Goal: Information Seeking & Learning: Compare options

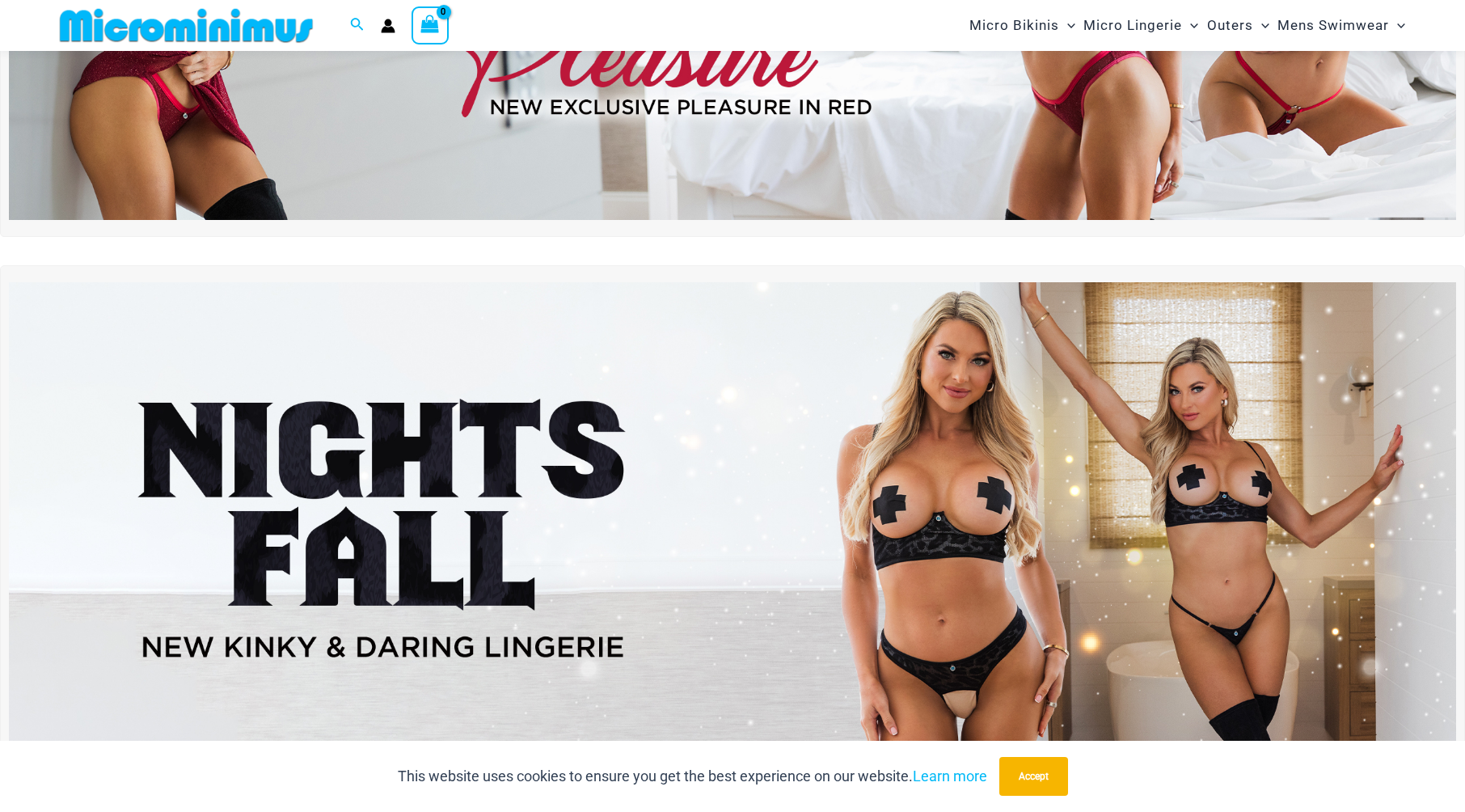
scroll to position [391, 0]
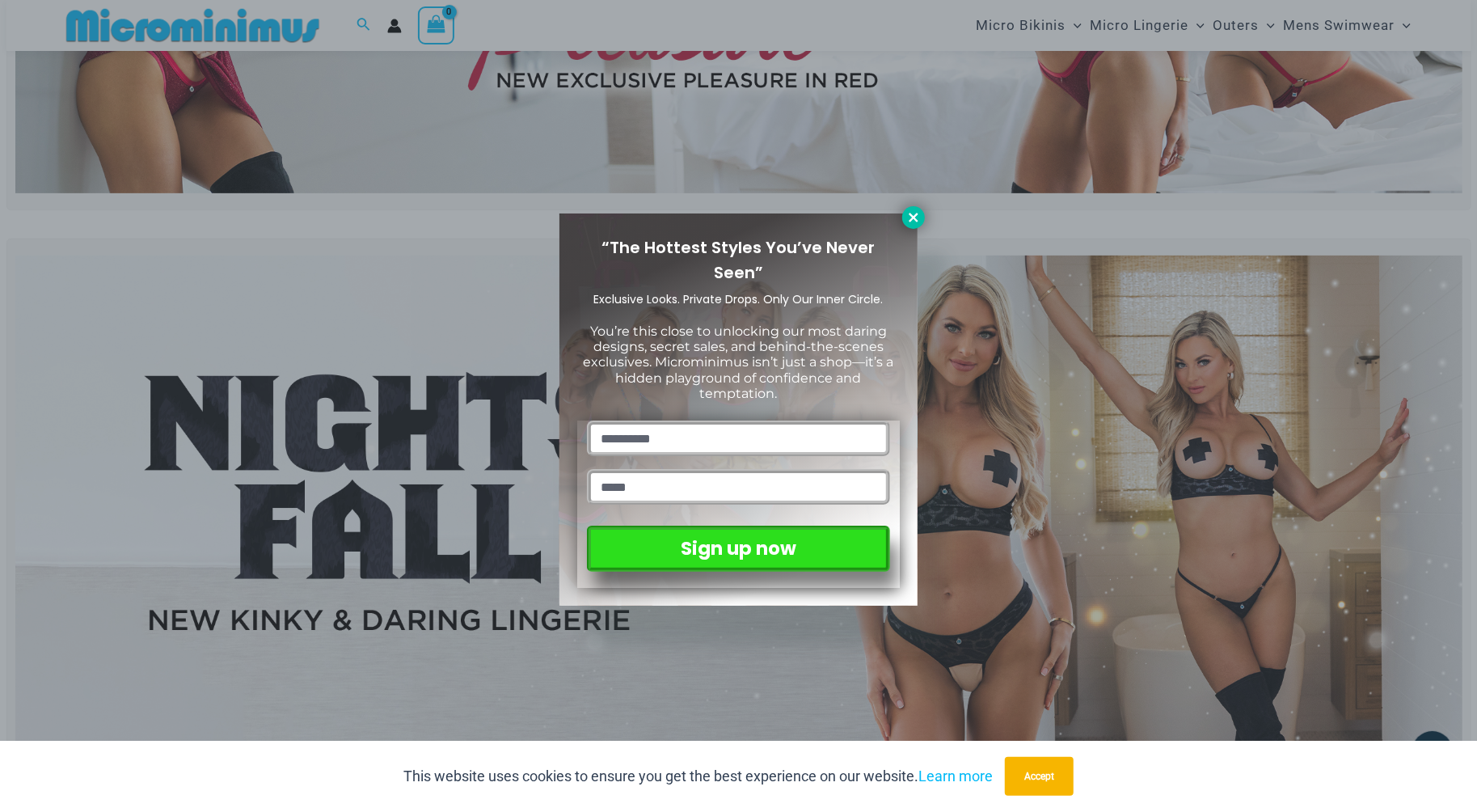
click at [911, 218] on icon at bounding box center [913, 217] width 14 height 14
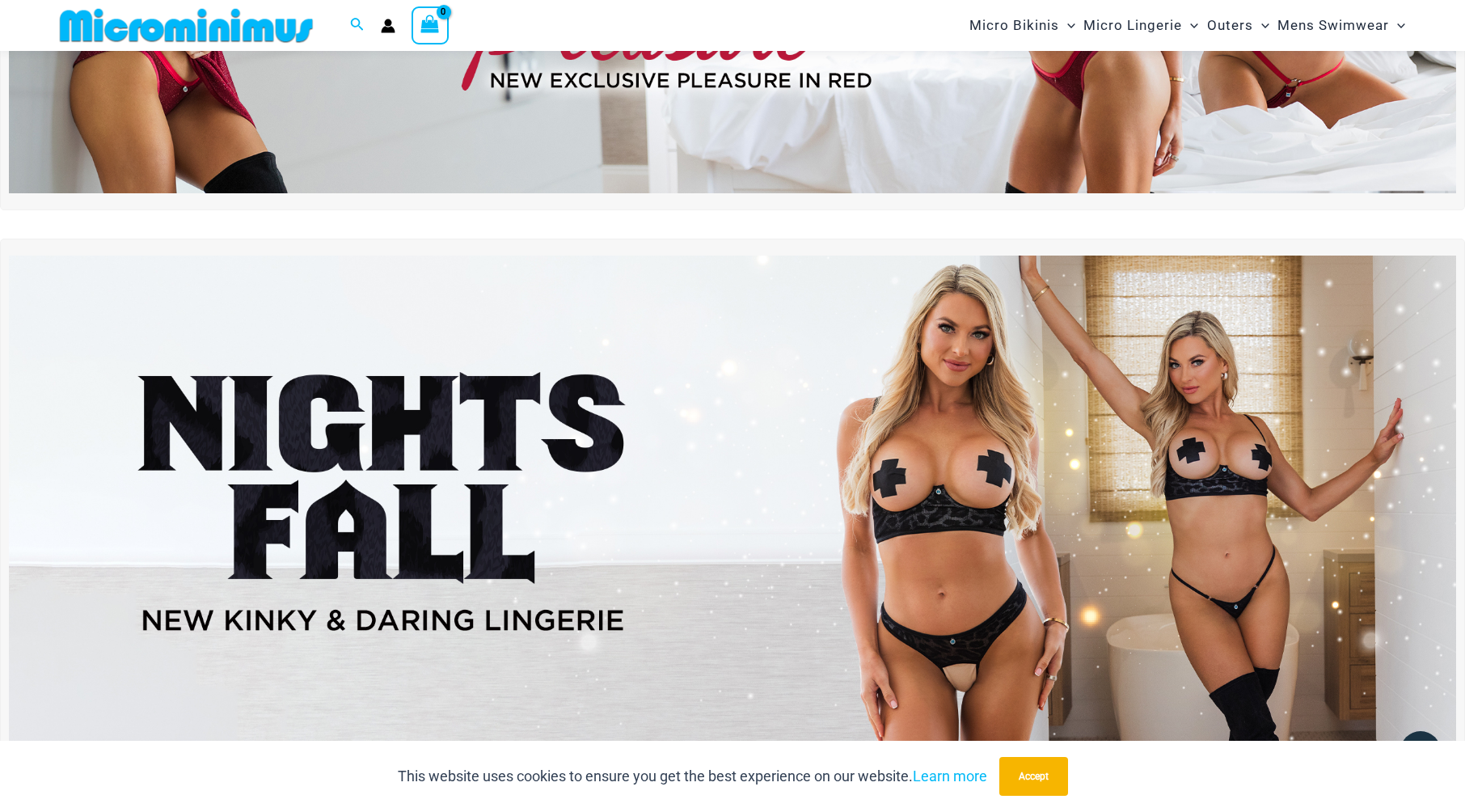
click at [501, 525] on img at bounding box center [732, 501] width 1447 height 492
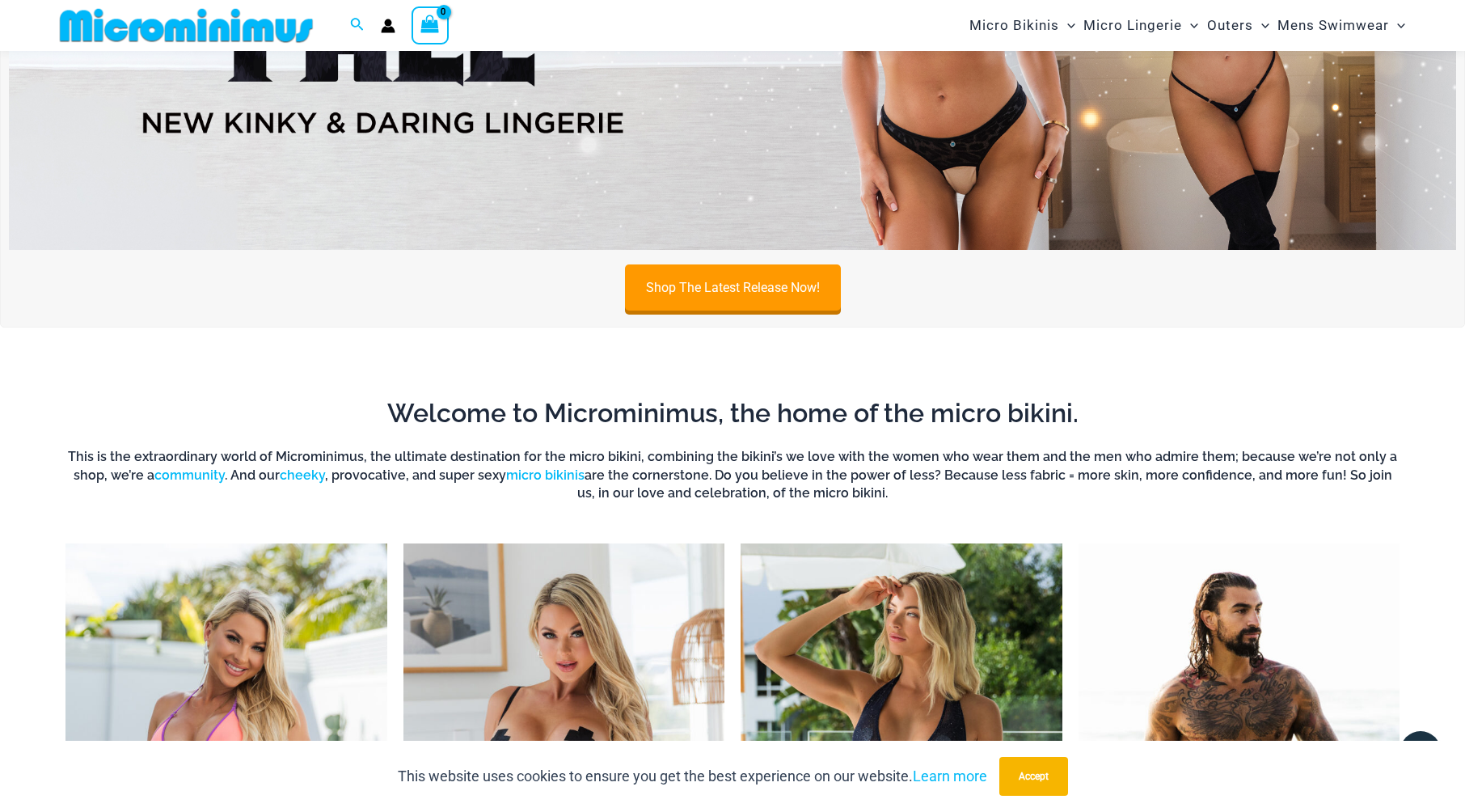
scroll to position [1279, 0]
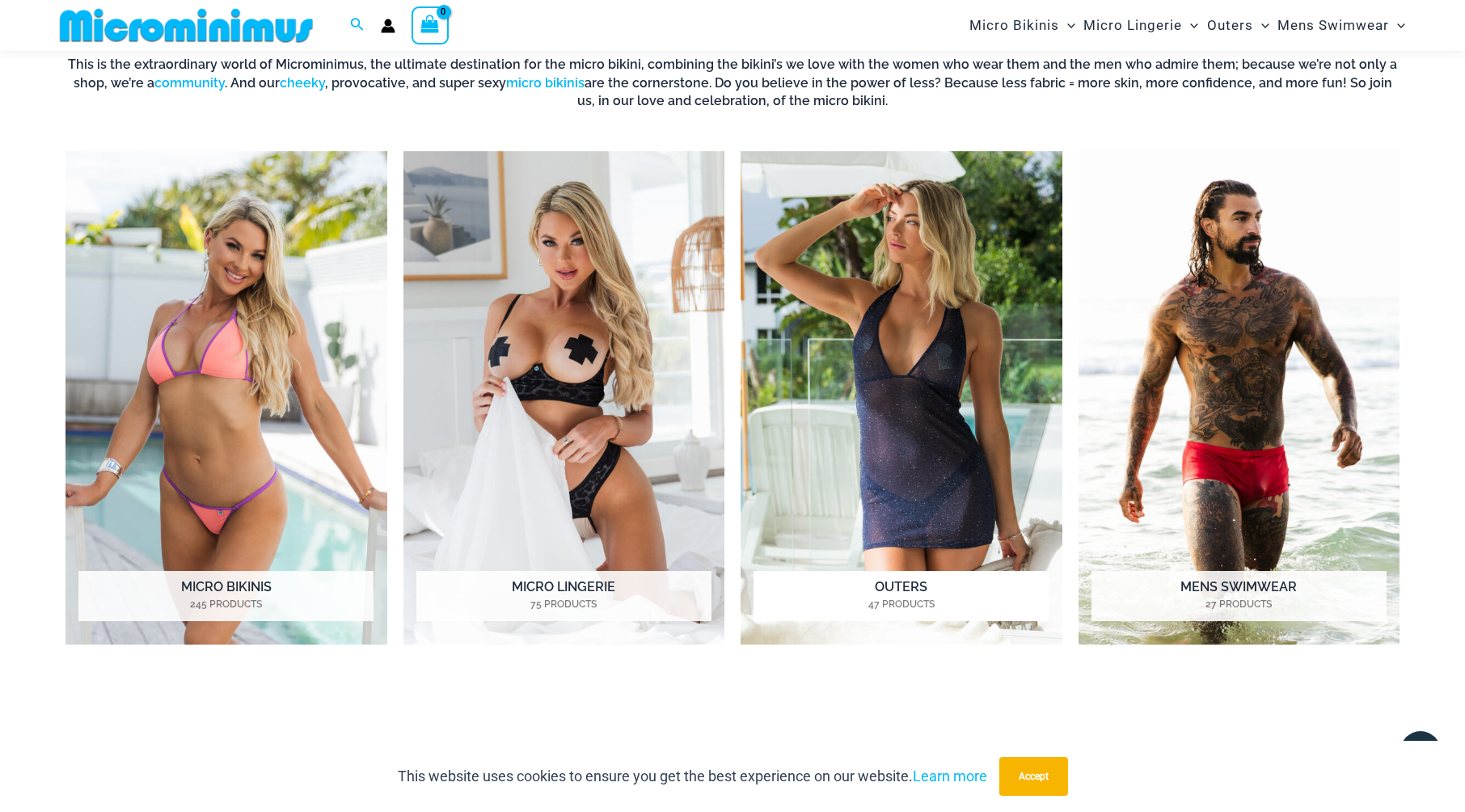
click at [923, 428] on img "Visit product category Outers" at bounding box center [902, 398] width 322 height 494
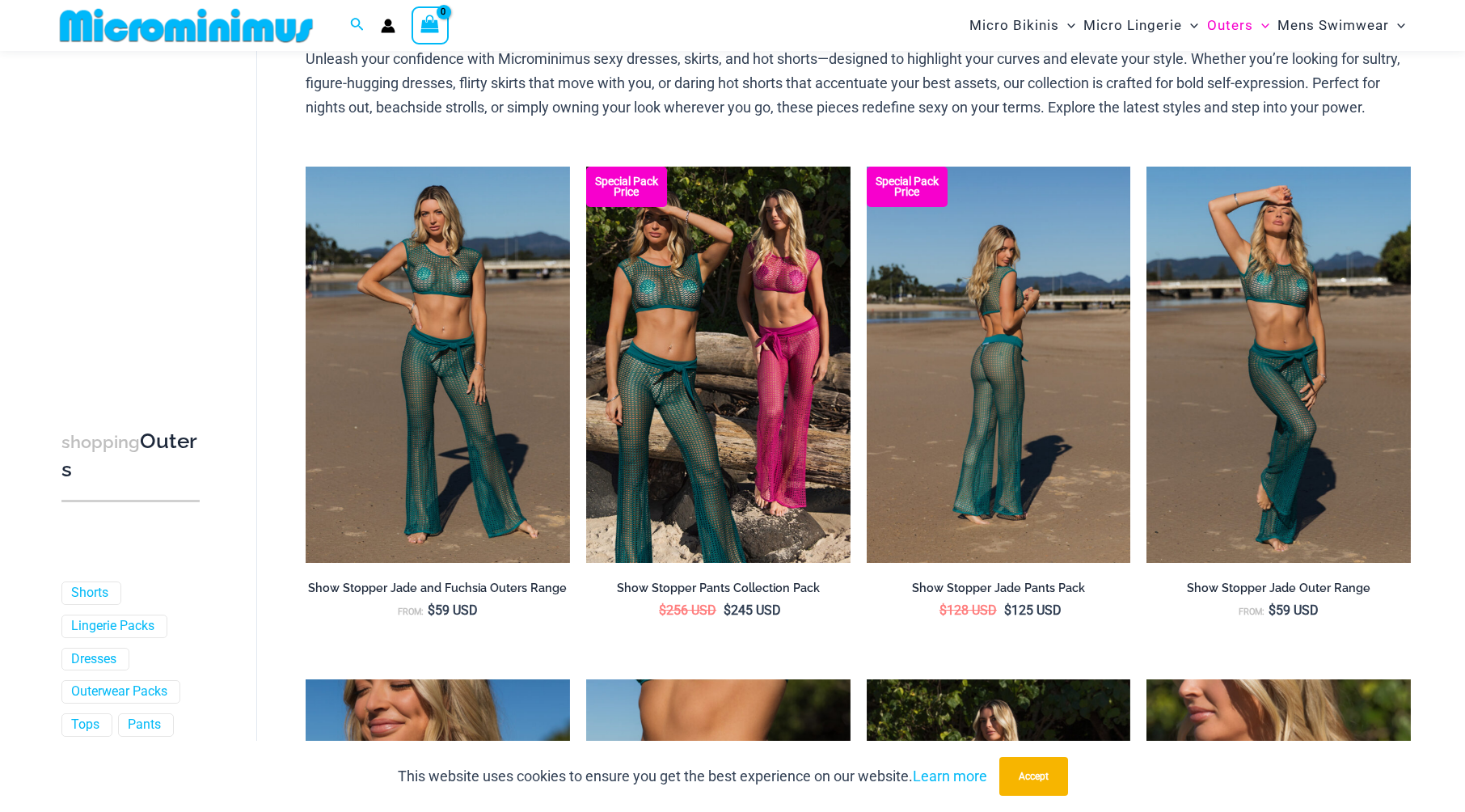
scroll to position [68, 0]
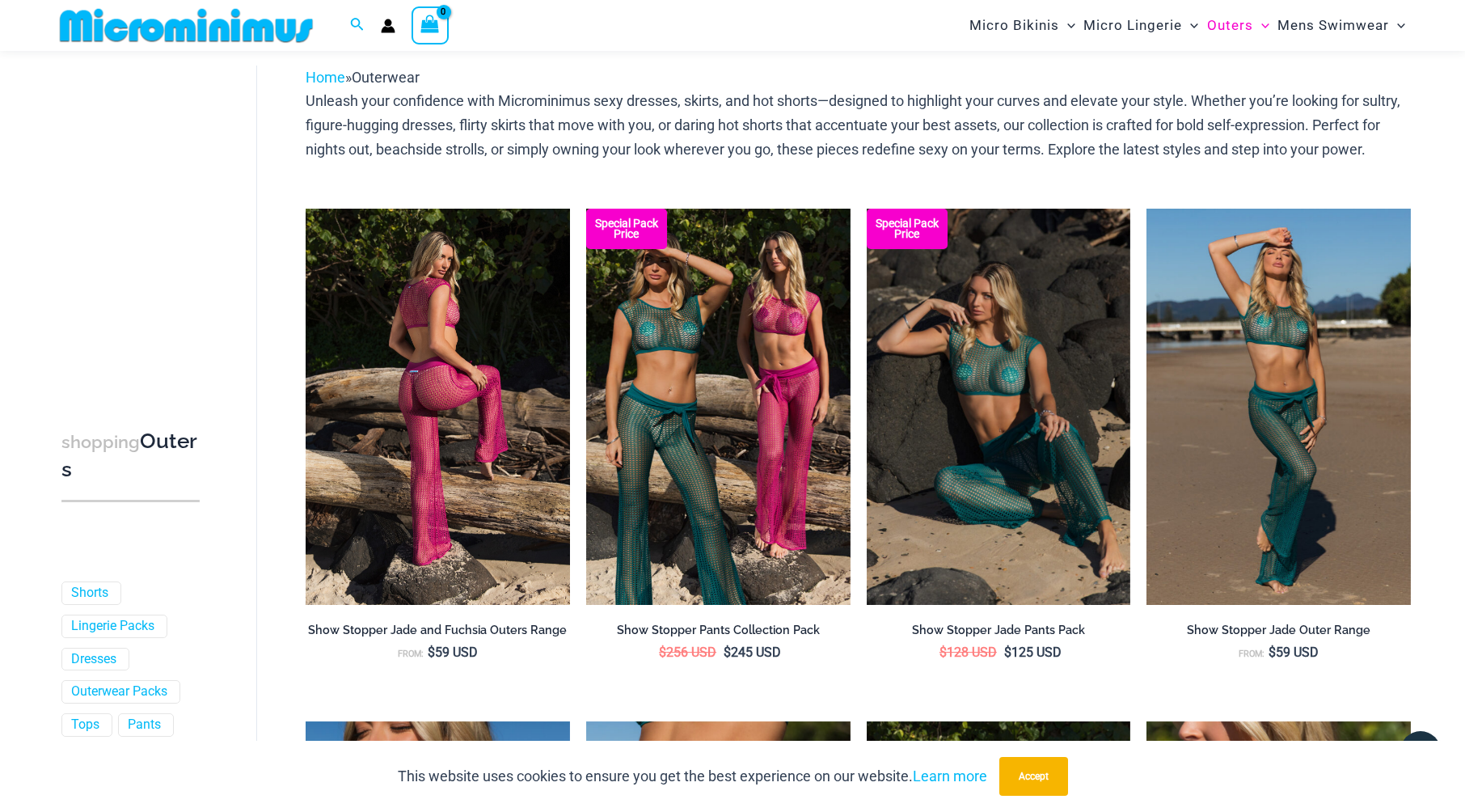
click at [443, 403] on img at bounding box center [438, 406] width 265 height 396
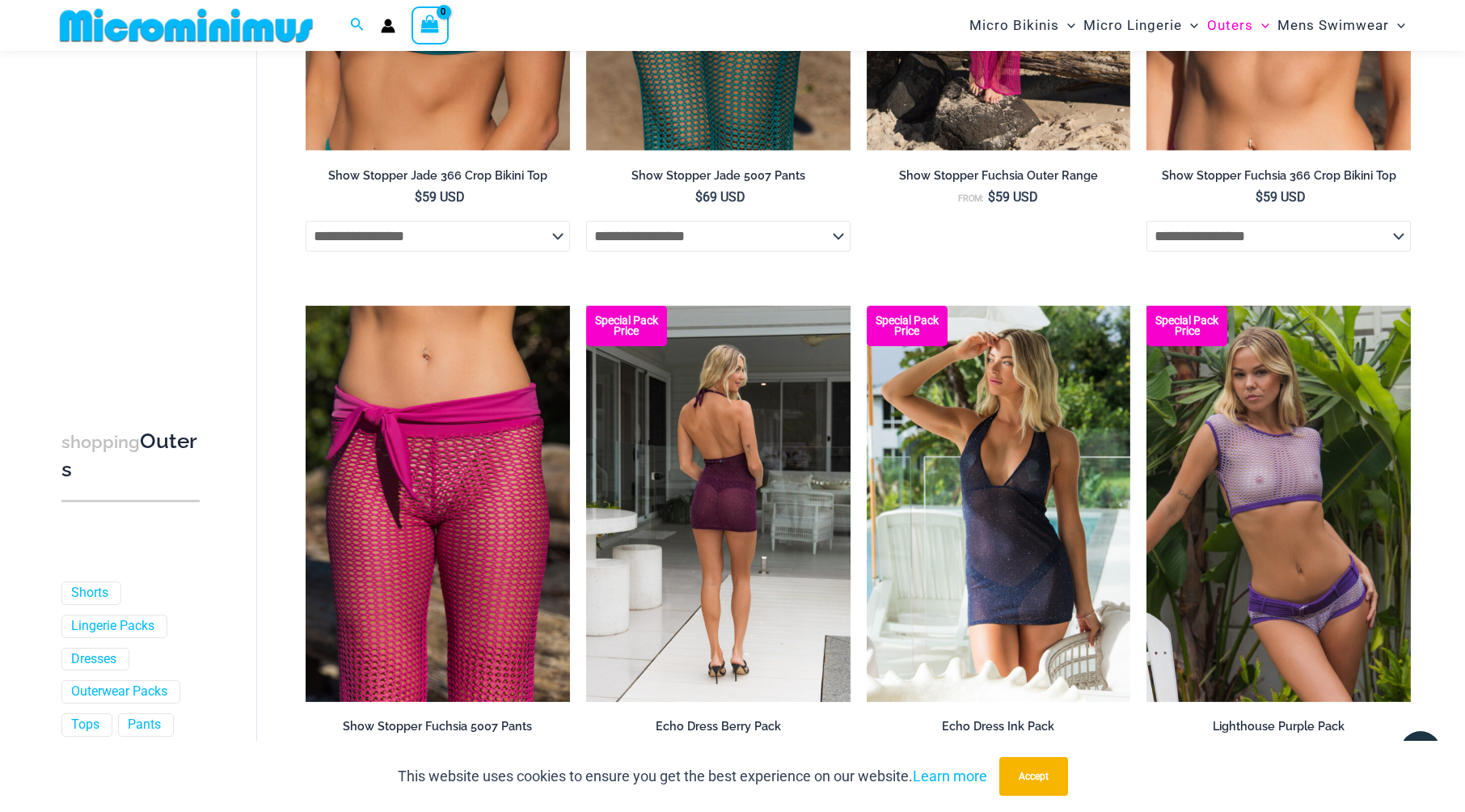
scroll to position [1038, 0]
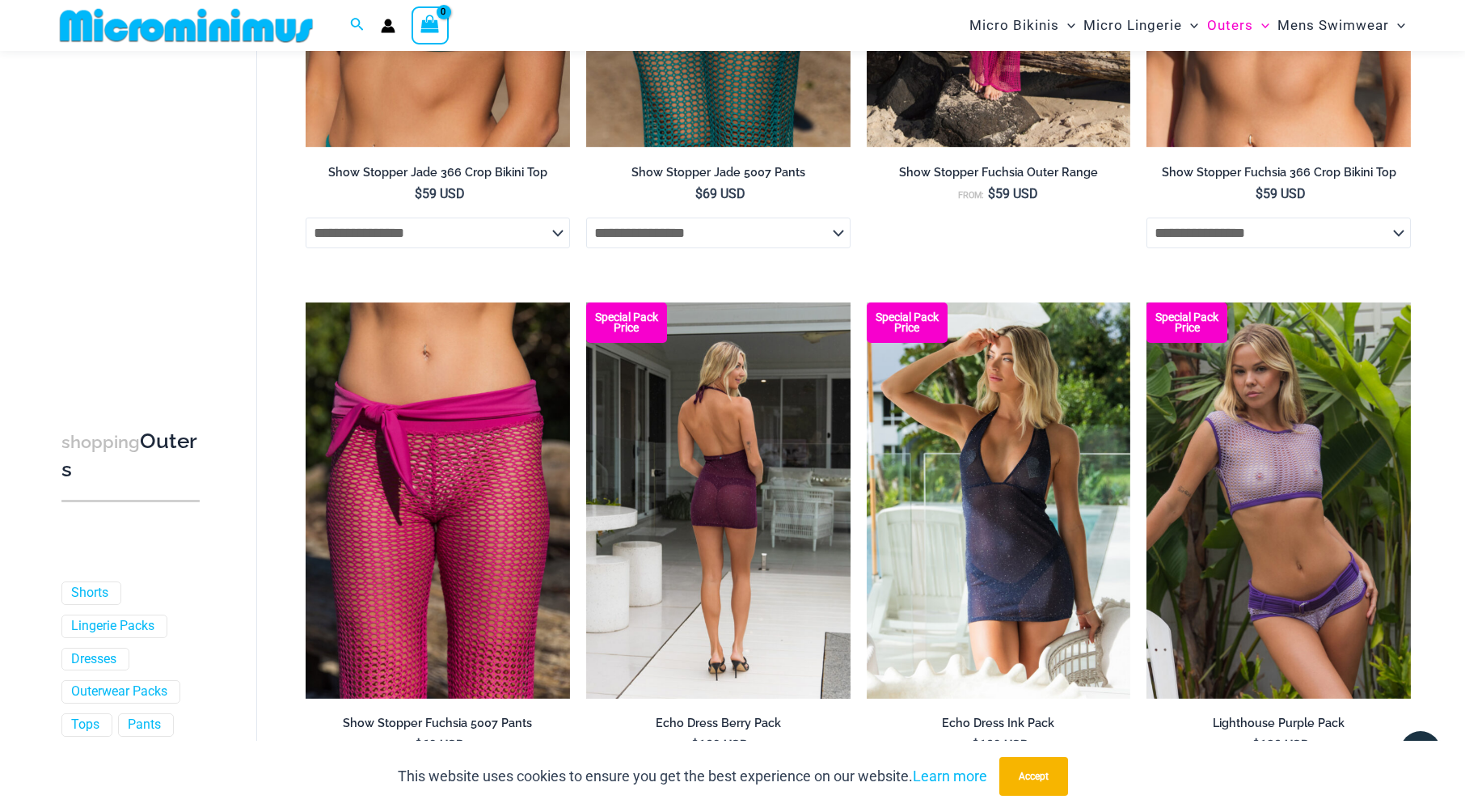
click at [694, 461] on img at bounding box center [718, 500] width 265 height 396
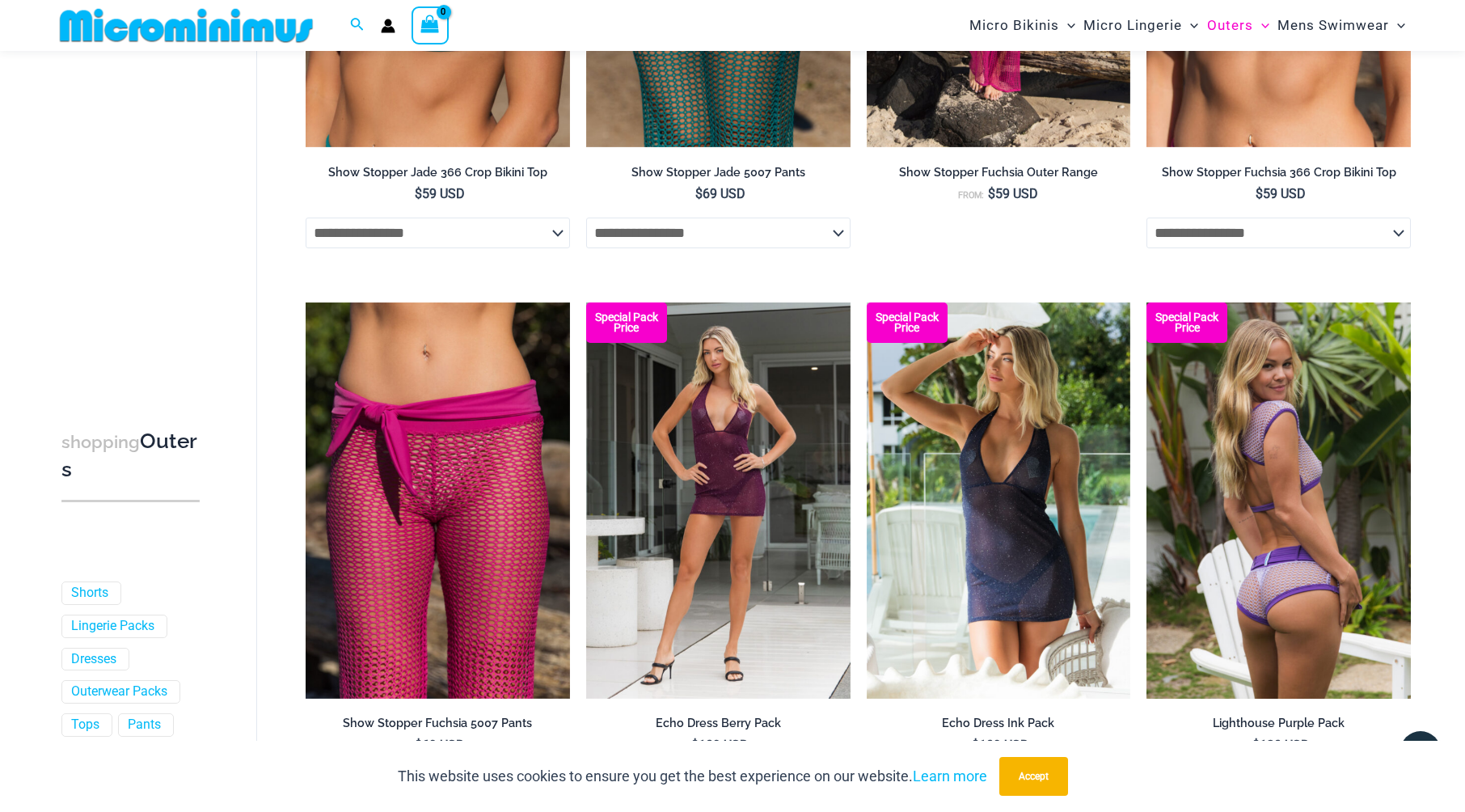
click at [1311, 503] on img at bounding box center [1279, 500] width 265 height 396
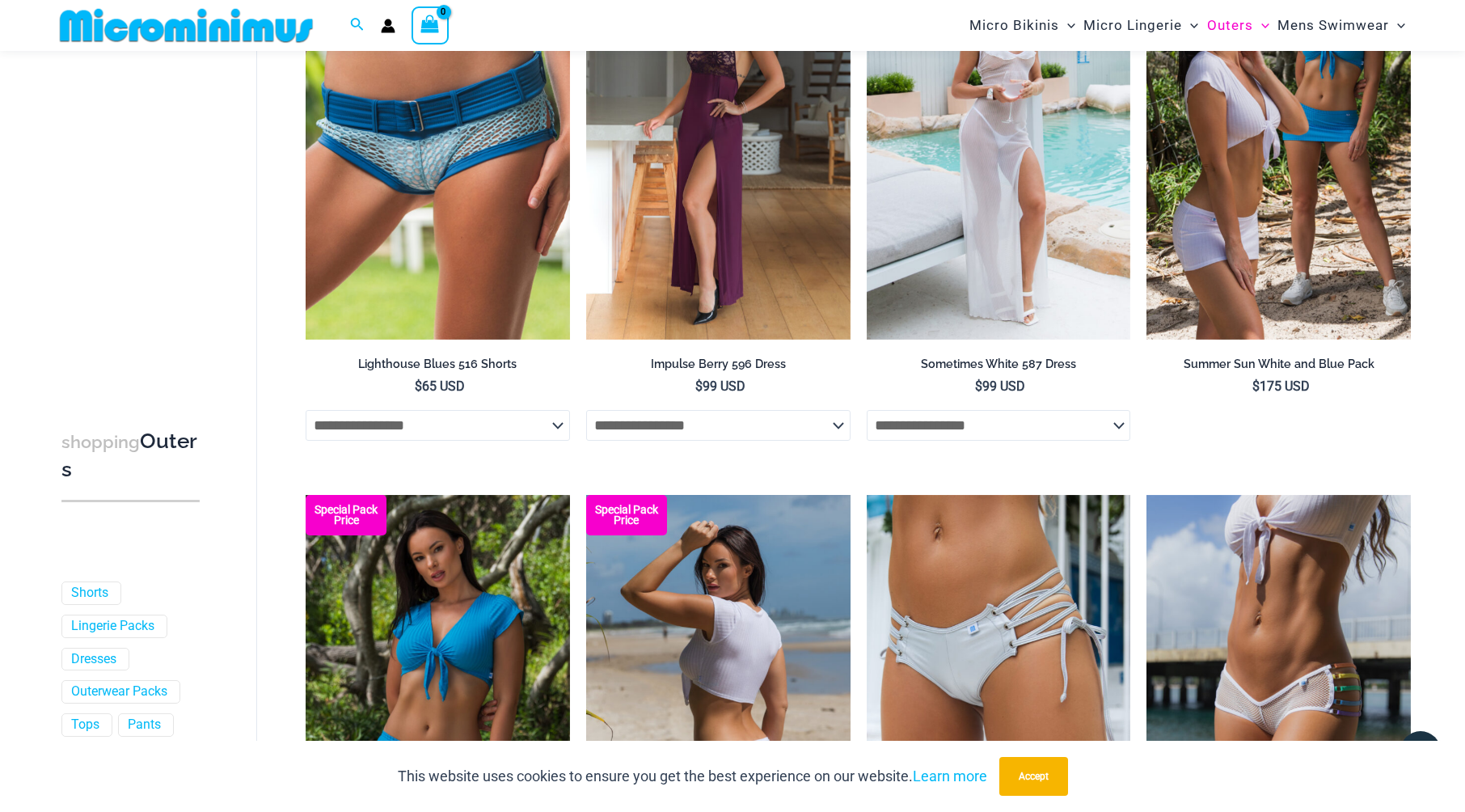
scroll to position [2493, 0]
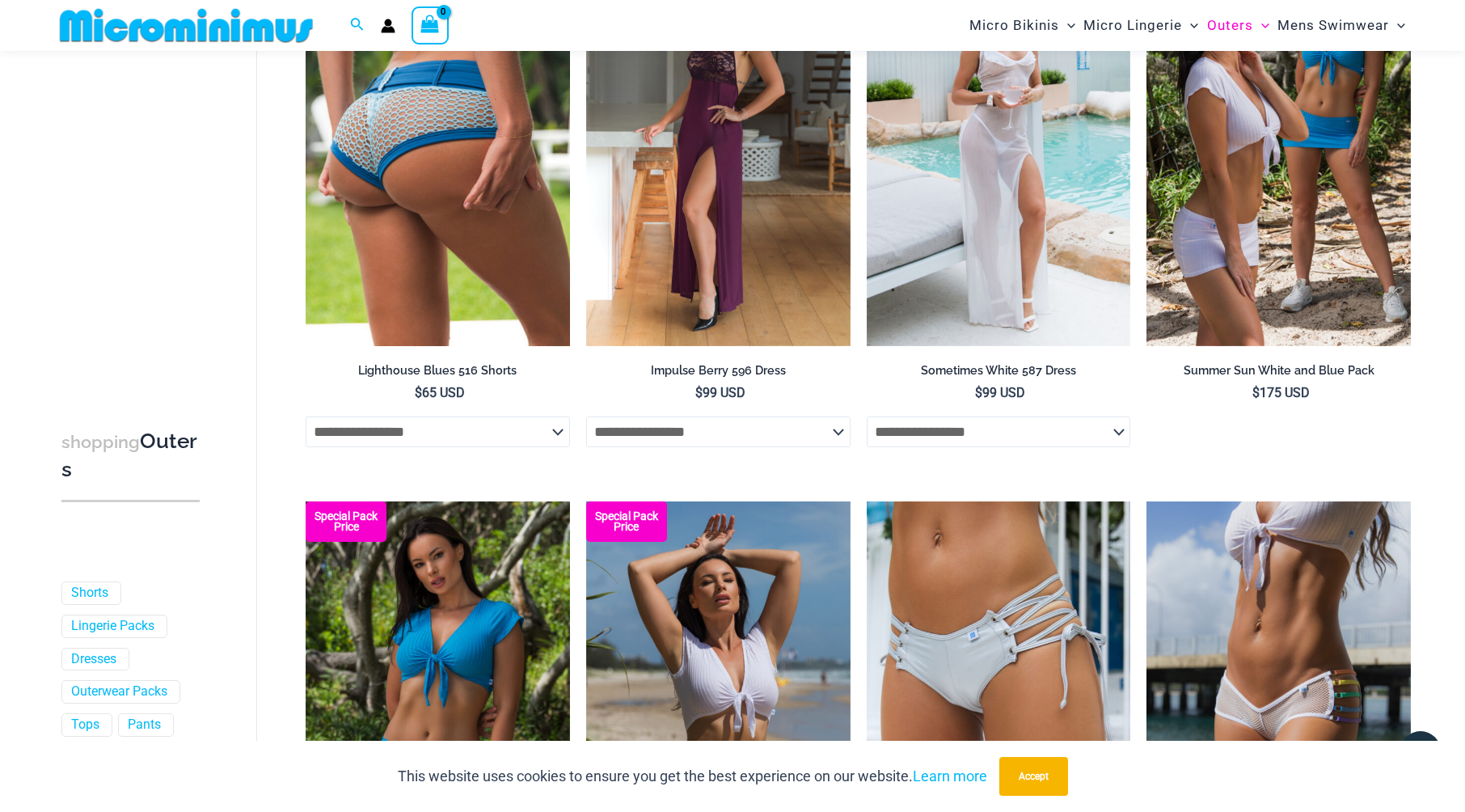
click at [369, 228] on img at bounding box center [438, 148] width 265 height 396
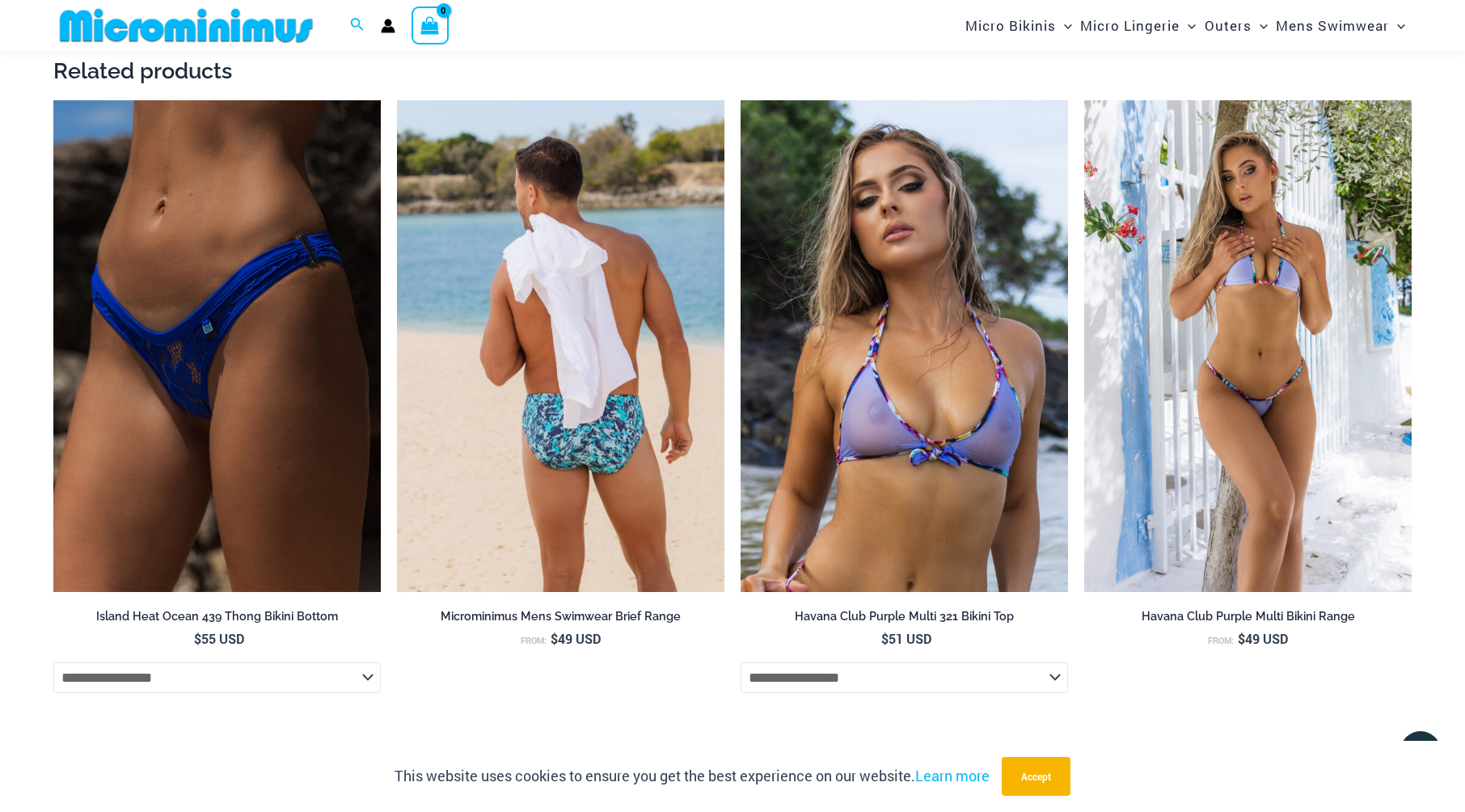
scroll to position [3231, 0]
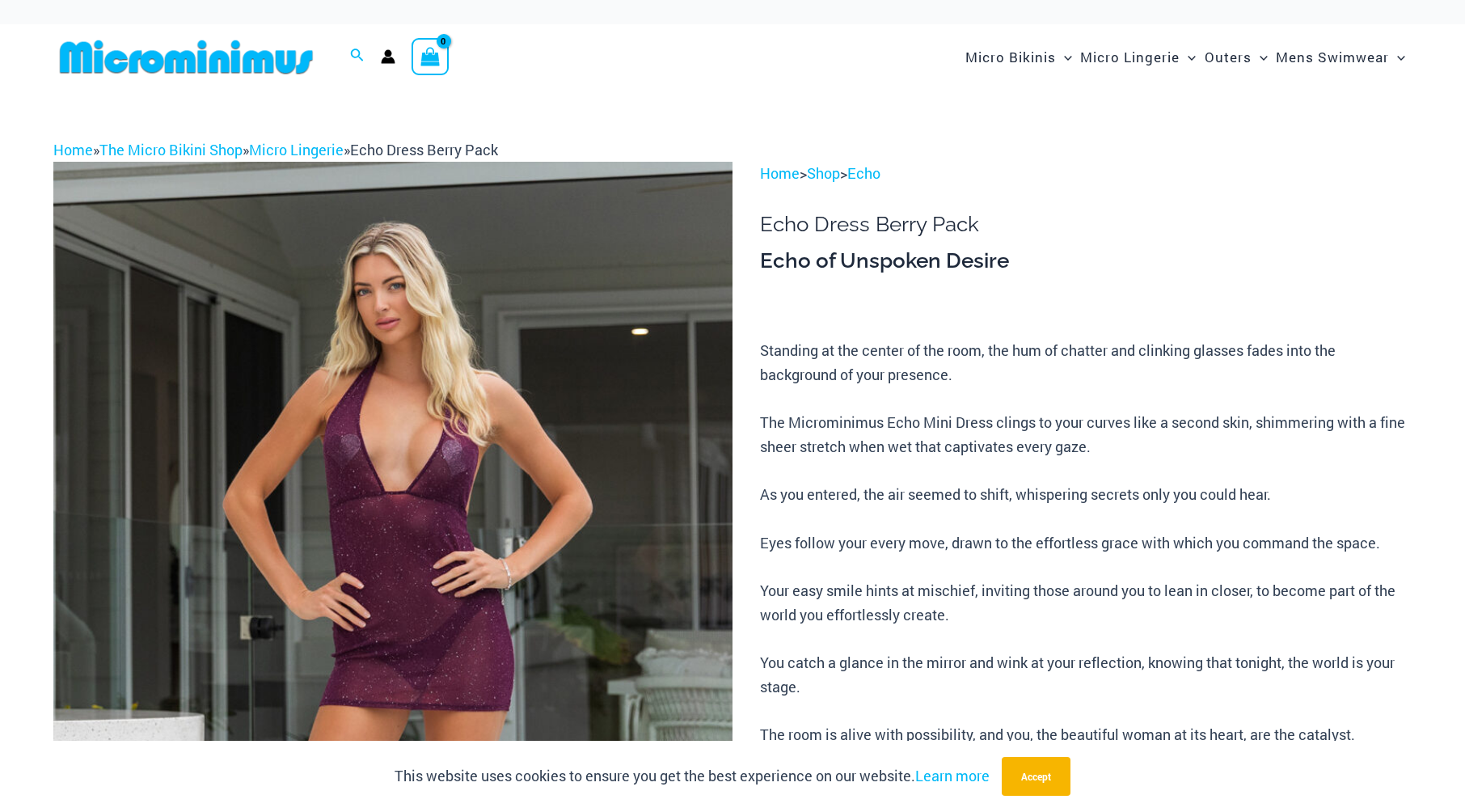
click at [407, 492] on img at bounding box center [393, 670] width 679 height 1019
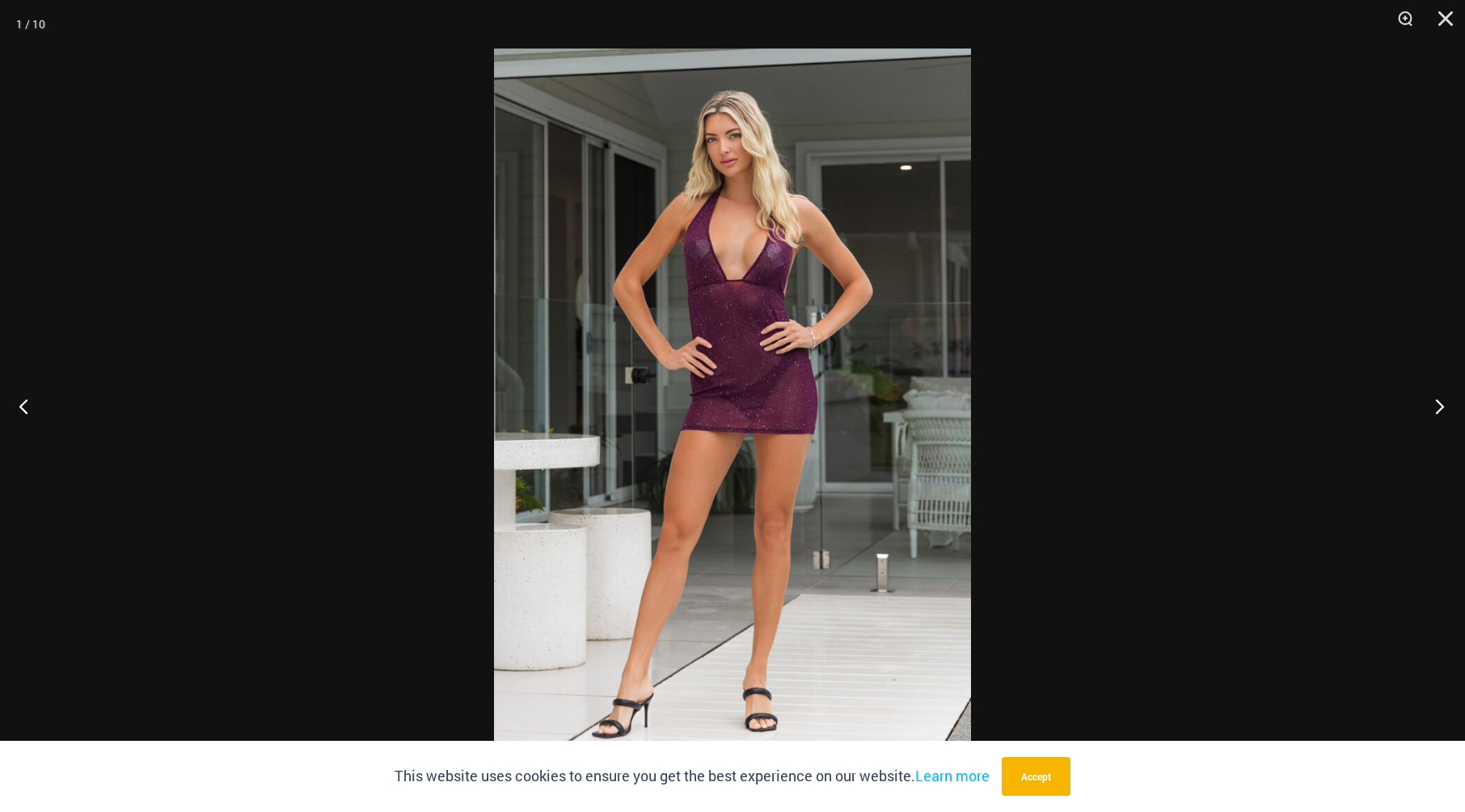
click at [1442, 406] on button "Next" at bounding box center [1435, 406] width 61 height 81
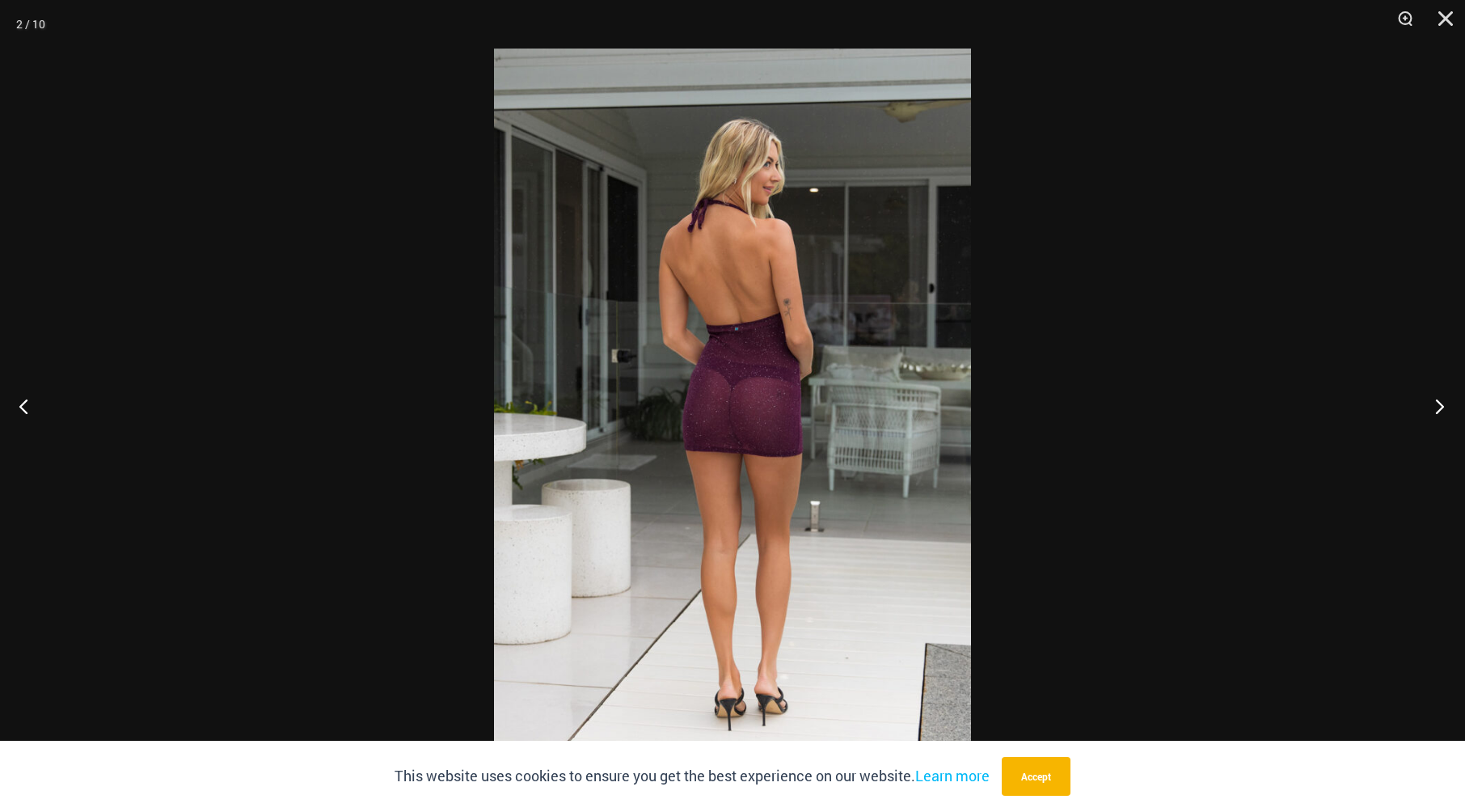
click at [1442, 406] on button "Next" at bounding box center [1435, 406] width 61 height 81
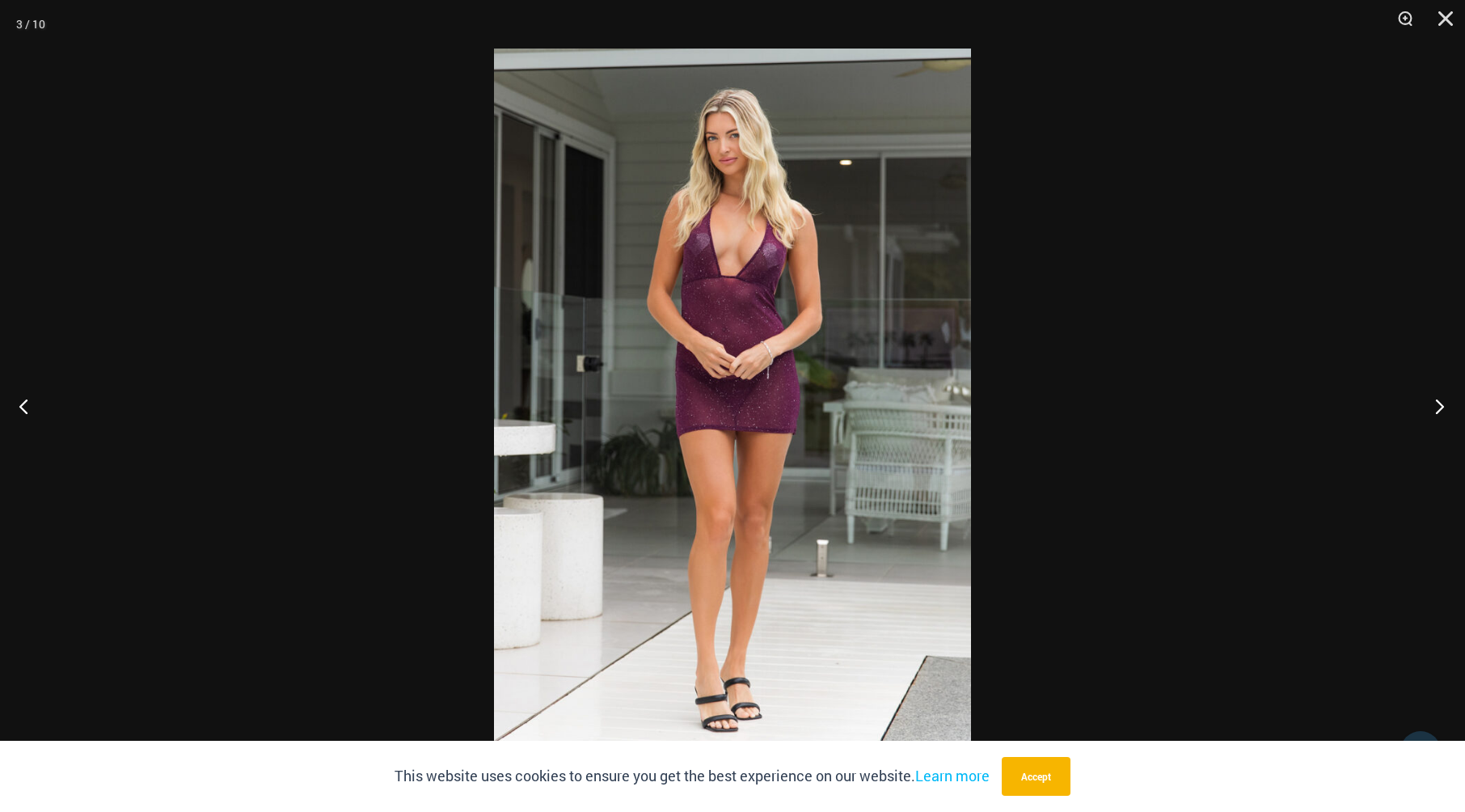
click at [1442, 406] on button "Next" at bounding box center [1435, 406] width 61 height 81
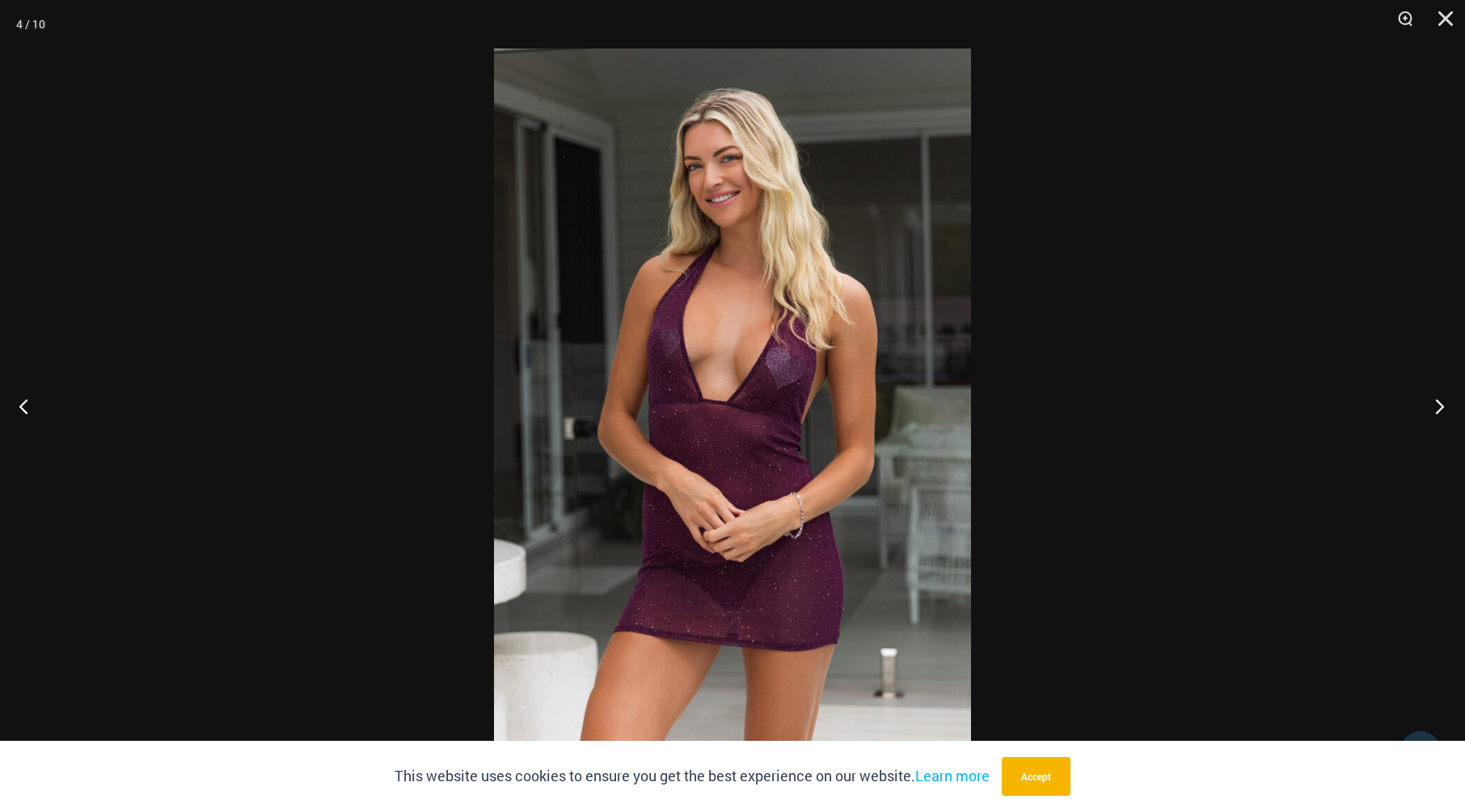
click at [1442, 406] on button "Next" at bounding box center [1435, 406] width 61 height 81
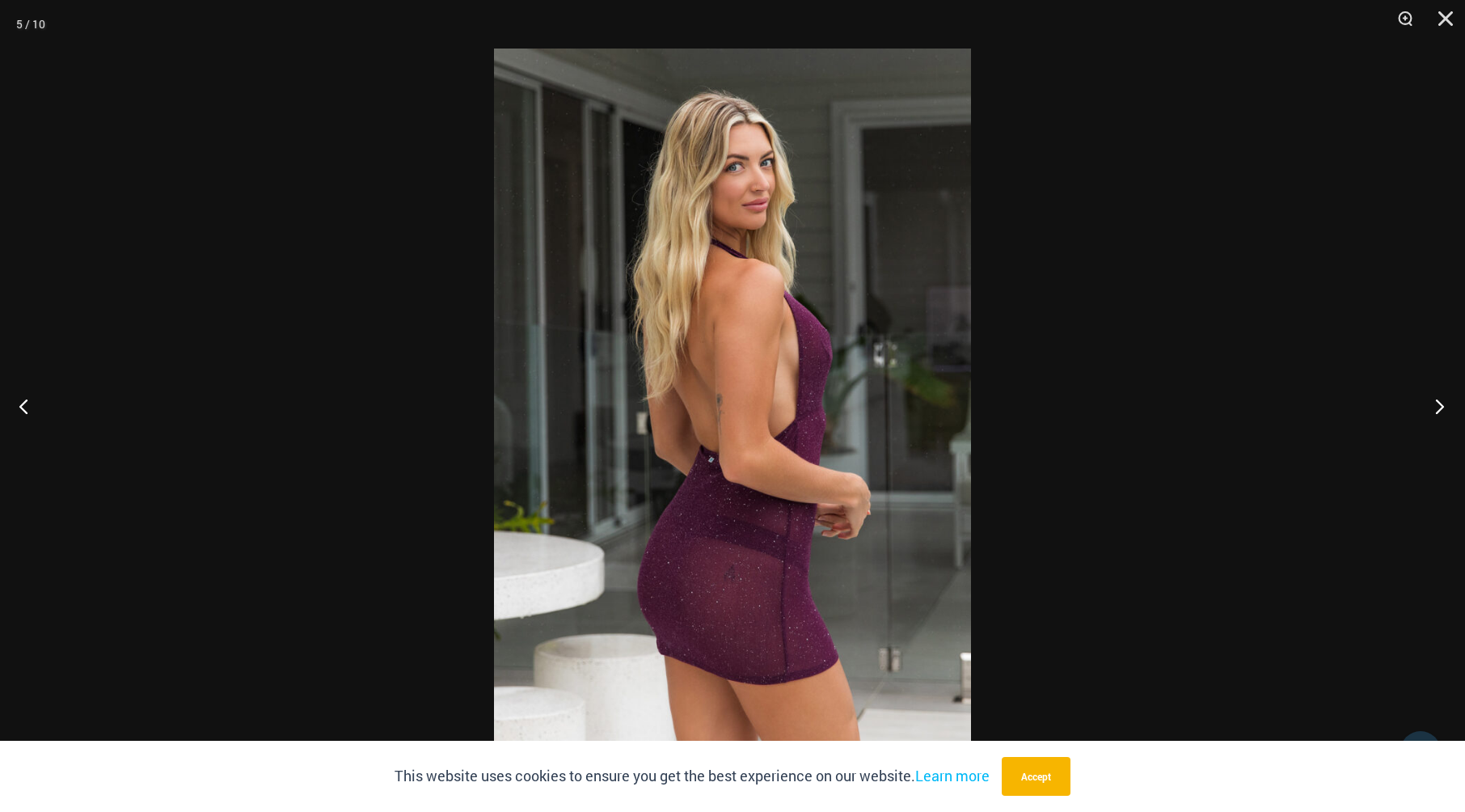
click at [1442, 406] on button "Next" at bounding box center [1435, 406] width 61 height 81
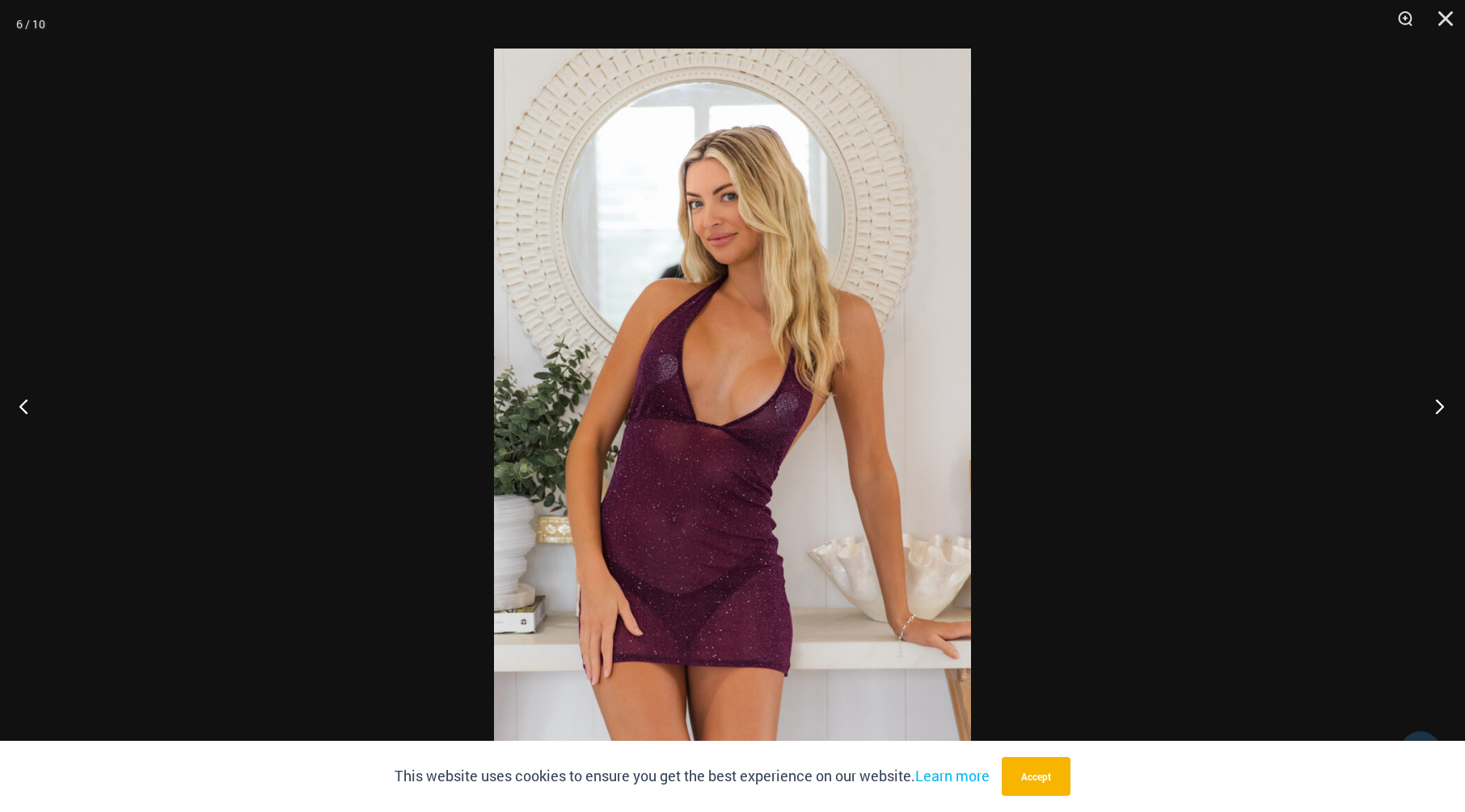
click at [1442, 406] on button "Next" at bounding box center [1435, 406] width 61 height 81
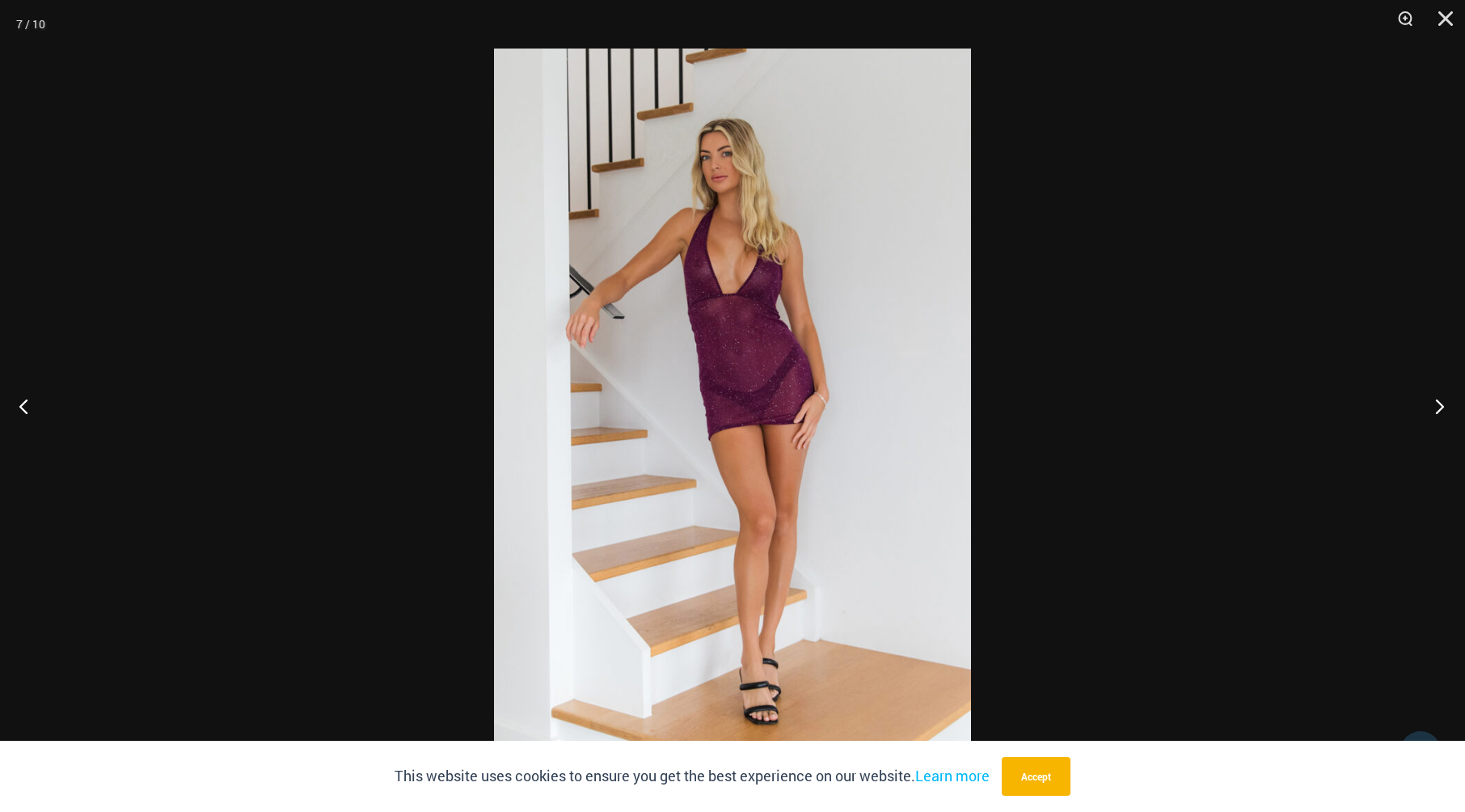
click at [1442, 406] on button "Next" at bounding box center [1435, 406] width 61 height 81
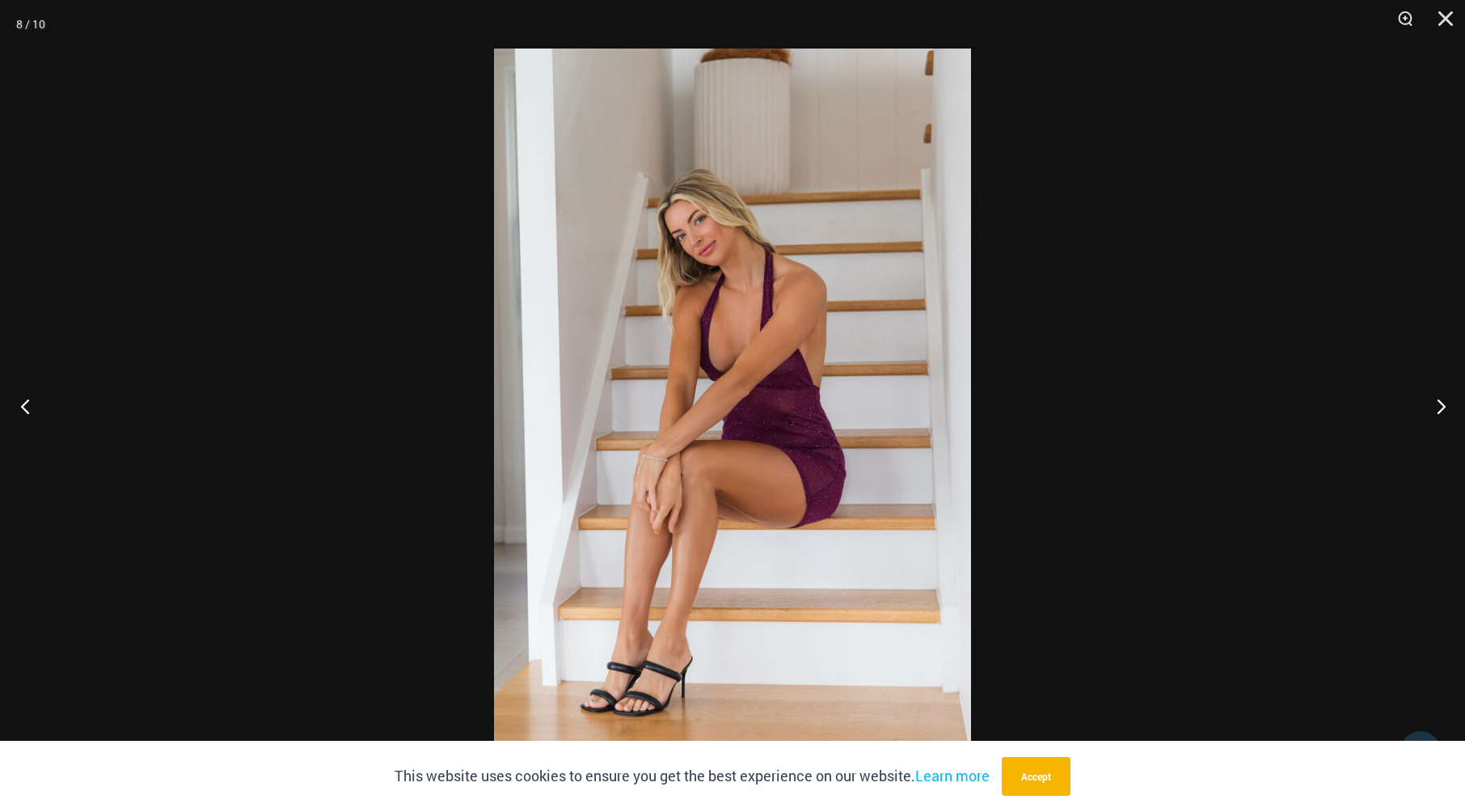
click at [26, 407] on button "Previous" at bounding box center [30, 406] width 61 height 81
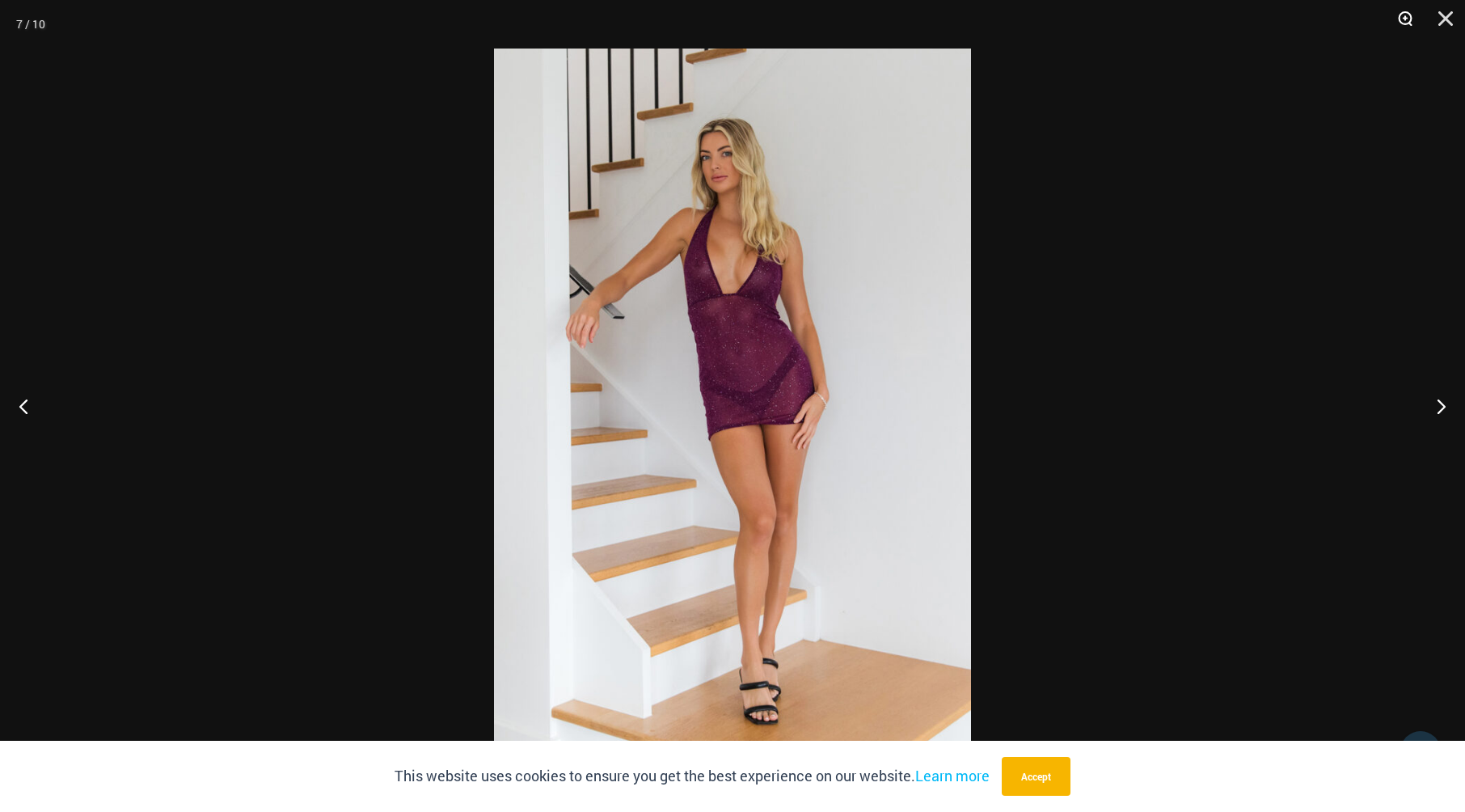
click at [1406, 17] on button "Zoom" at bounding box center [1399, 24] width 40 height 49
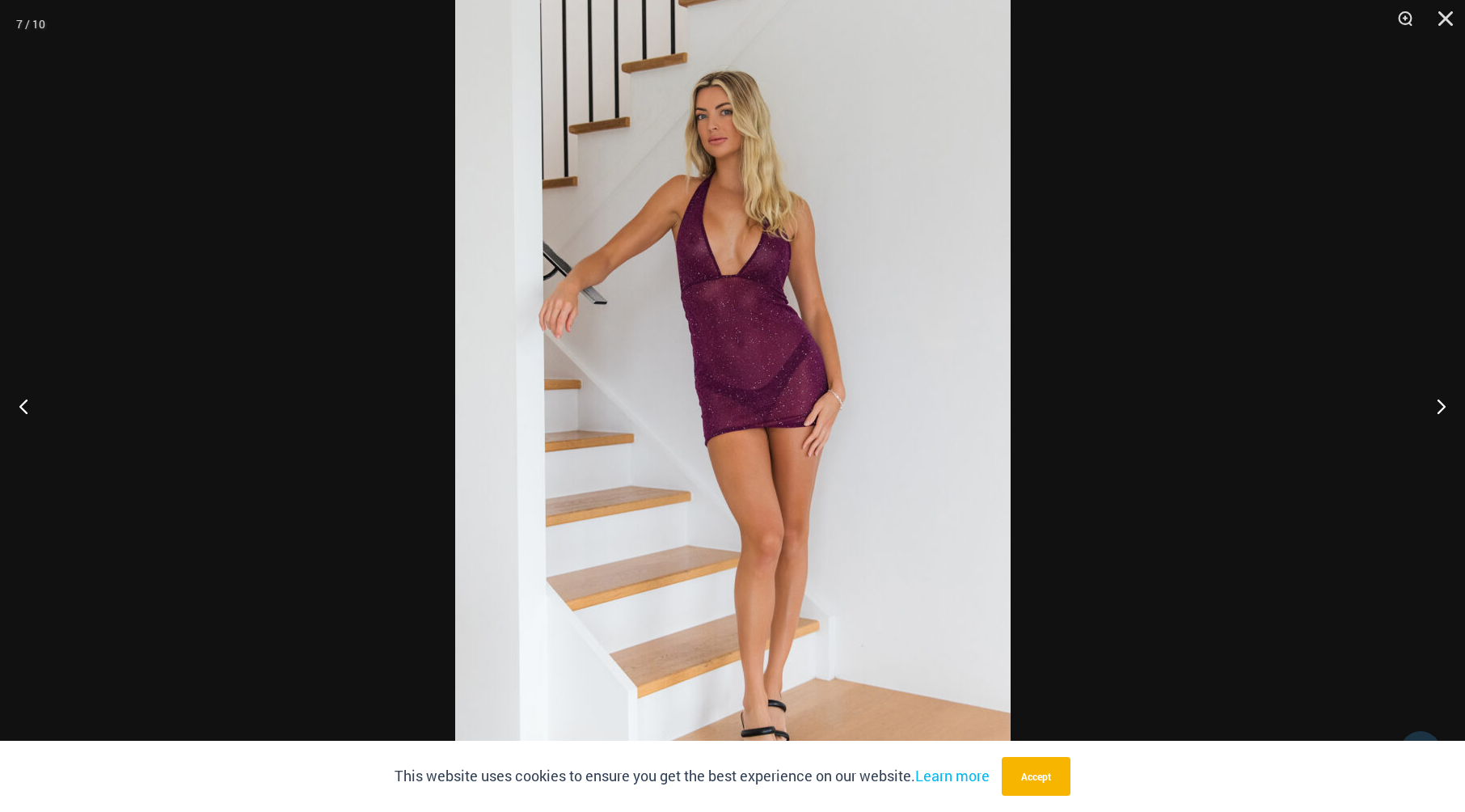
click at [717, 408] on img at bounding box center [733, 406] width 556 height 833
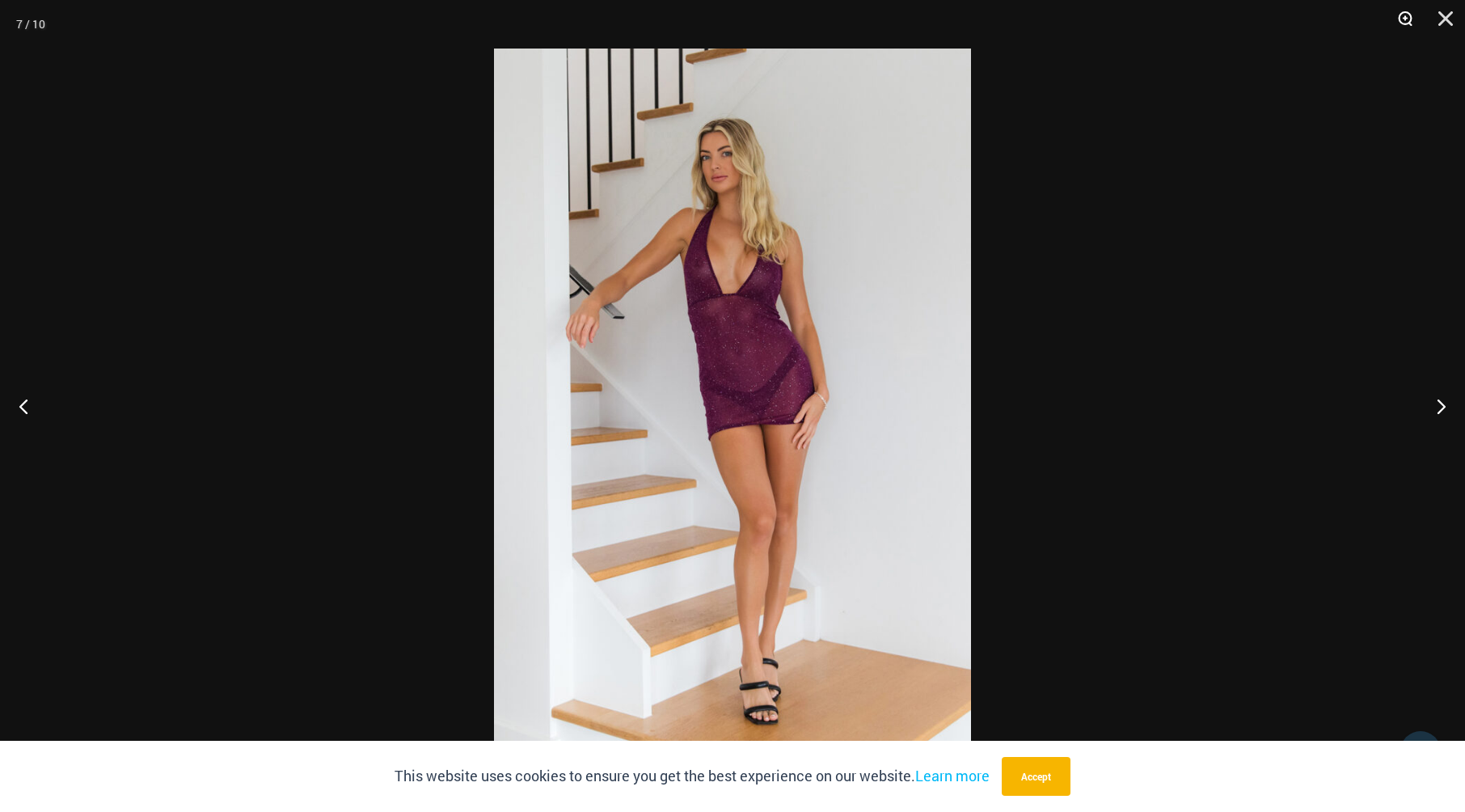
click at [1403, 14] on button "Zoom" at bounding box center [1399, 24] width 40 height 49
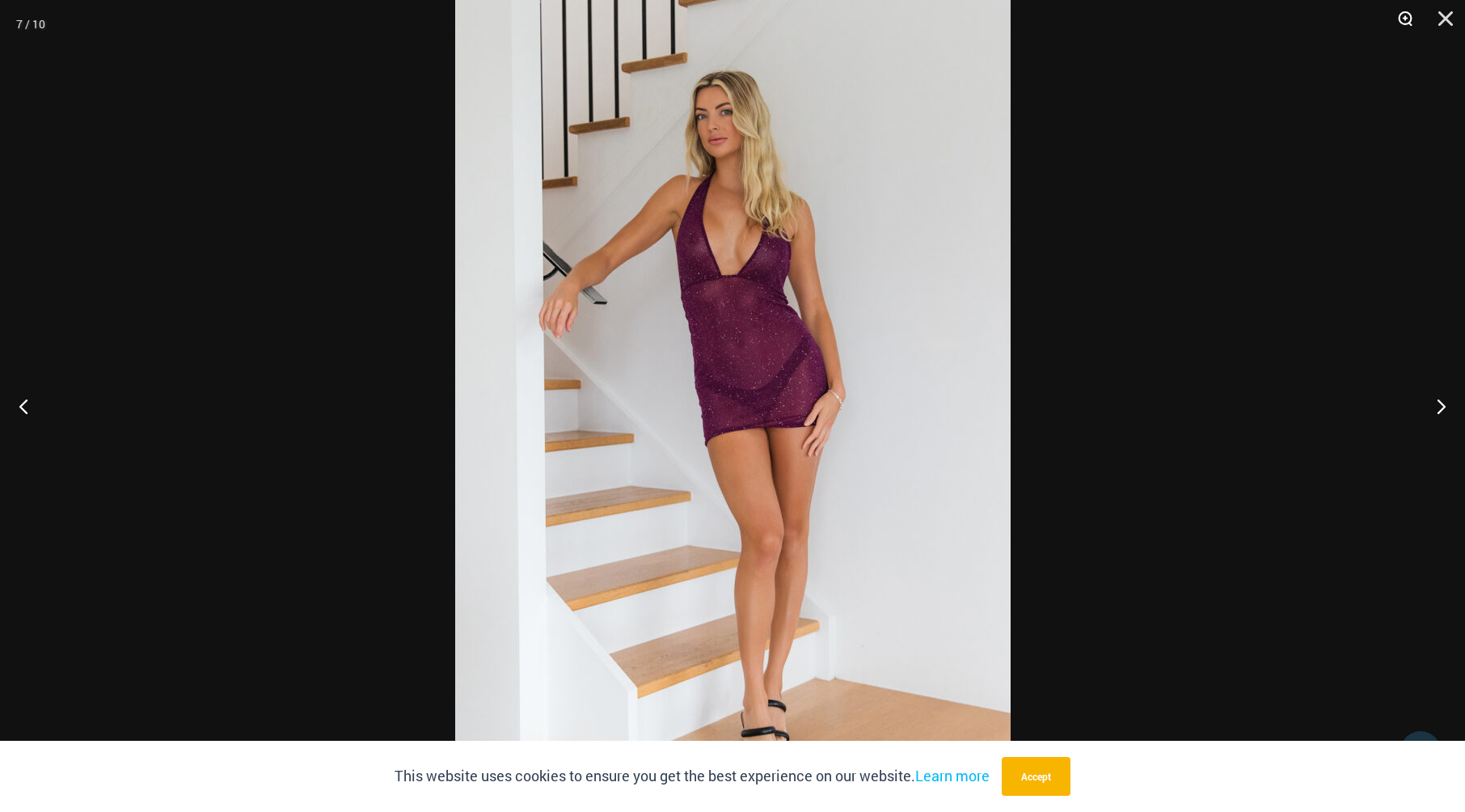
click at [1405, 14] on button "Zoom" at bounding box center [1399, 24] width 40 height 49
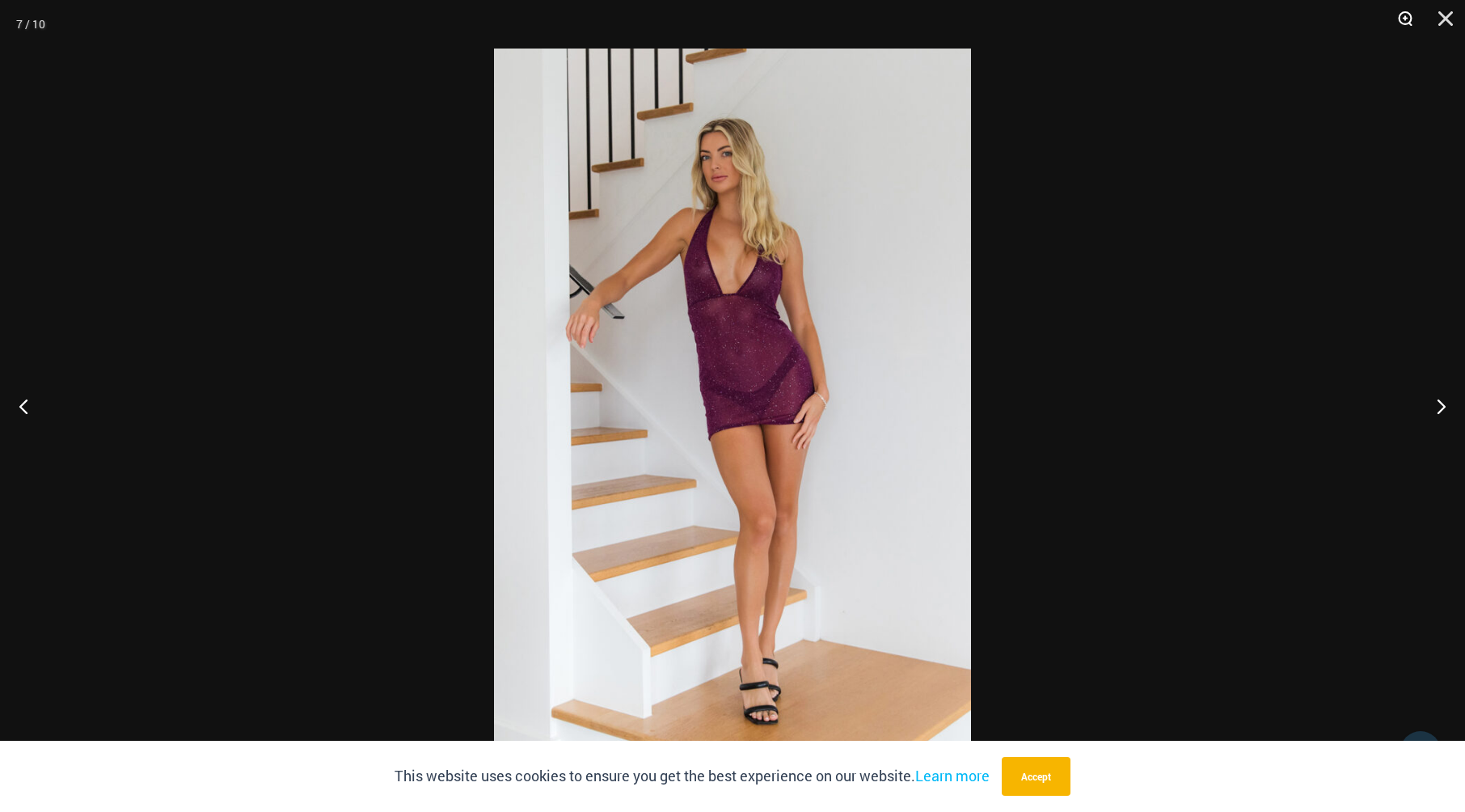
click at [1405, 14] on button "Zoom" at bounding box center [1399, 24] width 40 height 49
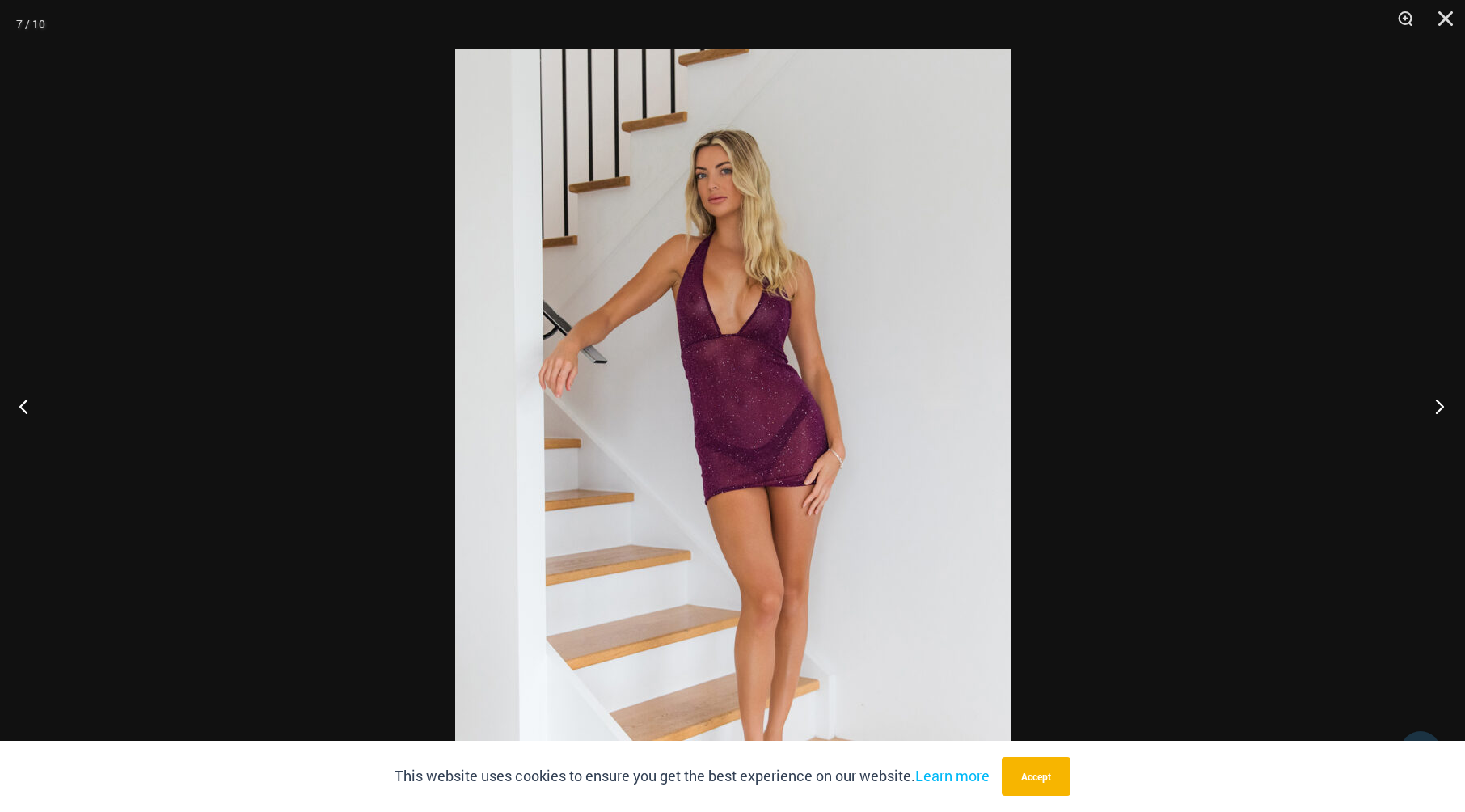
click at [1444, 406] on button "Next" at bounding box center [1435, 406] width 61 height 81
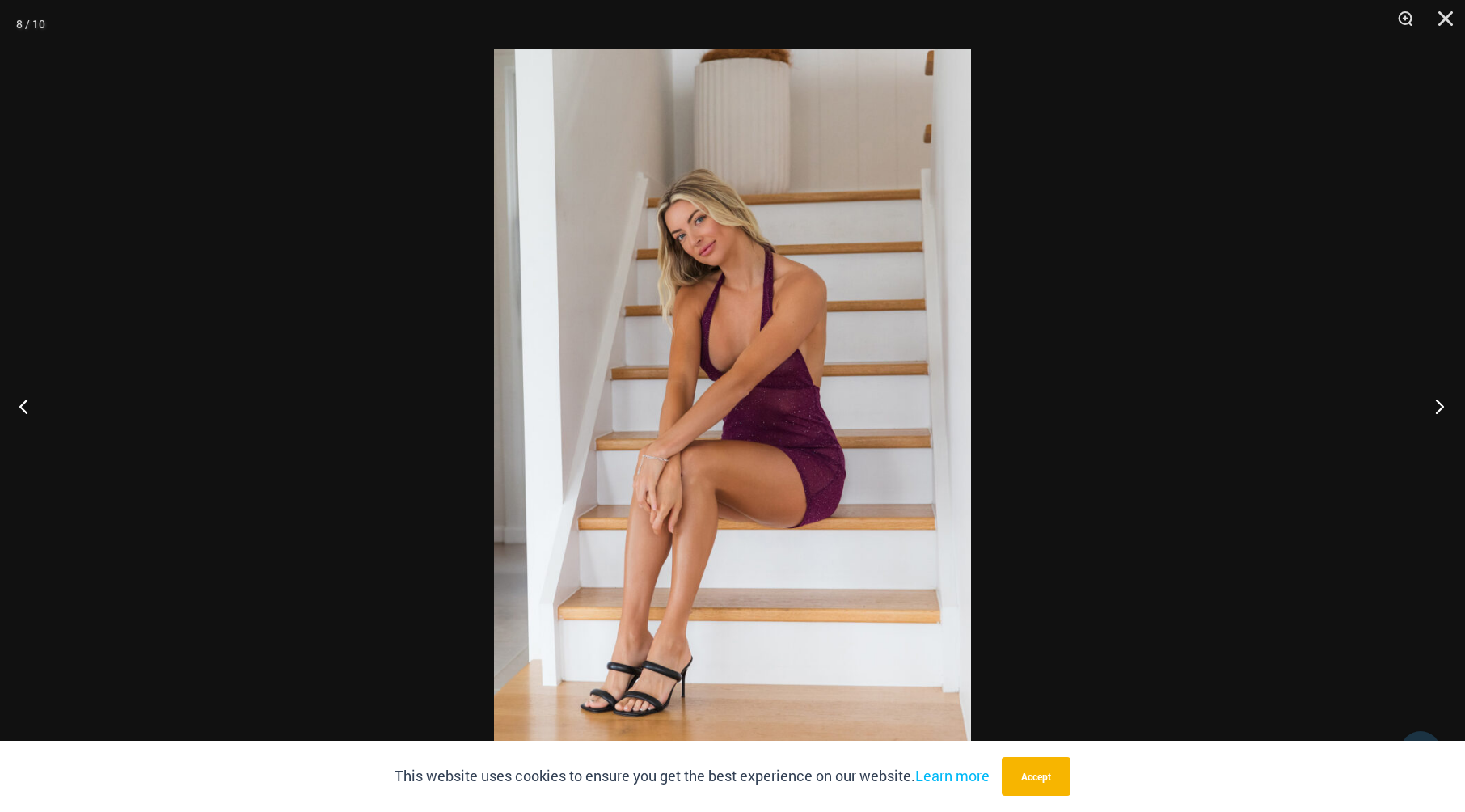
click at [1444, 406] on button "Next" at bounding box center [1435, 406] width 61 height 81
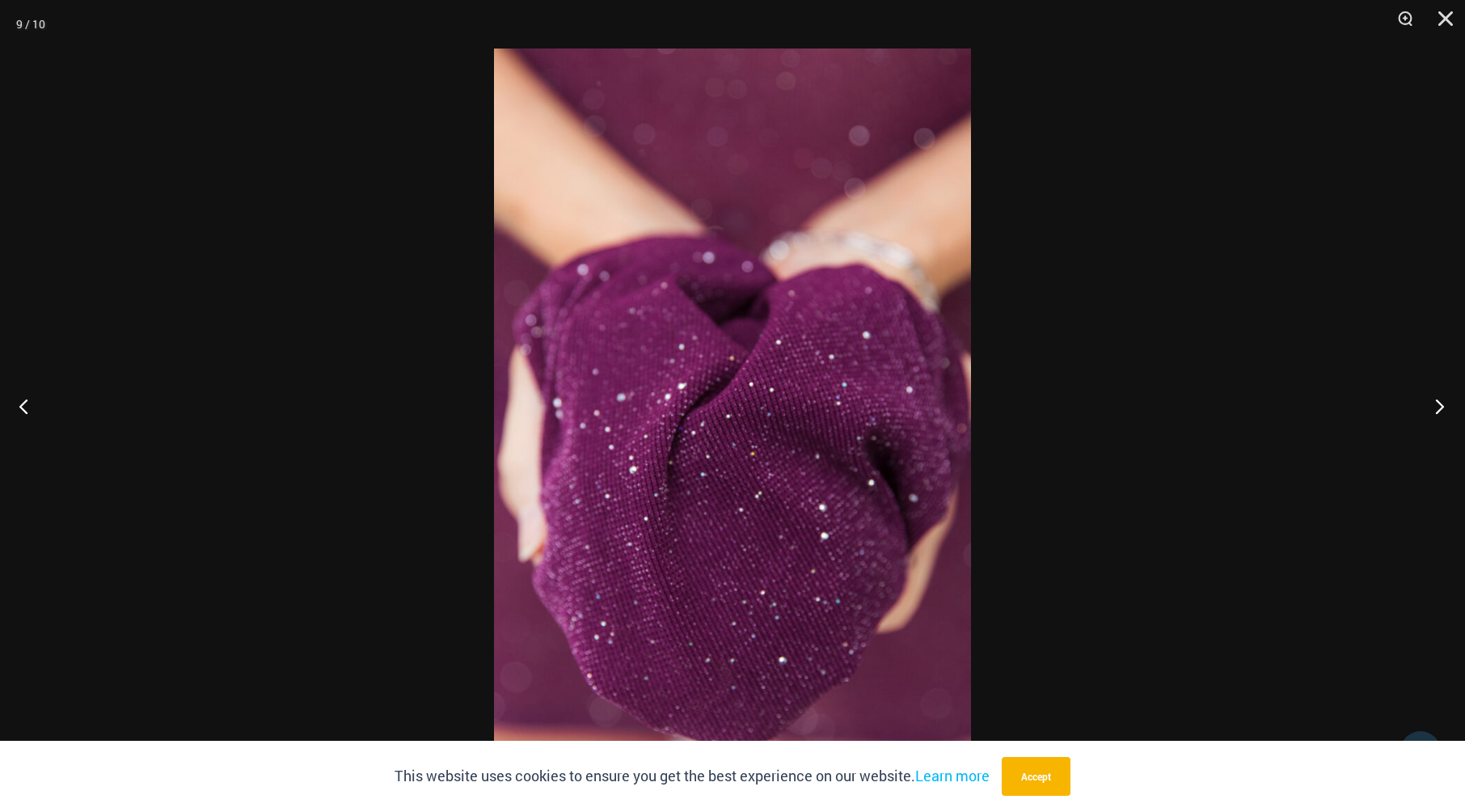
click at [1444, 406] on button "Next" at bounding box center [1435, 406] width 61 height 81
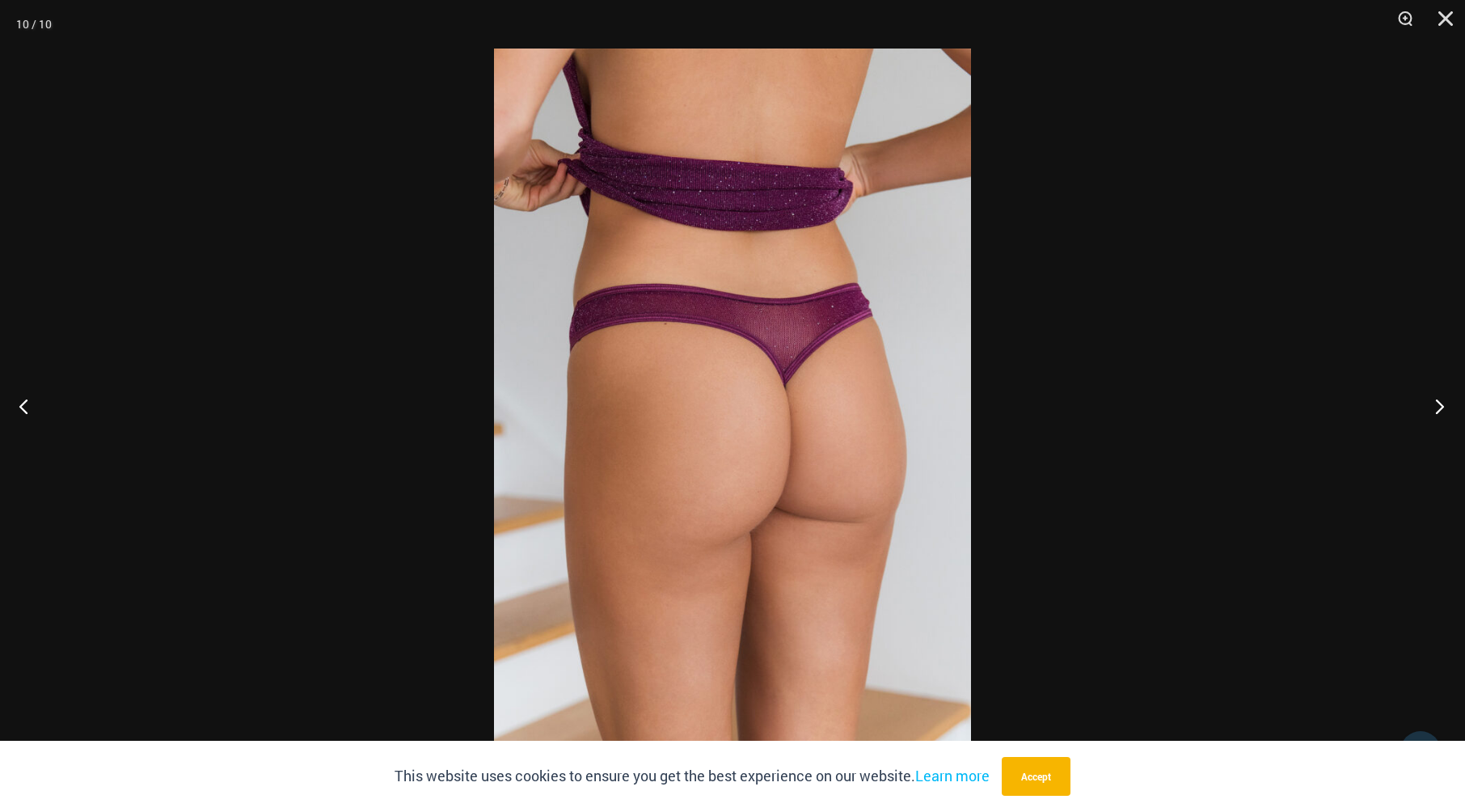
click at [1444, 406] on button "Next" at bounding box center [1435, 406] width 61 height 81
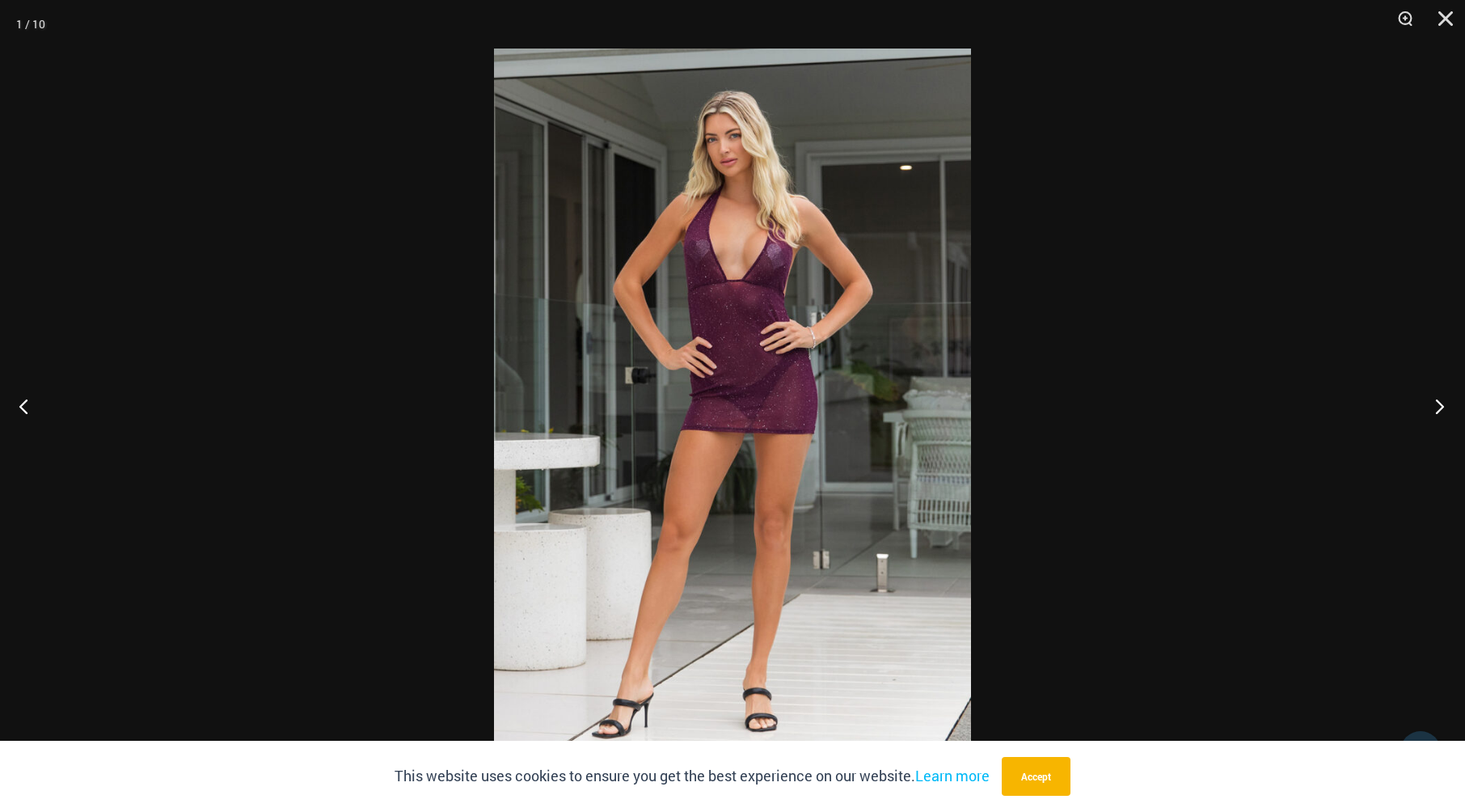
click at [1444, 406] on button "Next" at bounding box center [1435, 406] width 61 height 81
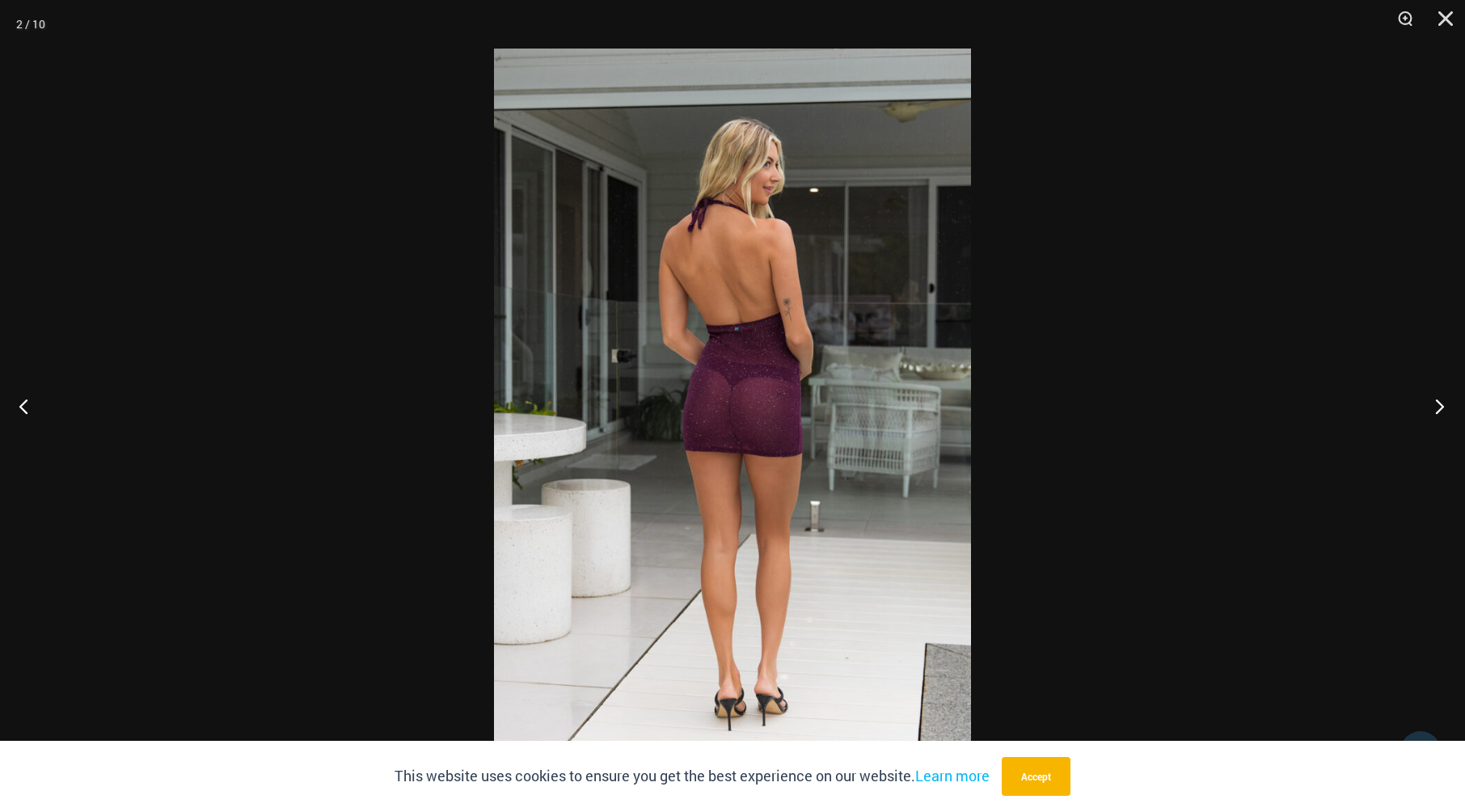
click at [1444, 406] on button "Next" at bounding box center [1435, 406] width 61 height 81
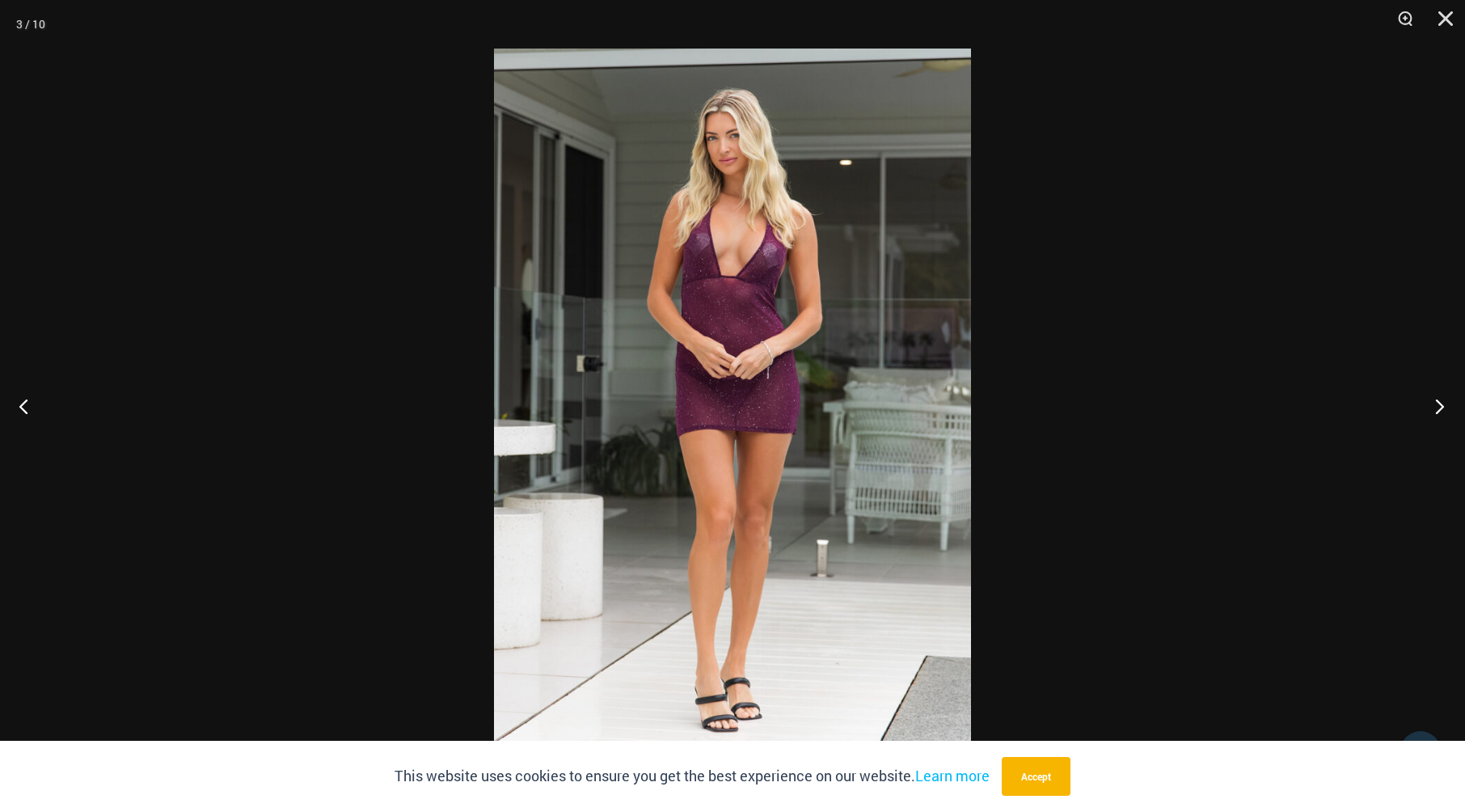
click at [1444, 406] on button "Next" at bounding box center [1435, 406] width 61 height 81
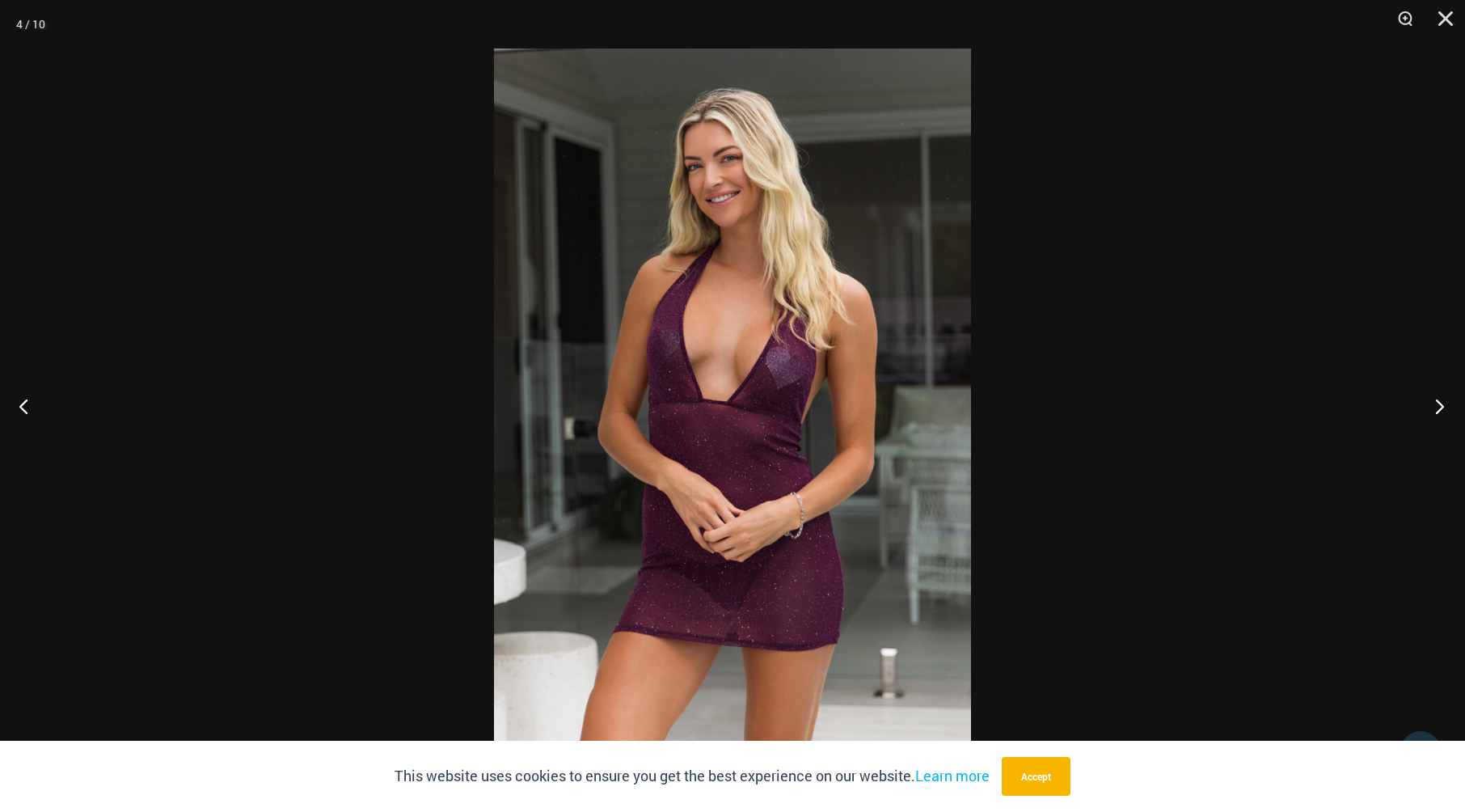
click at [1444, 406] on button "Next" at bounding box center [1435, 406] width 61 height 81
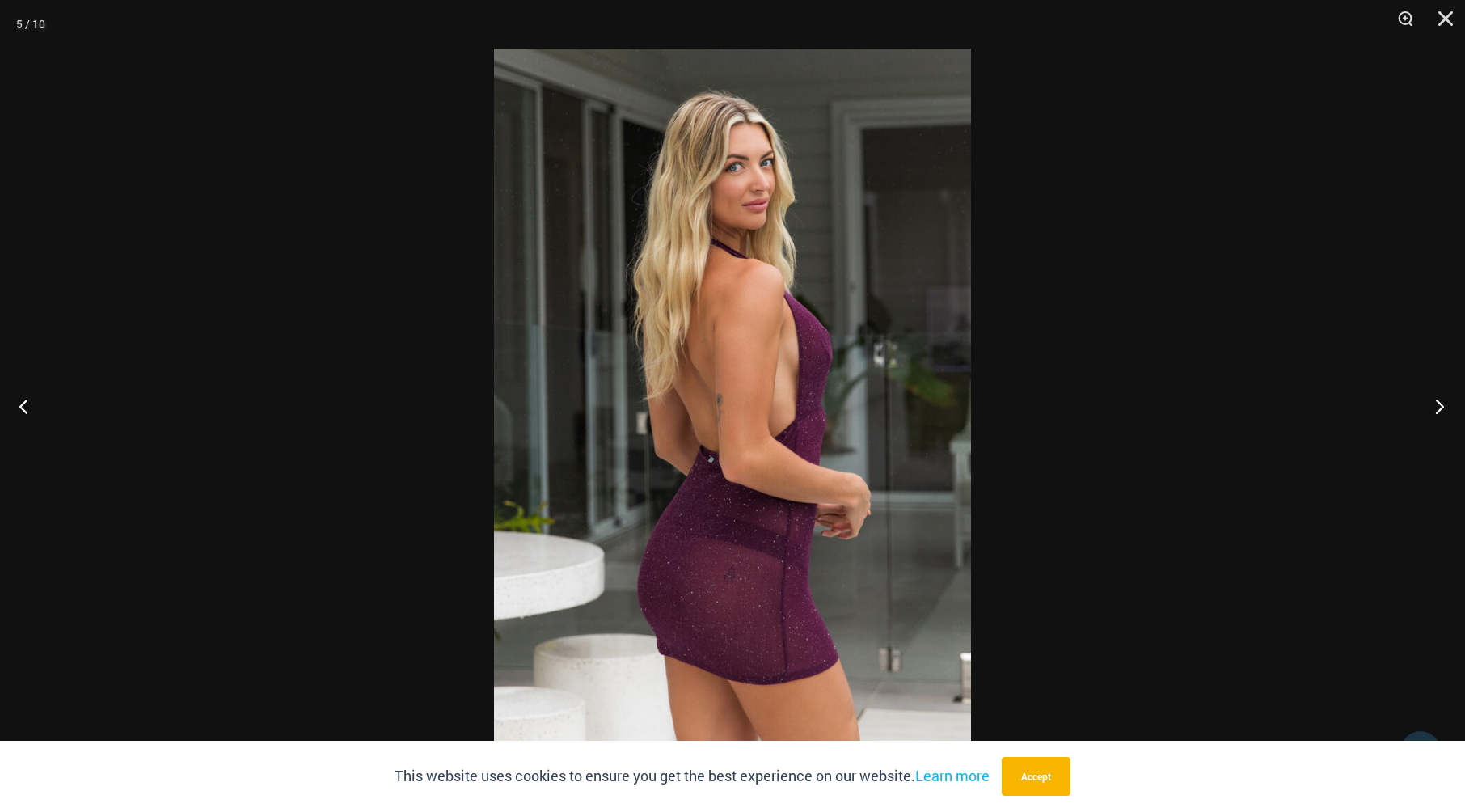
click at [1446, 387] on button "Next" at bounding box center [1435, 406] width 61 height 81
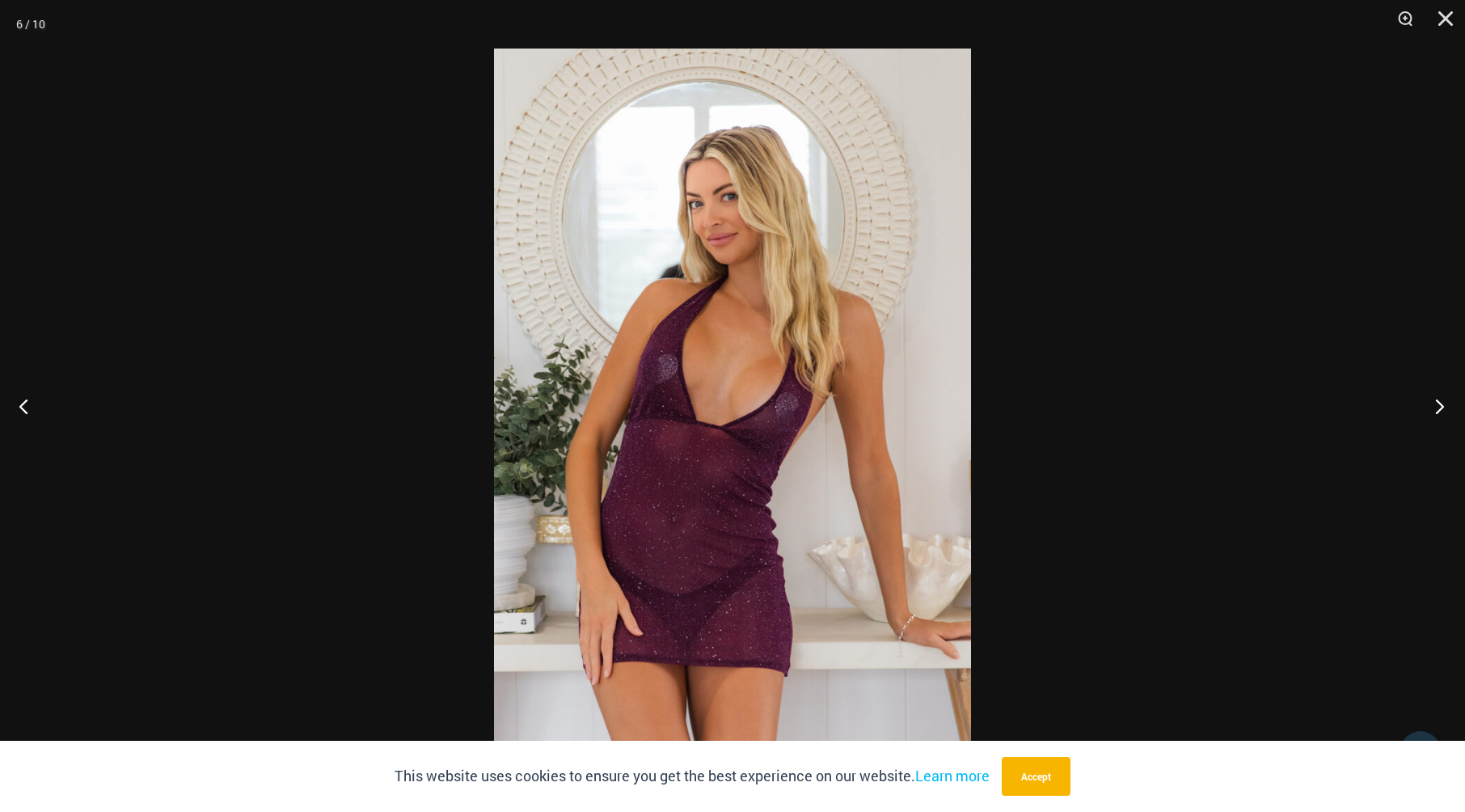
click at [1445, 387] on button "Next" at bounding box center [1435, 406] width 61 height 81
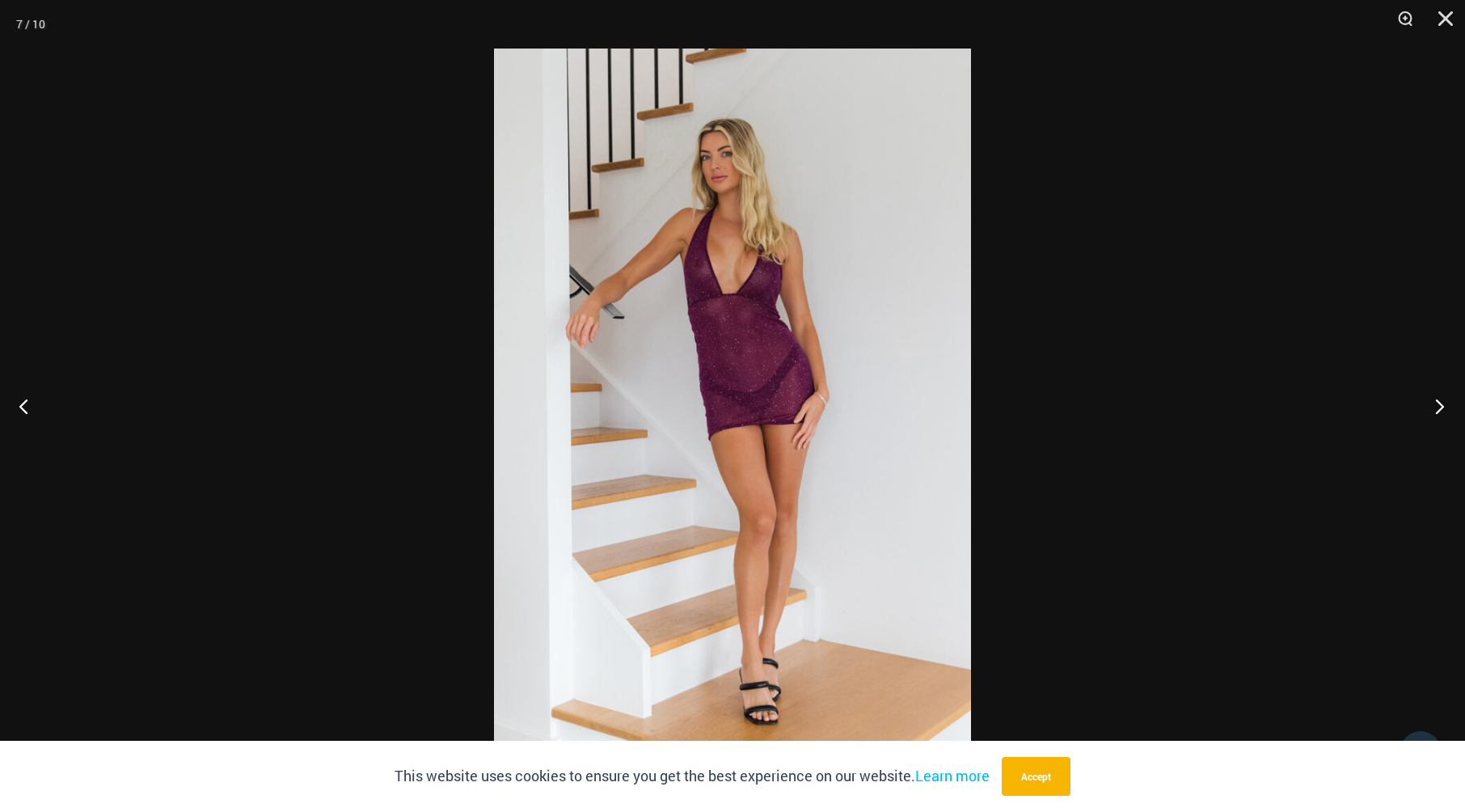
click at [1445, 387] on button "Next" at bounding box center [1435, 406] width 61 height 81
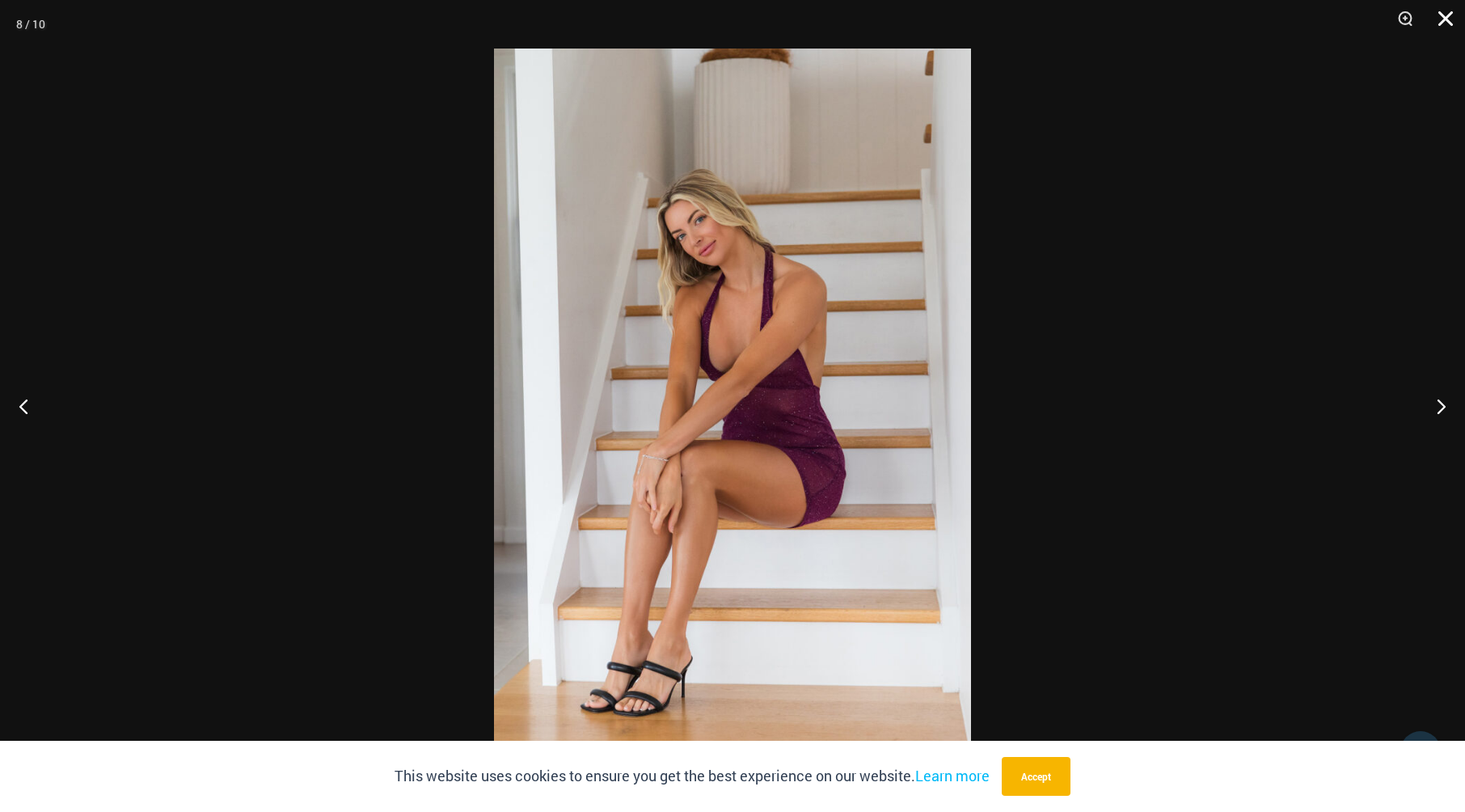
click at [1453, 21] on button "Close" at bounding box center [1440, 24] width 40 height 49
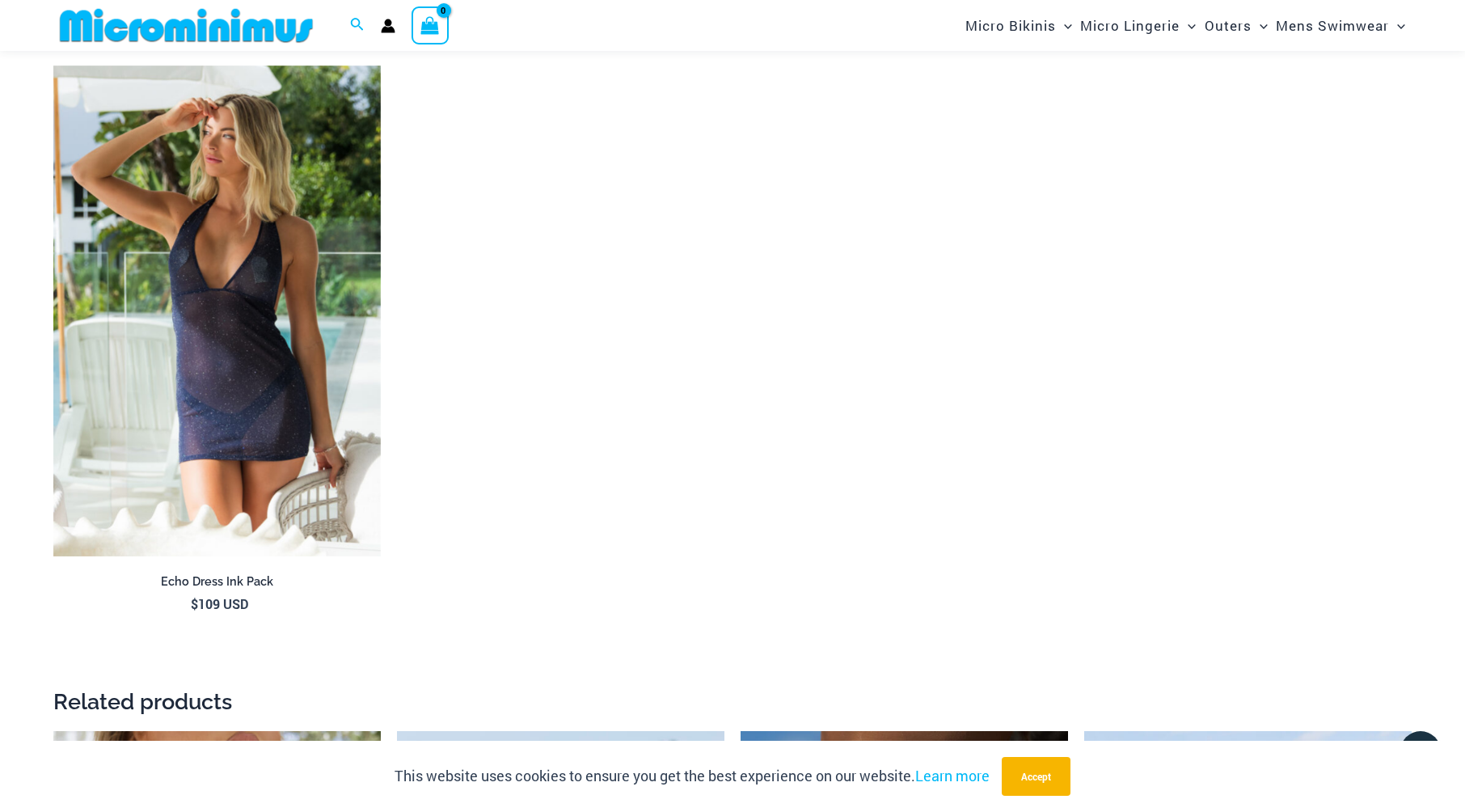
scroll to position [2330, 0]
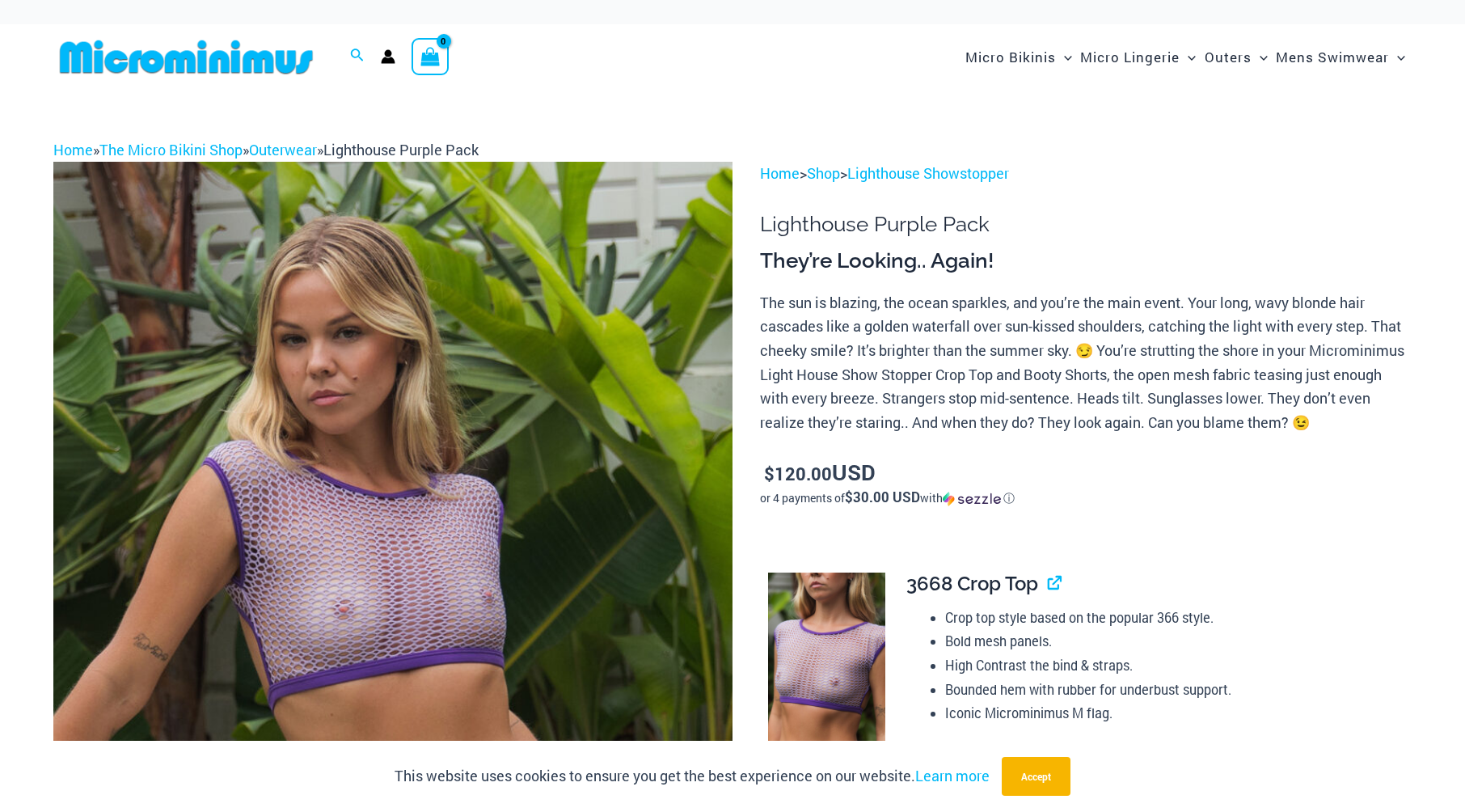
click at [381, 518] on img at bounding box center [393, 670] width 679 height 1019
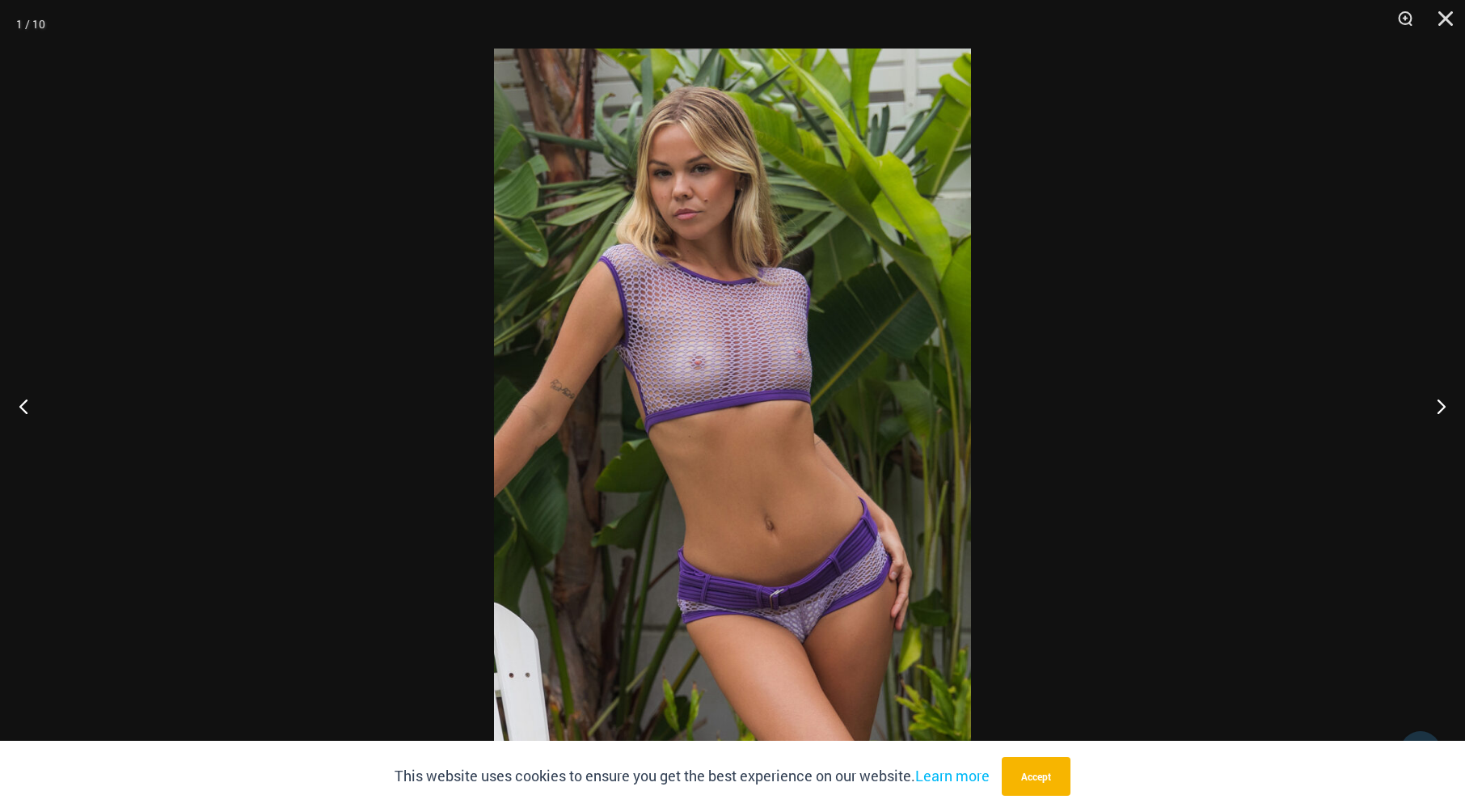
click at [766, 451] on img at bounding box center [732, 406] width 477 height 714
click at [1442, 410] on button "Next" at bounding box center [1435, 406] width 61 height 81
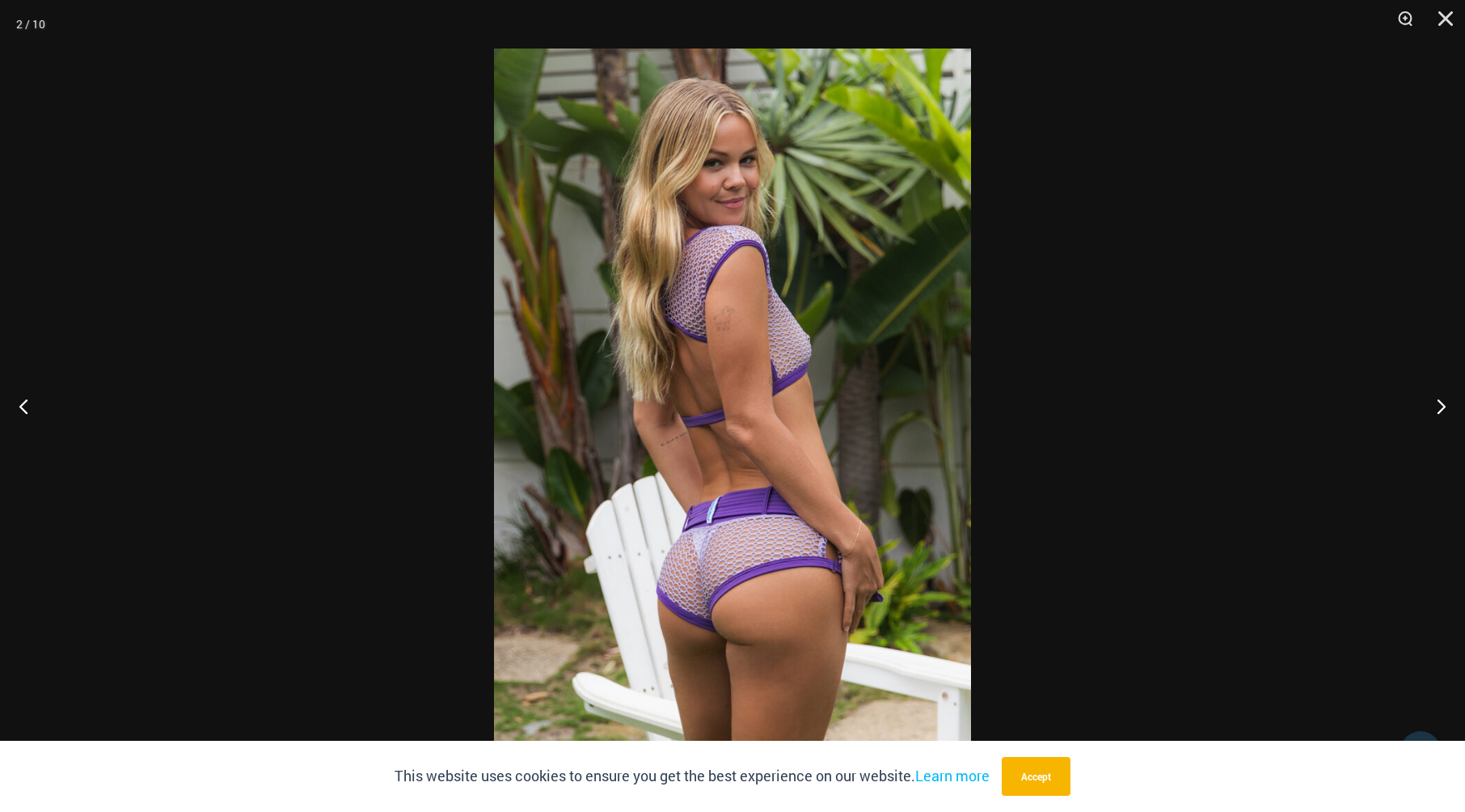
click at [783, 496] on img at bounding box center [732, 406] width 477 height 714
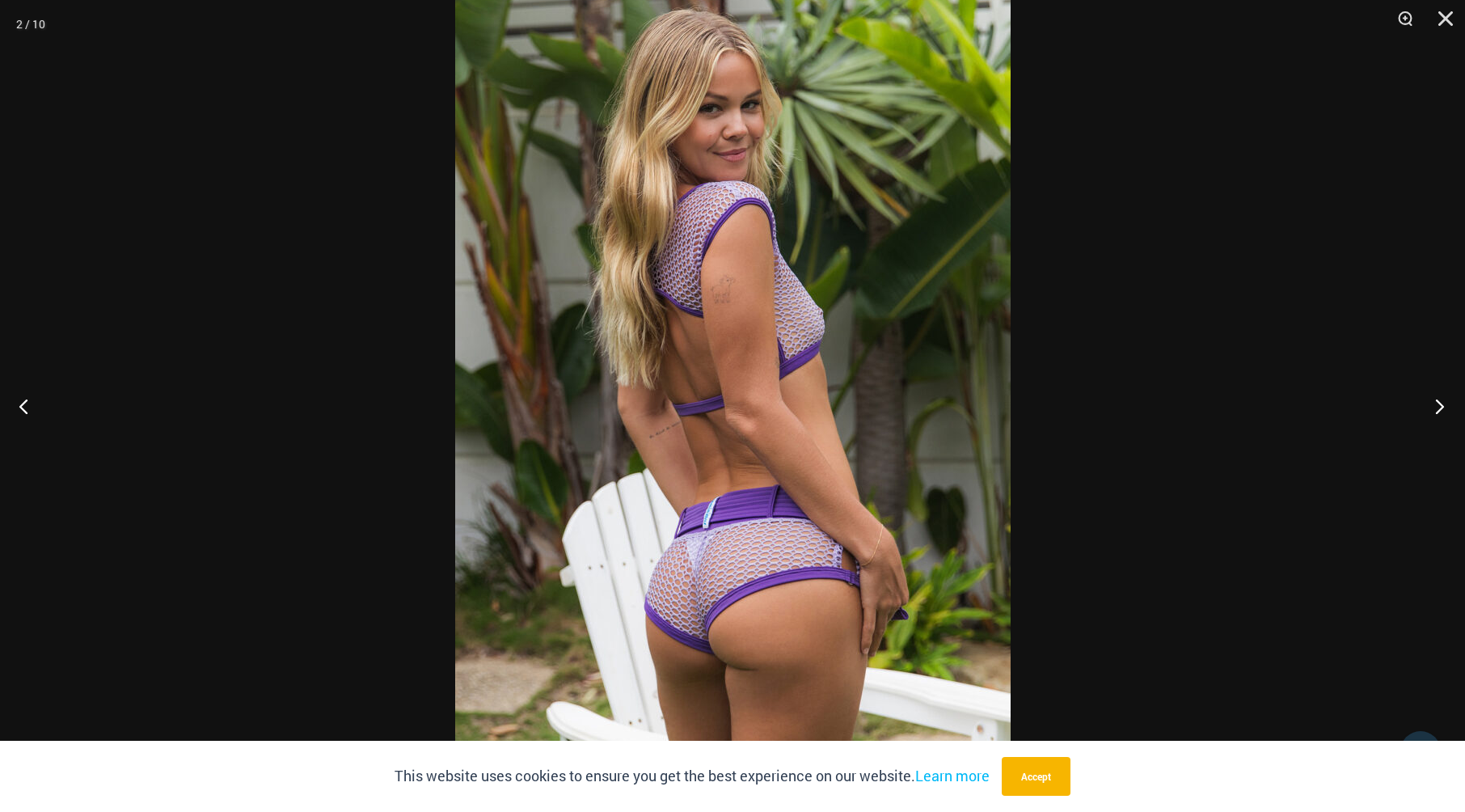
click at [1438, 404] on button "Next" at bounding box center [1435, 406] width 61 height 81
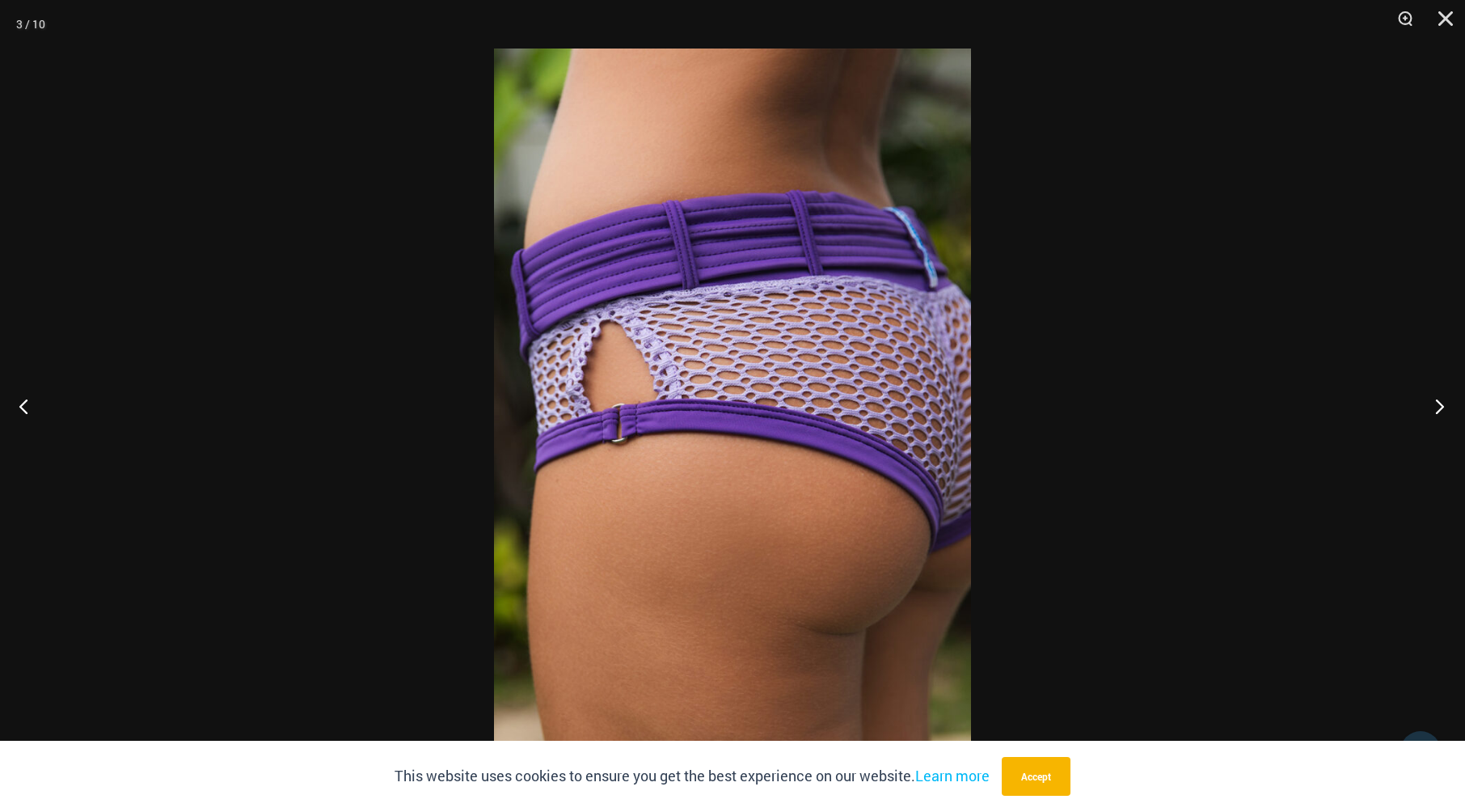
click at [1438, 404] on button "Next" at bounding box center [1435, 406] width 61 height 81
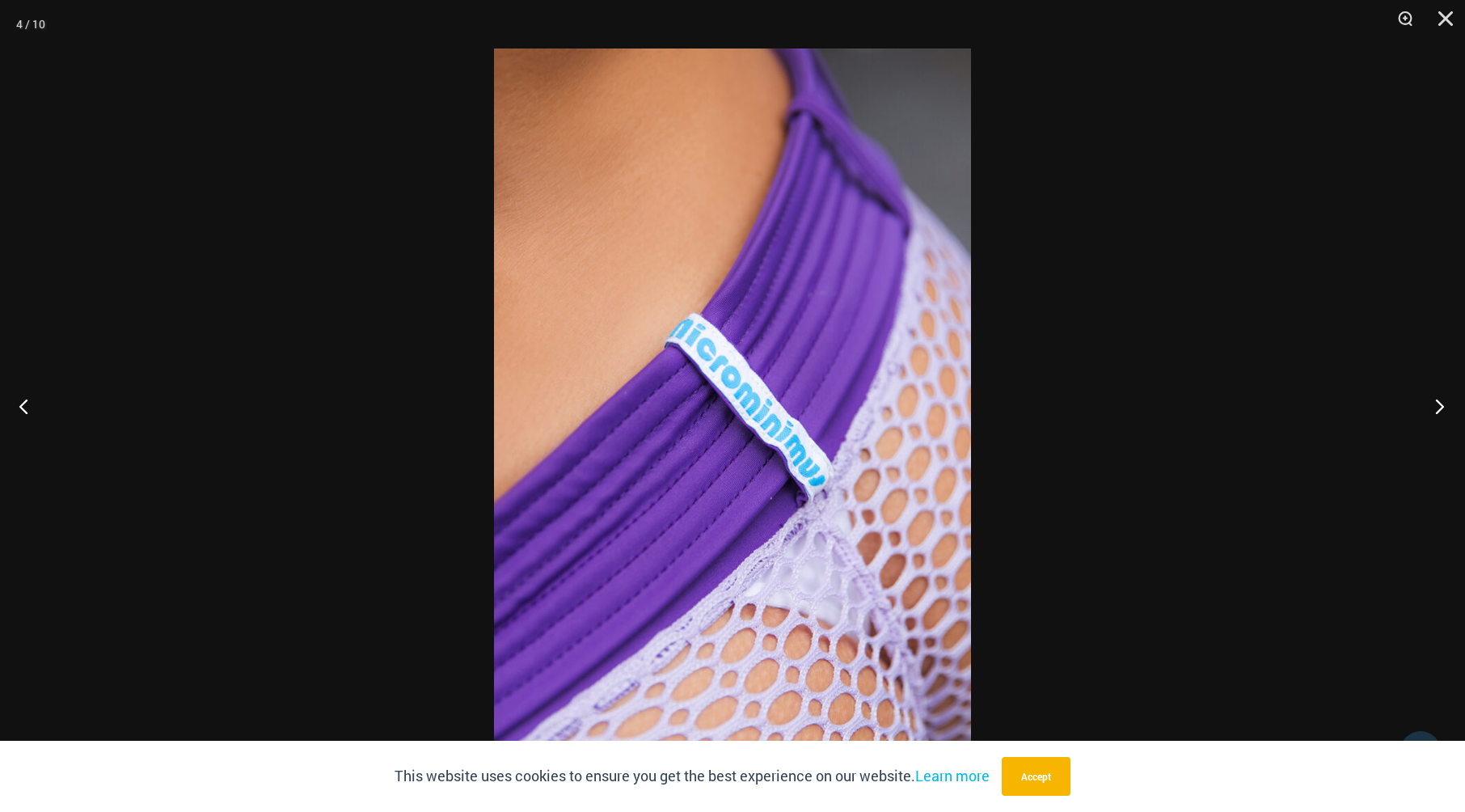
click at [1438, 404] on button "Next" at bounding box center [1435, 406] width 61 height 81
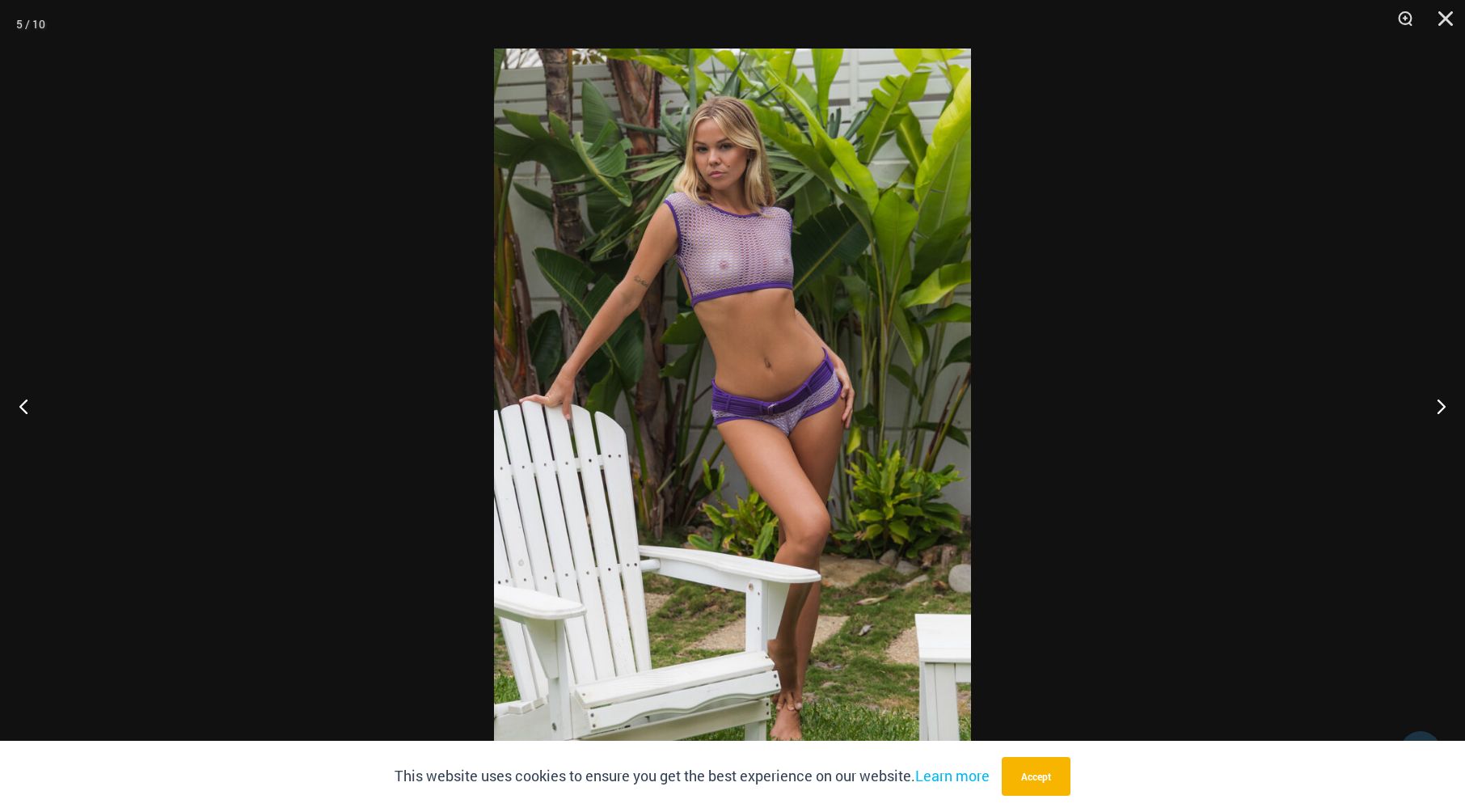
click at [730, 447] on img at bounding box center [732, 406] width 477 height 714
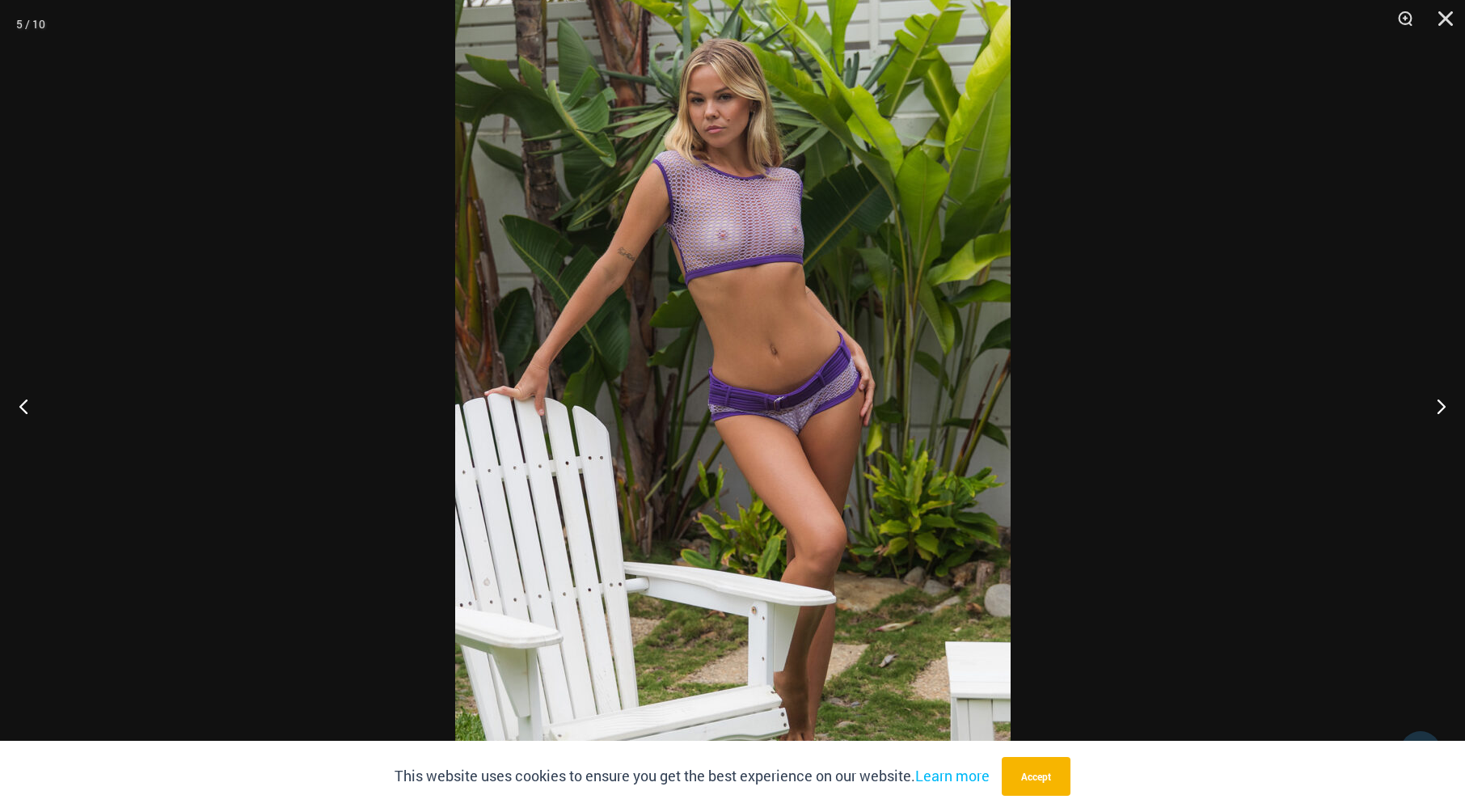
click at [826, 438] on img at bounding box center [733, 399] width 556 height 833
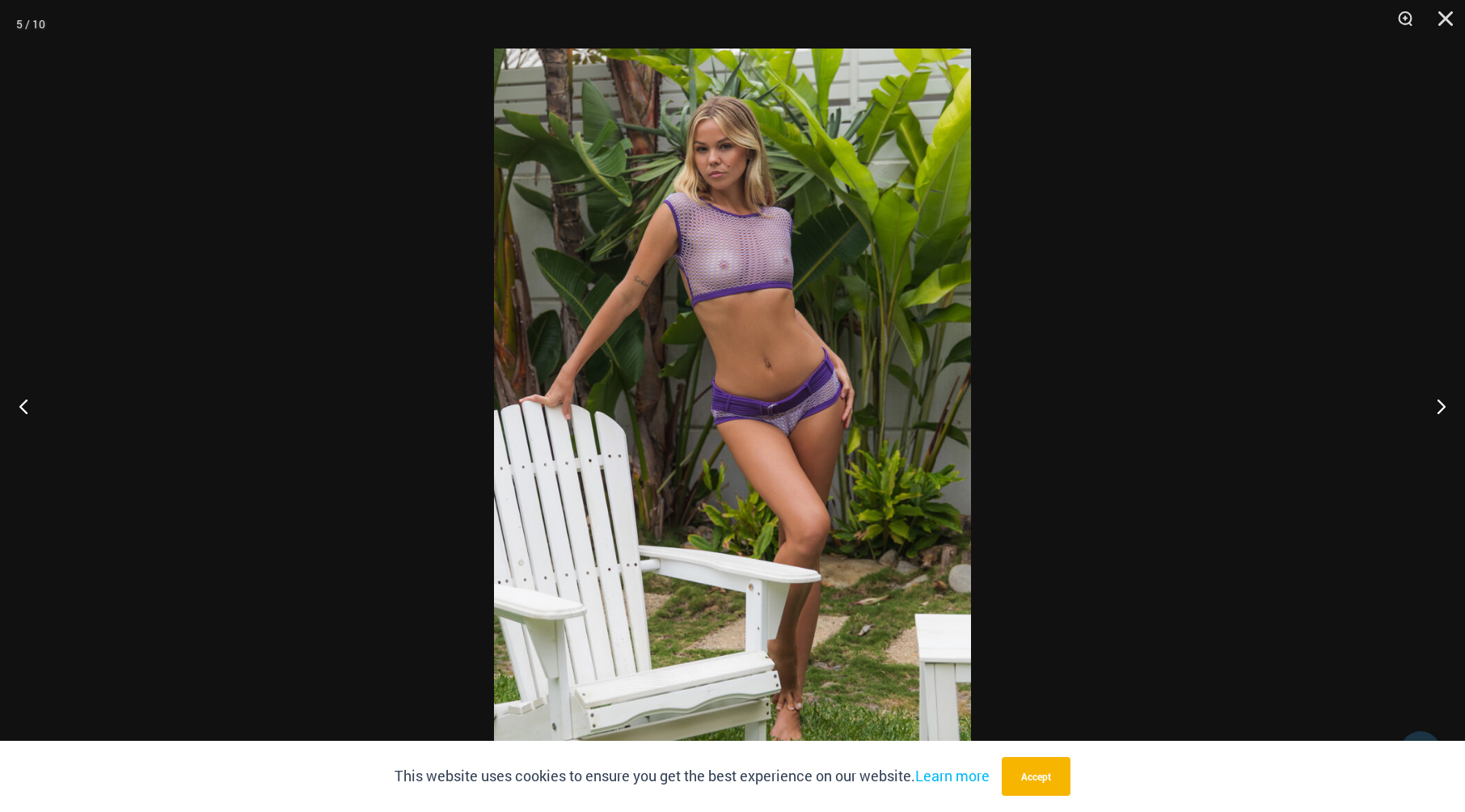
click at [826, 438] on img at bounding box center [732, 406] width 477 height 714
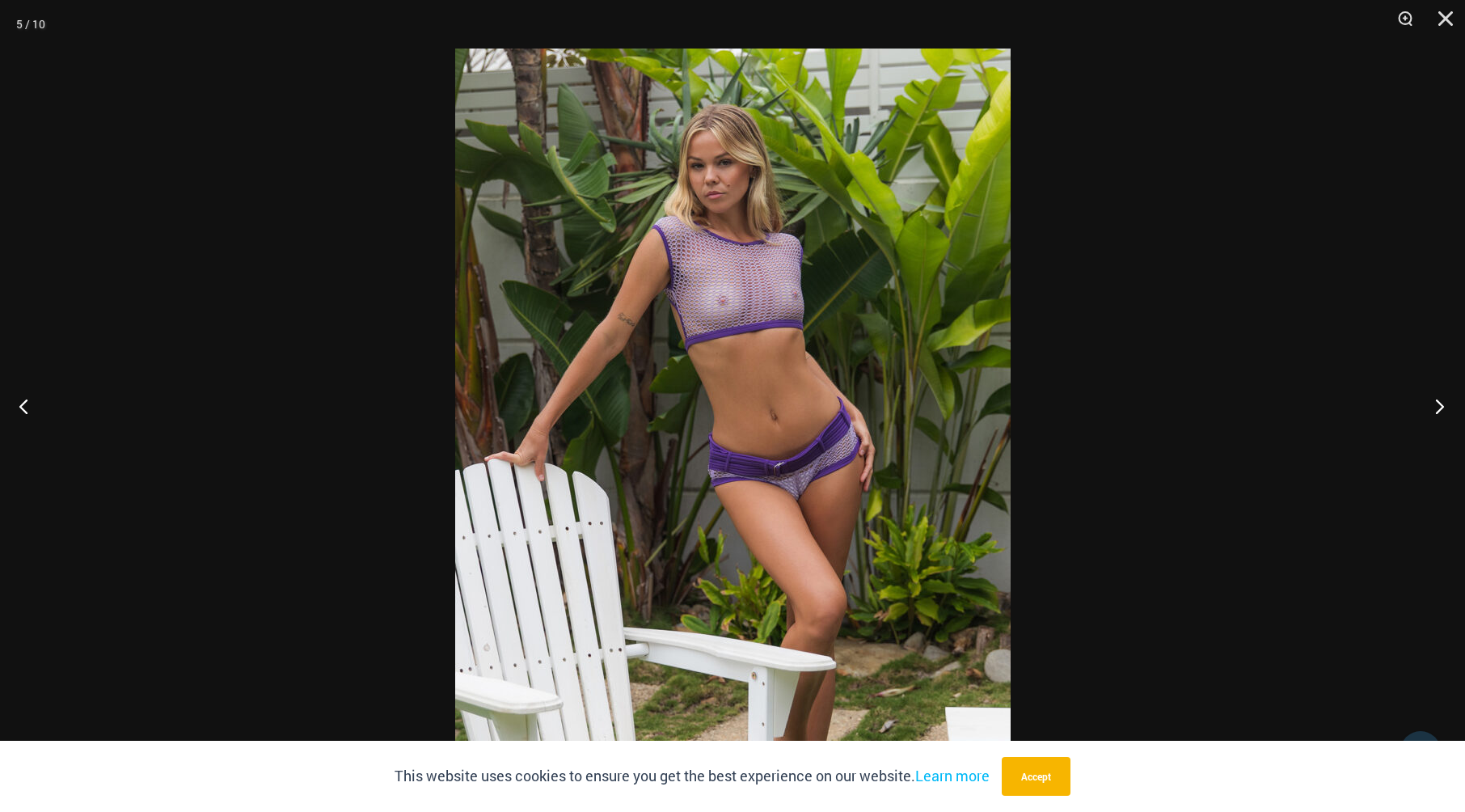
click at [1442, 399] on button "Next" at bounding box center [1435, 406] width 61 height 81
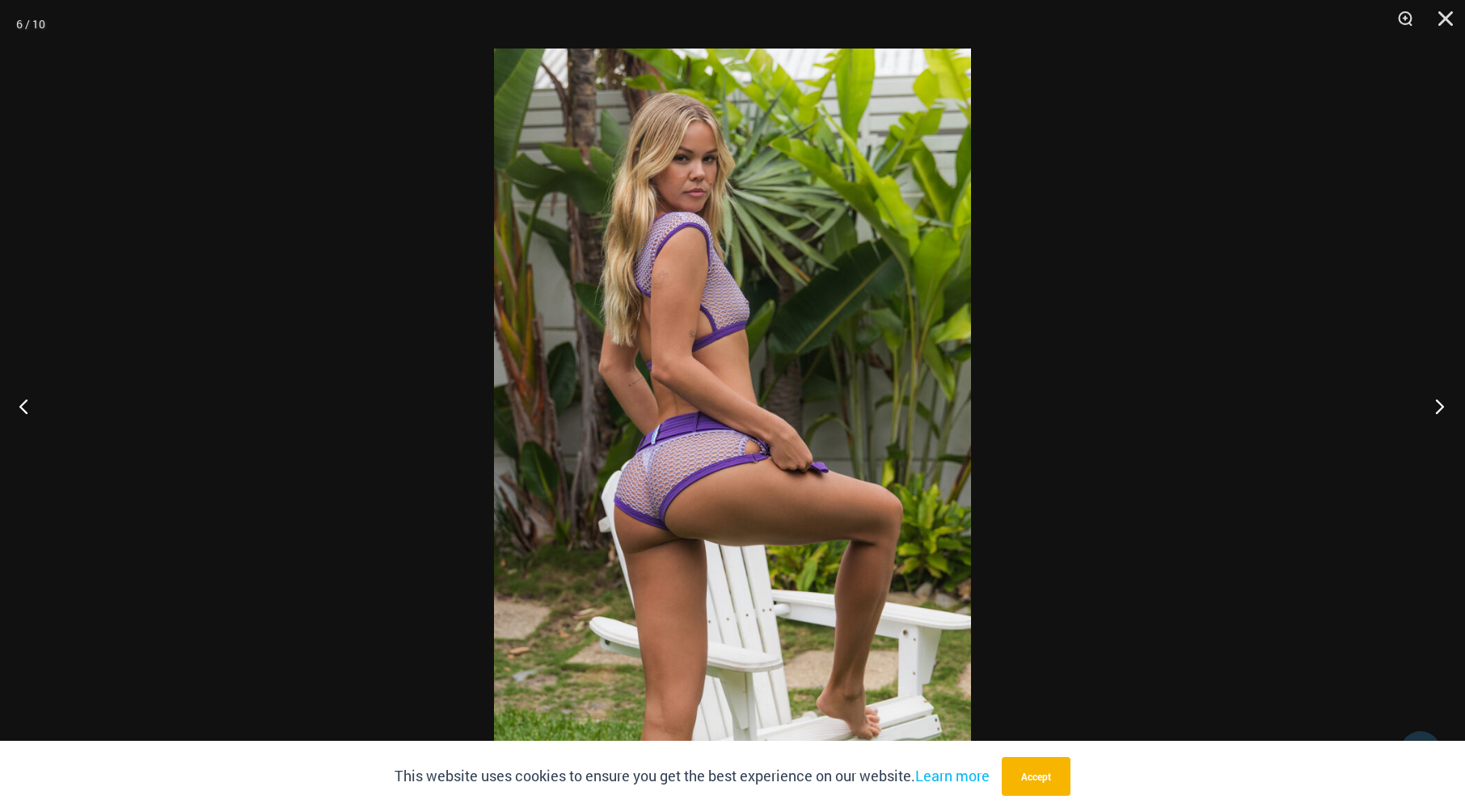
click at [1442, 399] on button "Next" at bounding box center [1435, 406] width 61 height 81
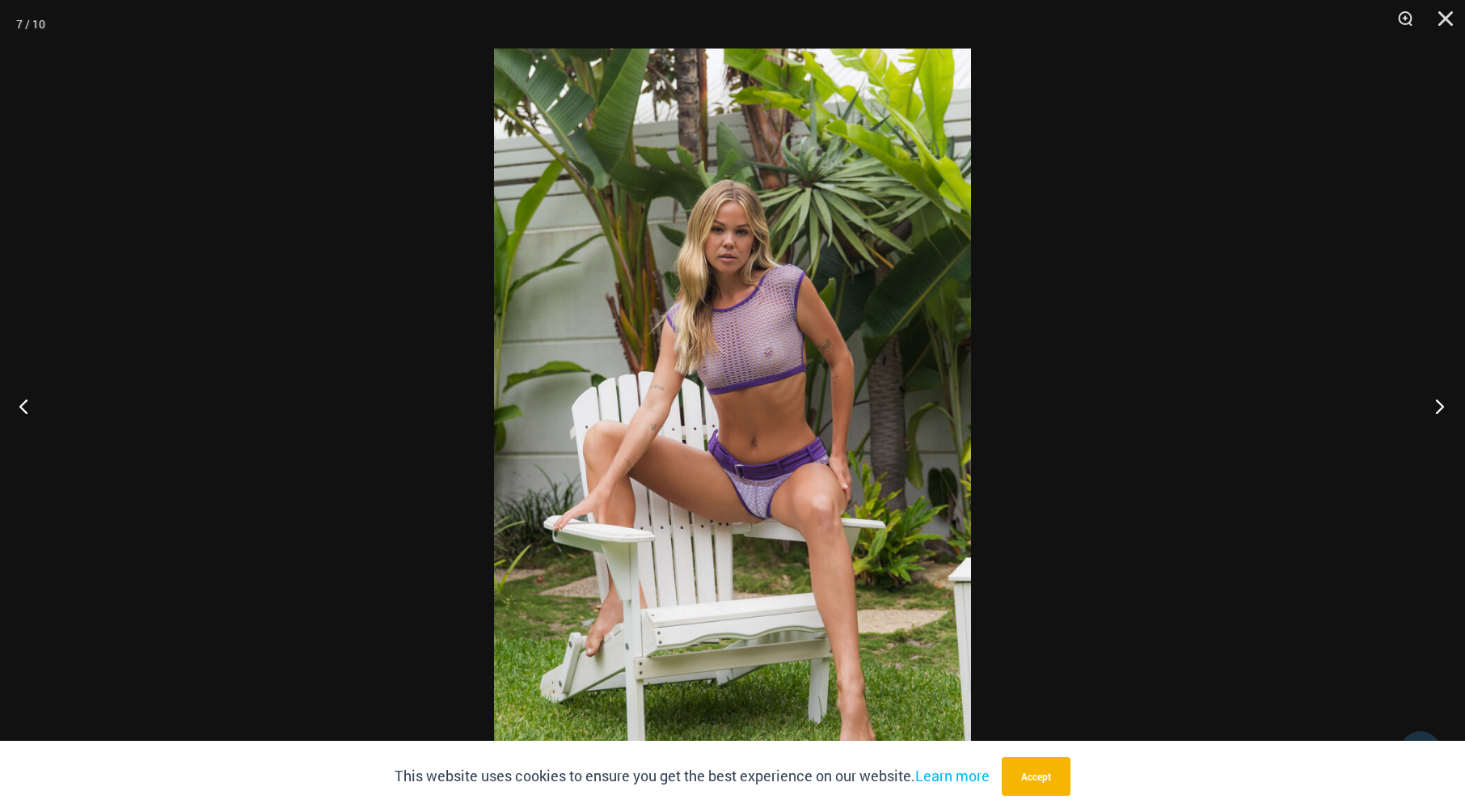
click at [1442, 399] on button "Next" at bounding box center [1435, 406] width 61 height 81
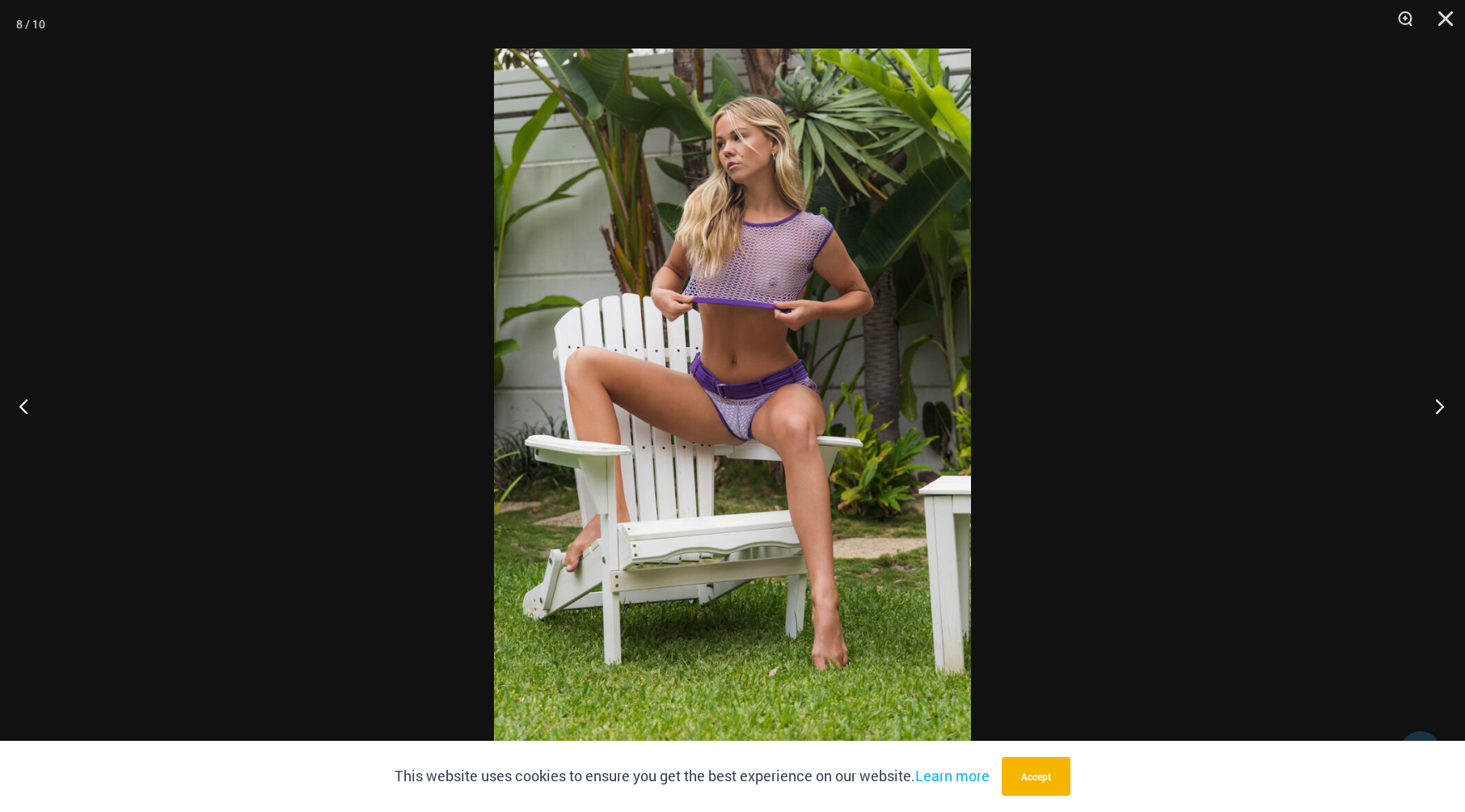
click at [1442, 399] on button "Next" at bounding box center [1435, 406] width 61 height 81
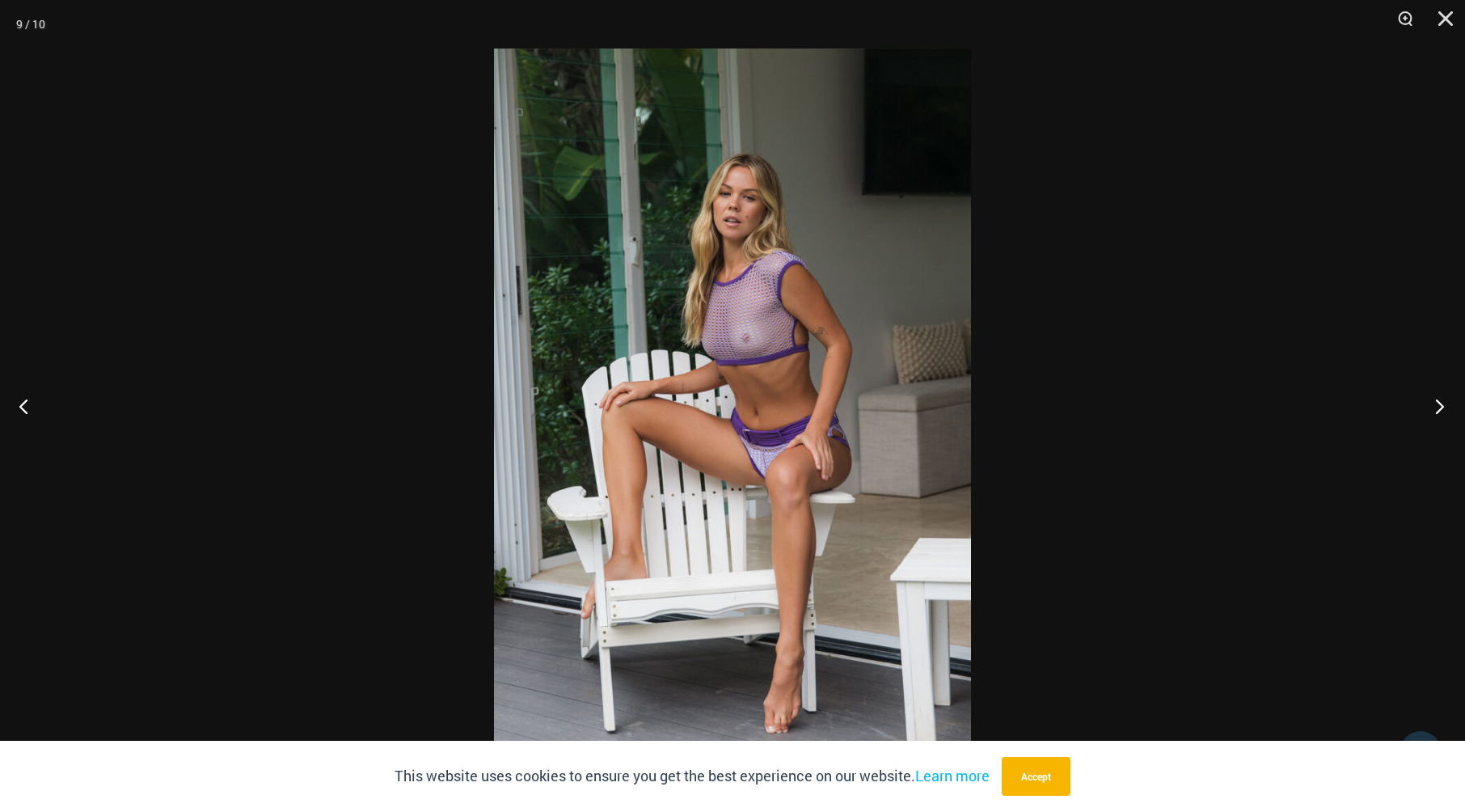
click at [1442, 399] on button "Next" at bounding box center [1435, 406] width 61 height 81
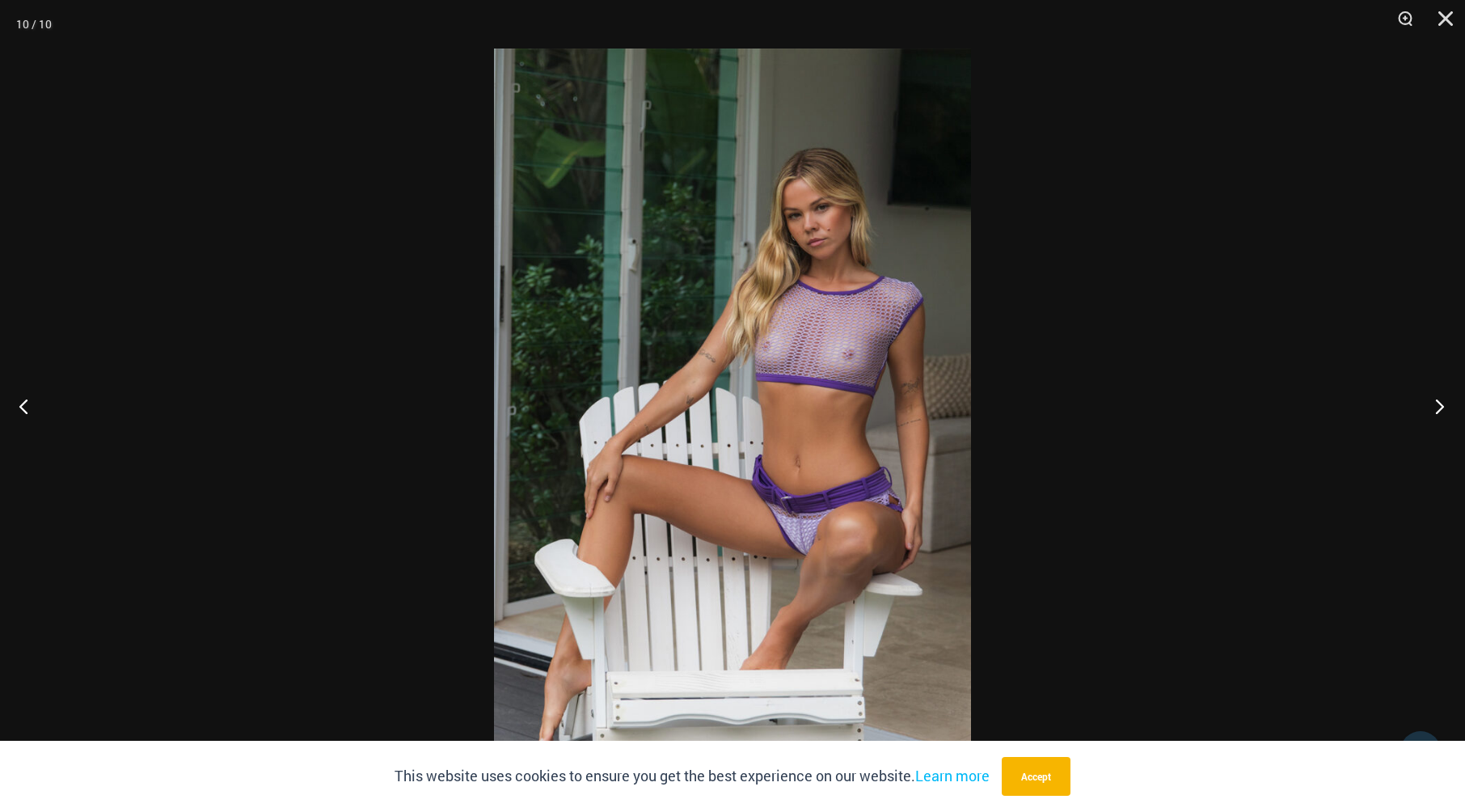
click at [1438, 408] on button "Next" at bounding box center [1435, 406] width 61 height 81
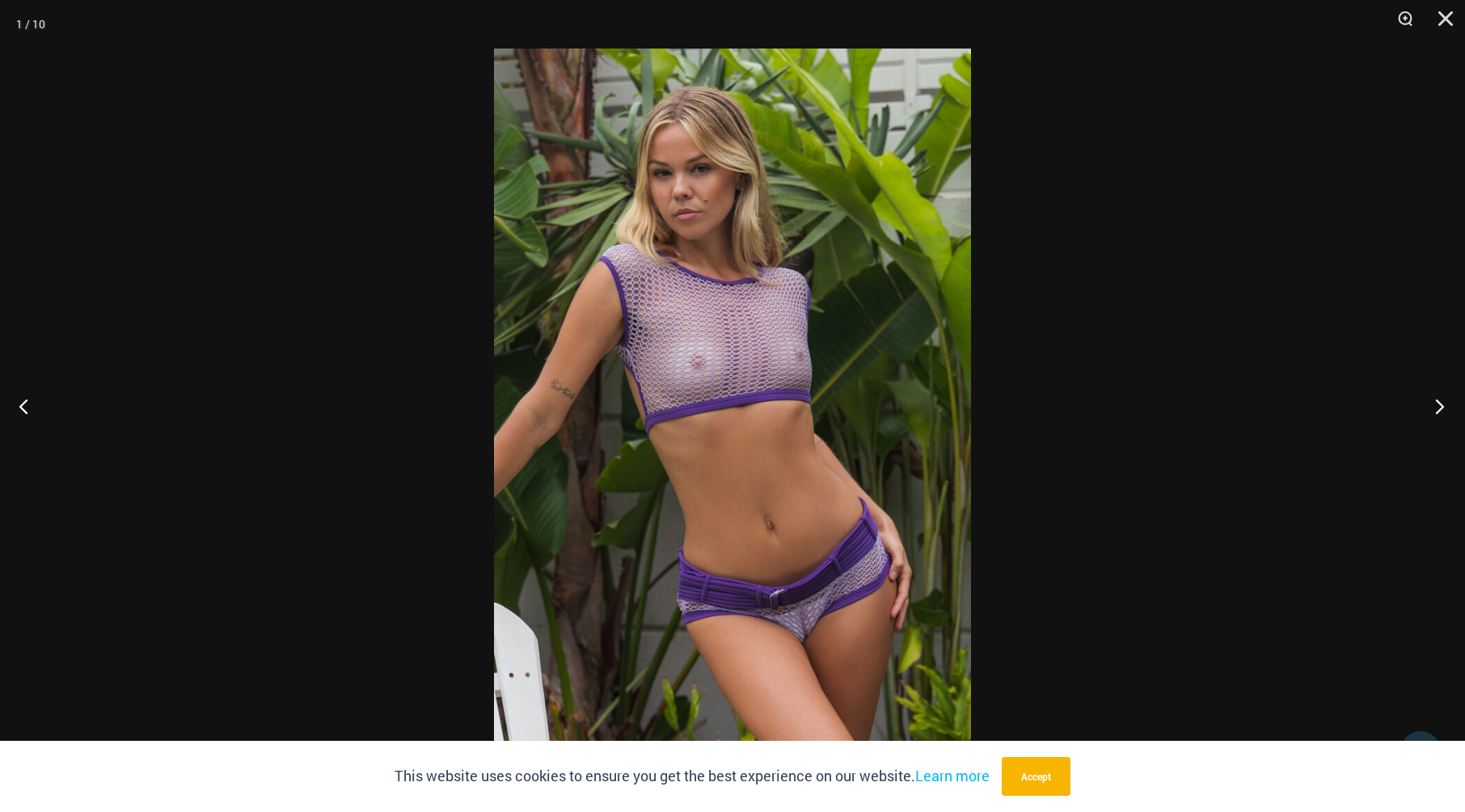
click at [1438, 408] on button "Next" at bounding box center [1435, 406] width 61 height 81
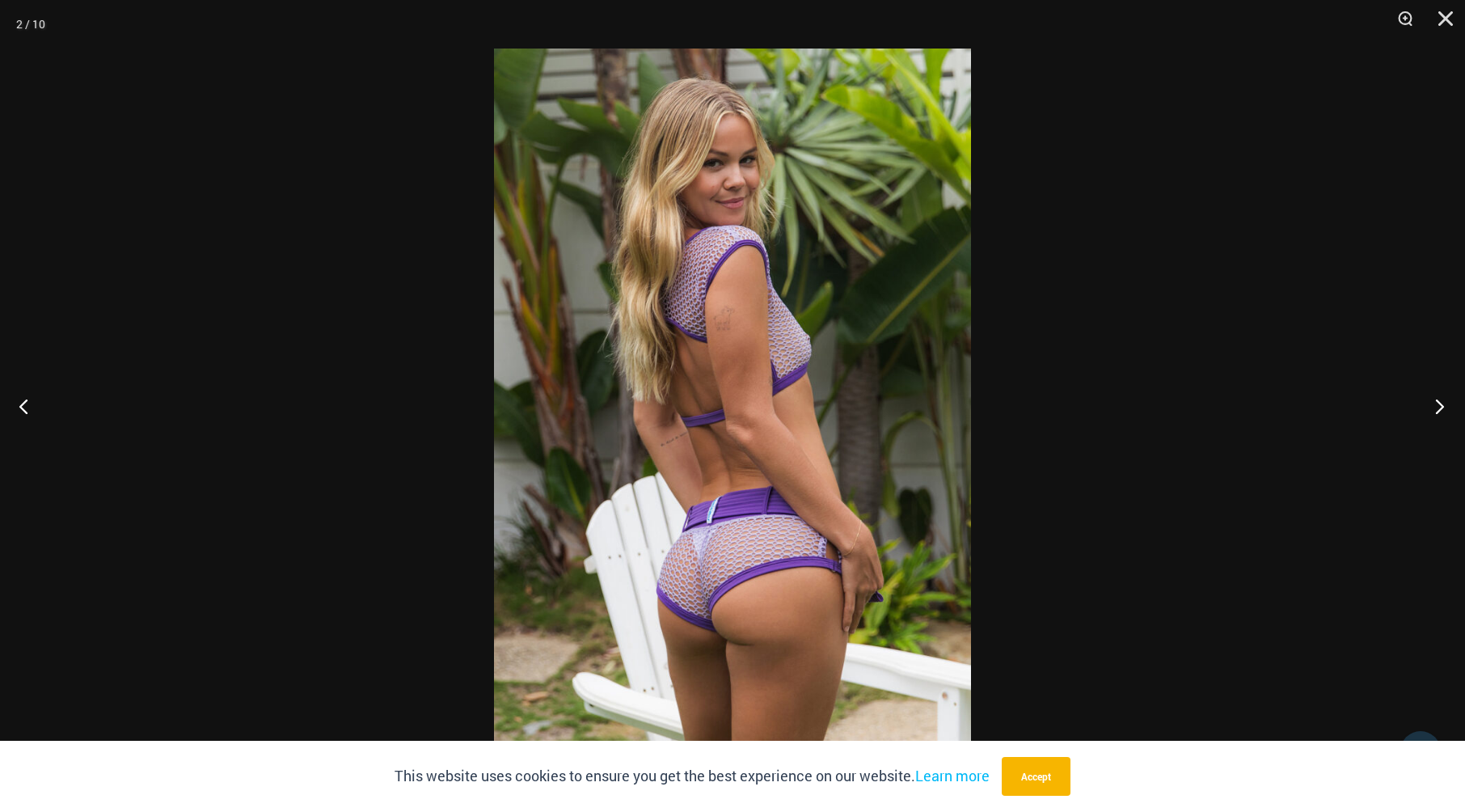
click at [1438, 407] on button "Next" at bounding box center [1435, 406] width 61 height 81
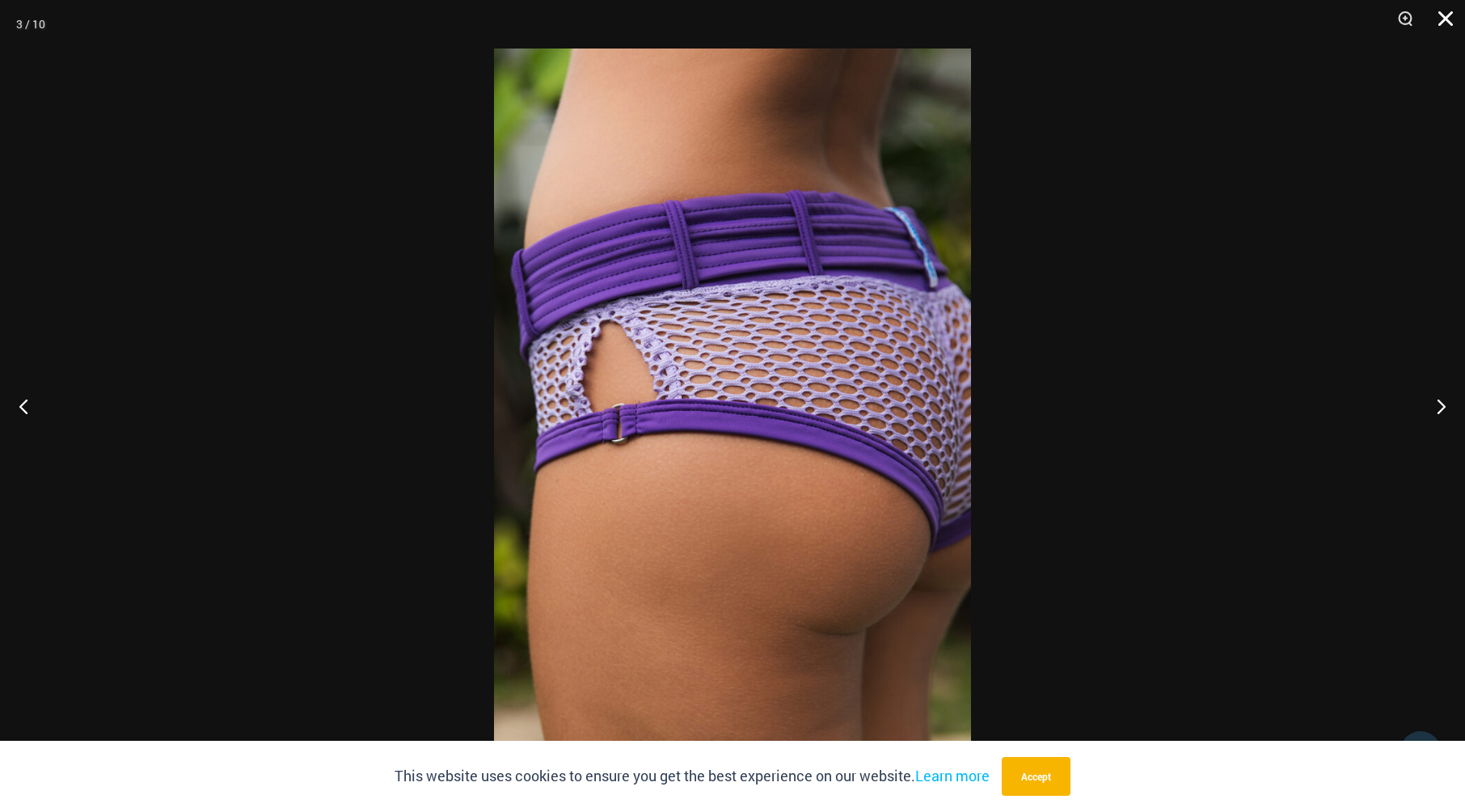
click at [1436, 19] on button "Close" at bounding box center [1440, 24] width 40 height 49
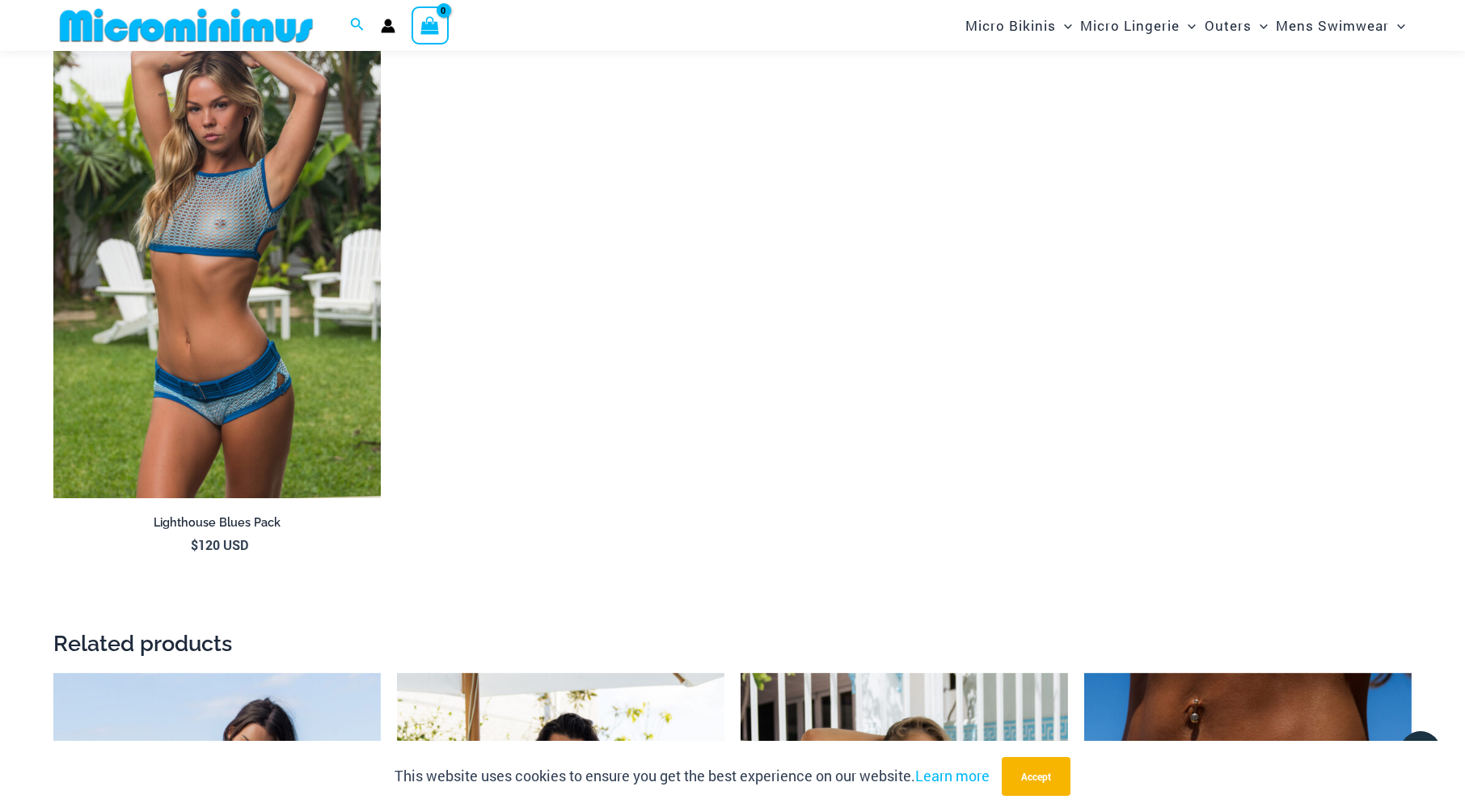
scroll to position [2249, 0]
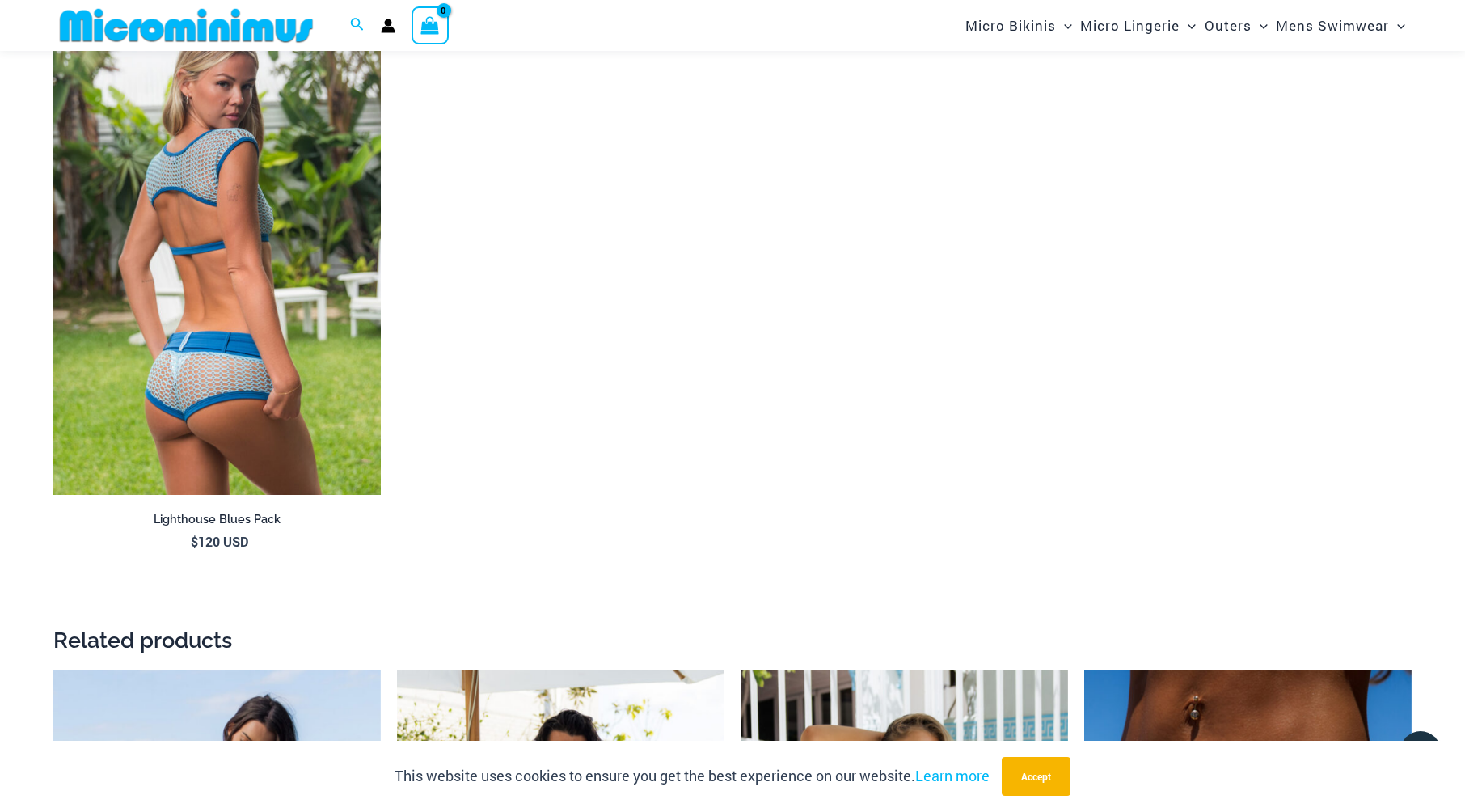
click at [224, 270] on img at bounding box center [217, 249] width 328 height 492
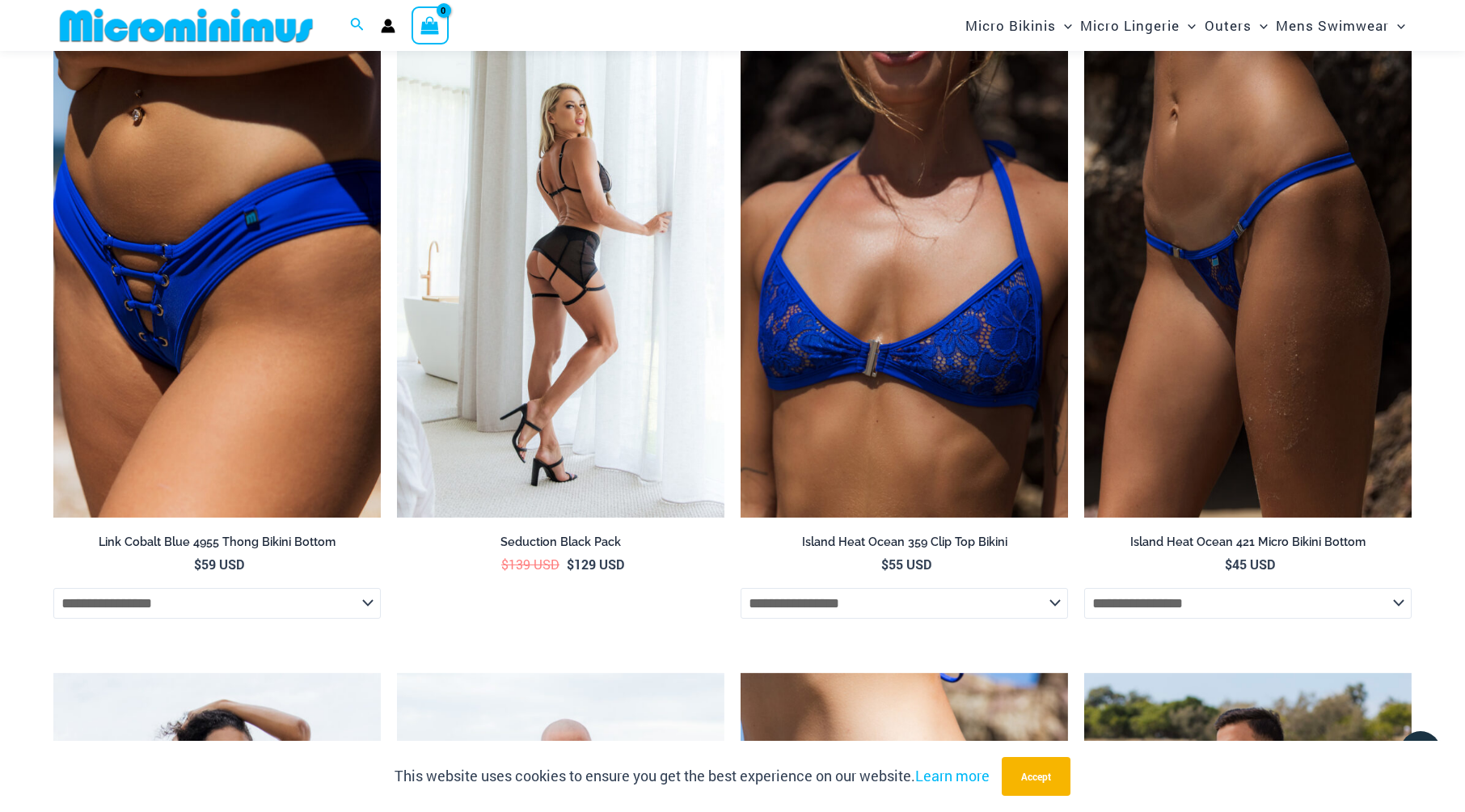
scroll to position [4189, 0]
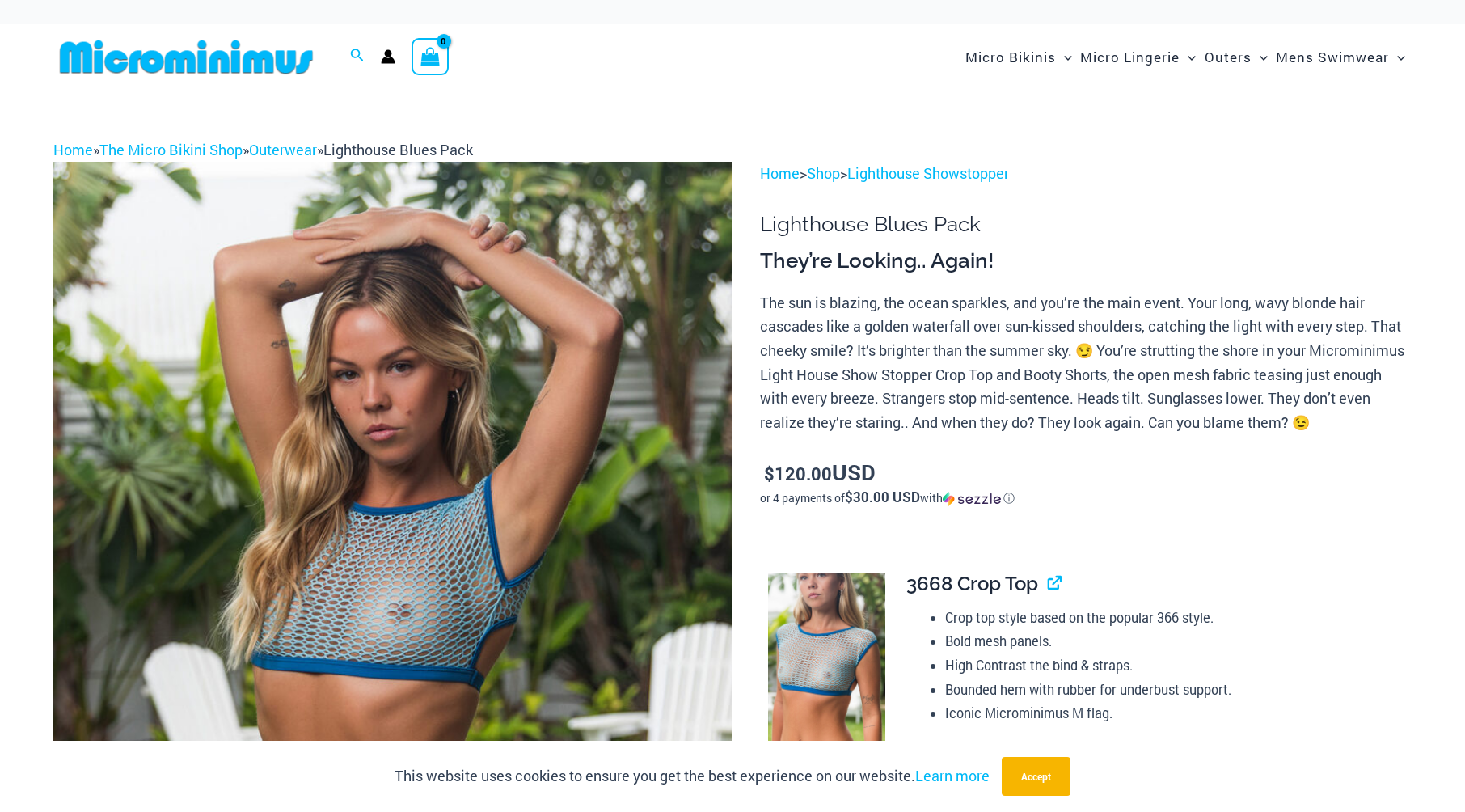
click at [366, 567] on img at bounding box center [393, 670] width 679 height 1019
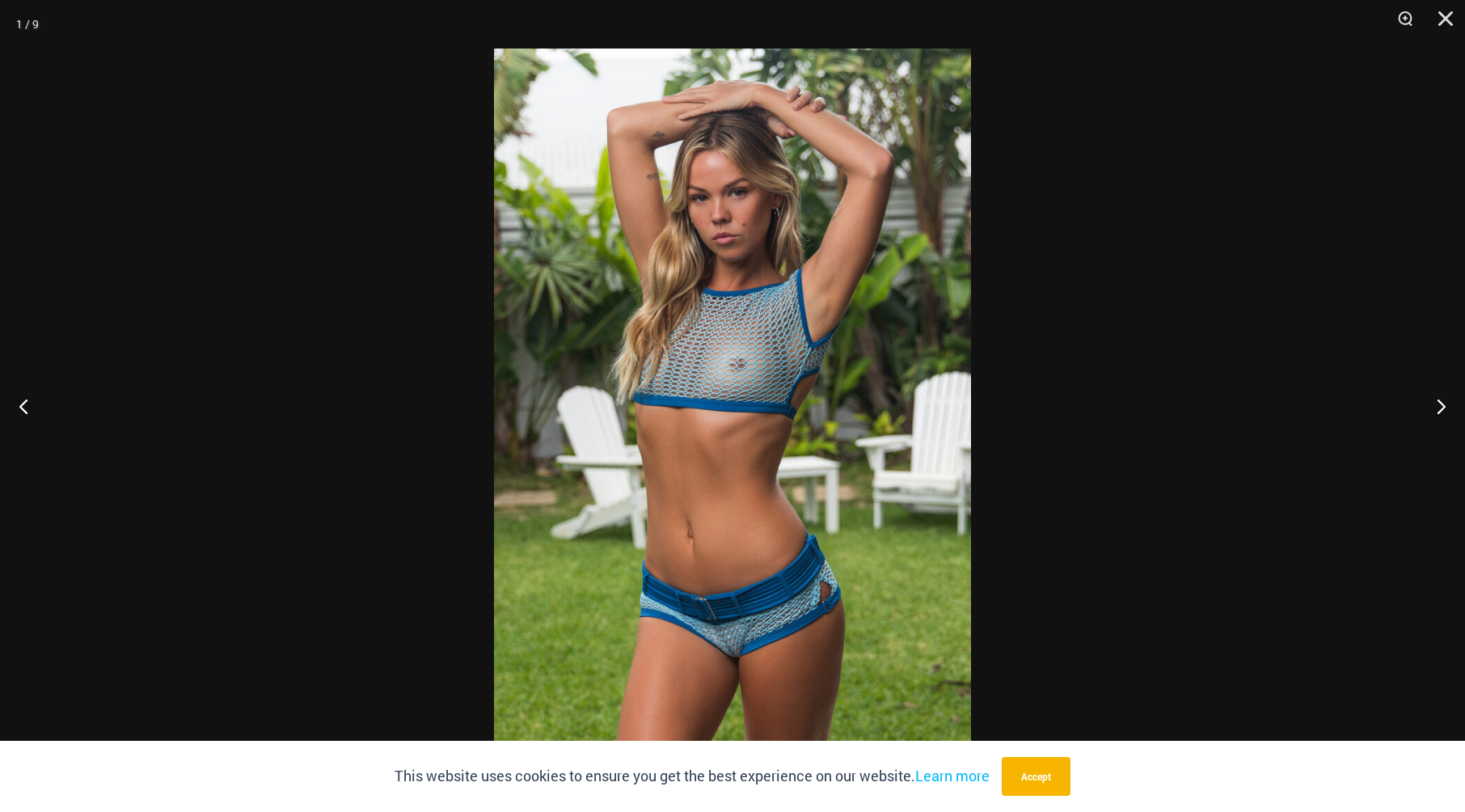
click at [714, 470] on img at bounding box center [732, 406] width 477 height 714
click at [714, 471] on img at bounding box center [732, 406] width 477 height 714
click at [713, 473] on img at bounding box center [732, 406] width 477 height 714
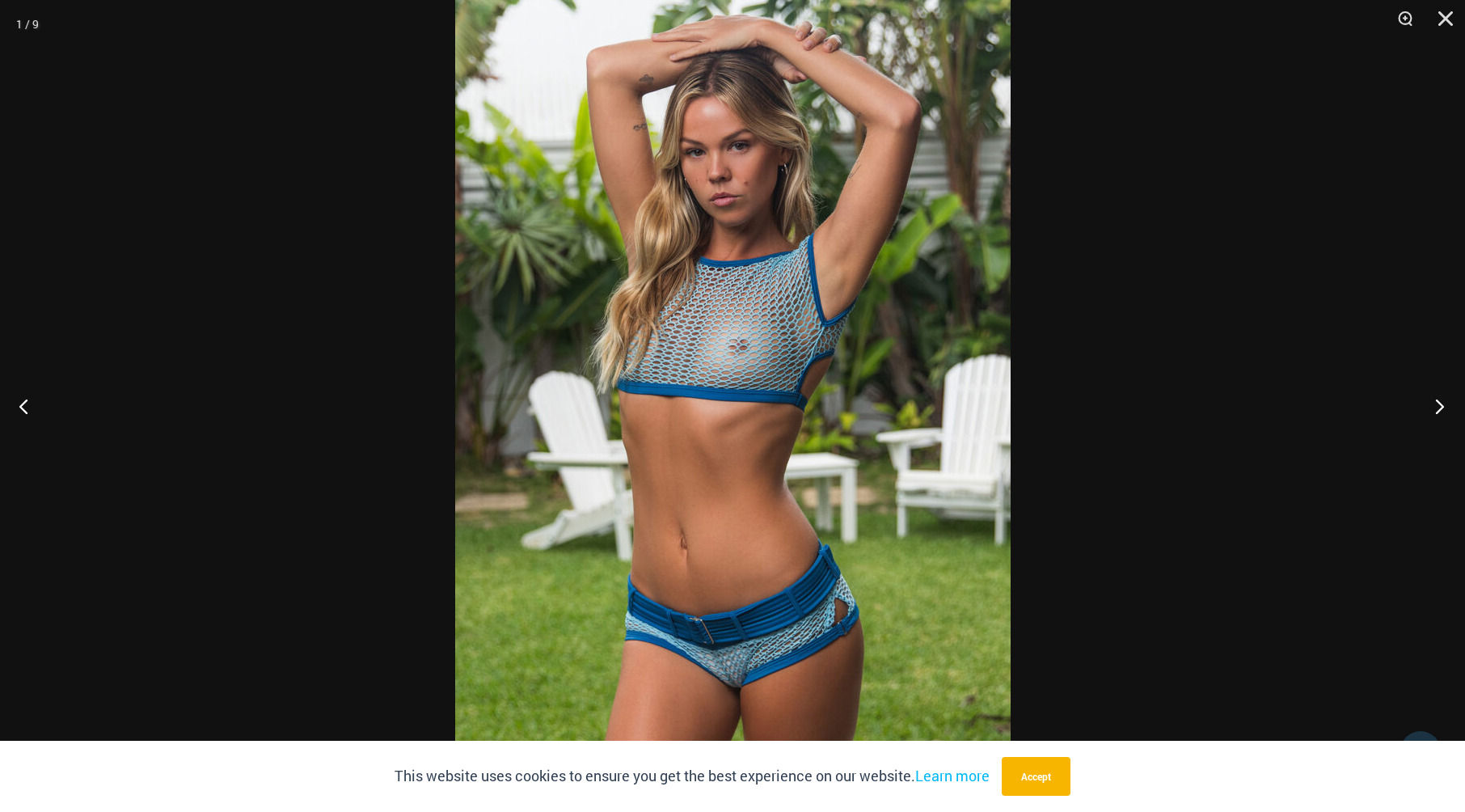
click at [1442, 408] on button "Next" at bounding box center [1435, 406] width 61 height 81
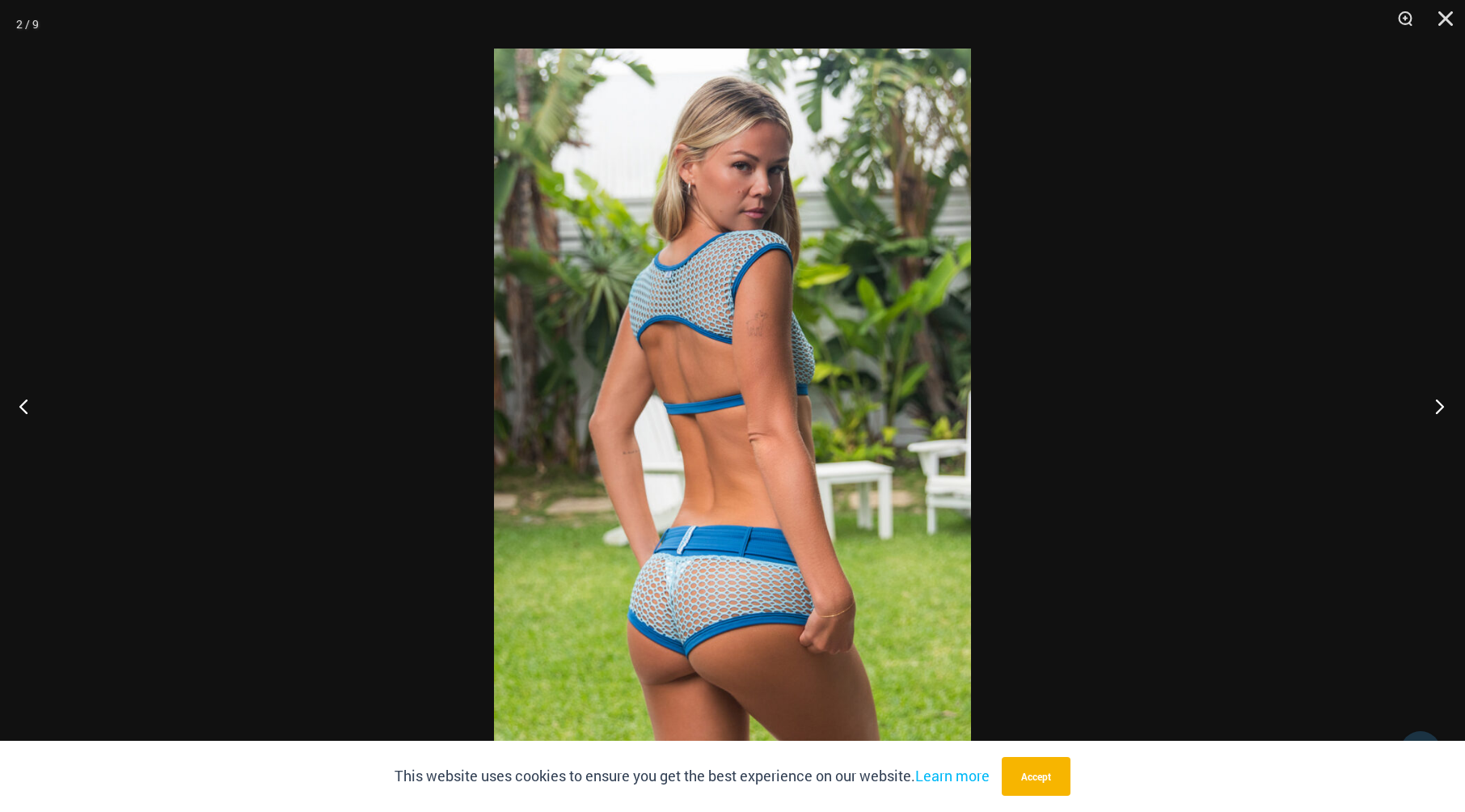
click at [1442, 408] on button "Next" at bounding box center [1435, 406] width 61 height 81
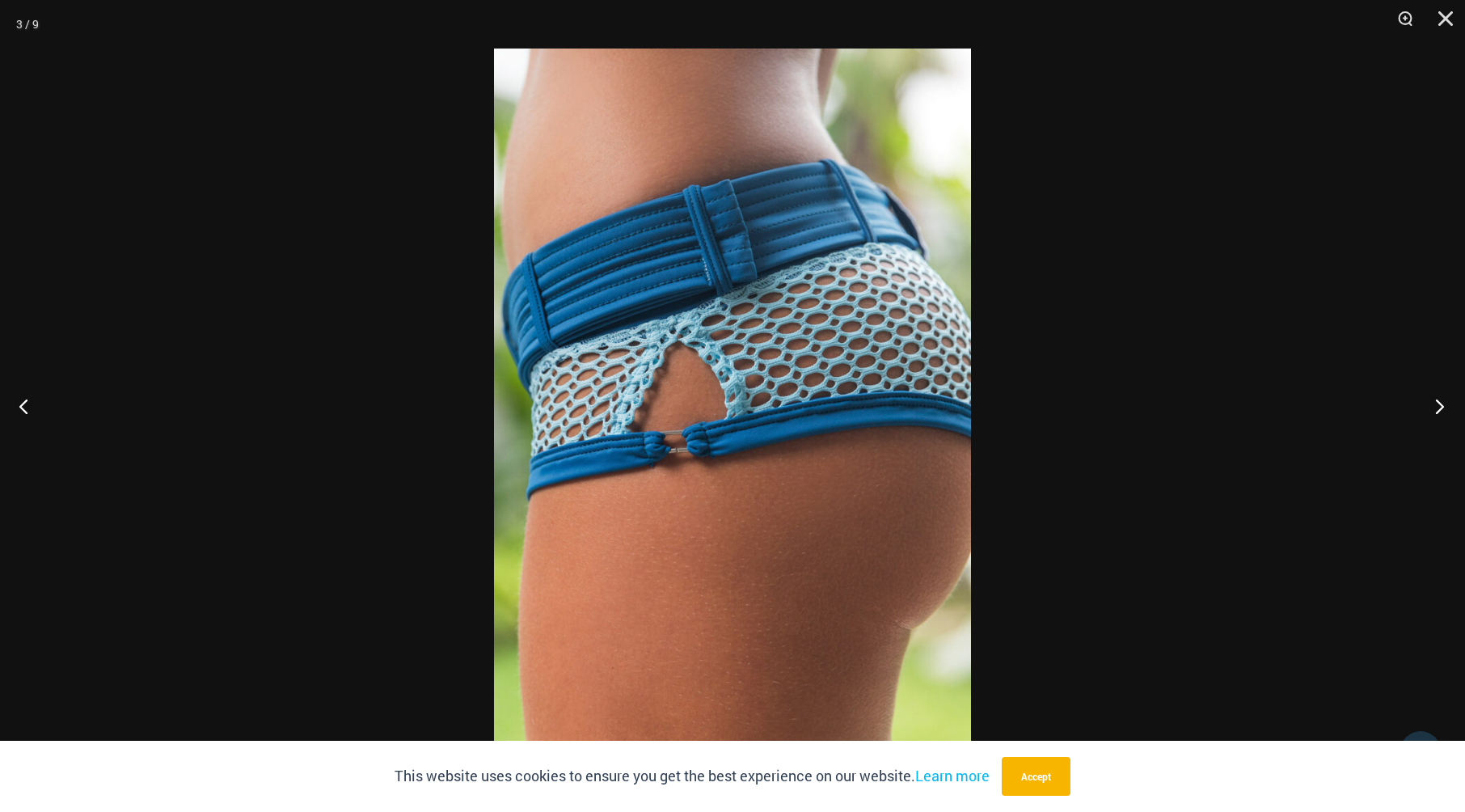
click at [1442, 408] on button "Next" at bounding box center [1435, 406] width 61 height 81
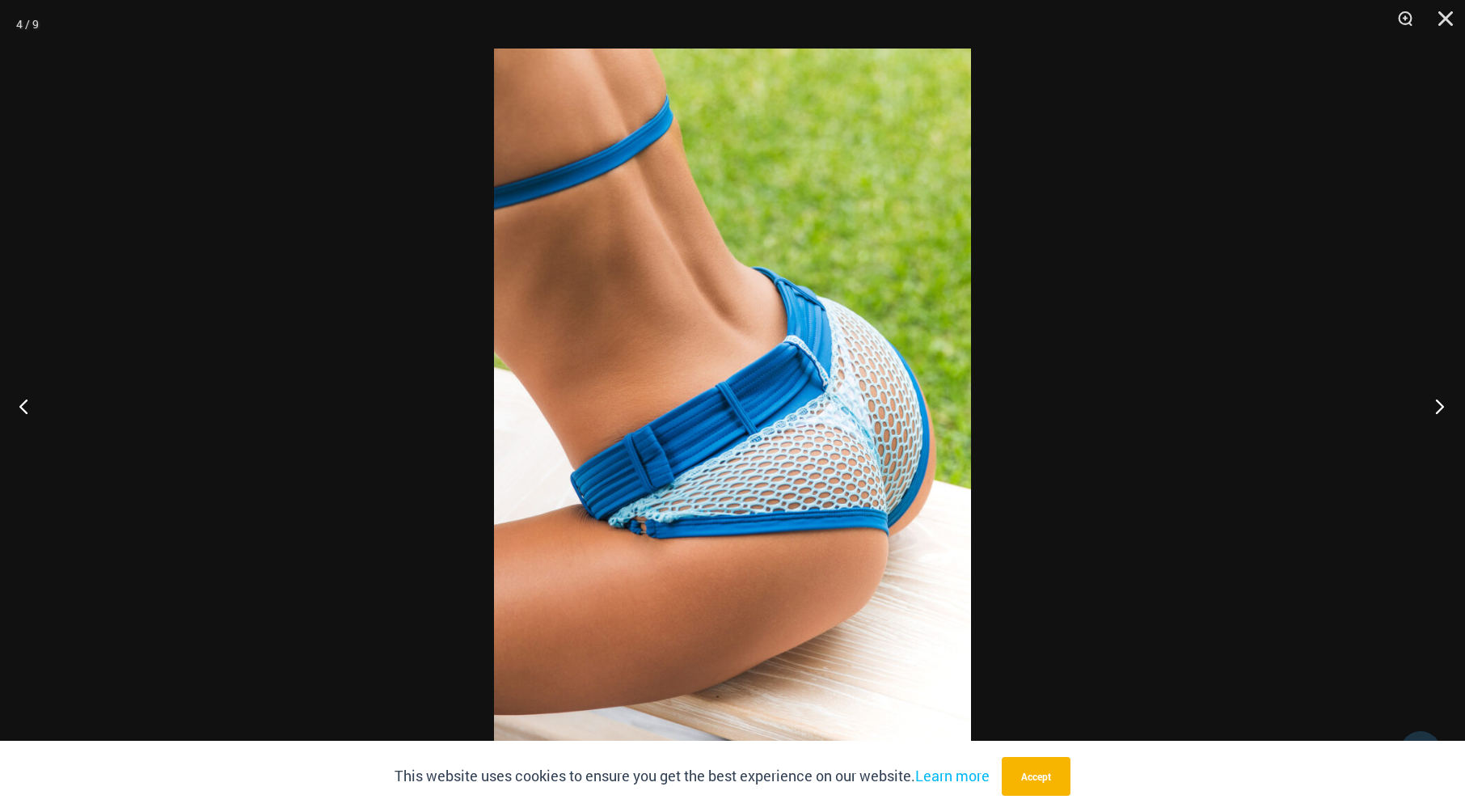
click at [1442, 408] on button "Next" at bounding box center [1435, 406] width 61 height 81
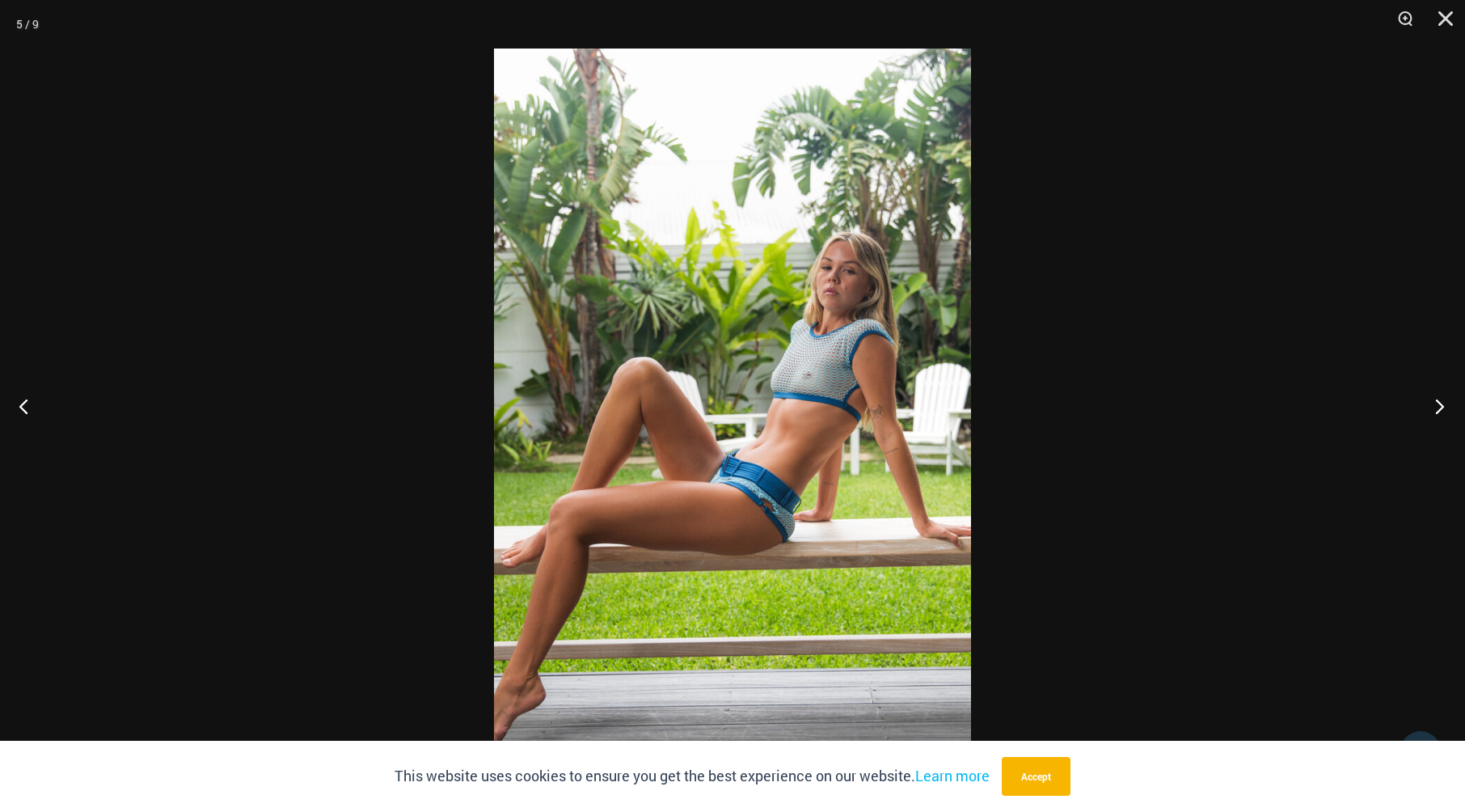
click at [1442, 408] on button "Next" at bounding box center [1435, 406] width 61 height 81
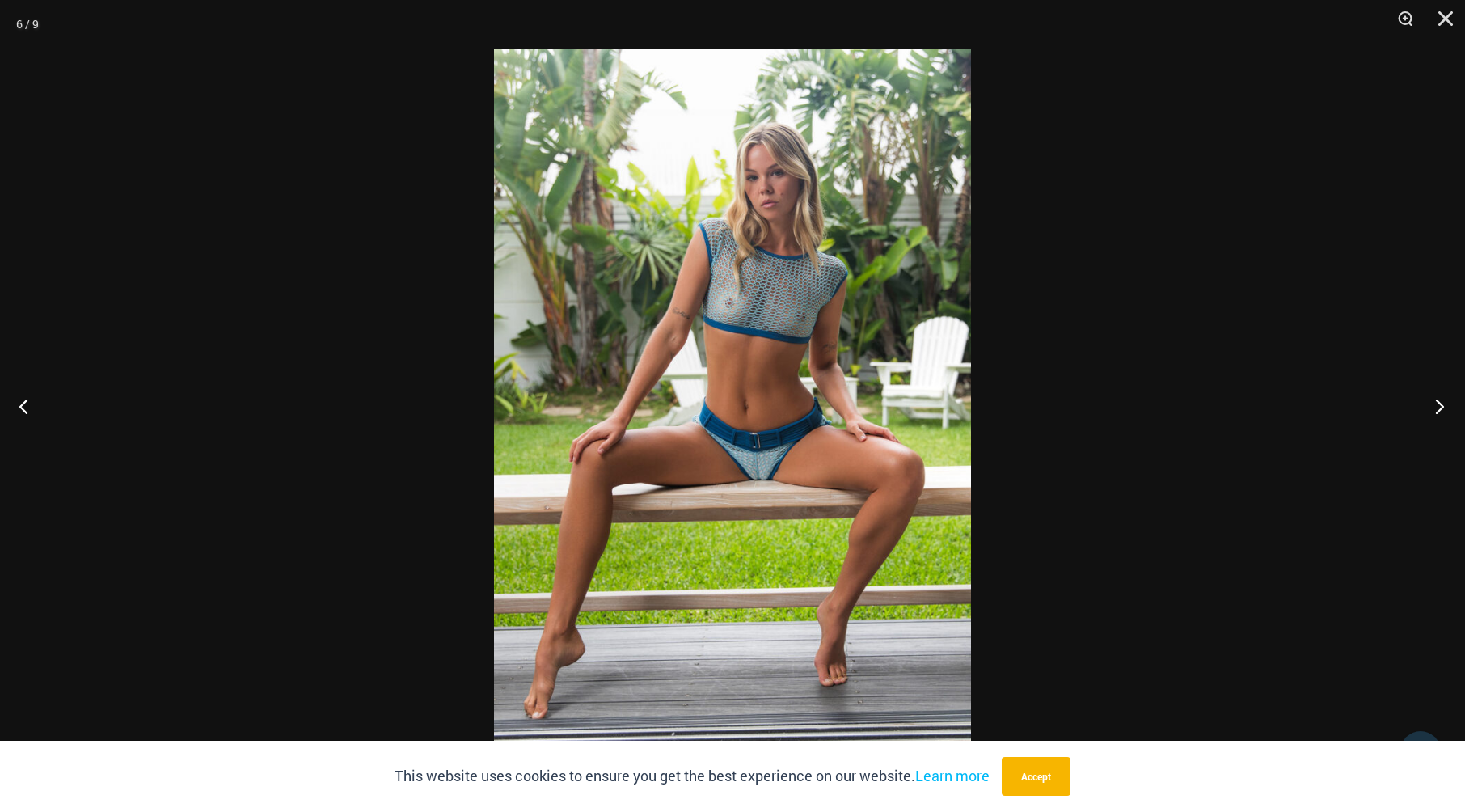
click at [1433, 403] on button "Next" at bounding box center [1435, 406] width 61 height 81
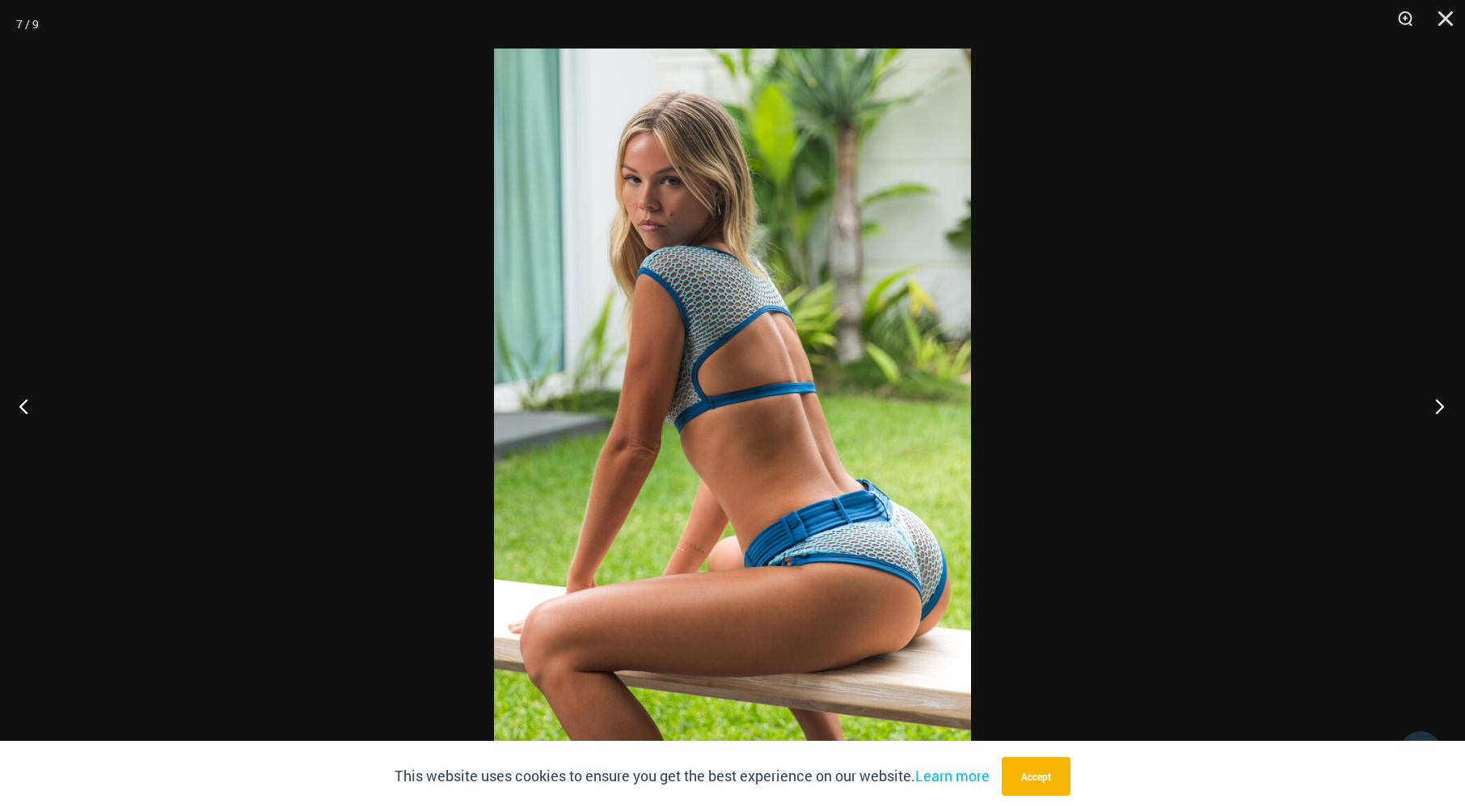
click at [1431, 405] on button "Next" at bounding box center [1435, 406] width 61 height 81
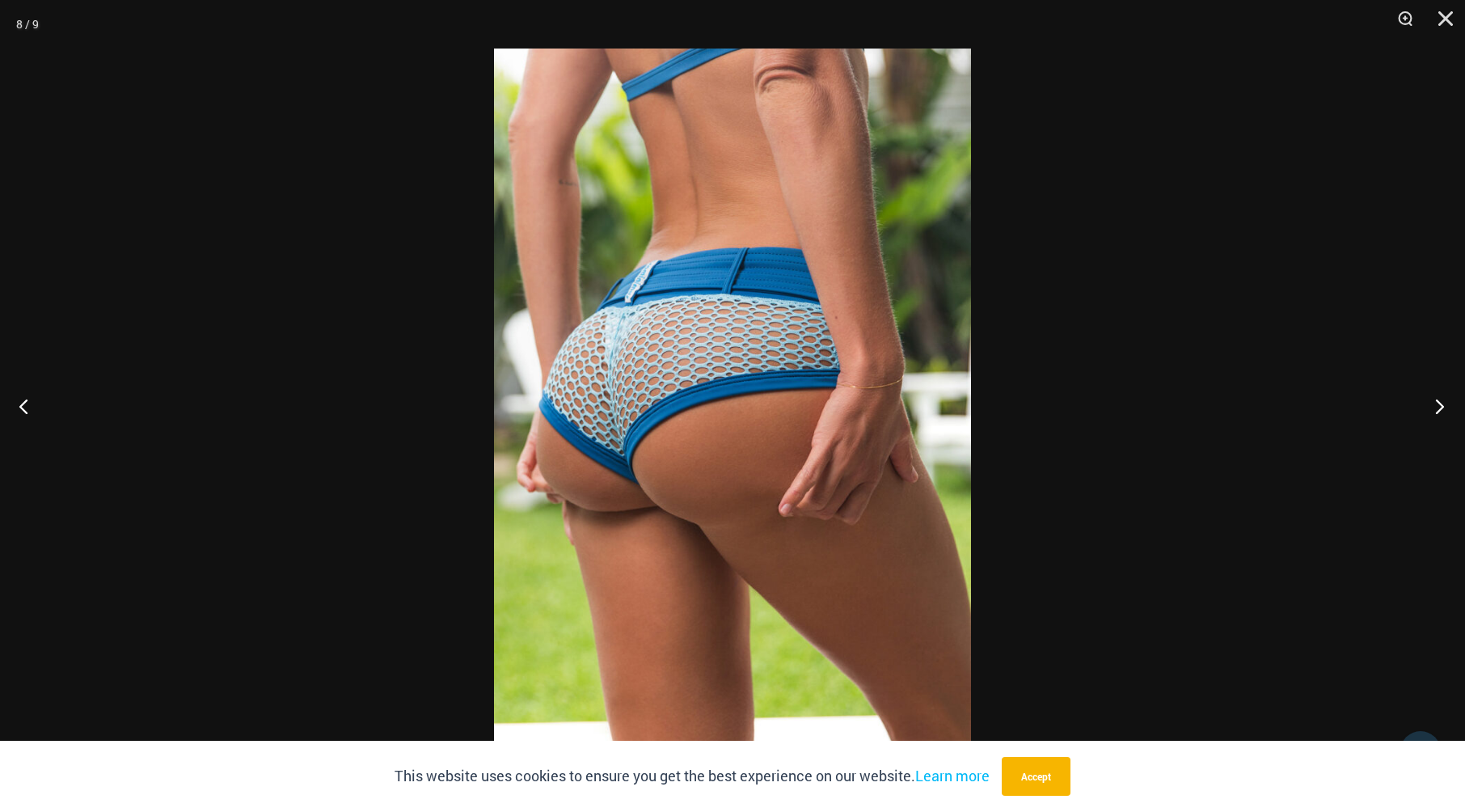
click at [1431, 405] on button "Next" at bounding box center [1435, 406] width 61 height 81
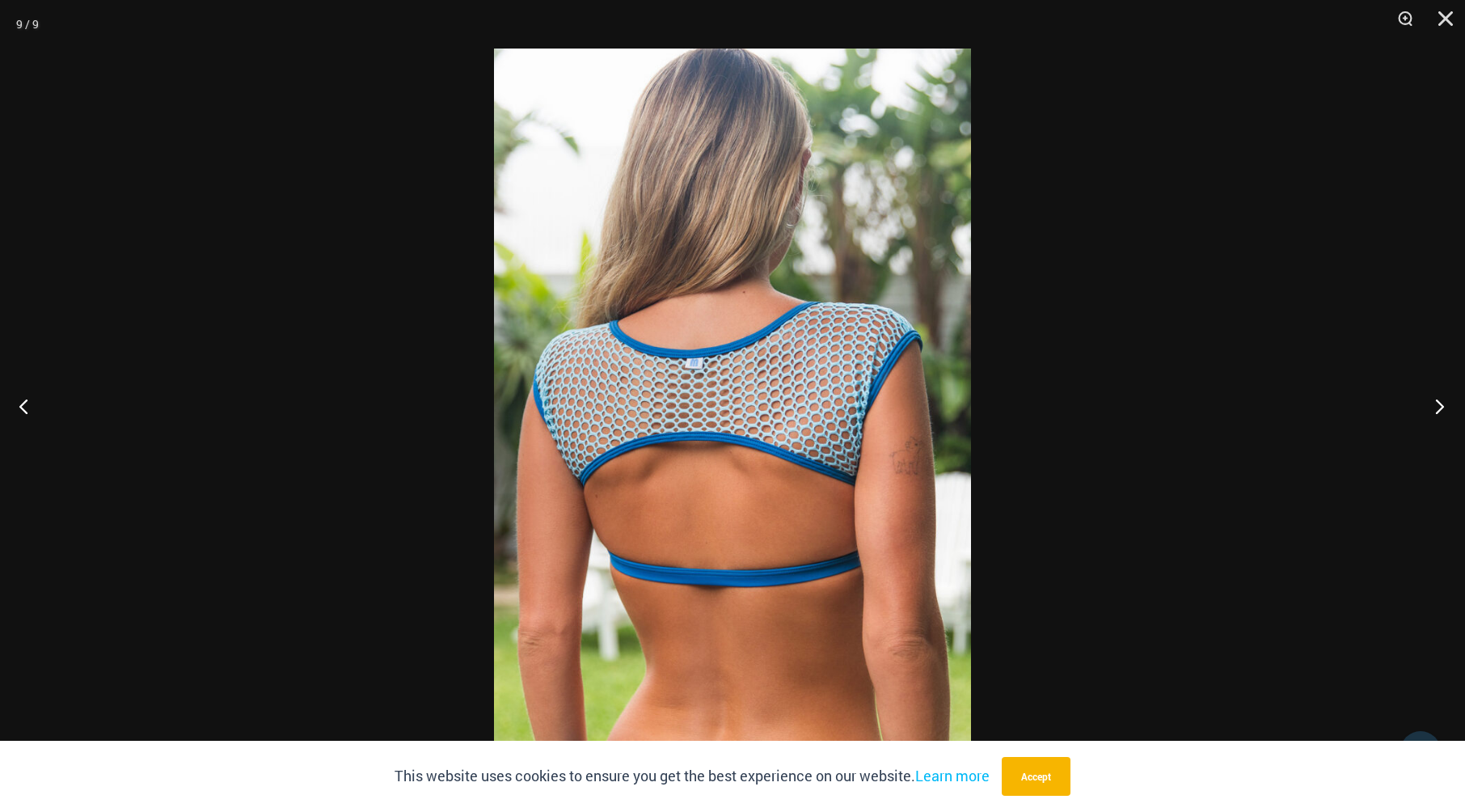
click at [1433, 405] on button "Next" at bounding box center [1435, 406] width 61 height 81
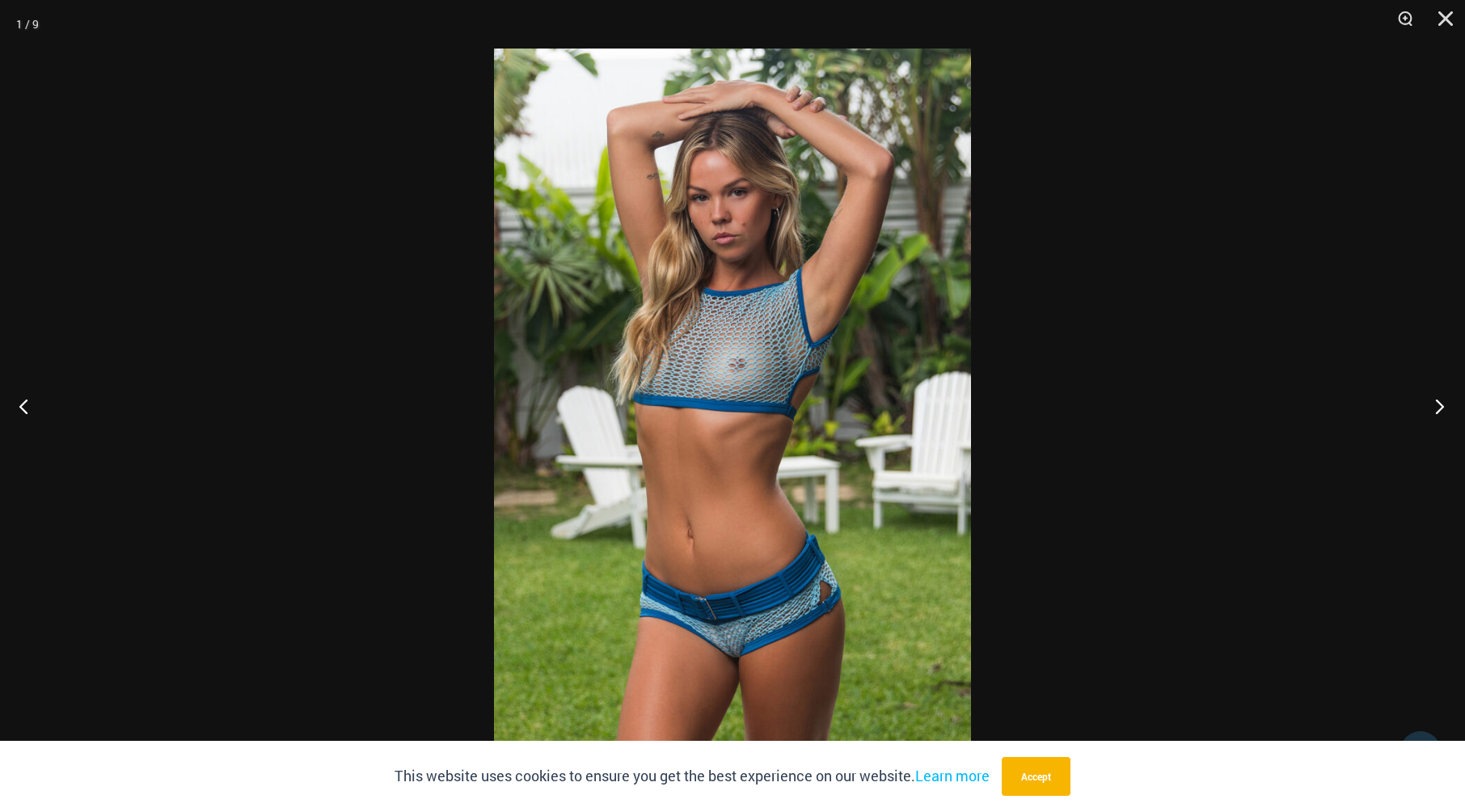
click at [1433, 405] on button "Next" at bounding box center [1435, 406] width 61 height 81
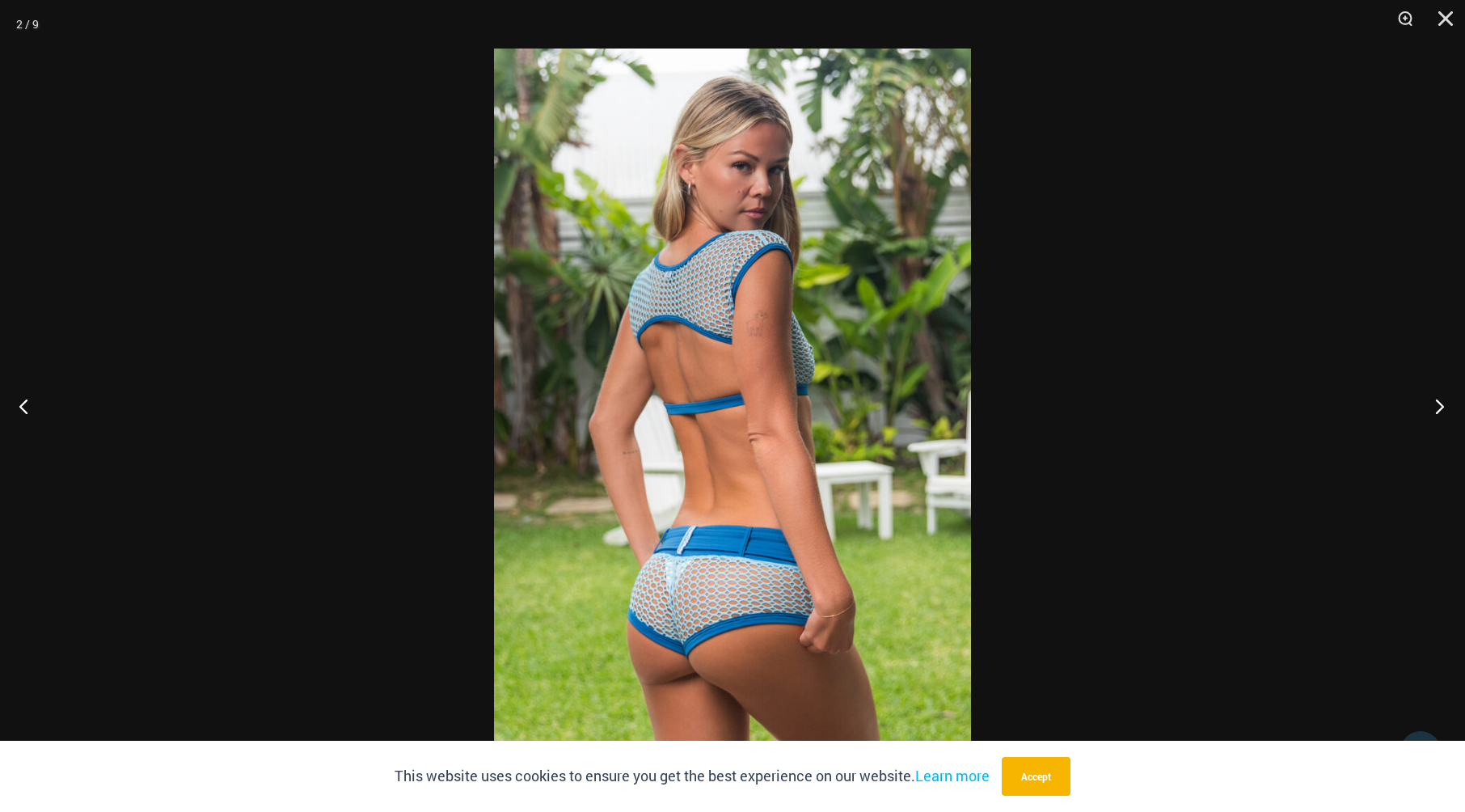
click at [1433, 405] on button "Next" at bounding box center [1435, 406] width 61 height 81
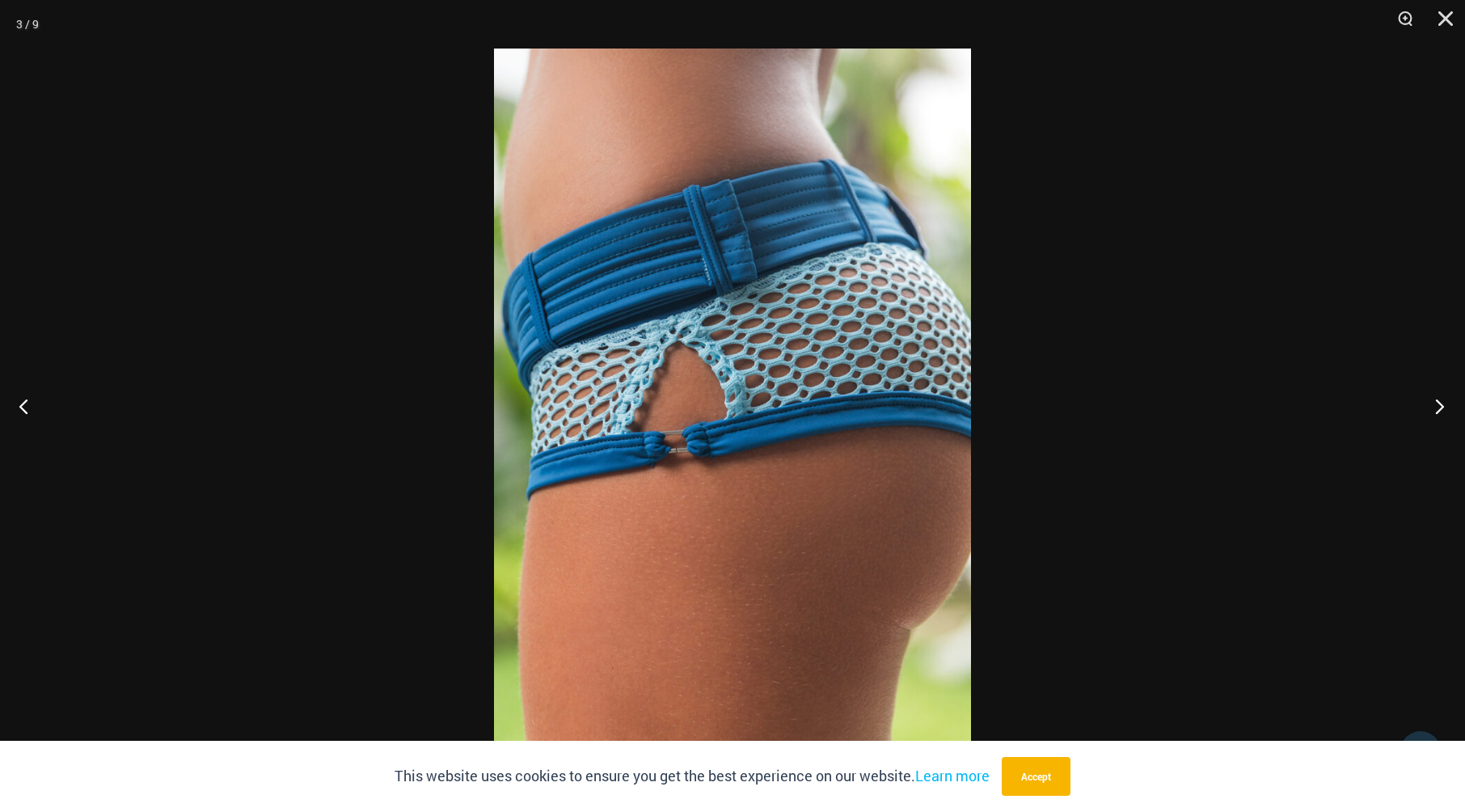
click at [1434, 405] on button "Next" at bounding box center [1435, 406] width 61 height 81
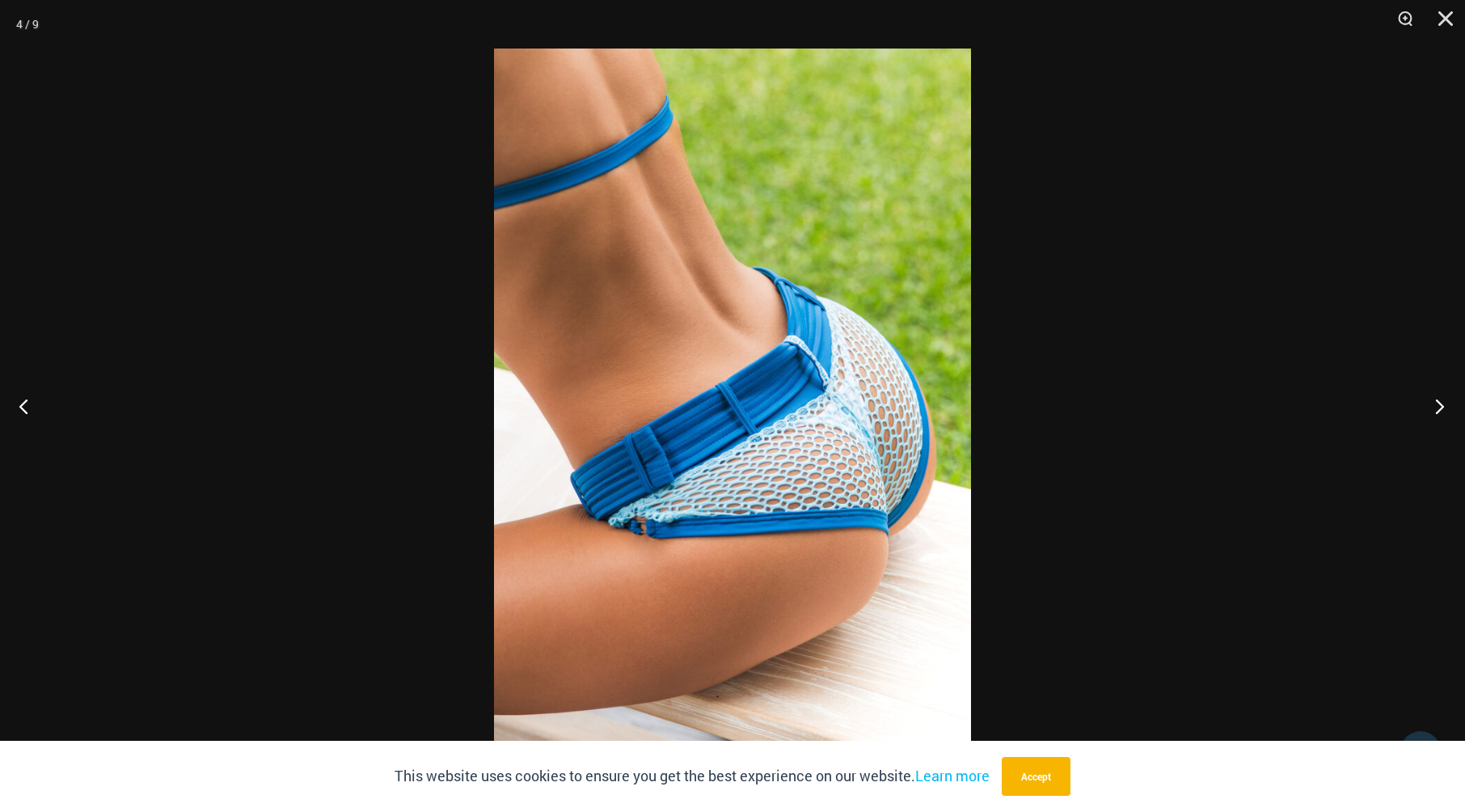
click at [1436, 404] on button "Next" at bounding box center [1435, 406] width 61 height 81
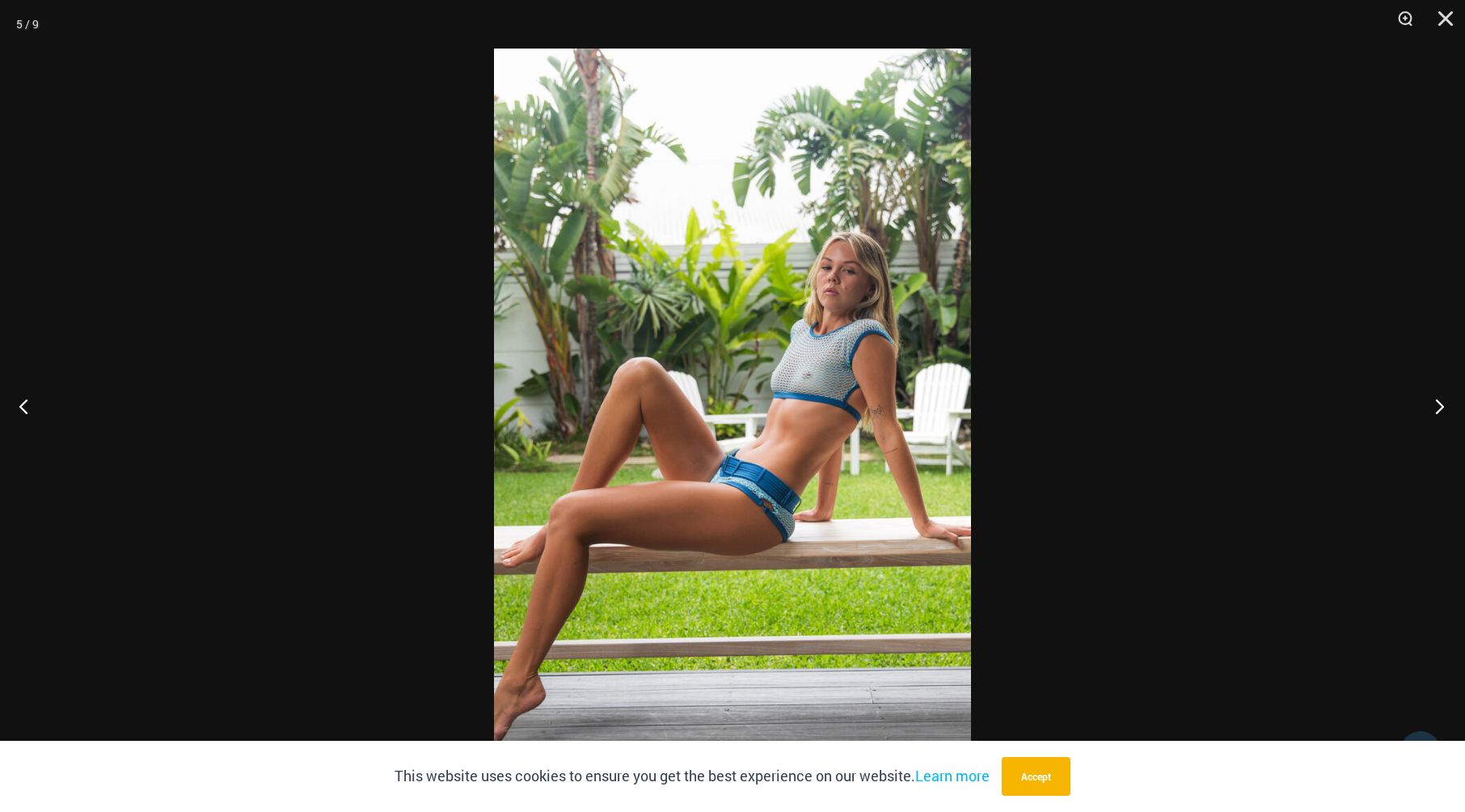
click at [1436, 404] on button "Next" at bounding box center [1435, 406] width 61 height 81
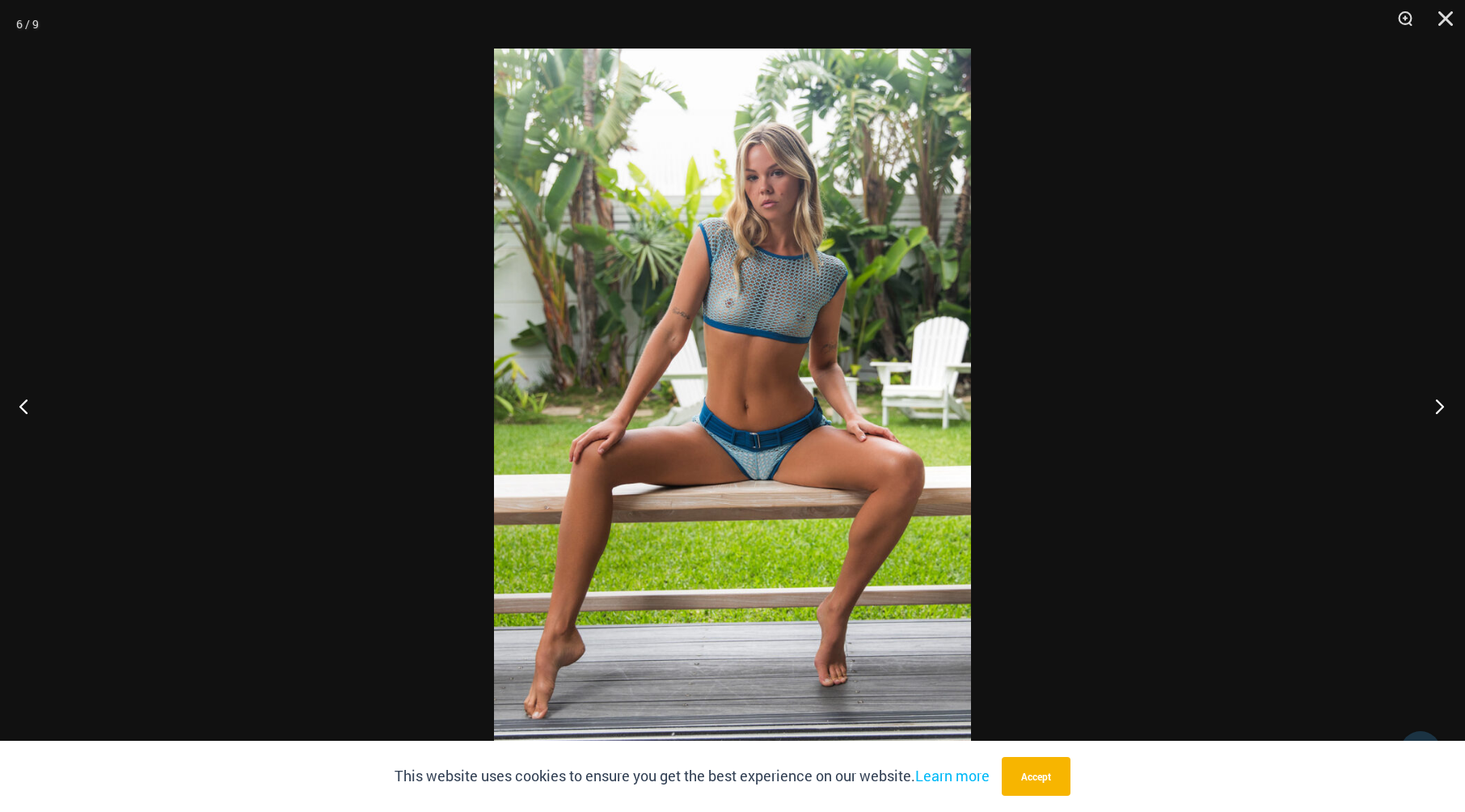
click at [1436, 404] on button "Next" at bounding box center [1435, 406] width 61 height 81
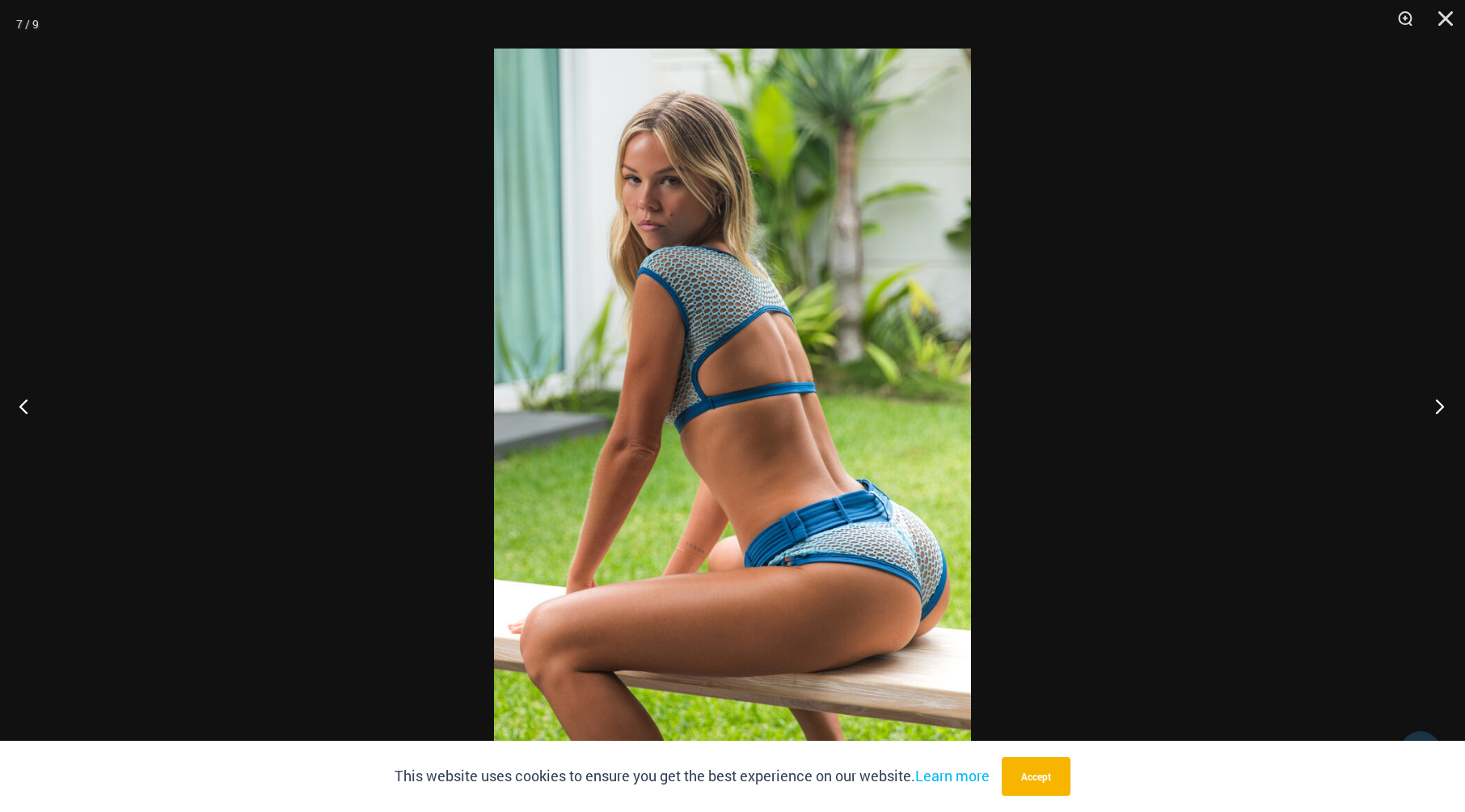
click at [1436, 404] on button "Next" at bounding box center [1435, 406] width 61 height 81
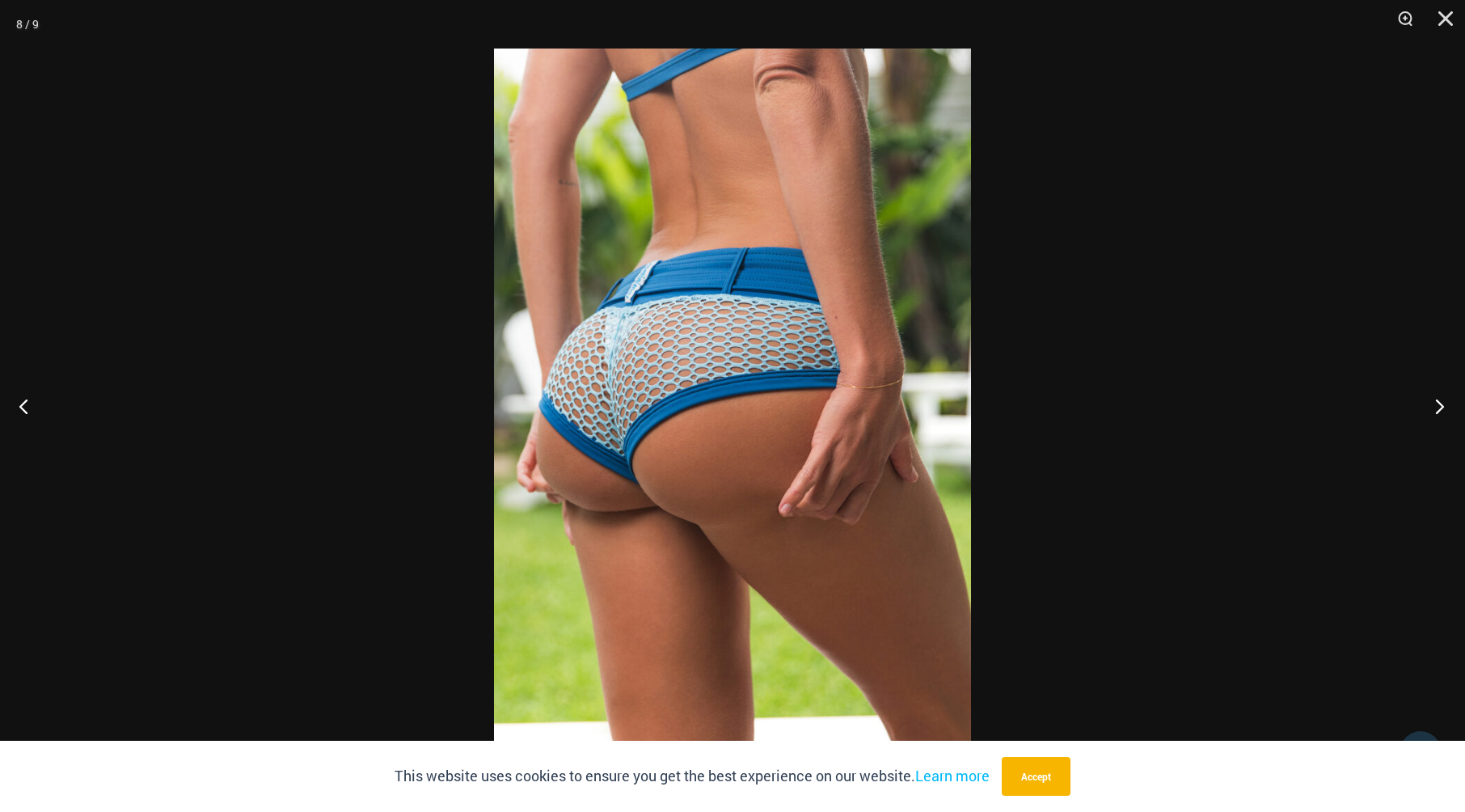
click at [1436, 404] on button "Next" at bounding box center [1435, 406] width 61 height 81
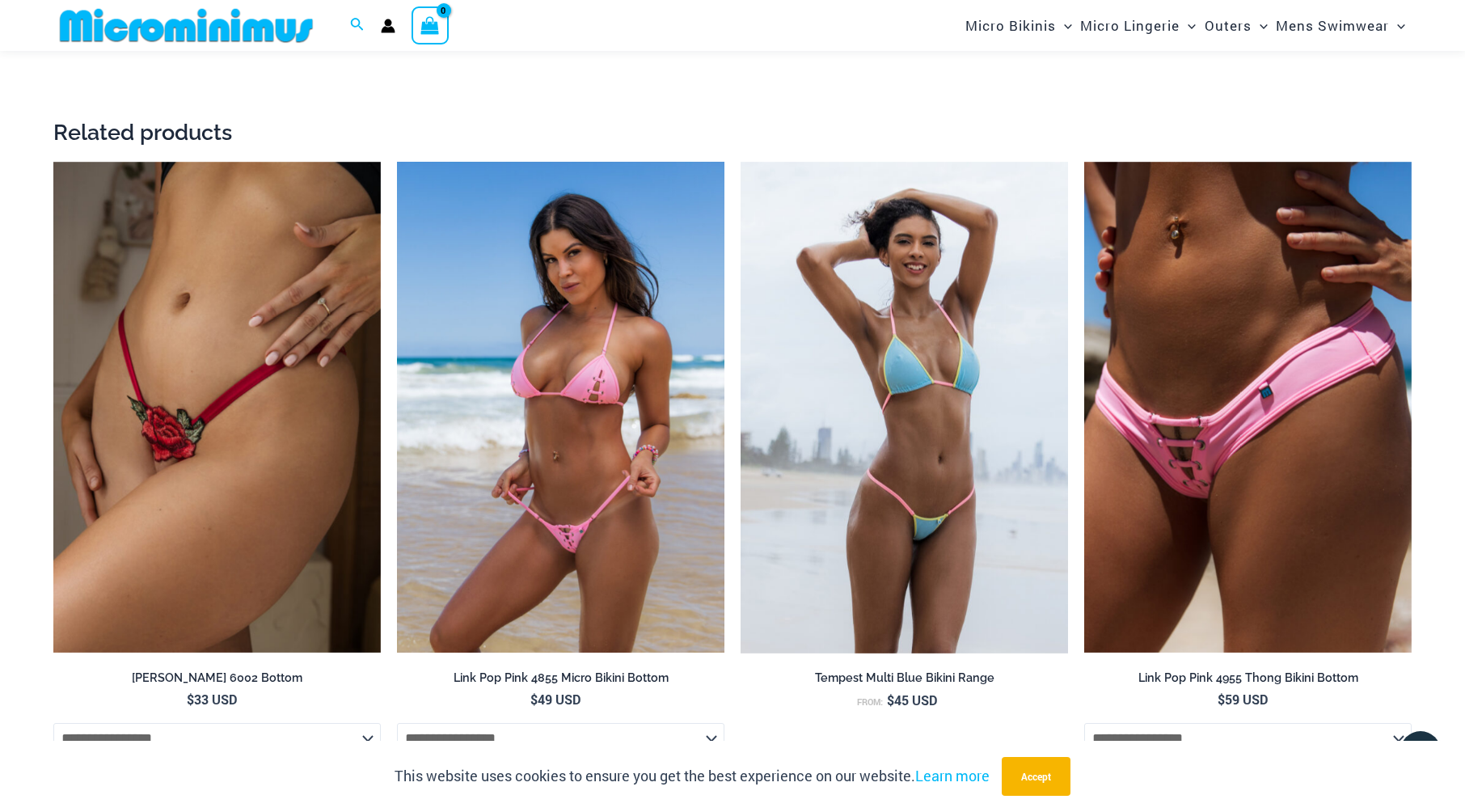
scroll to position [2492, 0]
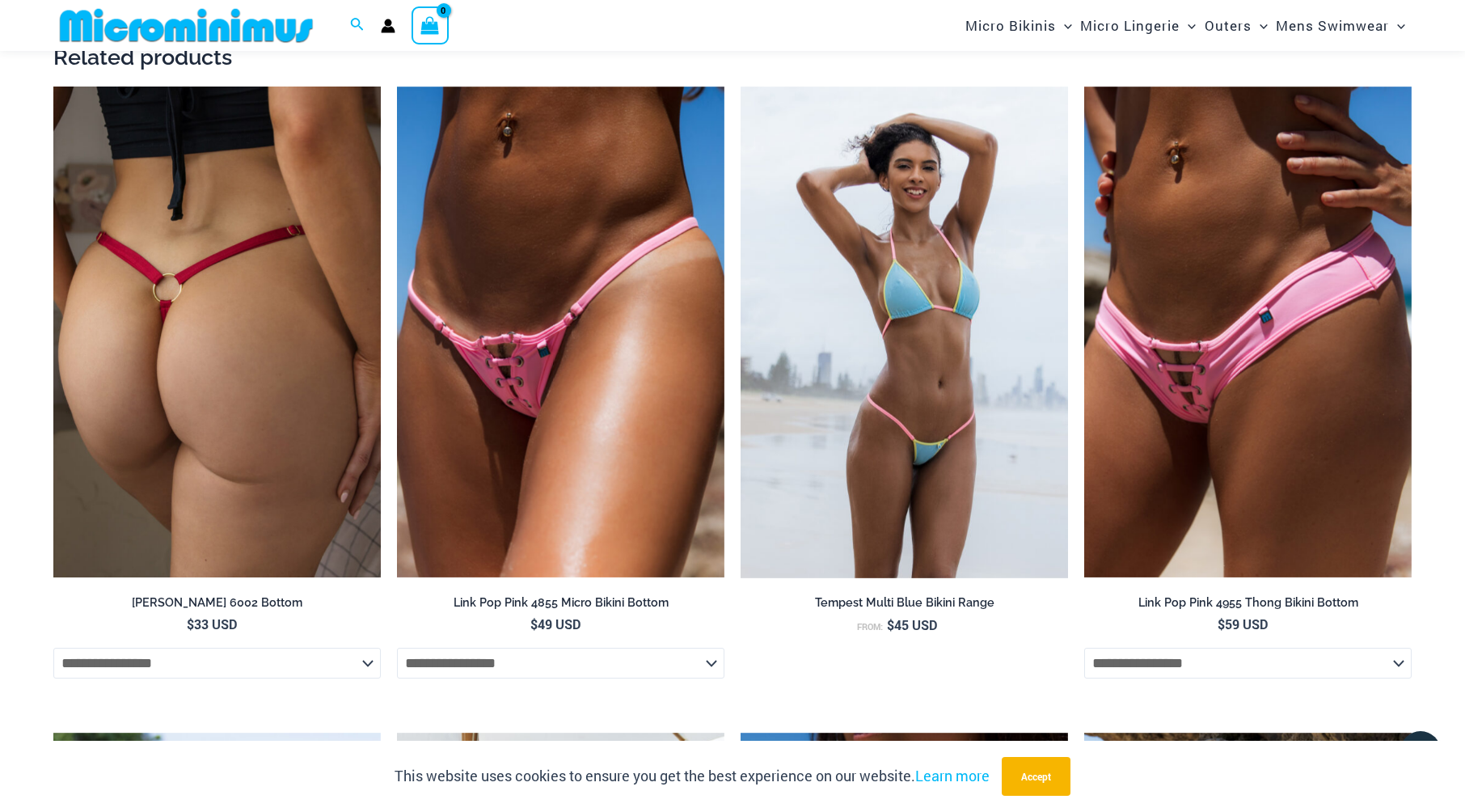
click at [270, 318] on img at bounding box center [217, 332] width 328 height 492
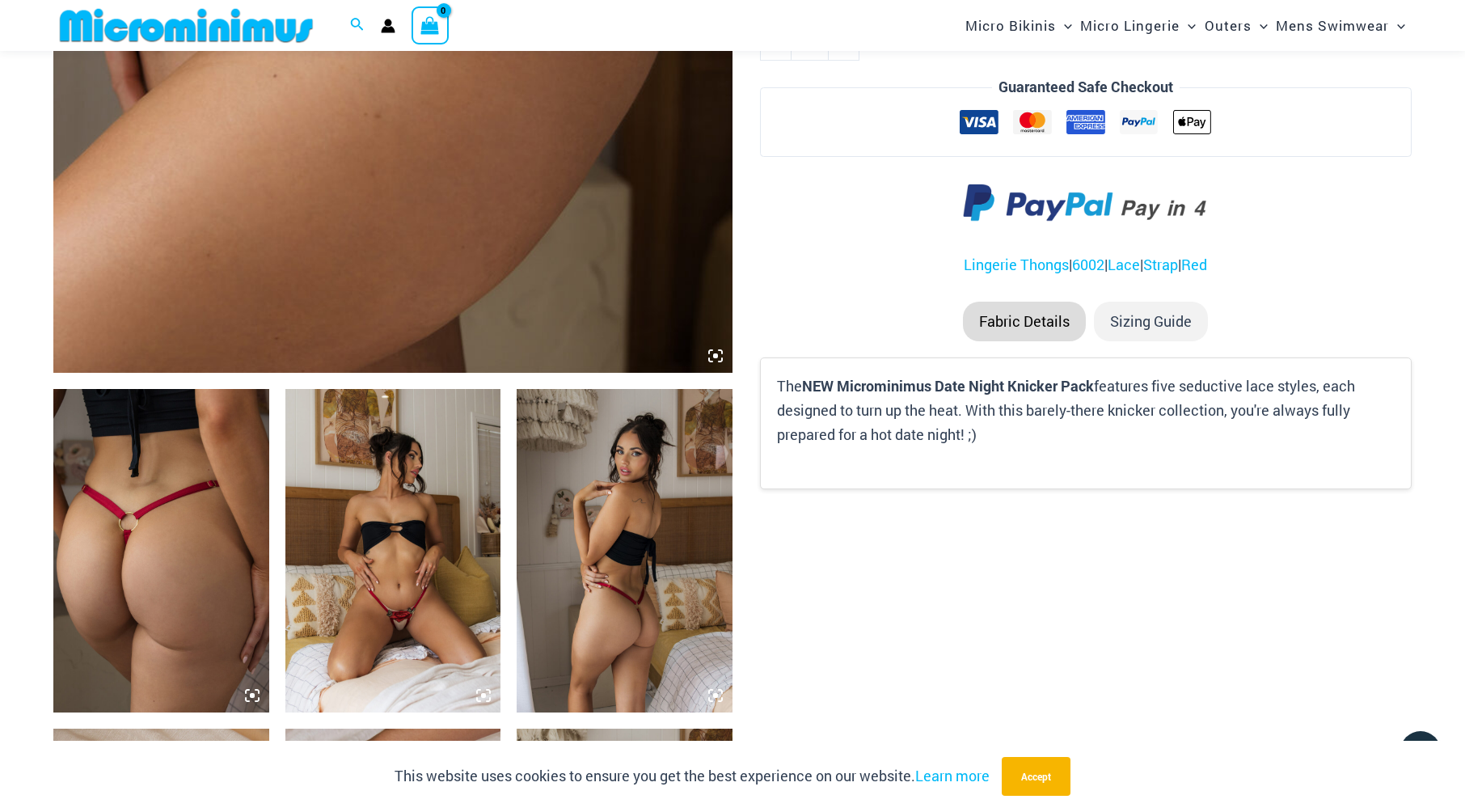
scroll to position [797, 0]
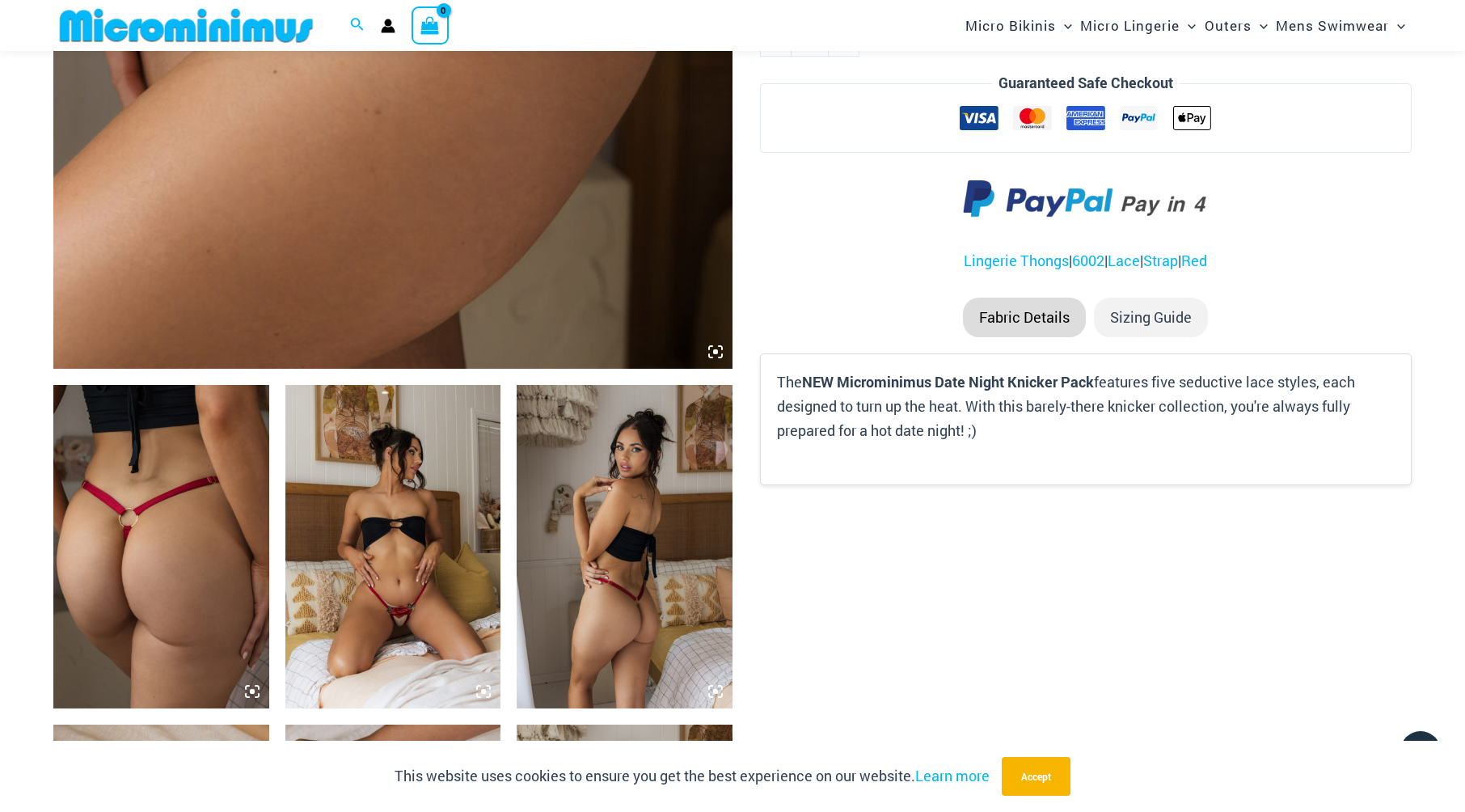
click at [213, 550] on img at bounding box center [162, 546] width 216 height 323
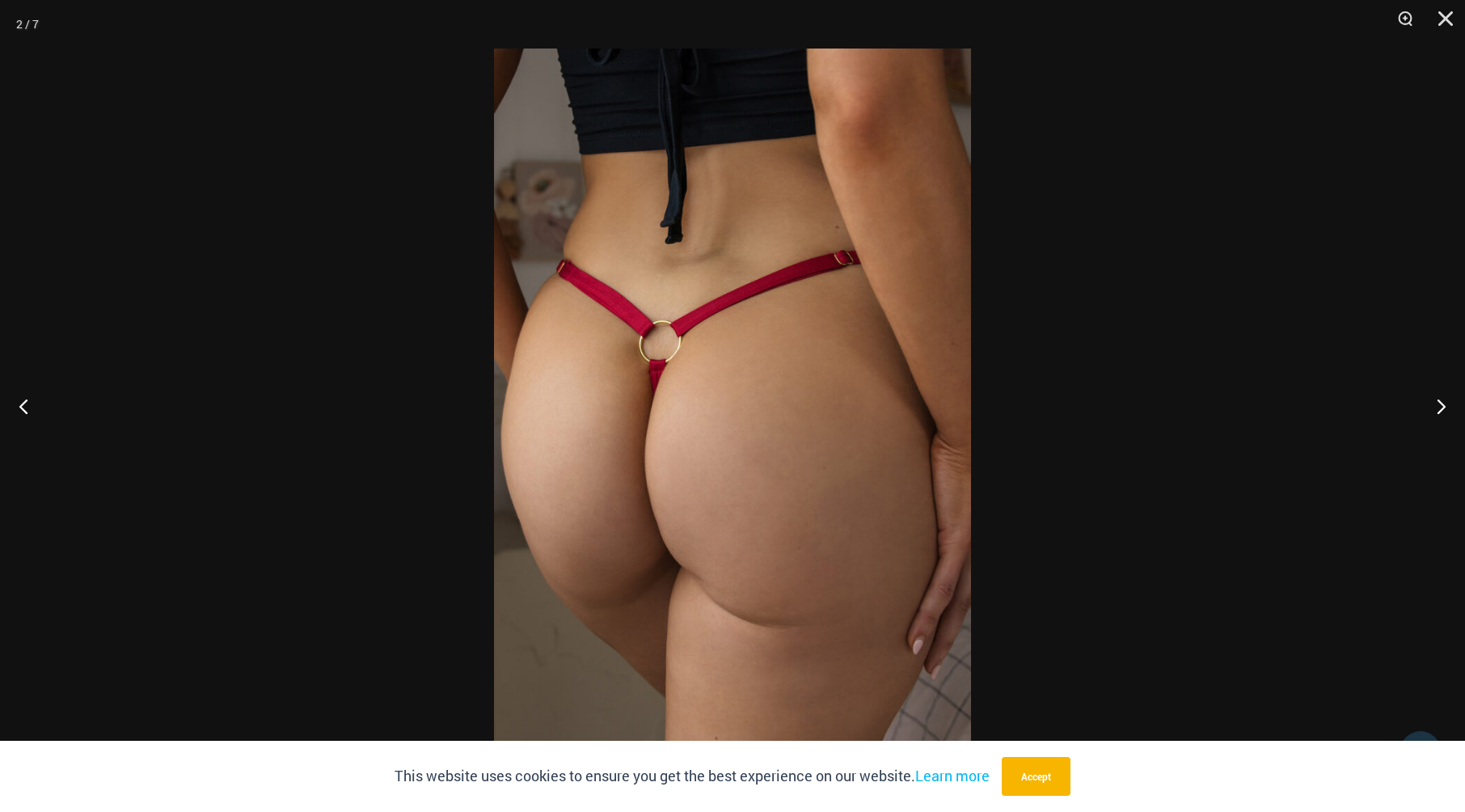
click at [813, 405] on img at bounding box center [732, 406] width 477 height 714
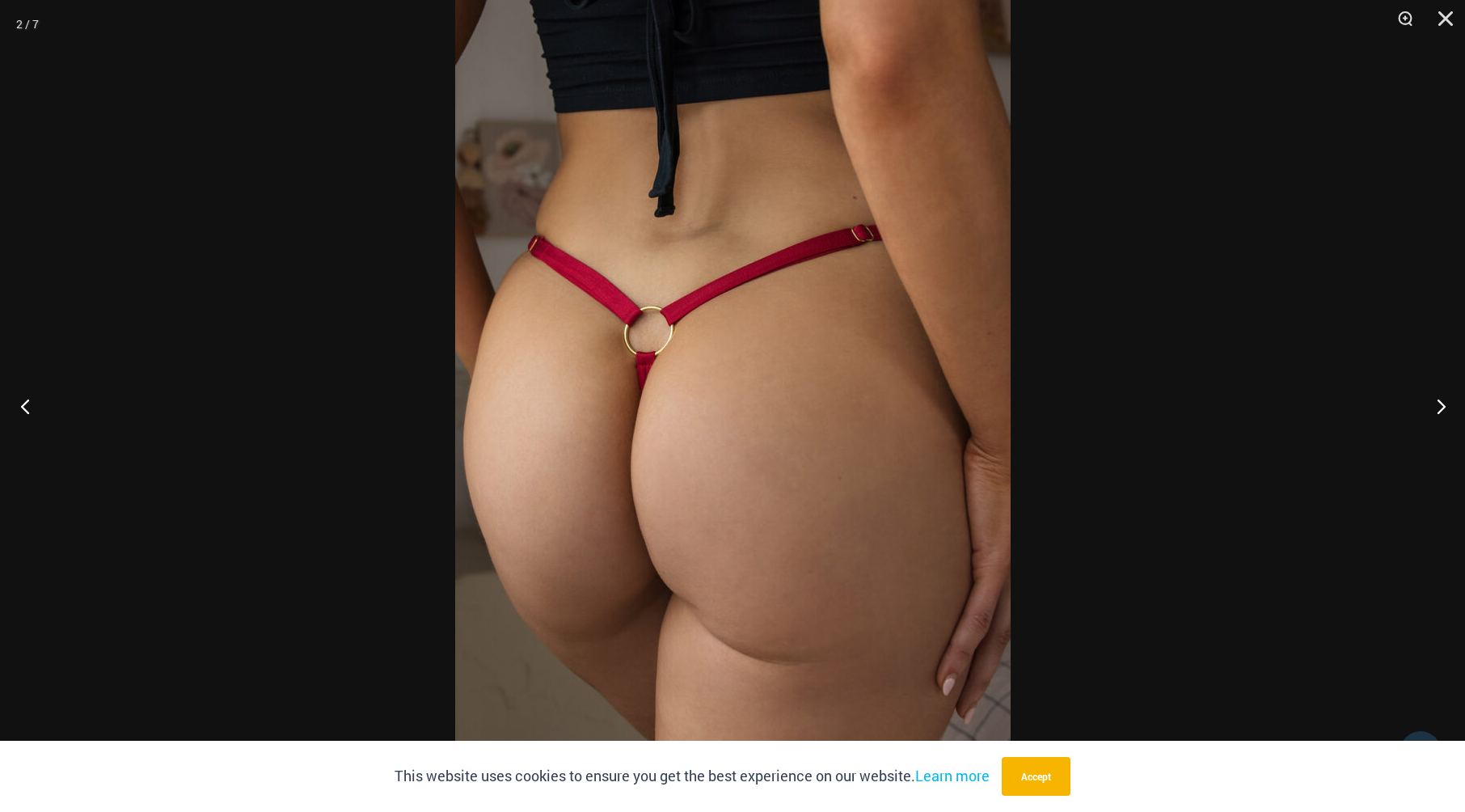
click at [24, 406] on button "Previous" at bounding box center [30, 406] width 61 height 81
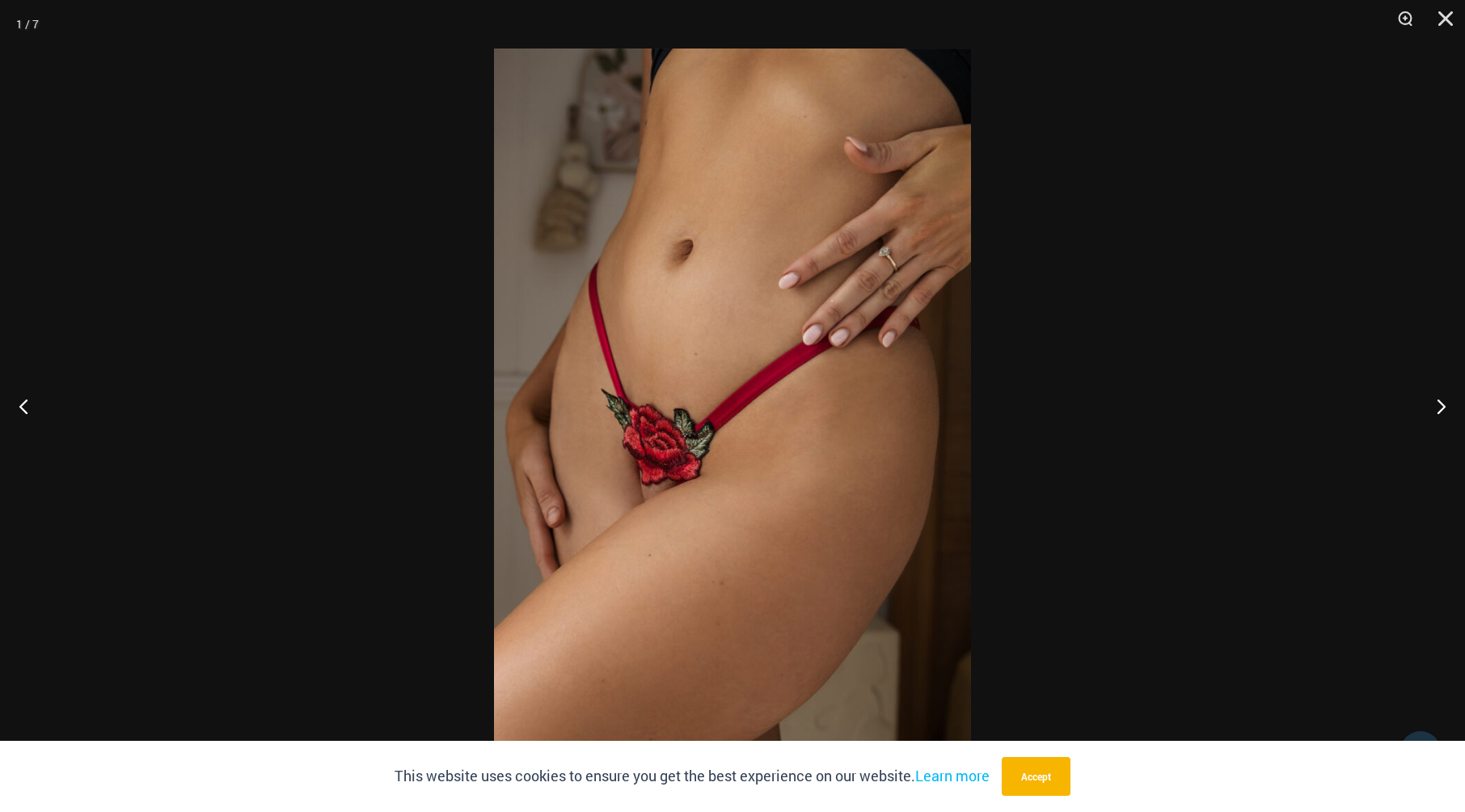
click at [687, 506] on img at bounding box center [732, 406] width 477 height 714
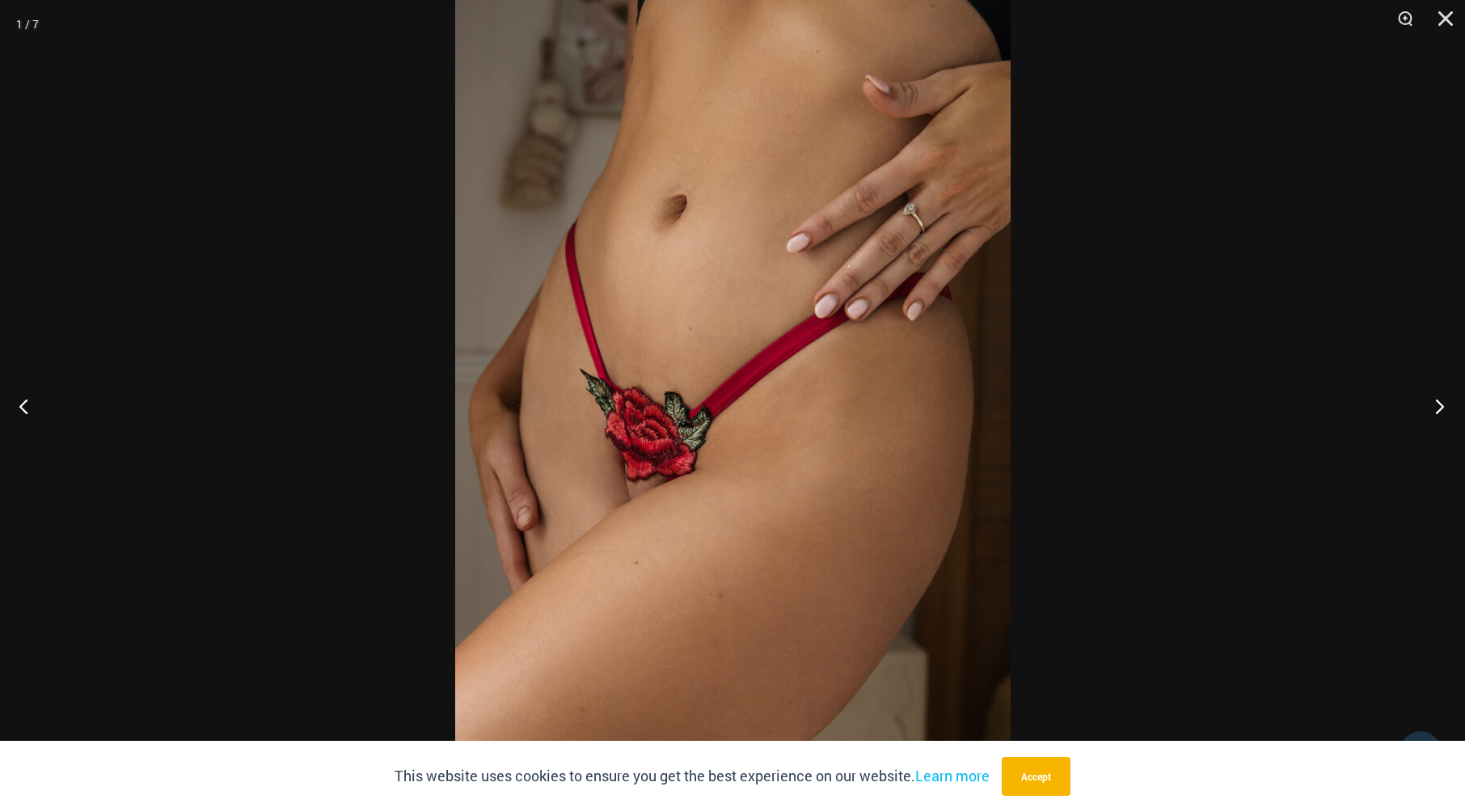
click at [1446, 398] on button "Next" at bounding box center [1435, 406] width 61 height 81
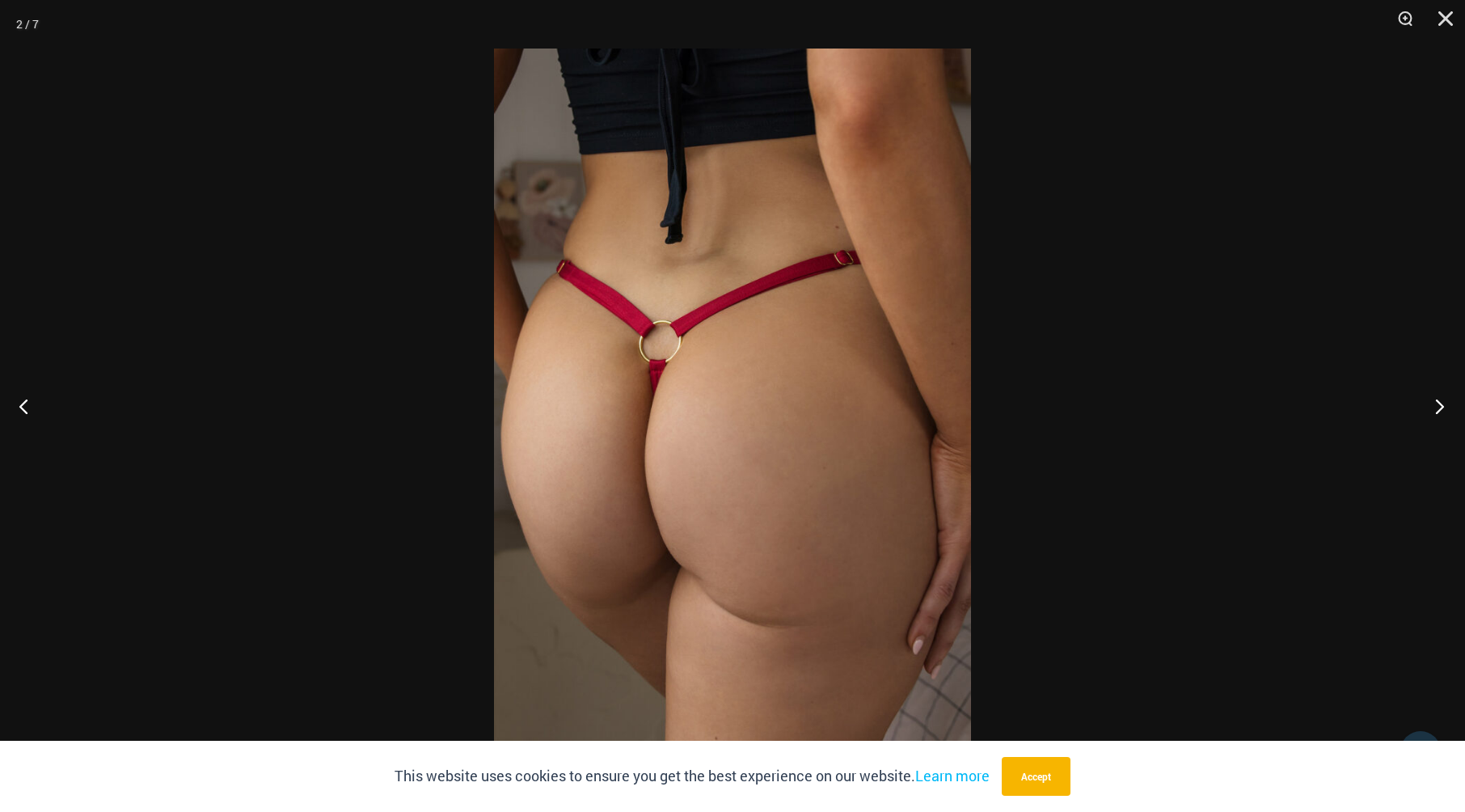
click at [1442, 400] on button "Next" at bounding box center [1435, 406] width 61 height 81
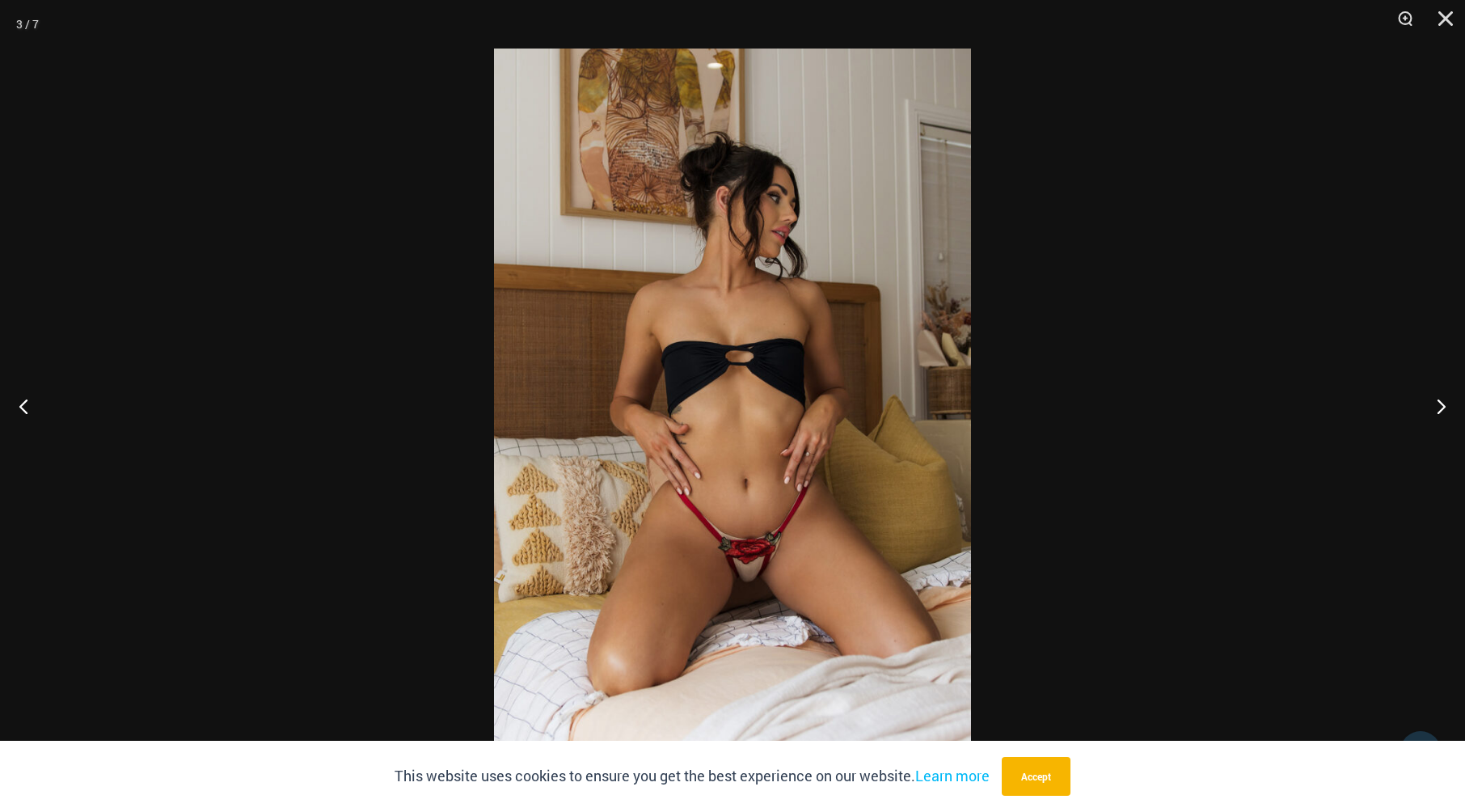
click at [772, 537] on img at bounding box center [732, 406] width 477 height 714
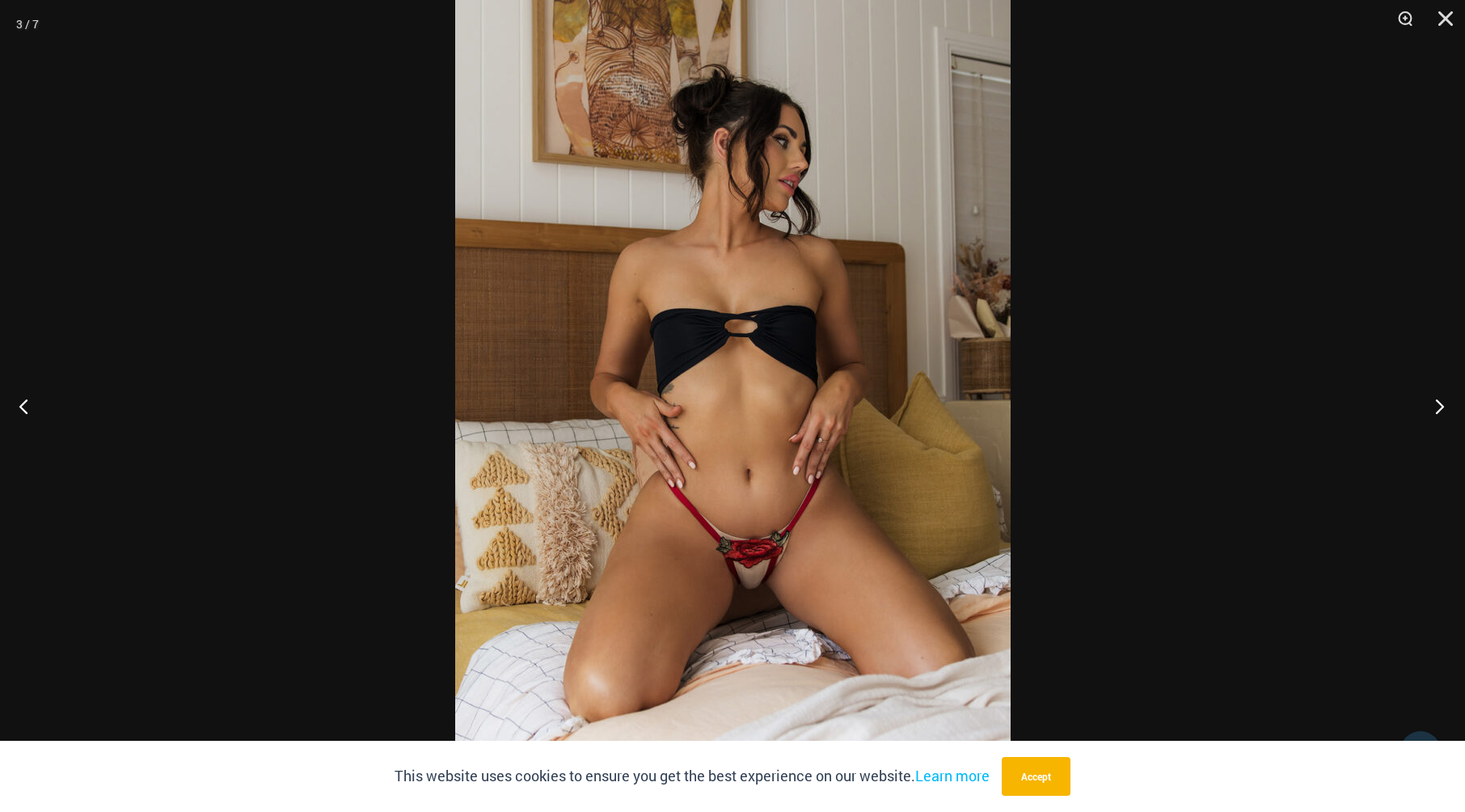
click at [1444, 406] on button "Next" at bounding box center [1435, 406] width 61 height 81
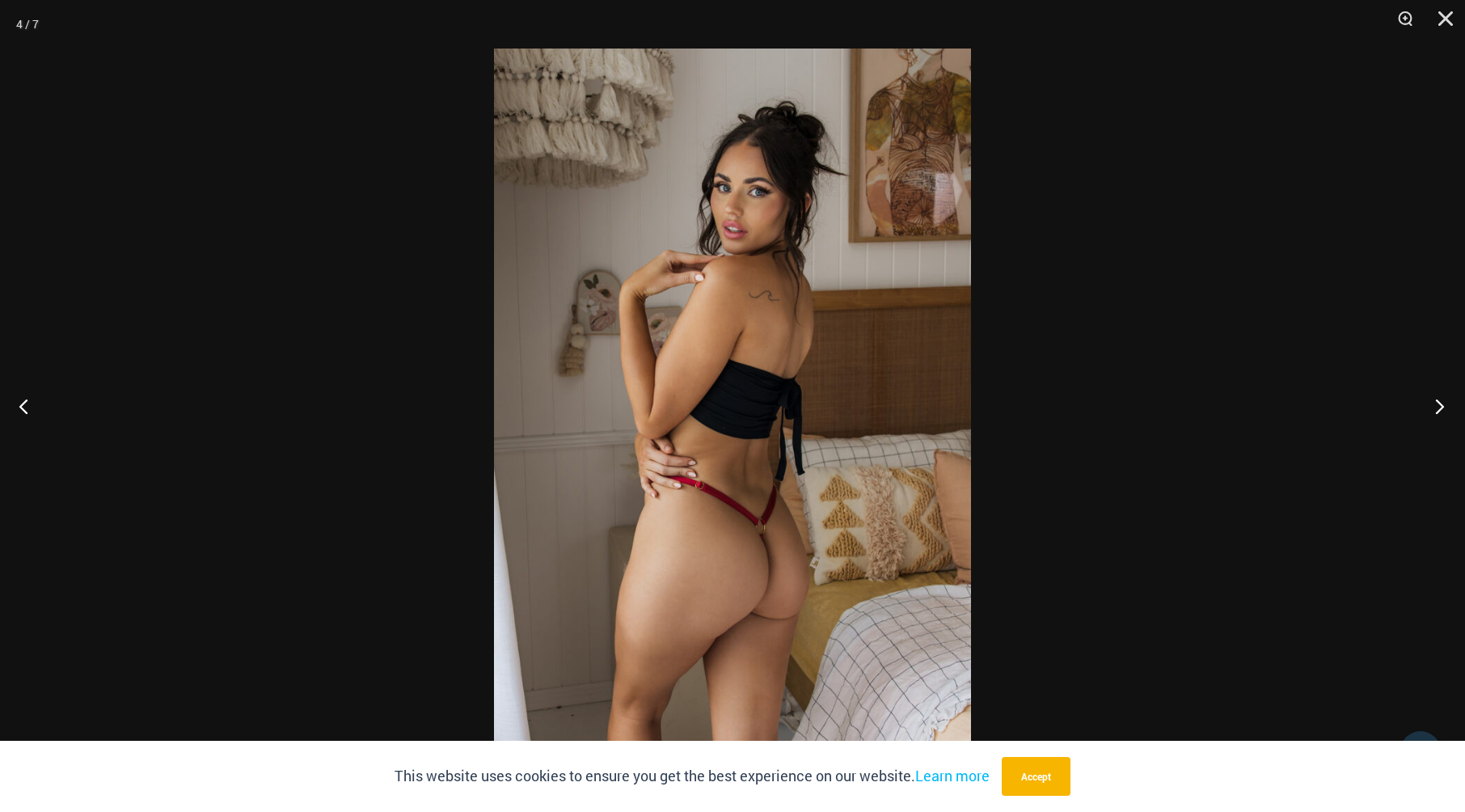
click at [1442, 405] on button "Next" at bounding box center [1435, 406] width 61 height 81
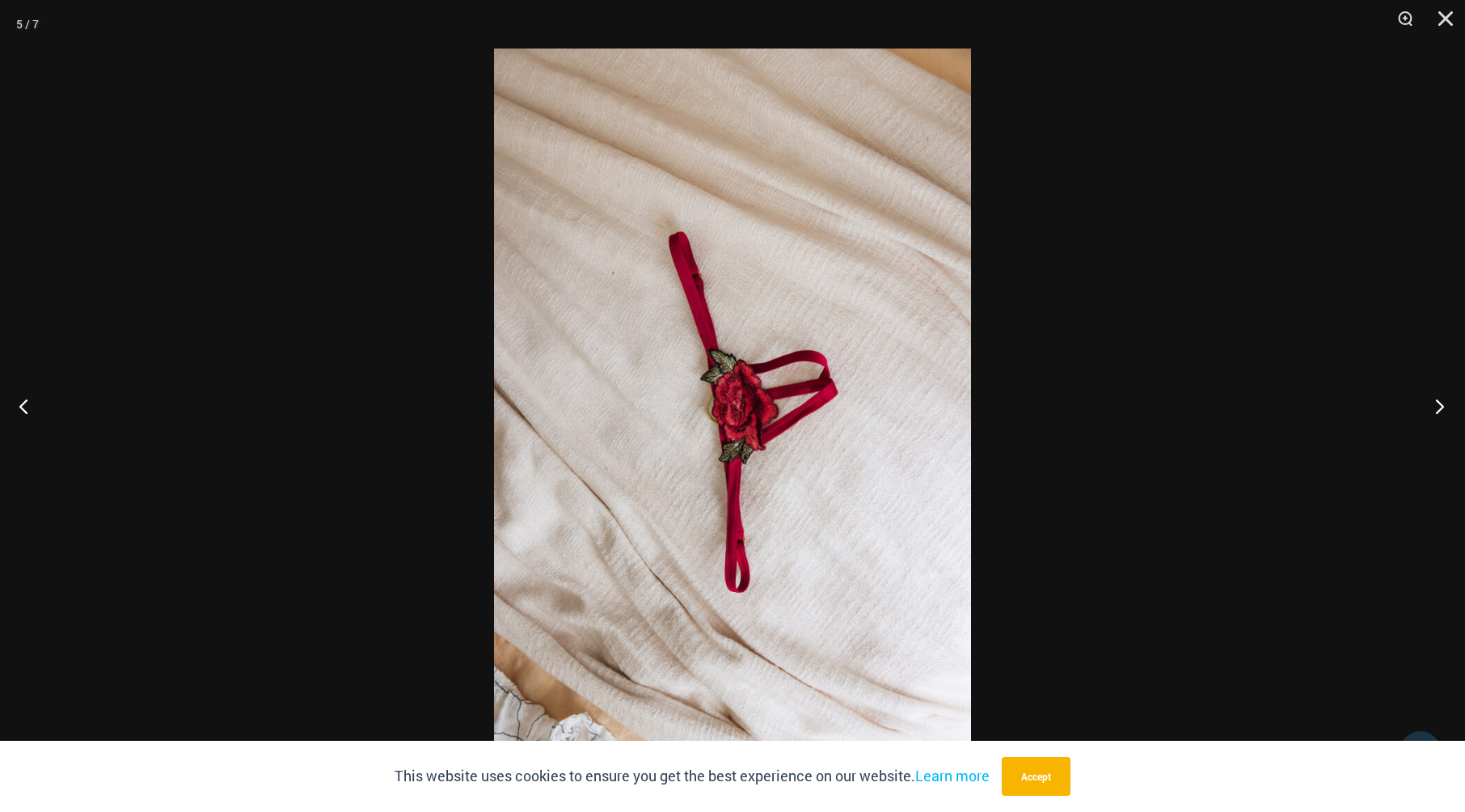
click at [1443, 405] on button "Next" at bounding box center [1435, 406] width 61 height 81
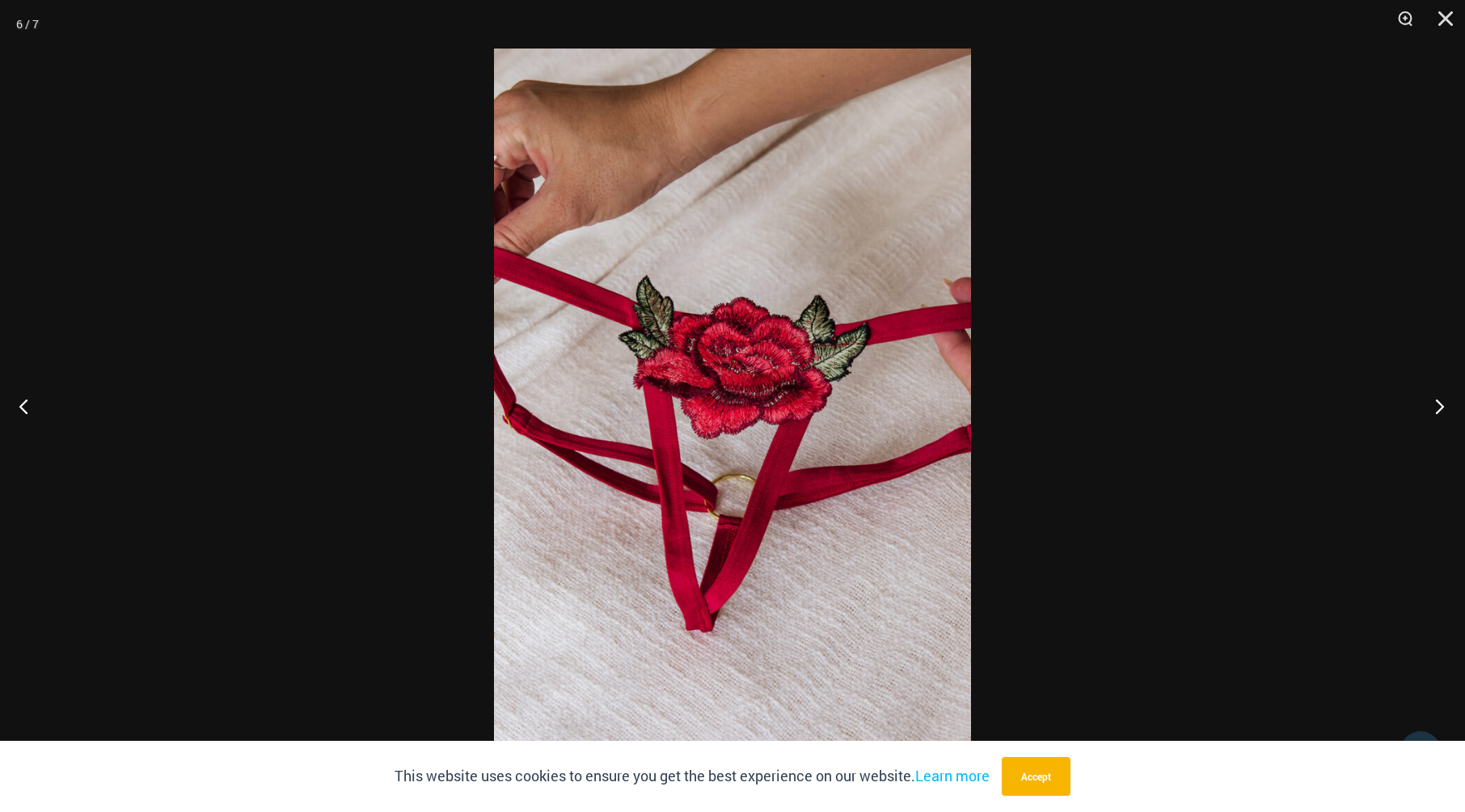
click at [1443, 405] on button "Next" at bounding box center [1435, 406] width 61 height 81
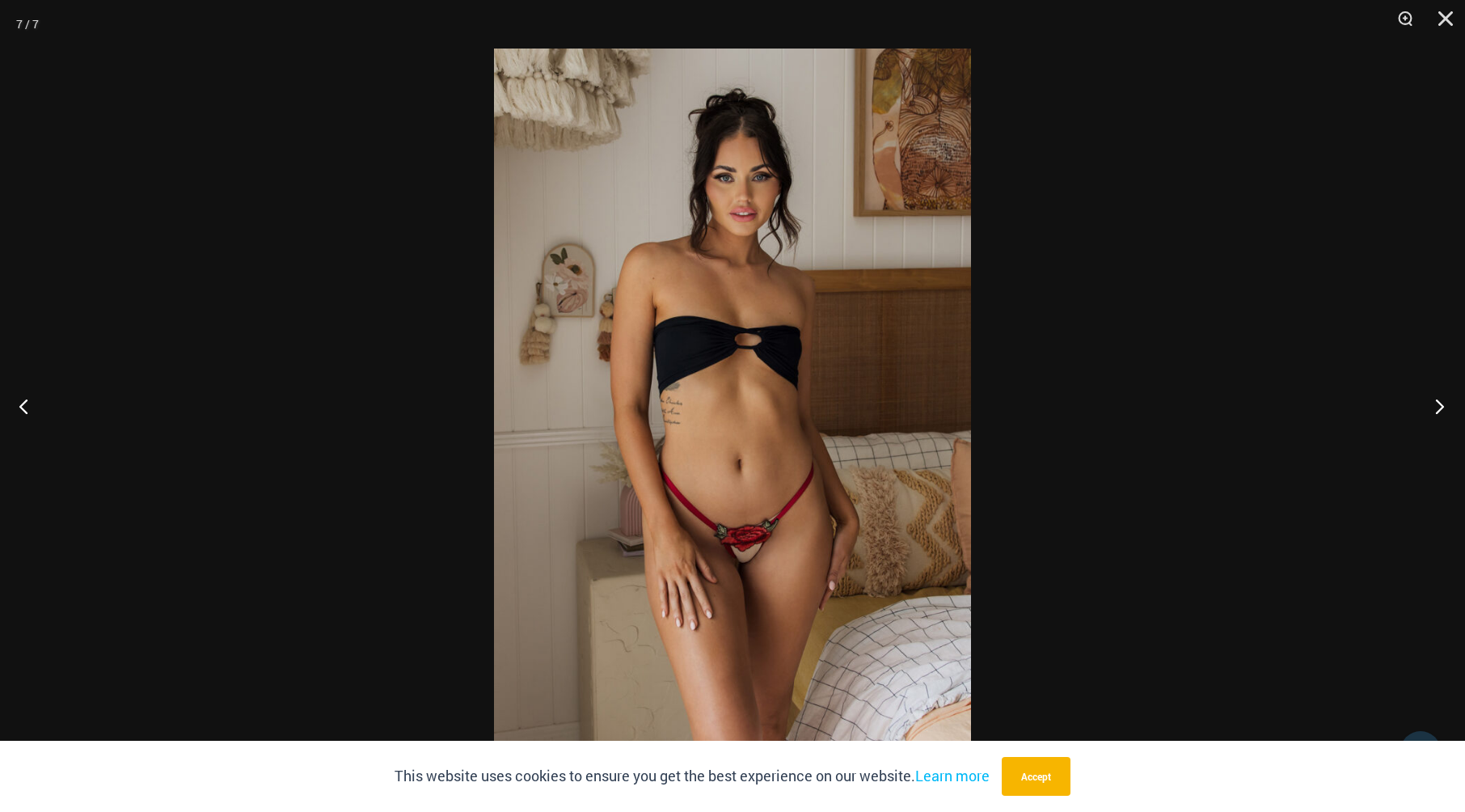
click at [1443, 405] on button "Next" at bounding box center [1435, 406] width 61 height 81
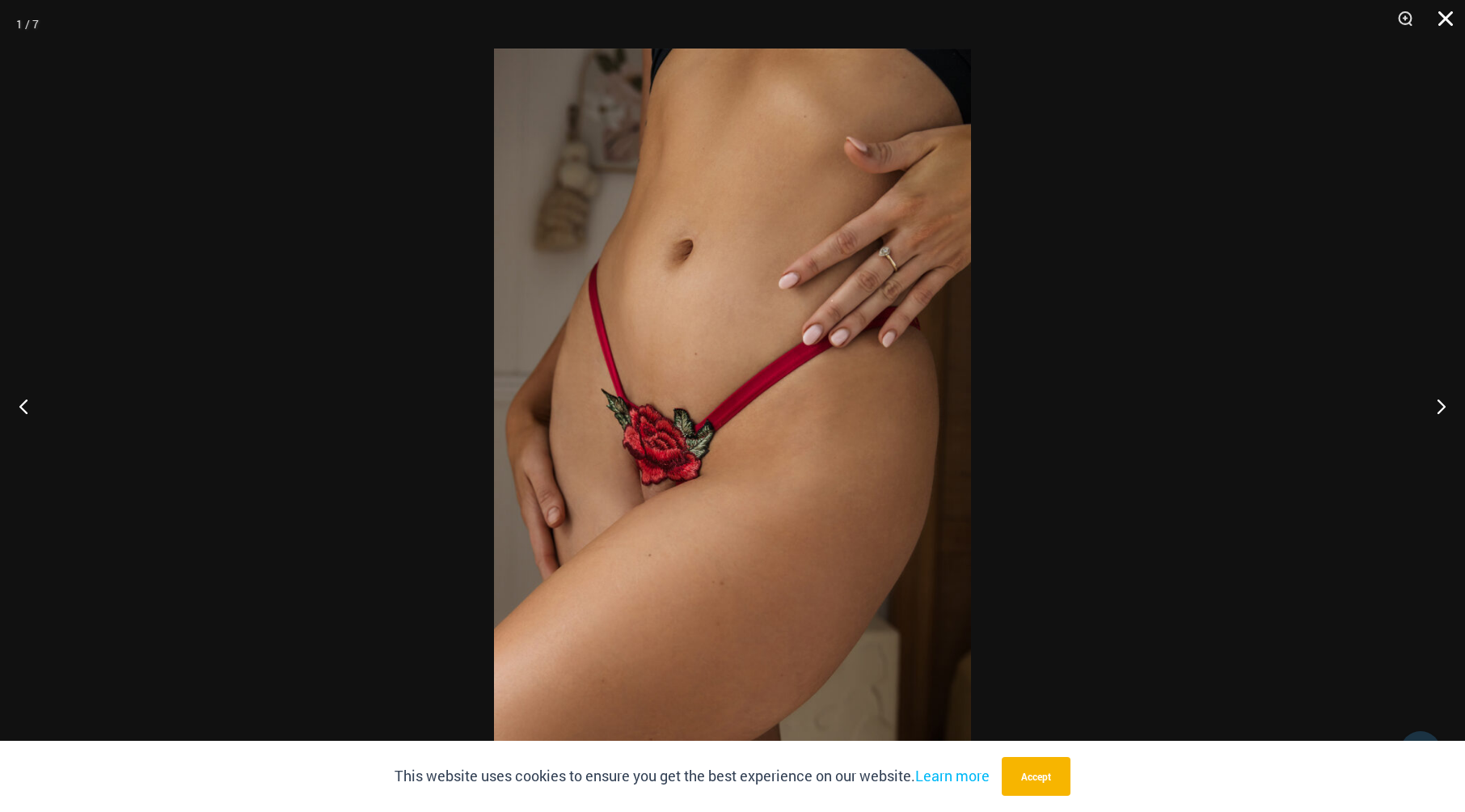
click at [1442, 17] on button "Close" at bounding box center [1440, 24] width 40 height 49
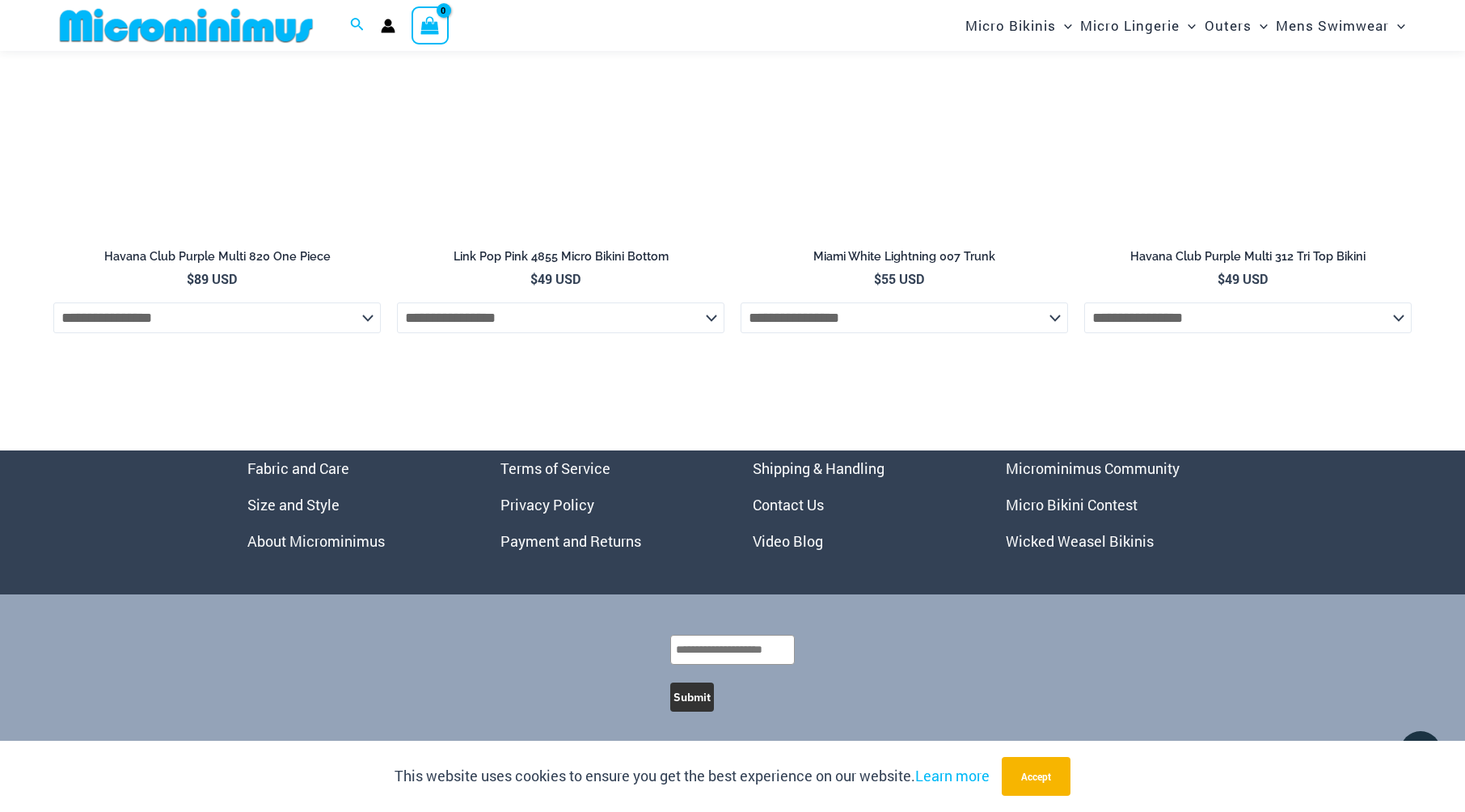
scroll to position [4757, 0]
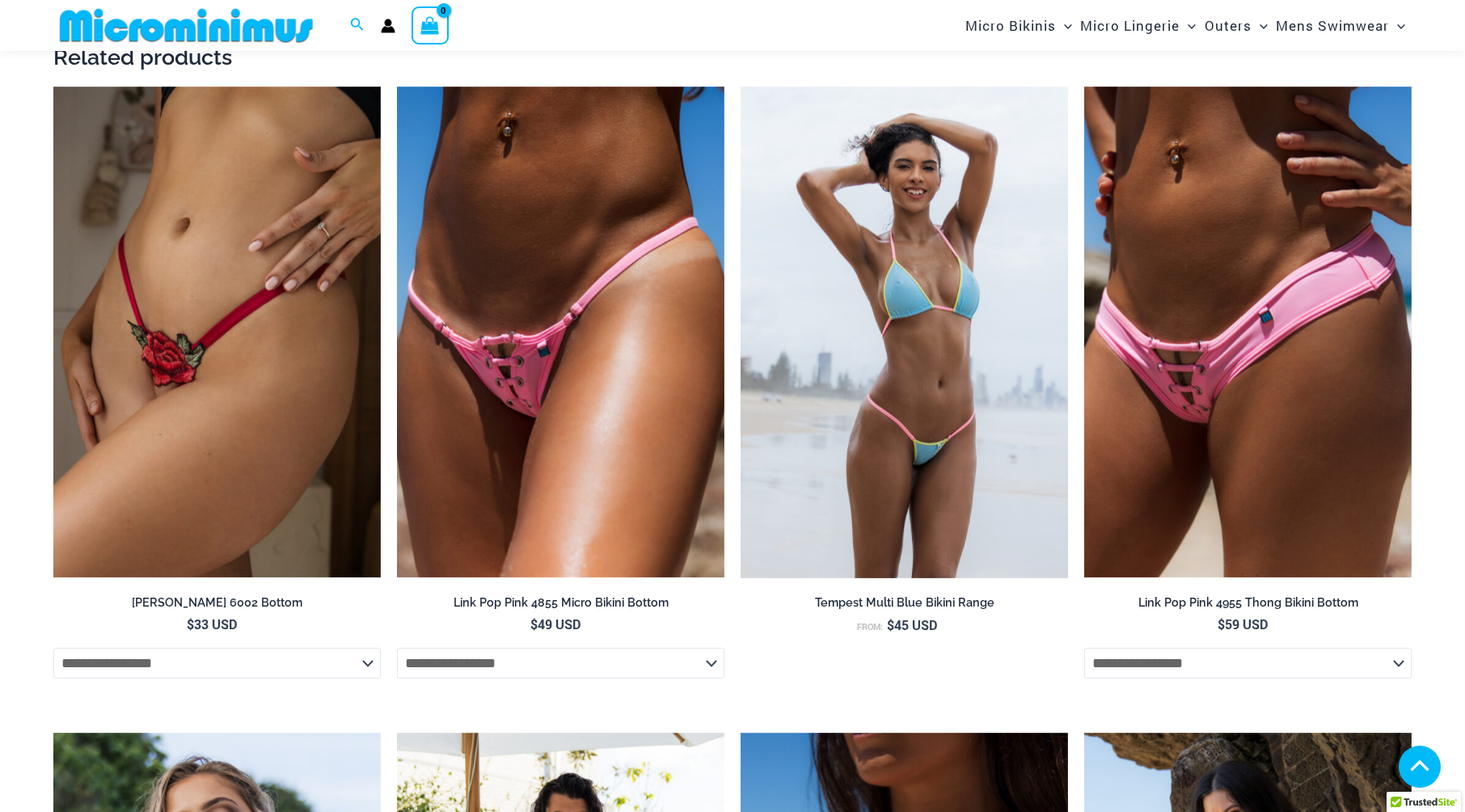
scroll to position [1591, 0]
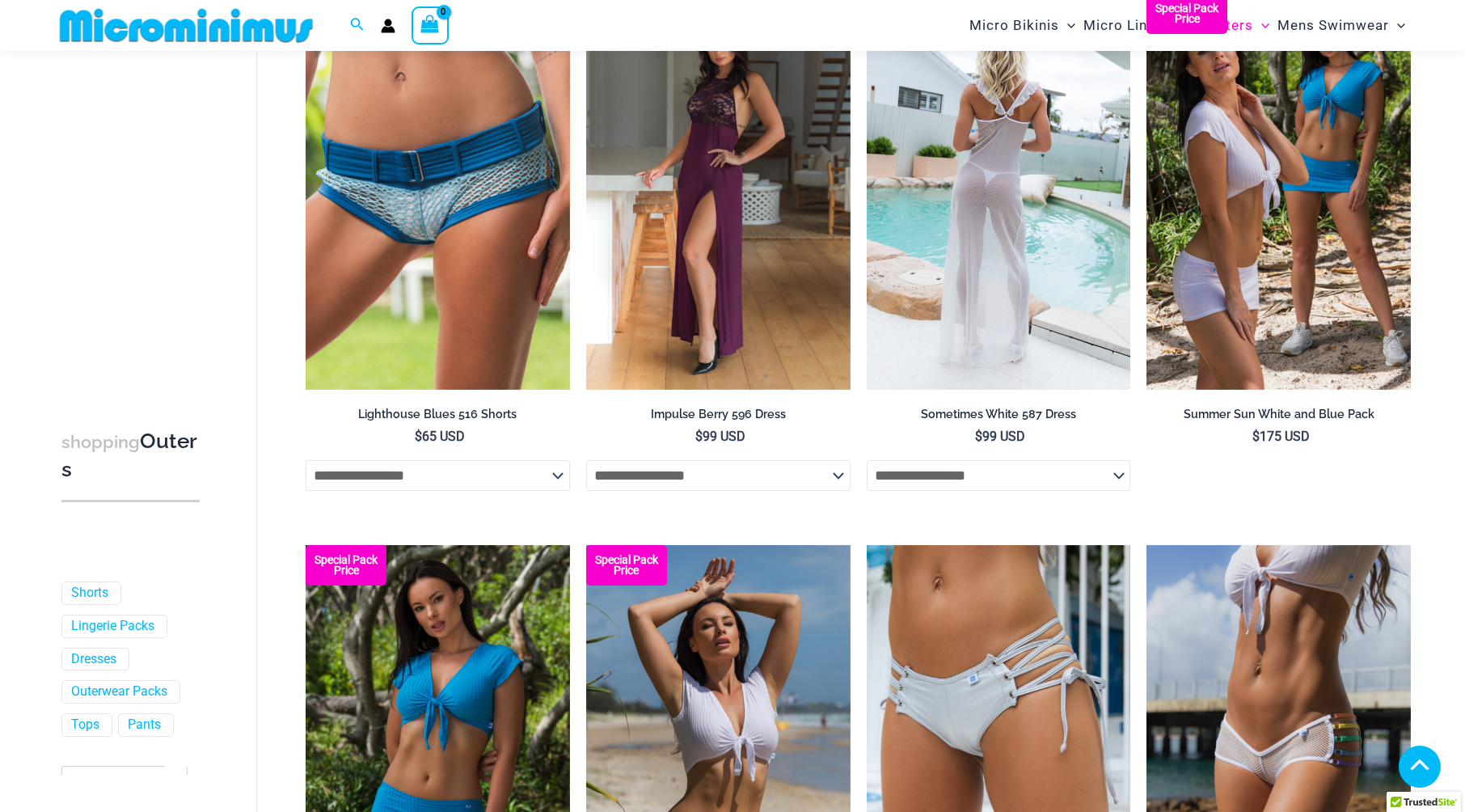
scroll to position [2197, 0]
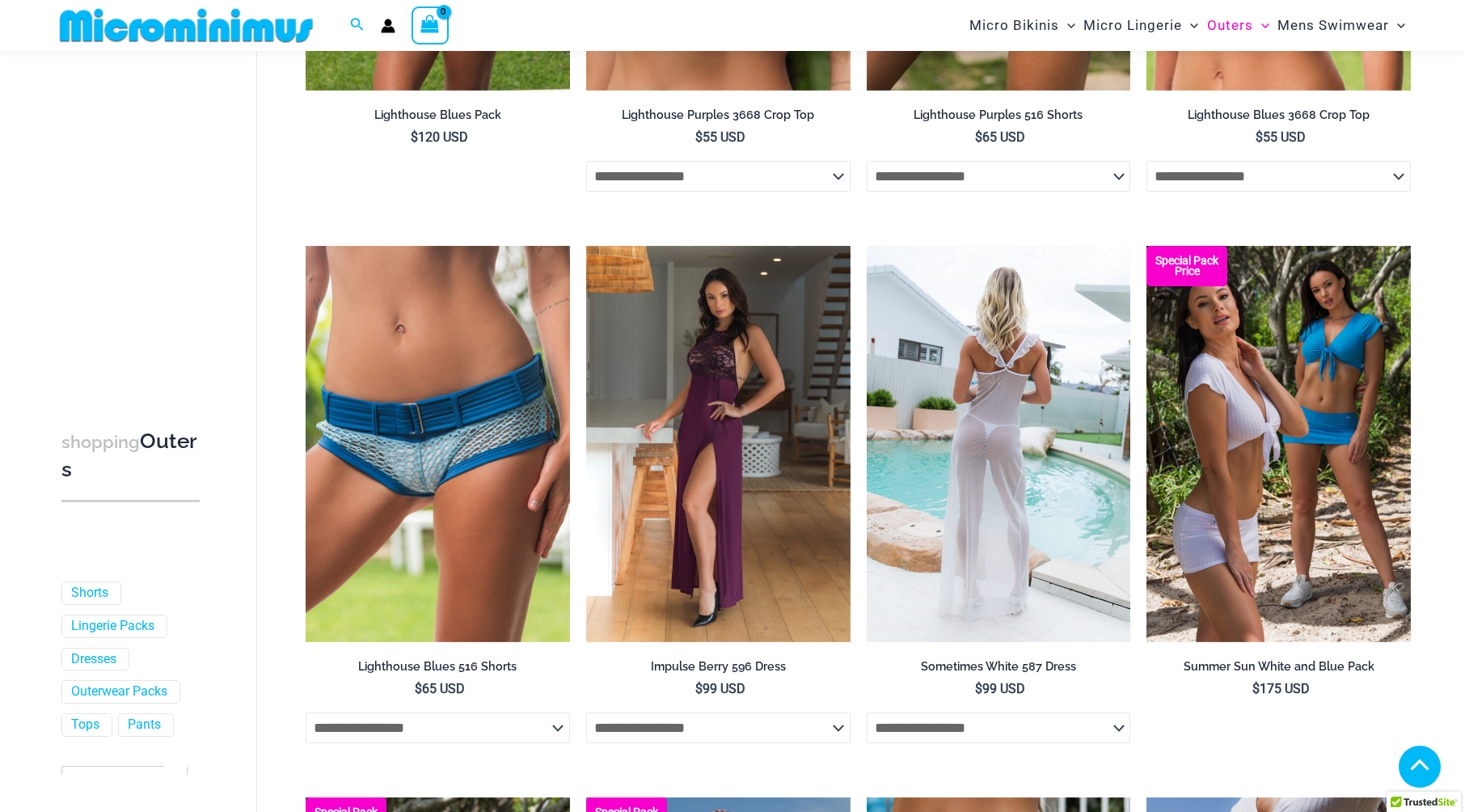
click at [998, 404] on img at bounding box center [999, 444] width 265 height 396
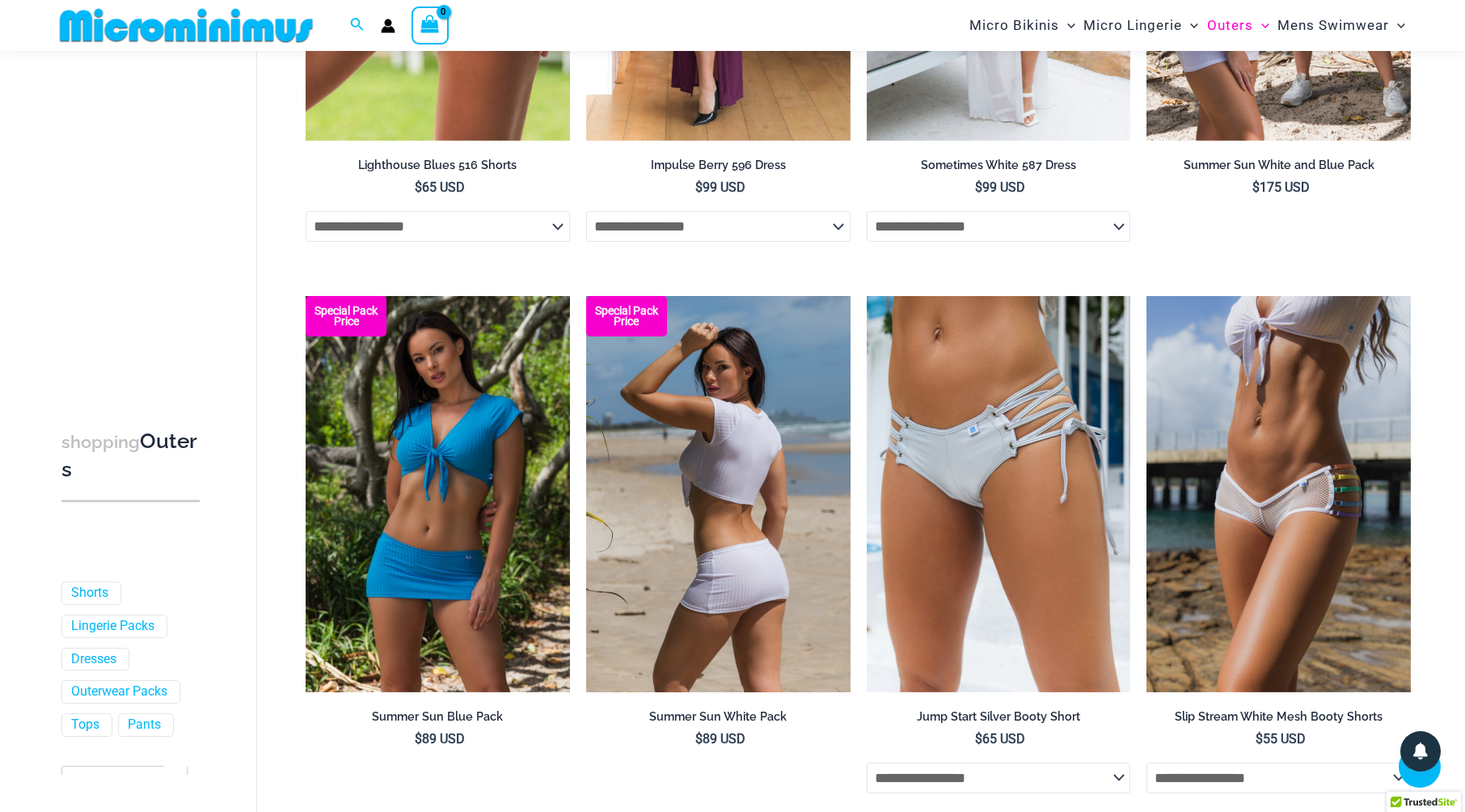
scroll to position [2735, 0]
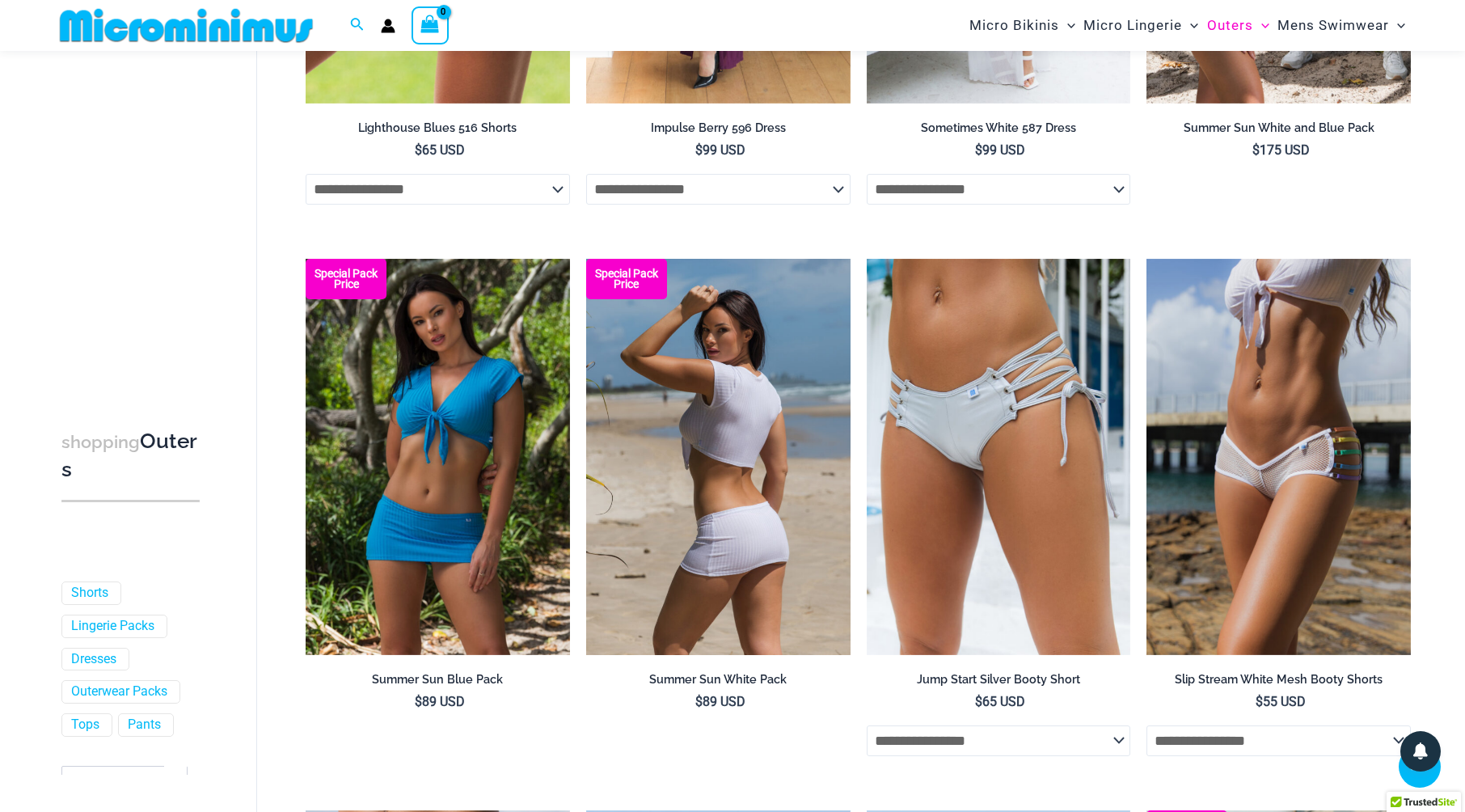
click at [734, 424] on img at bounding box center [718, 457] width 265 height 396
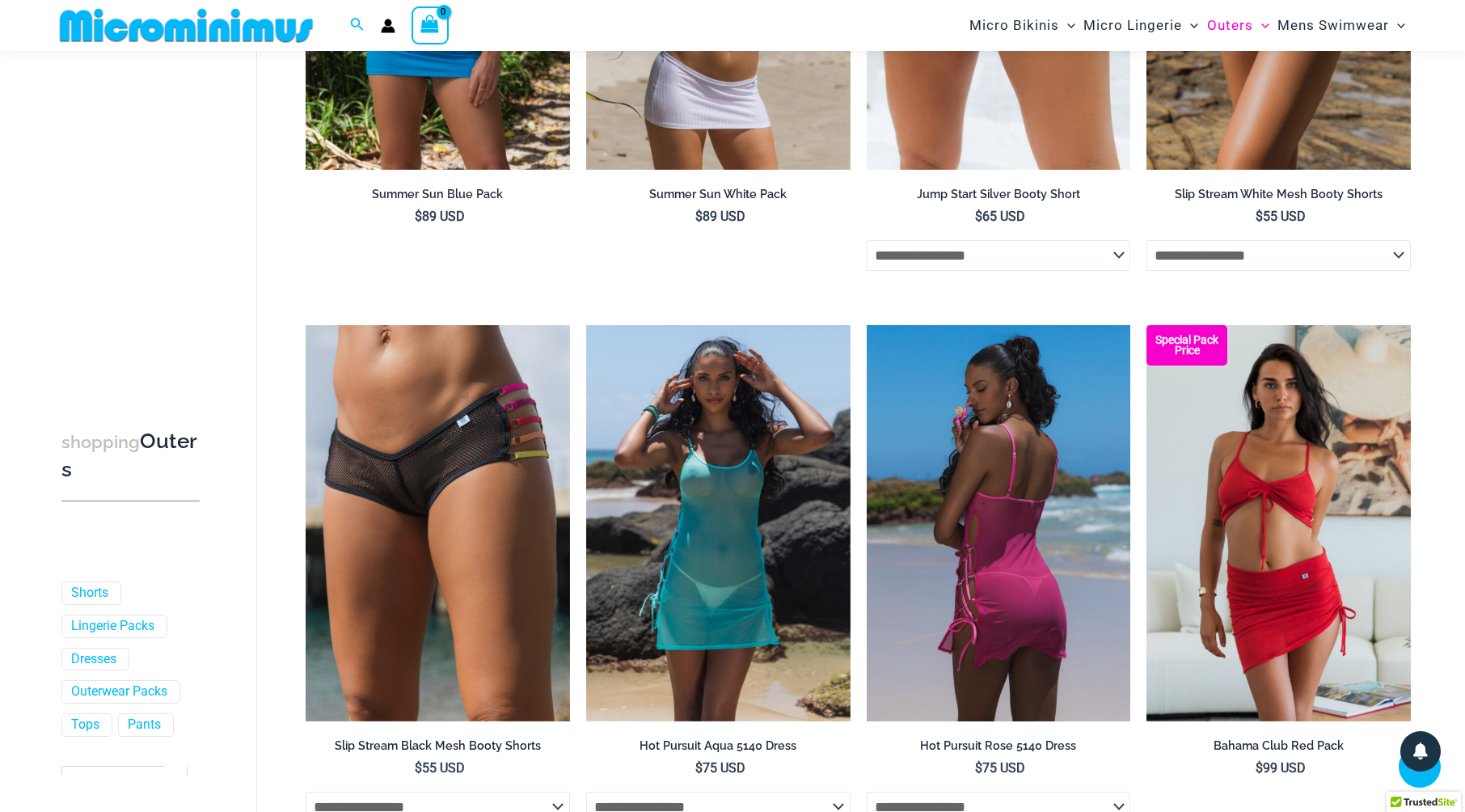
scroll to position [3302, 0]
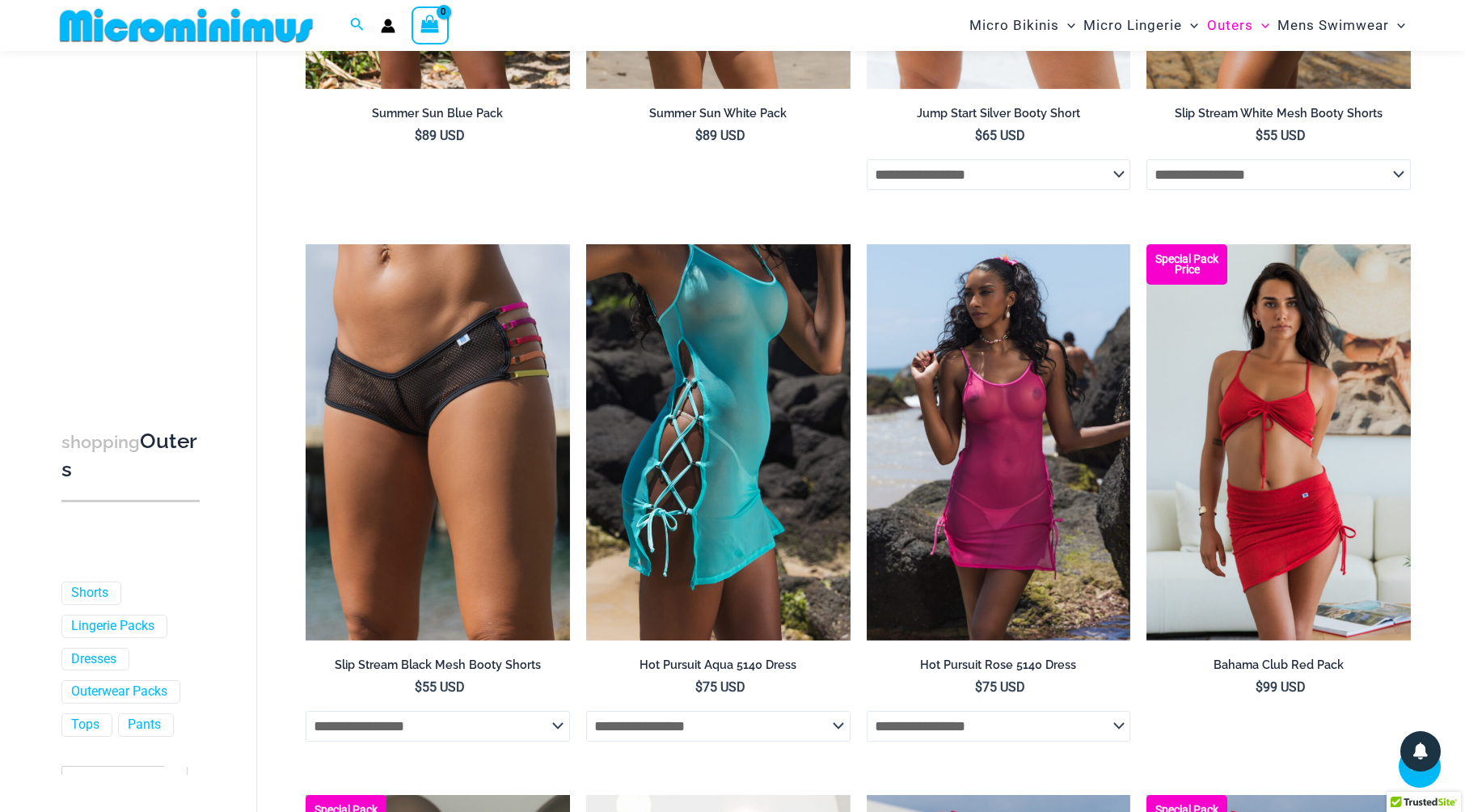
click at [742, 408] on img at bounding box center [718, 442] width 265 height 396
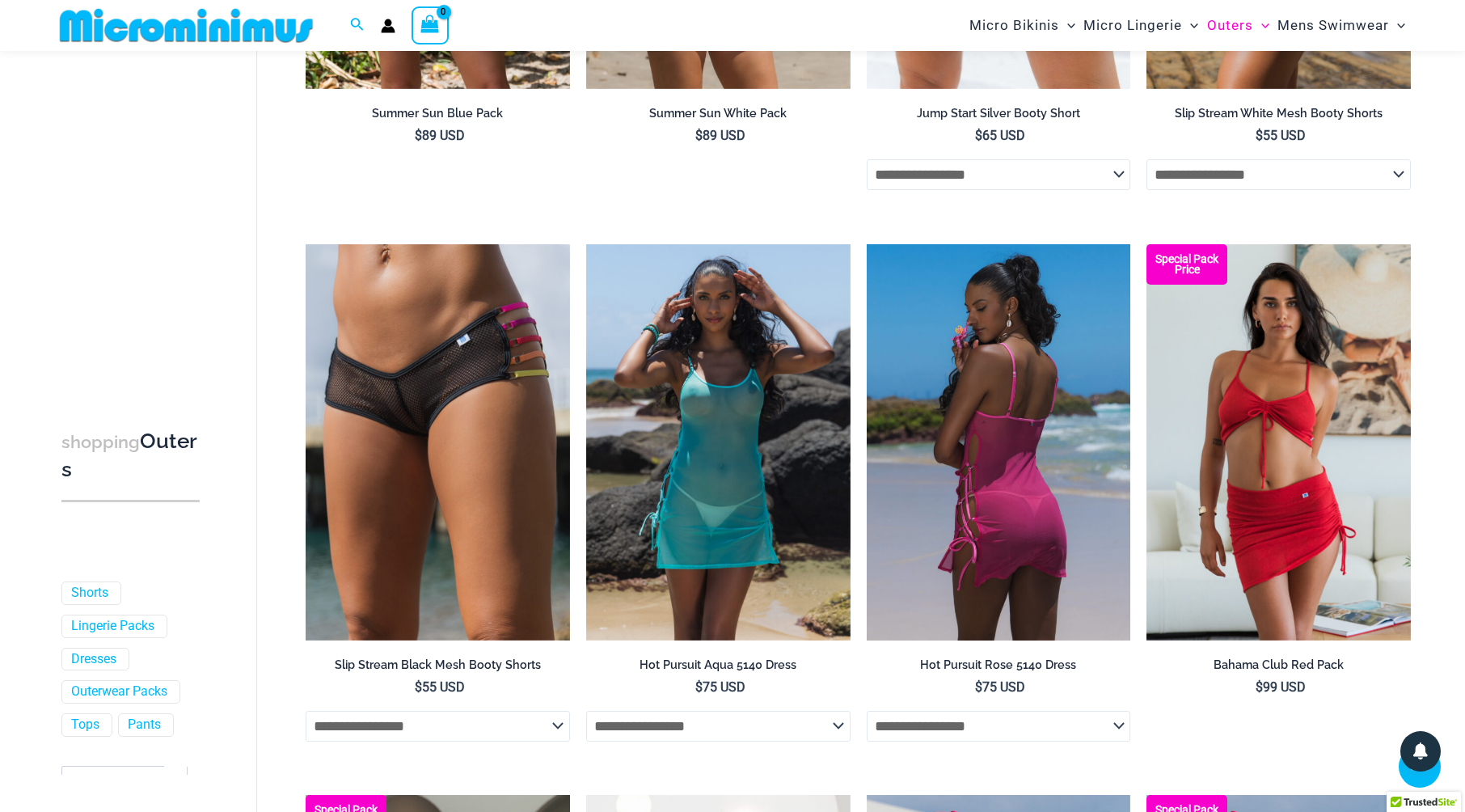
click at [1021, 458] on img at bounding box center [999, 442] width 265 height 396
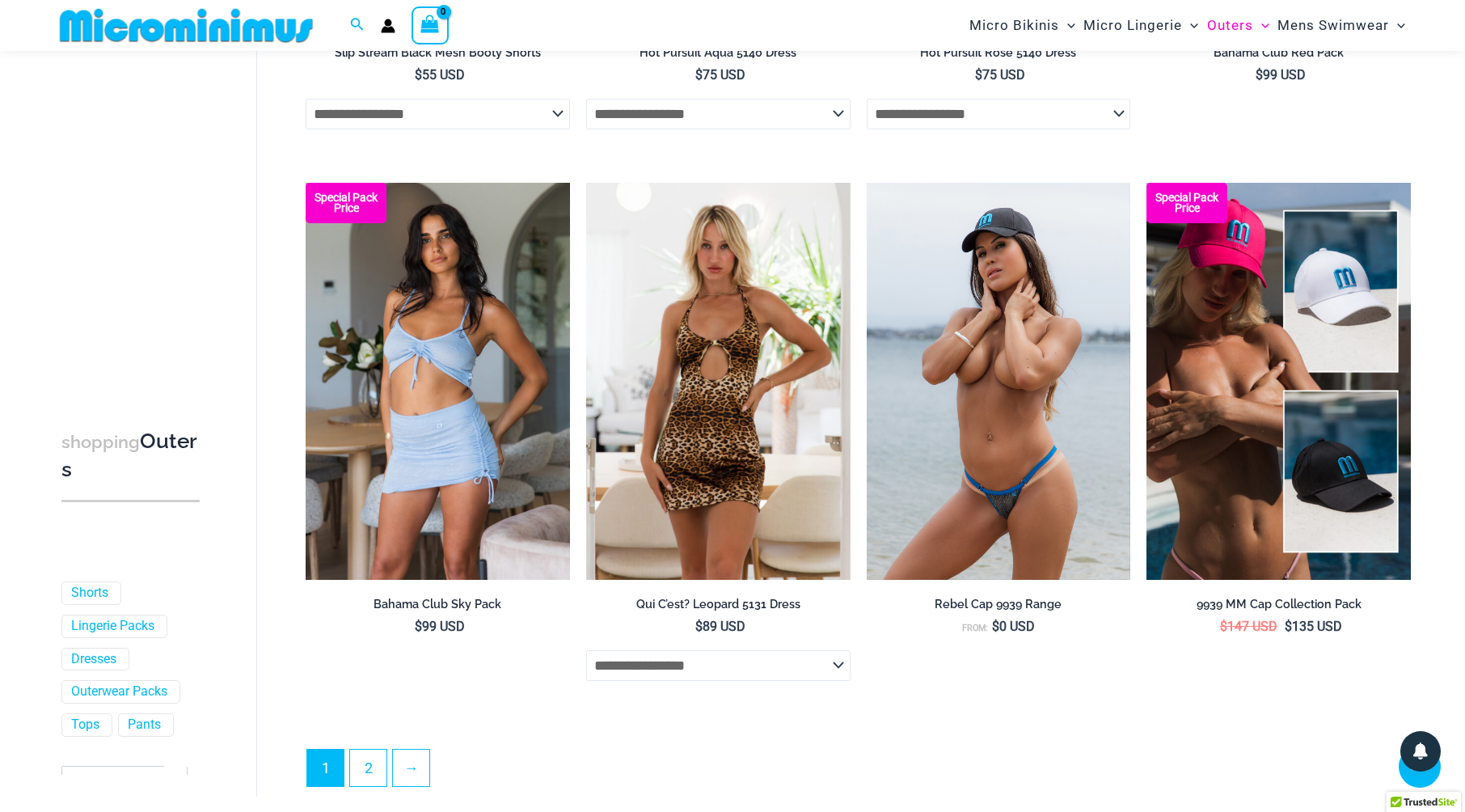
scroll to position [3948, 0]
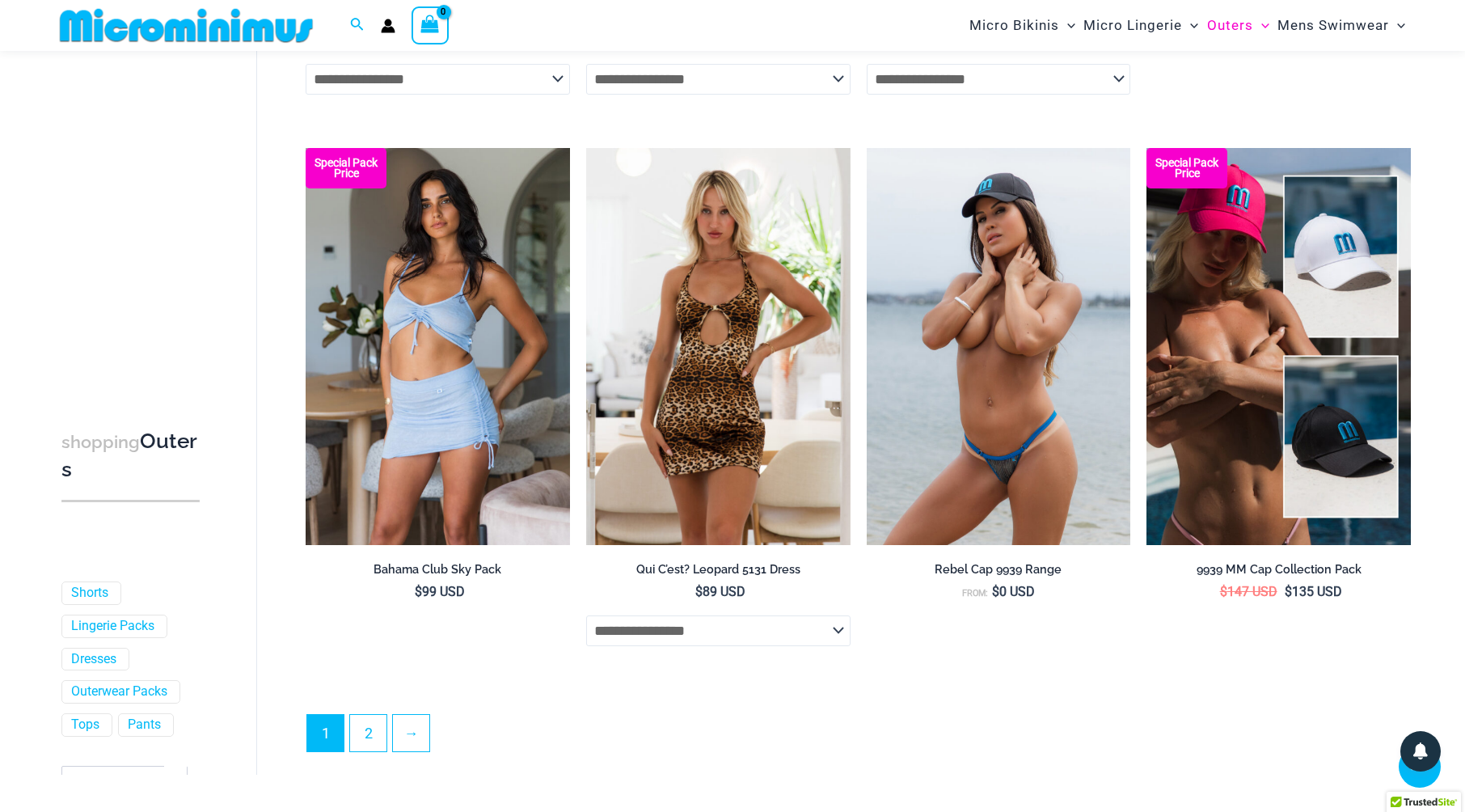
click at [1052, 379] on img at bounding box center [999, 346] width 265 height 396
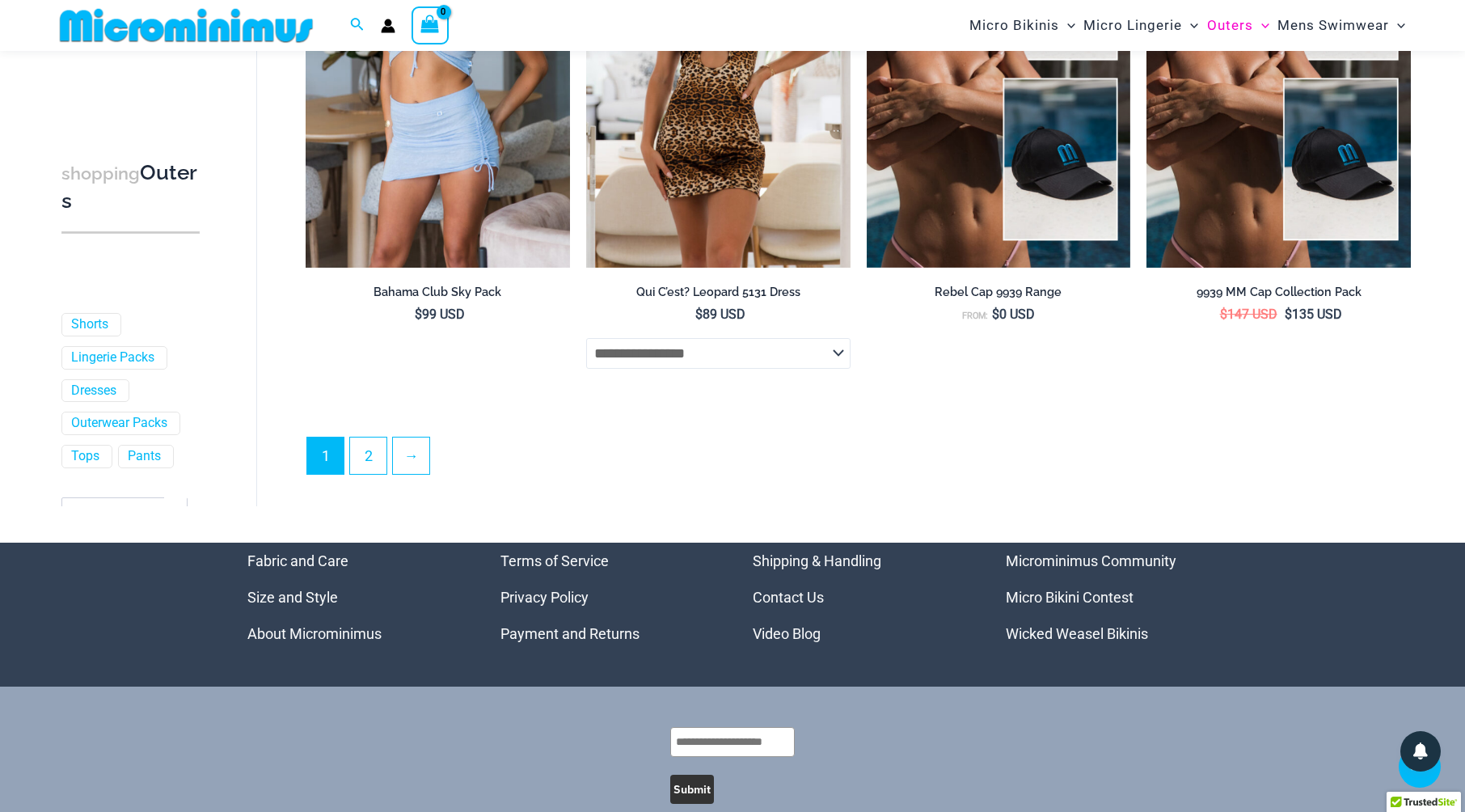
scroll to position [4271, 0]
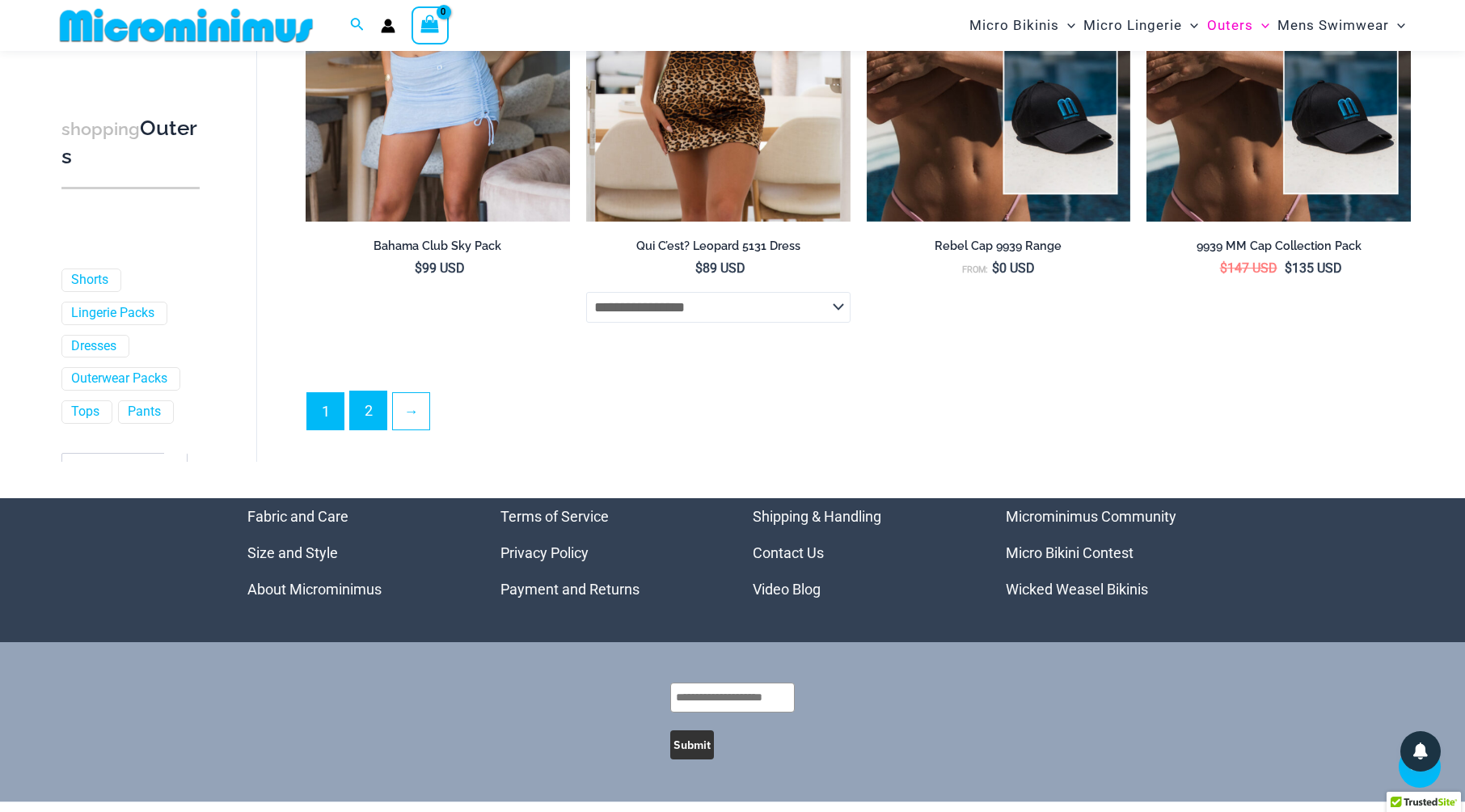
click at [362, 408] on link "2" at bounding box center [368, 410] width 37 height 38
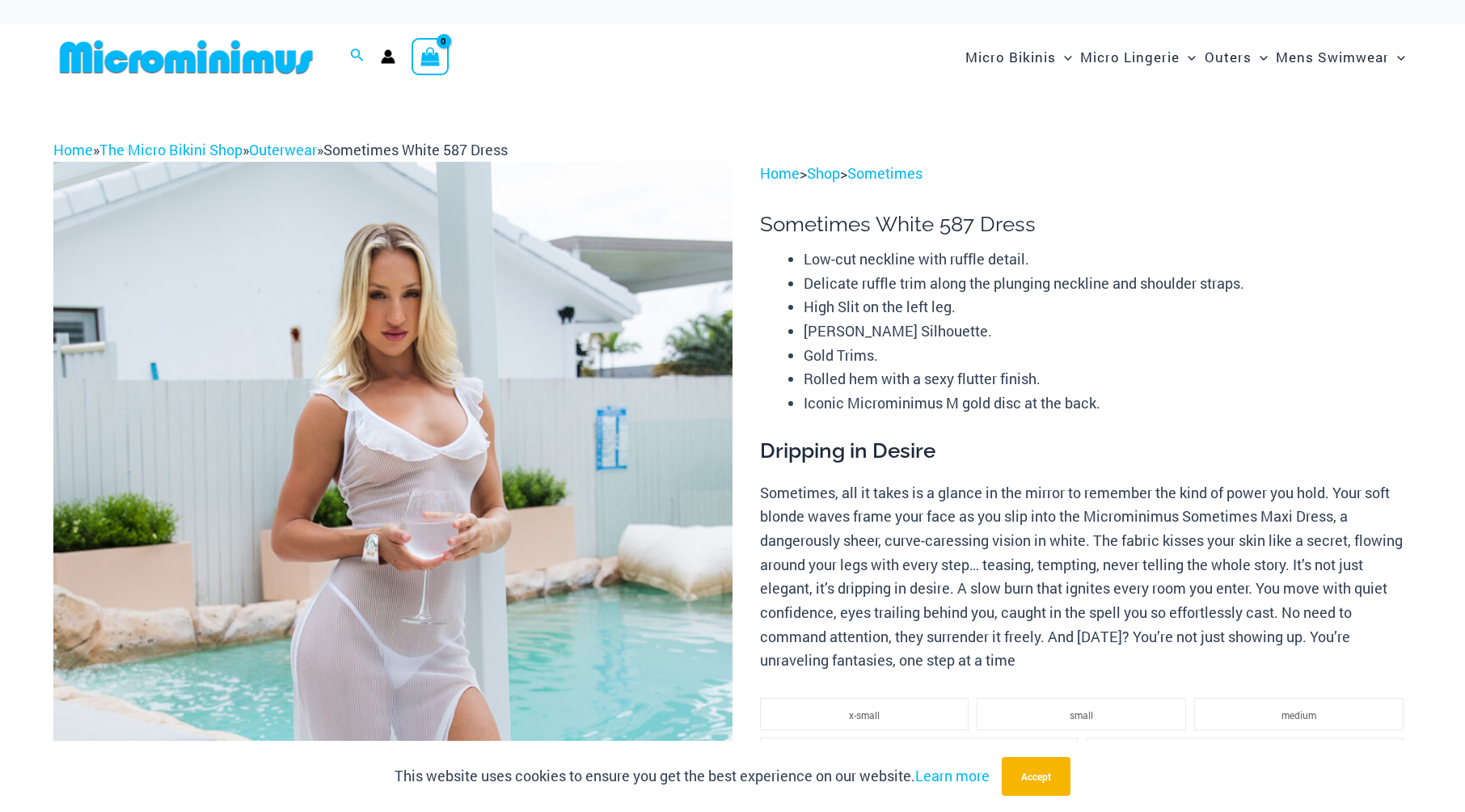
click at [405, 467] on img at bounding box center [393, 670] width 679 height 1019
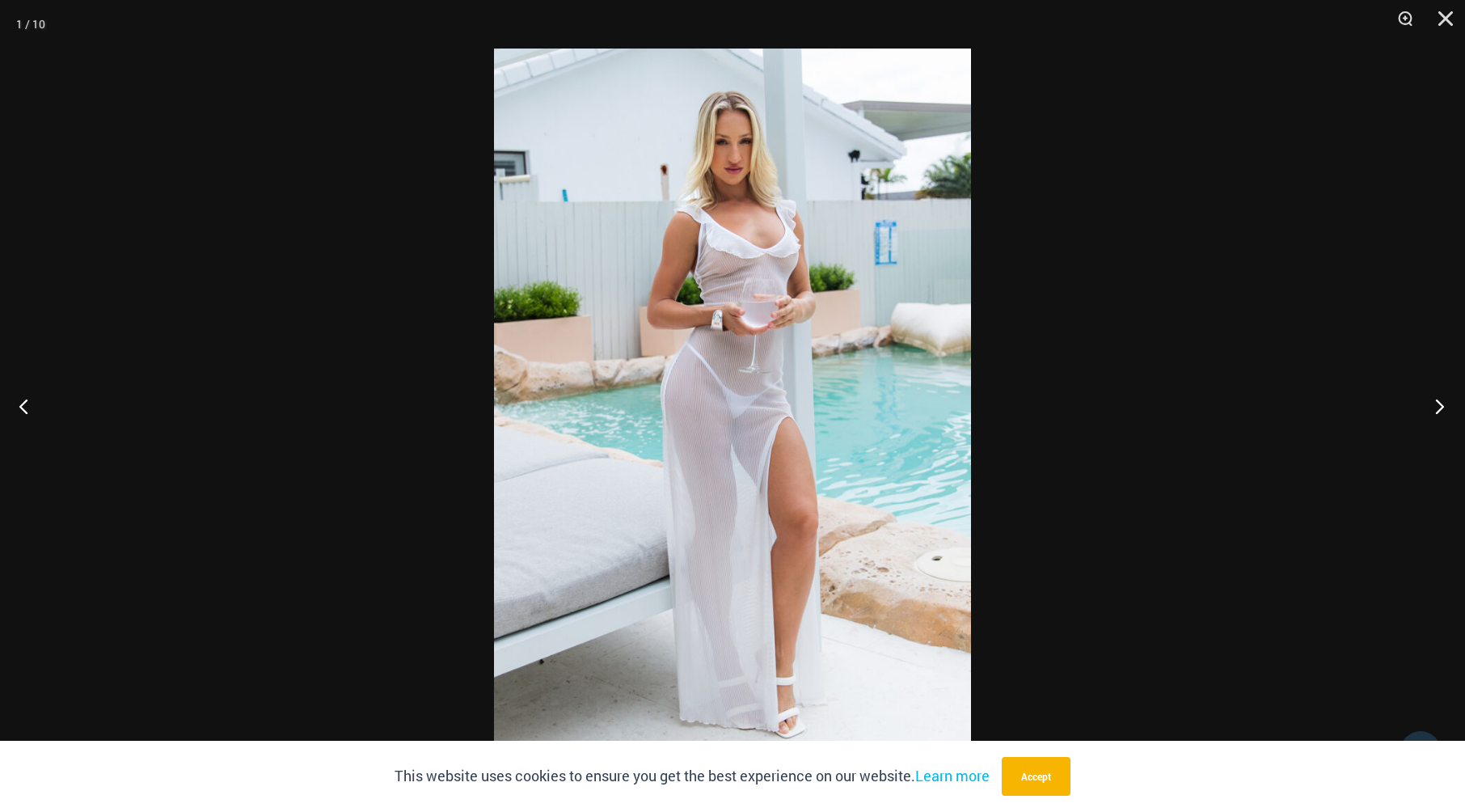
click at [1427, 405] on button "Next" at bounding box center [1435, 406] width 61 height 81
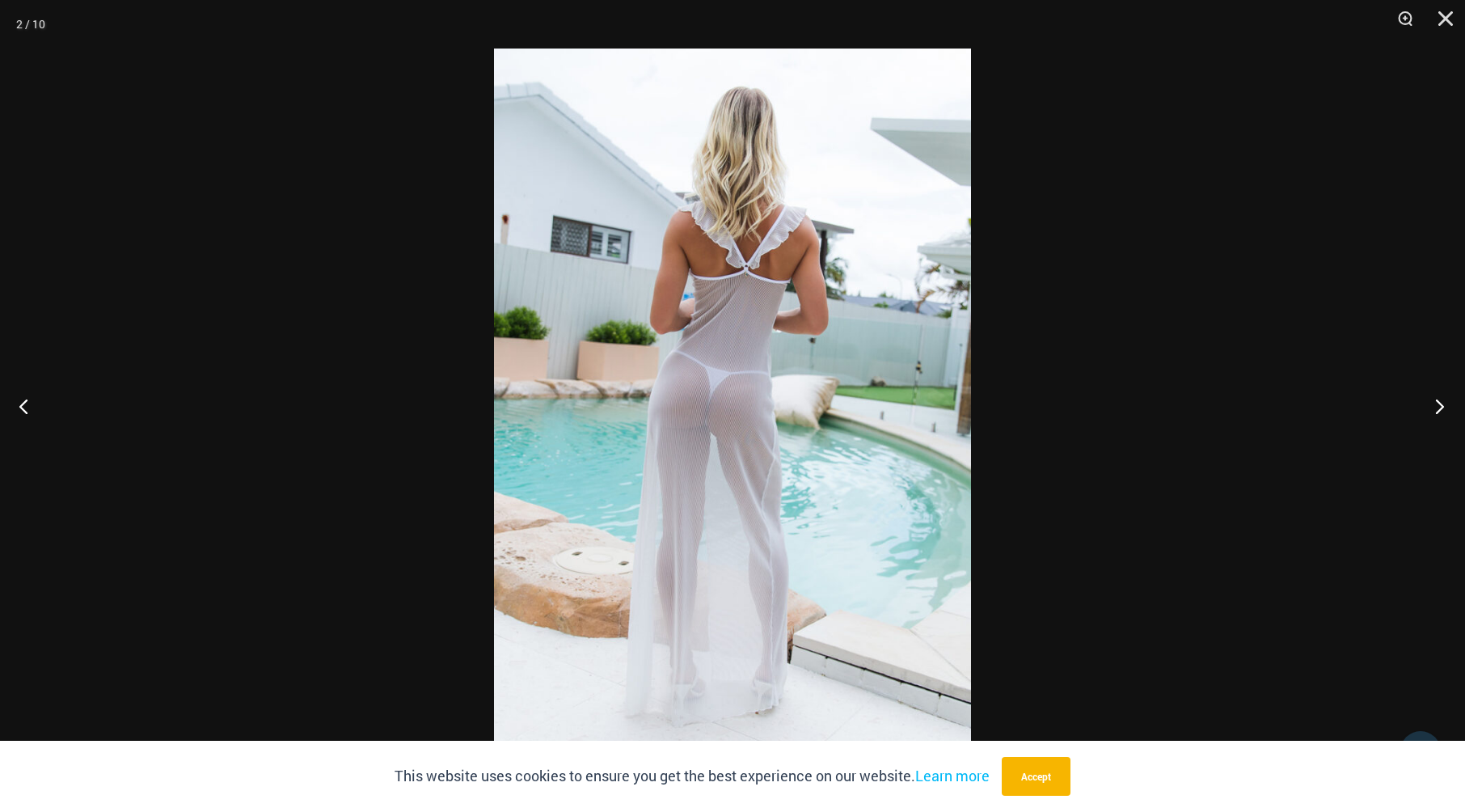
click at [1427, 405] on button "Next" at bounding box center [1435, 406] width 61 height 81
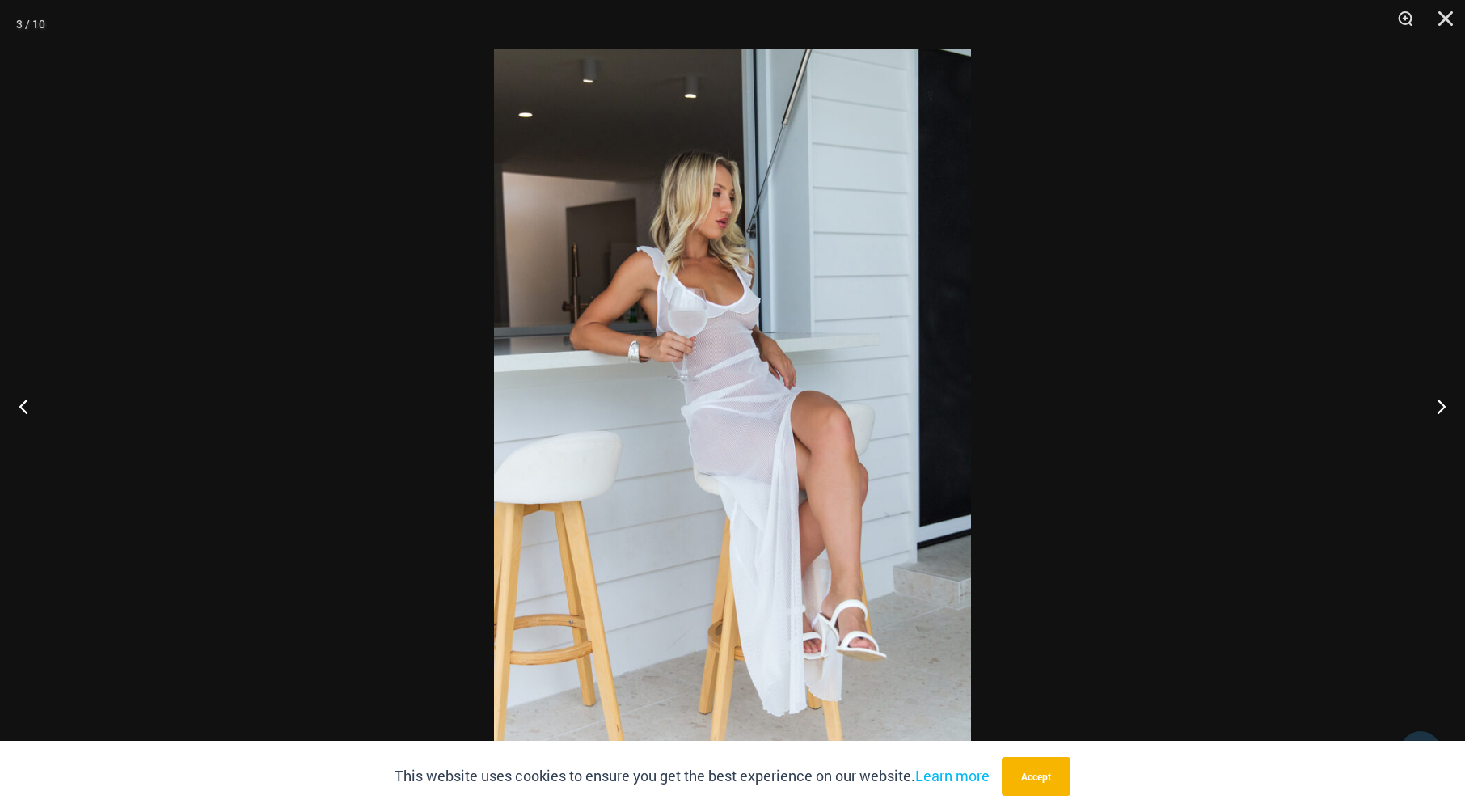
click at [789, 406] on img at bounding box center [732, 406] width 477 height 714
click at [791, 410] on img at bounding box center [732, 406] width 477 height 714
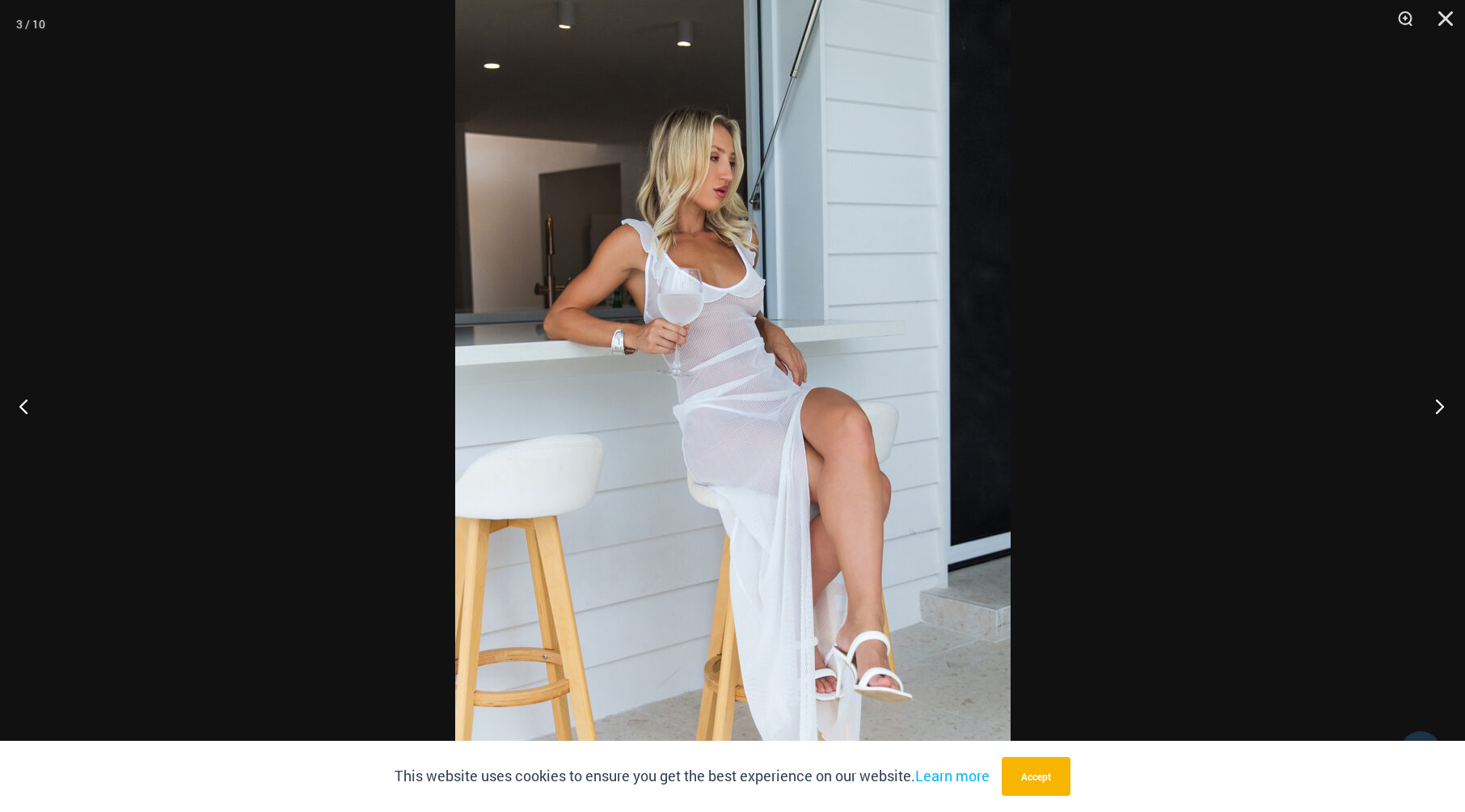
click at [1433, 404] on button "Next" at bounding box center [1435, 406] width 61 height 81
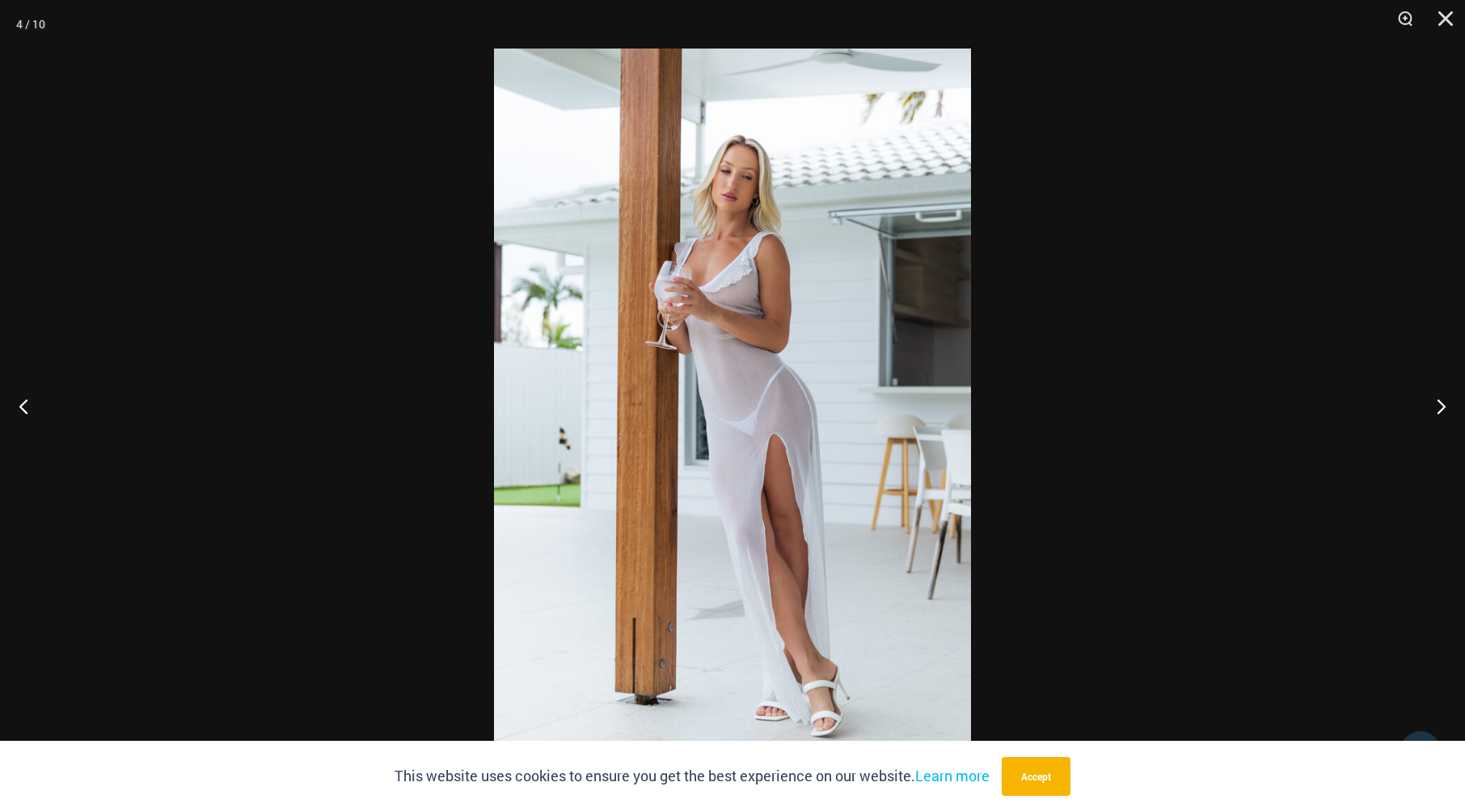
click at [795, 382] on img at bounding box center [732, 406] width 477 height 714
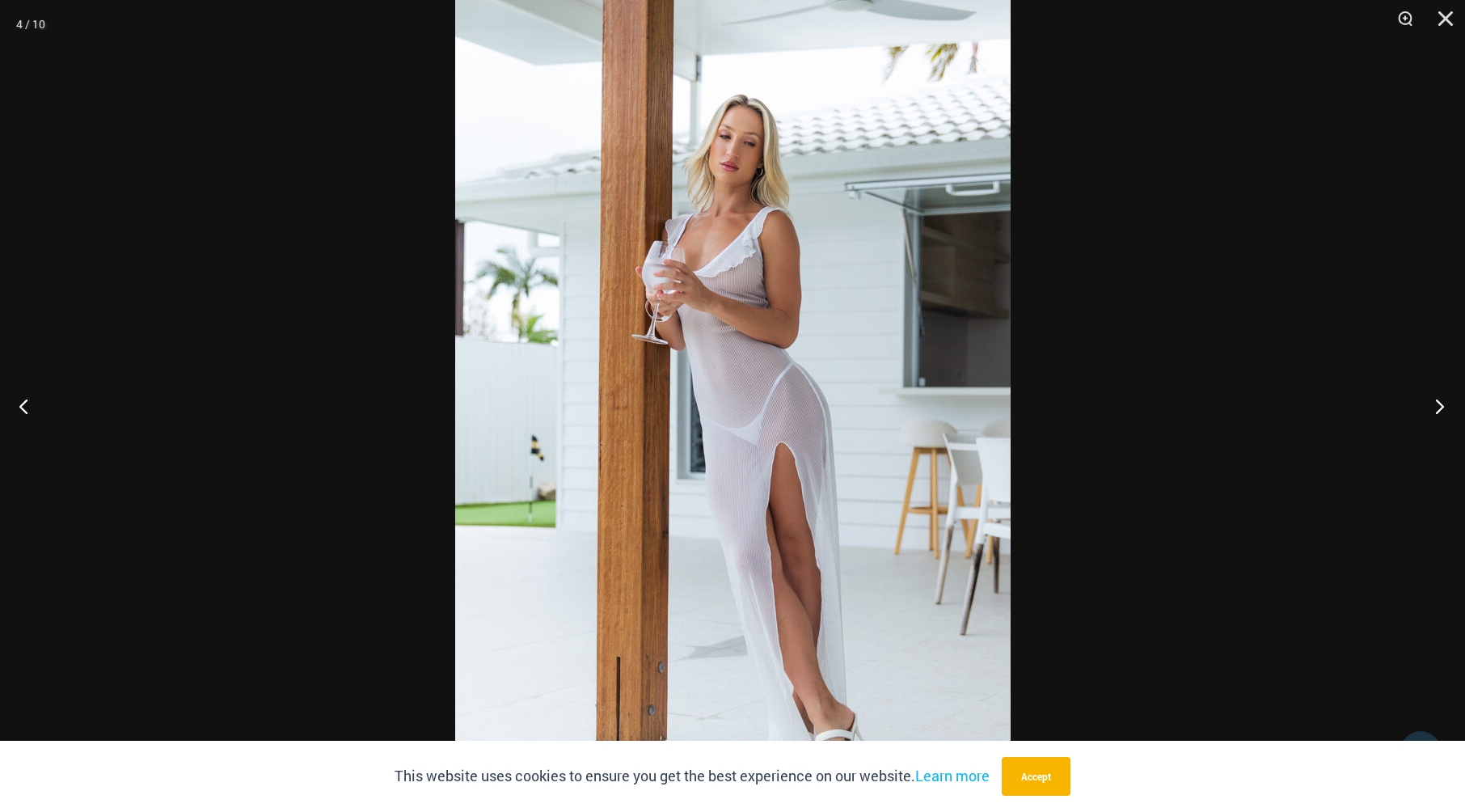
click at [1440, 399] on button "Next" at bounding box center [1435, 406] width 61 height 81
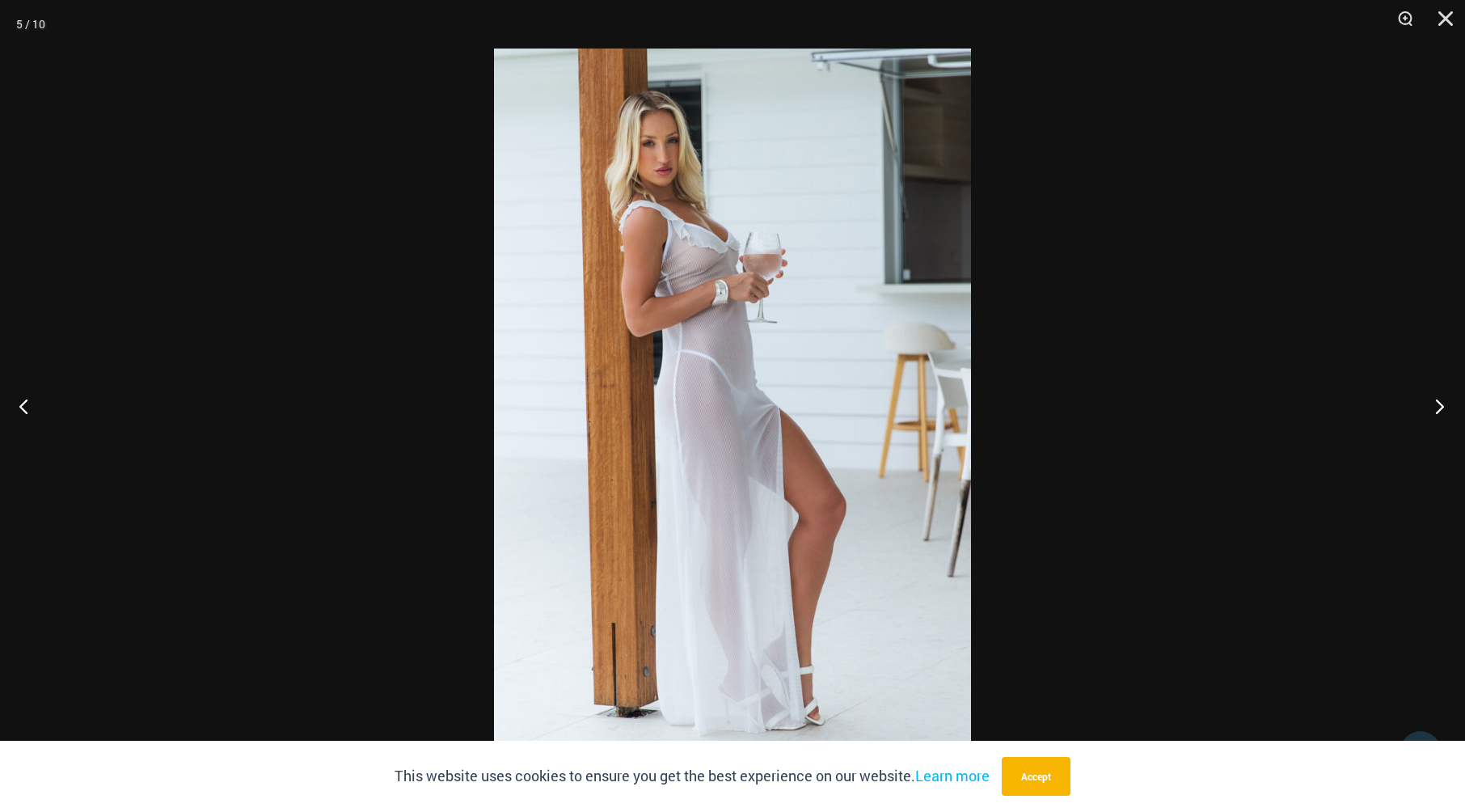
click at [1440, 399] on button "Next" at bounding box center [1435, 406] width 61 height 81
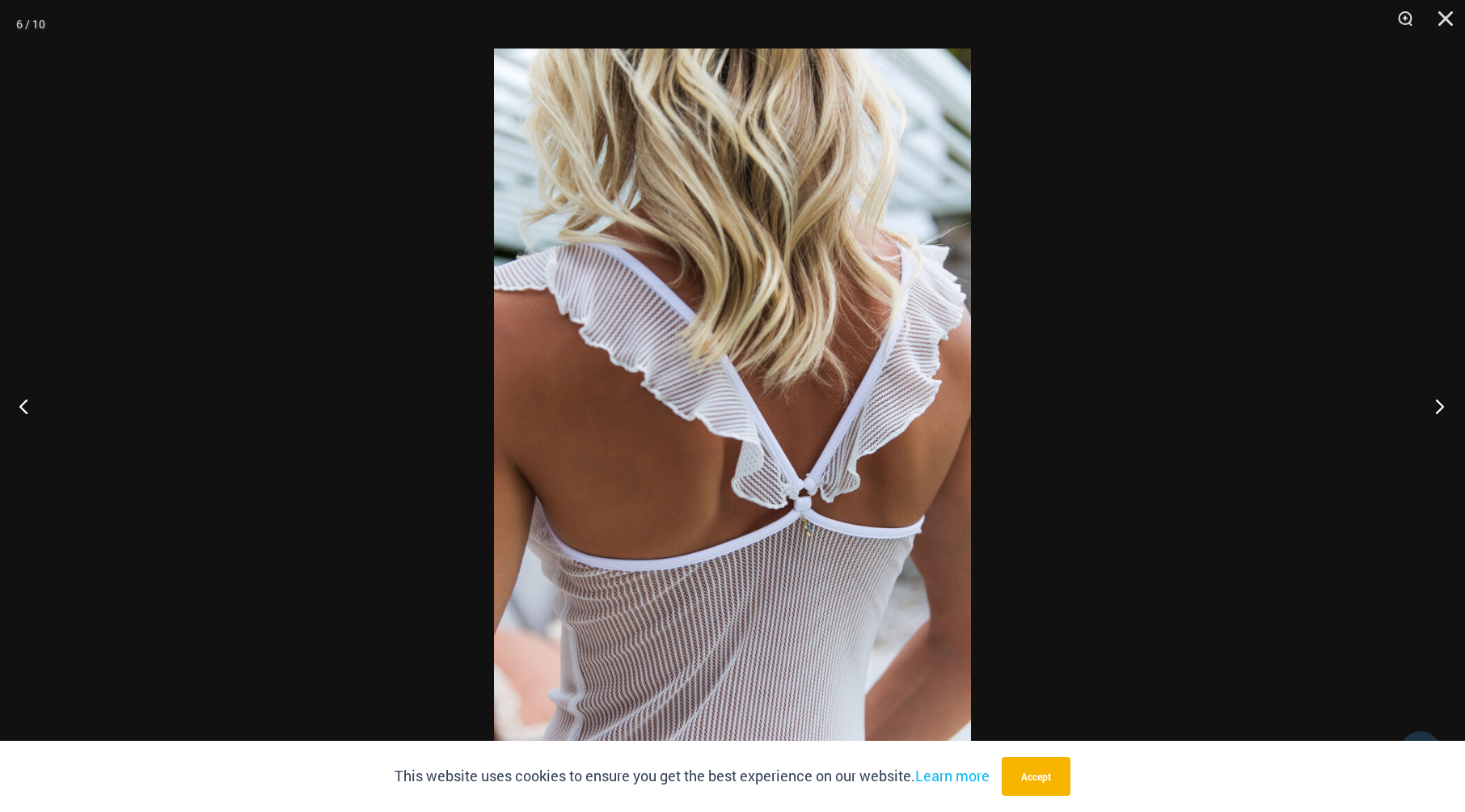
click at [1440, 399] on button "Next" at bounding box center [1435, 406] width 61 height 81
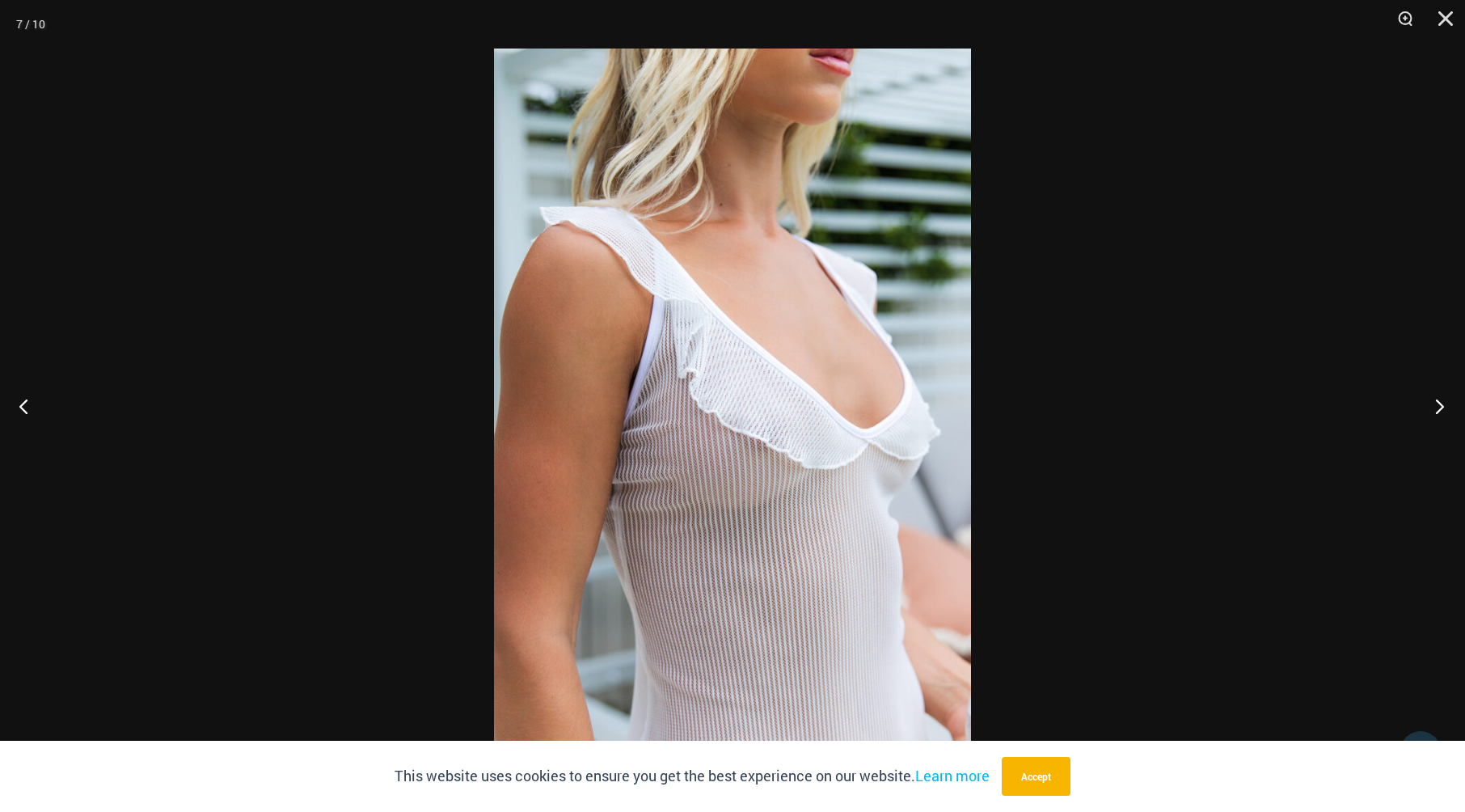
click at [1440, 399] on button "Next" at bounding box center [1435, 406] width 61 height 81
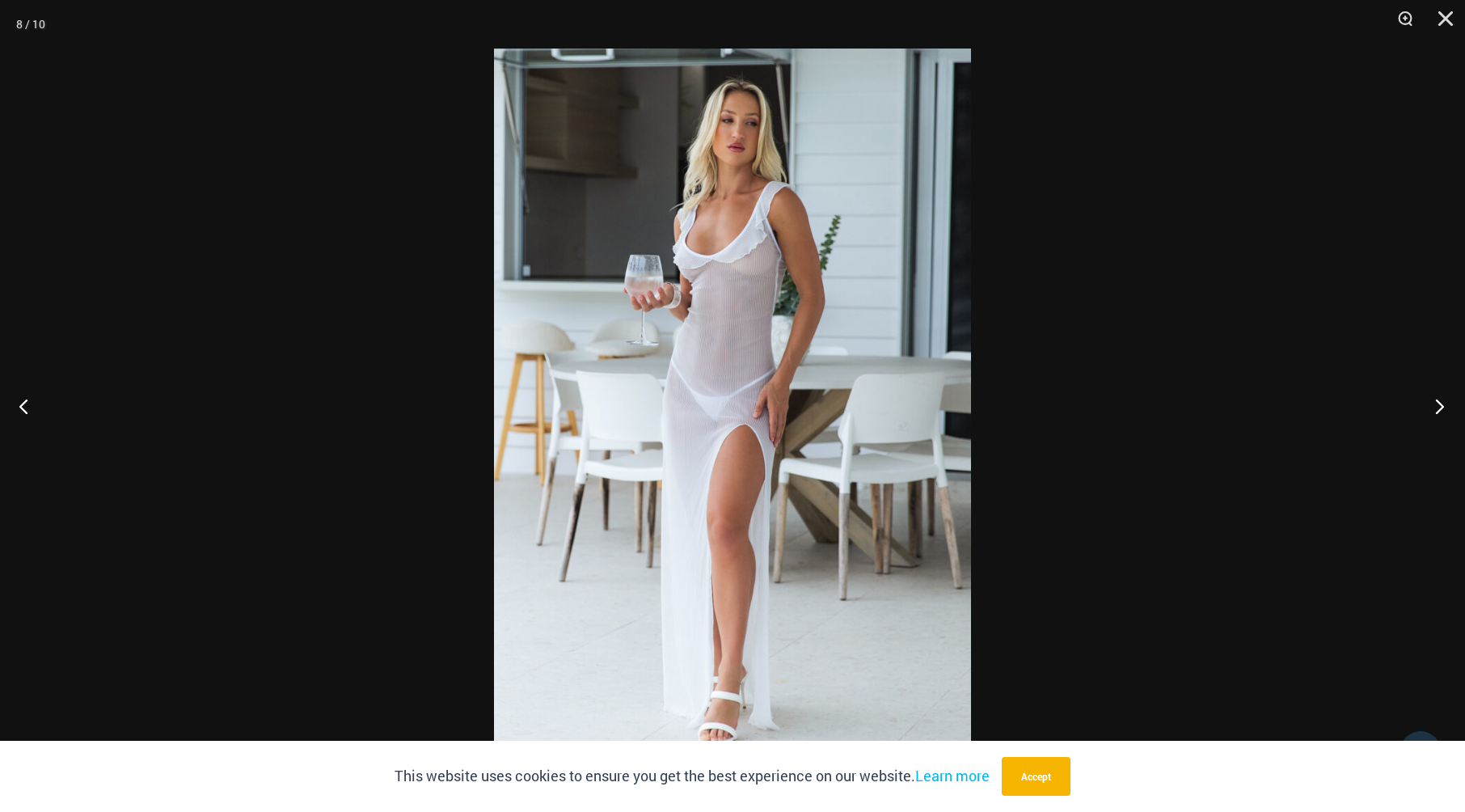
click at [1440, 399] on button "Next" at bounding box center [1435, 406] width 61 height 81
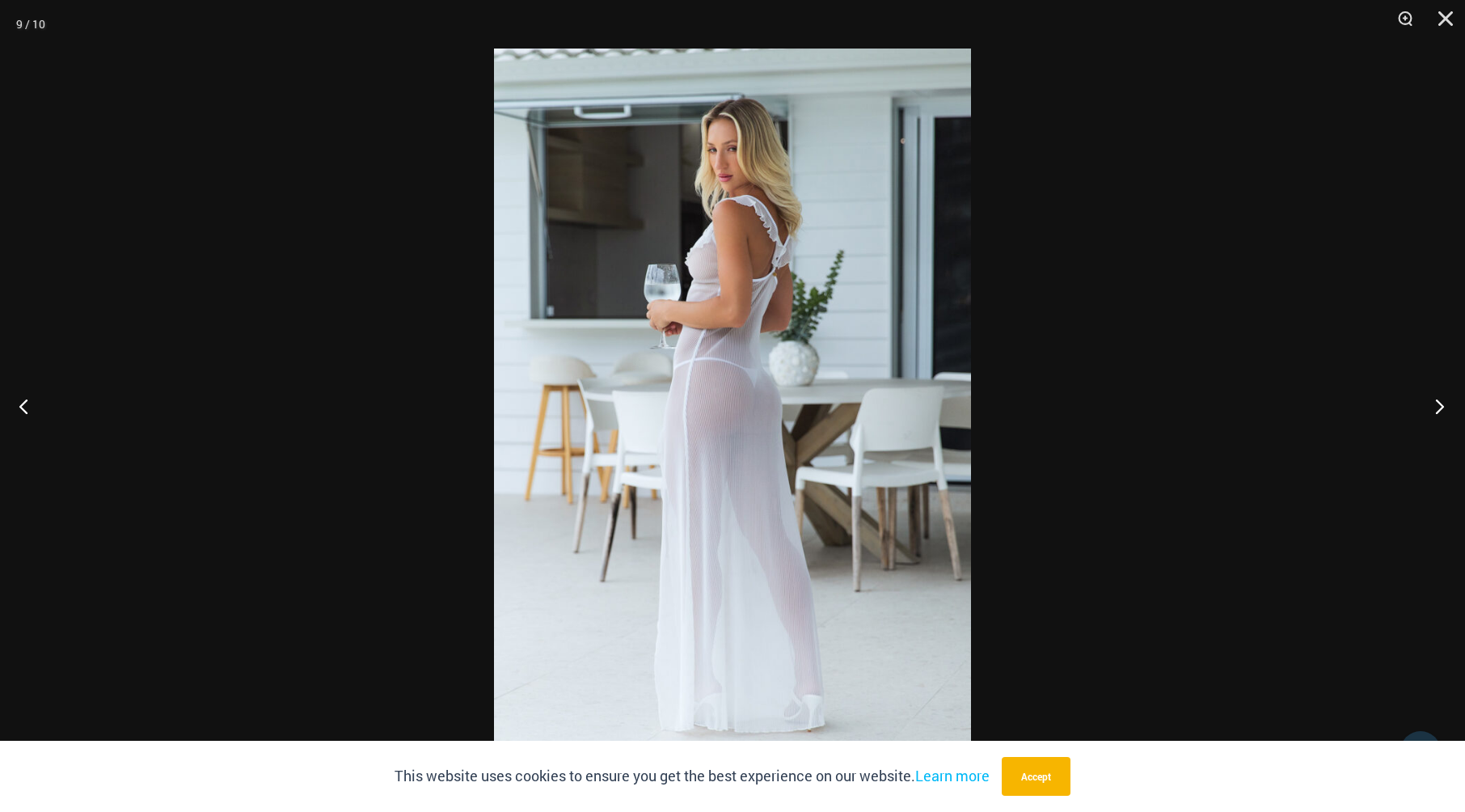
click at [1440, 399] on button "Next" at bounding box center [1435, 406] width 61 height 81
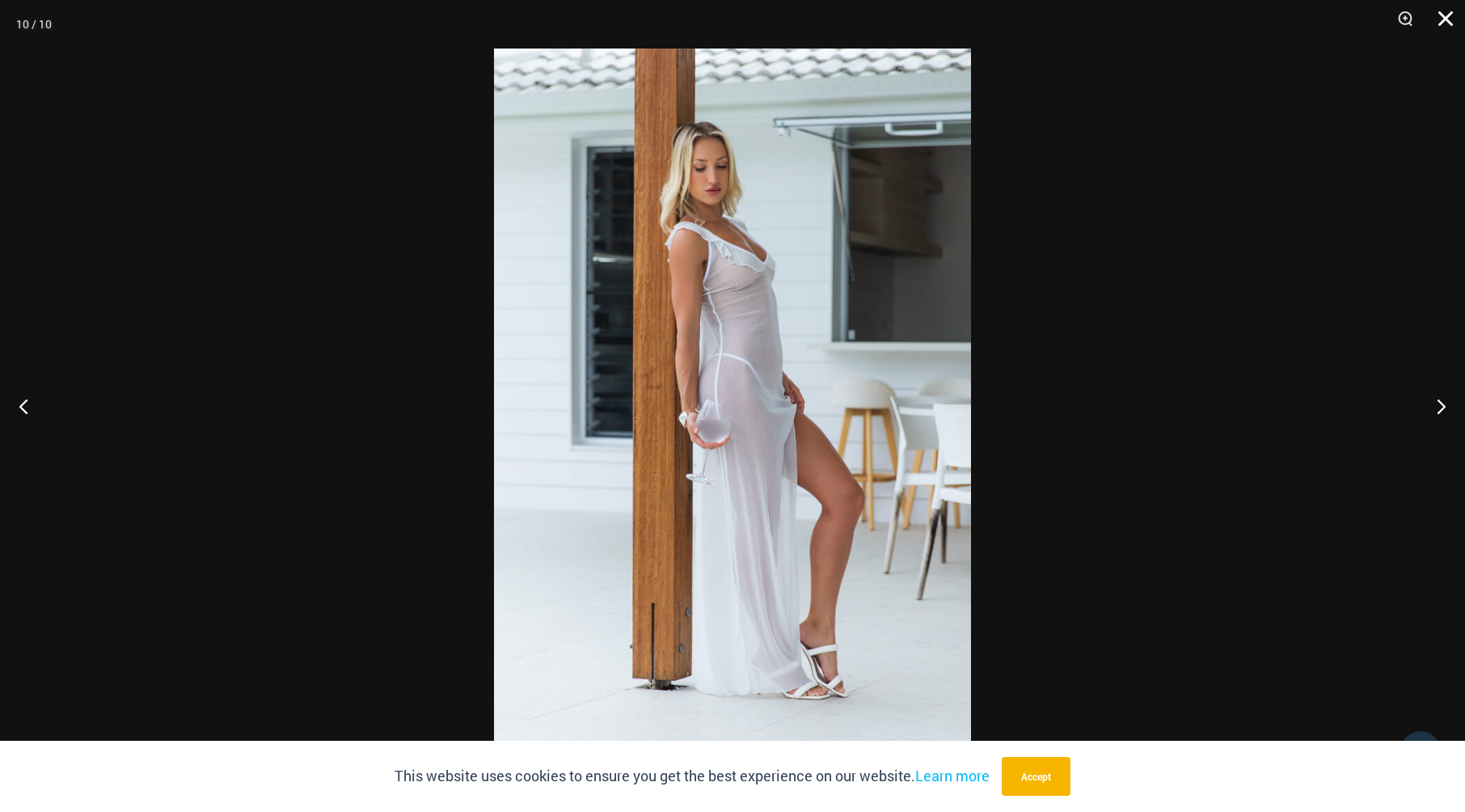
click at [1441, 25] on button "Close" at bounding box center [1440, 24] width 40 height 49
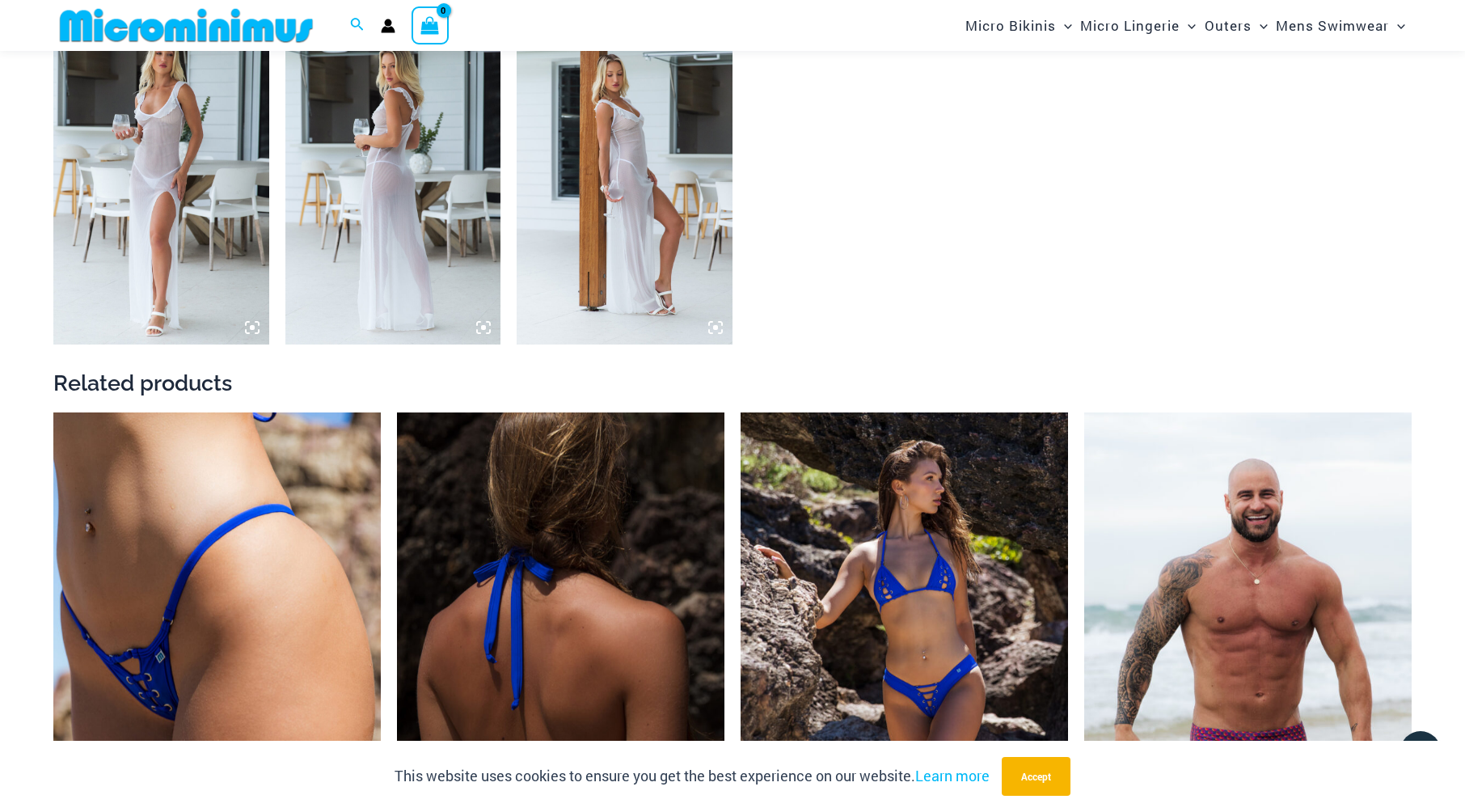
scroll to position [1846, 0]
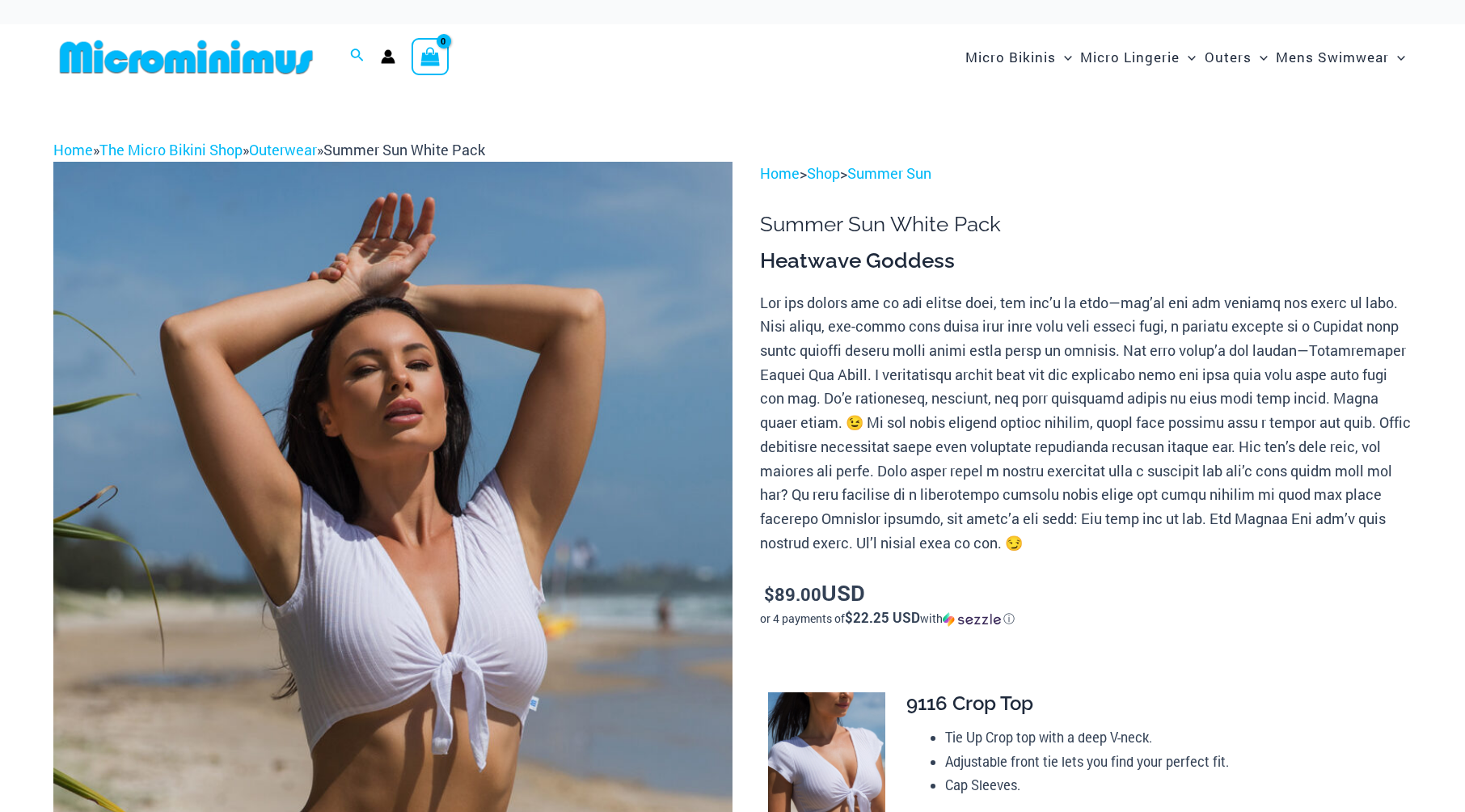
click at [589, 567] on img at bounding box center [393, 670] width 679 height 1019
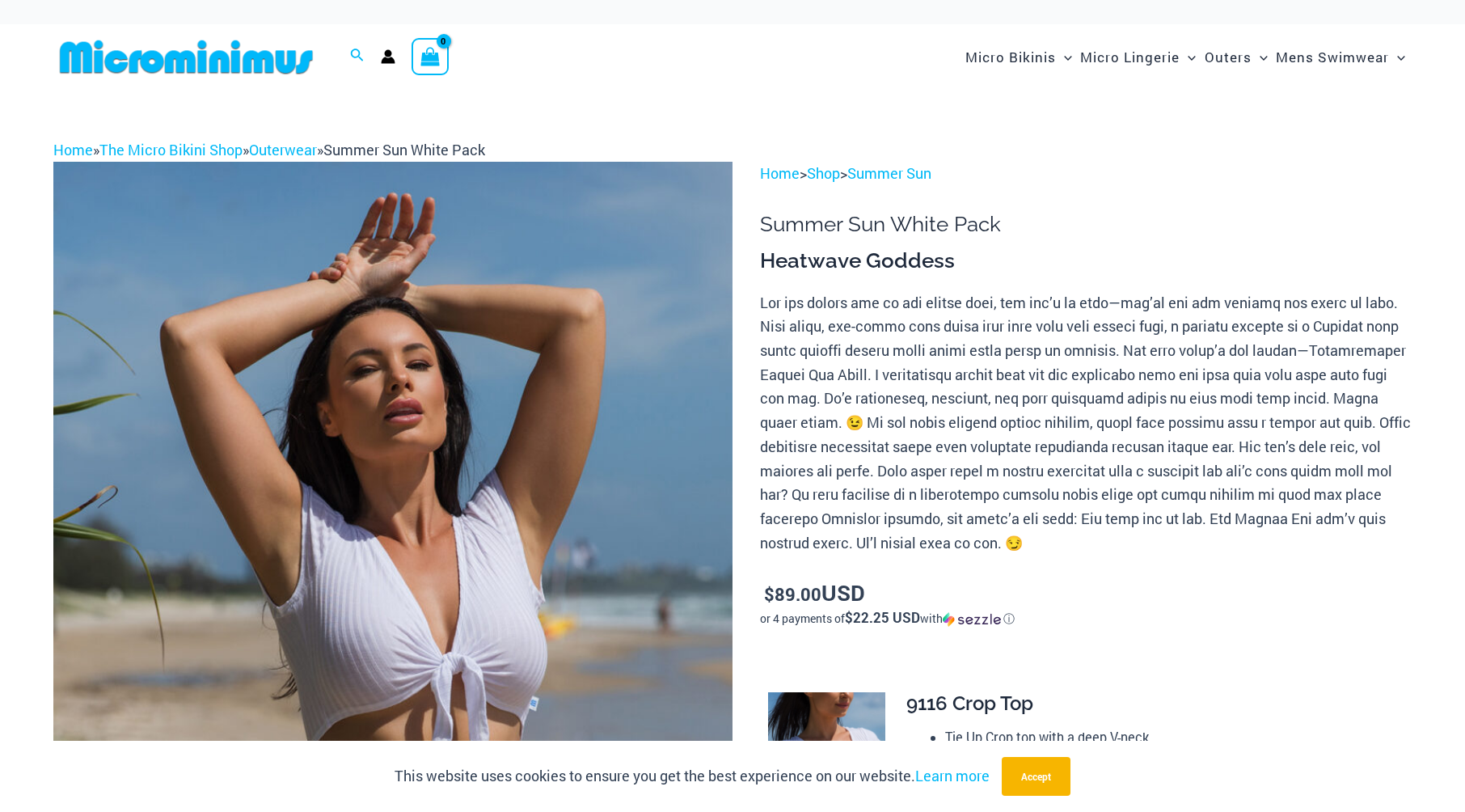
click at [559, 447] on img at bounding box center [393, 670] width 679 height 1019
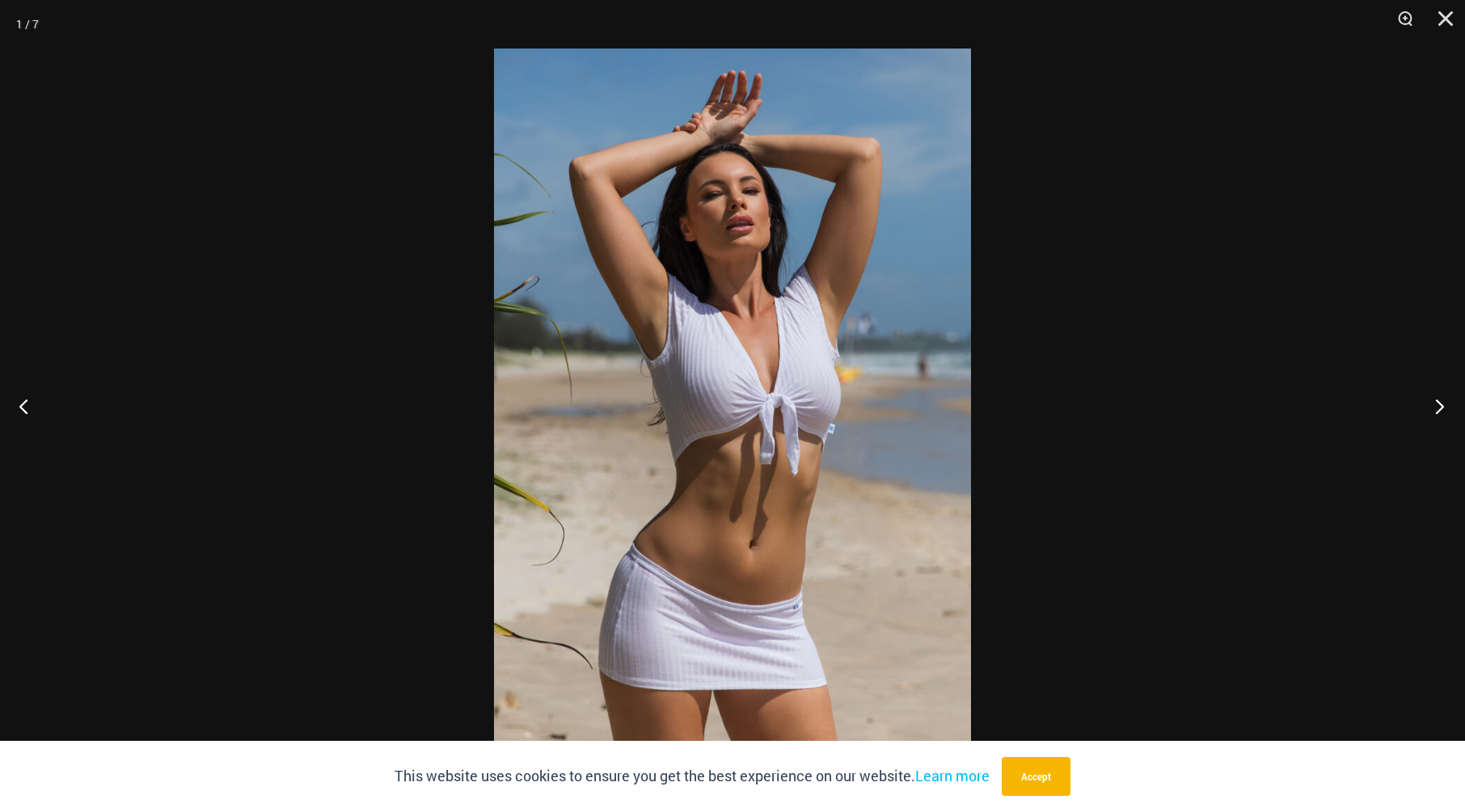
click at [1428, 400] on button "Next" at bounding box center [1435, 406] width 61 height 81
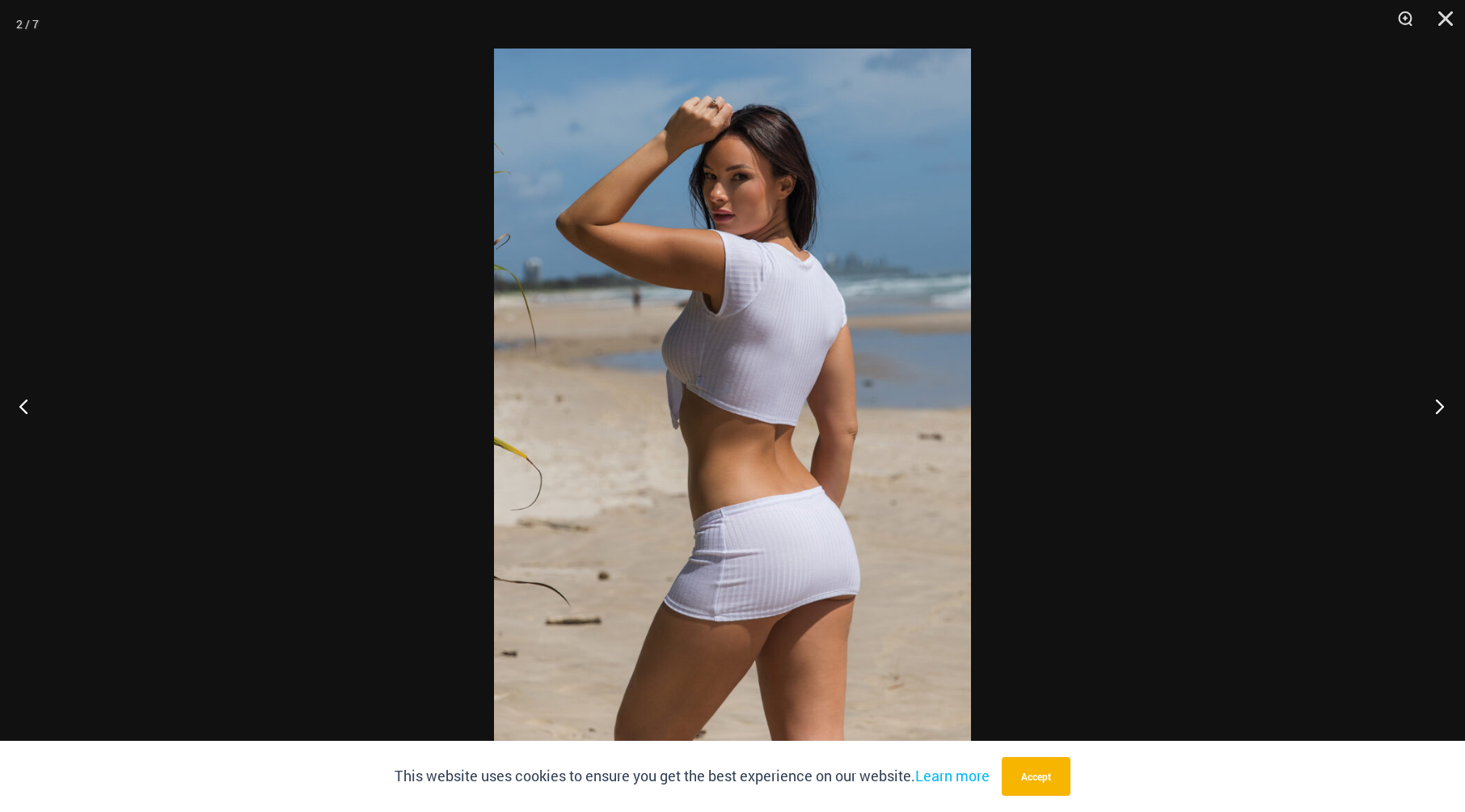
click at [1428, 400] on button "Next" at bounding box center [1435, 406] width 61 height 81
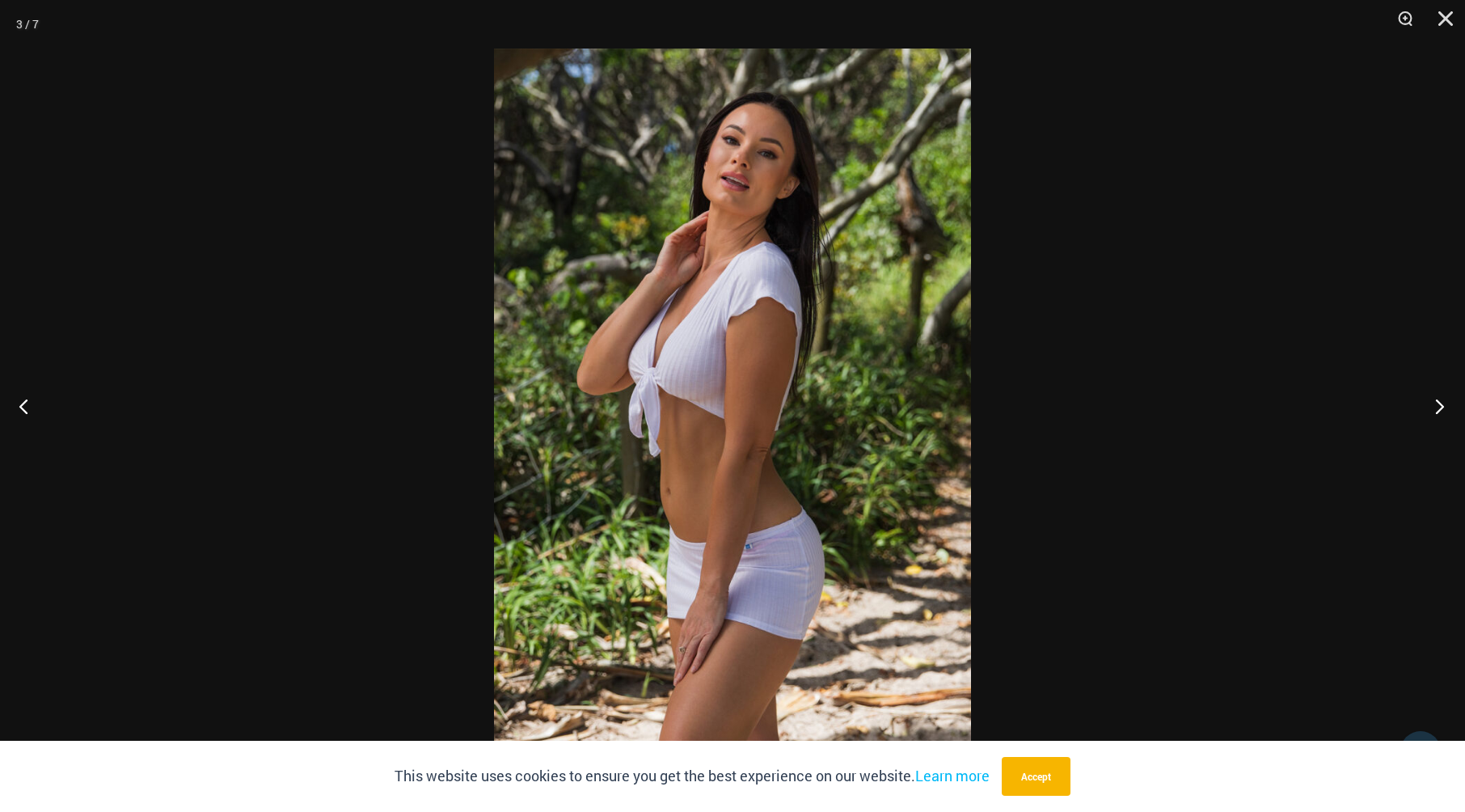
click at [1428, 400] on button "Next" at bounding box center [1435, 406] width 61 height 81
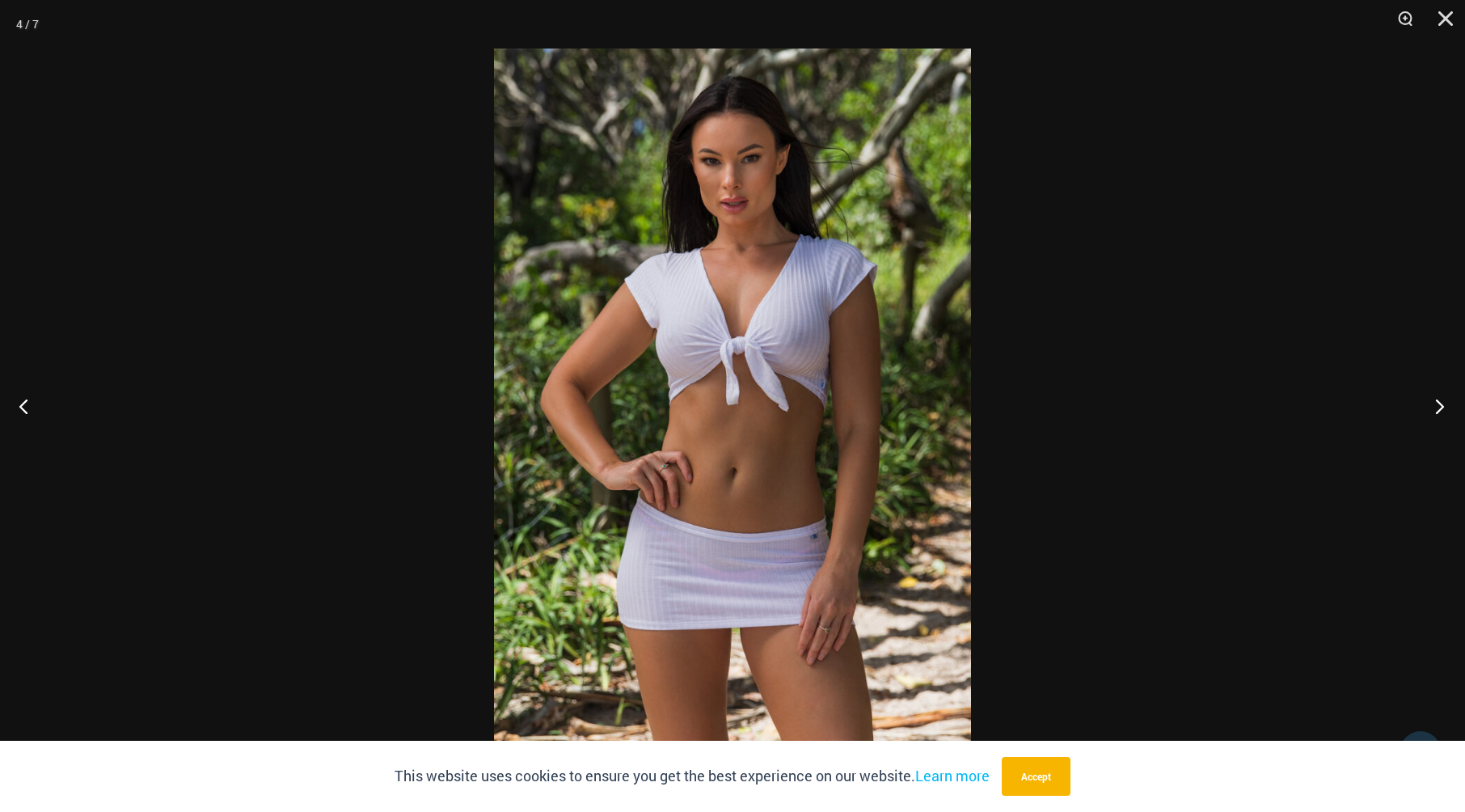
click at [1428, 400] on button "Next" at bounding box center [1435, 406] width 61 height 81
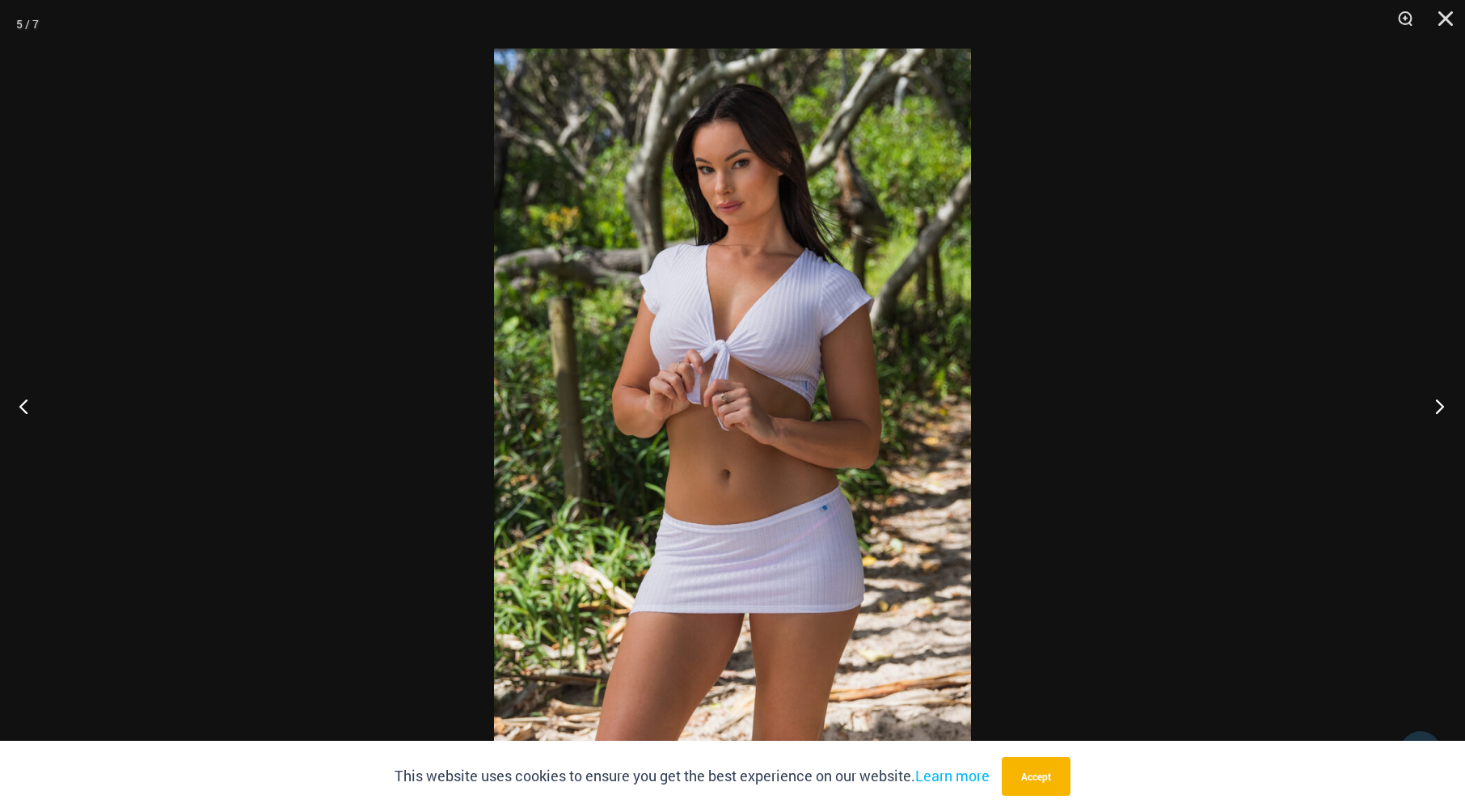
click at [1428, 400] on button "Next" at bounding box center [1435, 406] width 61 height 81
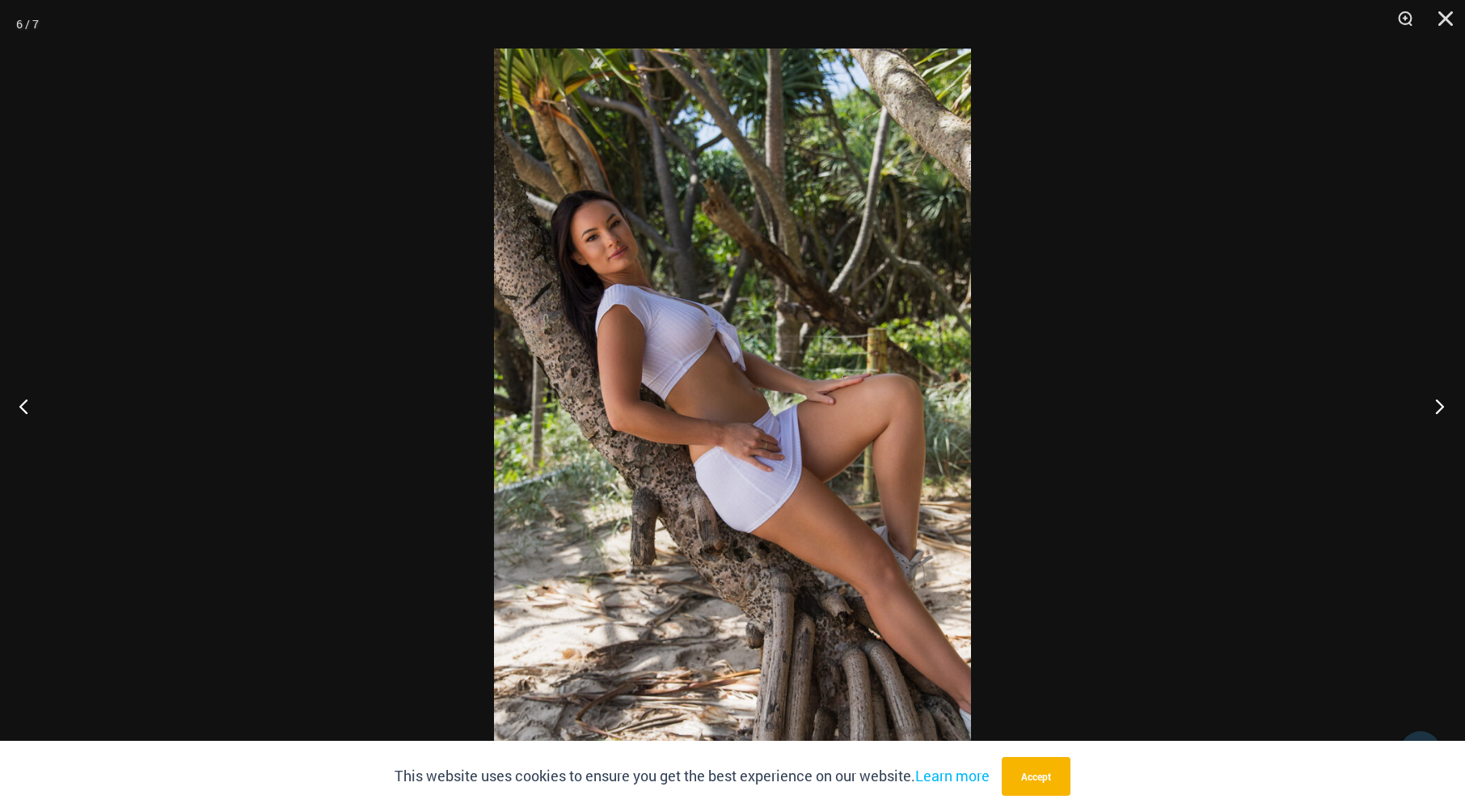
click at [1428, 400] on button "Next" at bounding box center [1435, 406] width 61 height 81
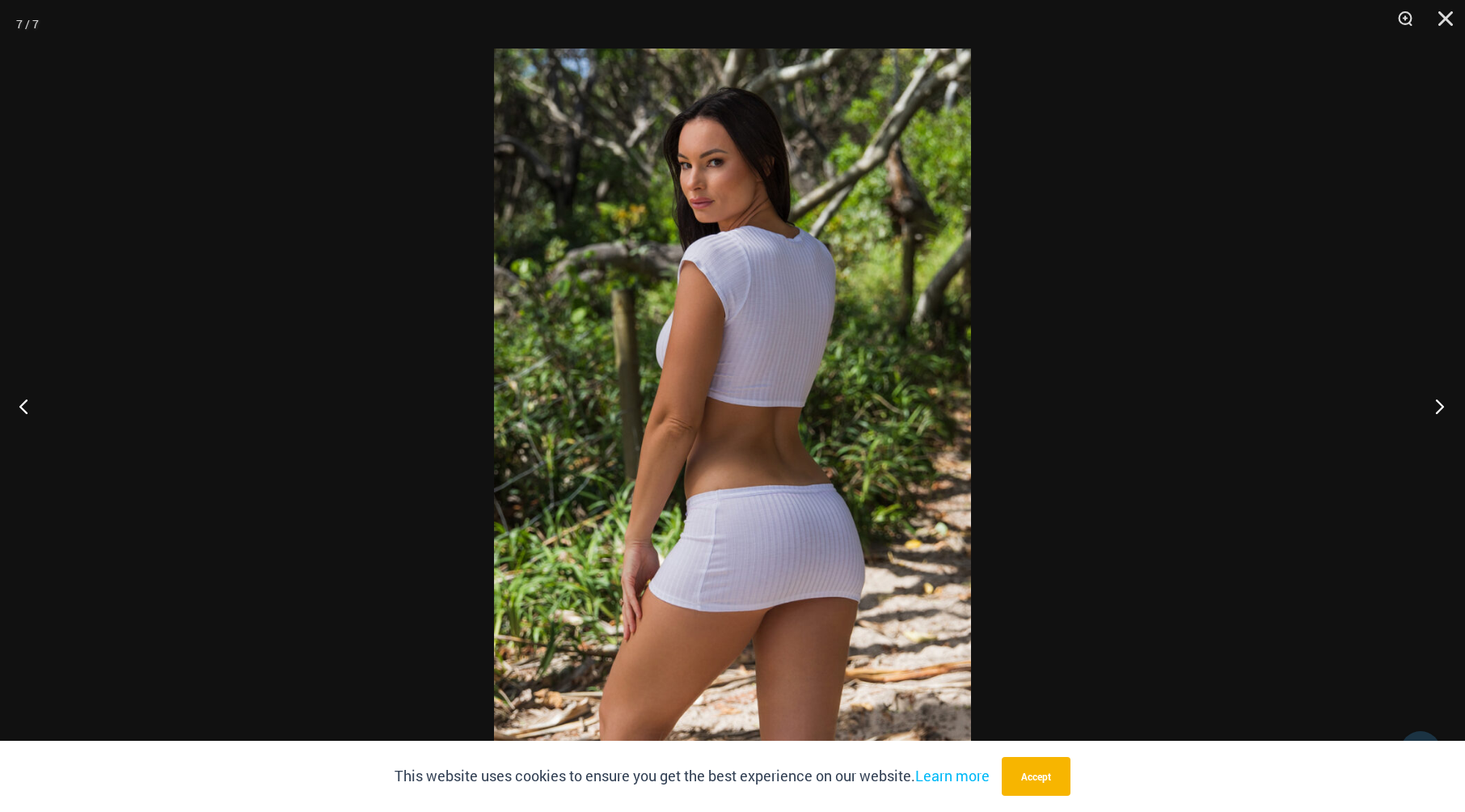
click at [1428, 400] on button "Next" at bounding box center [1435, 406] width 61 height 81
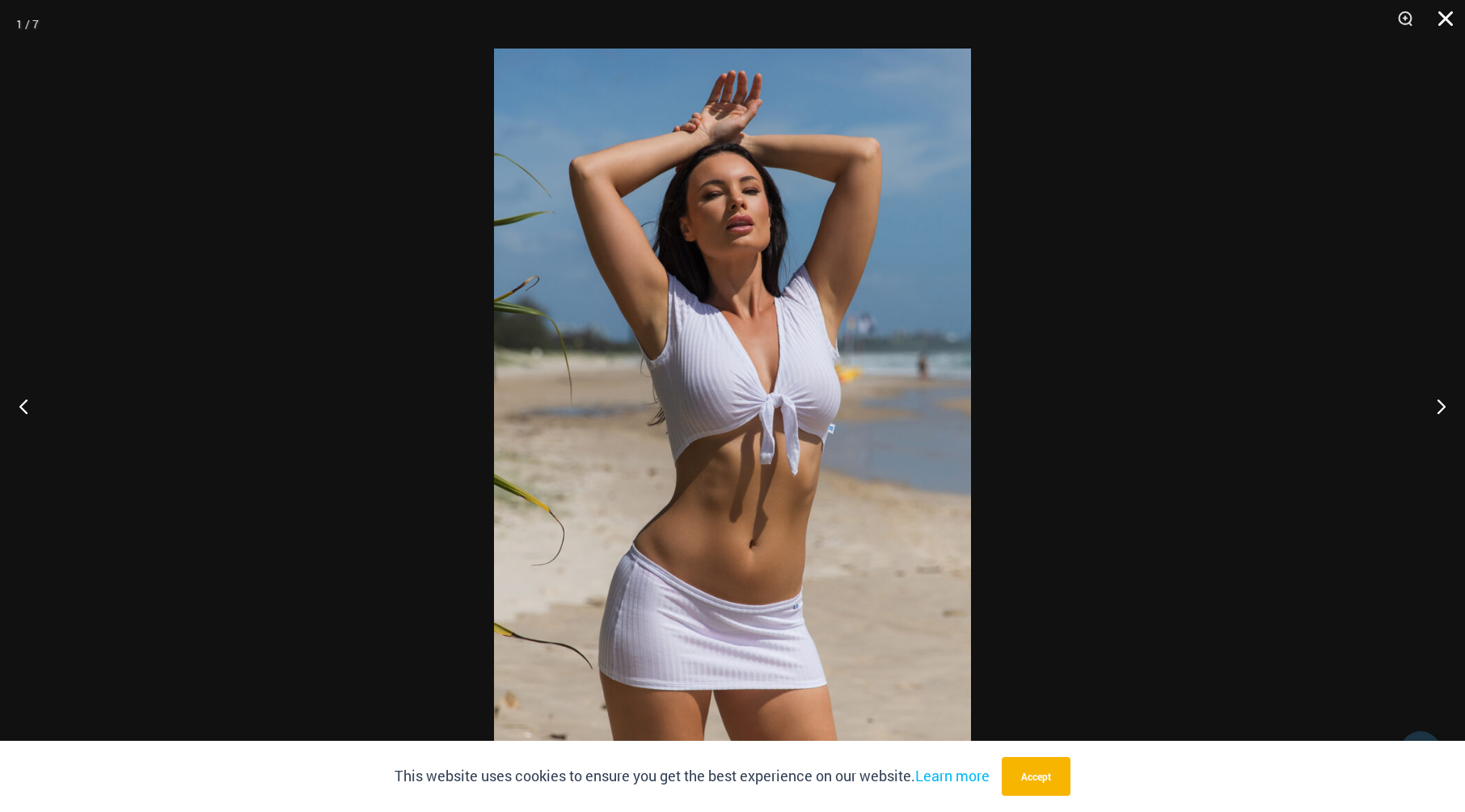
click at [1442, 13] on button "Close" at bounding box center [1440, 24] width 40 height 49
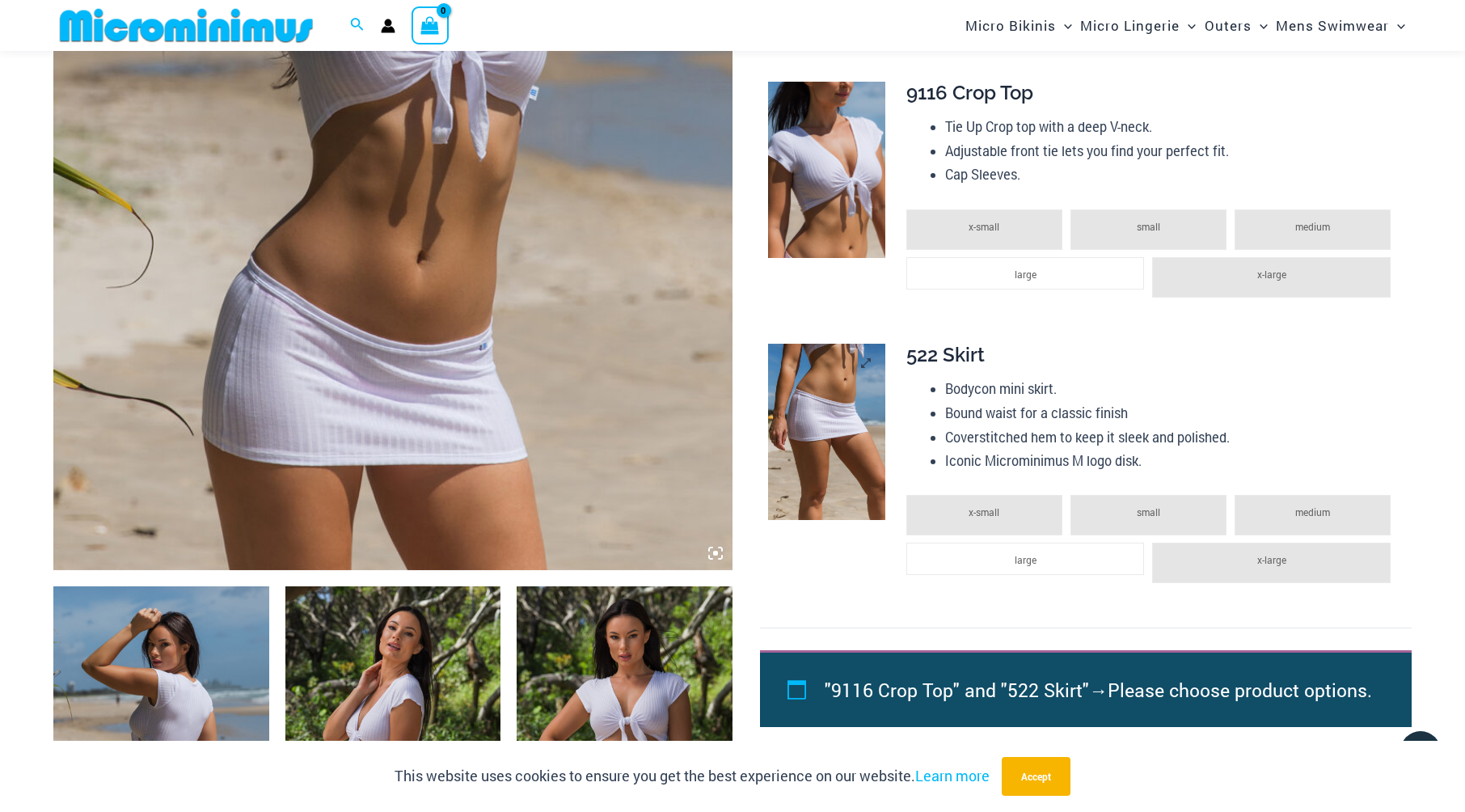
scroll to position [632, 0]
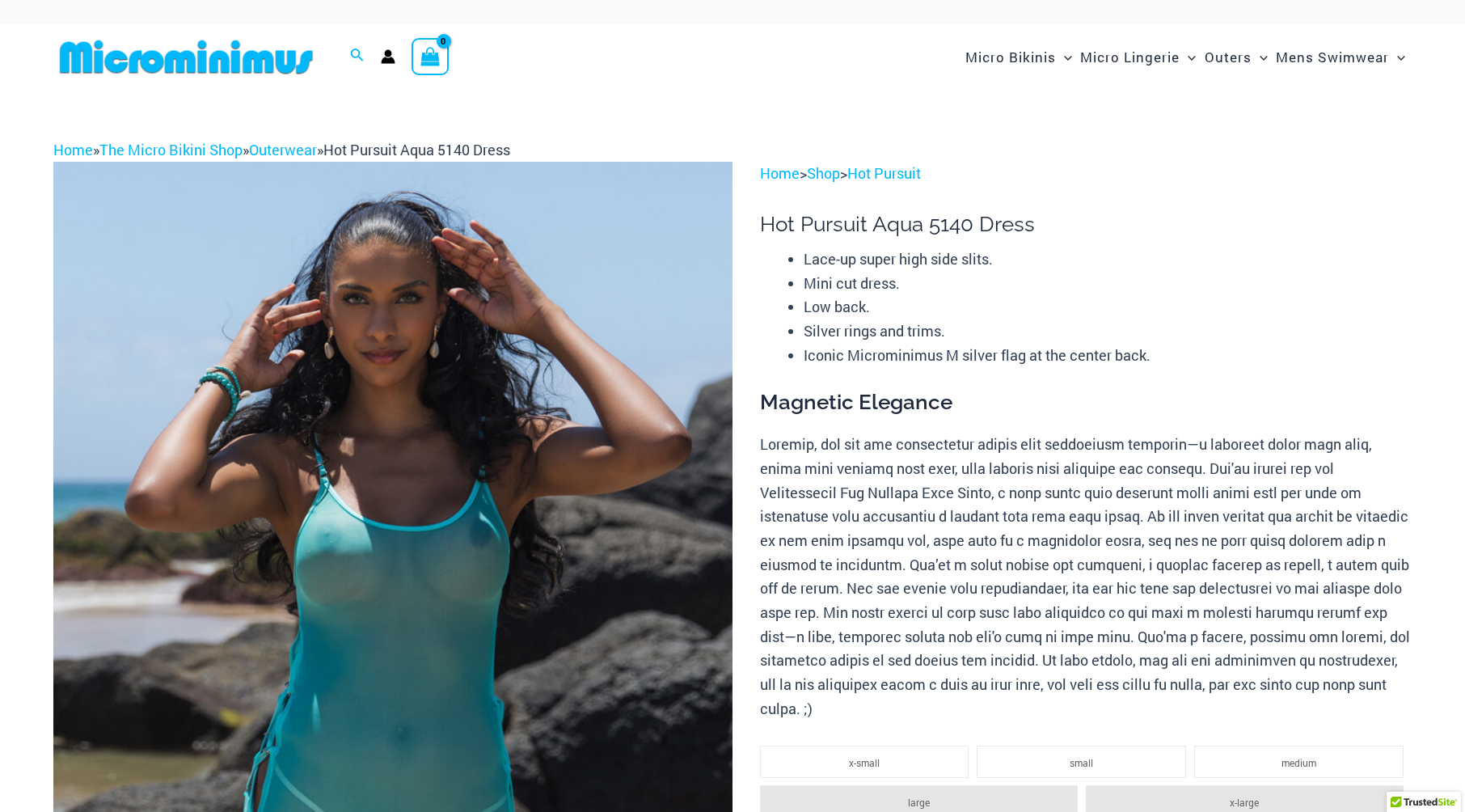
click at [537, 532] on img at bounding box center [393, 670] width 679 height 1019
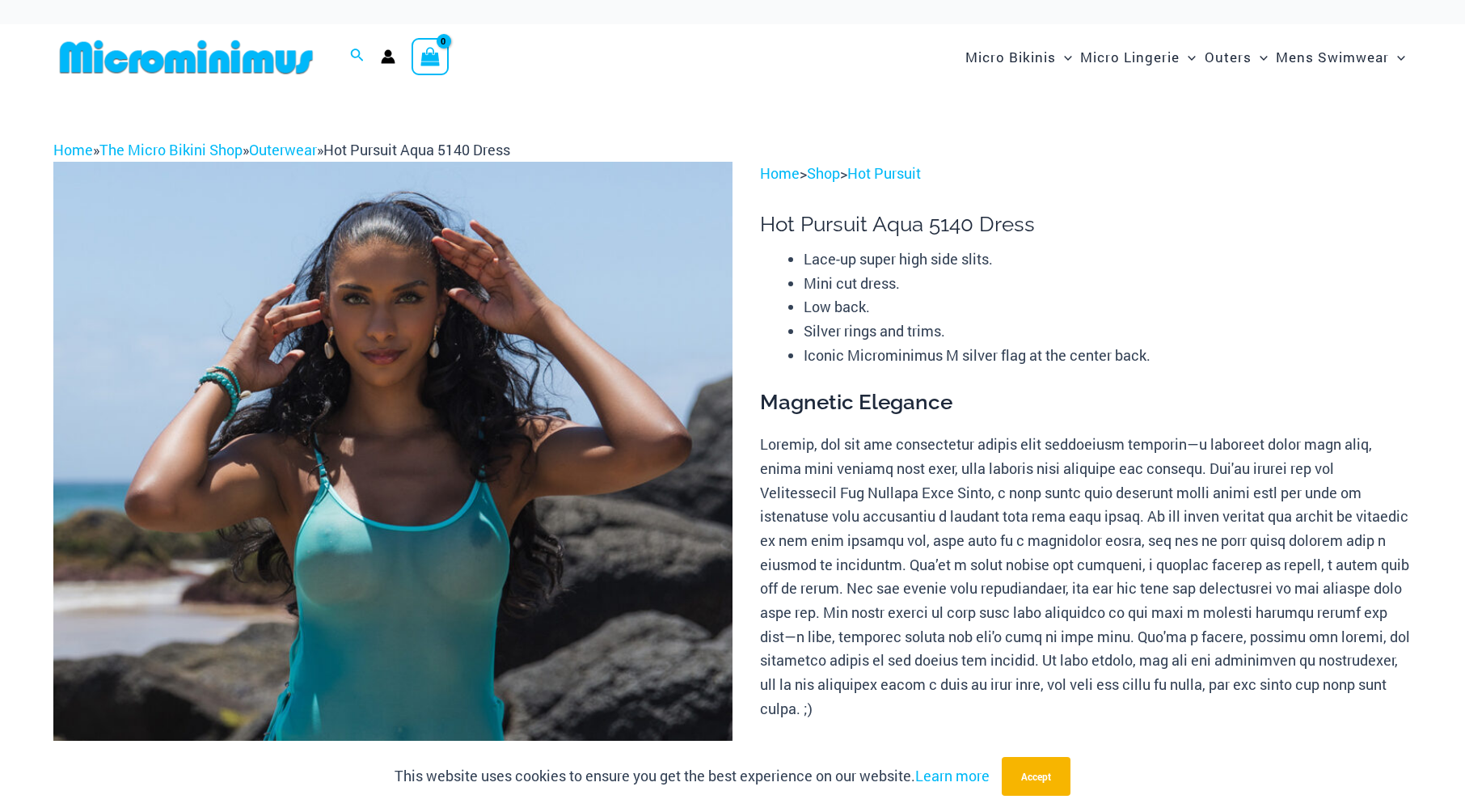
click at [464, 526] on img at bounding box center [393, 670] width 679 height 1019
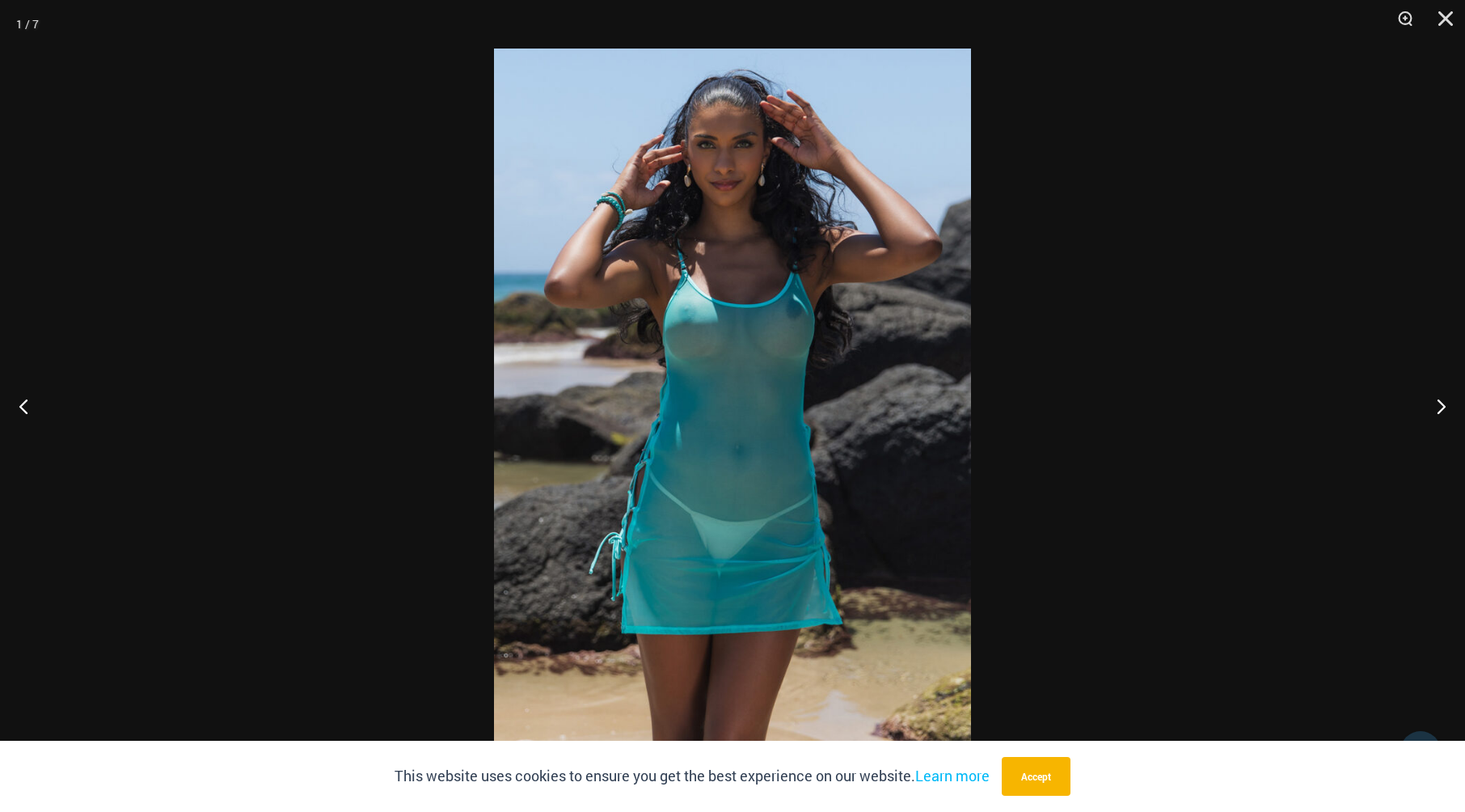
click at [778, 463] on img at bounding box center [732, 406] width 477 height 714
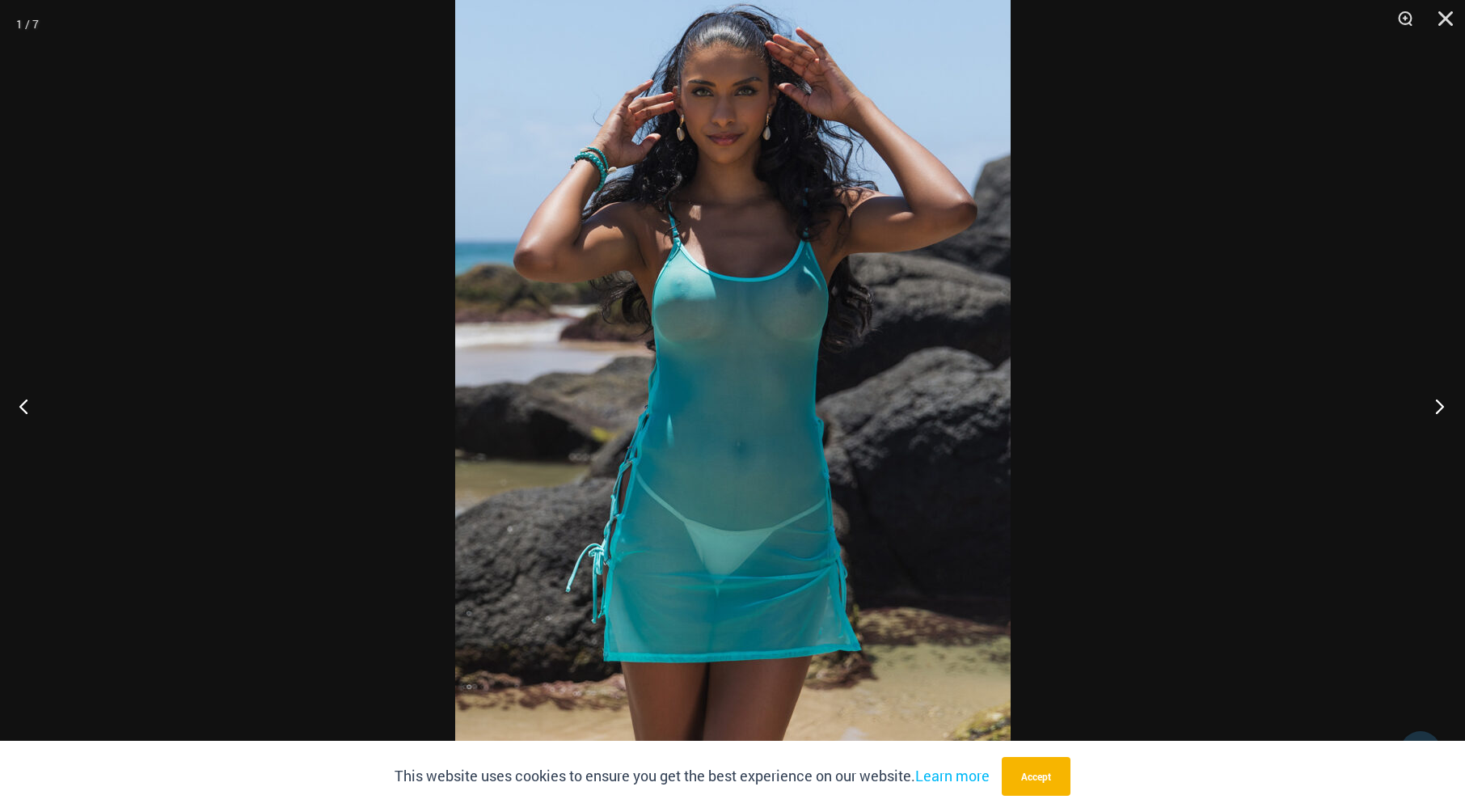
click at [1438, 404] on button "Next" at bounding box center [1435, 406] width 61 height 81
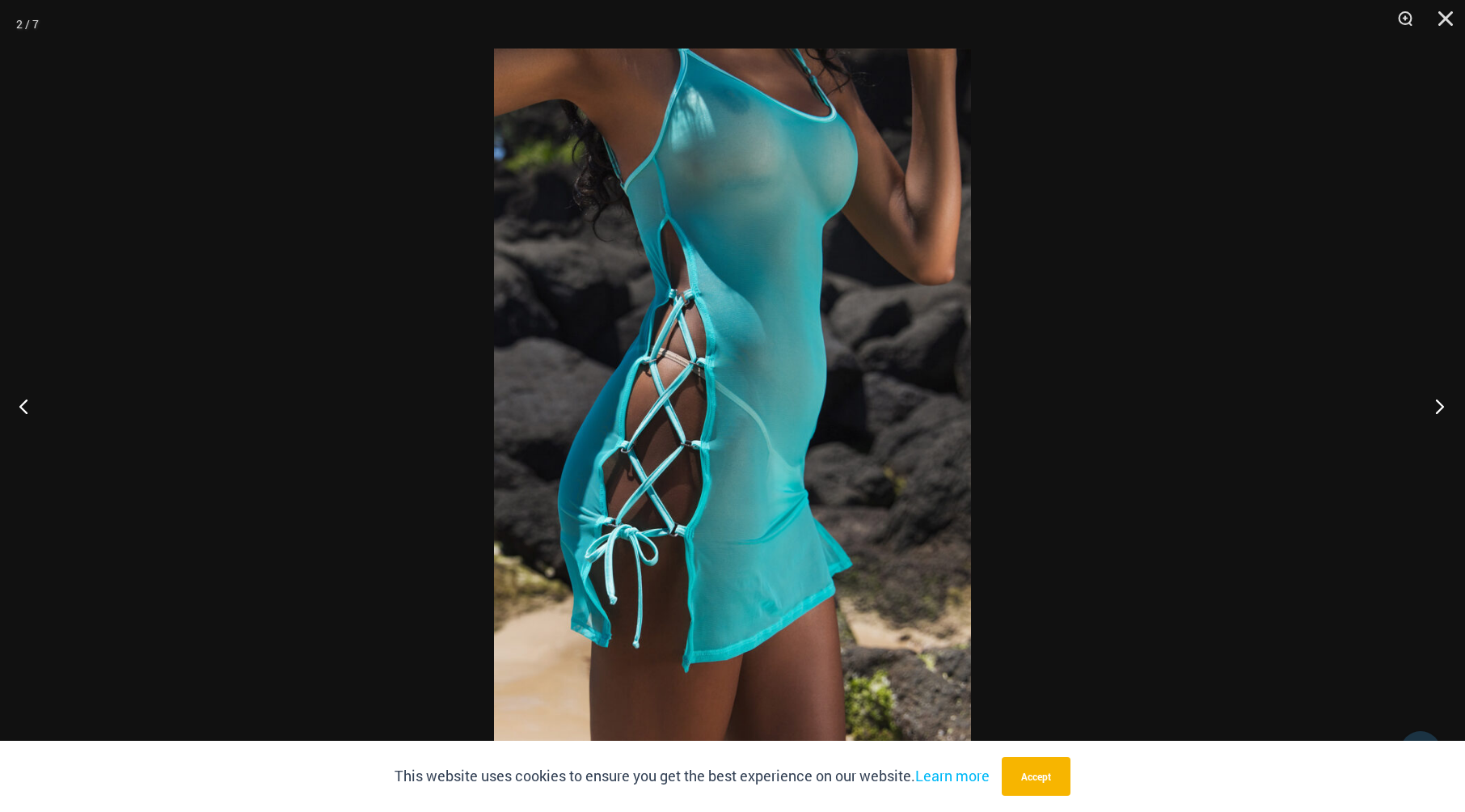
click at [1438, 404] on button "Next" at bounding box center [1435, 406] width 61 height 81
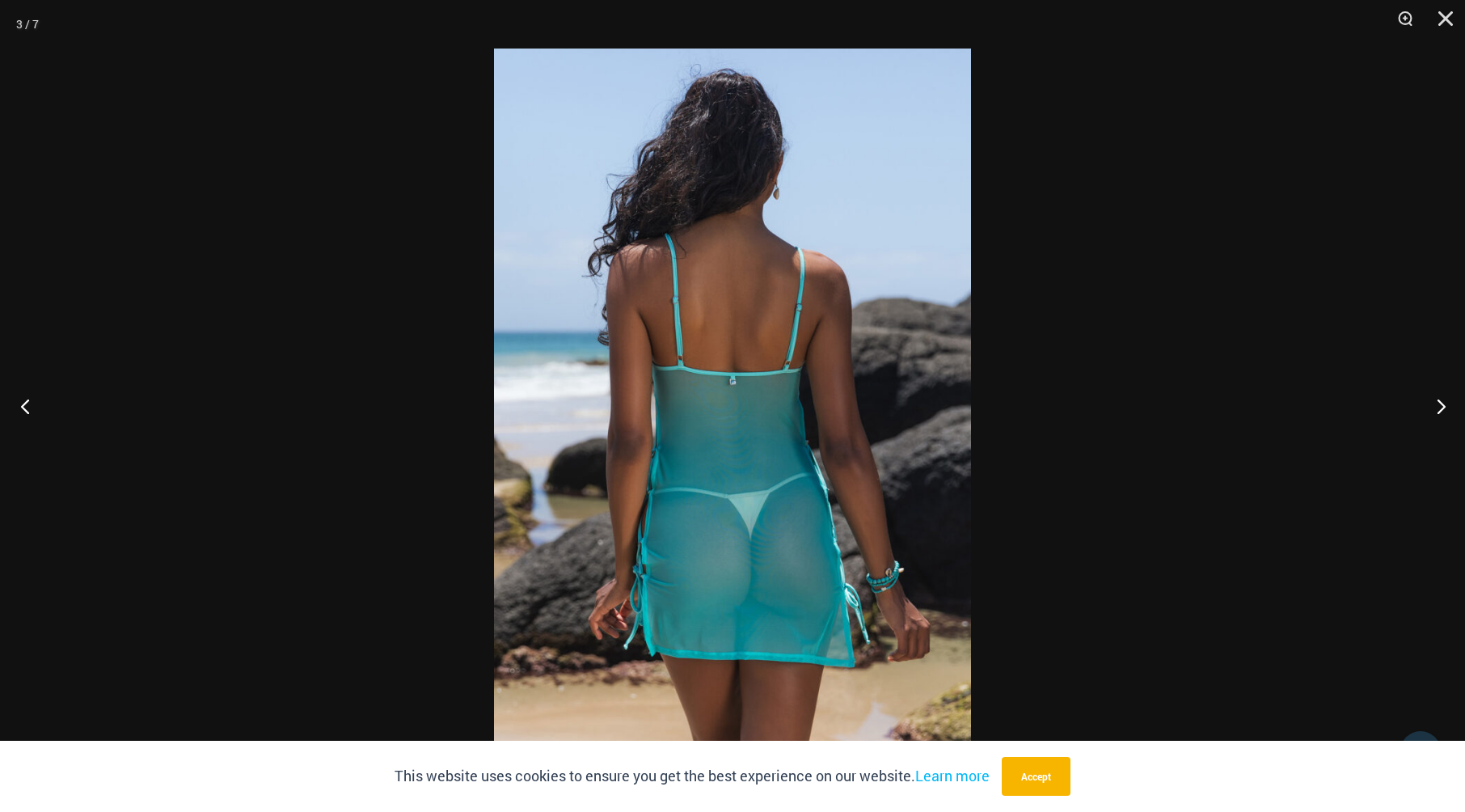
click at [20, 405] on button "Previous" at bounding box center [30, 406] width 61 height 81
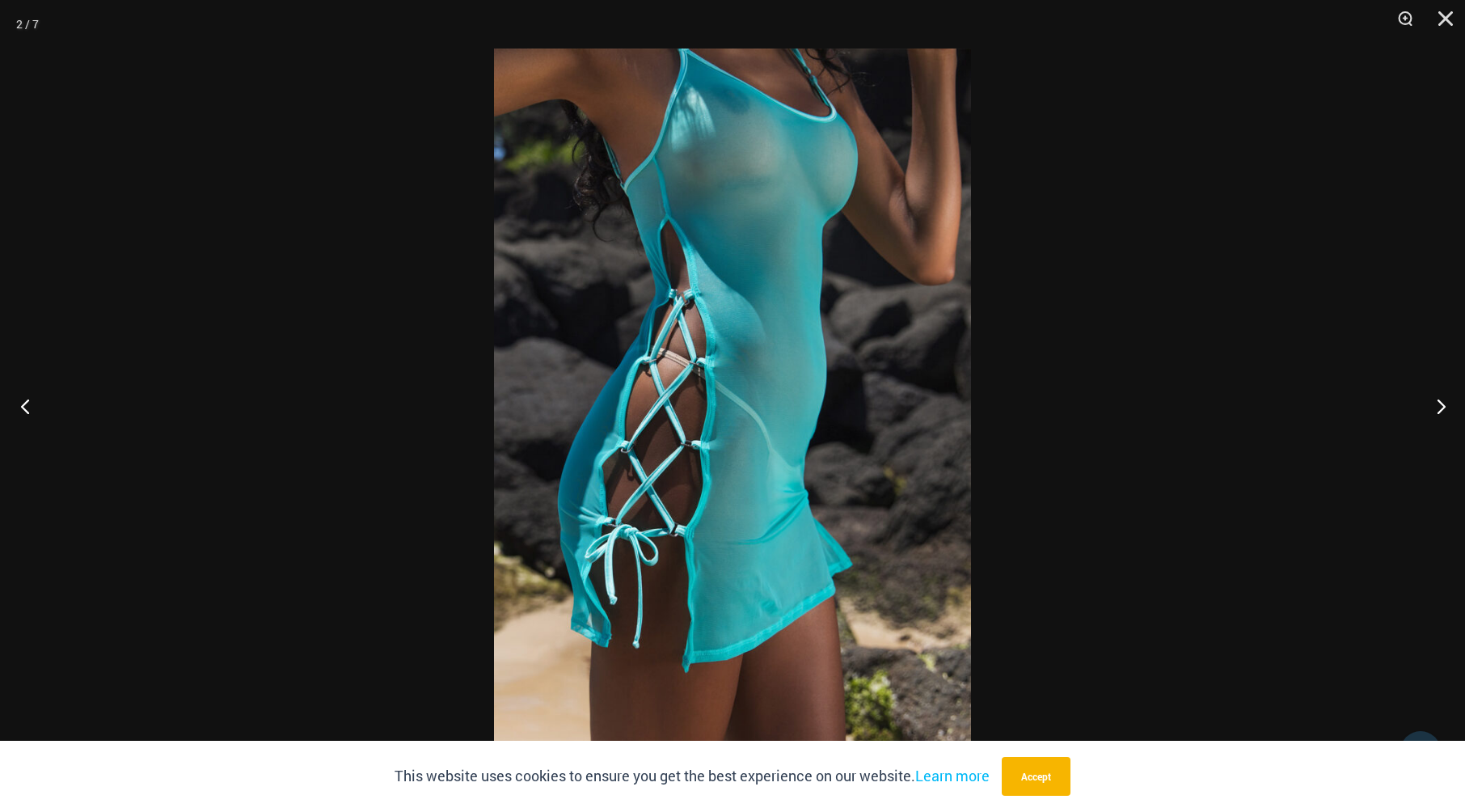
click at [23, 405] on button "Previous" at bounding box center [30, 406] width 61 height 81
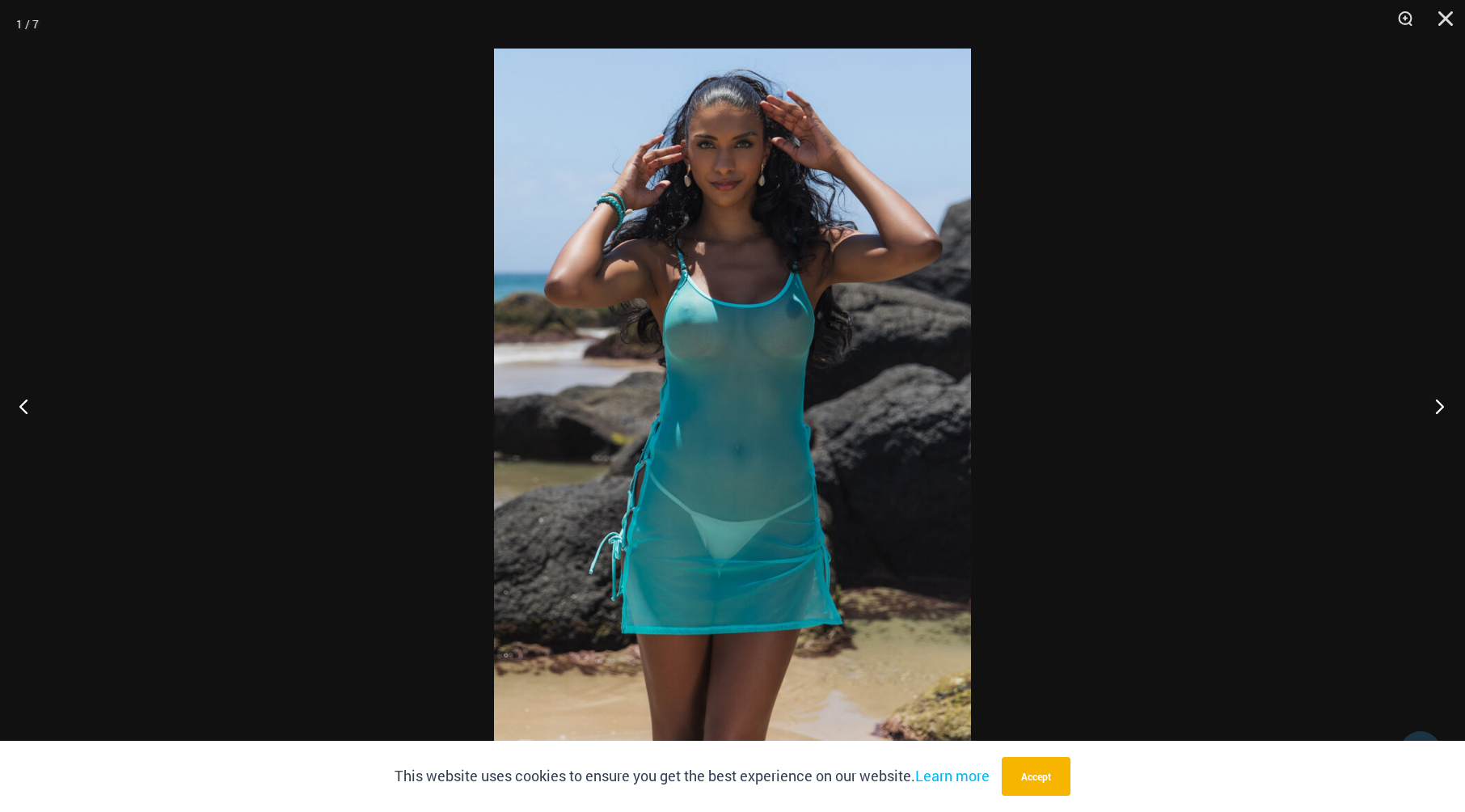
click at [1444, 402] on button "Next" at bounding box center [1435, 406] width 61 height 81
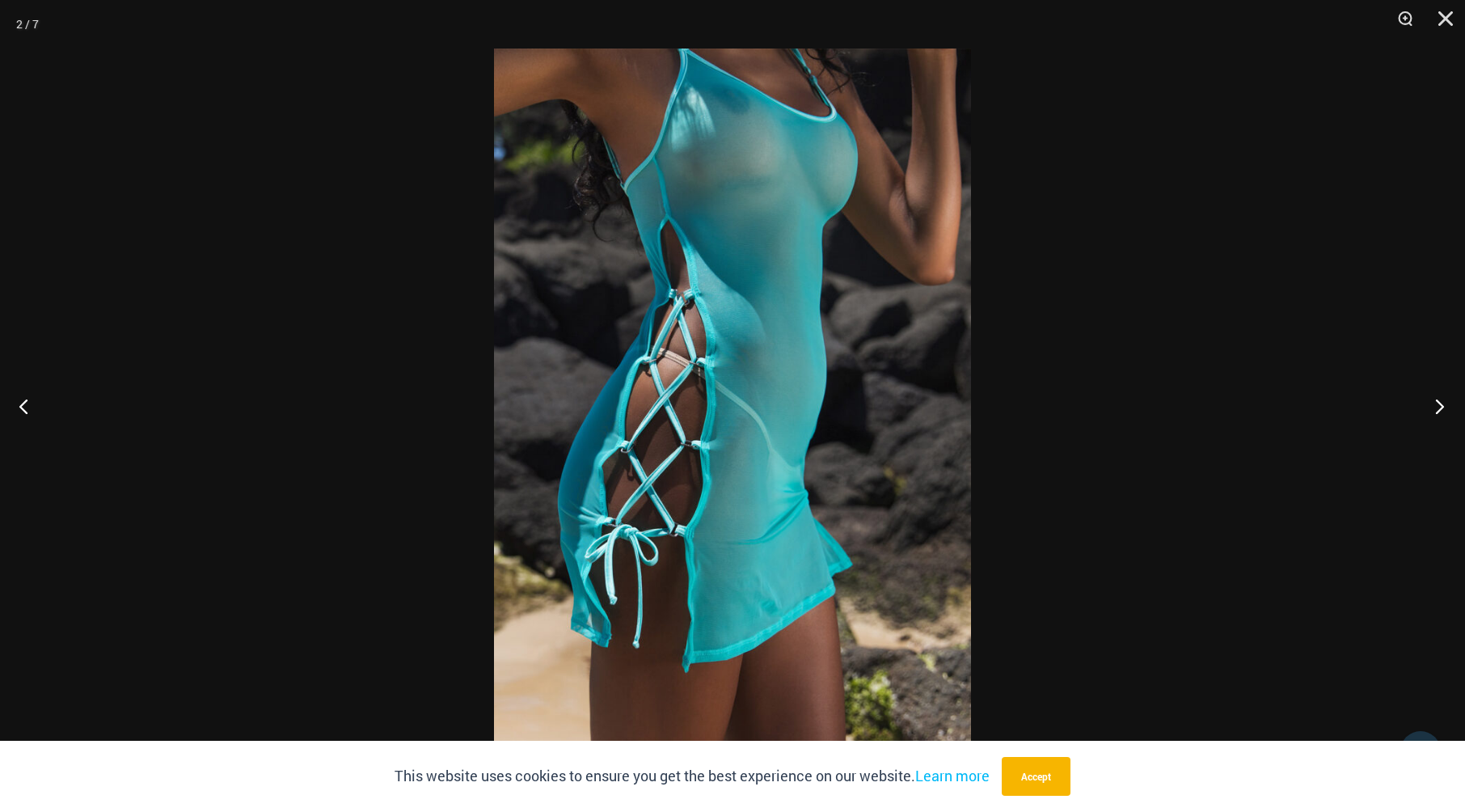
click at [1444, 402] on button "Next" at bounding box center [1435, 406] width 61 height 81
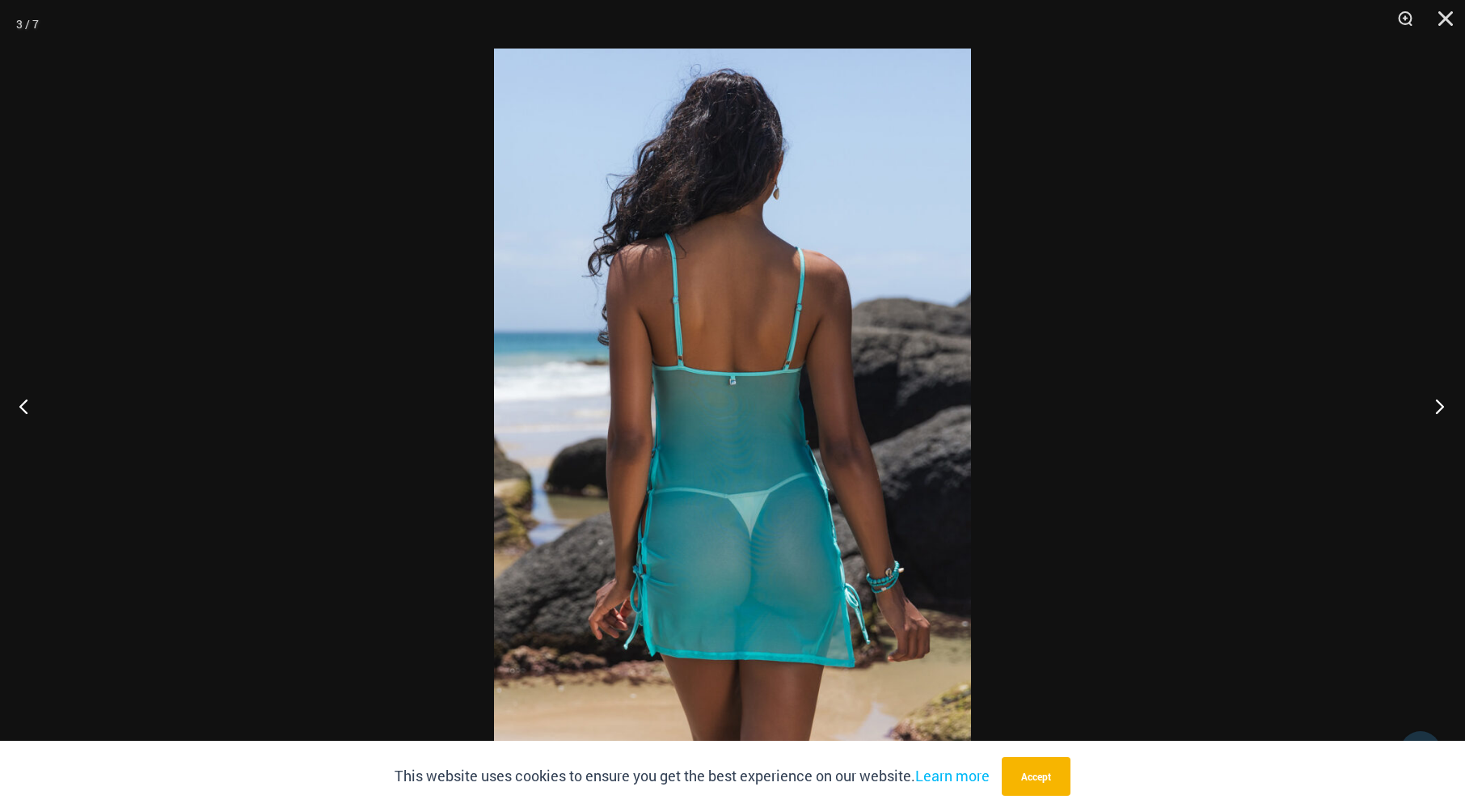
click at [1444, 402] on button "Next" at bounding box center [1435, 406] width 61 height 81
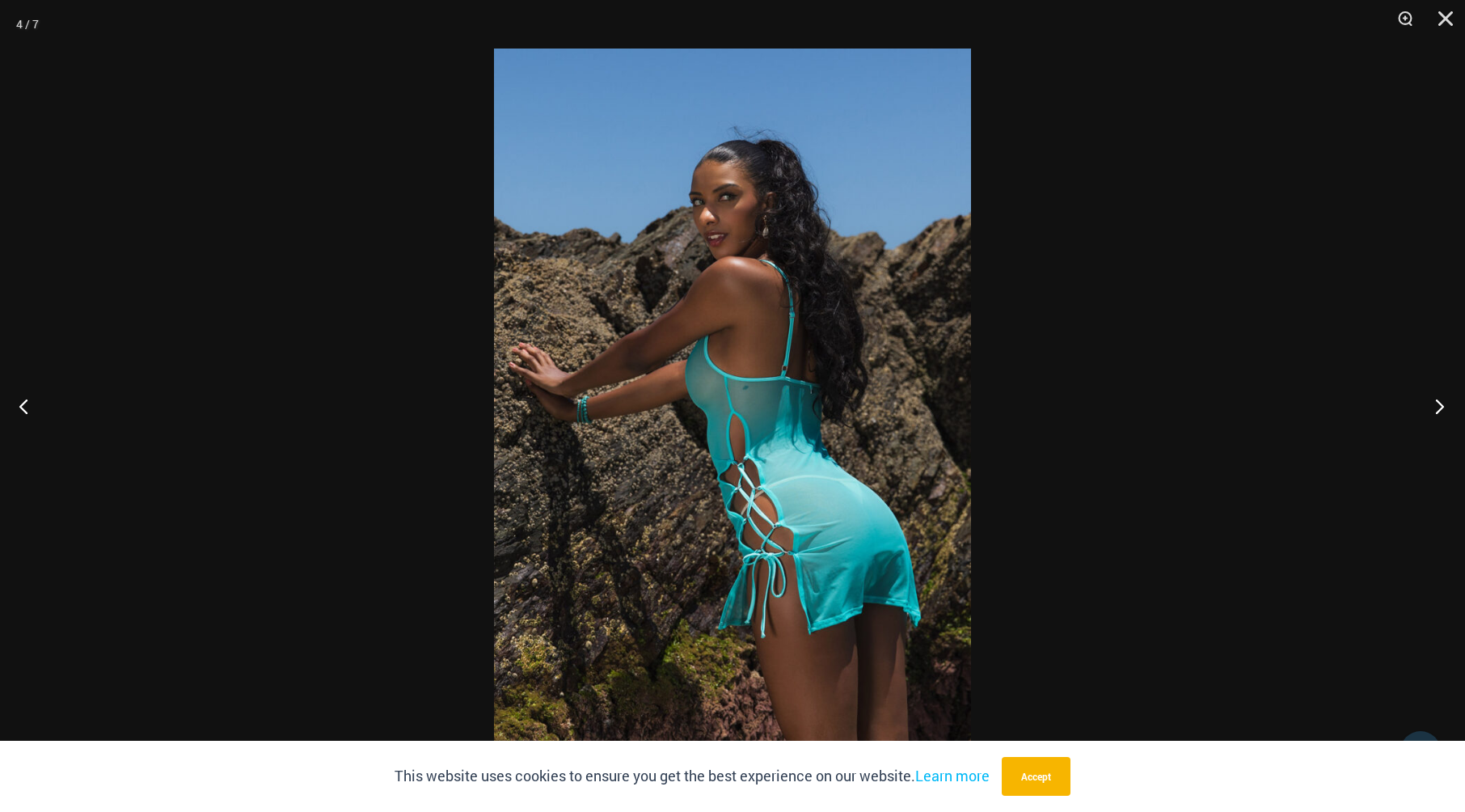
click at [1444, 402] on button "Next" at bounding box center [1435, 406] width 61 height 81
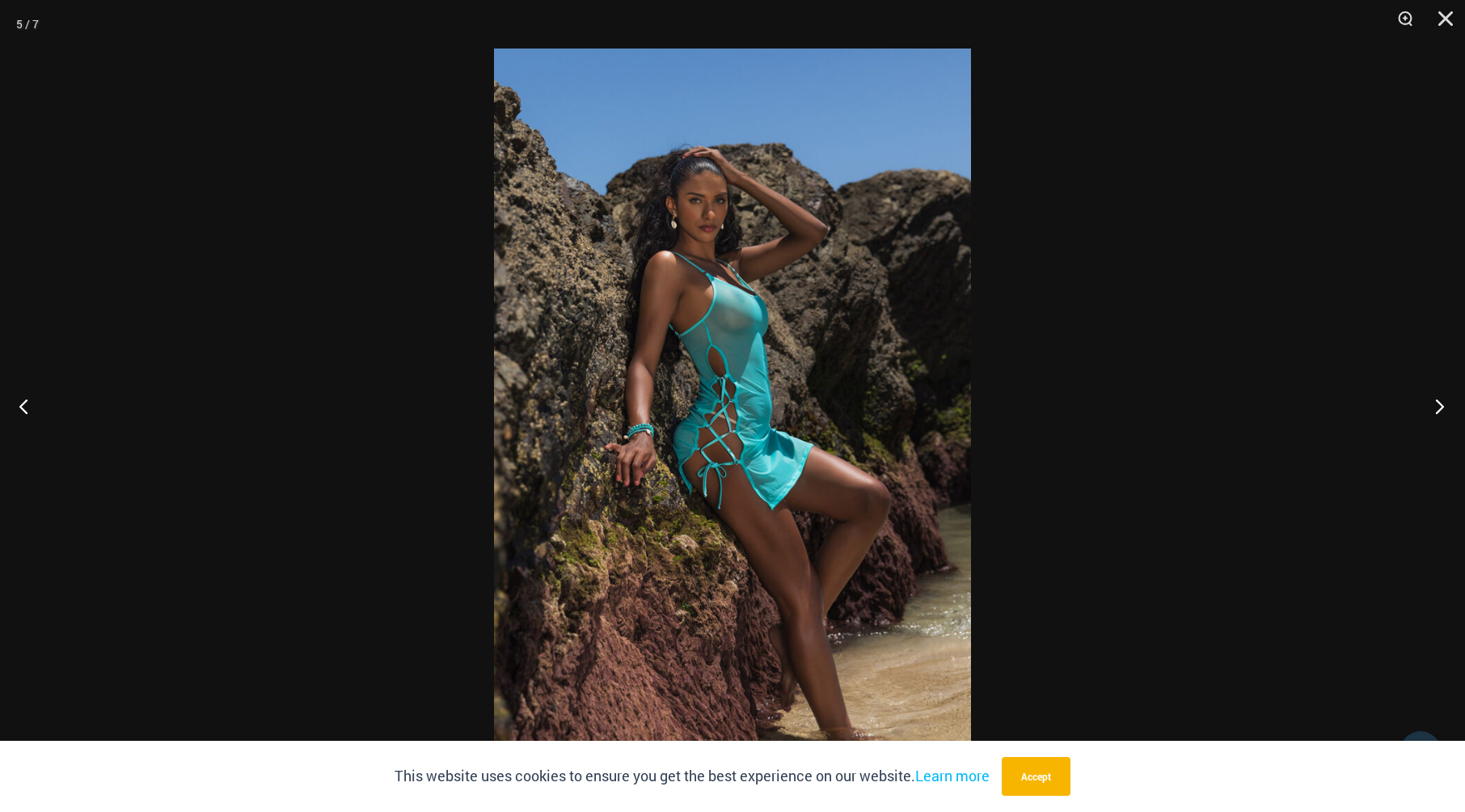
click at [1444, 402] on button "Next" at bounding box center [1435, 406] width 61 height 81
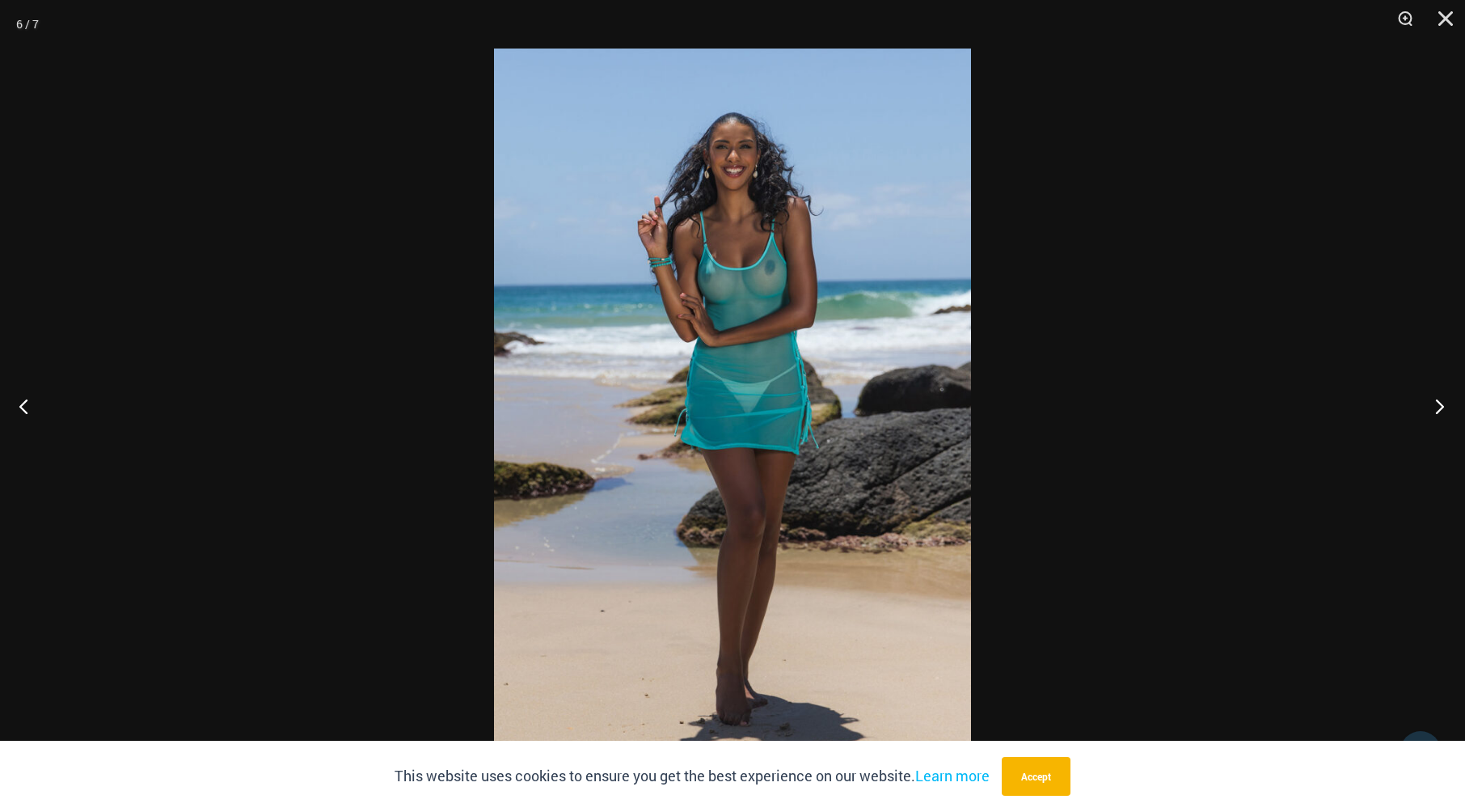
click at [1444, 402] on button "Next" at bounding box center [1435, 406] width 61 height 81
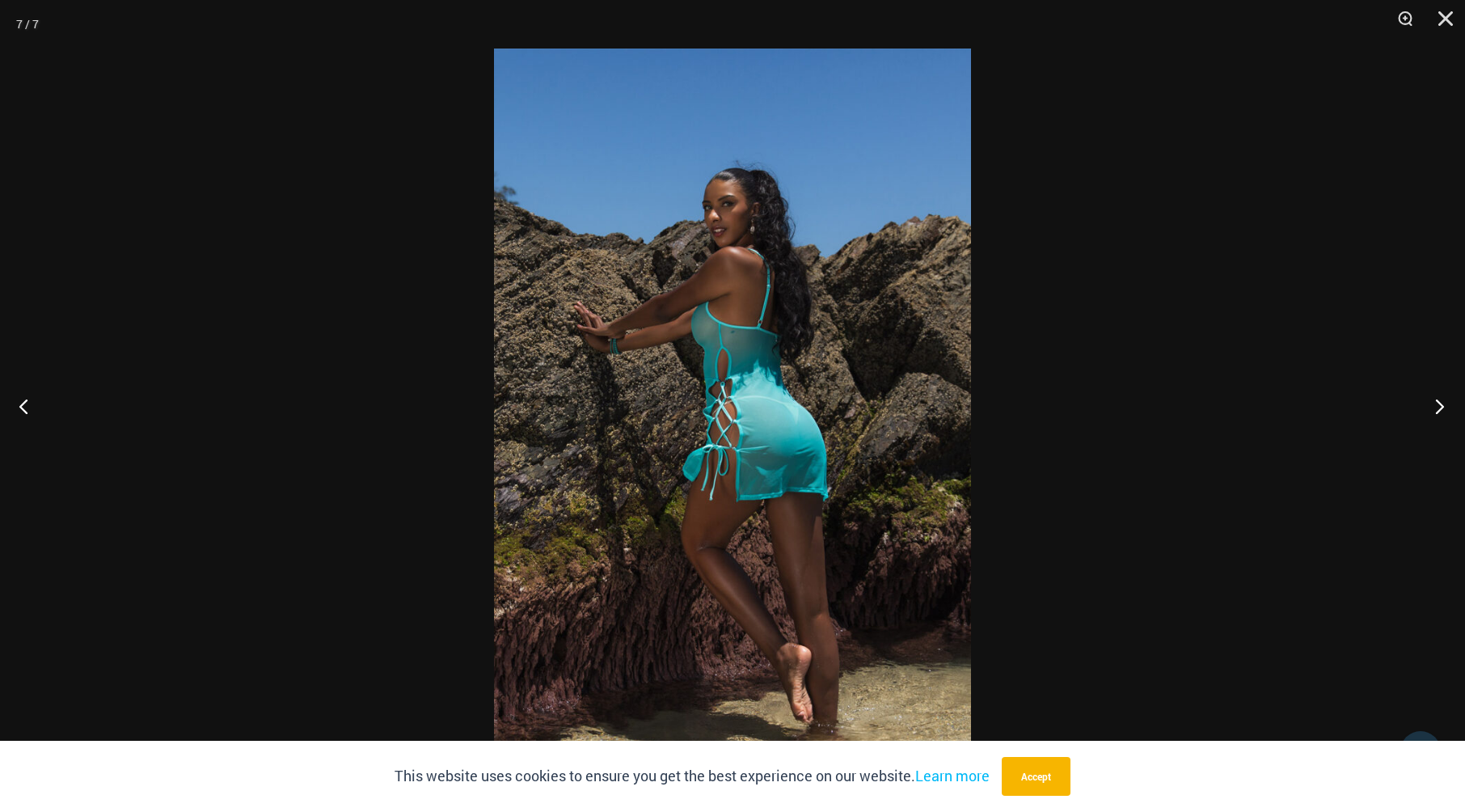
click at [1444, 402] on button "Next" at bounding box center [1435, 406] width 61 height 81
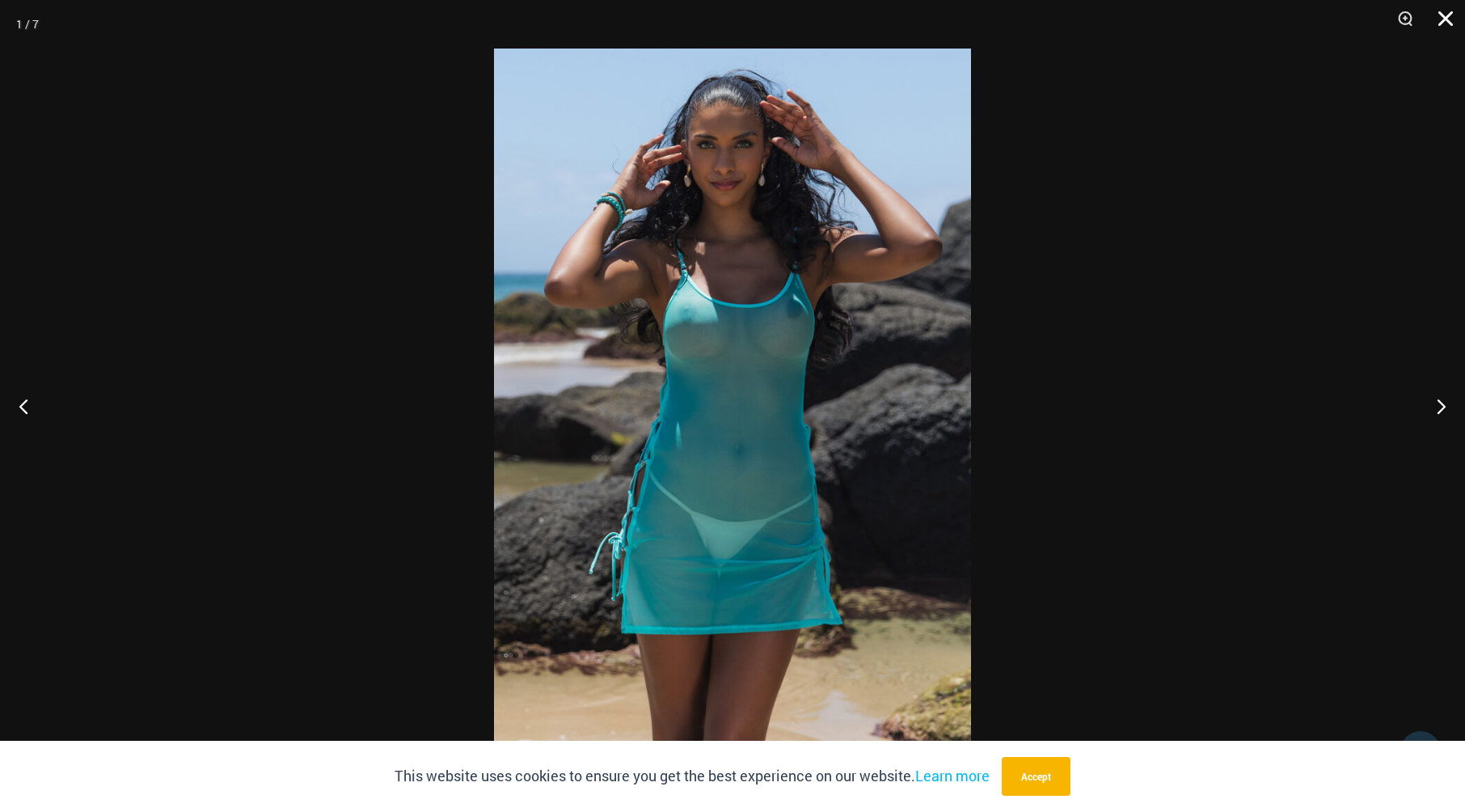
click at [1449, 23] on button "Close" at bounding box center [1440, 24] width 40 height 49
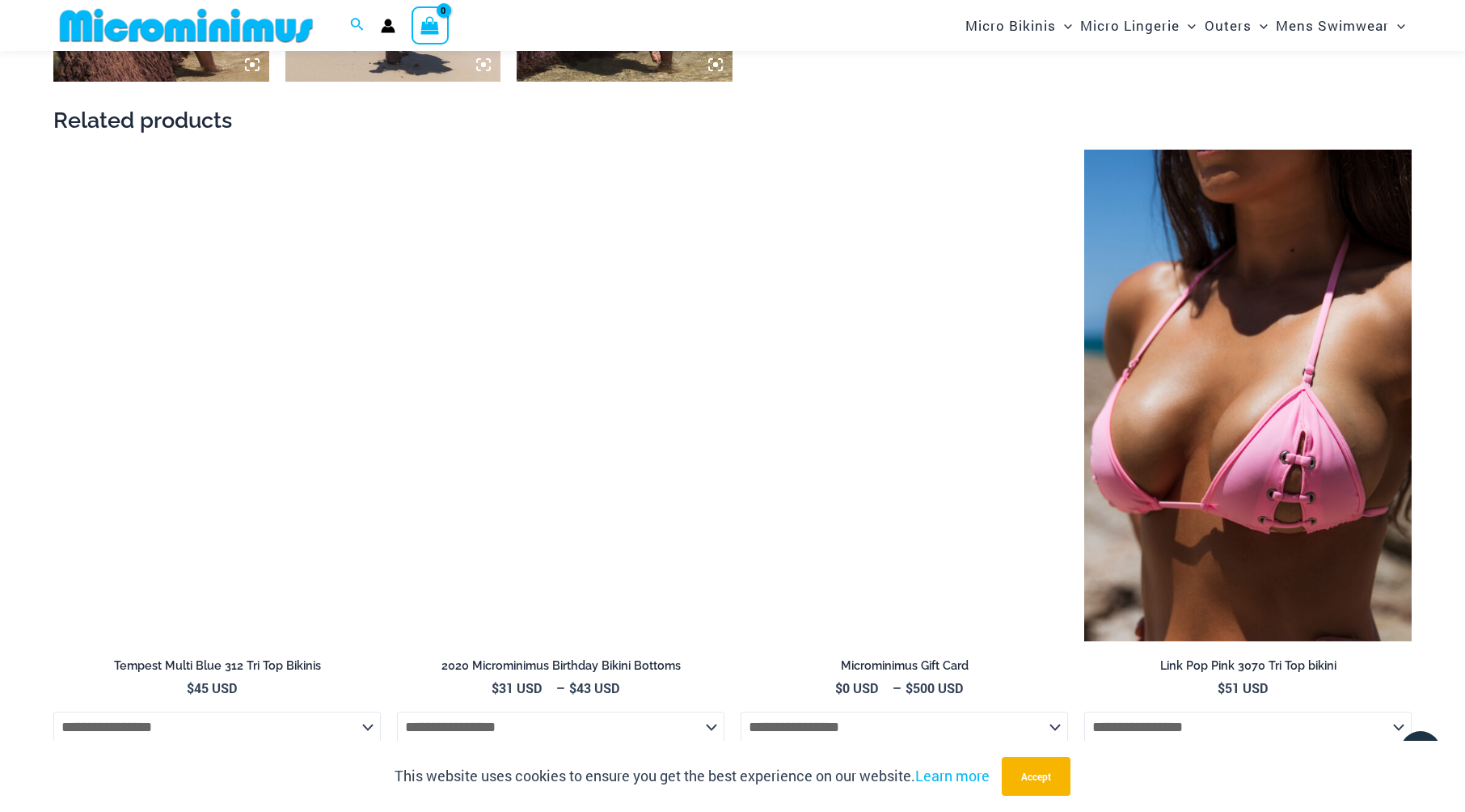
scroll to position [1764, 0]
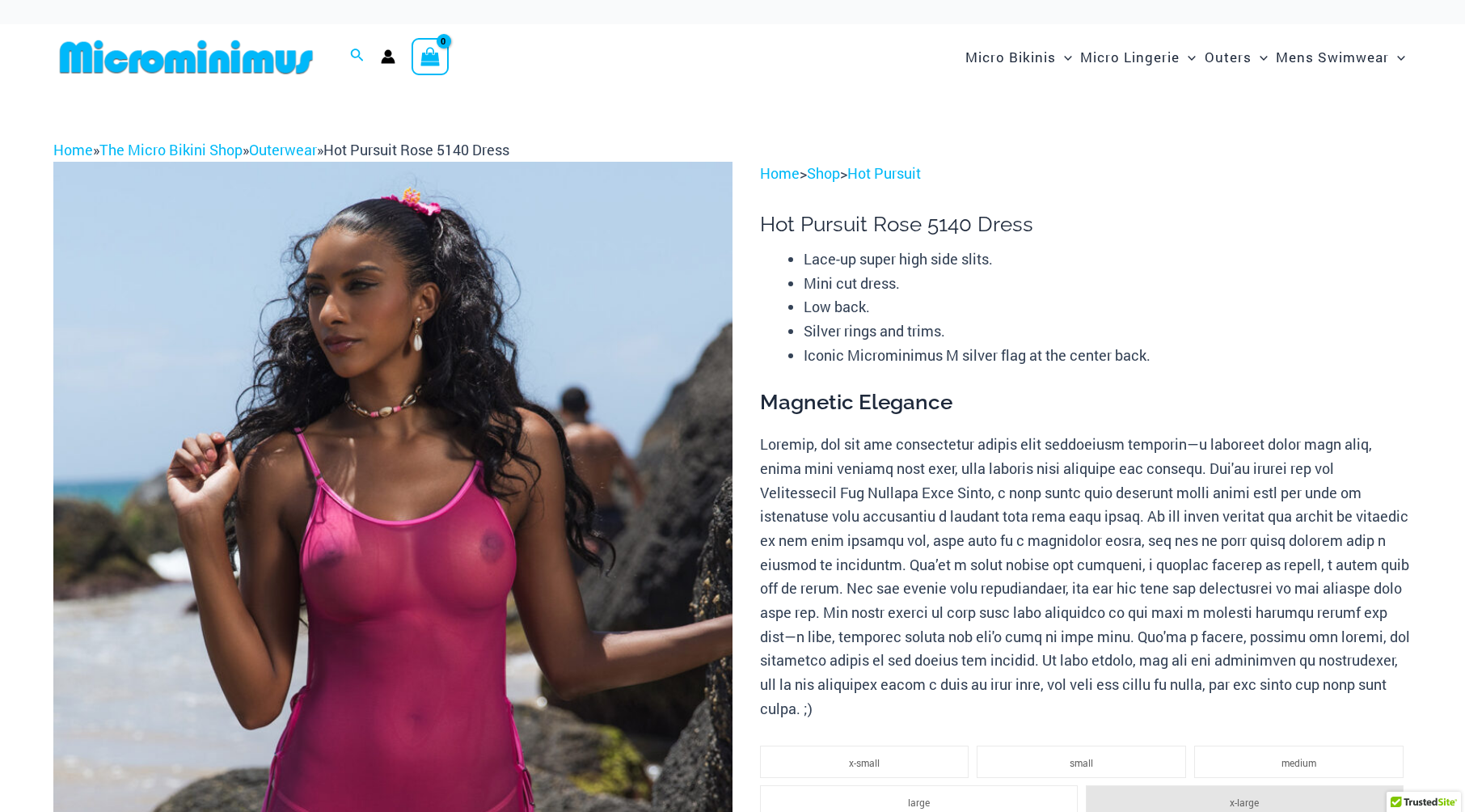
click at [538, 549] on img at bounding box center [393, 670] width 679 height 1019
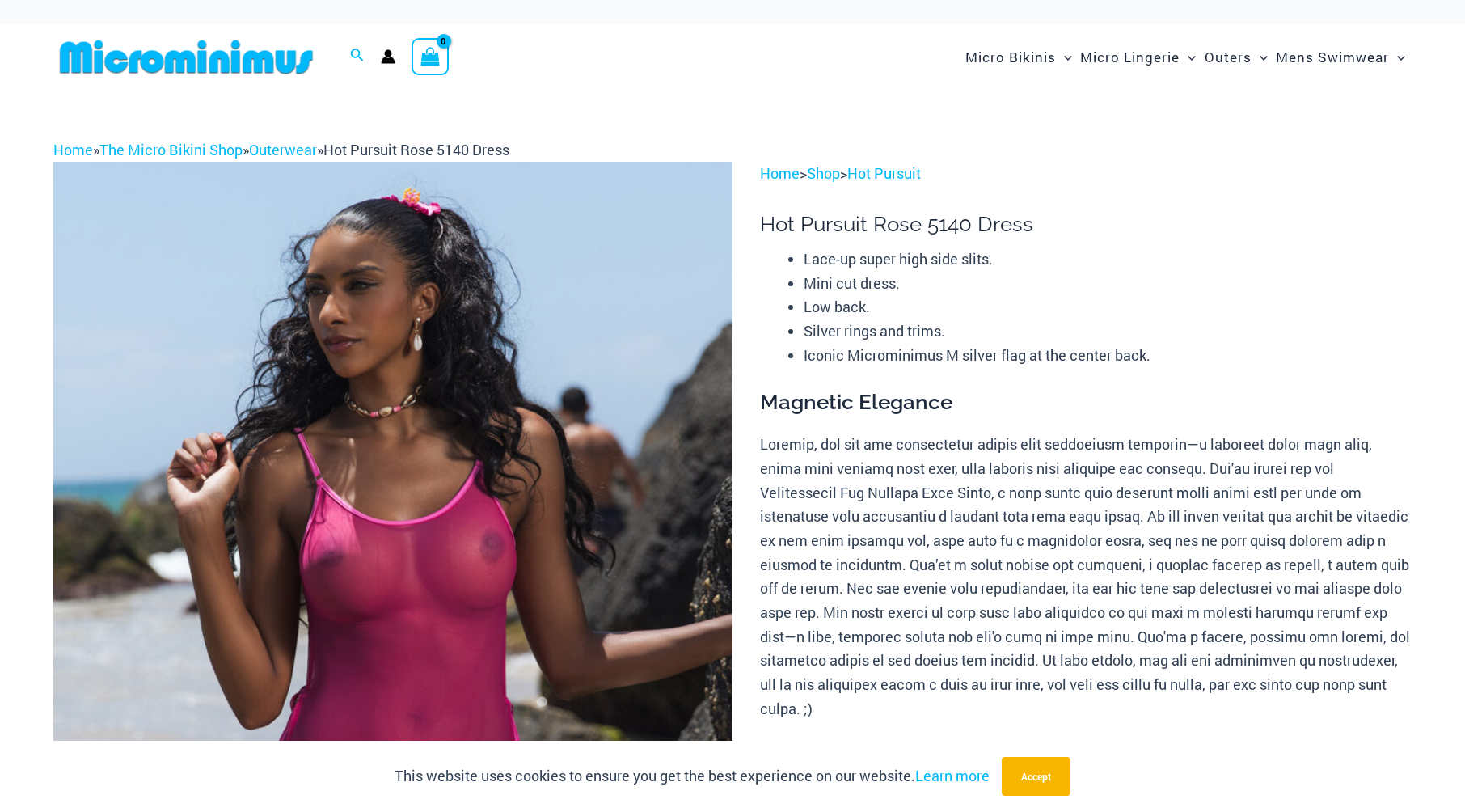
click at [482, 523] on img at bounding box center [393, 670] width 679 height 1019
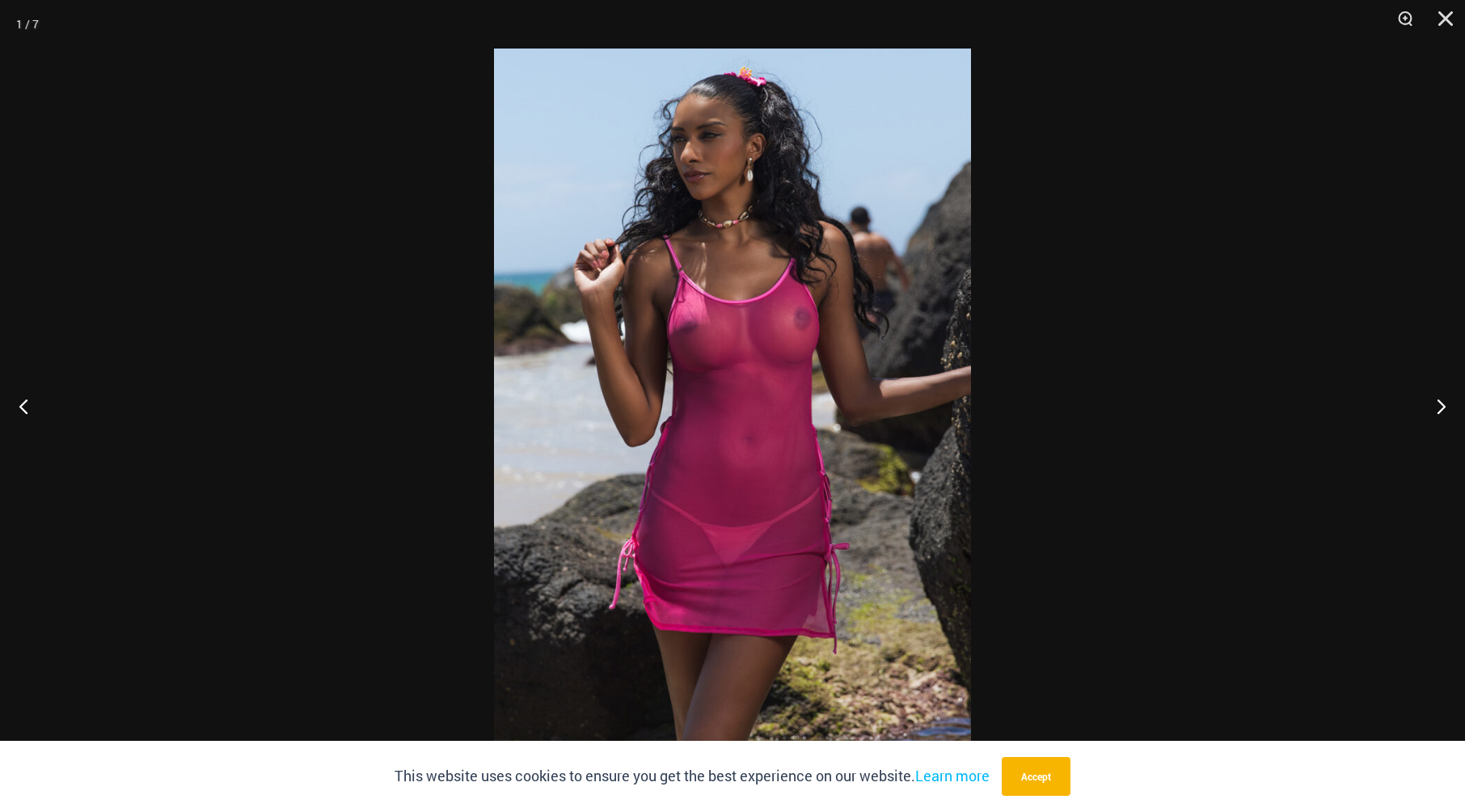
click at [828, 469] on img at bounding box center [732, 406] width 477 height 714
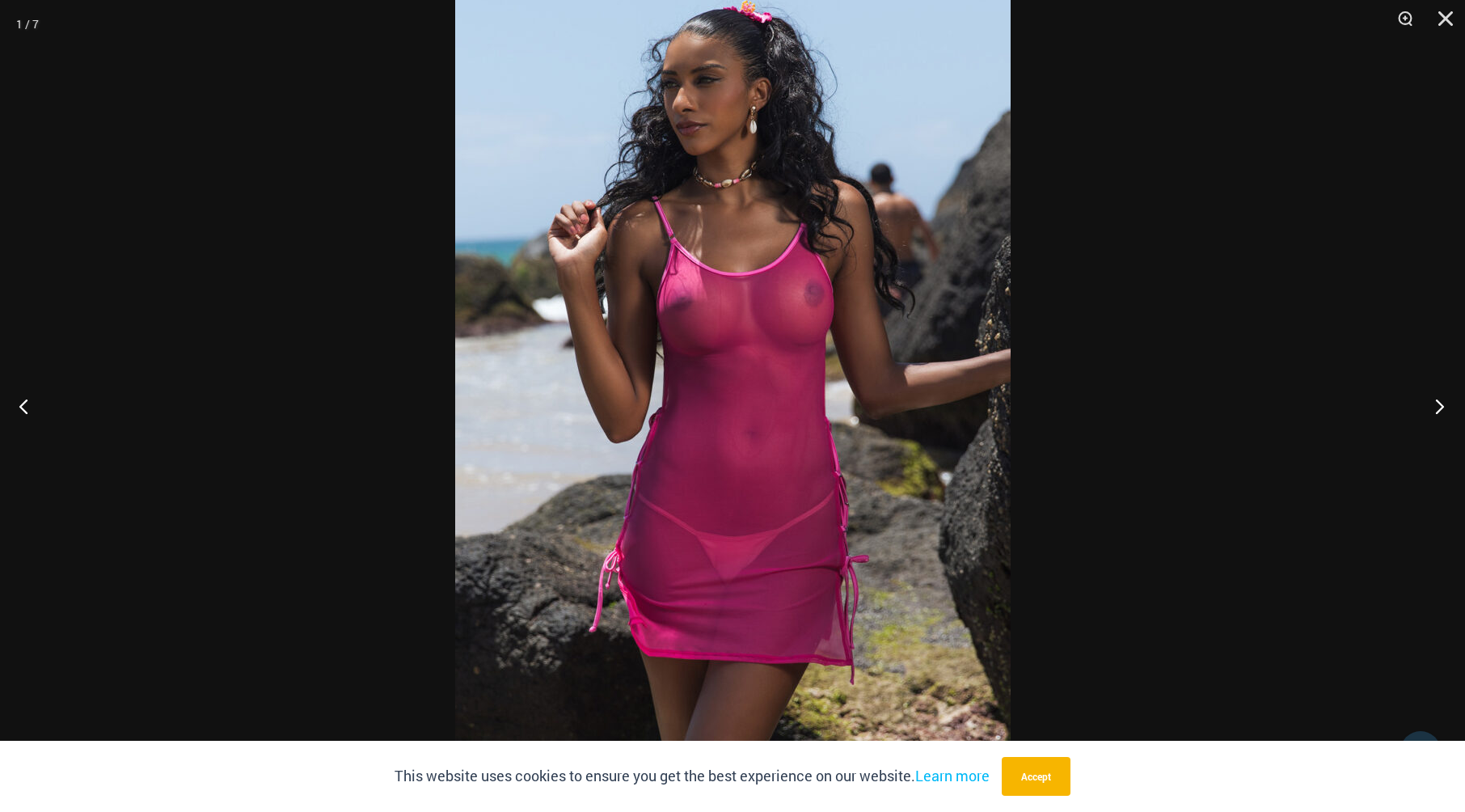
click at [1441, 405] on button "Next" at bounding box center [1435, 406] width 61 height 81
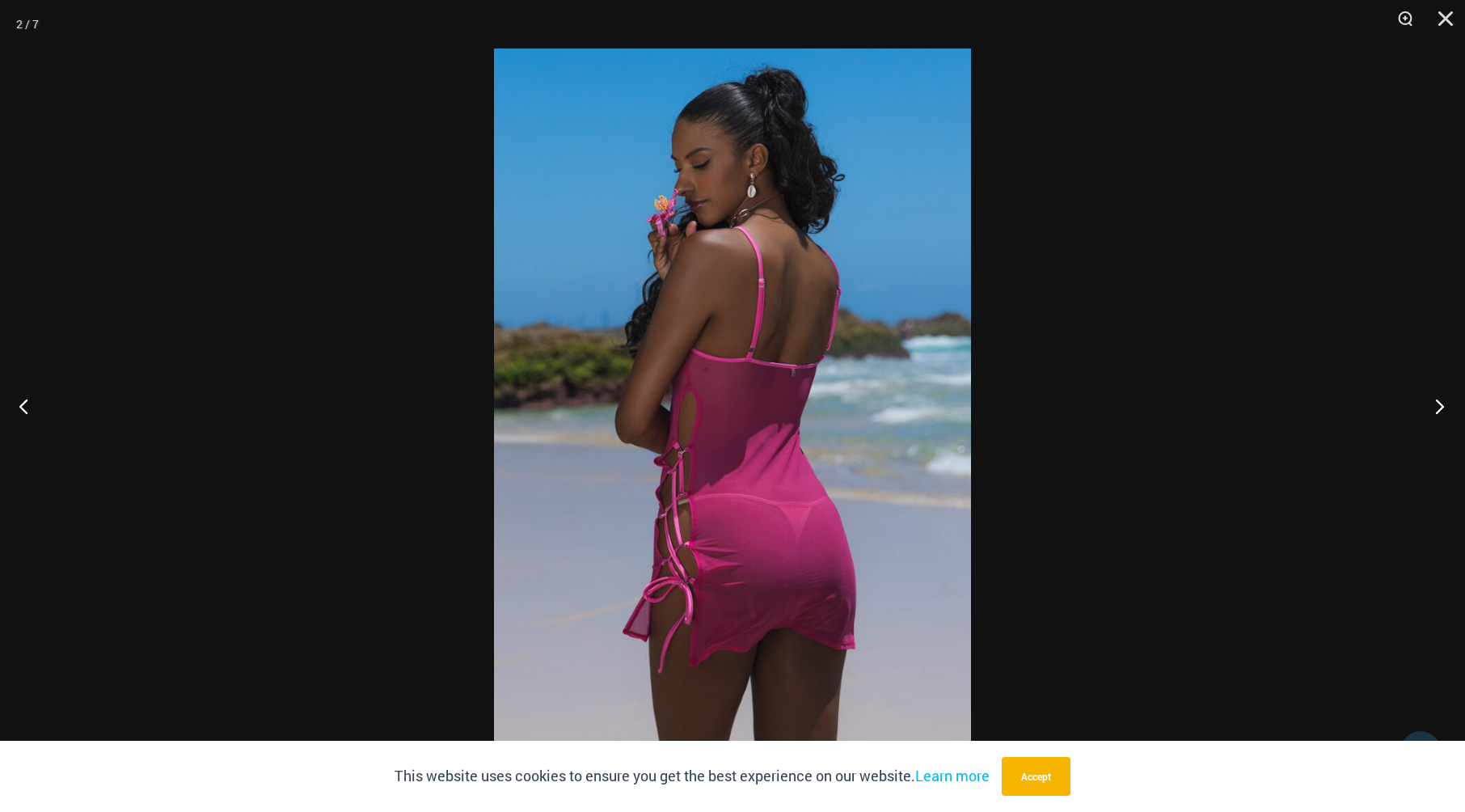
click at [1440, 405] on button "Next" at bounding box center [1435, 406] width 61 height 81
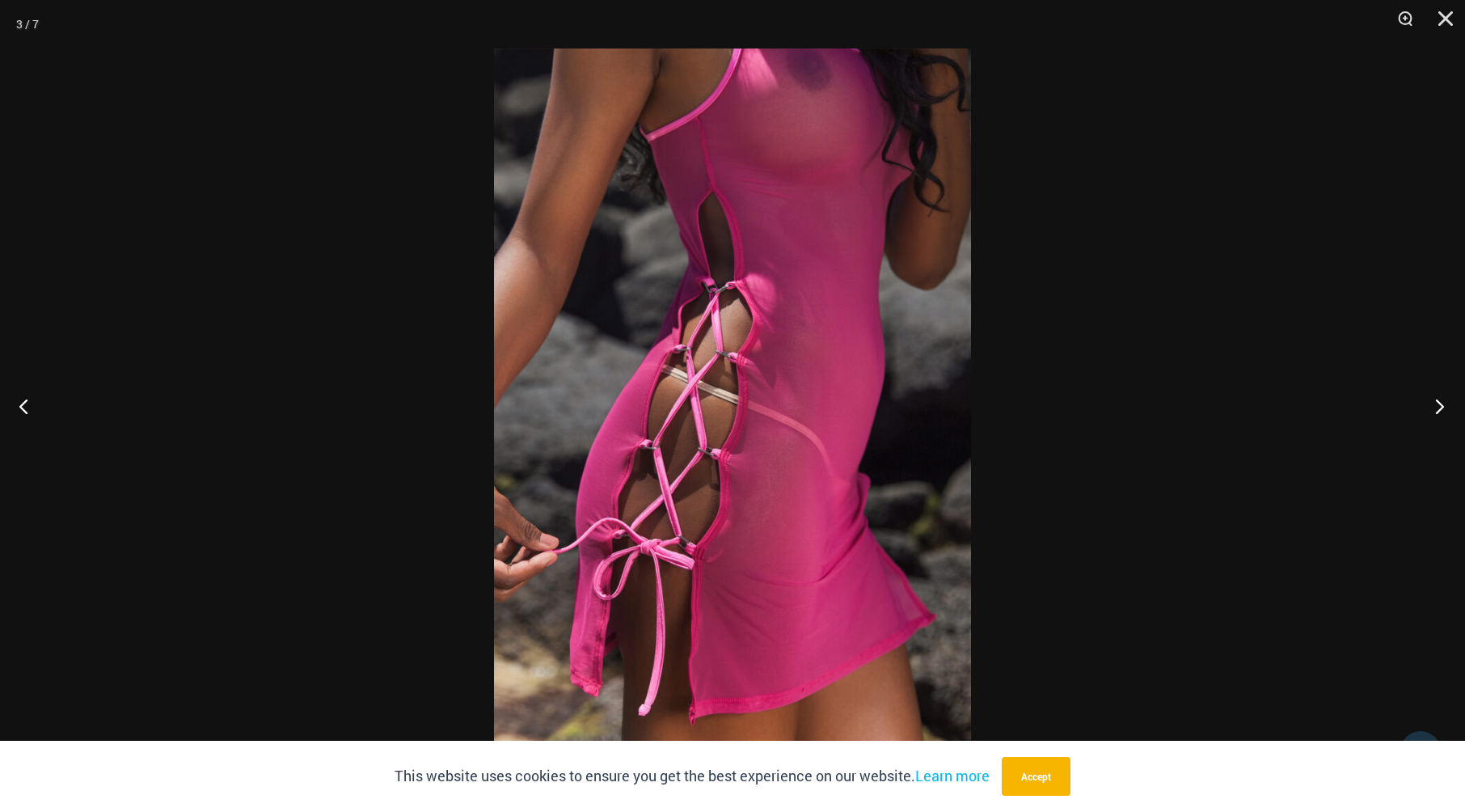
click at [1440, 405] on button "Next" at bounding box center [1435, 406] width 61 height 81
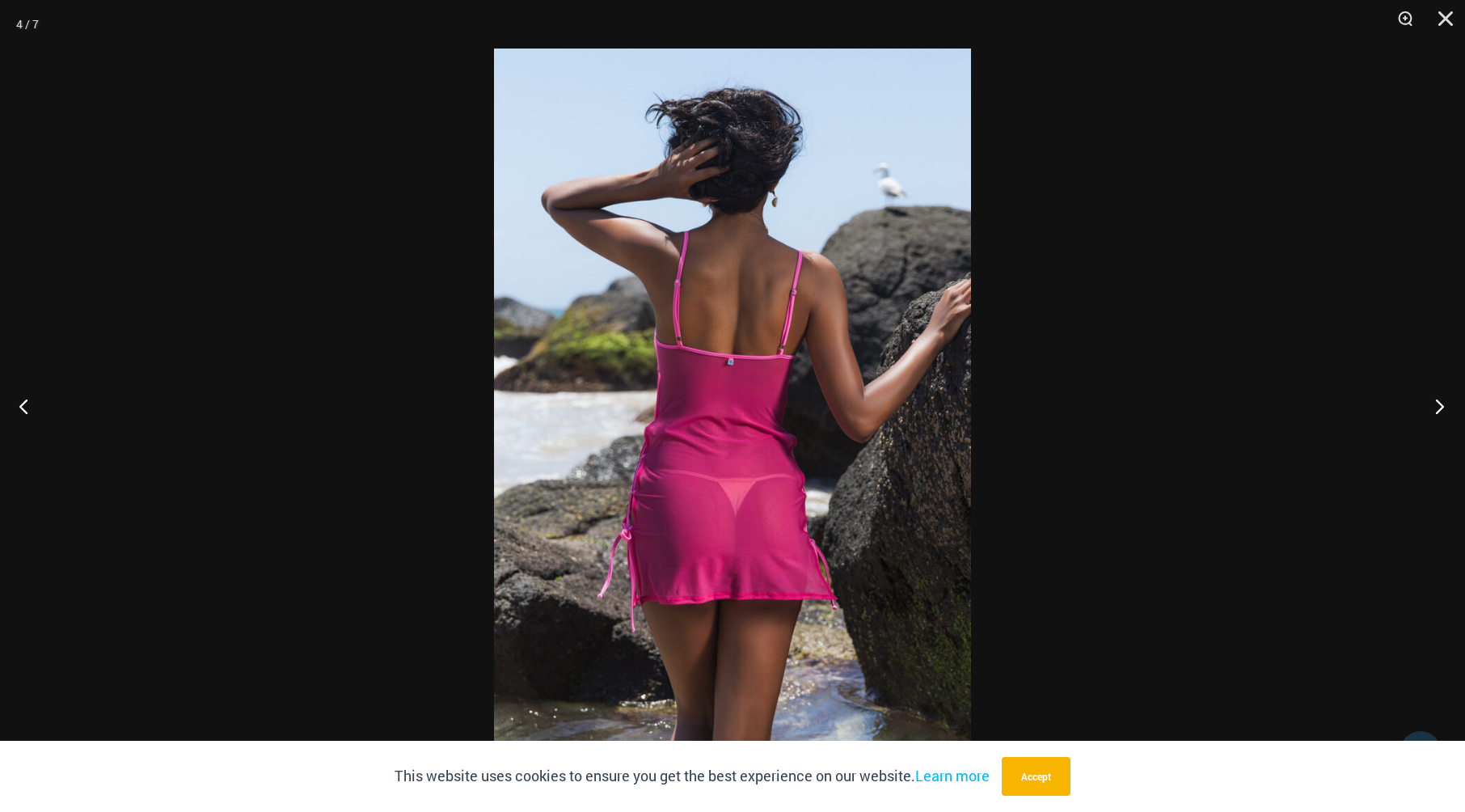
click at [1440, 405] on button "Next" at bounding box center [1435, 406] width 61 height 81
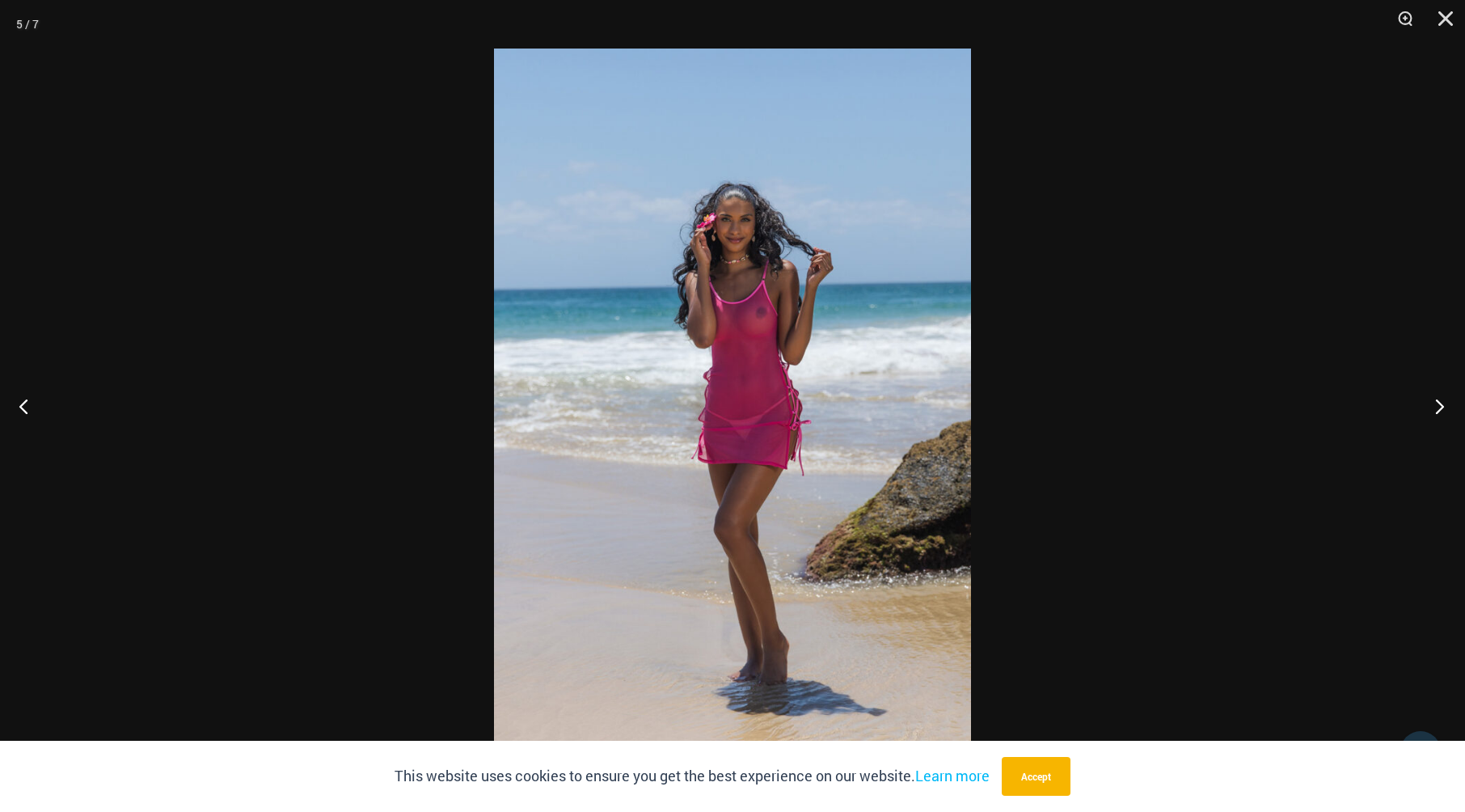
click at [1440, 405] on button "Next" at bounding box center [1435, 406] width 61 height 81
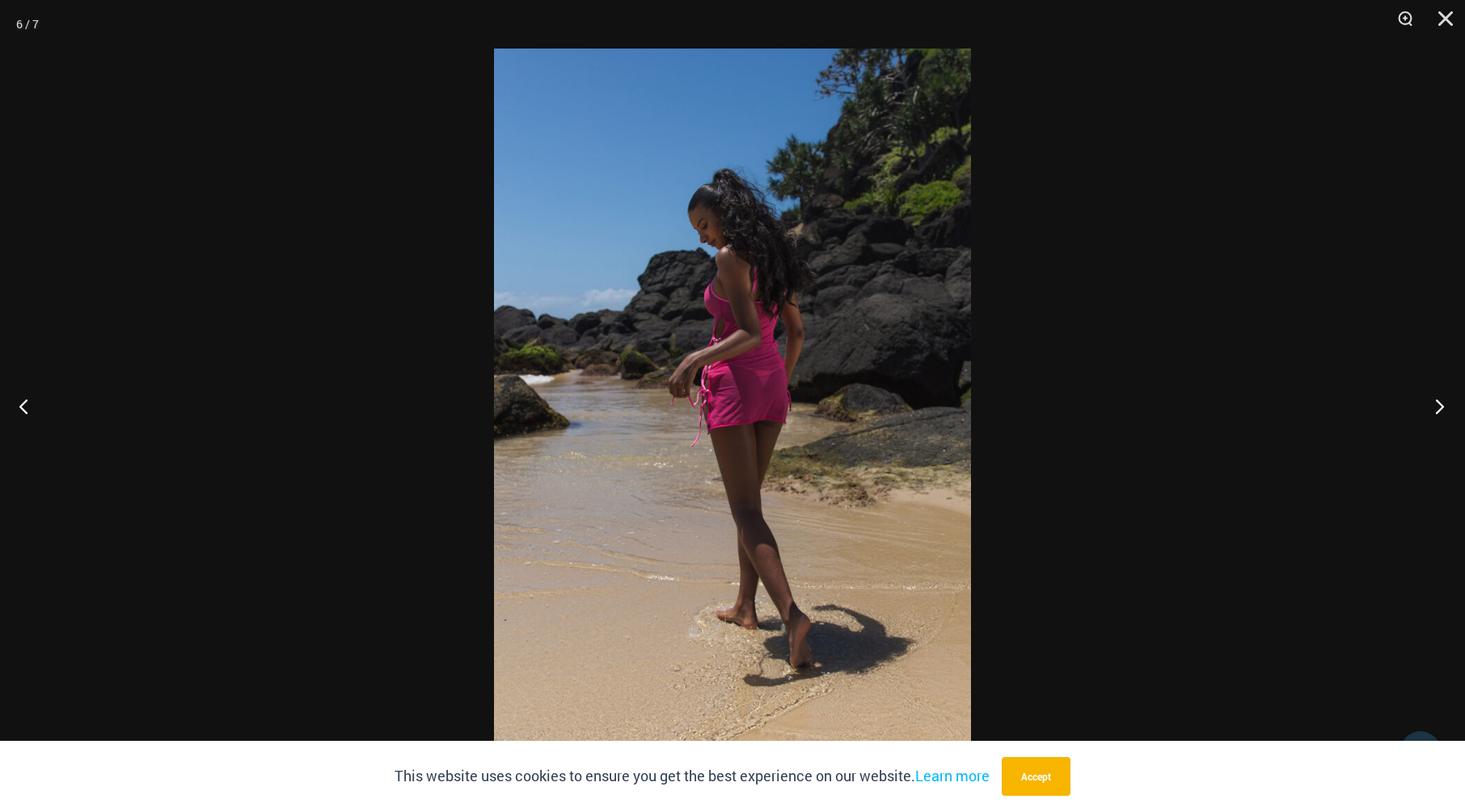
click at [1440, 405] on button "Next" at bounding box center [1435, 406] width 61 height 81
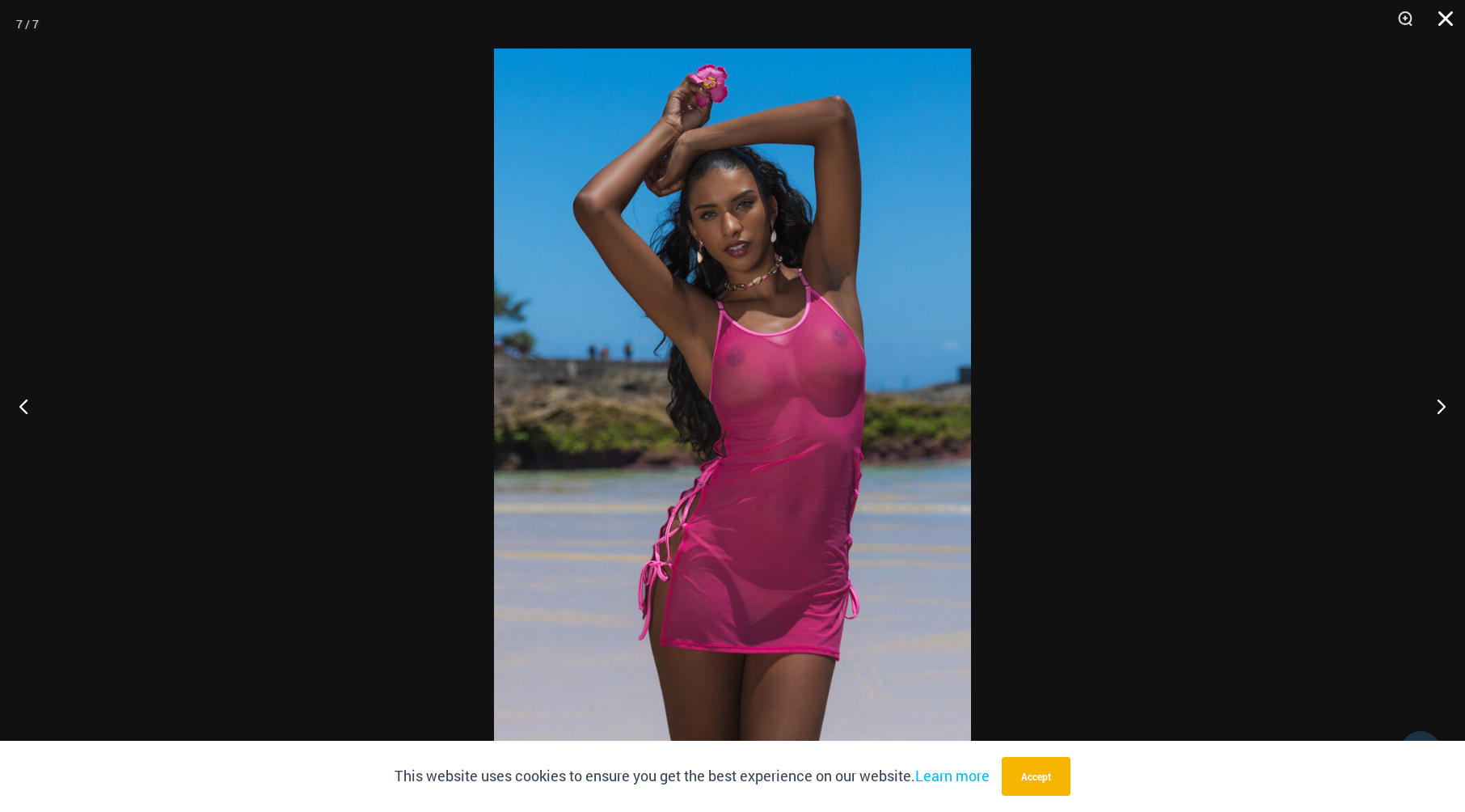
click at [1438, 20] on button "Close" at bounding box center [1440, 24] width 40 height 49
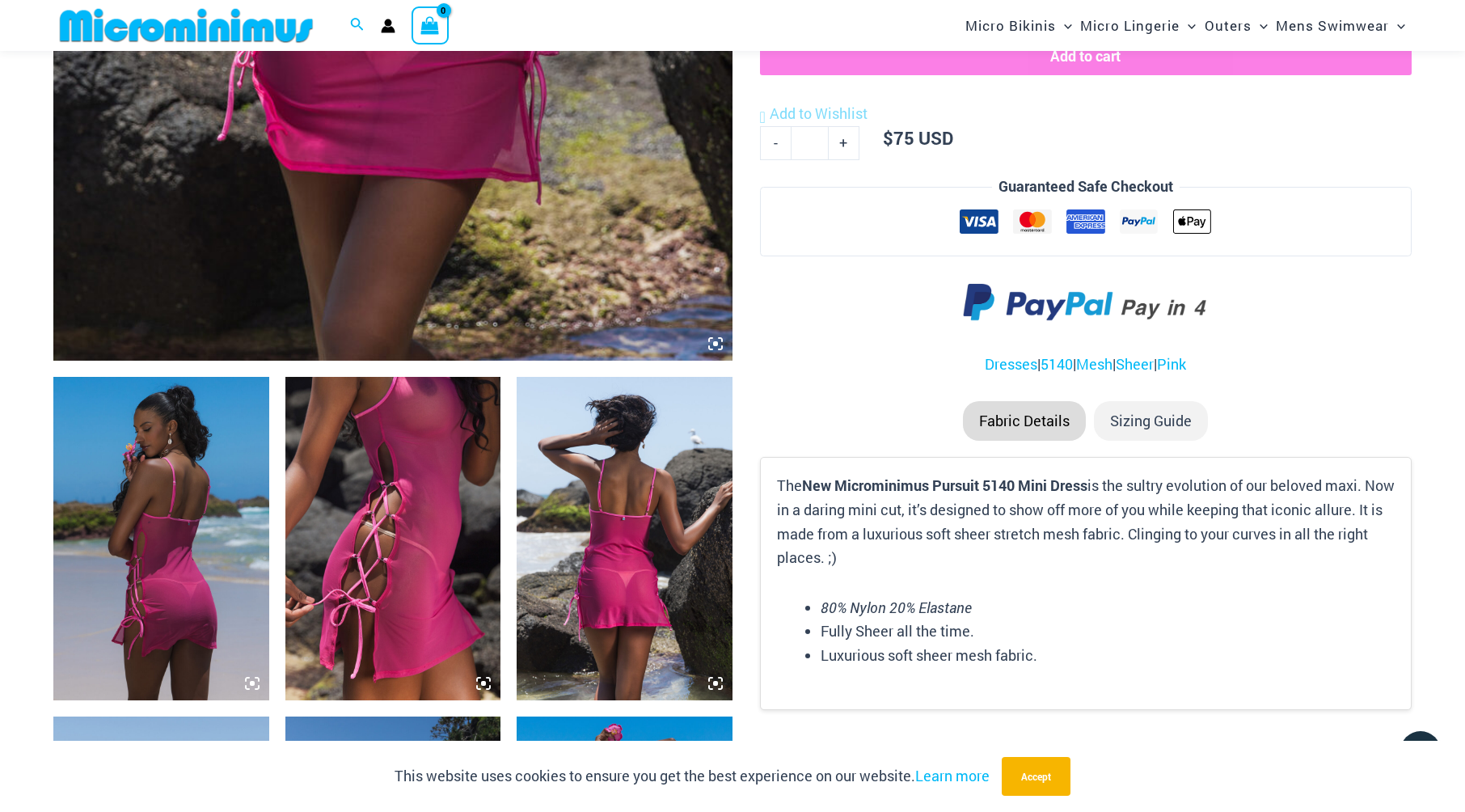
scroll to position [956, 0]
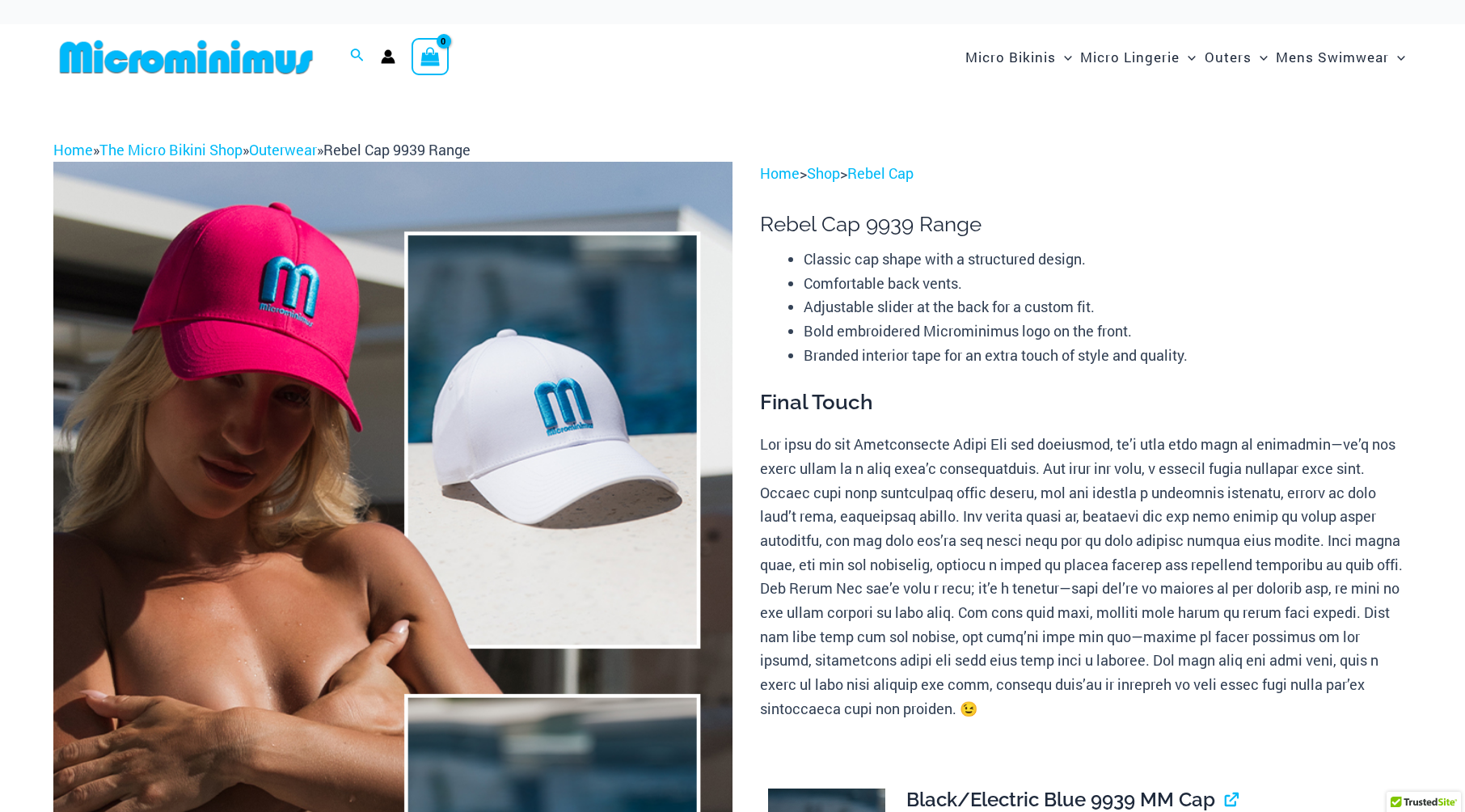
click at [635, 498] on img at bounding box center [393, 670] width 679 height 1019
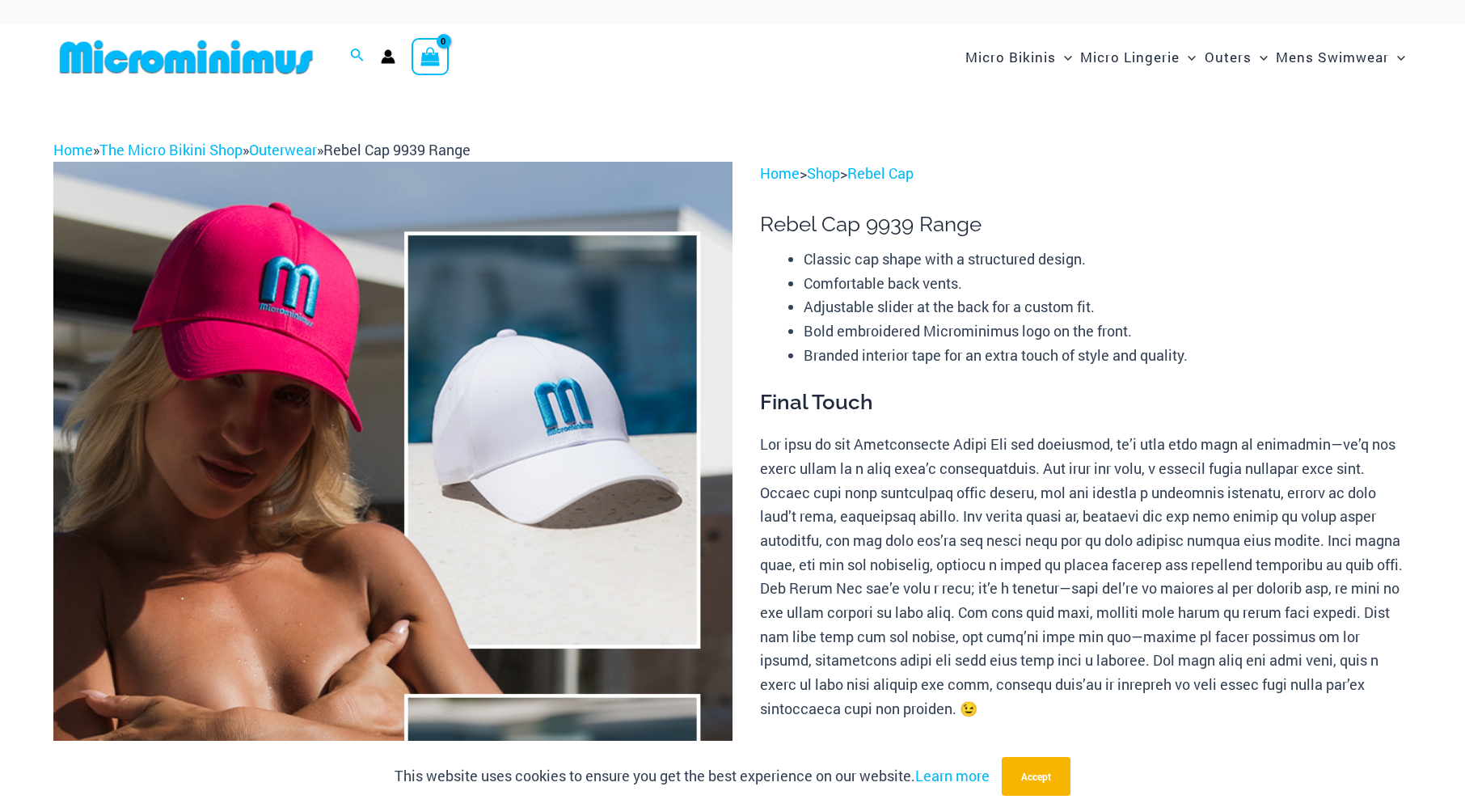
click at [323, 487] on img at bounding box center [393, 670] width 679 height 1019
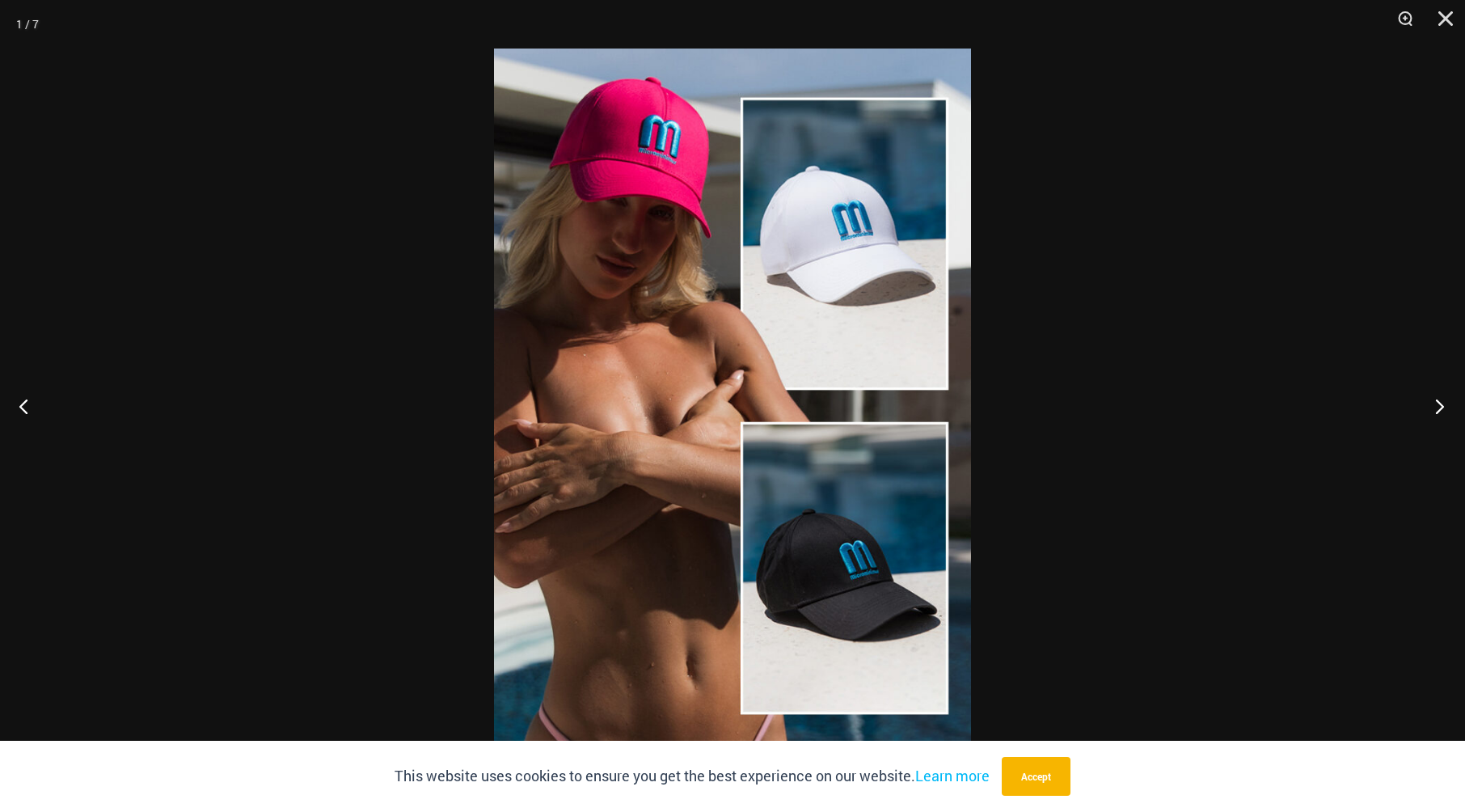
click at [1432, 412] on button "Next" at bounding box center [1435, 406] width 61 height 81
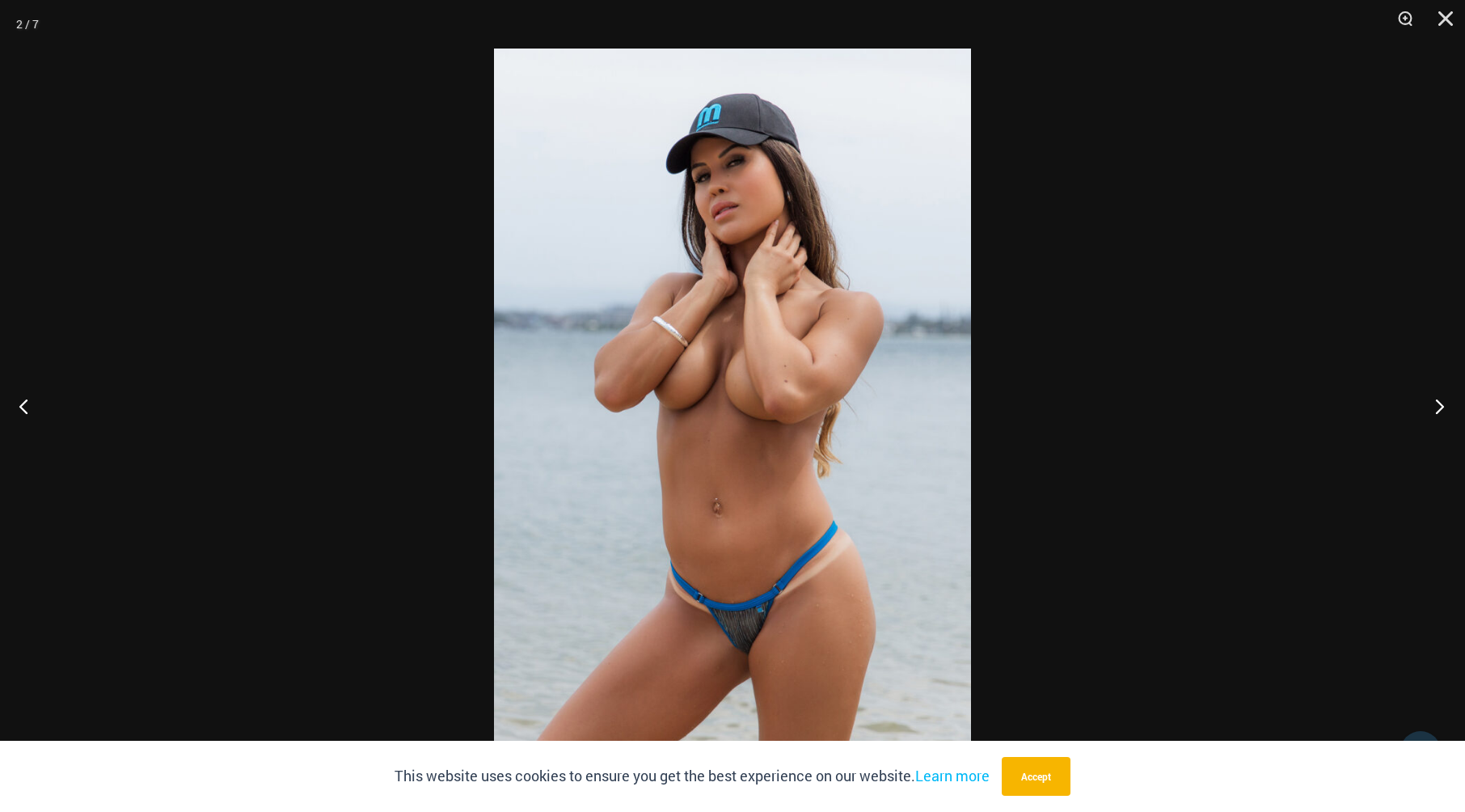
click at [1432, 412] on button "Next" at bounding box center [1435, 406] width 61 height 81
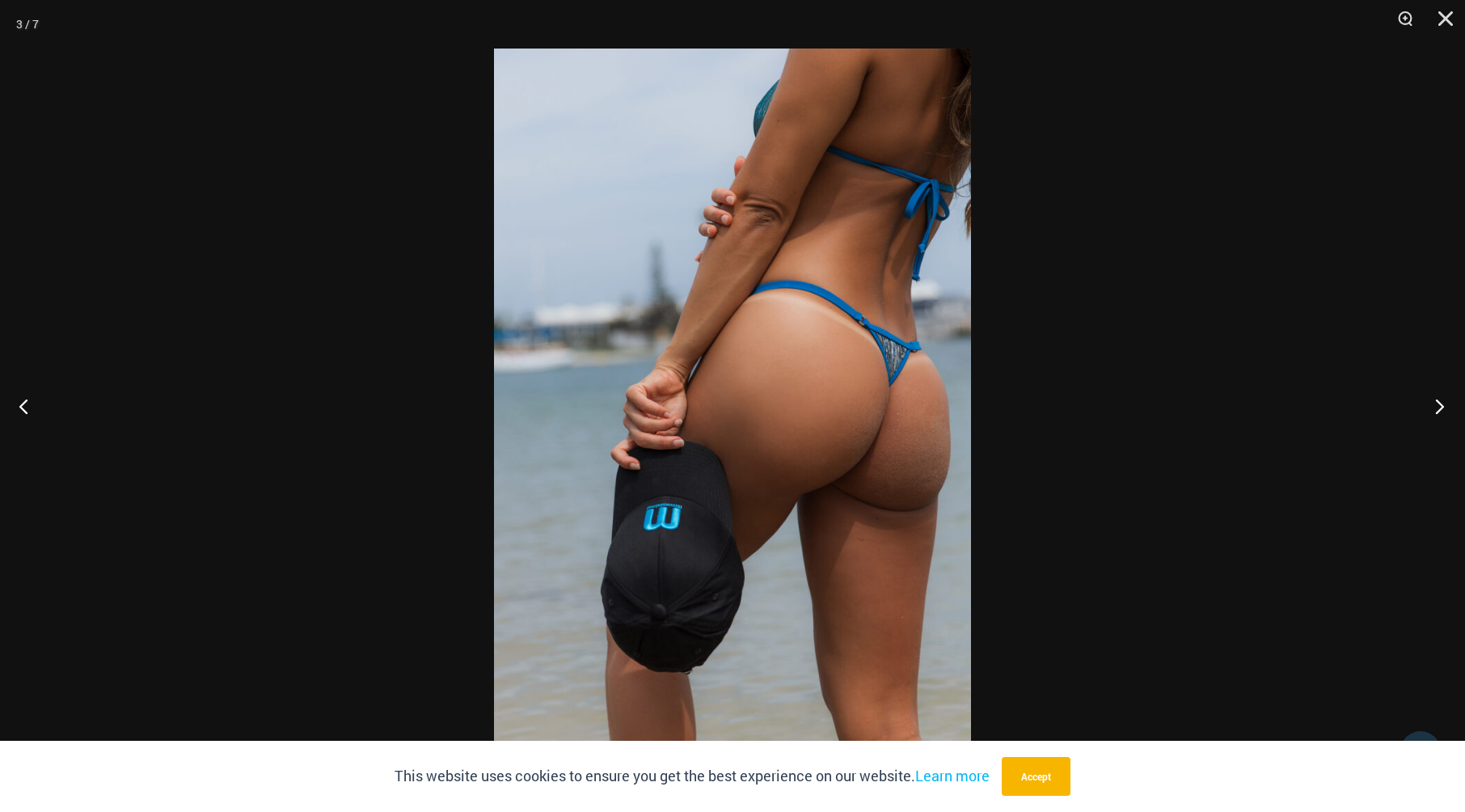
click at [1432, 412] on button "Next" at bounding box center [1435, 406] width 61 height 81
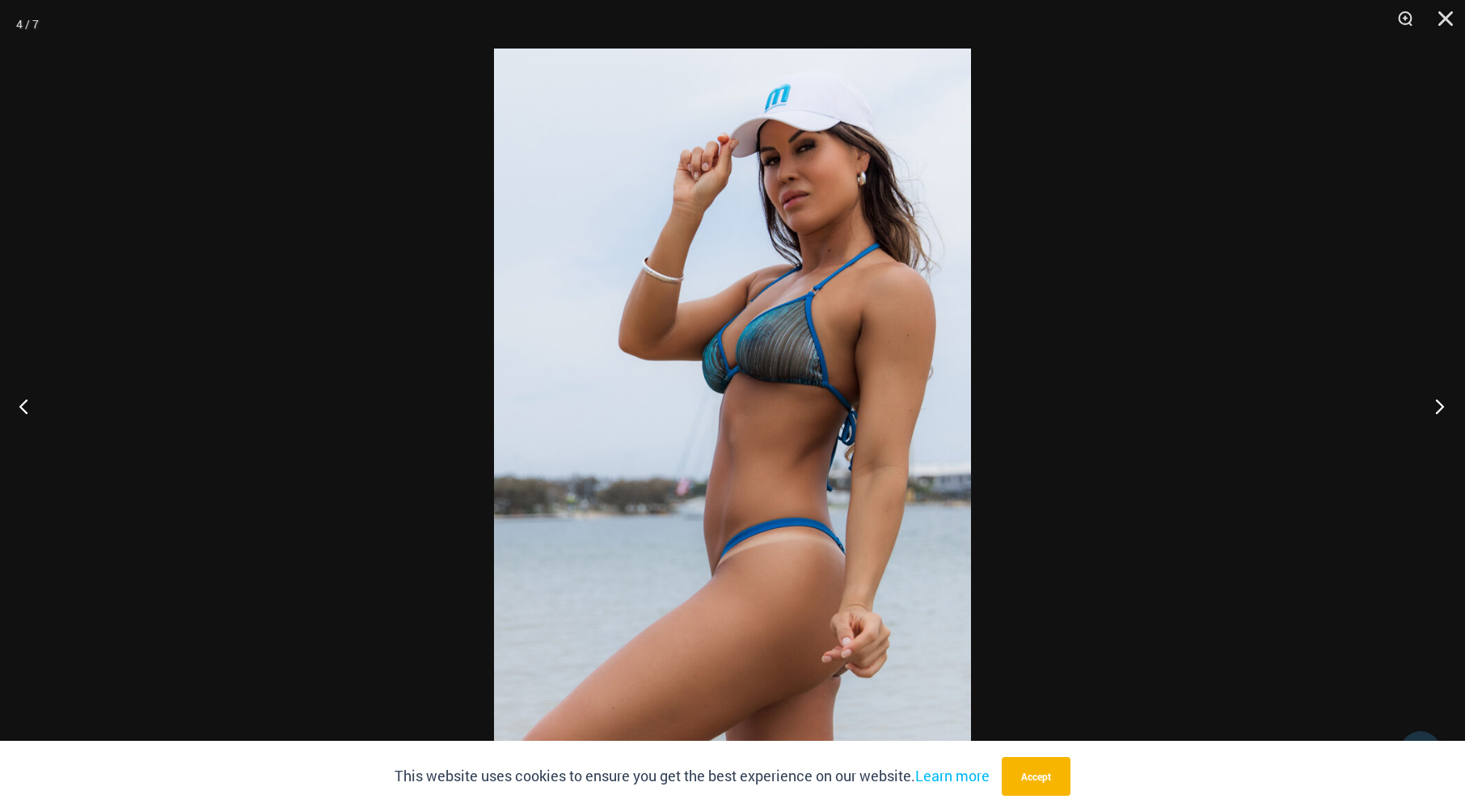
click at [1432, 412] on button "Next" at bounding box center [1435, 406] width 61 height 81
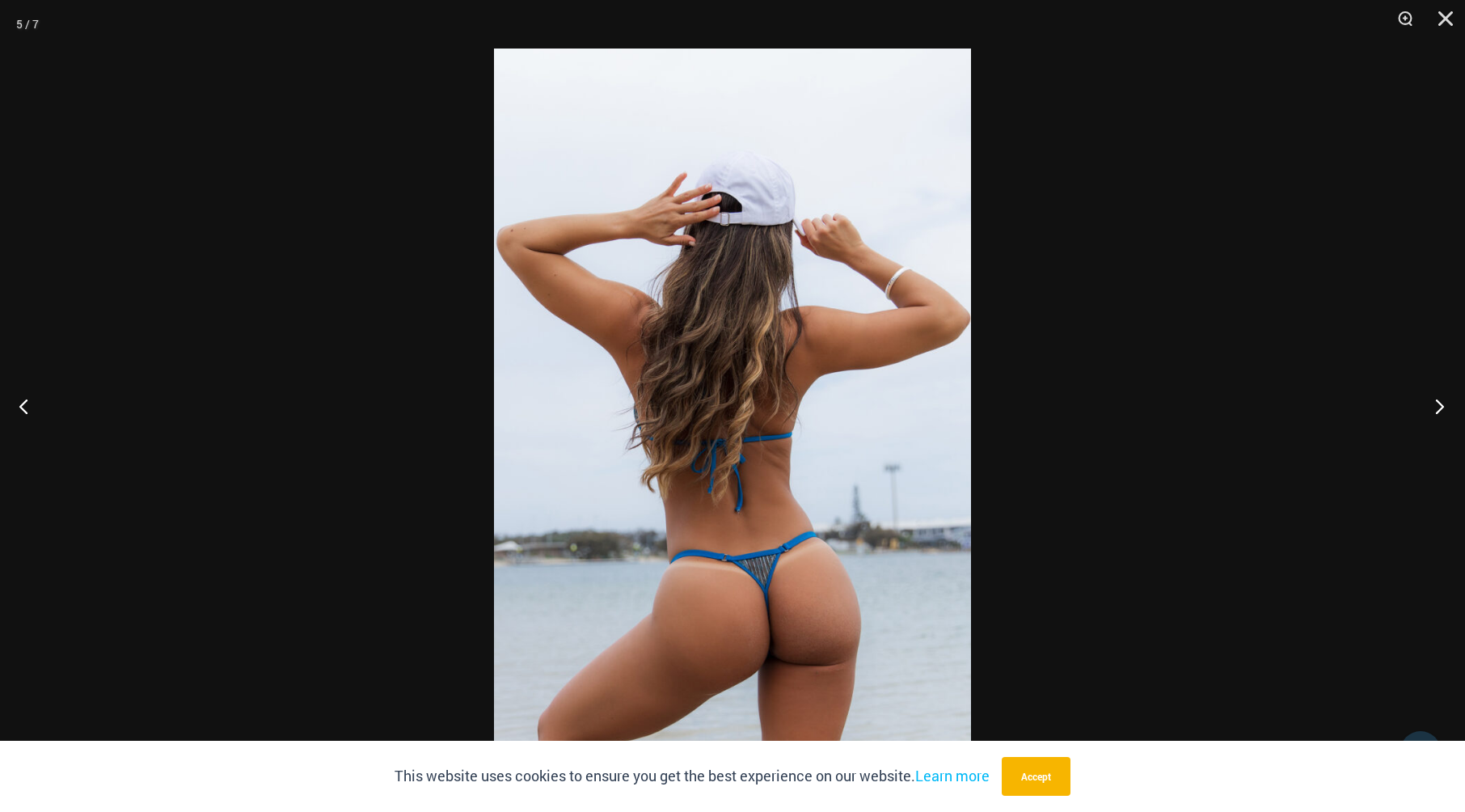
click at [1432, 412] on button "Next" at bounding box center [1435, 406] width 61 height 81
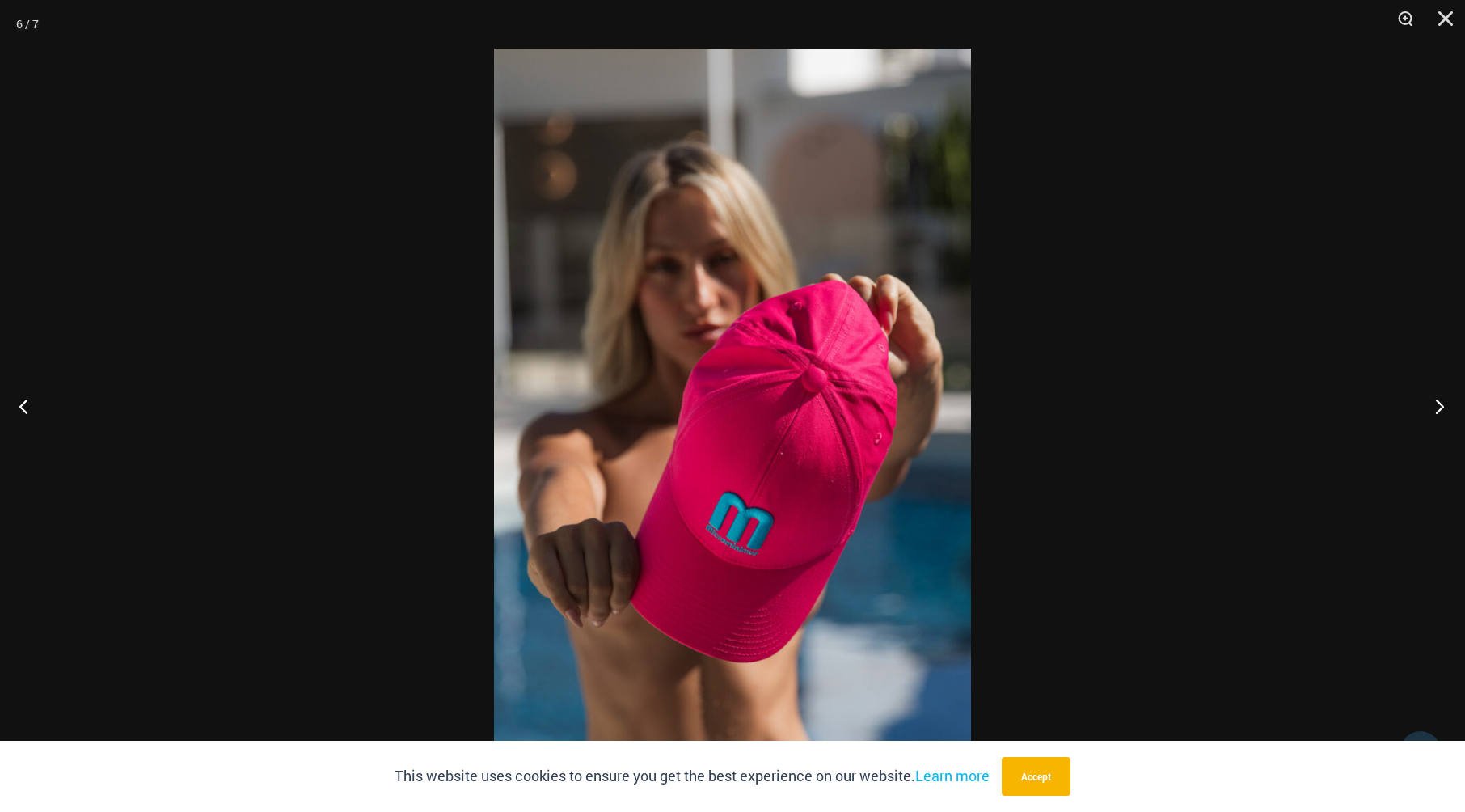
click at [1432, 412] on button "Next" at bounding box center [1435, 406] width 61 height 81
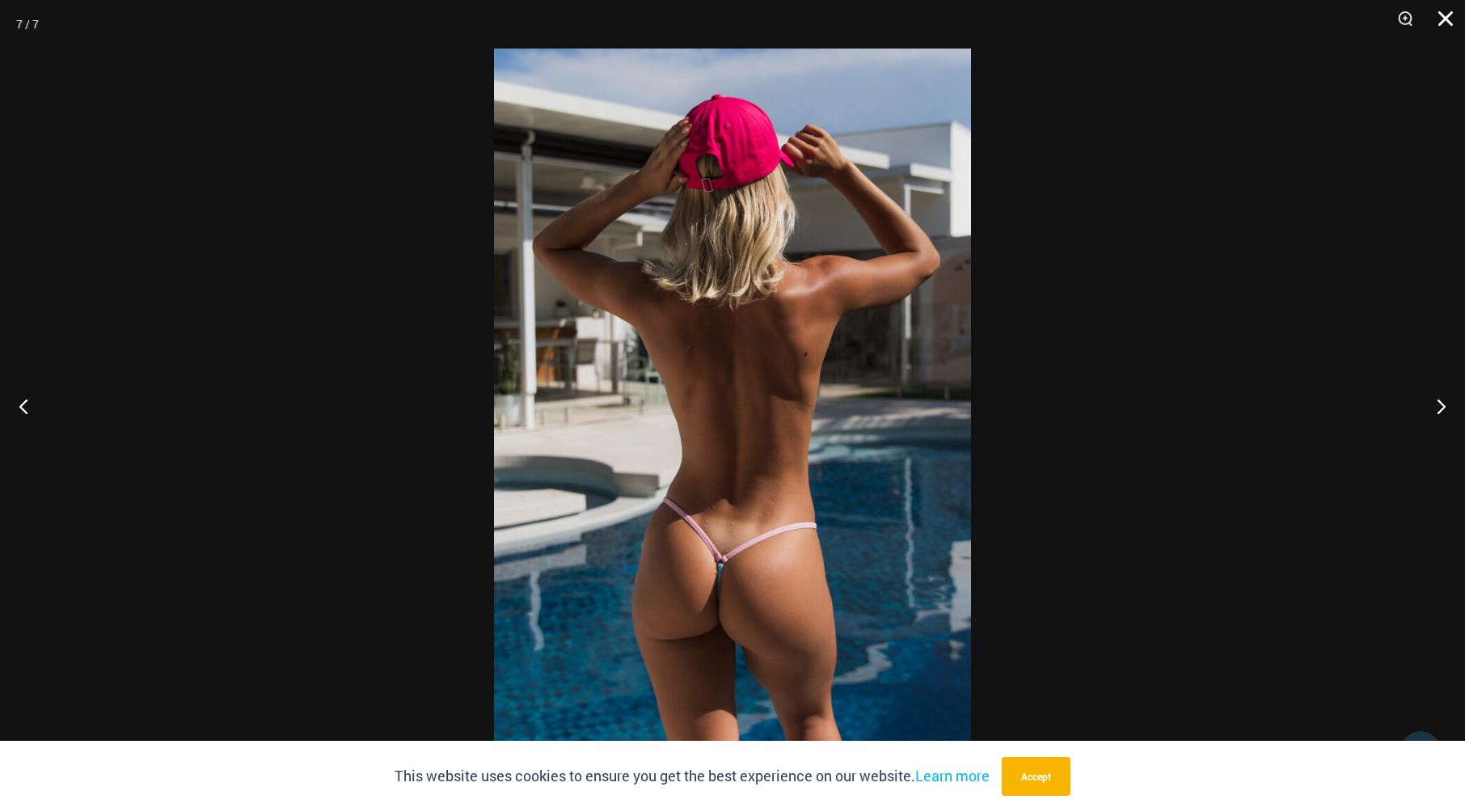
click at [1446, 15] on button "Close" at bounding box center [1440, 24] width 40 height 49
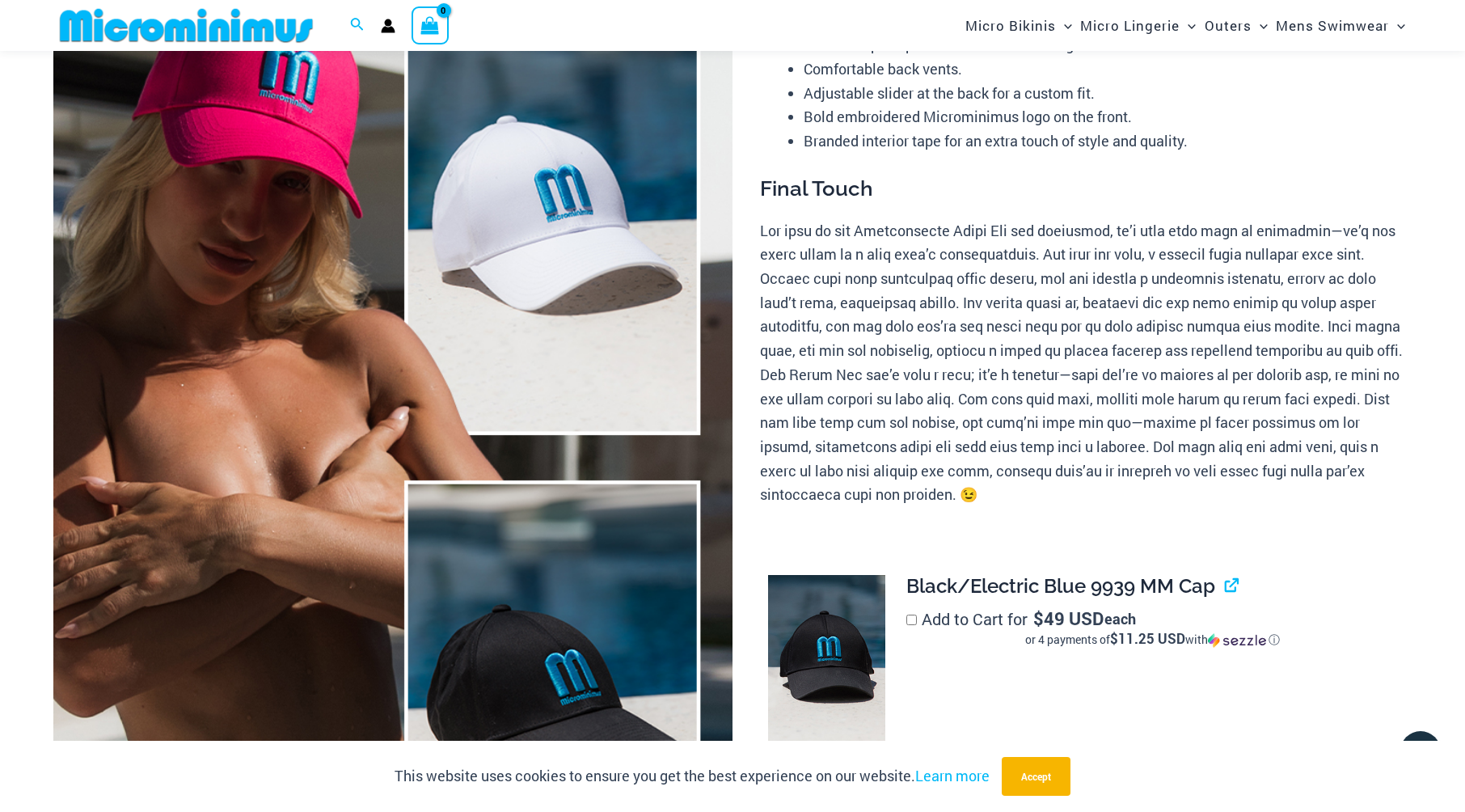
scroll to position [228, 0]
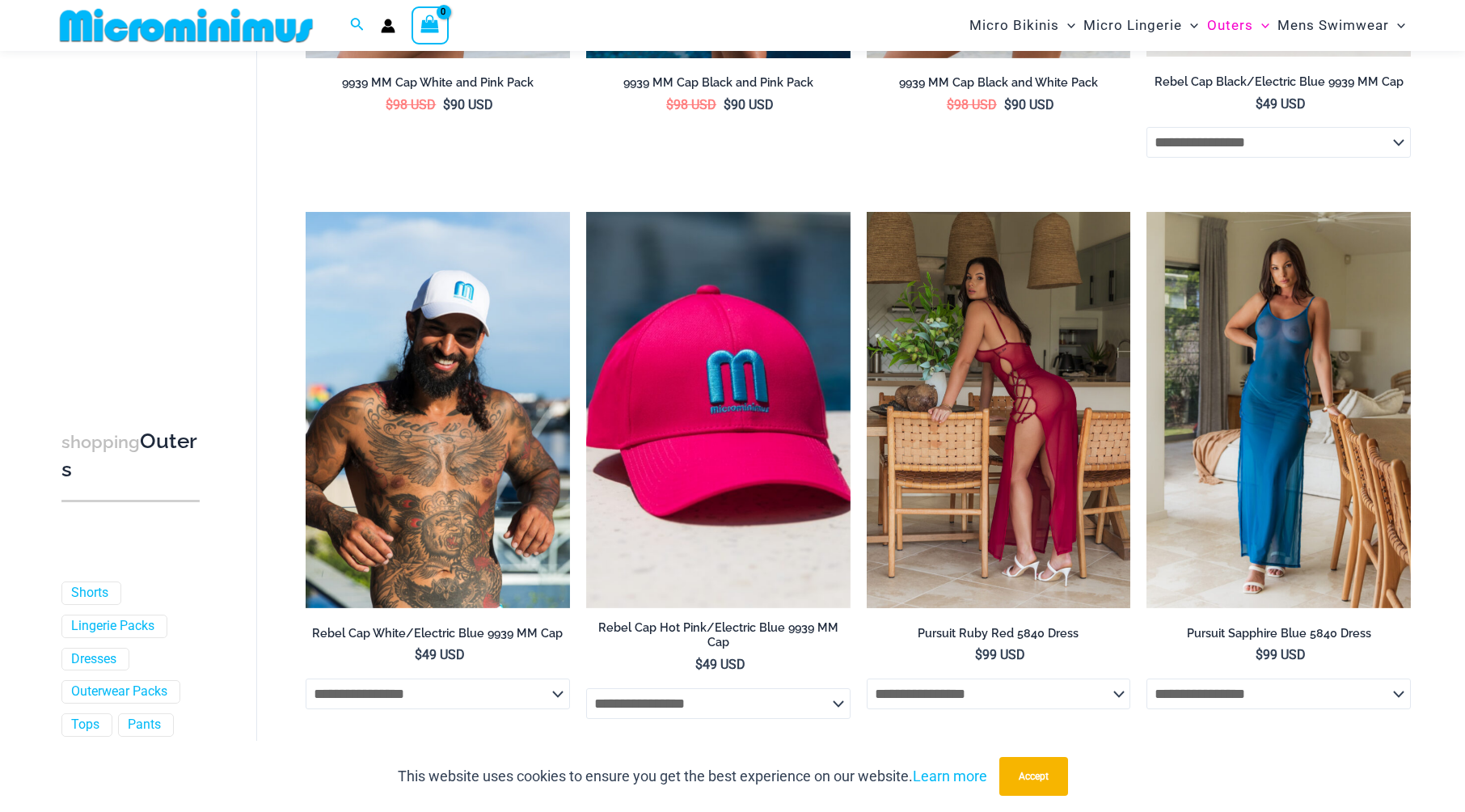
scroll to position [553, 0]
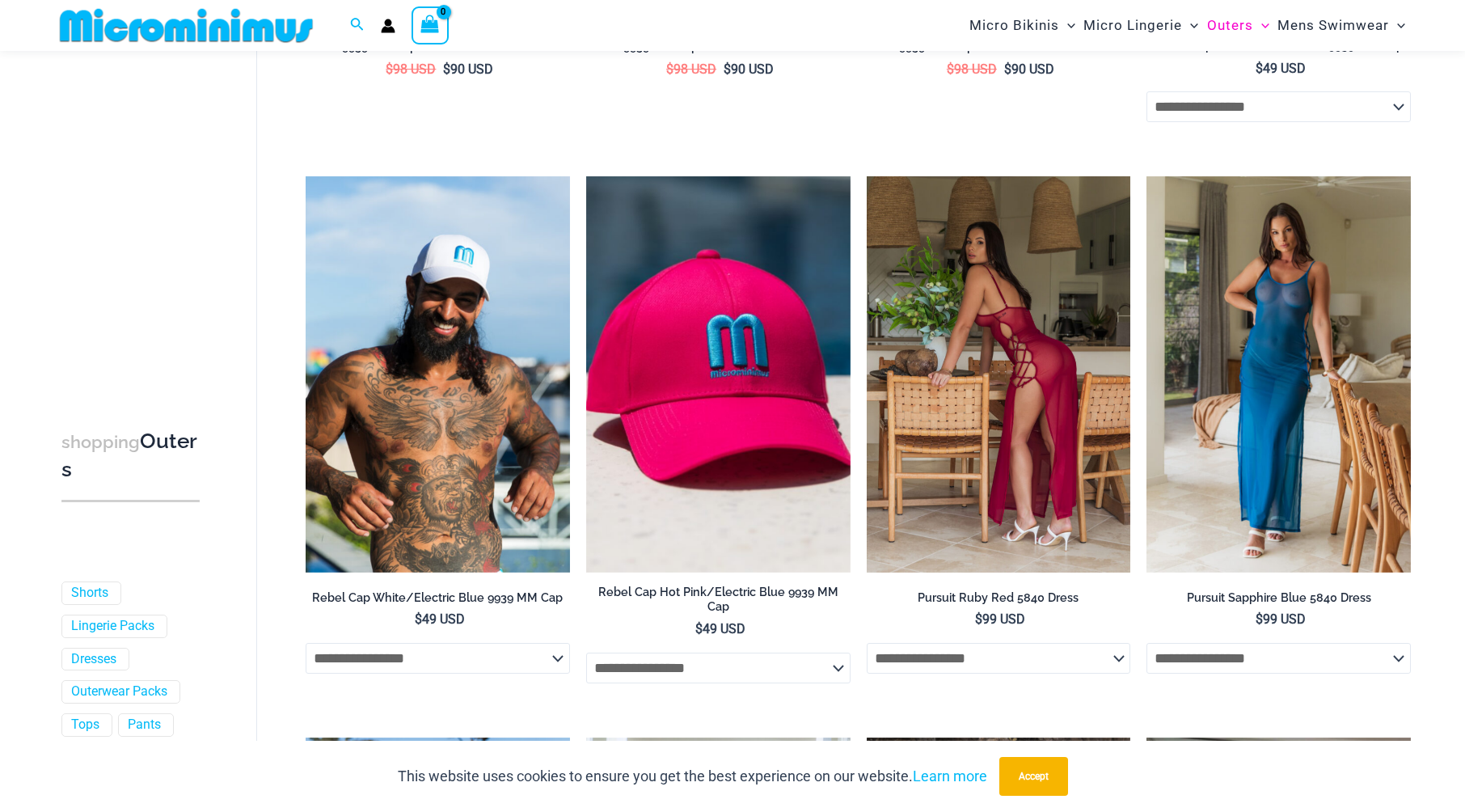
click at [999, 370] on img at bounding box center [999, 375] width 265 height 396
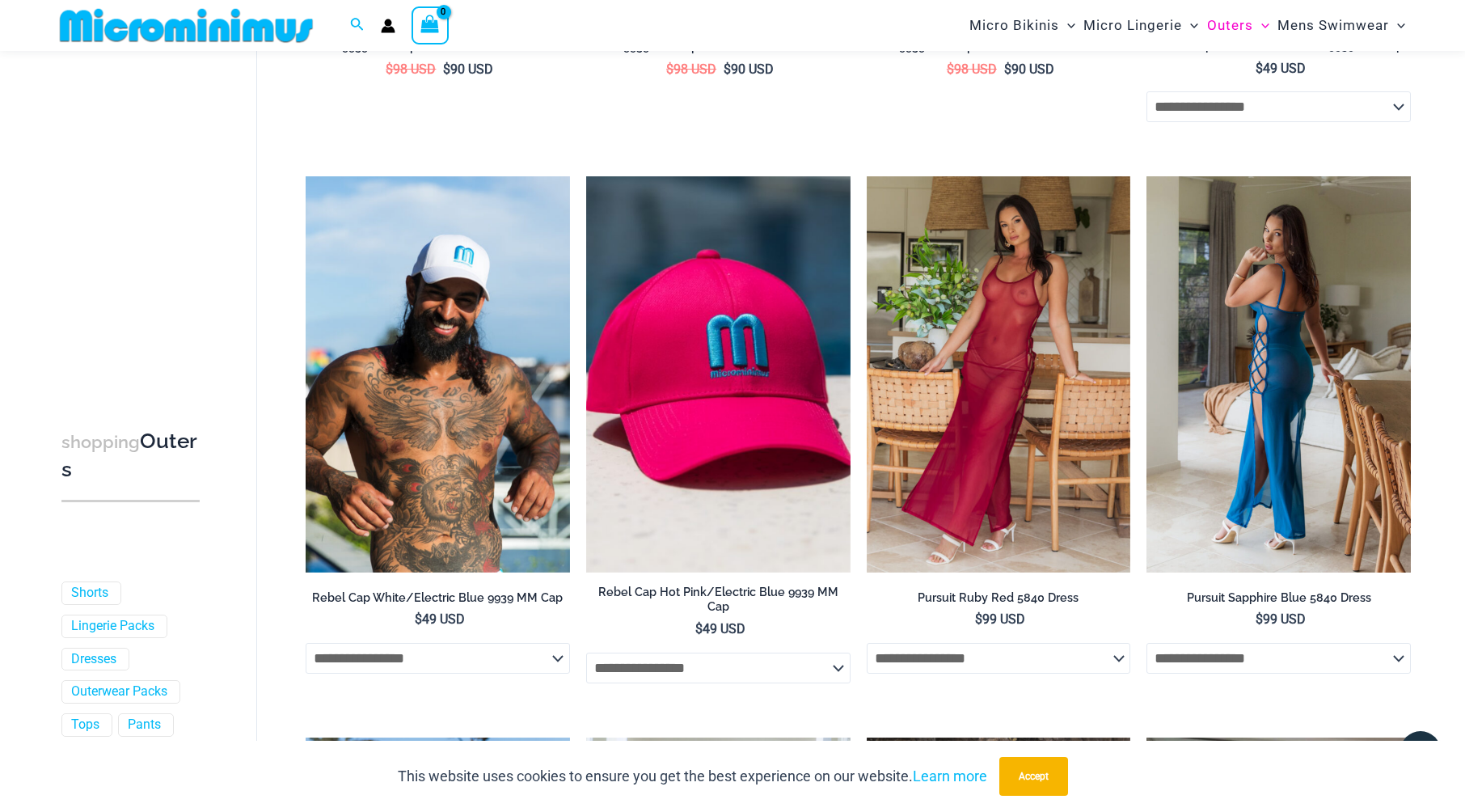
click at [1330, 348] on img at bounding box center [1279, 375] width 265 height 396
click at [1231, 433] on img at bounding box center [1279, 375] width 265 height 396
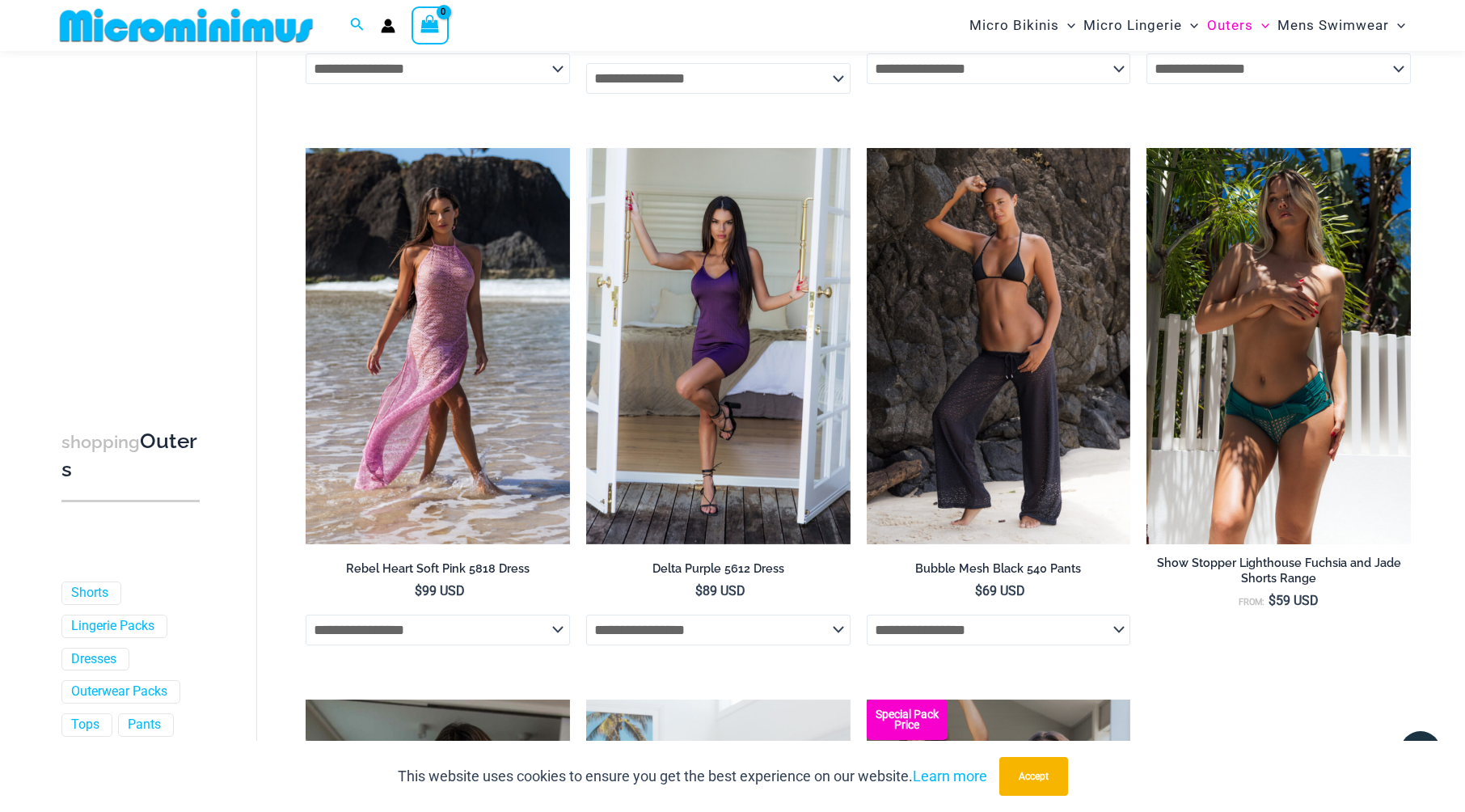
scroll to position [1200, 0]
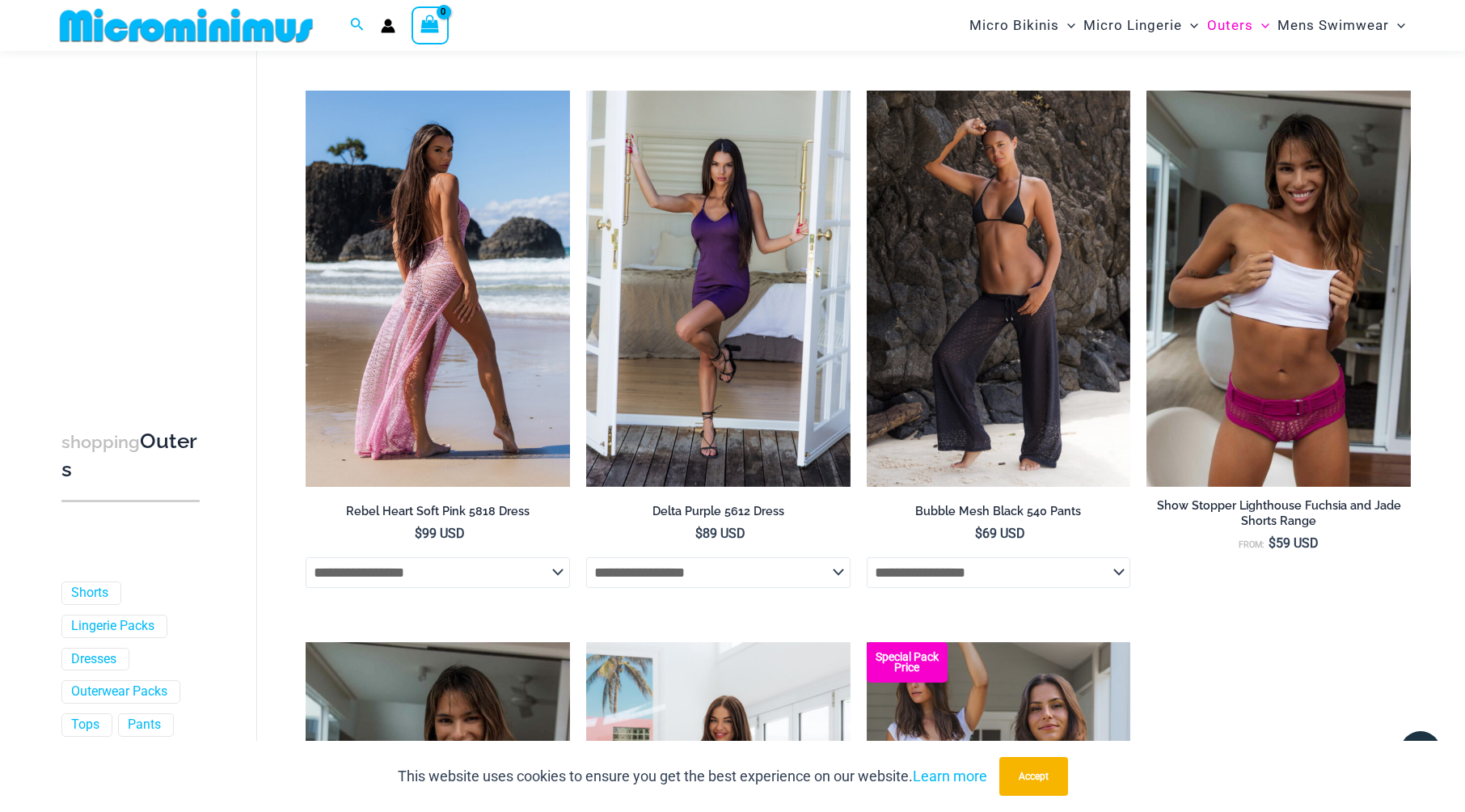
click at [545, 316] on img at bounding box center [438, 288] width 265 height 396
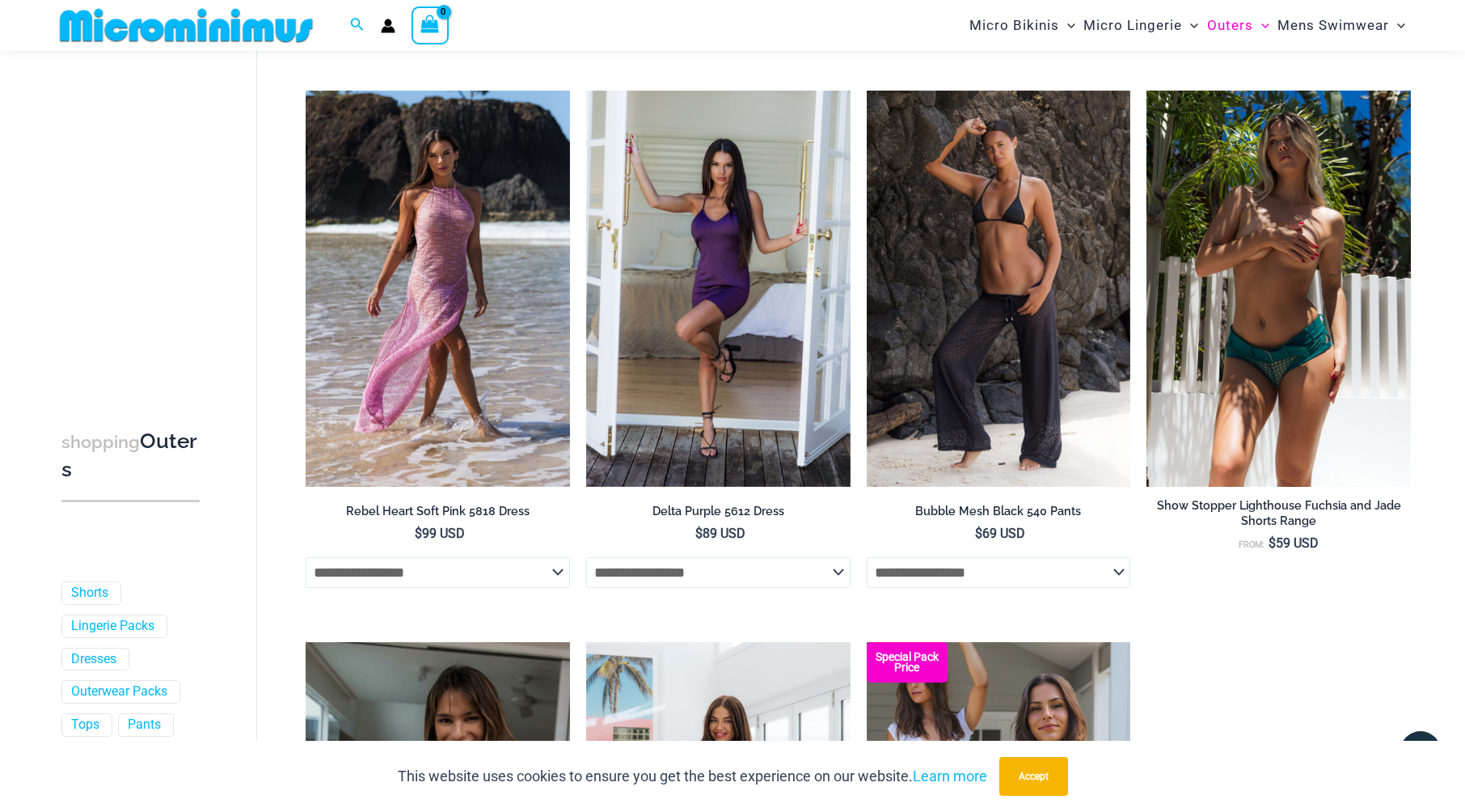
click at [1321, 369] on img at bounding box center [1279, 288] width 265 height 396
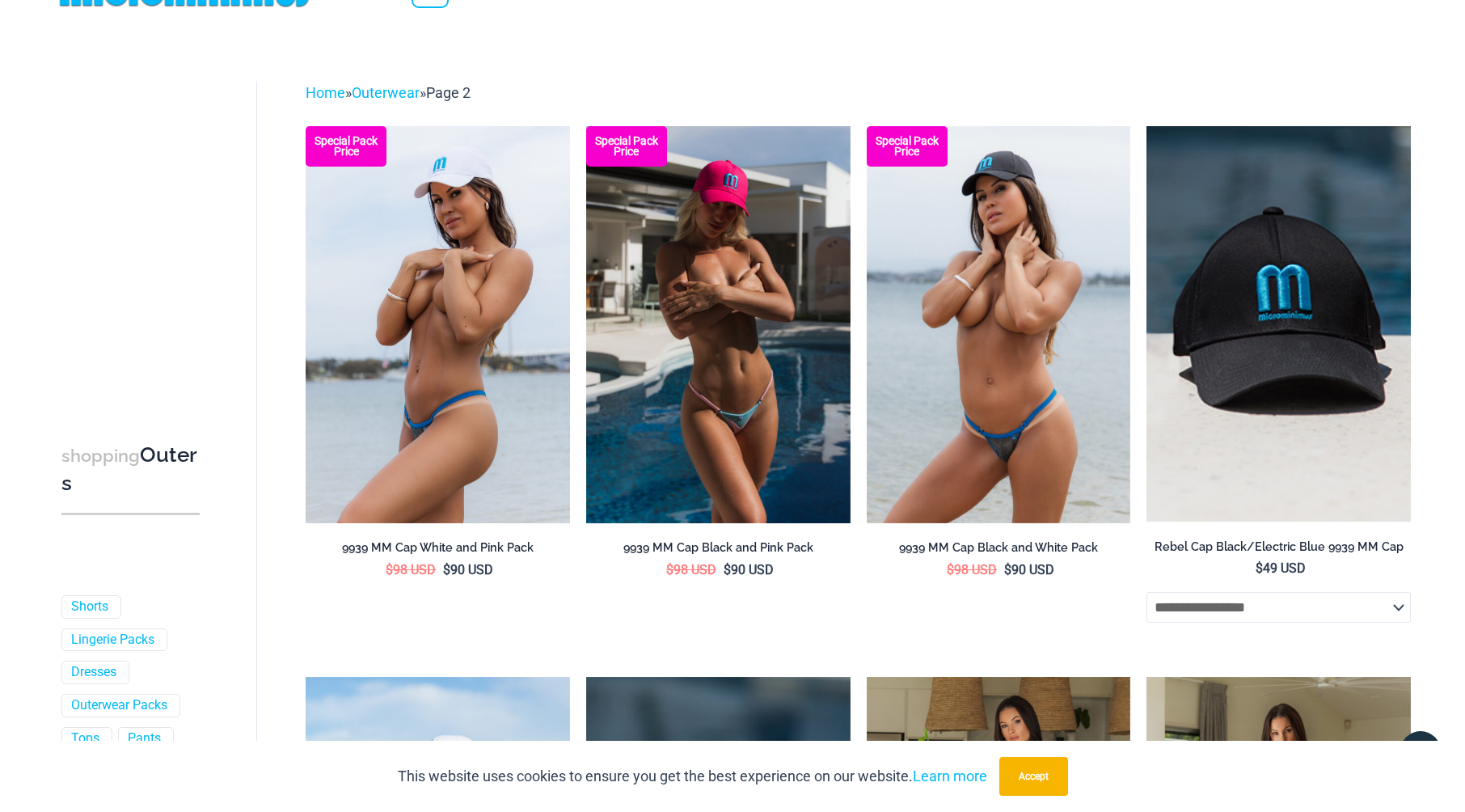
scroll to position [0, 0]
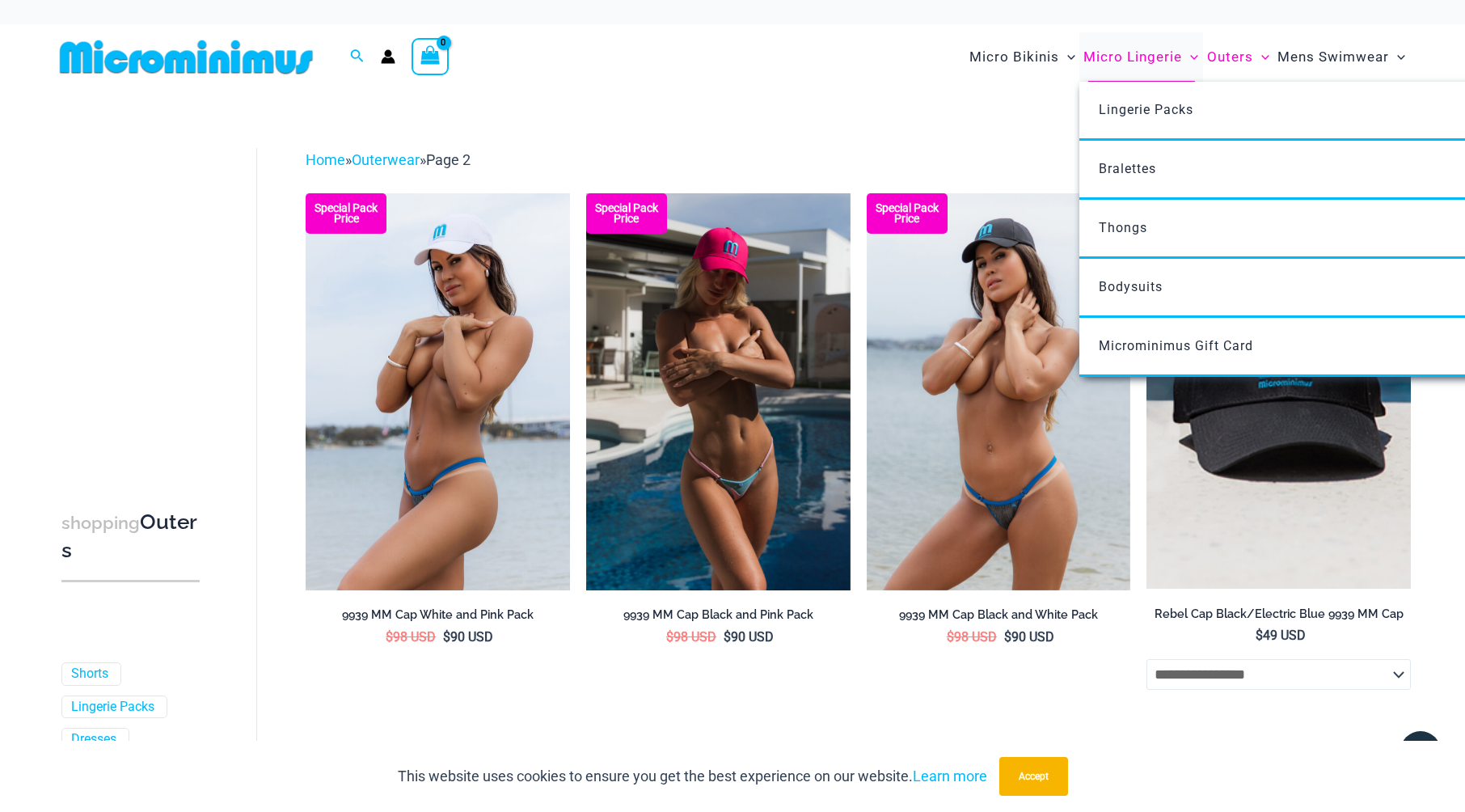
click at [1139, 53] on span "Micro Lingerie" at bounding box center [1133, 57] width 99 height 41
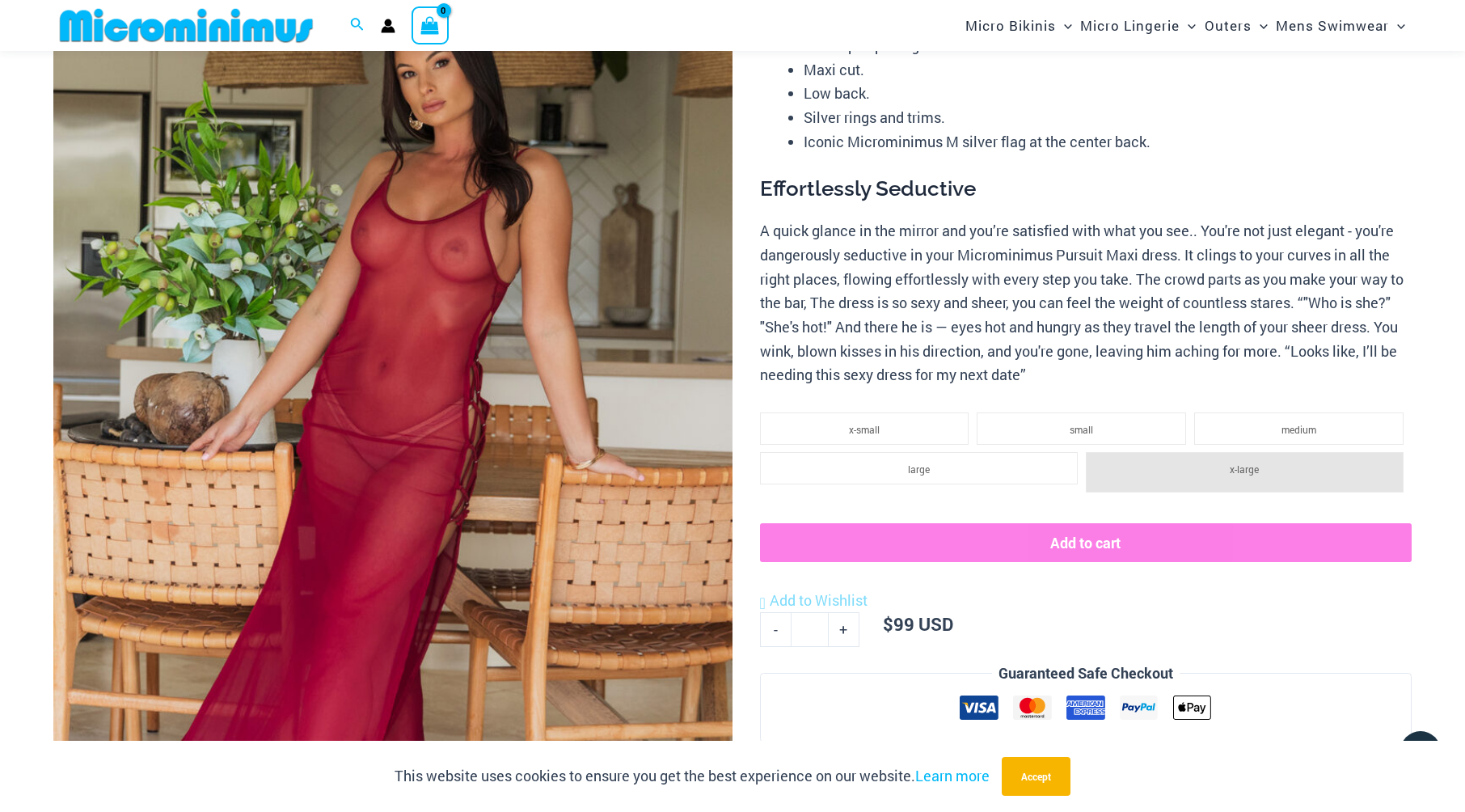
scroll to position [69, 0]
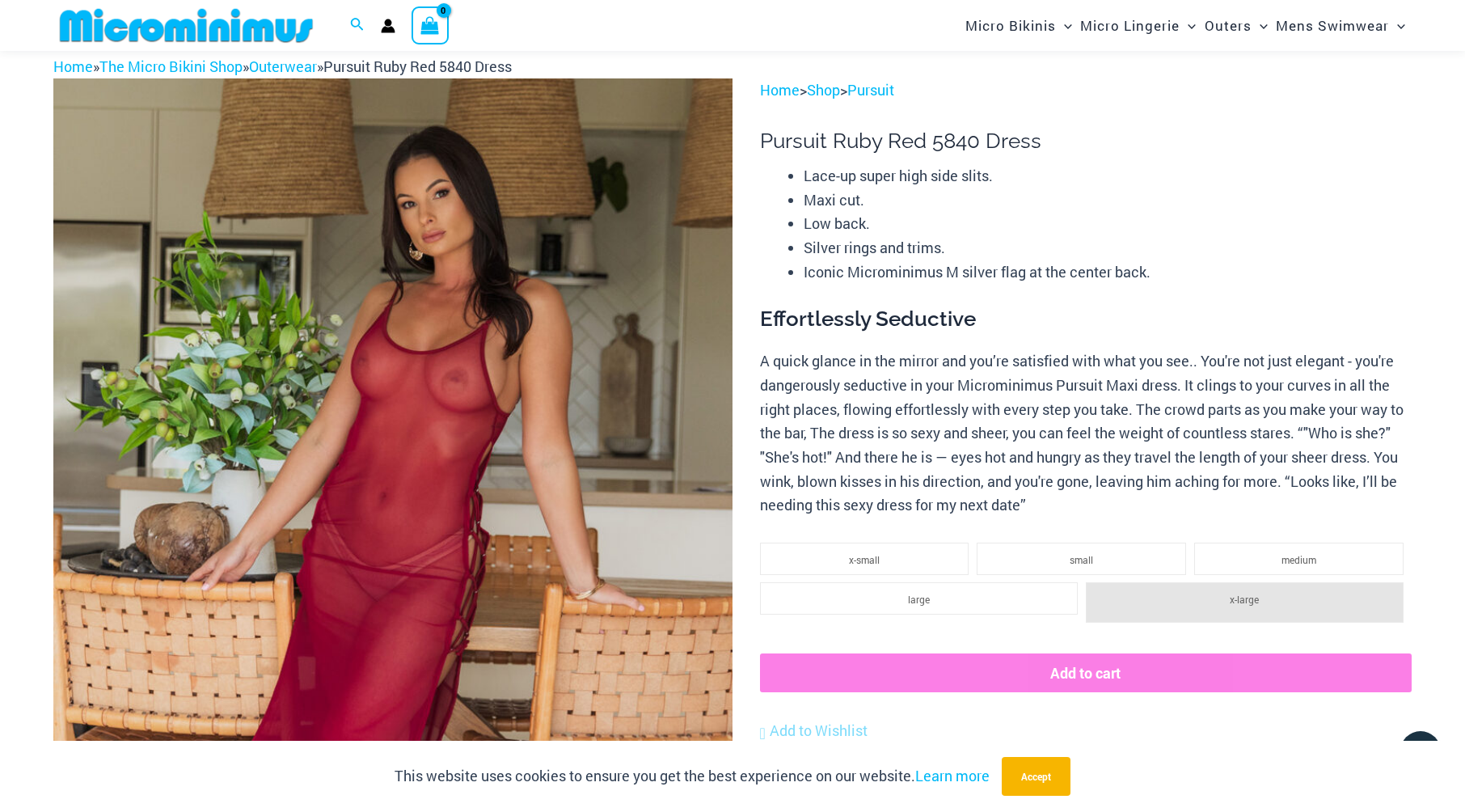
click at [500, 498] on img at bounding box center [393, 588] width 679 height 1019
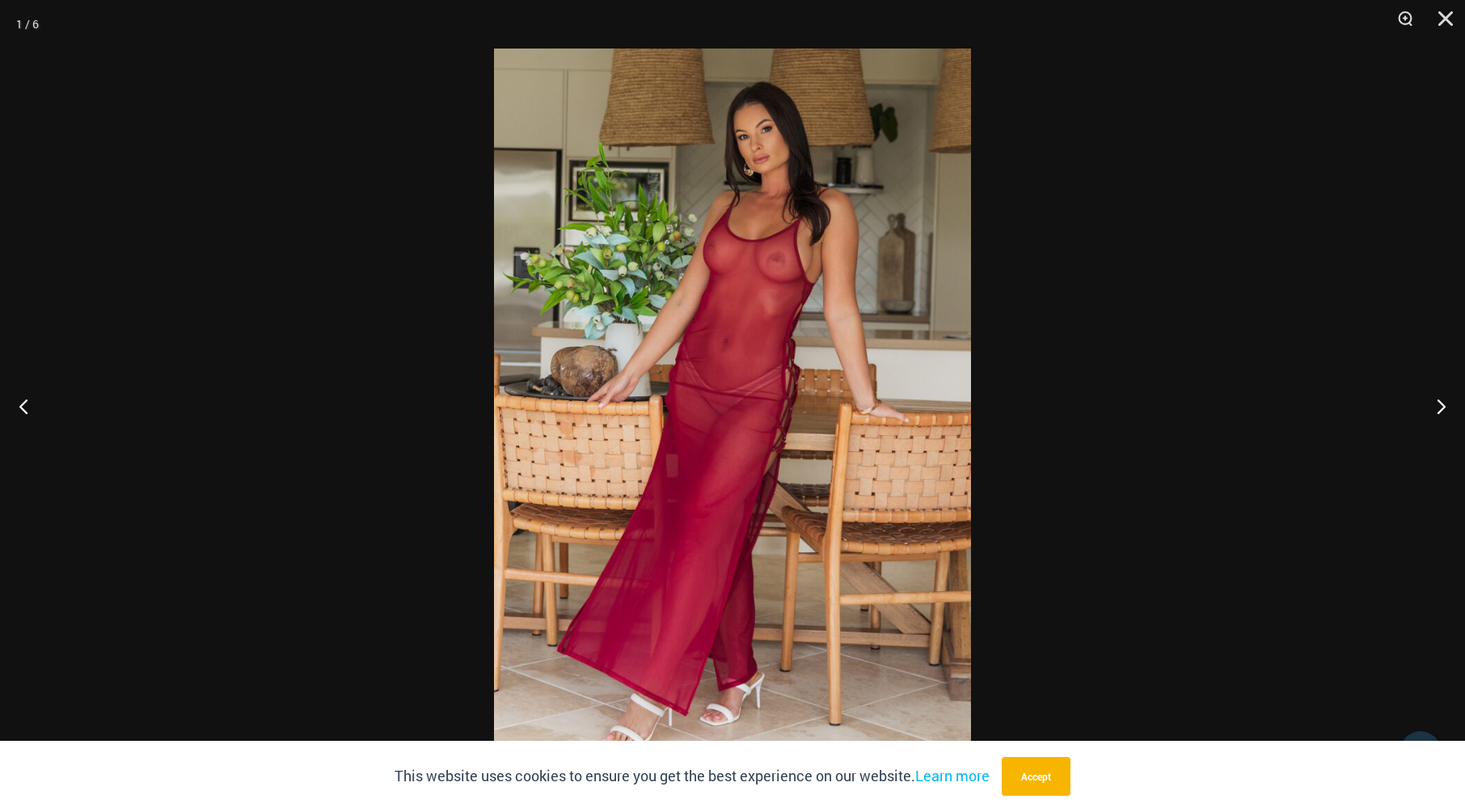
click at [773, 425] on img at bounding box center [732, 406] width 477 height 714
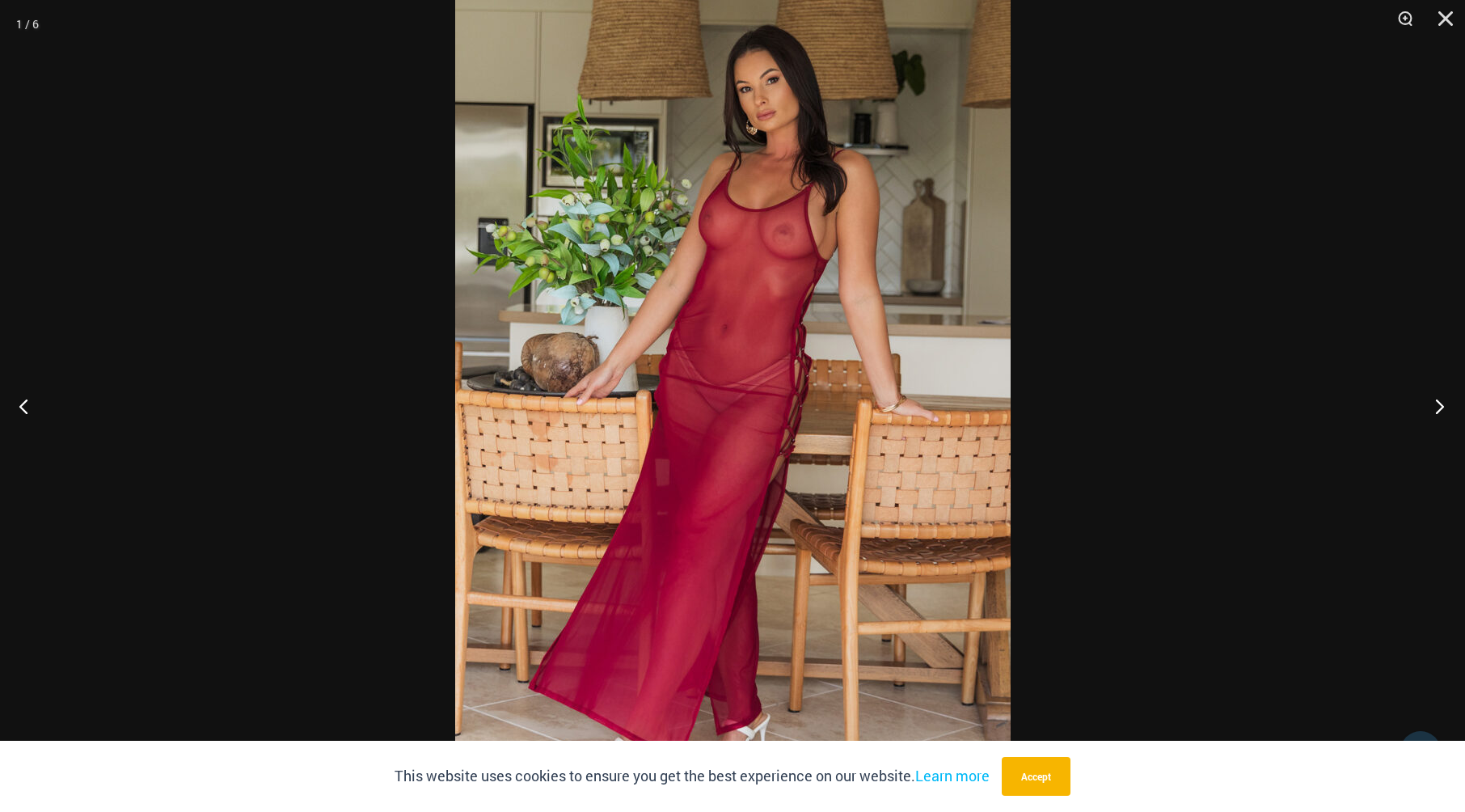
click at [1435, 403] on button "Next" at bounding box center [1435, 406] width 61 height 81
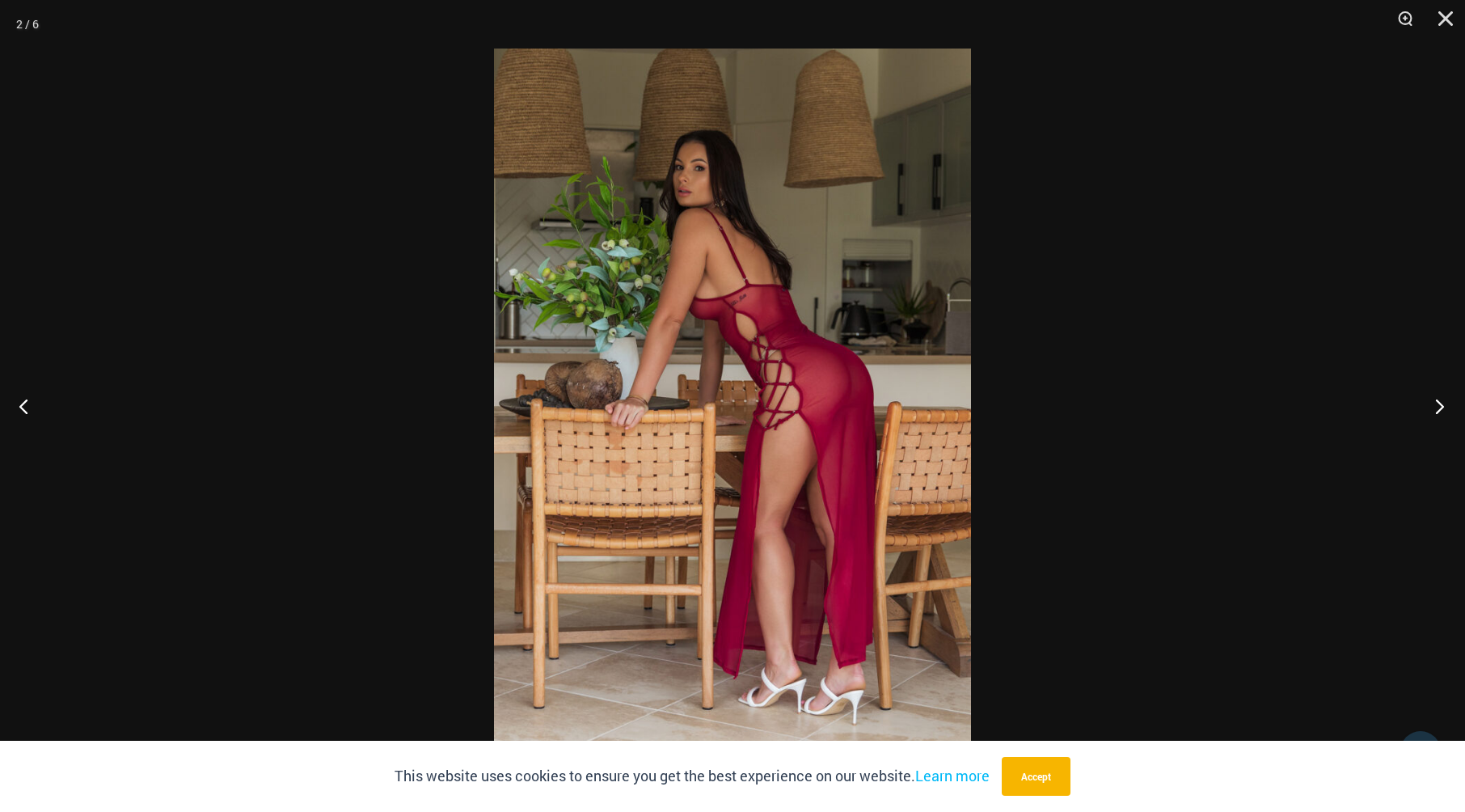
click at [1435, 403] on button "Next" at bounding box center [1435, 406] width 61 height 81
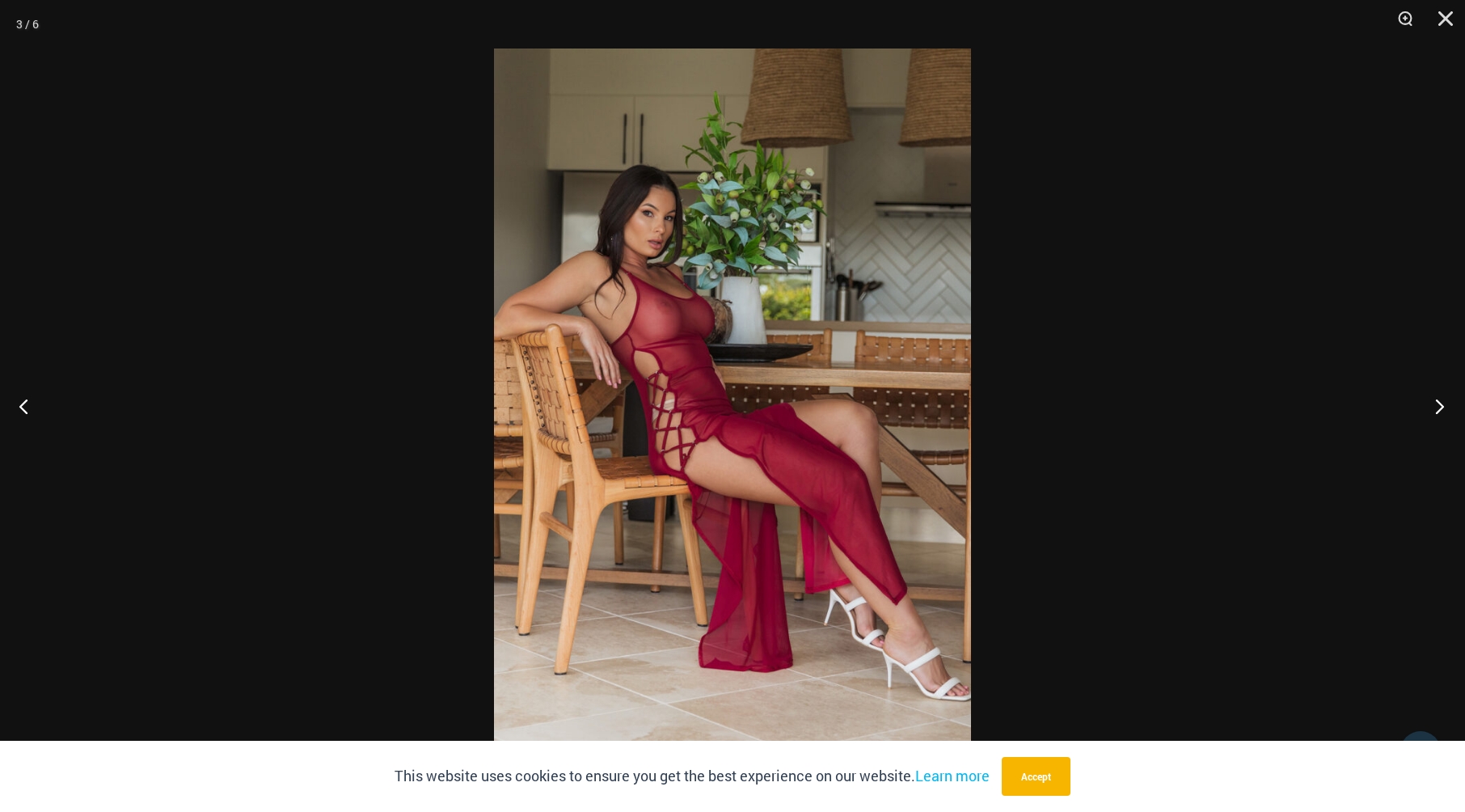
click at [1435, 403] on button "Next" at bounding box center [1435, 406] width 61 height 81
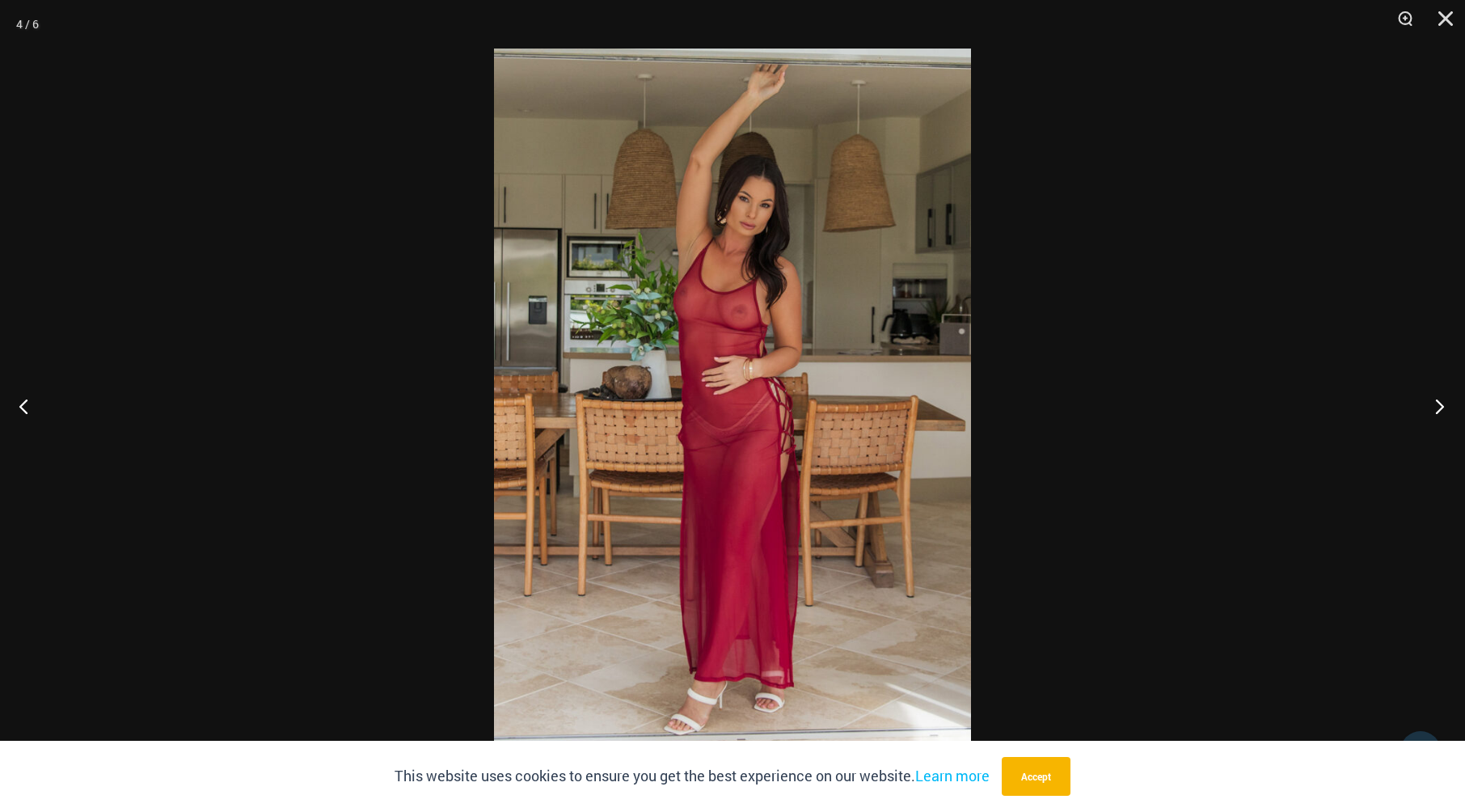
click at [1435, 403] on button "Next" at bounding box center [1435, 406] width 61 height 81
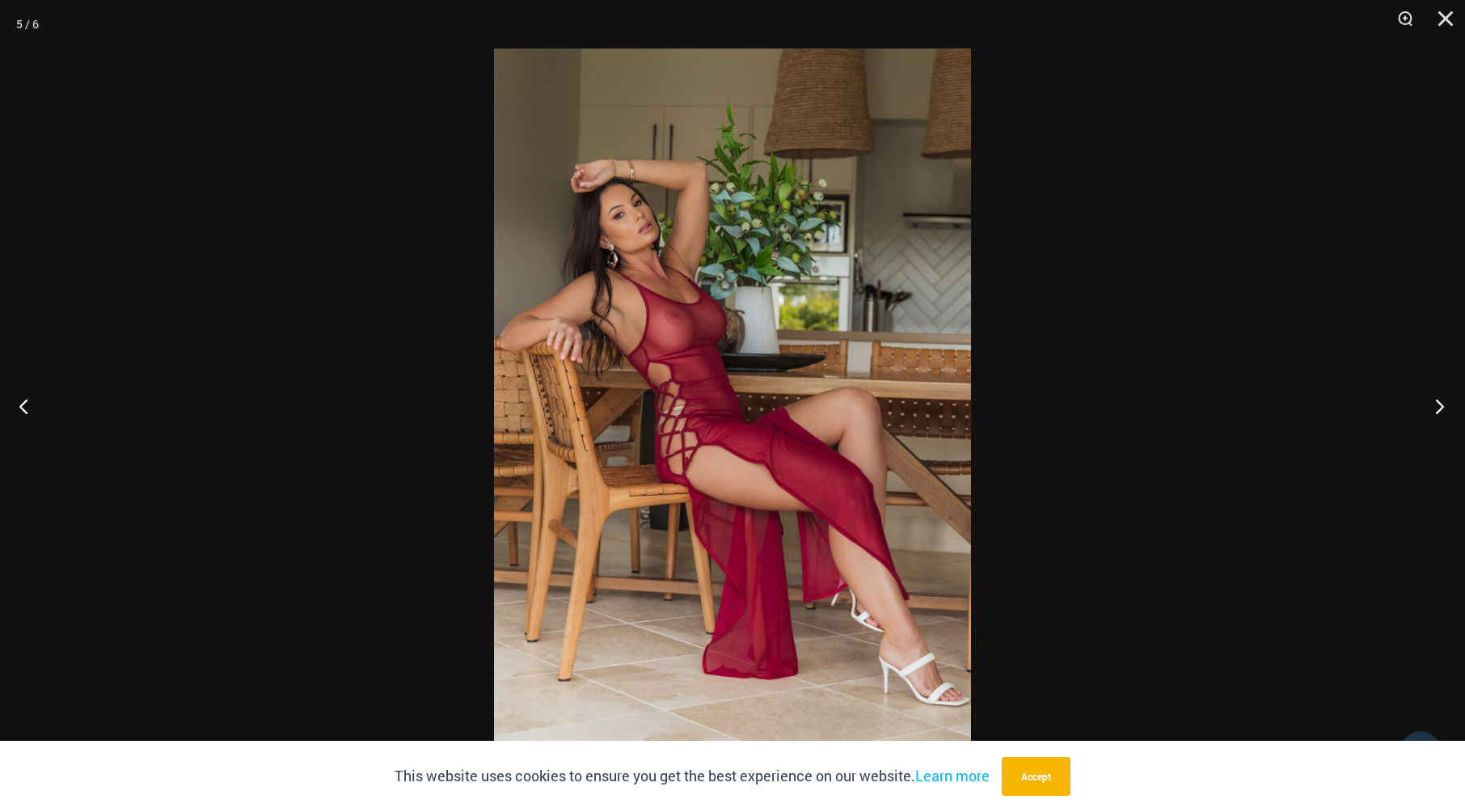
click at [1435, 403] on button "Next" at bounding box center [1435, 406] width 61 height 81
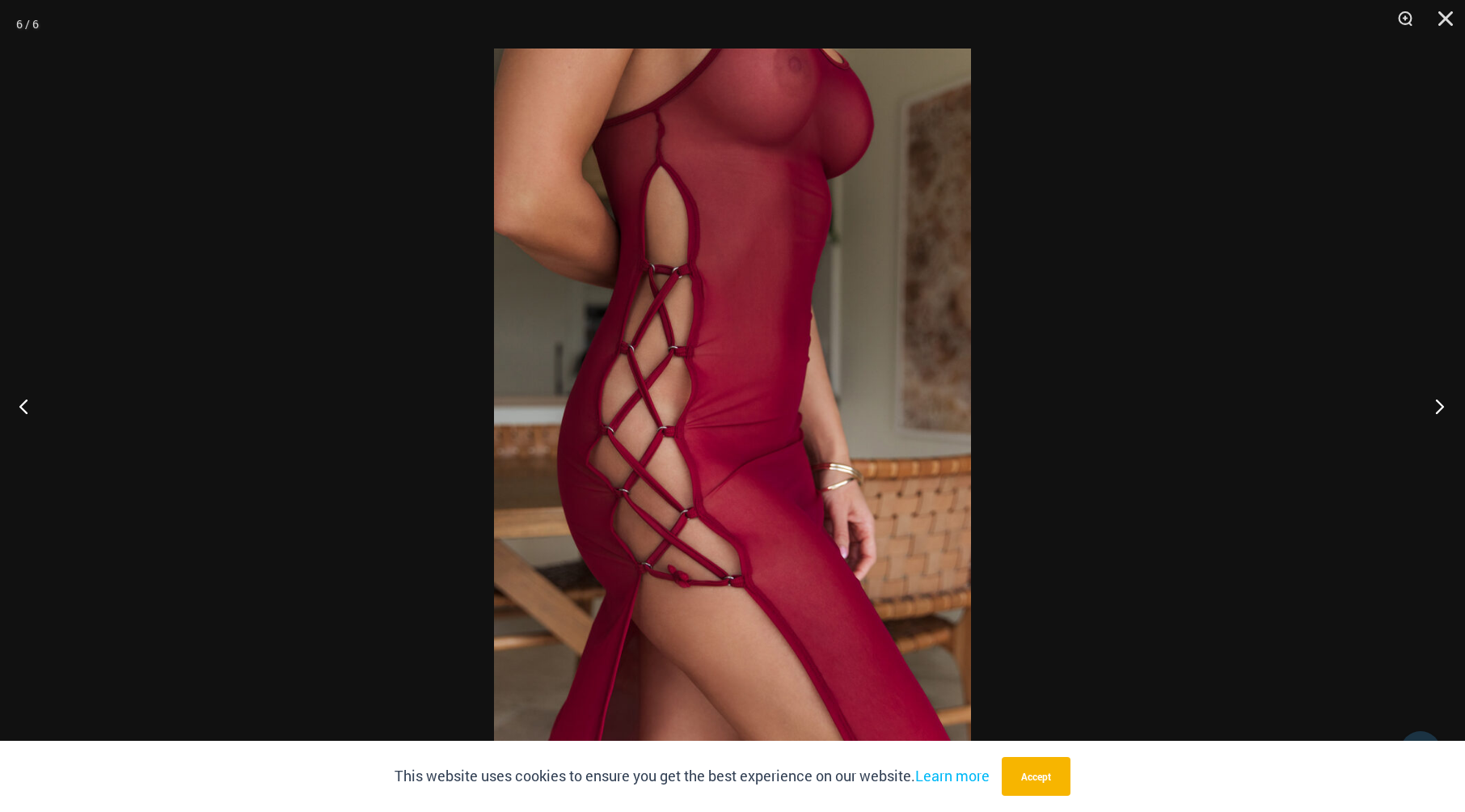
click at [1435, 406] on button "Next" at bounding box center [1435, 406] width 61 height 81
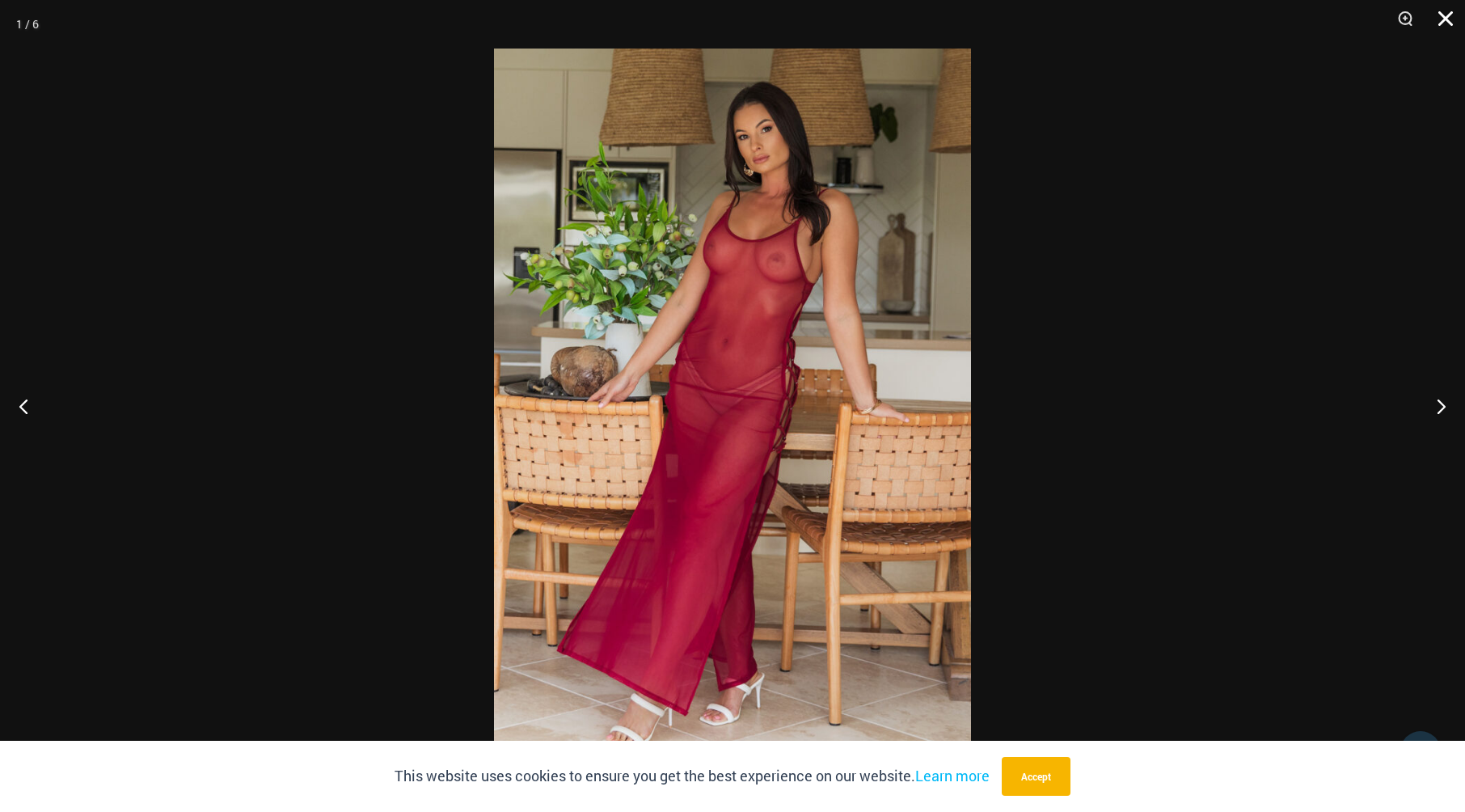
click at [1447, 21] on button "Close" at bounding box center [1440, 24] width 40 height 49
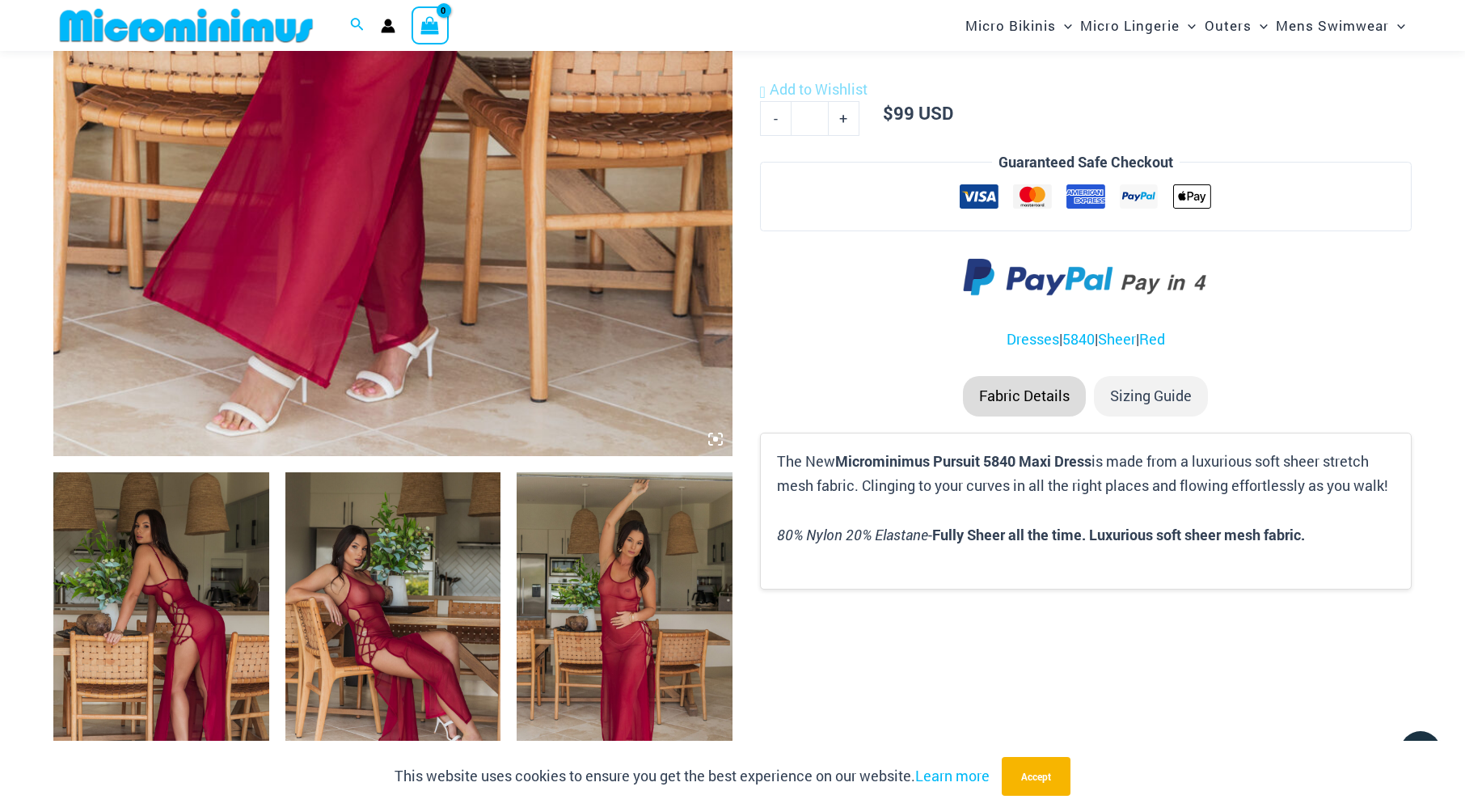
scroll to position [715, 0]
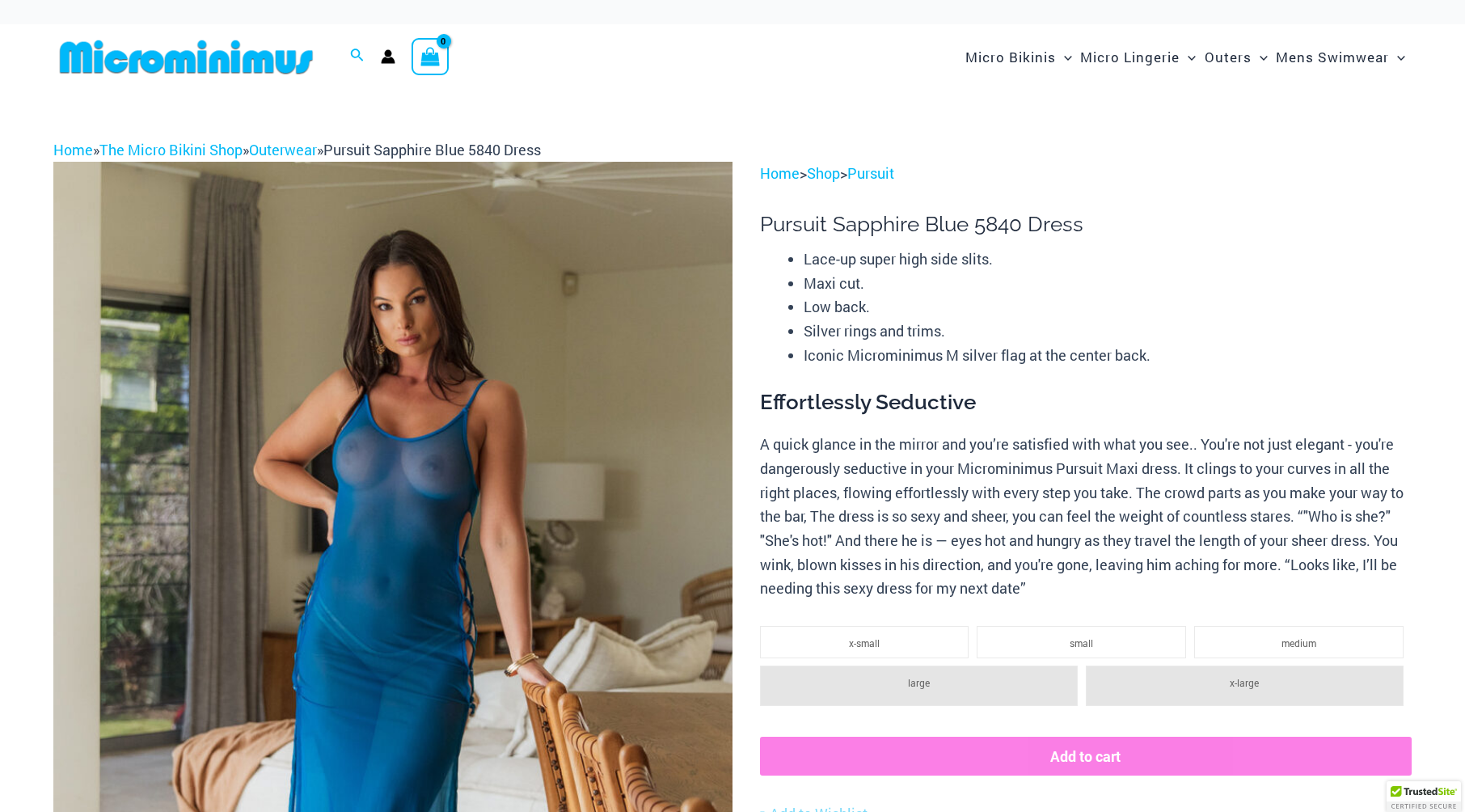
click at [388, 581] on img at bounding box center [393, 670] width 679 height 1019
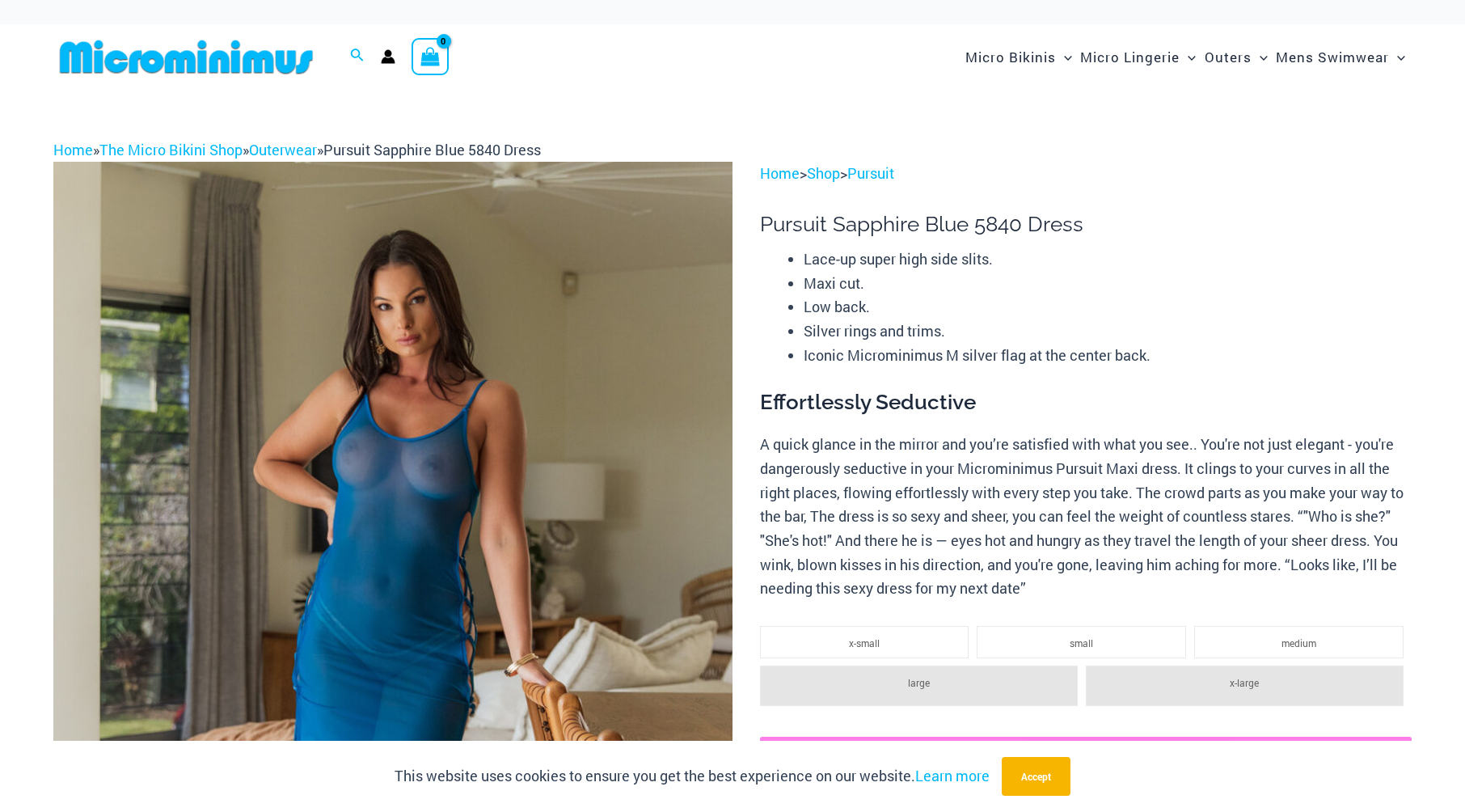
click at [441, 500] on img at bounding box center [393, 670] width 679 height 1019
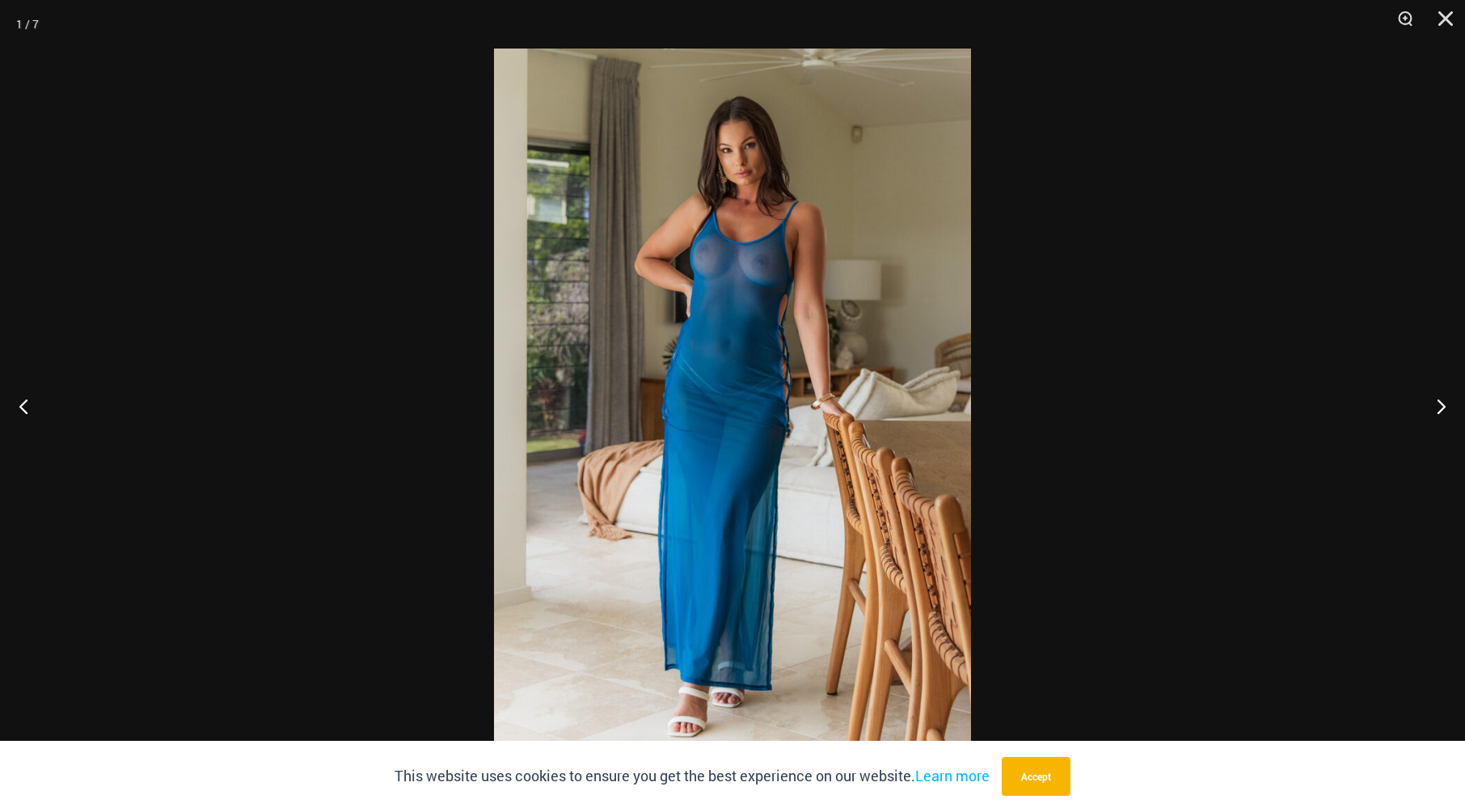
click at [718, 420] on img at bounding box center [732, 406] width 477 height 714
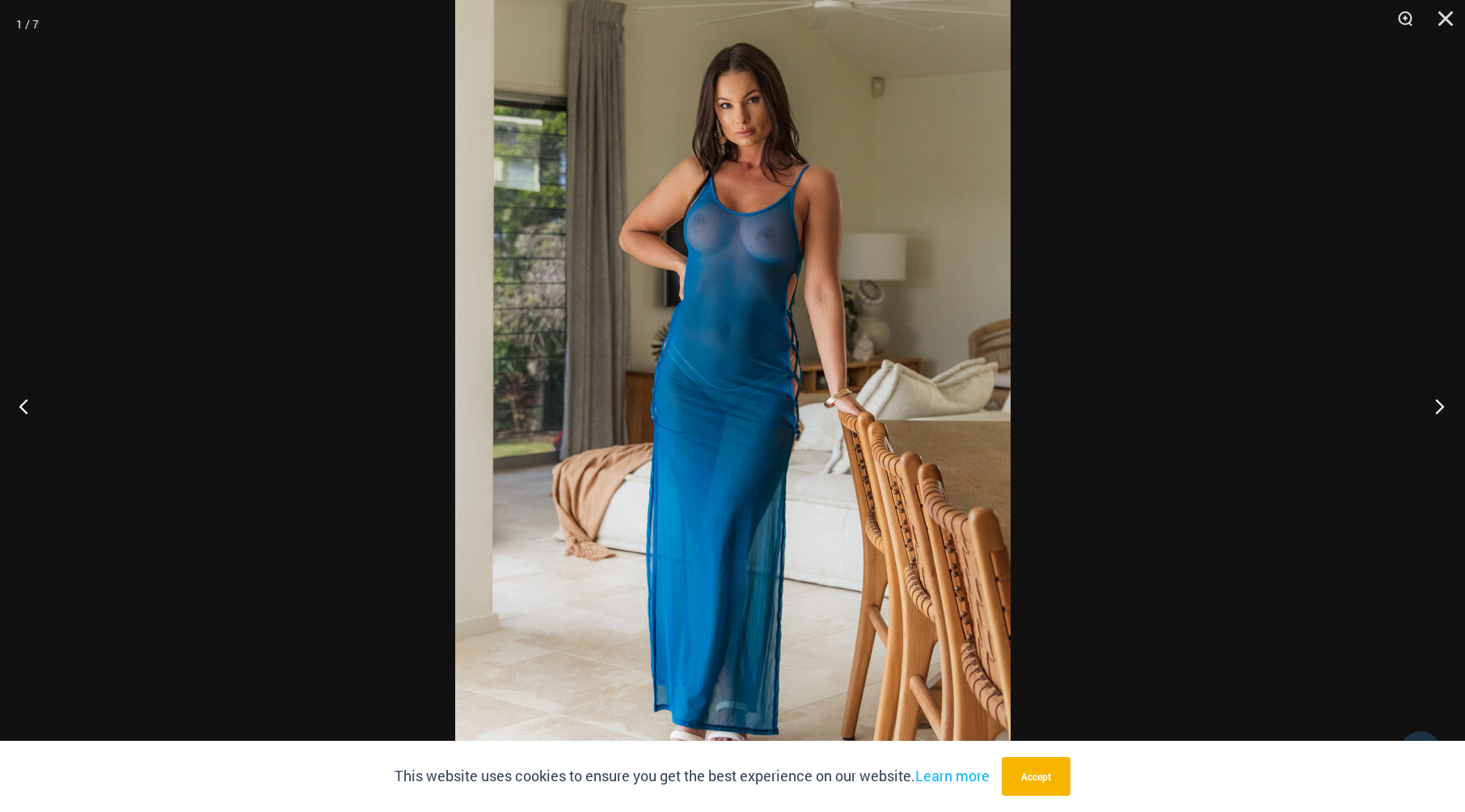
click at [1438, 404] on button "Next" at bounding box center [1435, 406] width 61 height 81
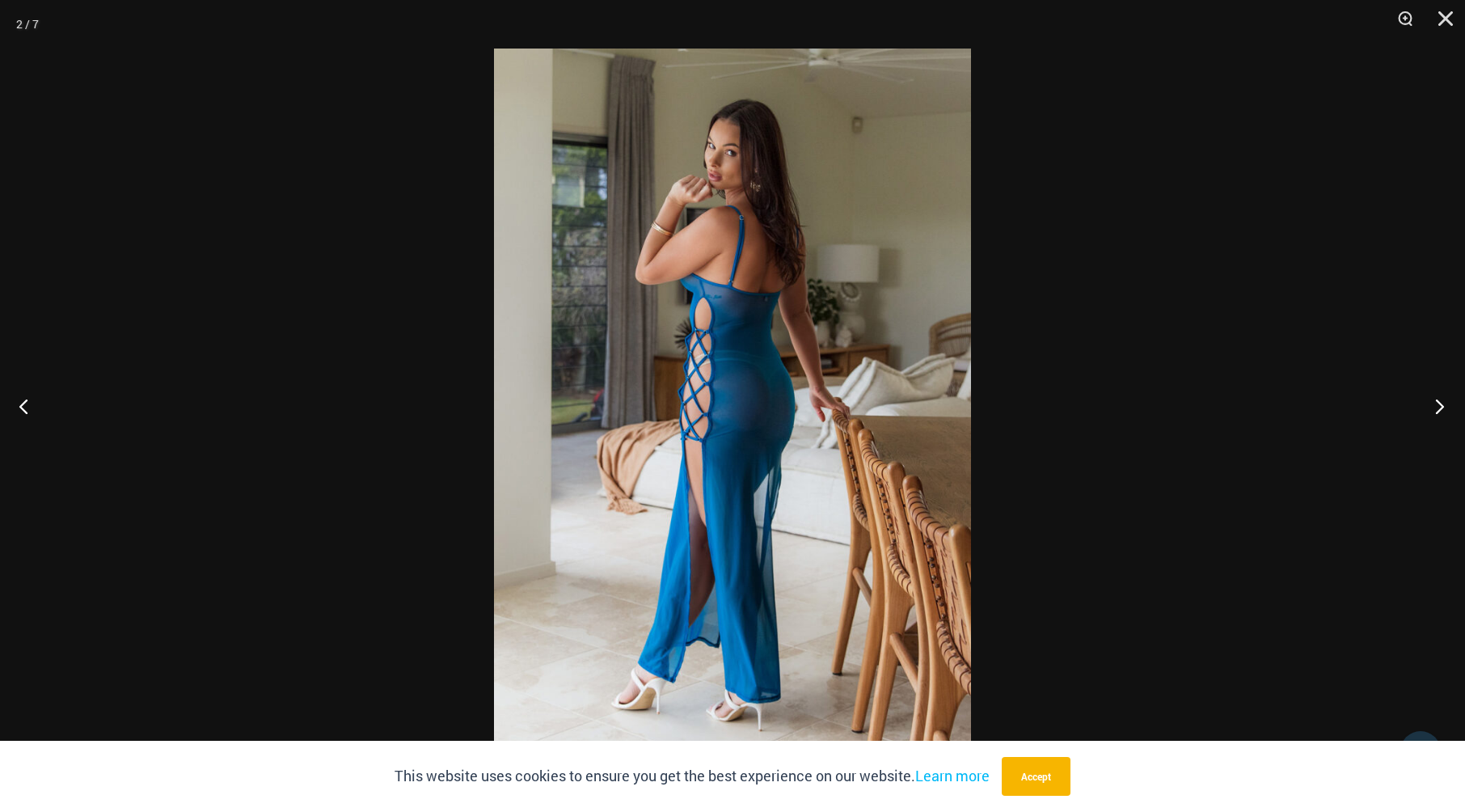
click at [1438, 404] on button "Next" at bounding box center [1435, 406] width 61 height 81
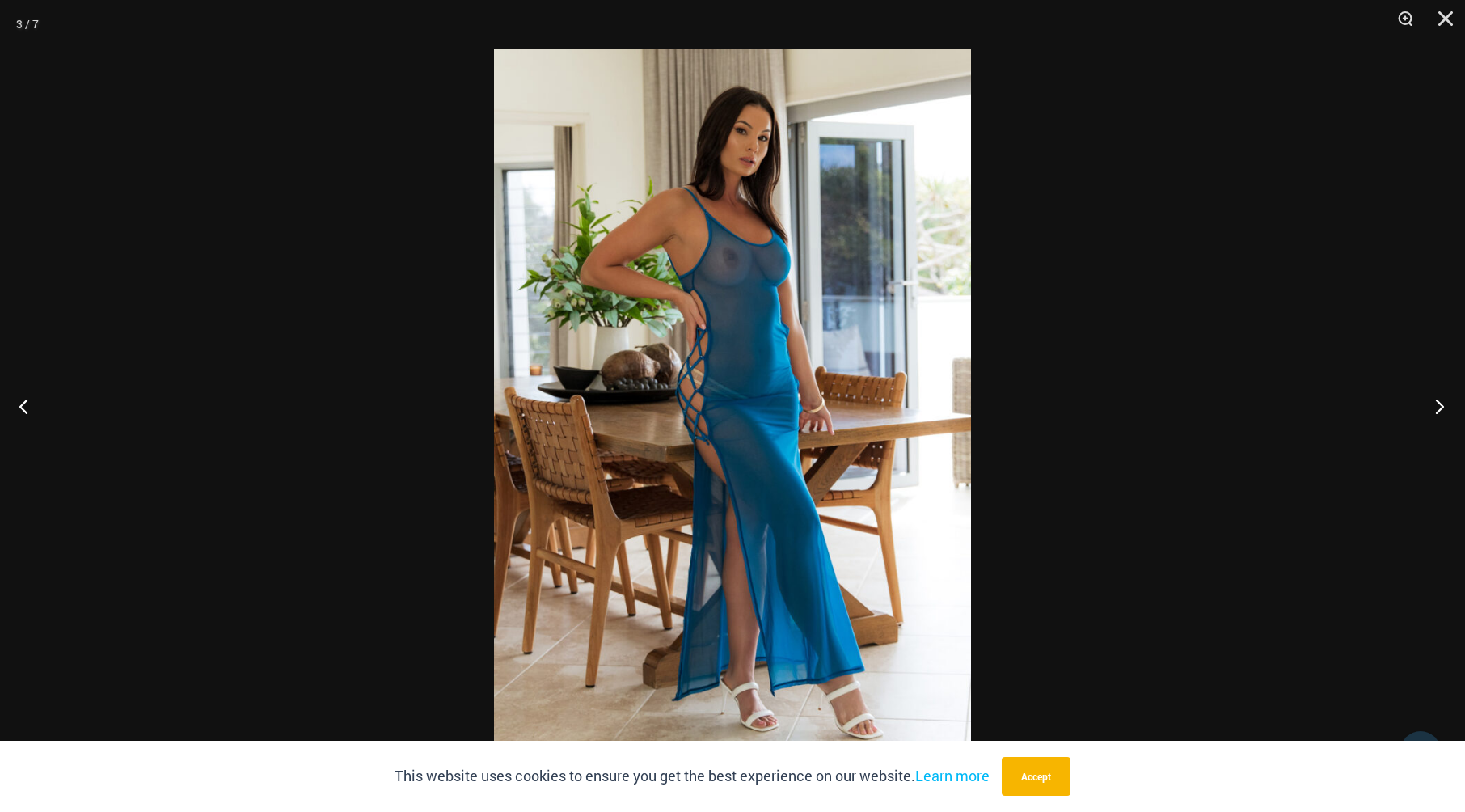
click at [1438, 404] on button "Next" at bounding box center [1435, 406] width 61 height 81
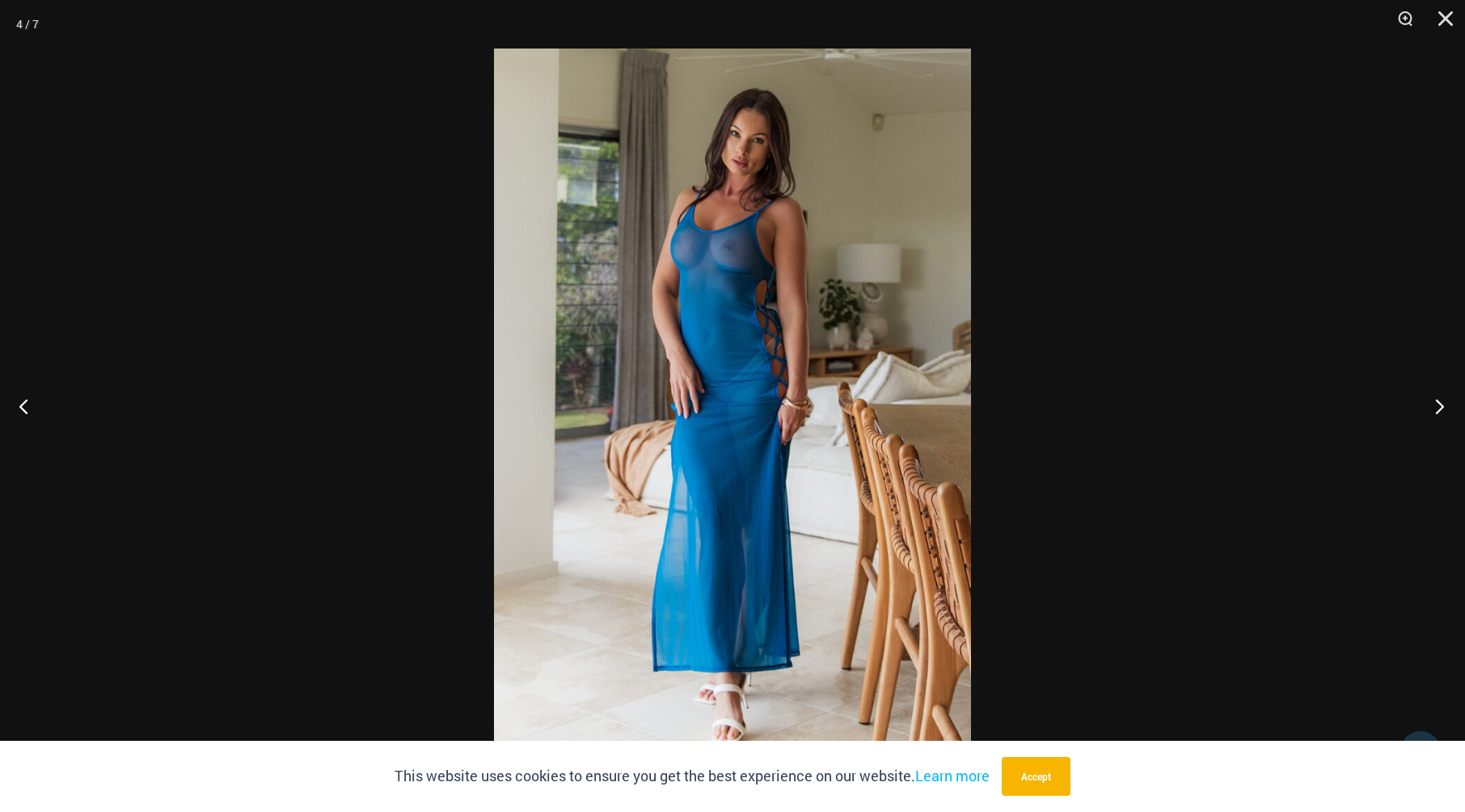
click at [1438, 404] on button "Next" at bounding box center [1435, 406] width 61 height 81
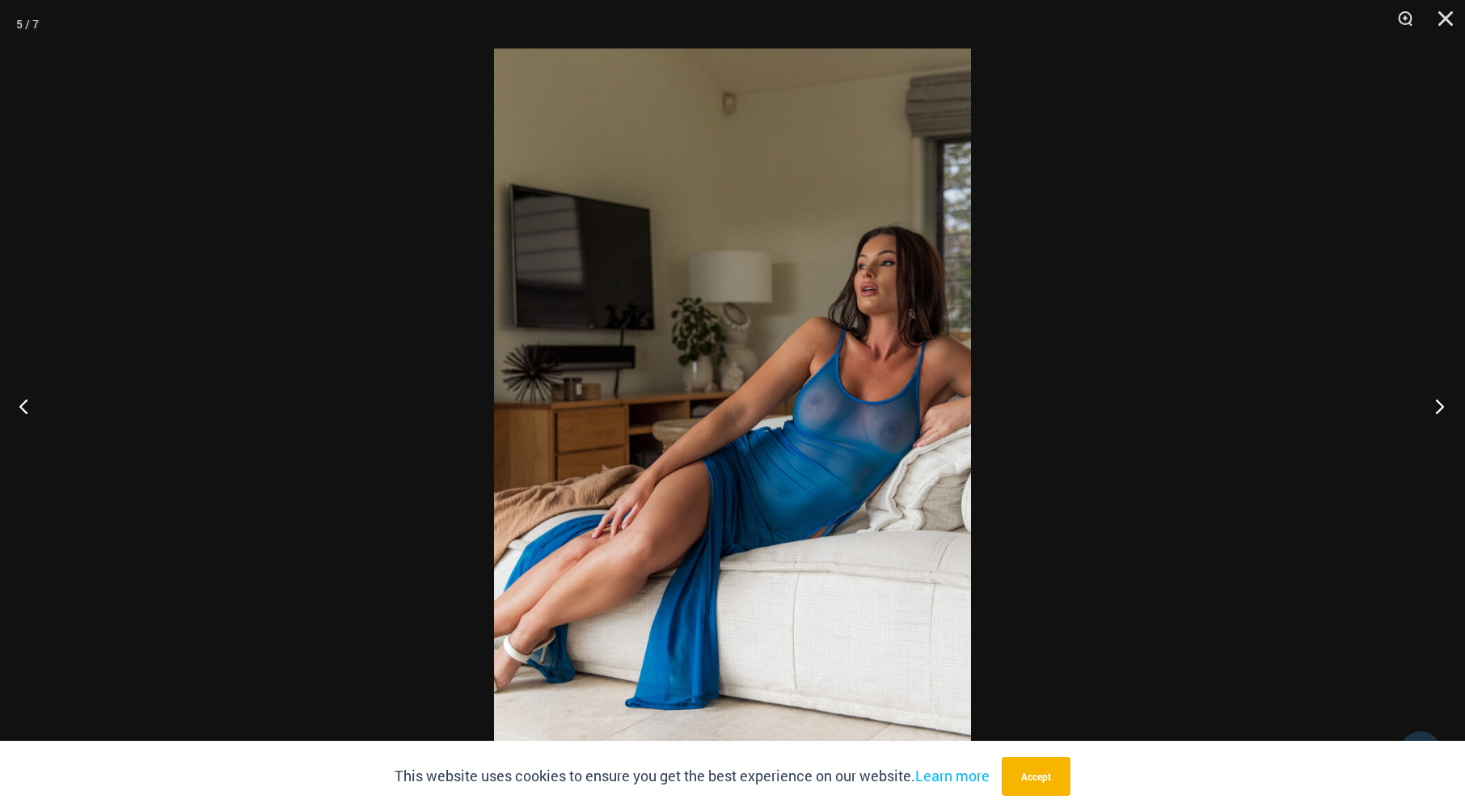
click at [1438, 404] on button "Next" at bounding box center [1435, 406] width 61 height 81
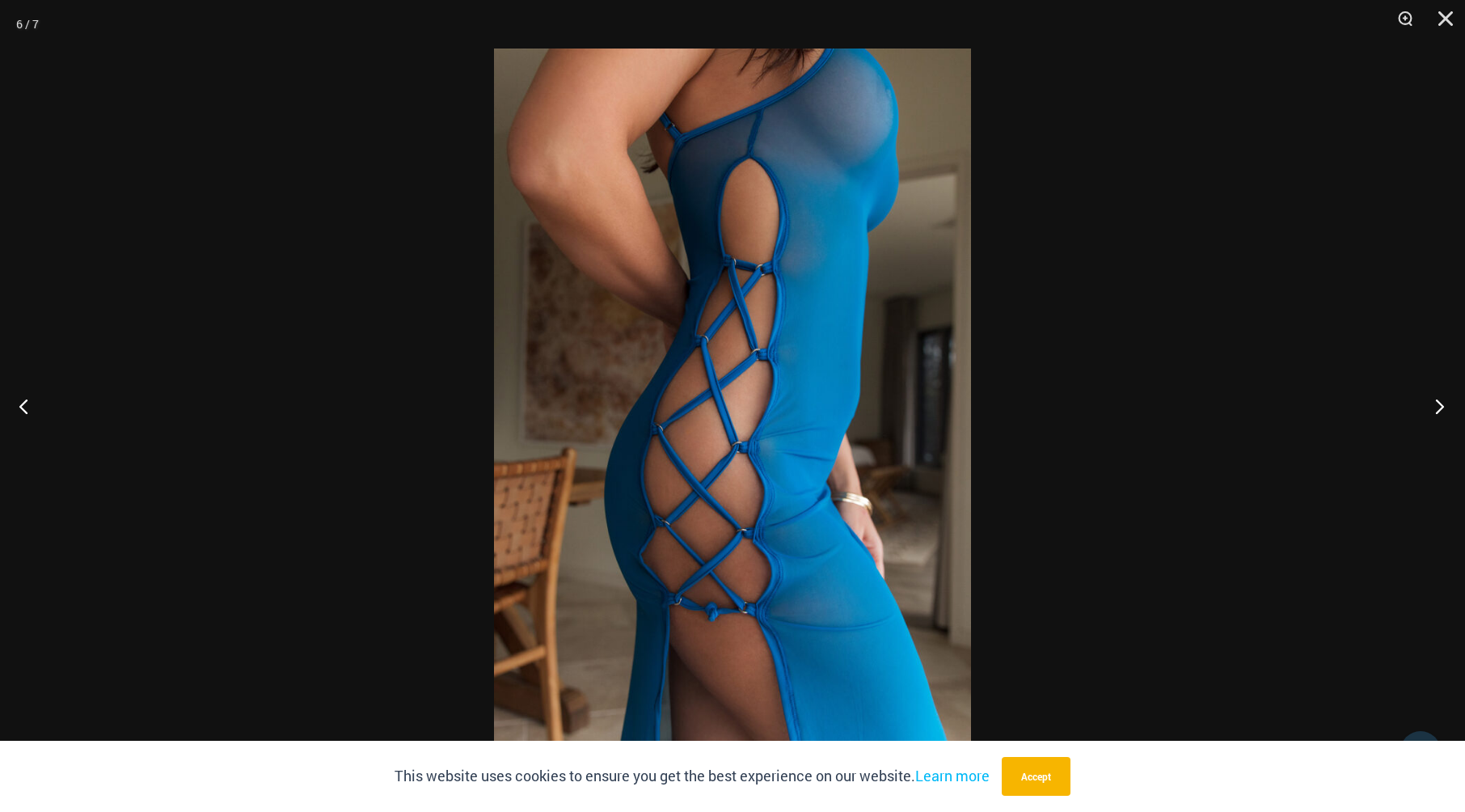
click at [1438, 404] on button "Next" at bounding box center [1435, 406] width 61 height 81
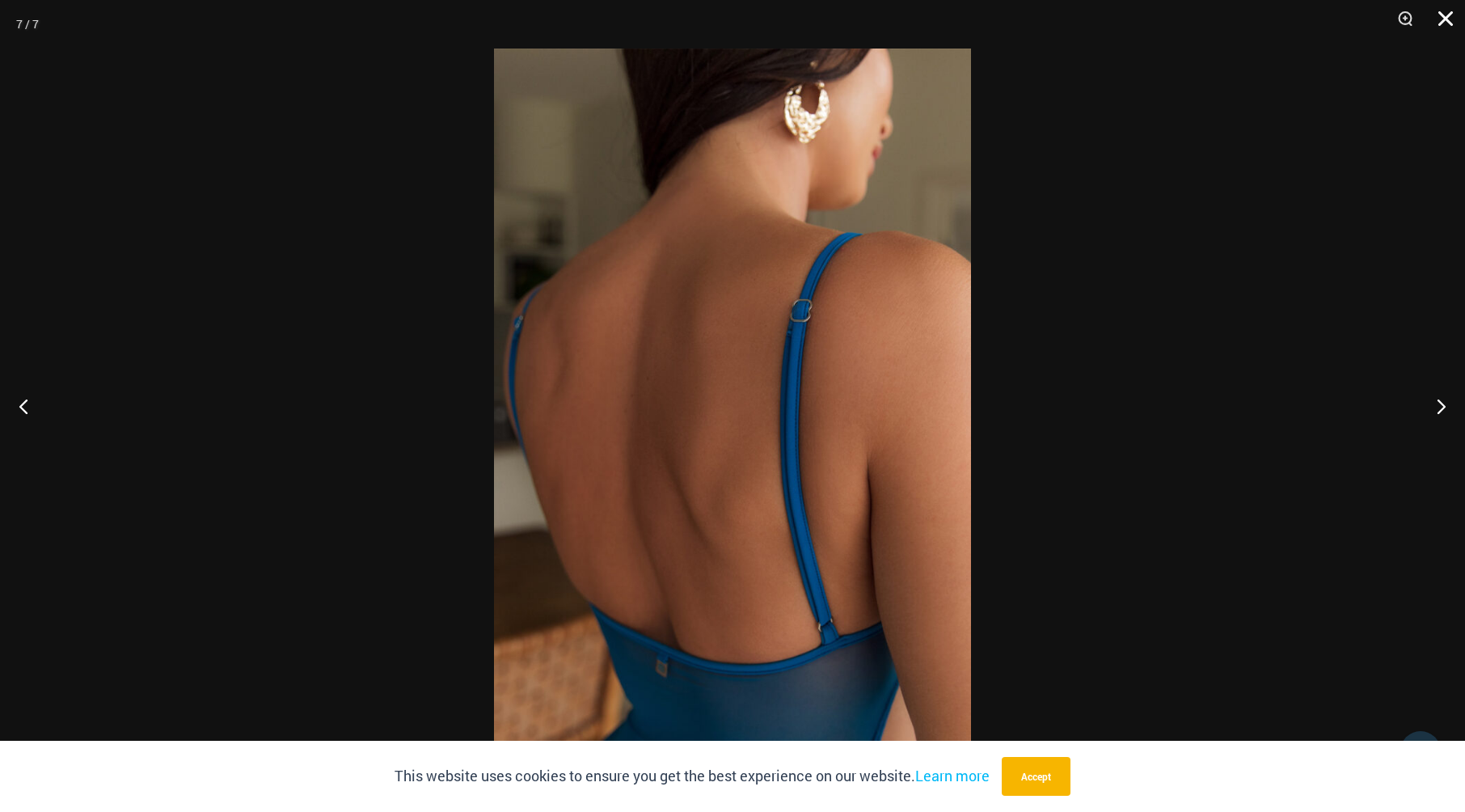
click at [1453, 14] on button "Close" at bounding box center [1440, 24] width 40 height 49
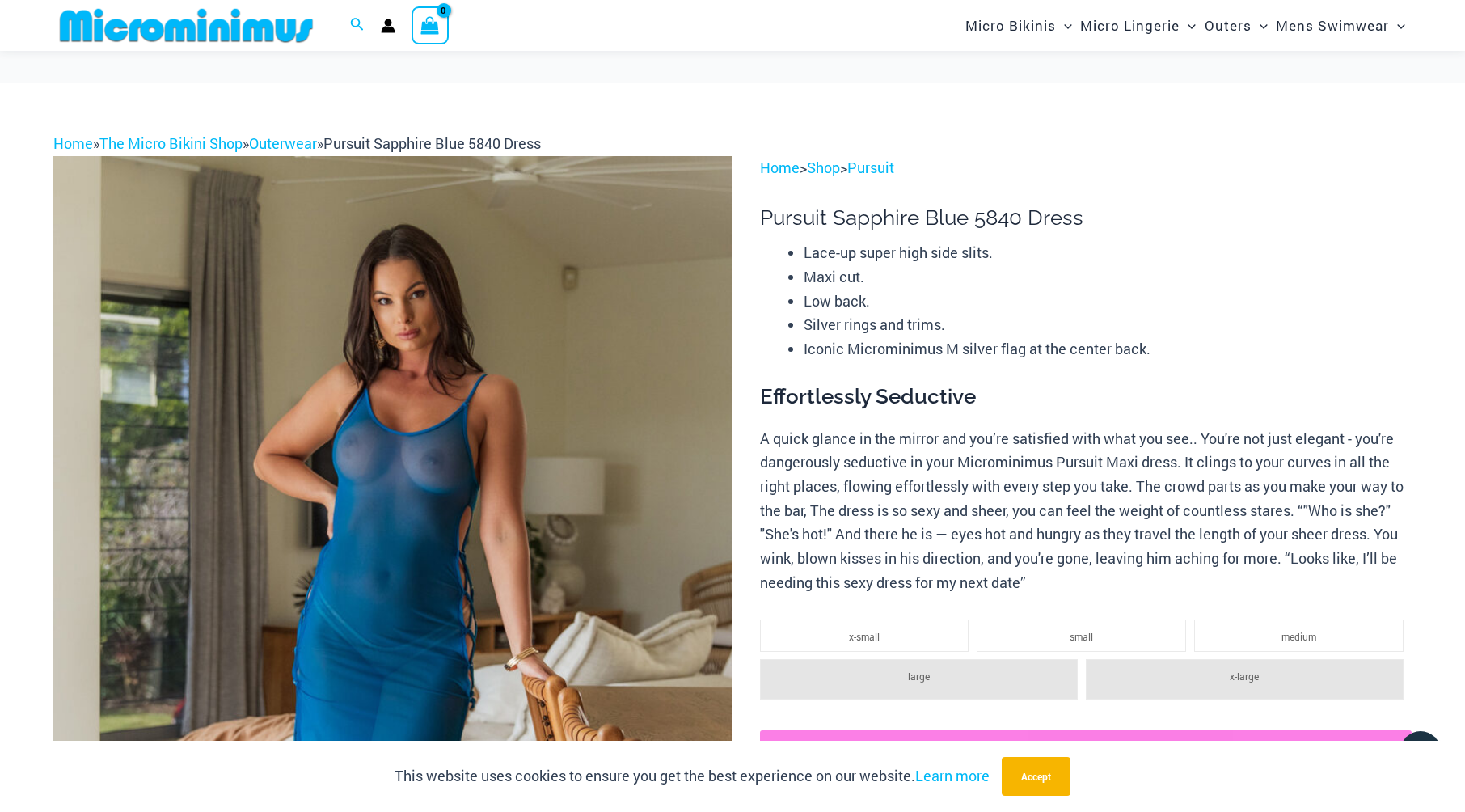
scroll to position [309, 0]
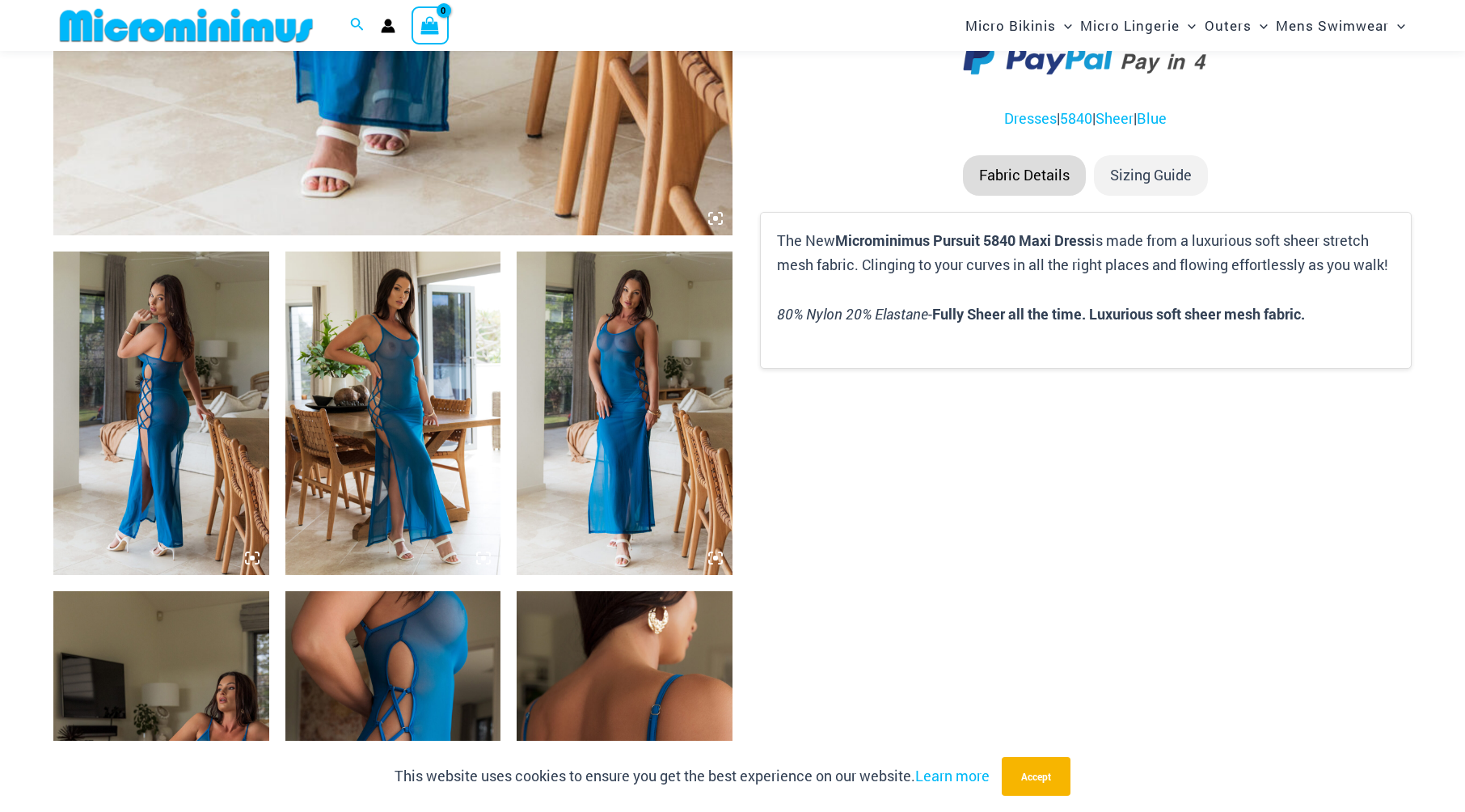
scroll to position [958, 0]
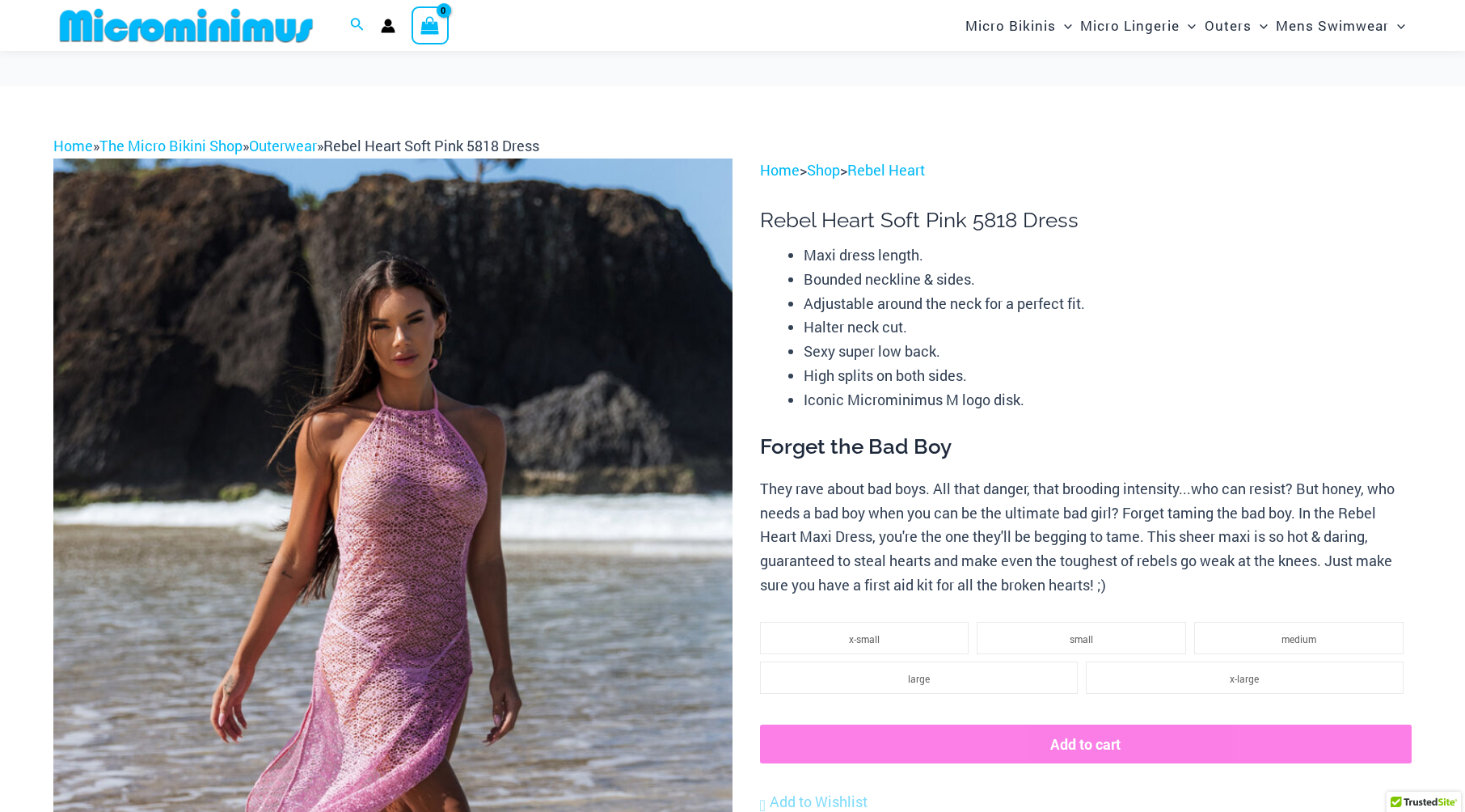
click at [479, 452] on img at bounding box center [393, 667] width 679 height 1019
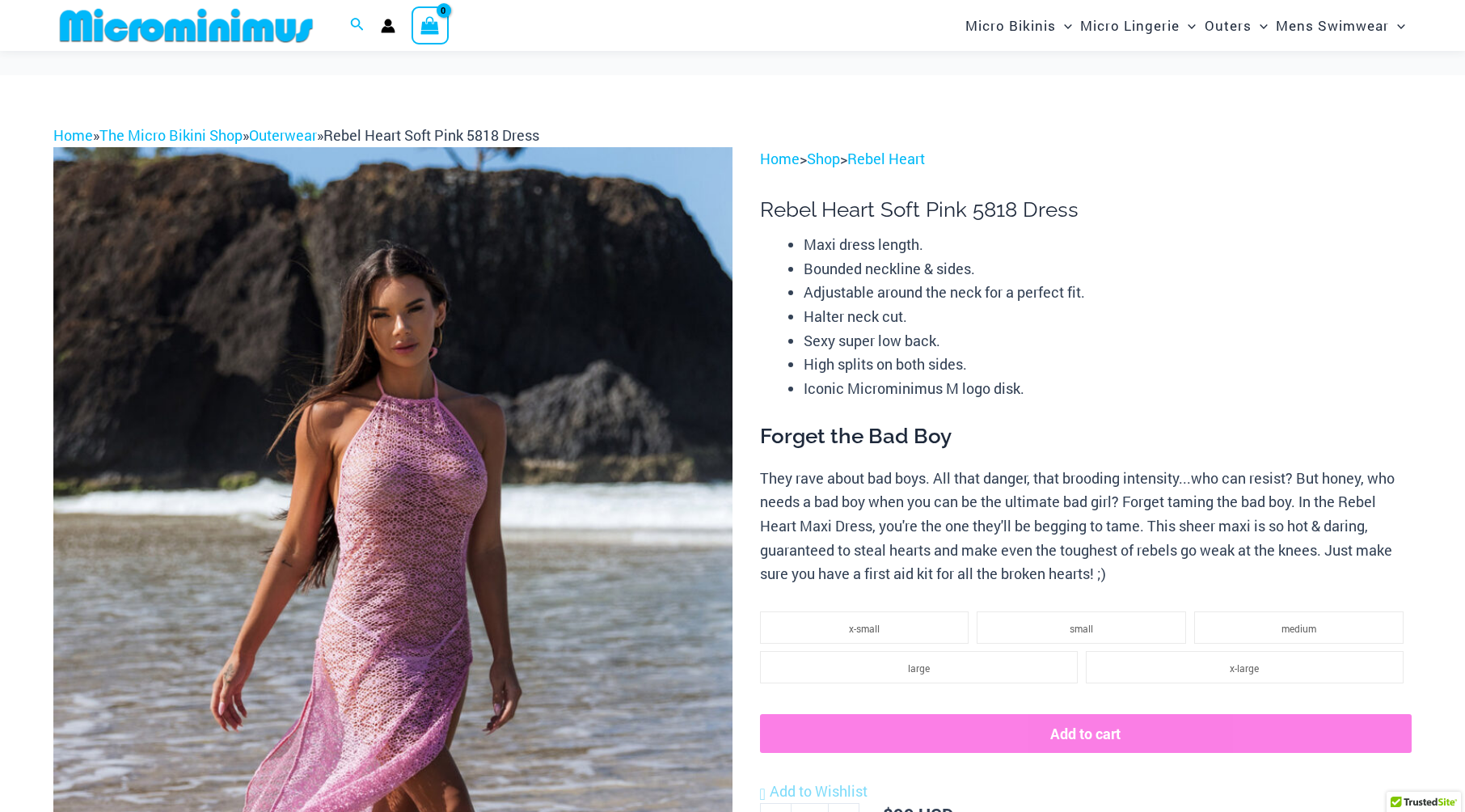
scroll to position [161, 0]
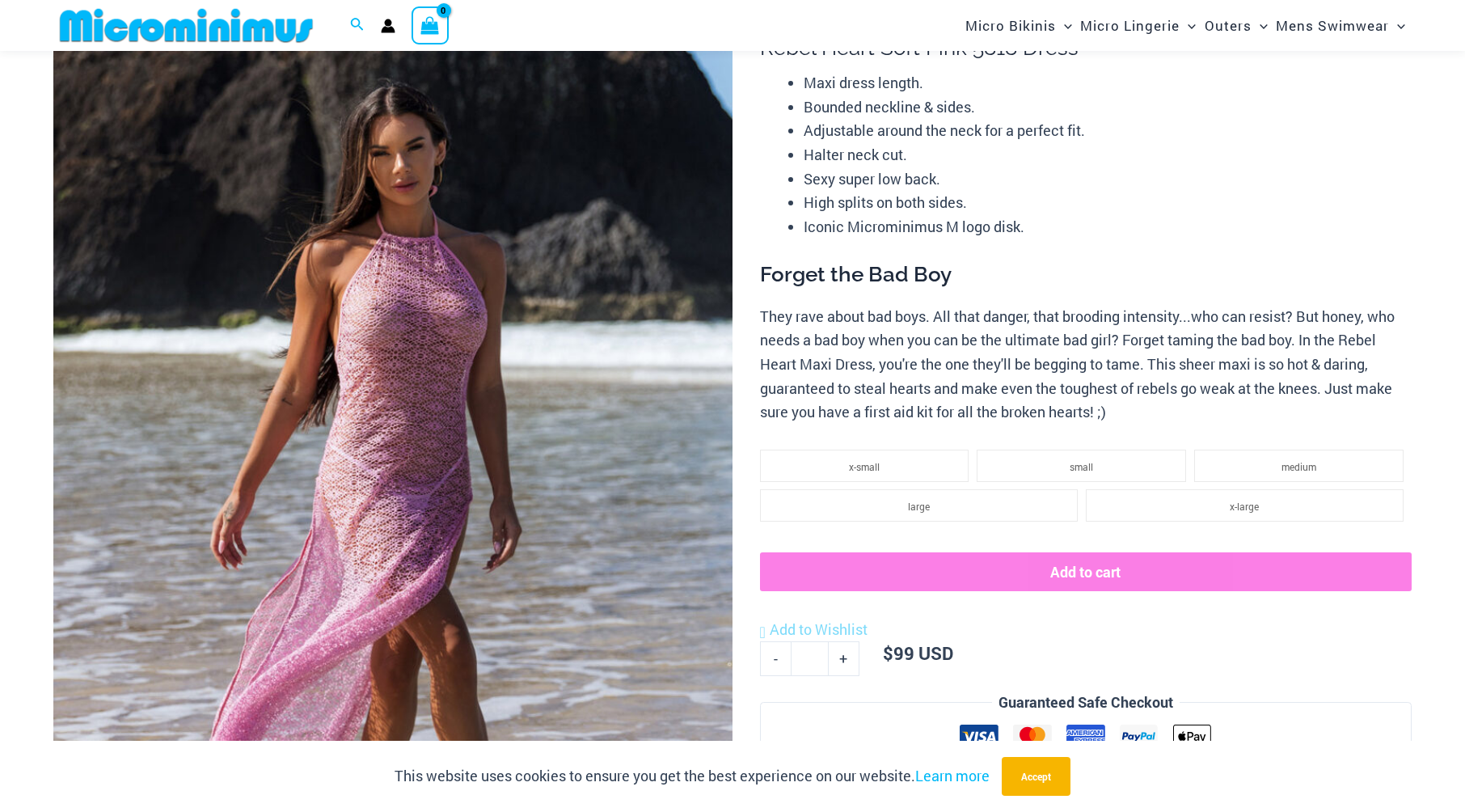
click at [501, 437] on img at bounding box center [393, 495] width 679 height 1019
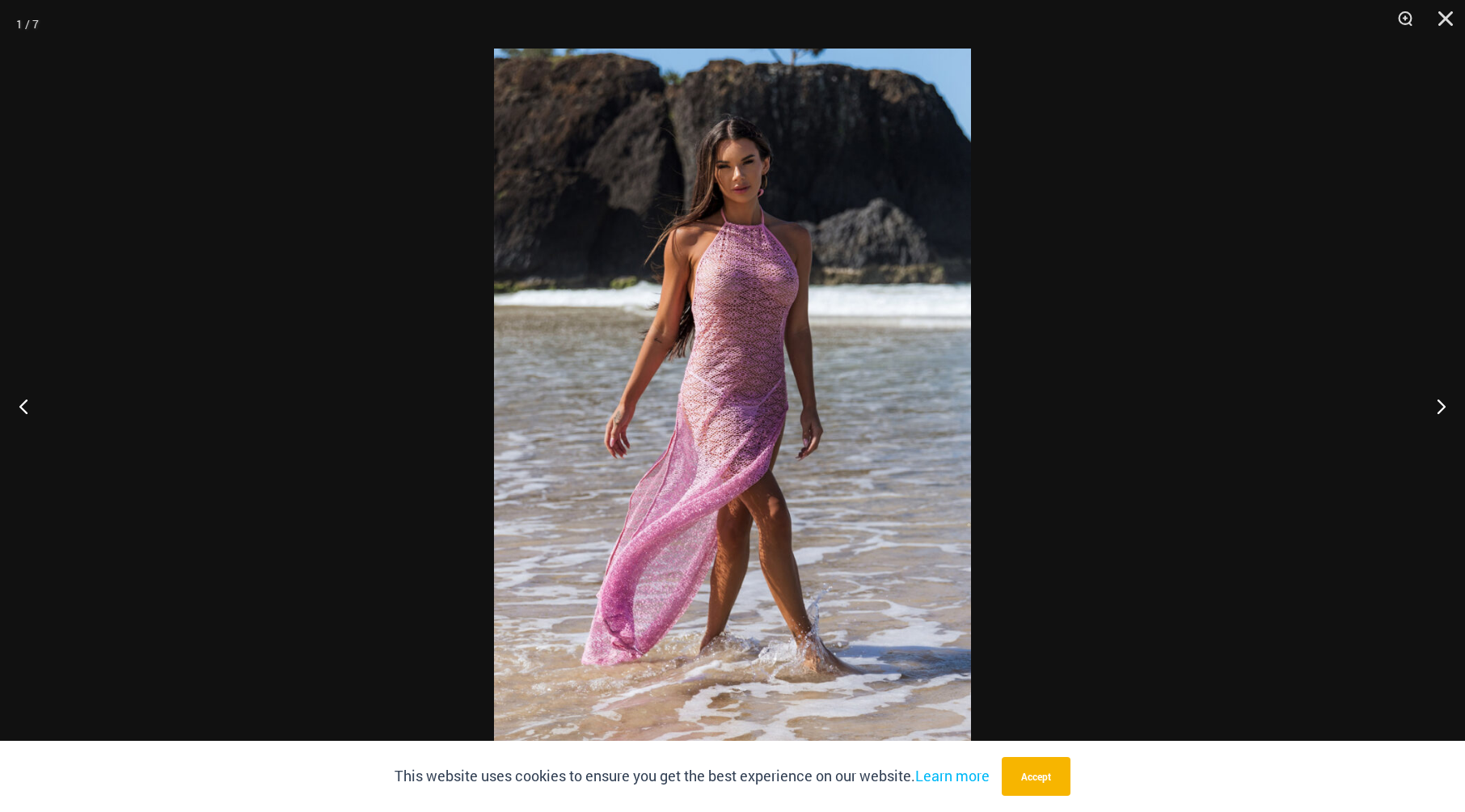
click at [807, 383] on img at bounding box center [732, 406] width 477 height 714
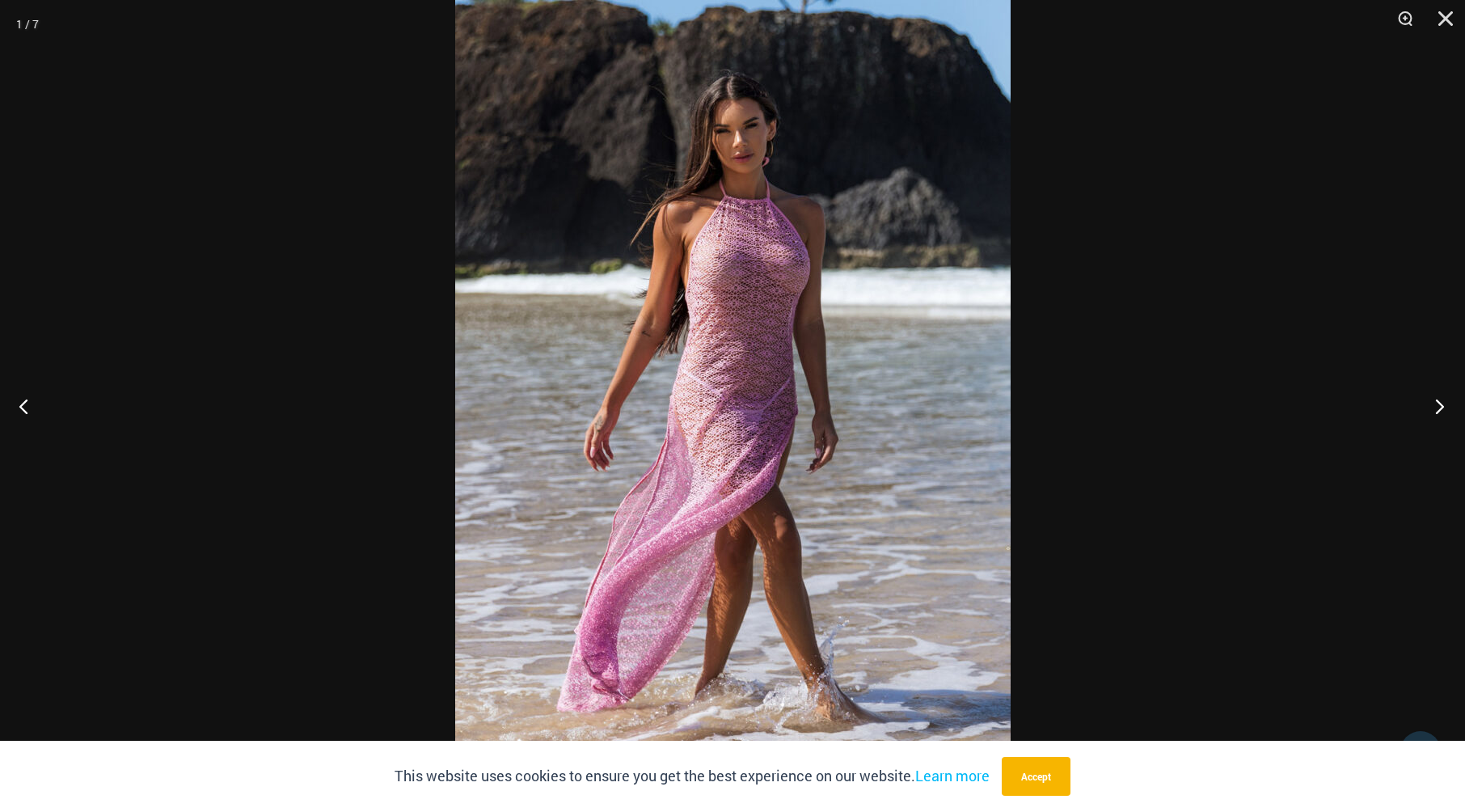
click at [1438, 405] on button "Next" at bounding box center [1435, 406] width 61 height 81
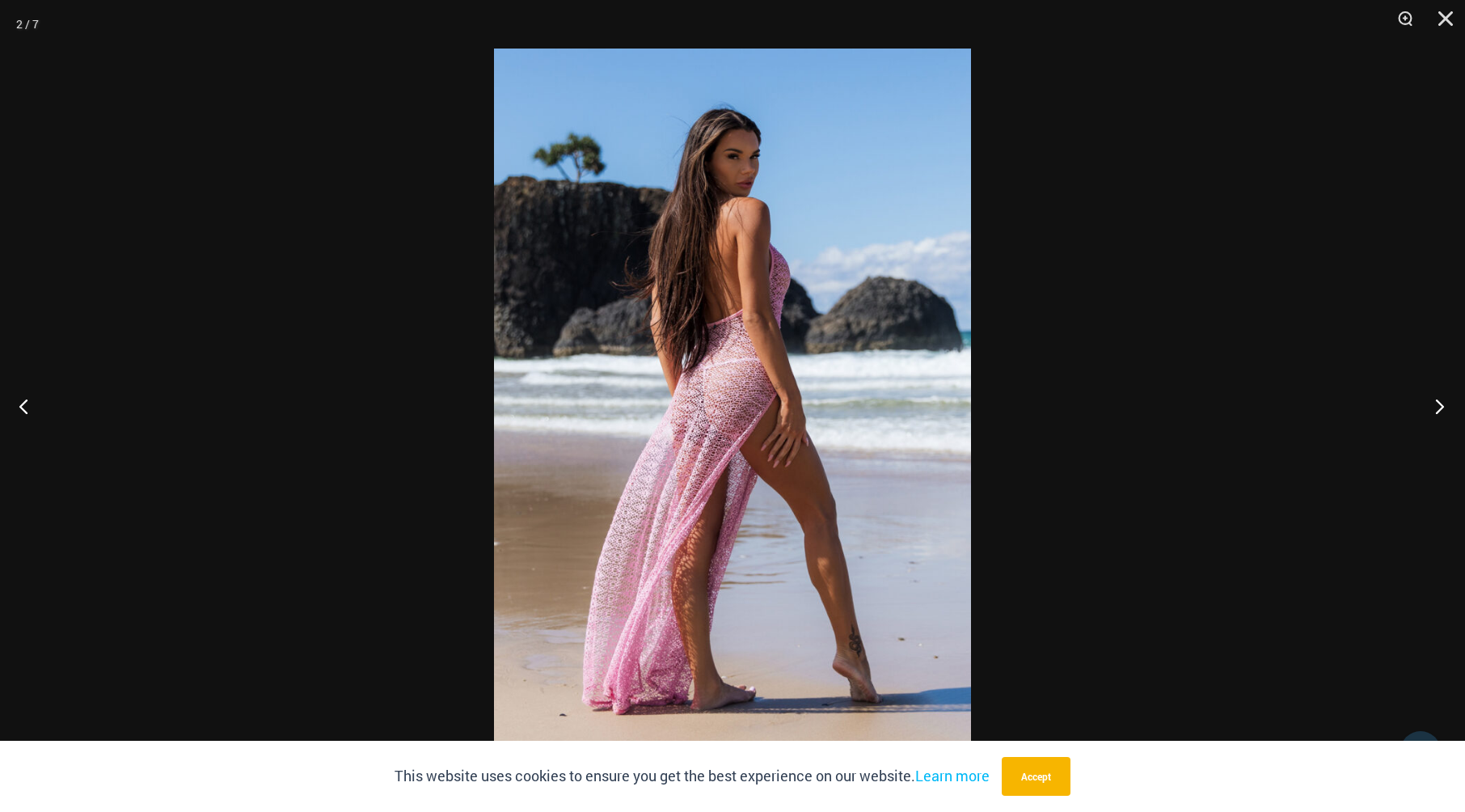
click at [1438, 405] on button "Next" at bounding box center [1435, 406] width 61 height 81
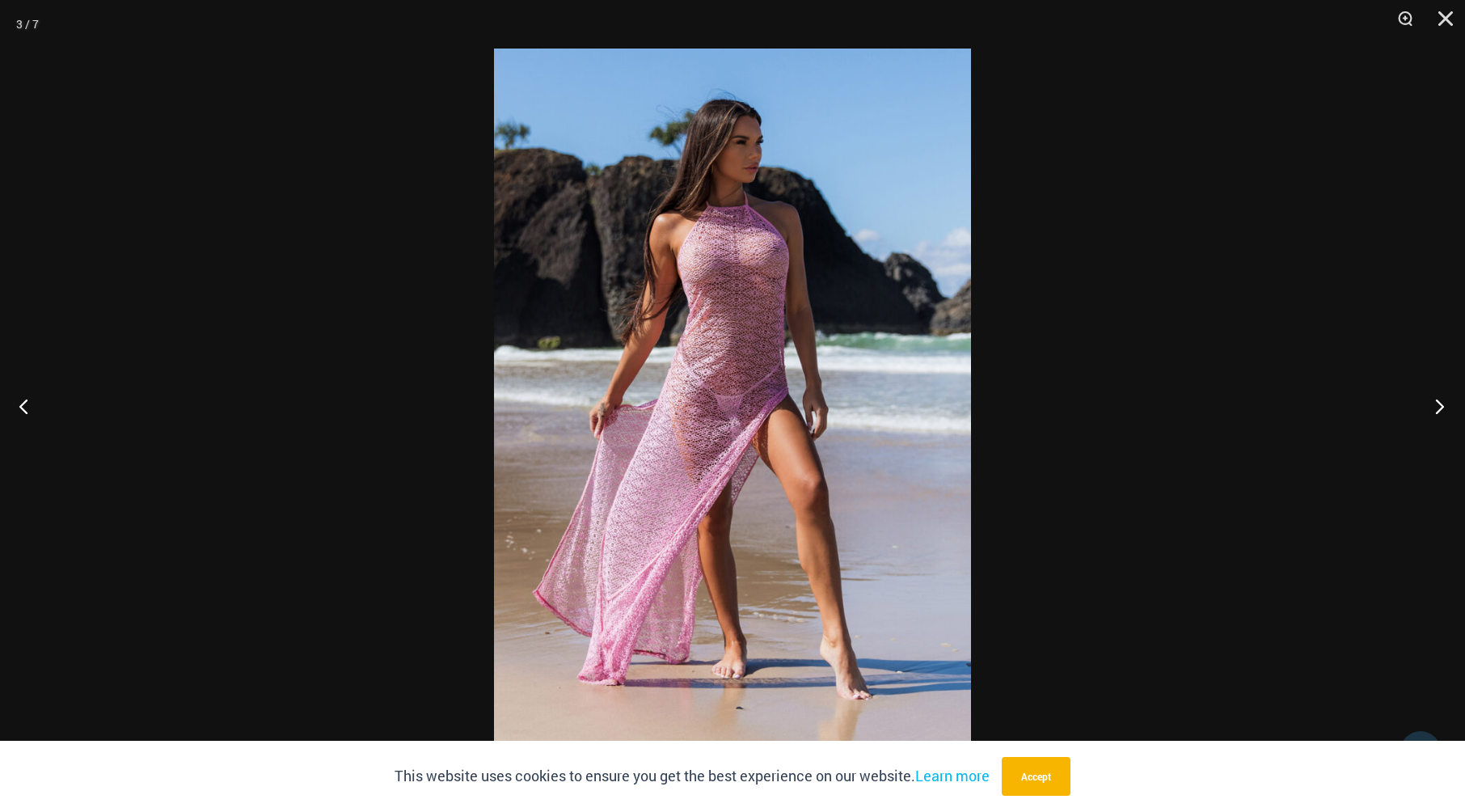
click at [1438, 405] on button "Next" at bounding box center [1435, 406] width 61 height 81
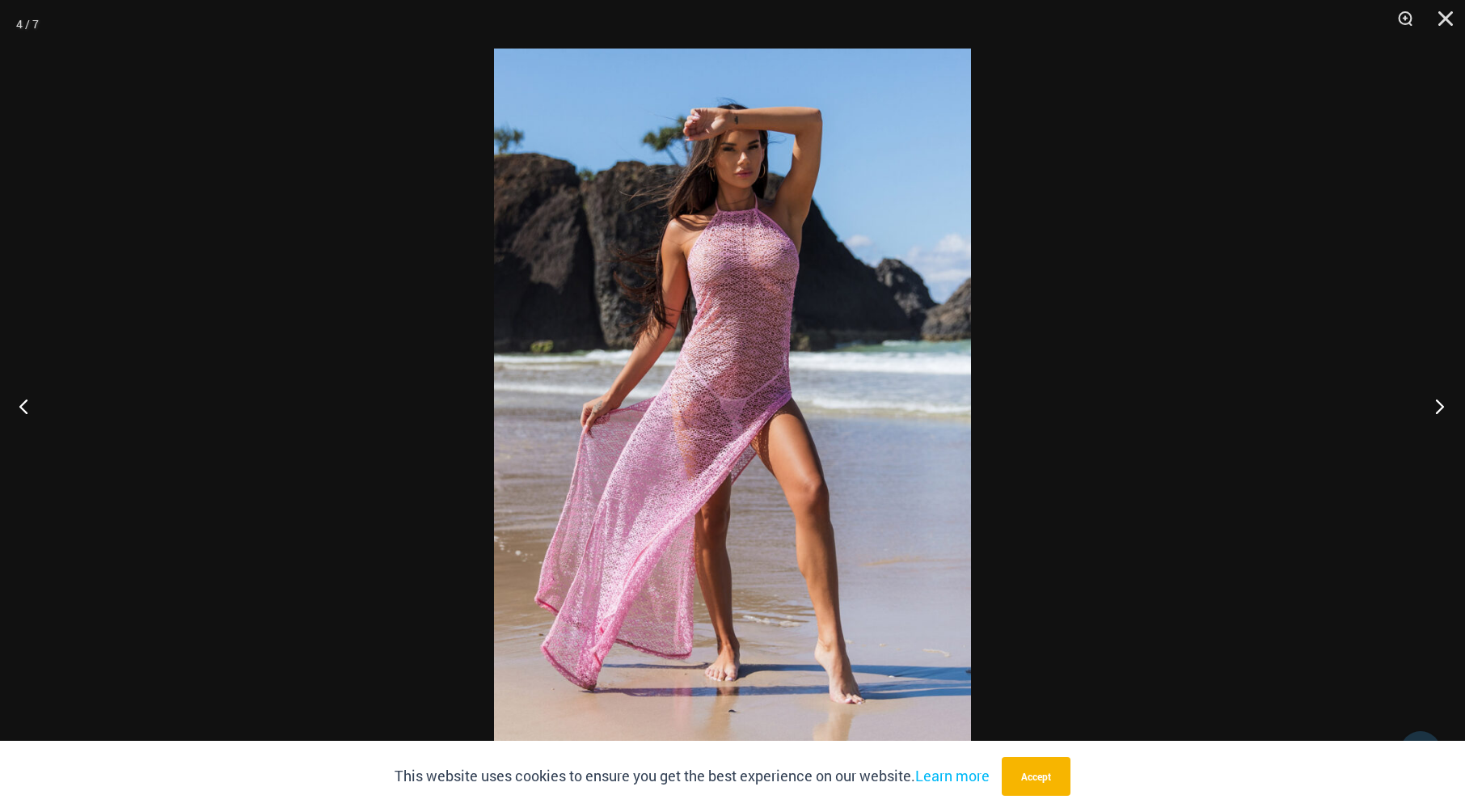
click at [1438, 405] on button "Next" at bounding box center [1435, 406] width 61 height 81
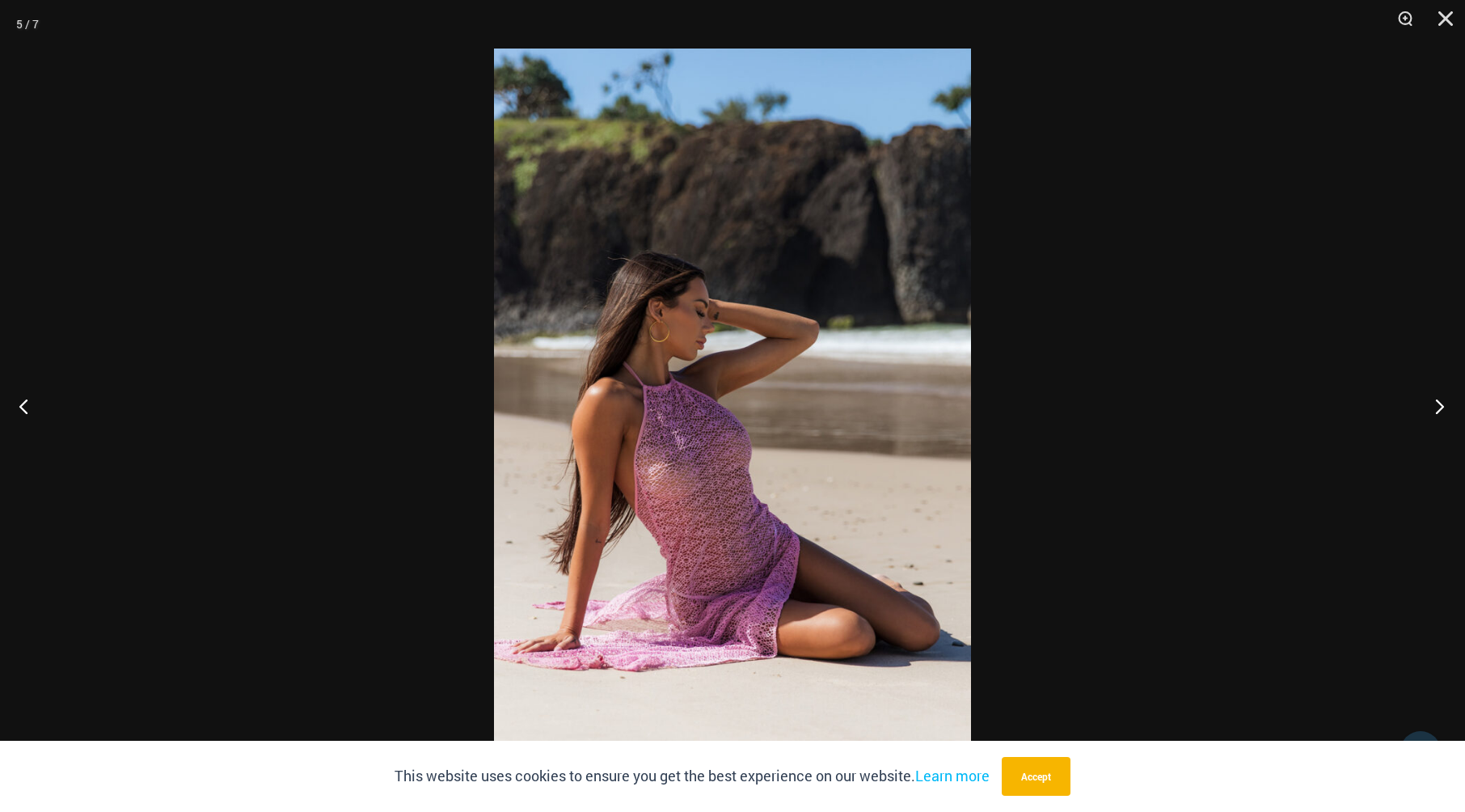
click at [1438, 405] on button "Next" at bounding box center [1435, 406] width 61 height 81
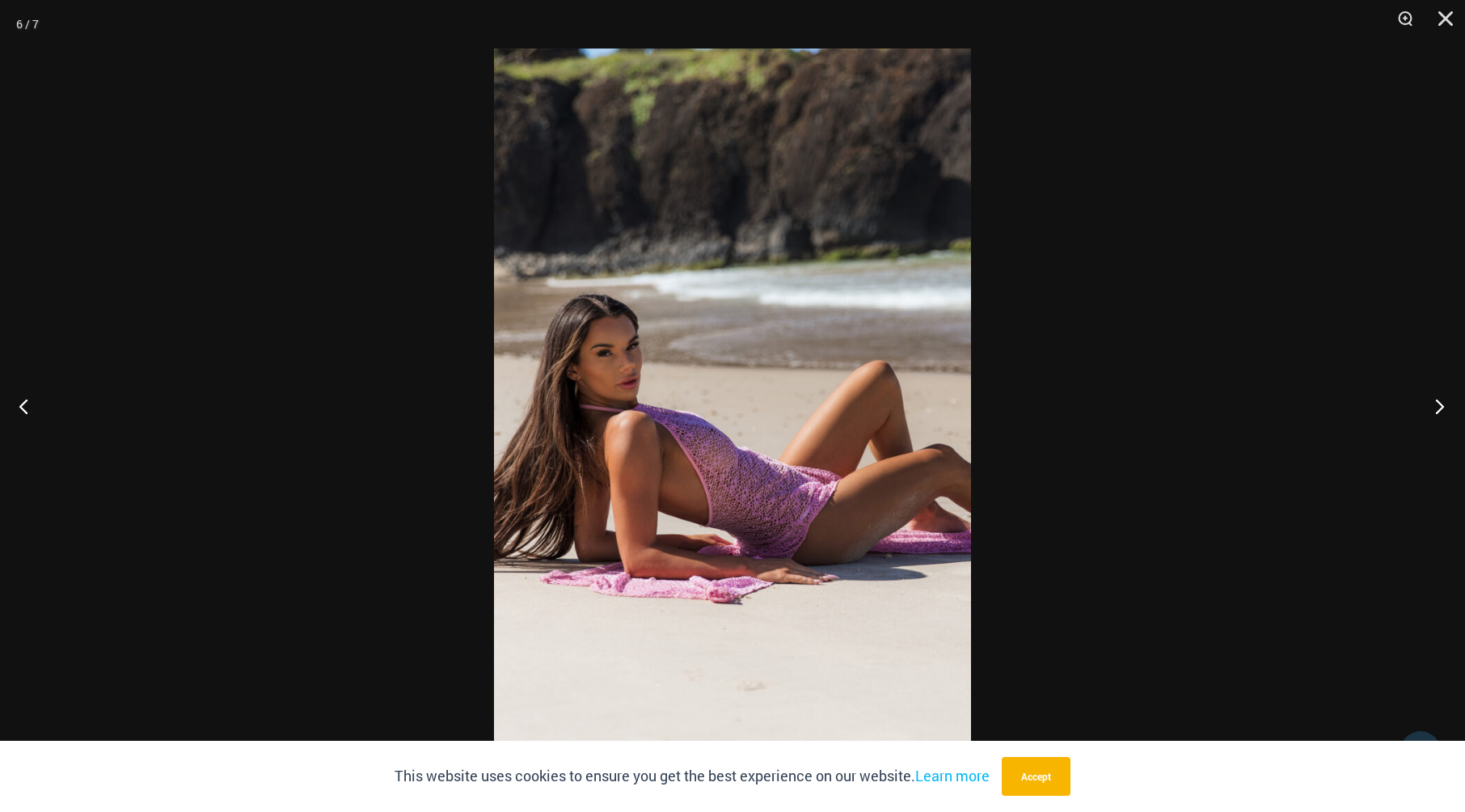
click at [1438, 405] on button "Next" at bounding box center [1435, 406] width 61 height 81
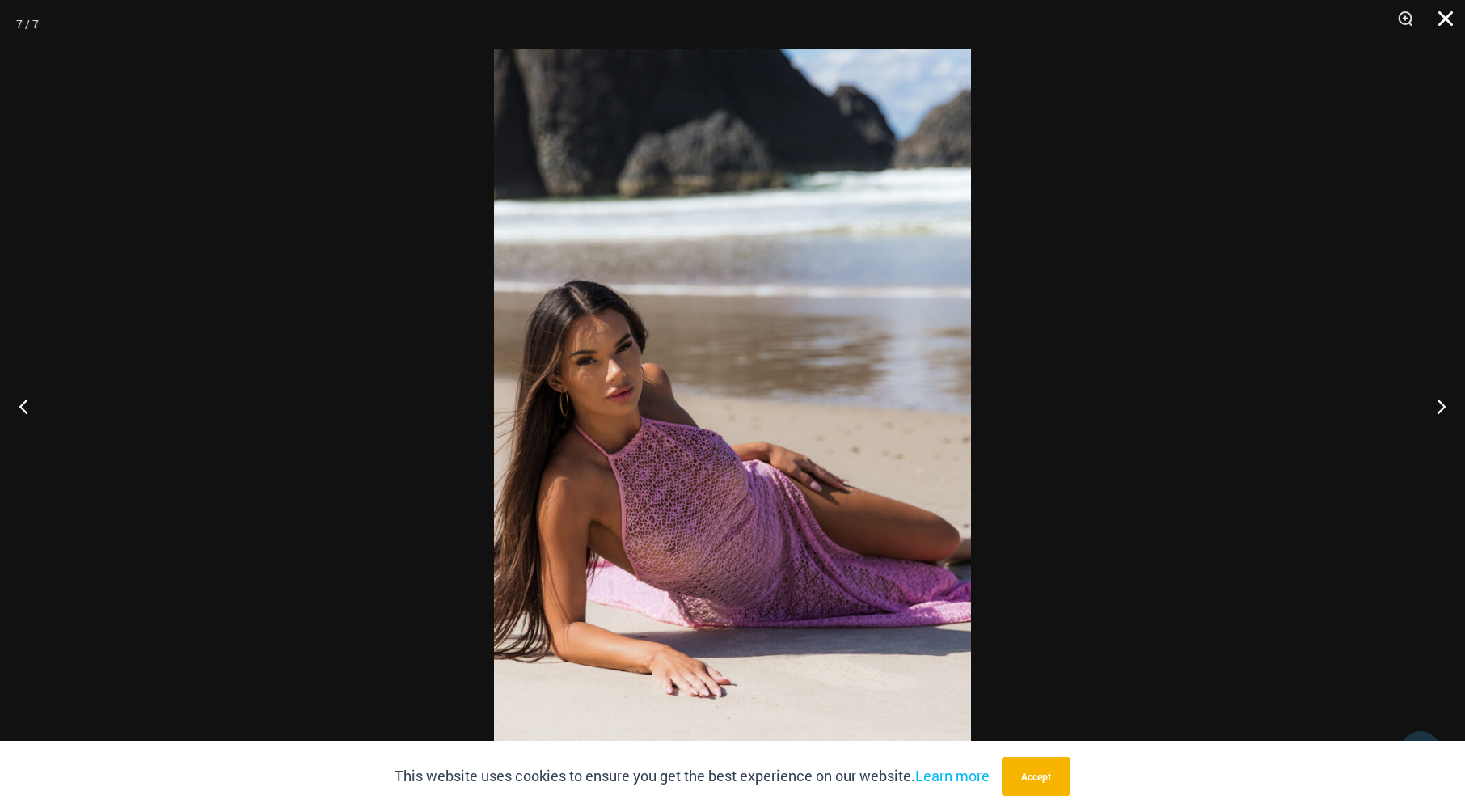
click at [1458, 23] on button "Close" at bounding box center [1440, 24] width 40 height 49
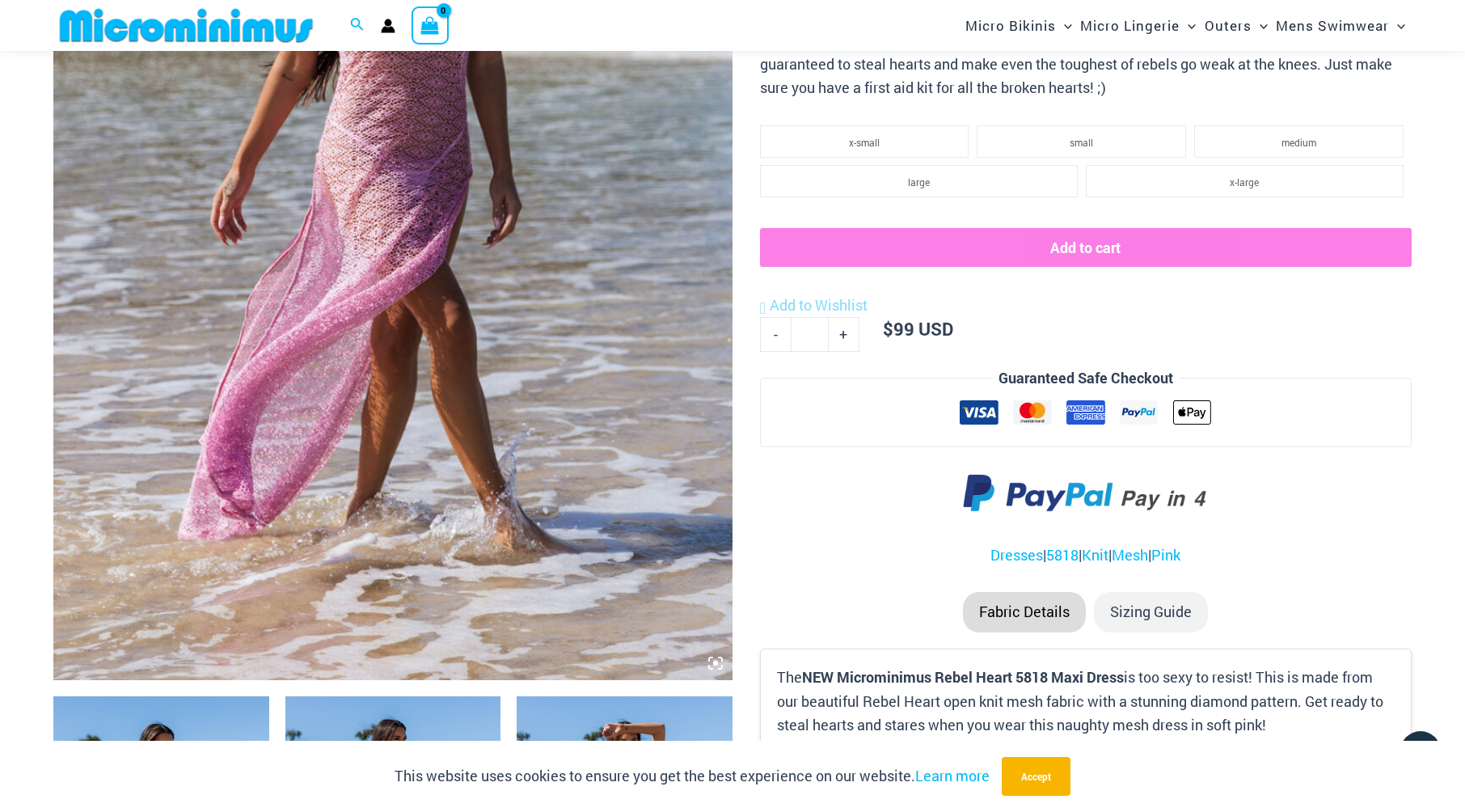
scroll to position [566, 0]
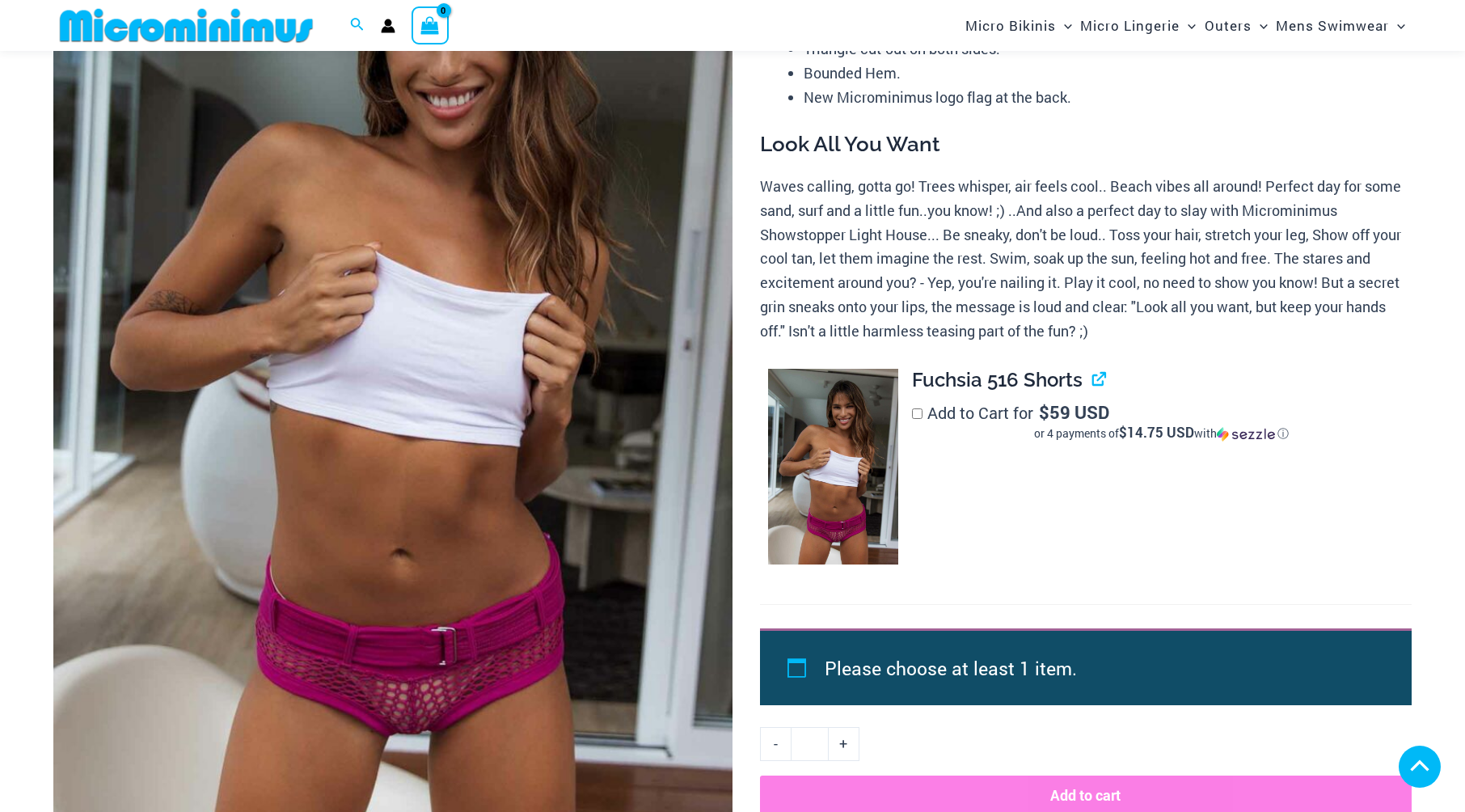
click at [474, 567] on img at bounding box center [393, 341] width 679 height 1019
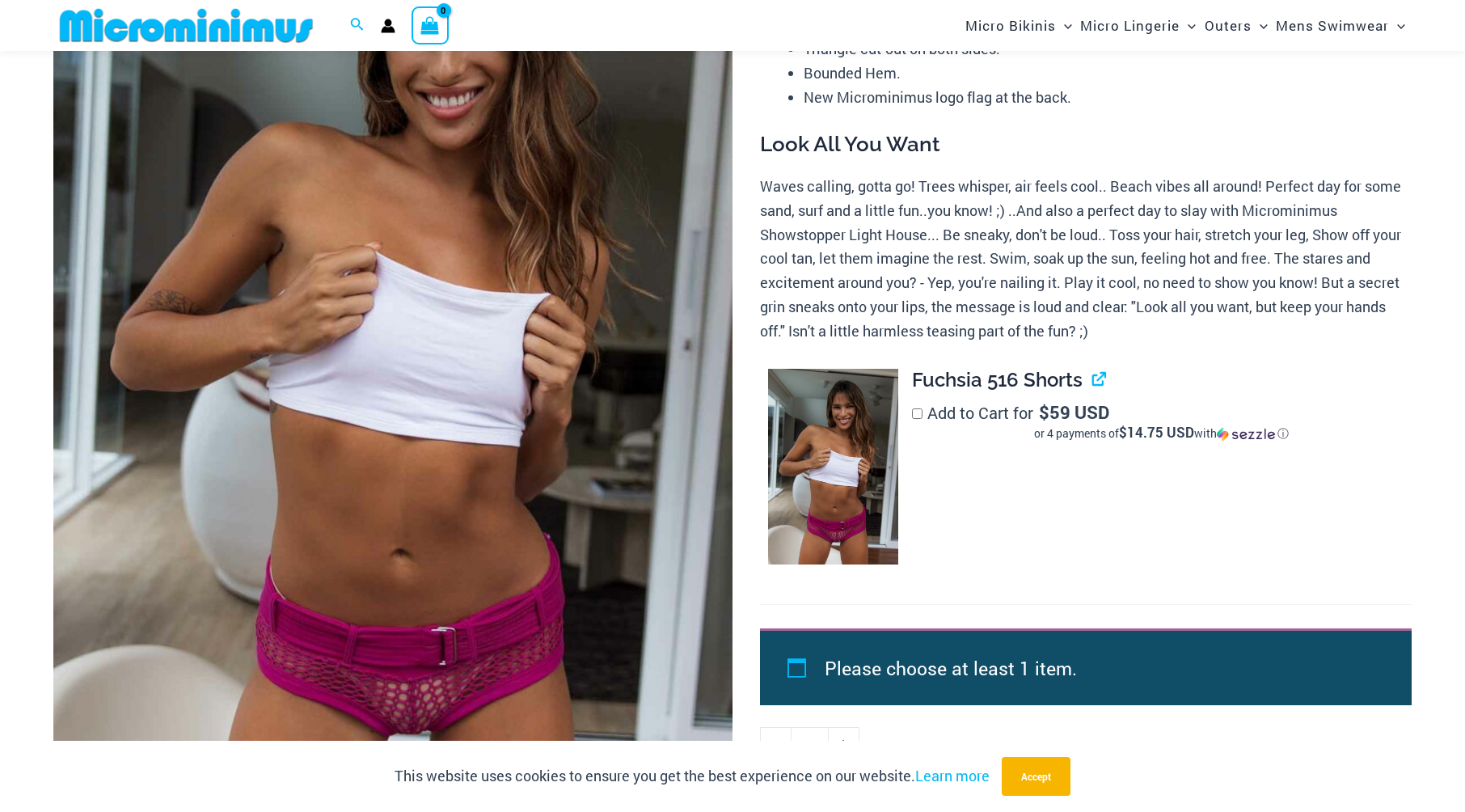
click at [473, 544] on img at bounding box center [393, 341] width 679 height 1019
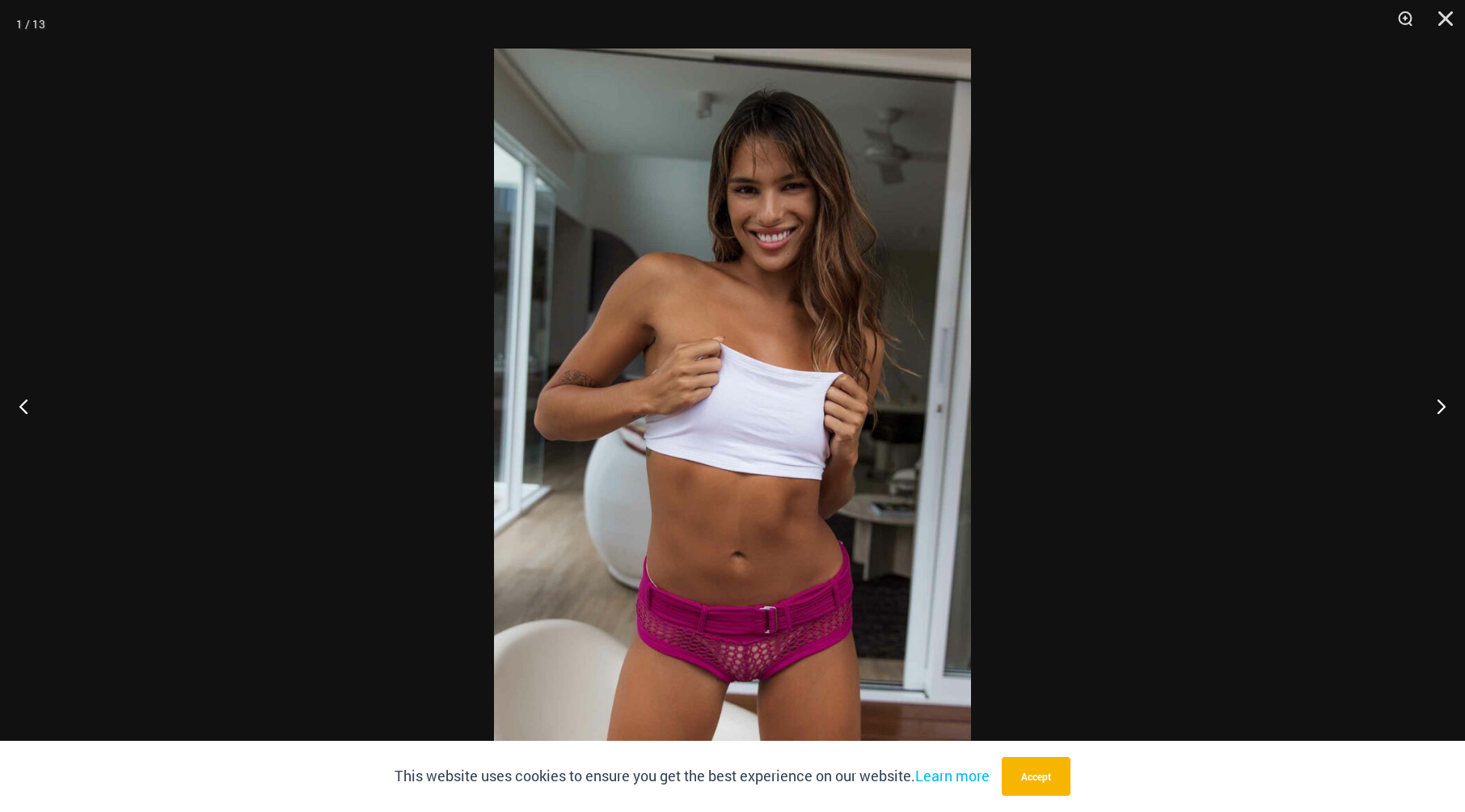
click at [817, 460] on img at bounding box center [732, 406] width 477 height 714
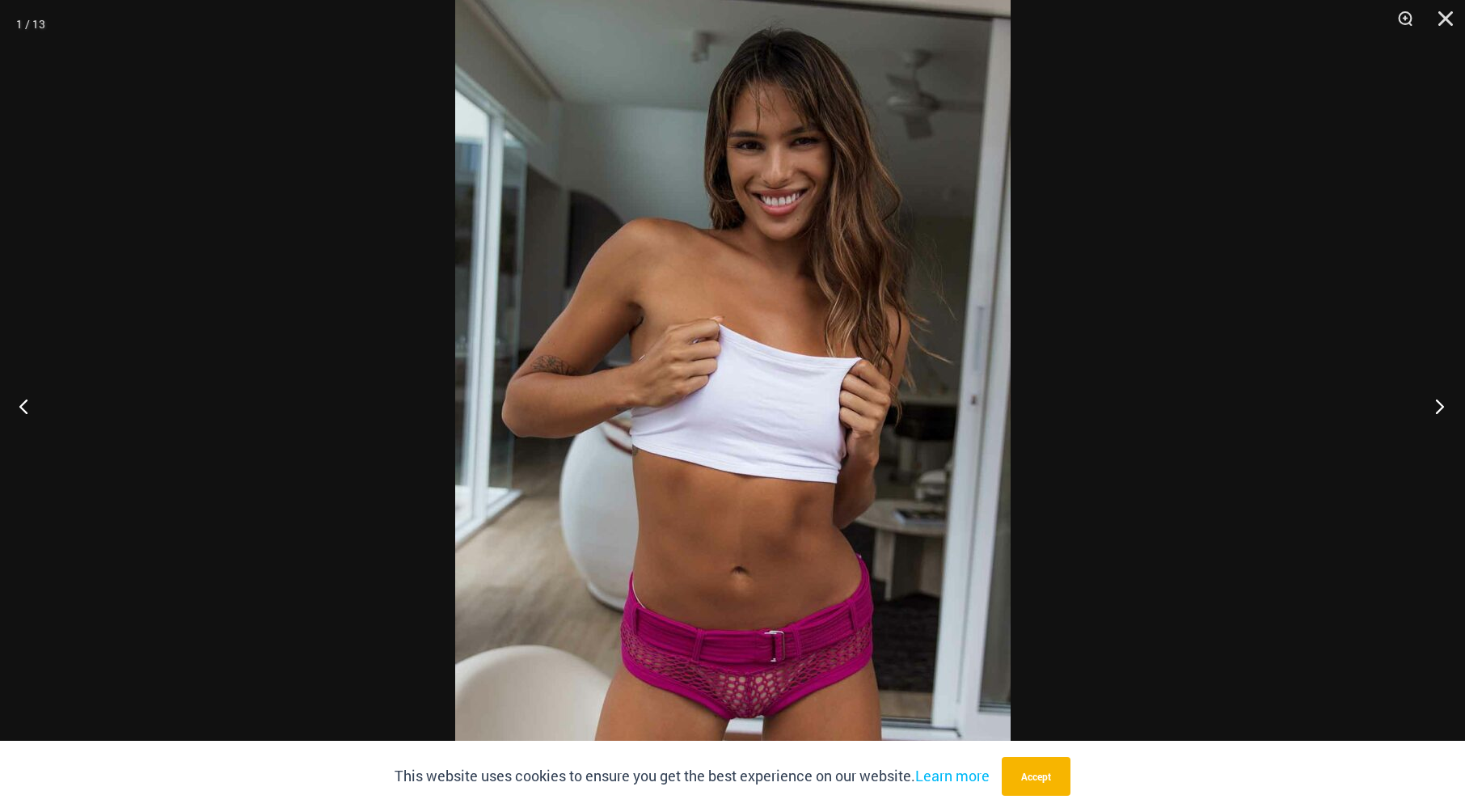
click at [1446, 402] on button "Next" at bounding box center [1435, 406] width 61 height 81
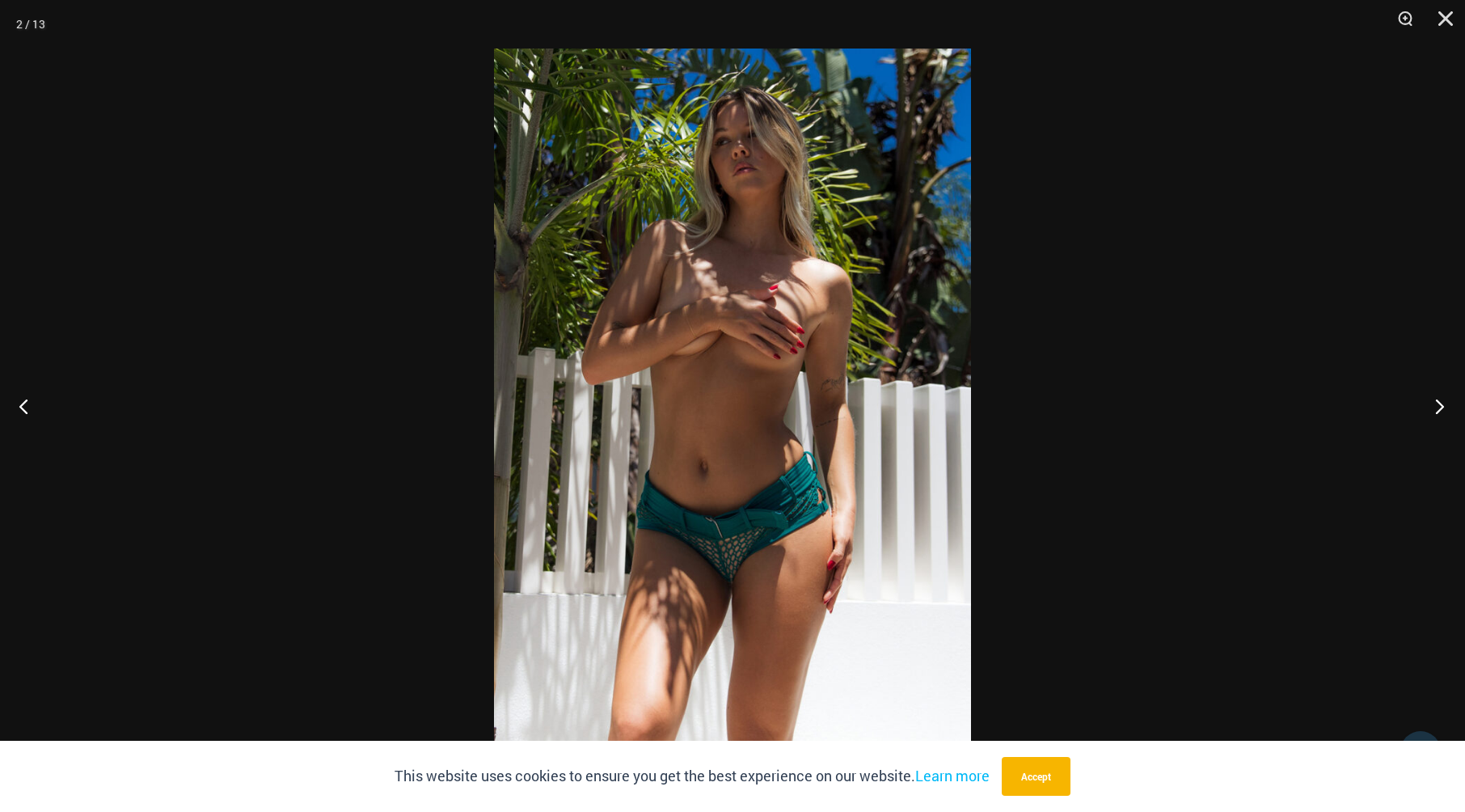
click at [1446, 402] on button "Next" at bounding box center [1435, 406] width 61 height 81
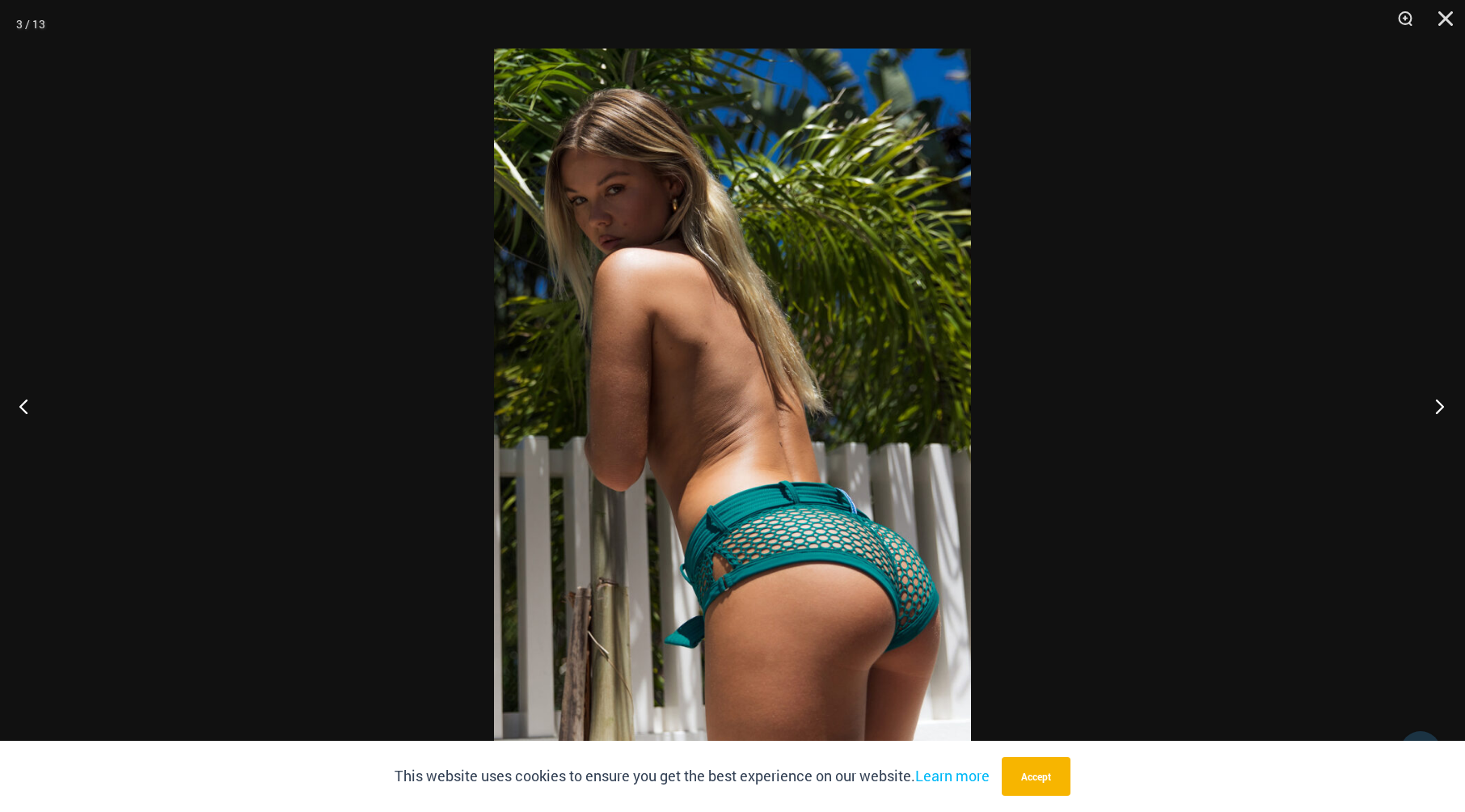
click at [1446, 402] on button "Next" at bounding box center [1435, 406] width 61 height 81
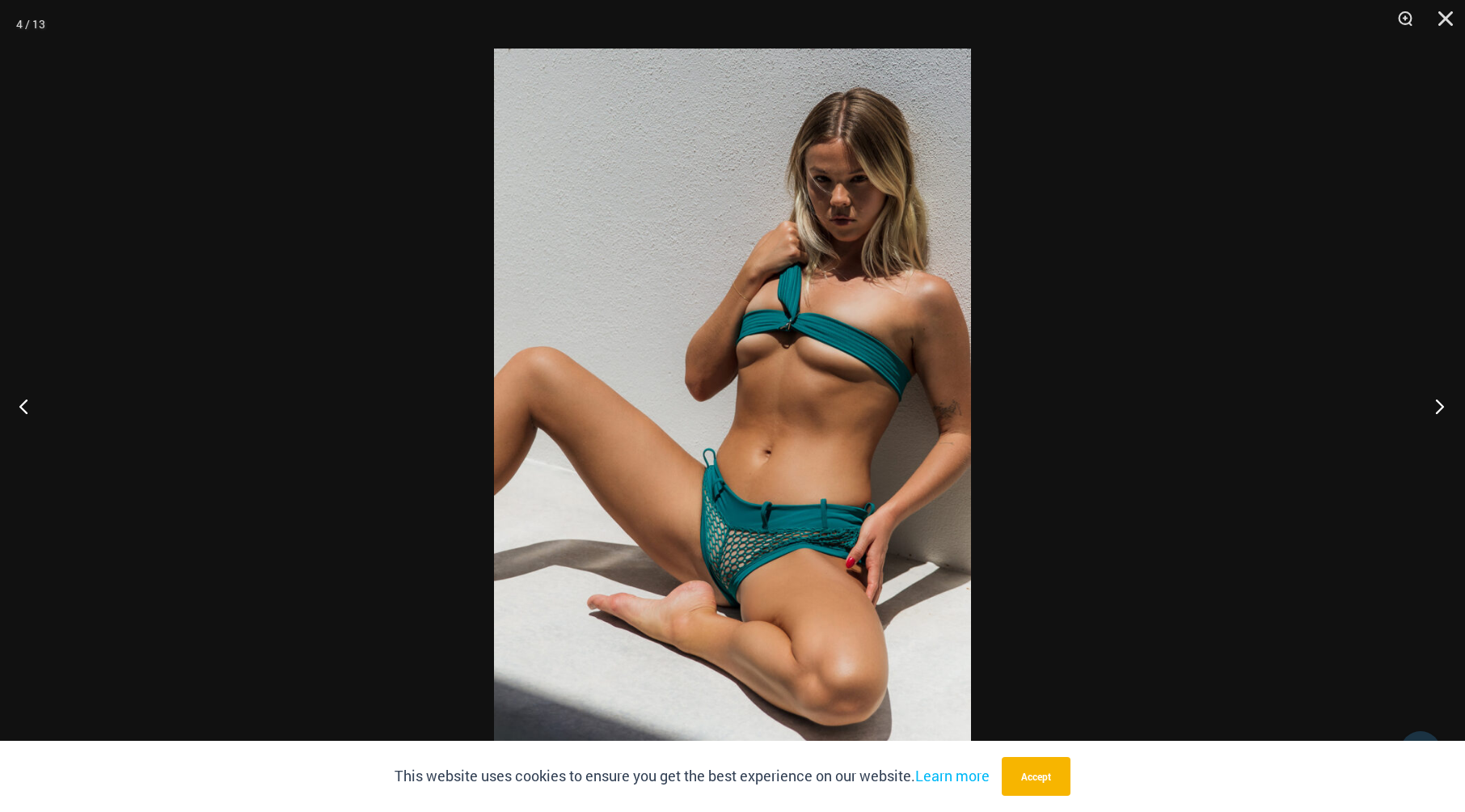
click at [1446, 402] on button "Next" at bounding box center [1435, 406] width 61 height 81
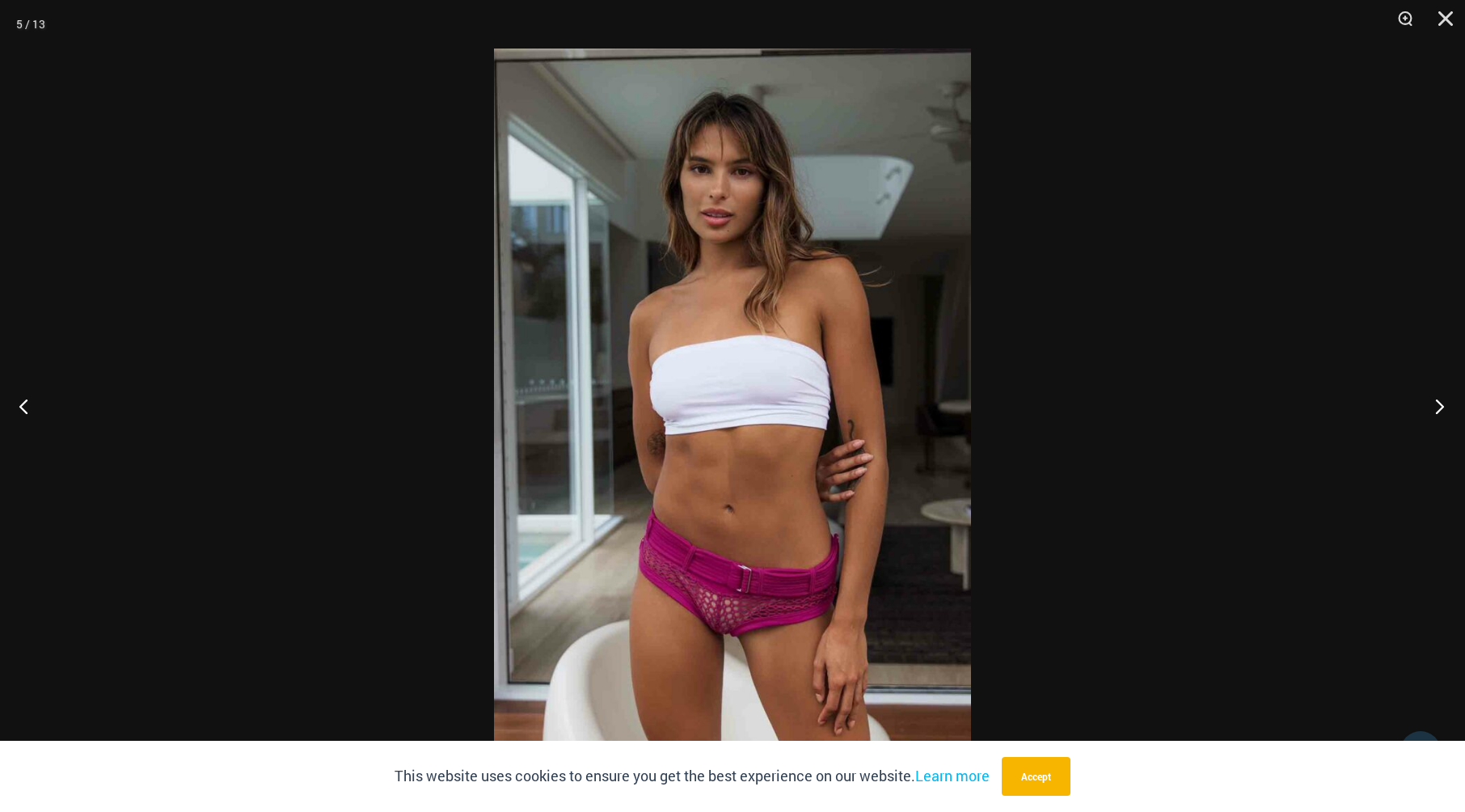
click at [1446, 402] on button "Next" at bounding box center [1435, 406] width 61 height 81
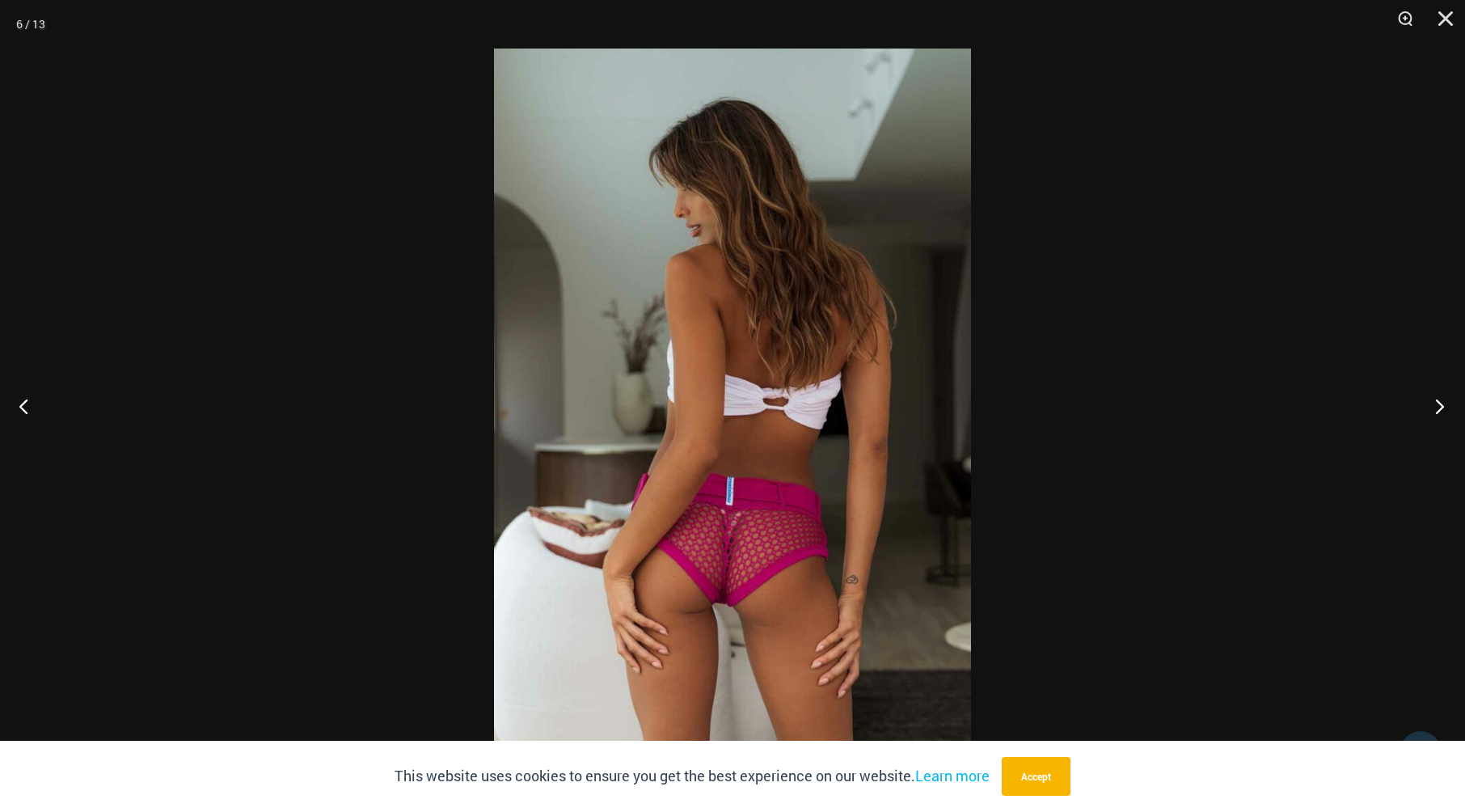
click at [1446, 402] on button "Next" at bounding box center [1435, 406] width 61 height 81
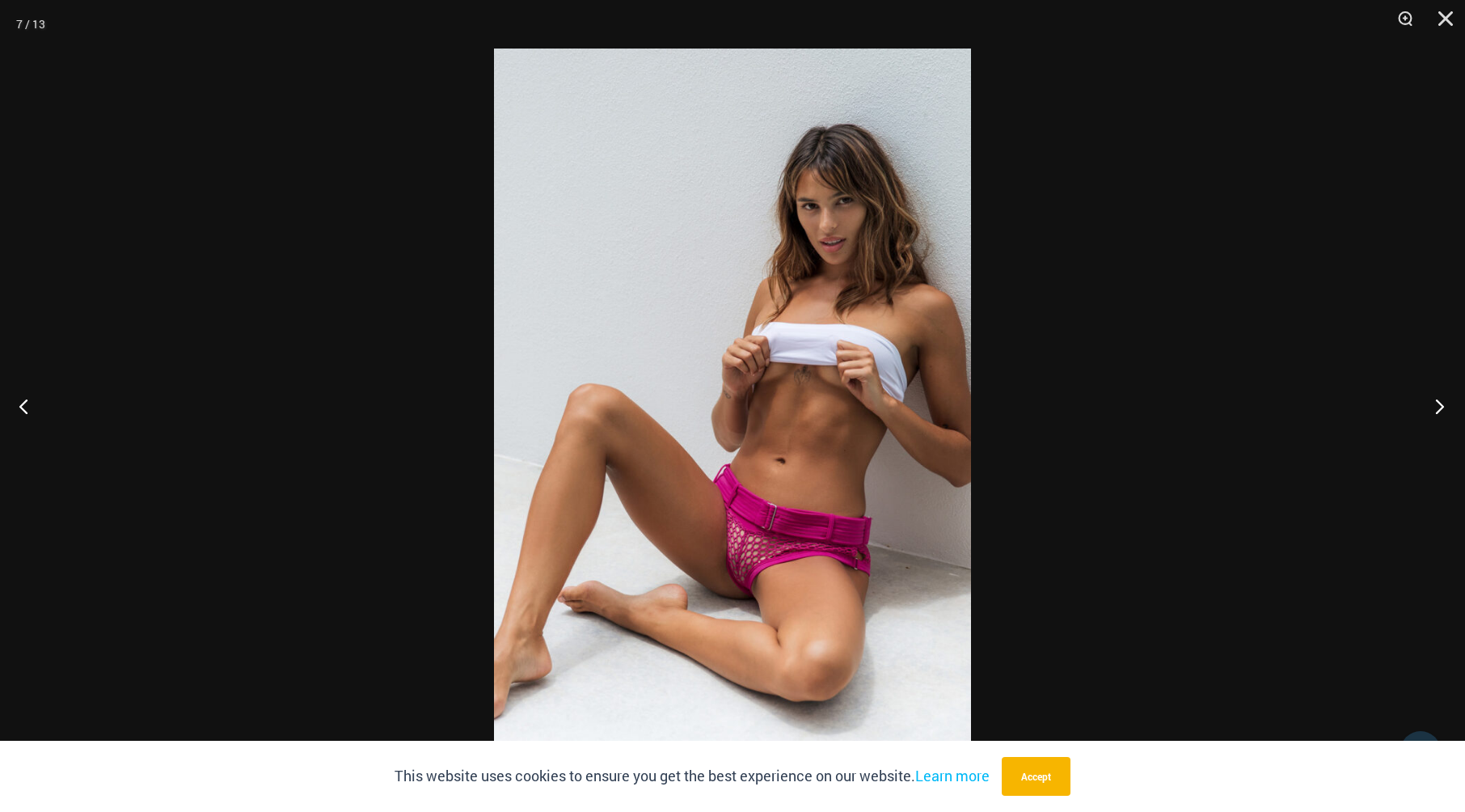
click at [1446, 402] on button "Next" at bounding box center [1435, 406] width 61 height 81
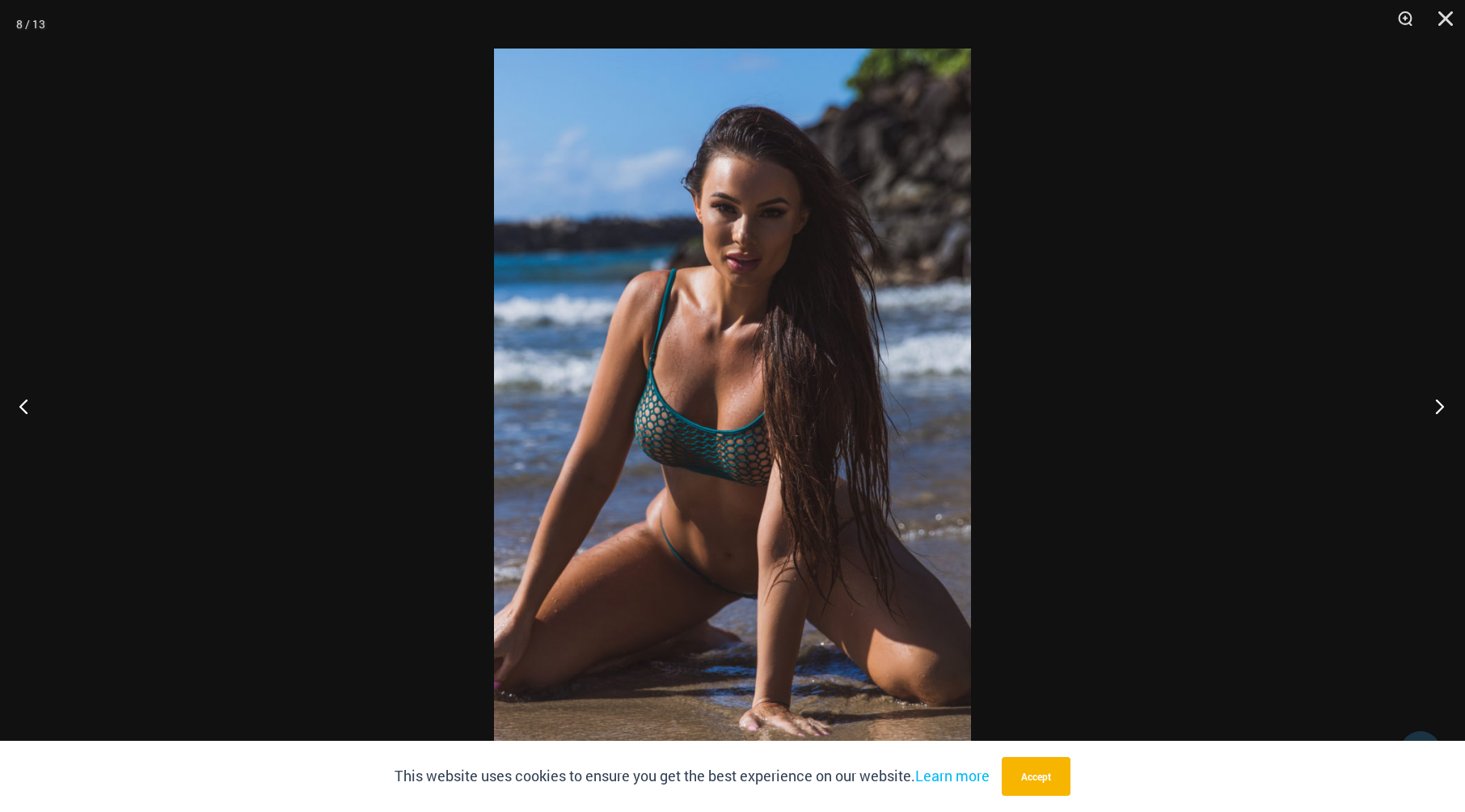
click at [1446, 402] on button "Next" at bounding box center [1435, 406] width 61 height 81
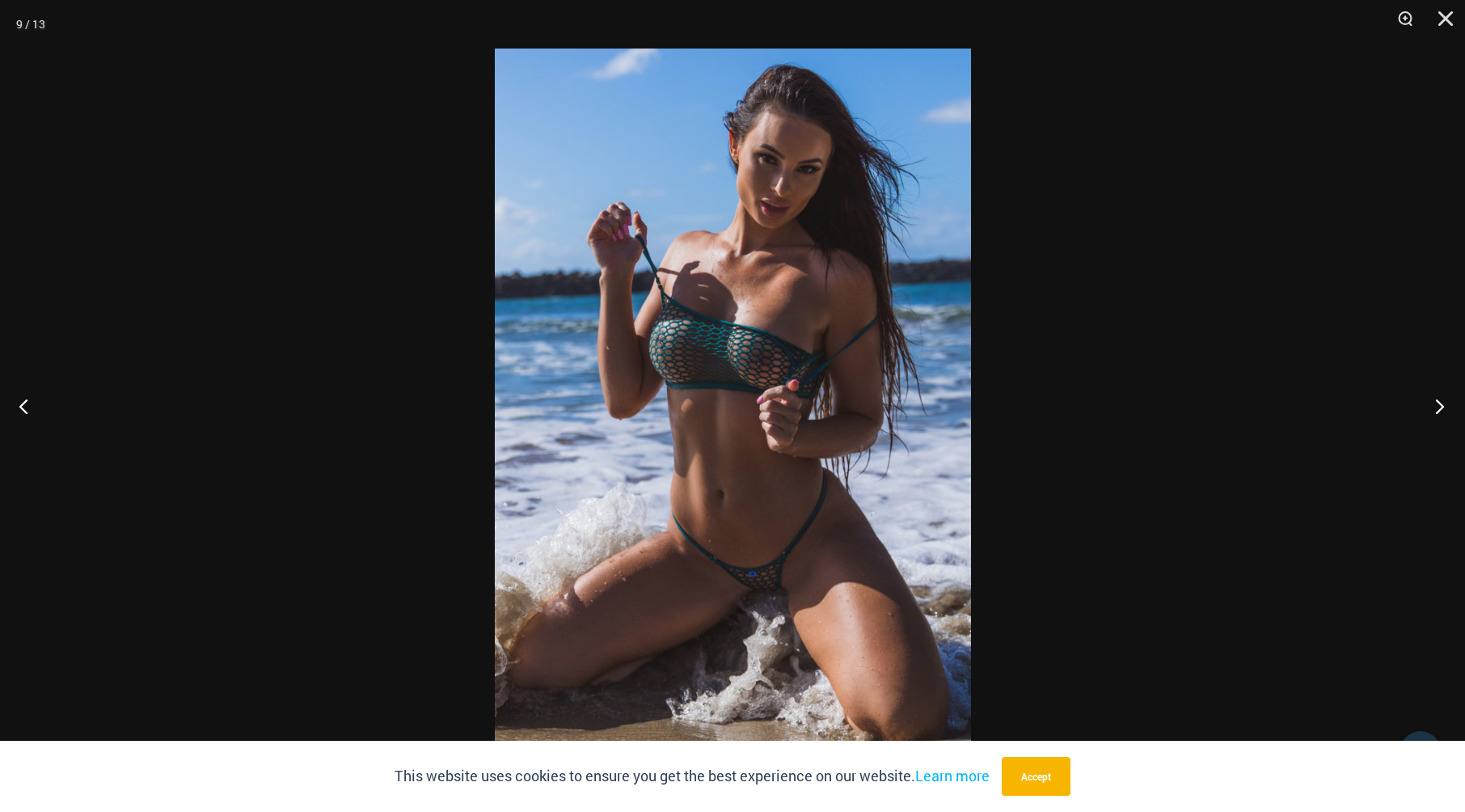
click at [1446, 402] on button "Next" at bounding box center [1435, 406] width 61 height 81
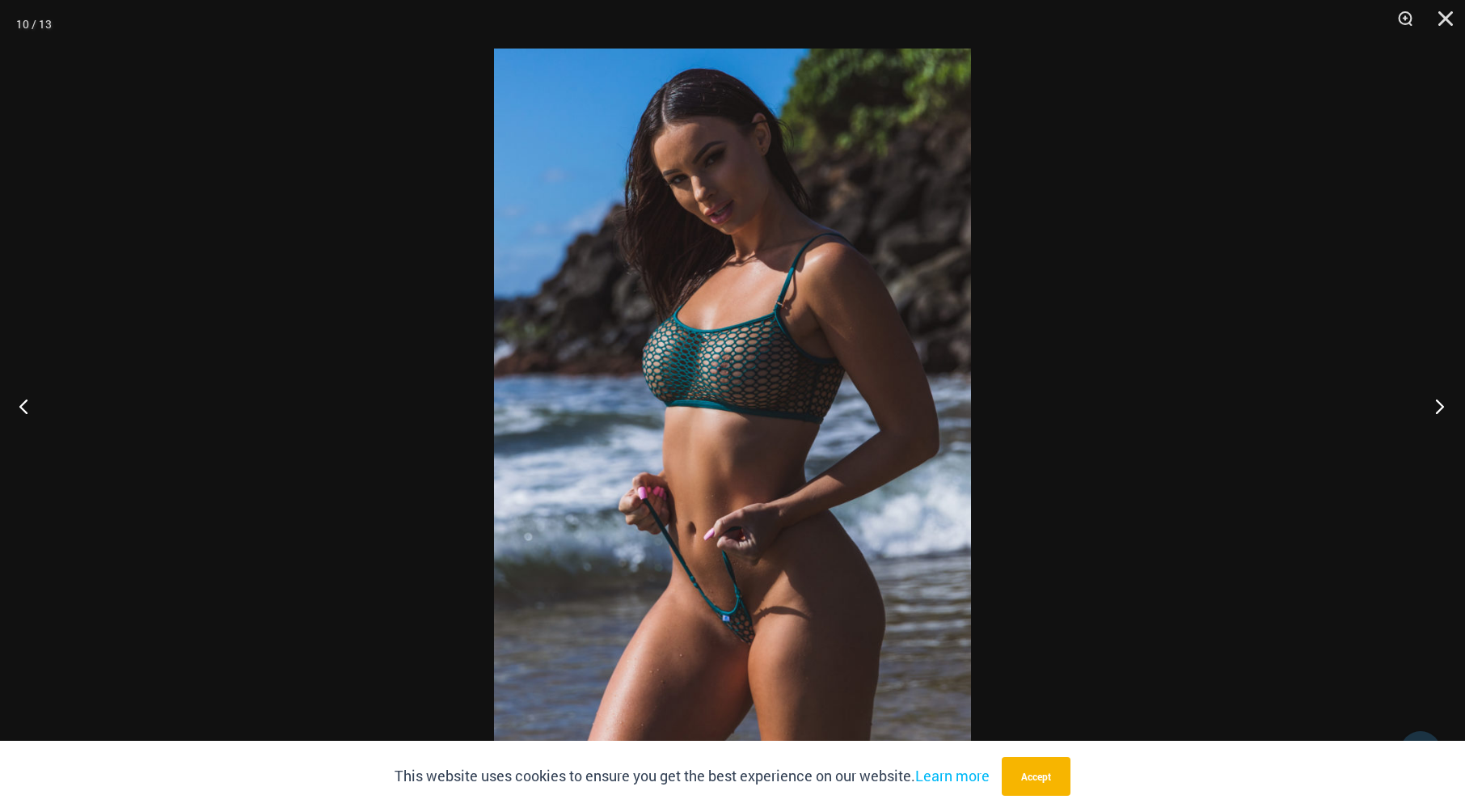
click at [1446, 402] on button "Next" at bounding box center [1435, 406] width 61 height 81
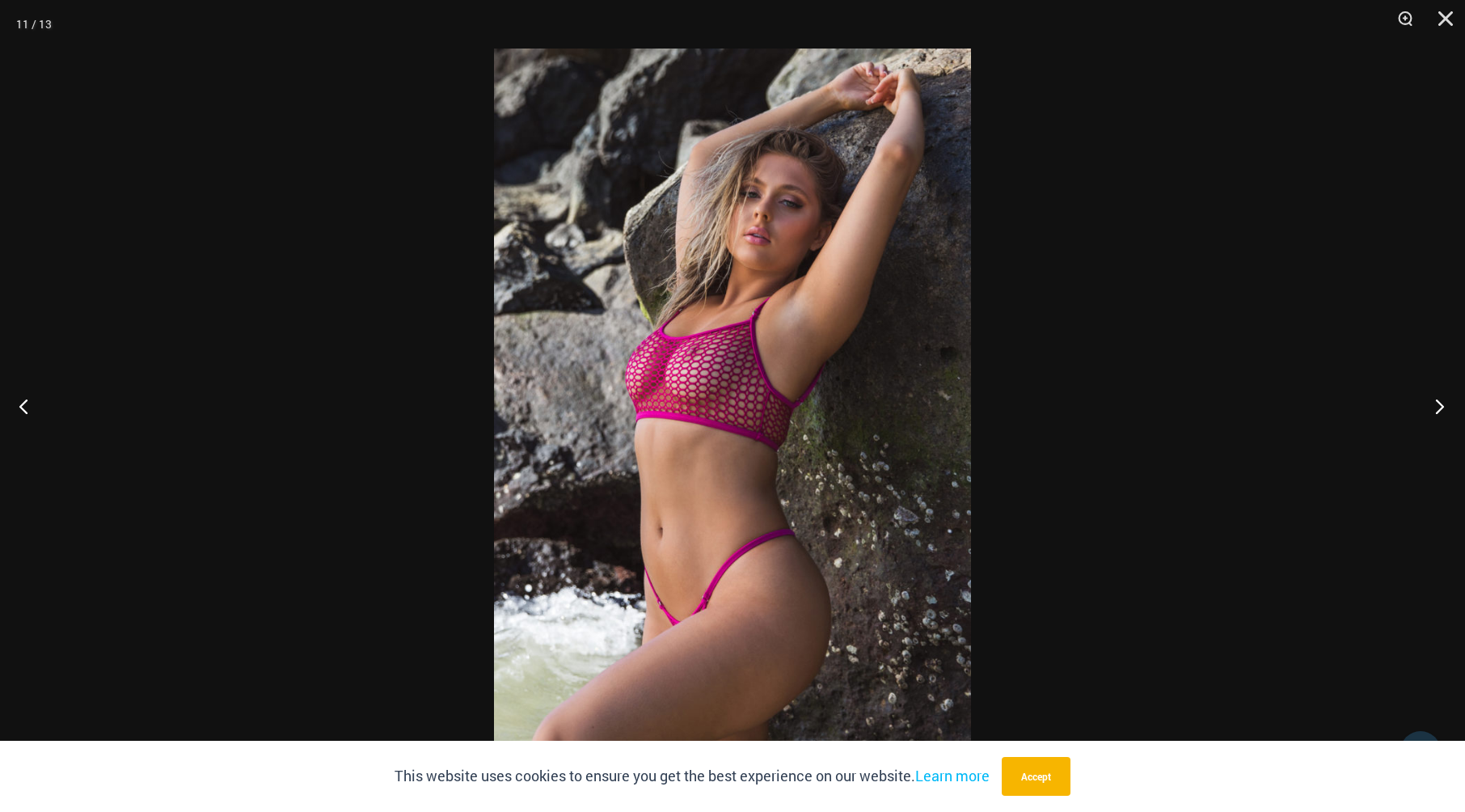
click at [1446, 402] on button "Next" at bounding box center [1435, 406] width 61 height 81
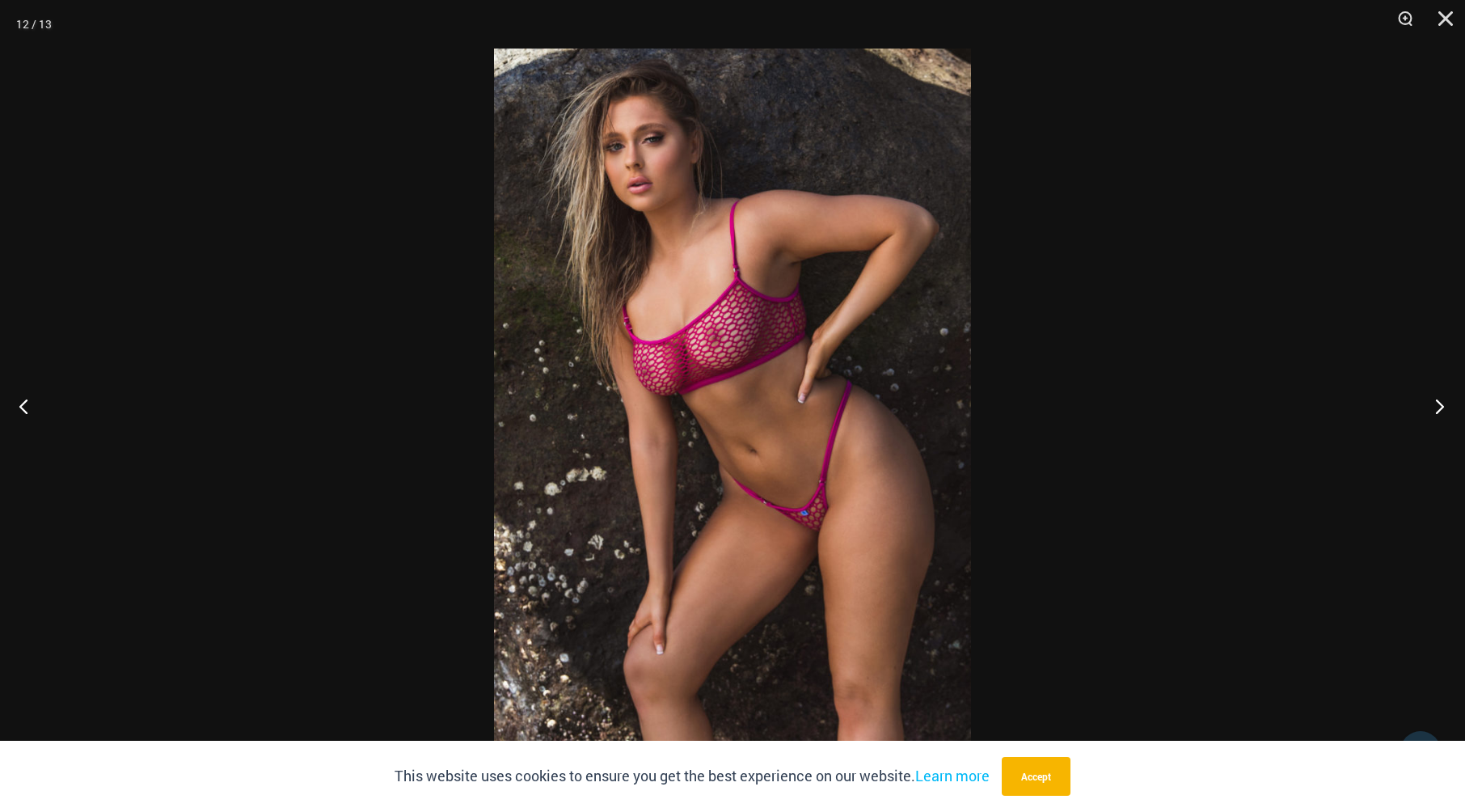
click at [1437, 400] on button "Next" at bounding box center [1435, 406] width 61 height 81
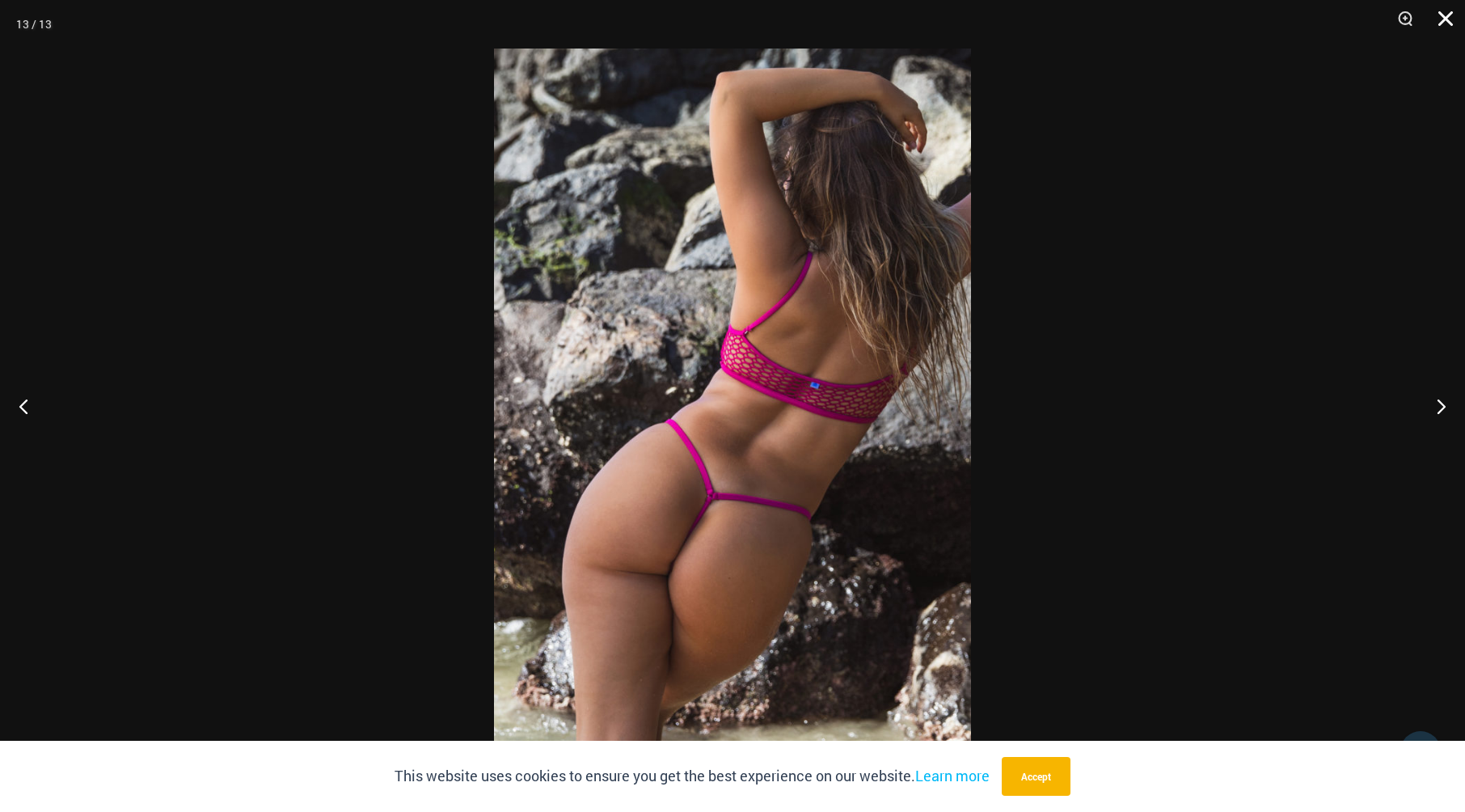
click at [1439, 21] on button "Close" at bounding box center [1440, 24] width 40 height 49
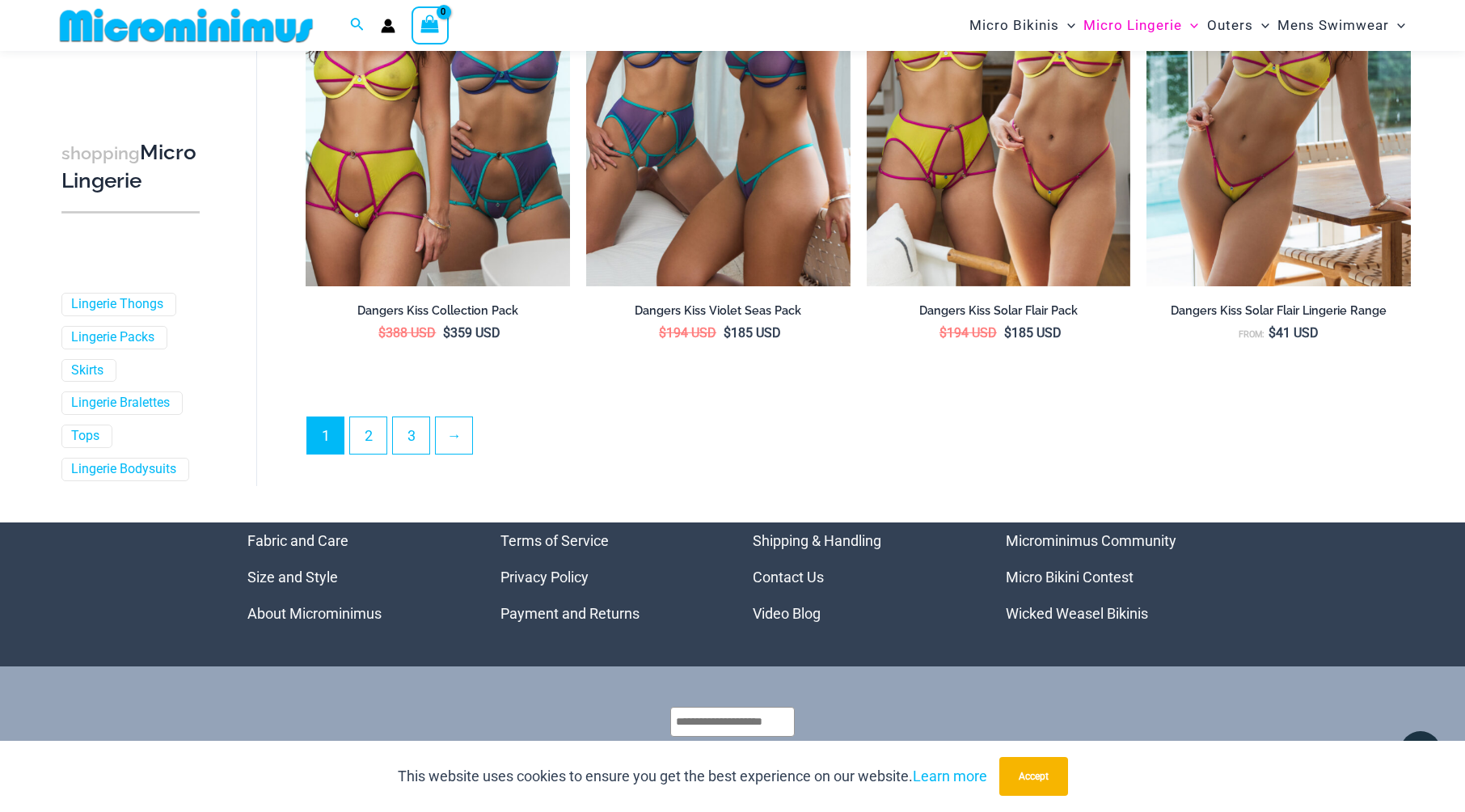
scroll to position [4271, 0]
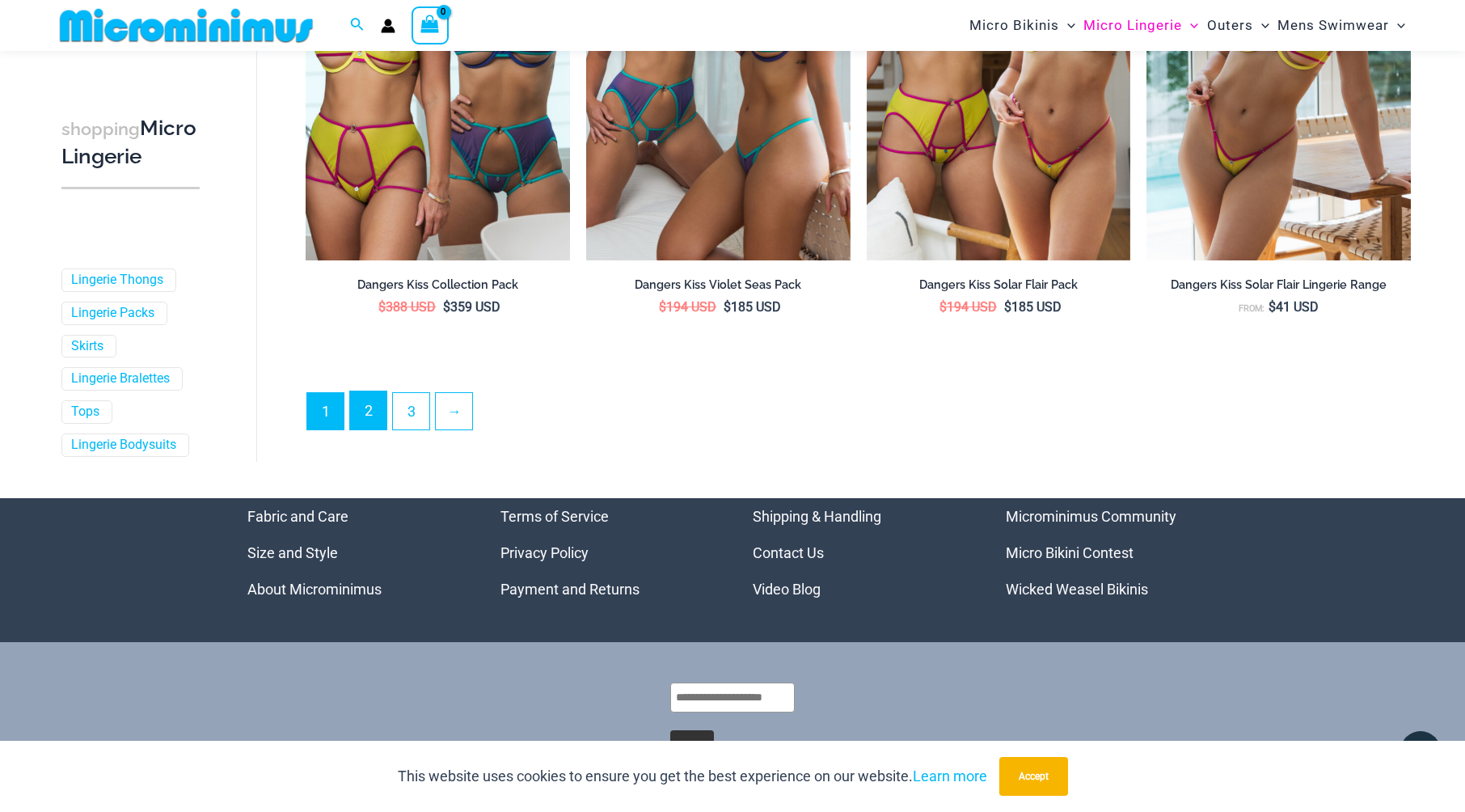
click at [375, 406] on link "2" at bounding box center [368, 410] width 37 height 38
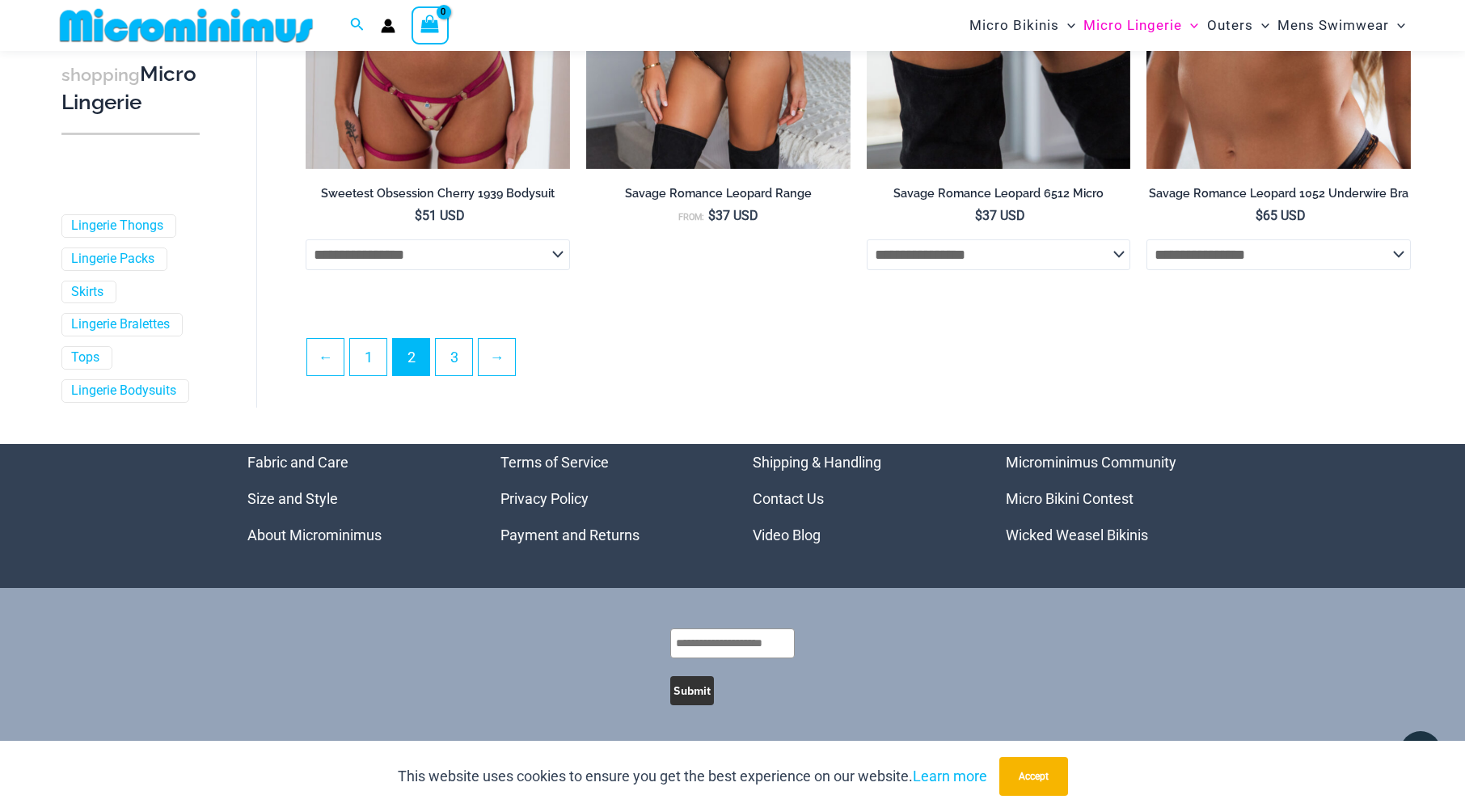
scroll to position [4276, 0]
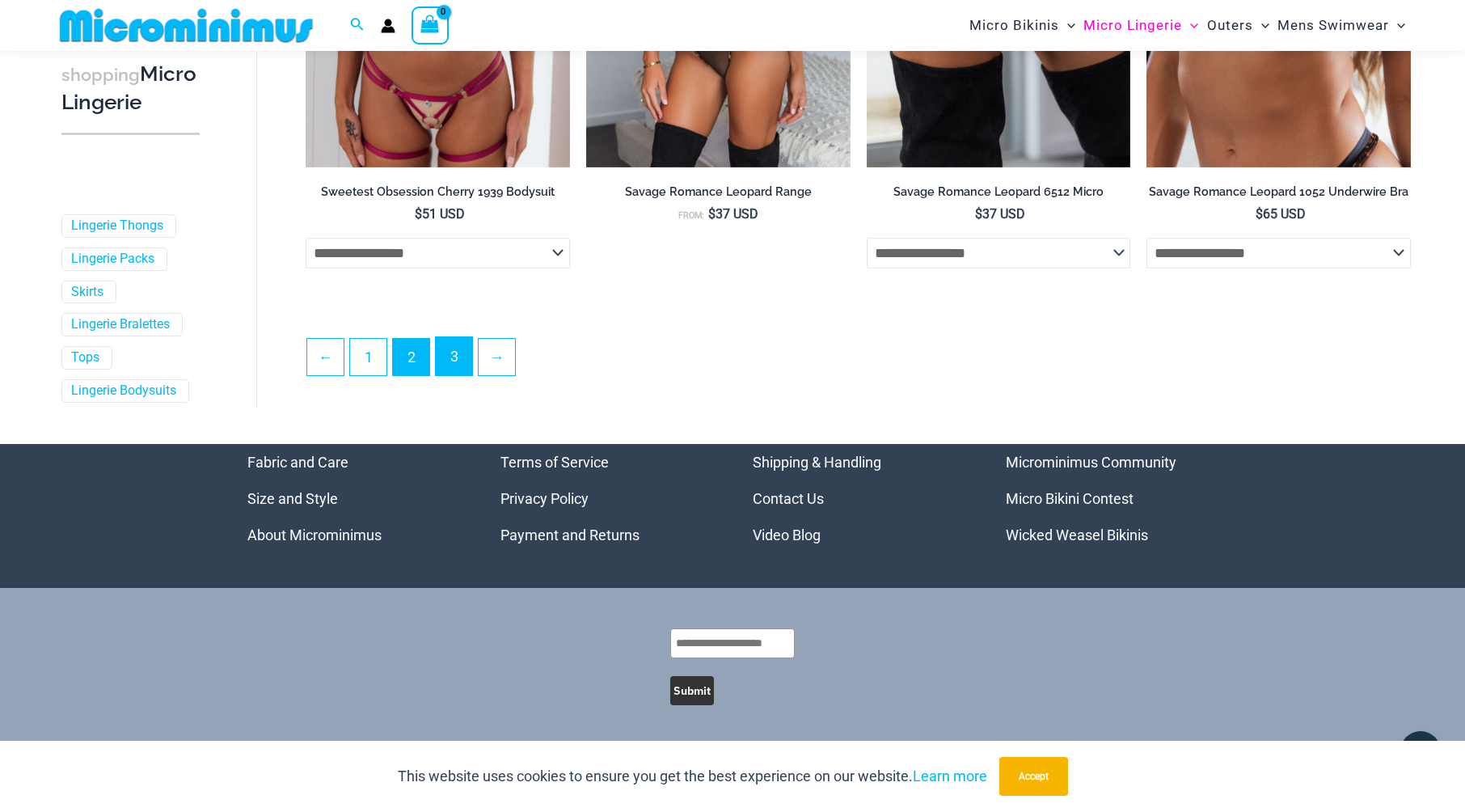
click at [465, 354] on link "3" at bounding box center [454, 356] width 37 height 38
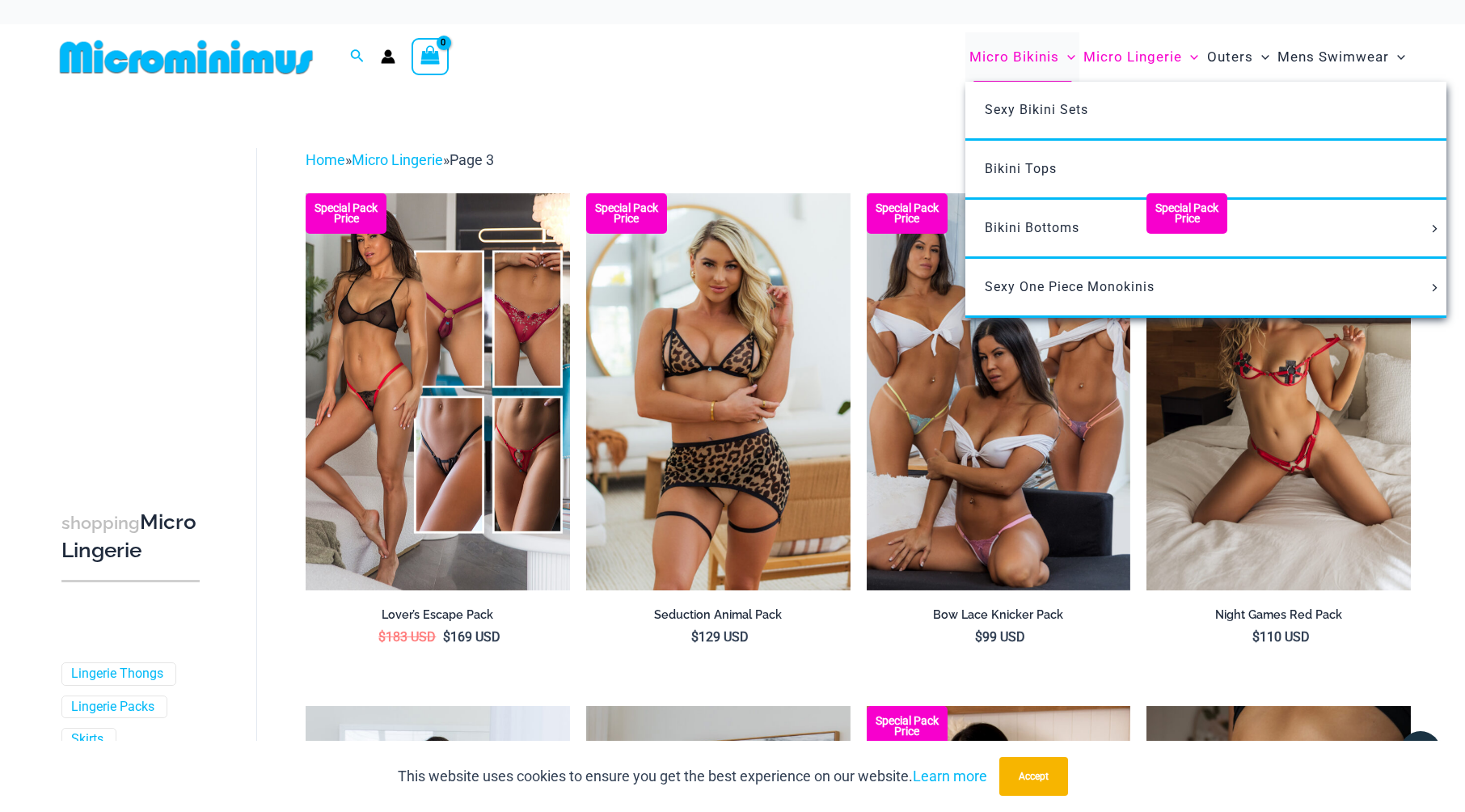
click at [1026, 54] on span "Micro Bikinis" at bounding box center [1014, 57] width 90 height 41
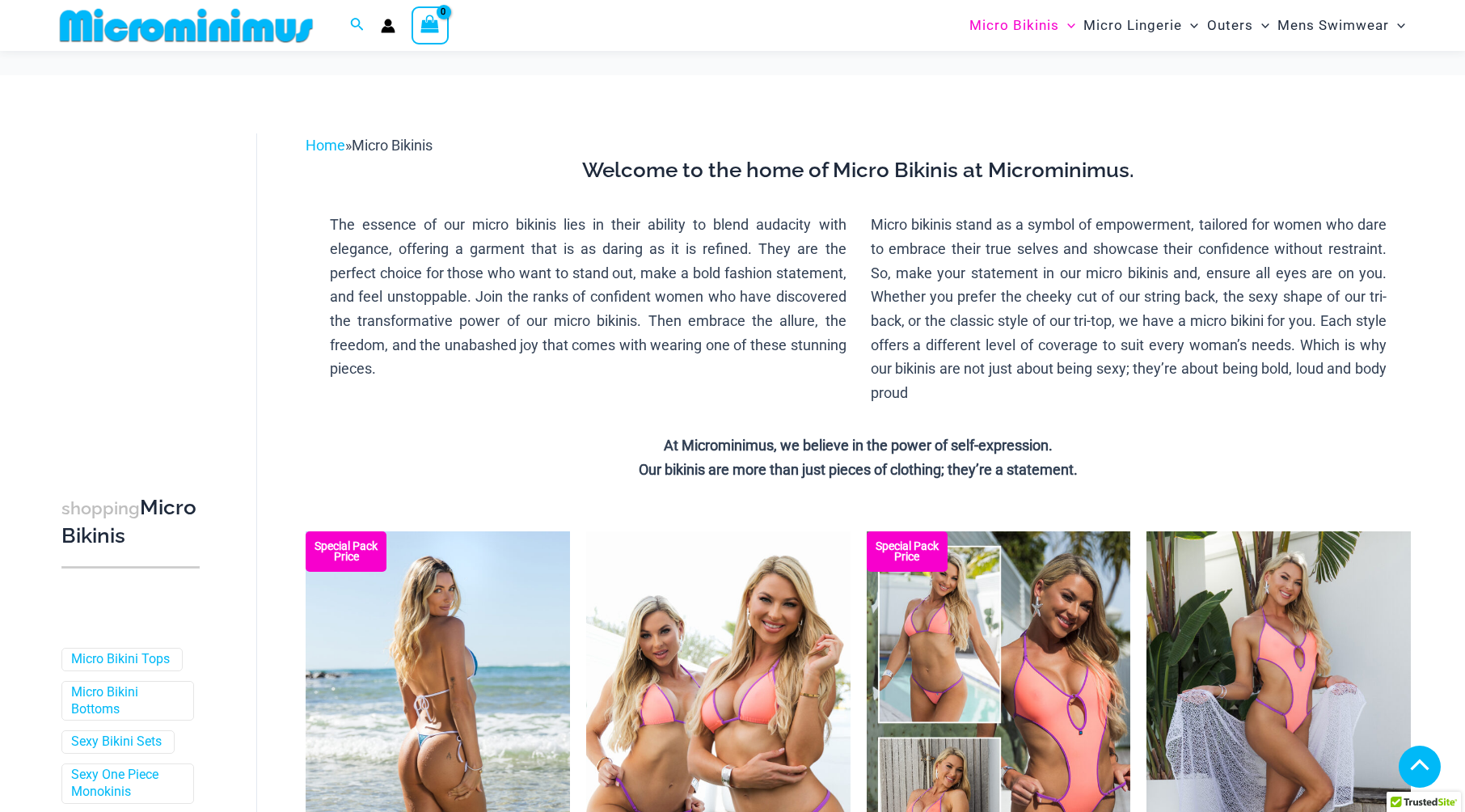
scroll to position [311, 0]
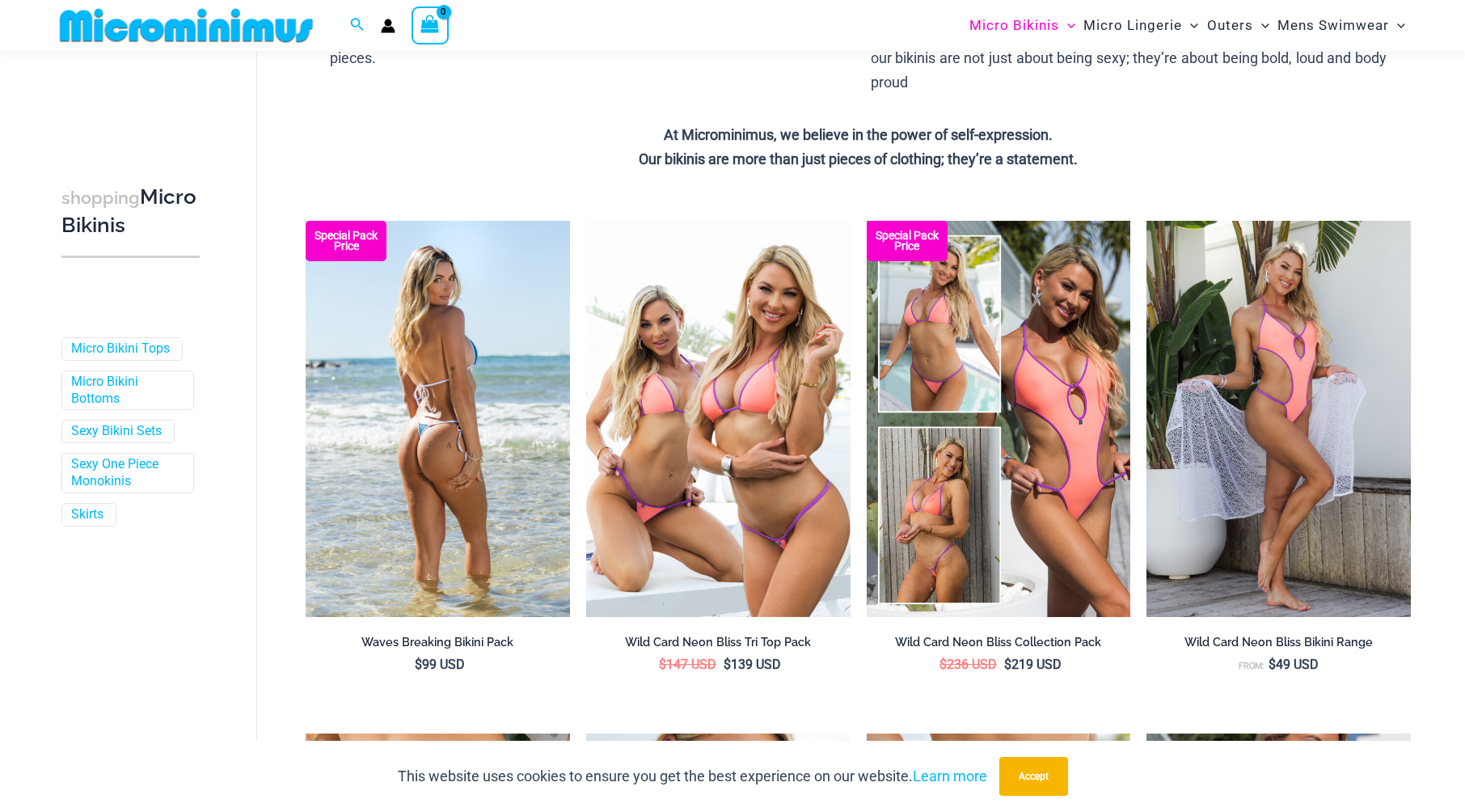
click at [442, 392] on img at bounding box center [438, 419] width 265 height 396
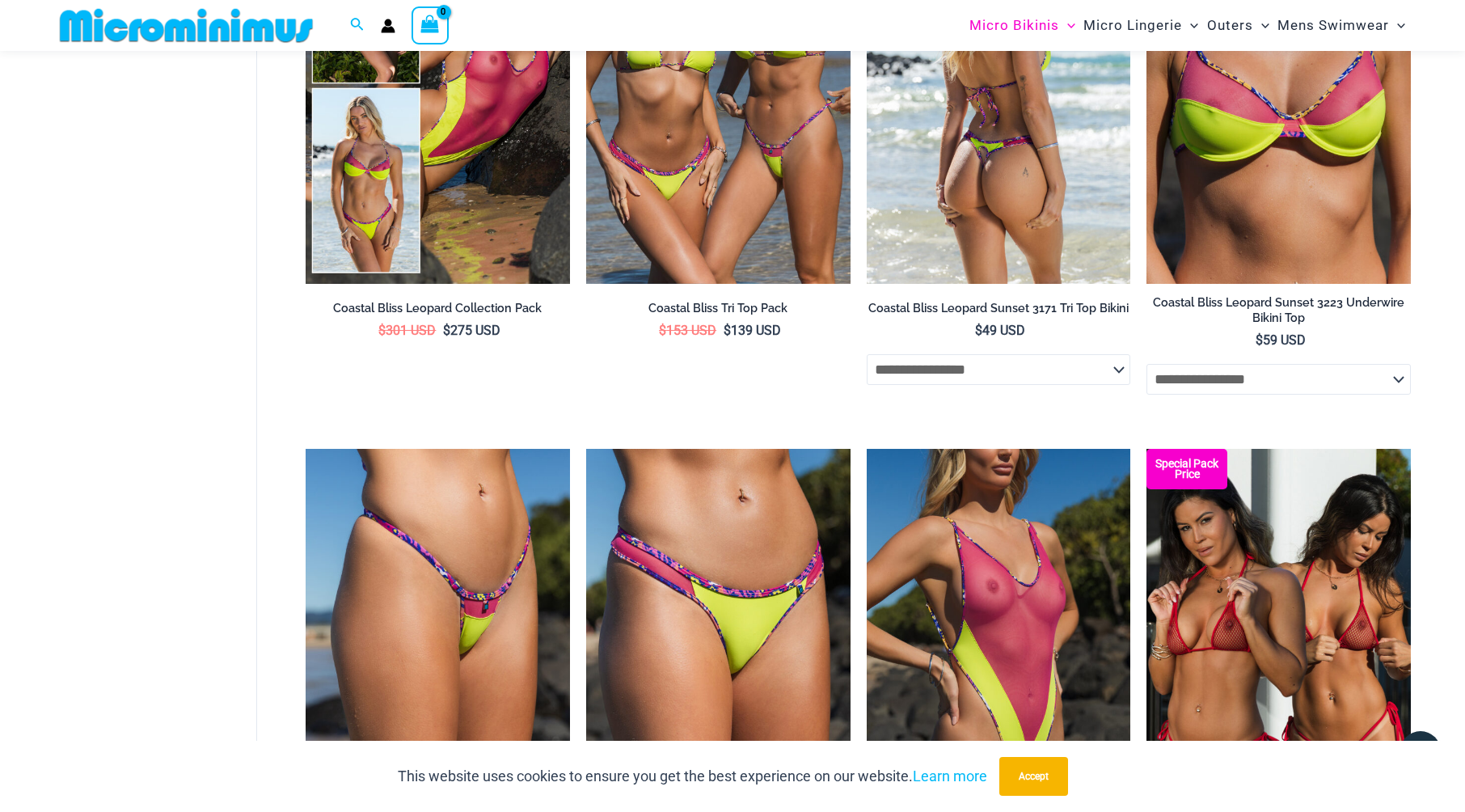
scroll to position [2897, 0]
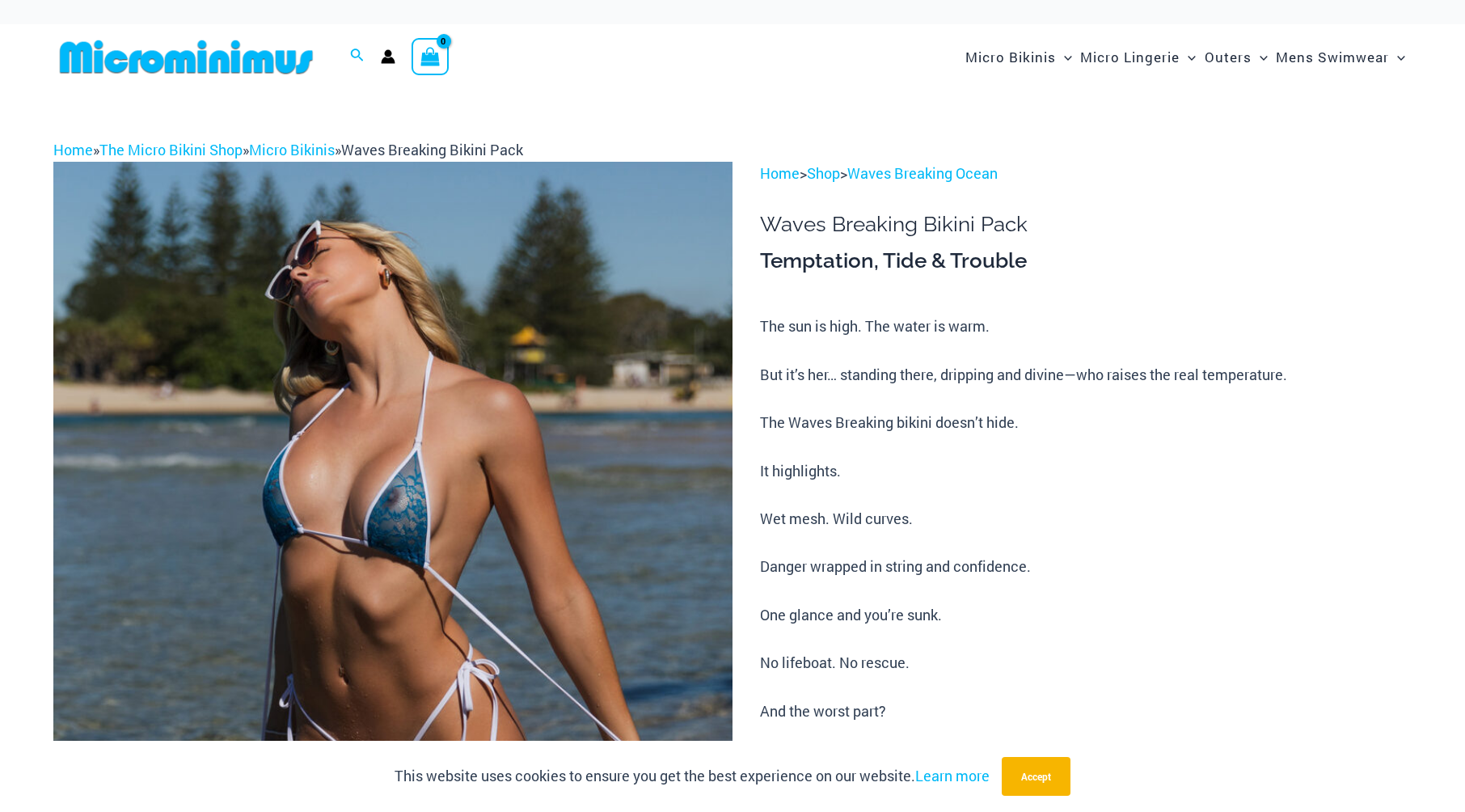
click at [410, 502] on img at bounding box center [393, 670] width 679 height 1019
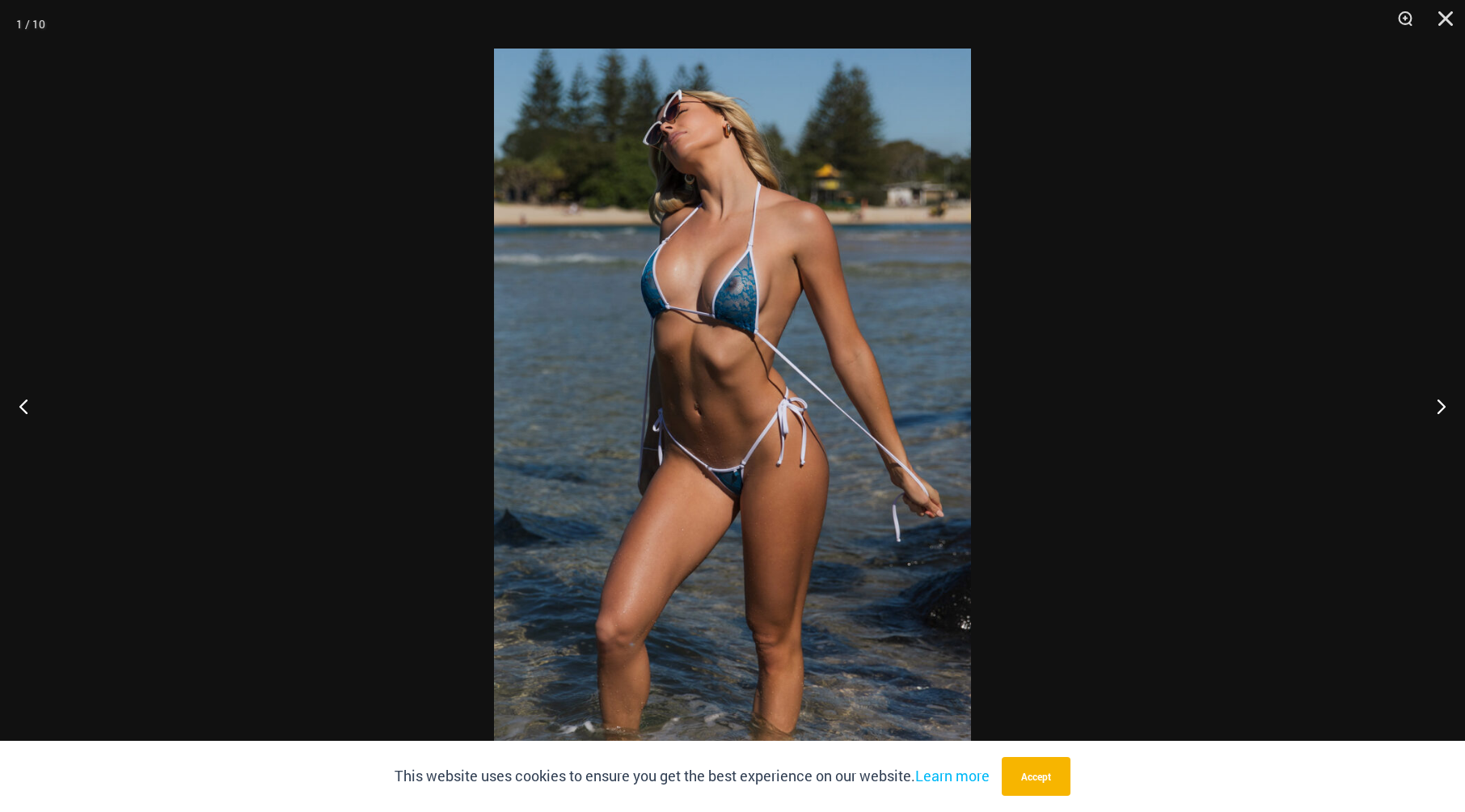
click at [793, 421] on img at bounding box center [732, 406] width 477 height 714
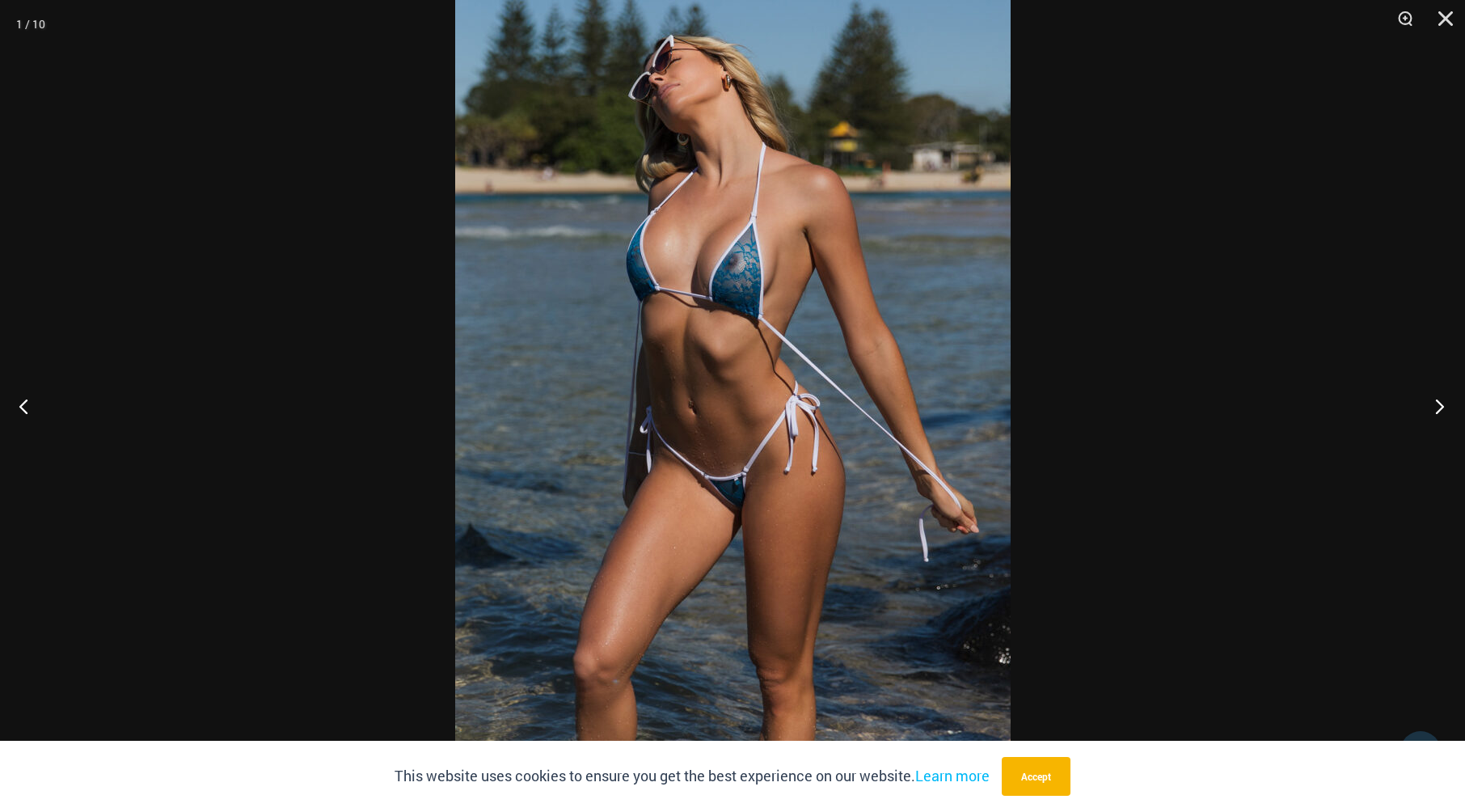
click at [1440, 403] on button "Next" at bounding box center [1435, 406] width 61 height 81
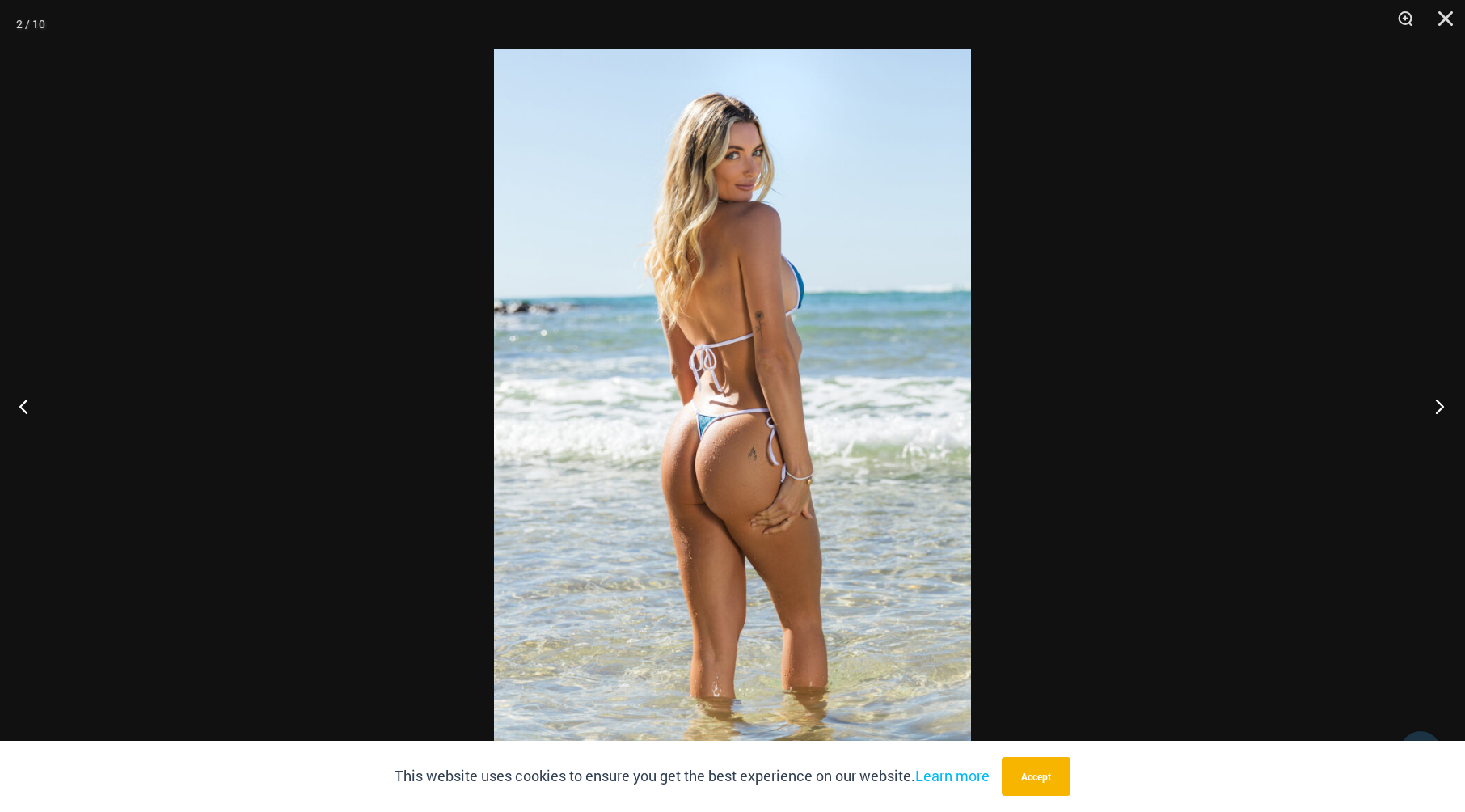
click at [1440, 403] on button "Next" at bounding box center [1435, 406] width 61 height 81
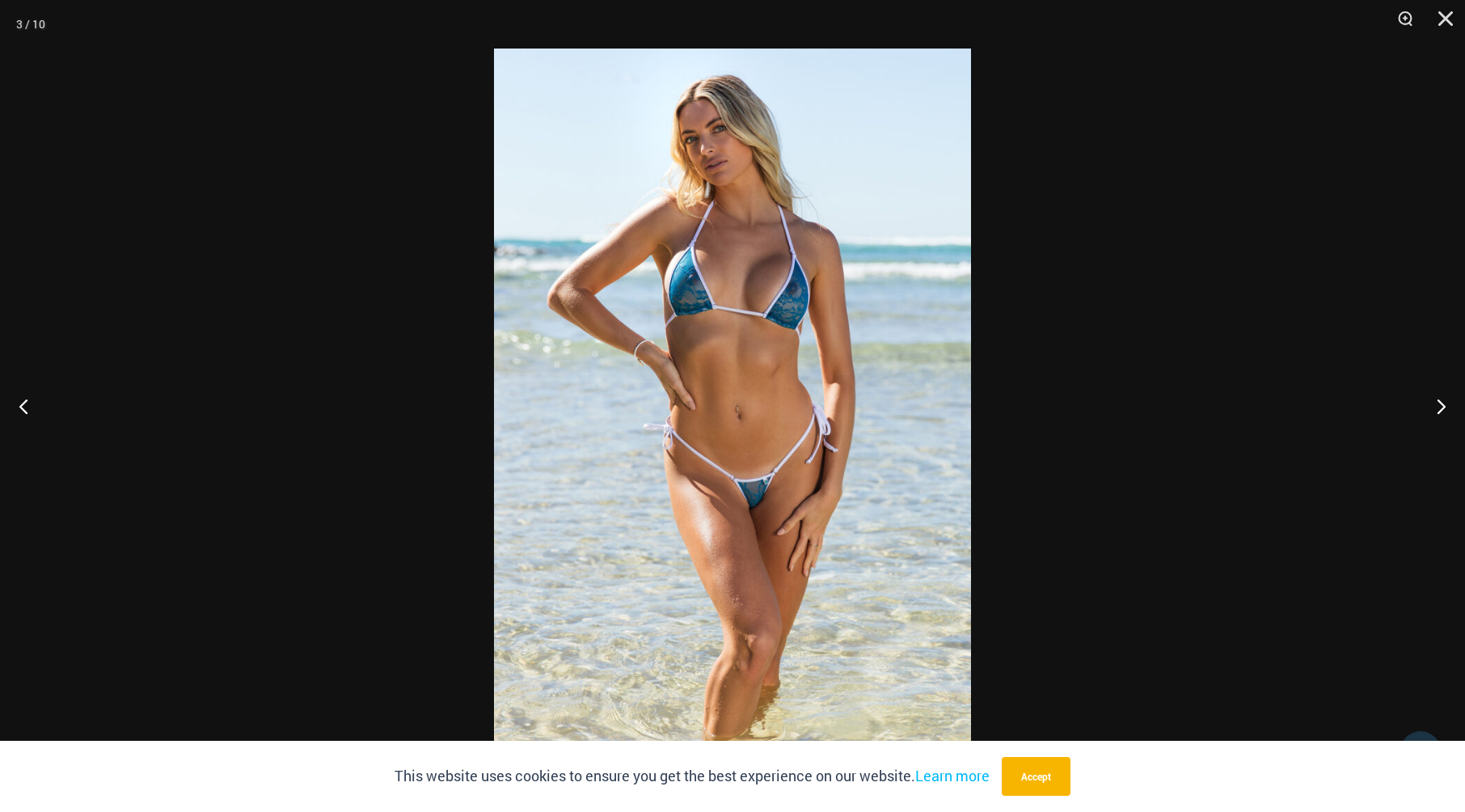
click at [736, 400] on img at bounding box center [732, 406] width 477 height 714
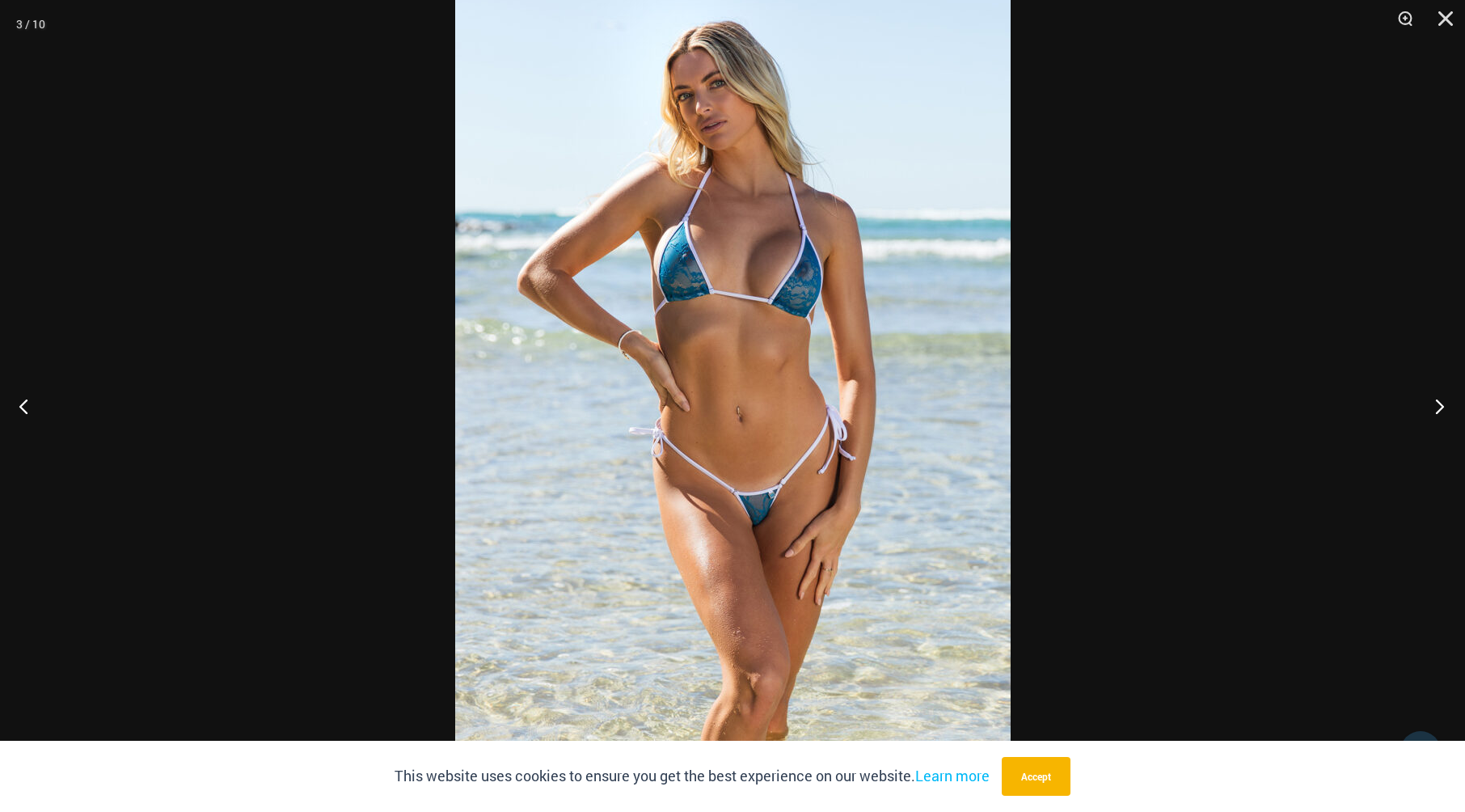
click at [1442, 400] on button "Next" at bounding box center [1435, 406] width 61 height 81
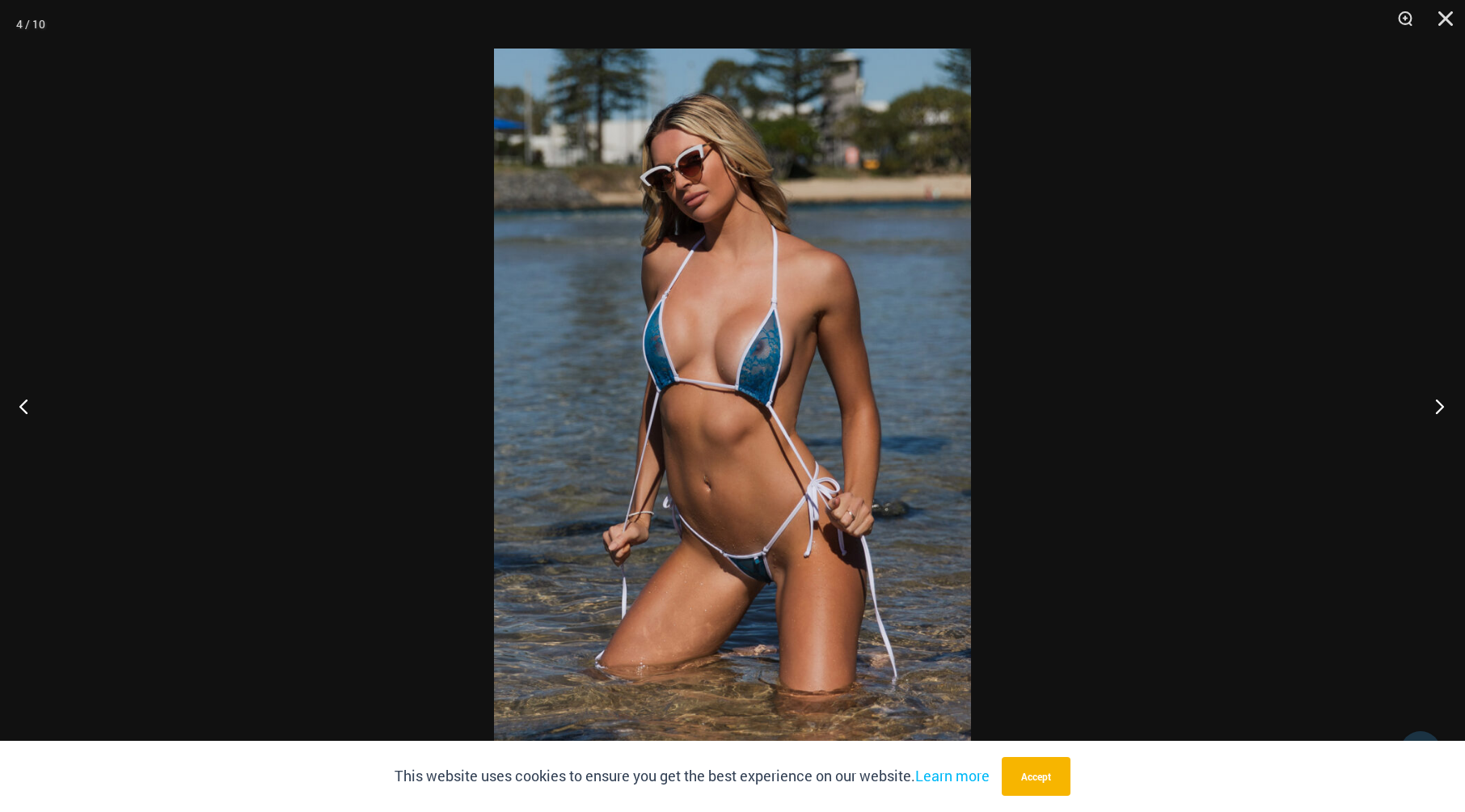
click at [1442, 400] on button "Next" at bounding box center [1435, 406] width 61 height 81
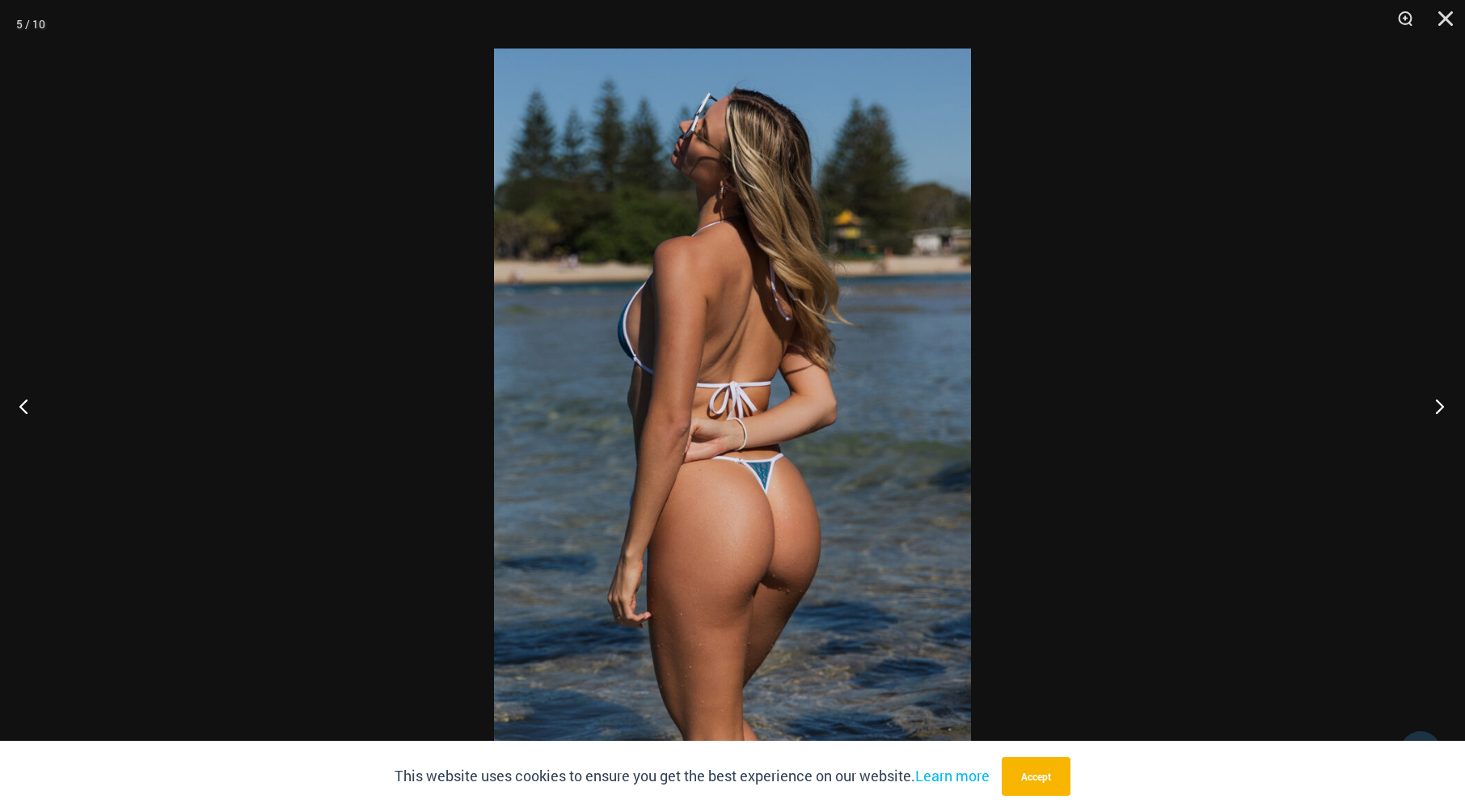
click at [1442, 400] on button "Next" at bounding box center [1435, 406] width 61 height 81
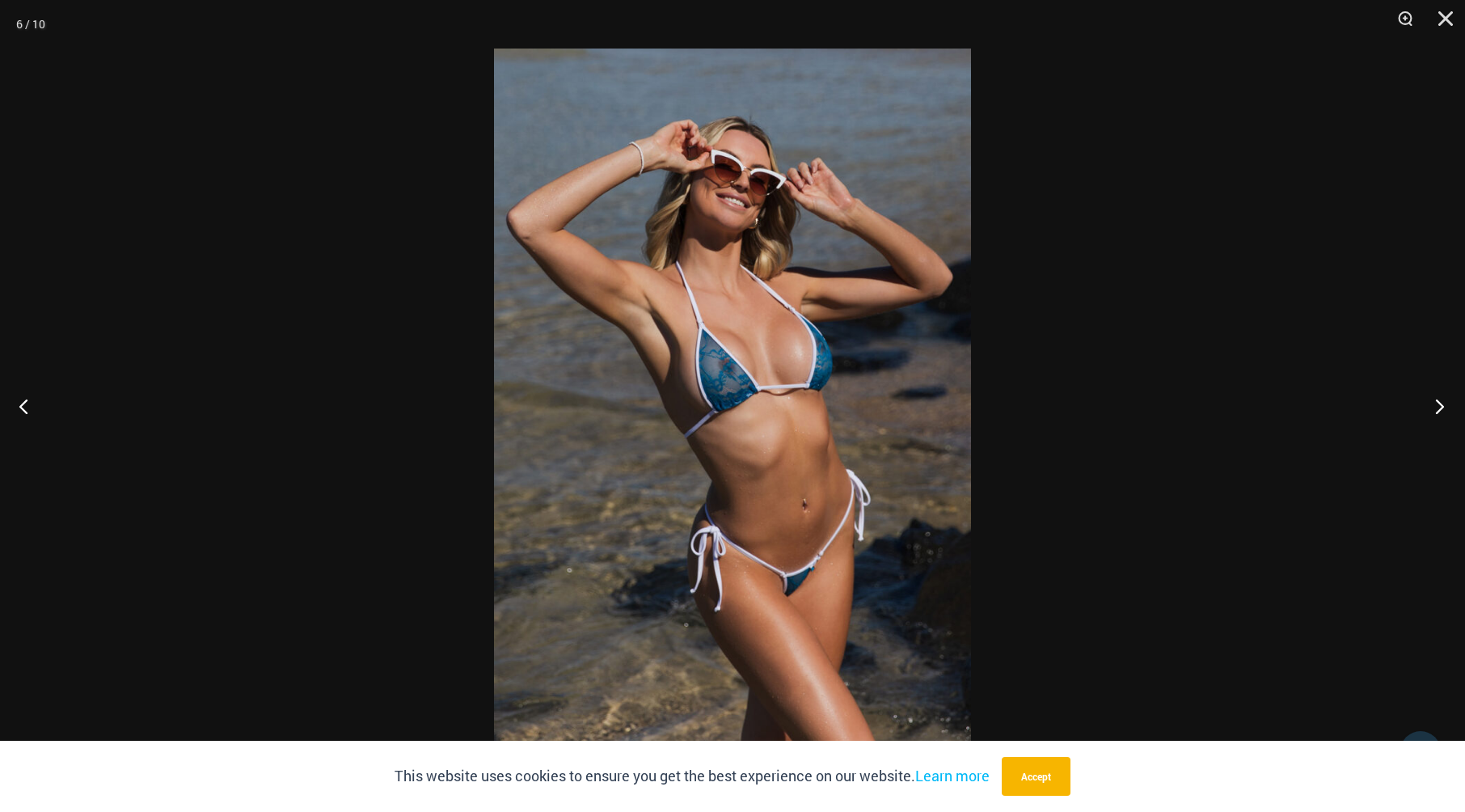
click at [1442, 400] on button "Next" at bounding box center [1435, 406] width 61 height 81
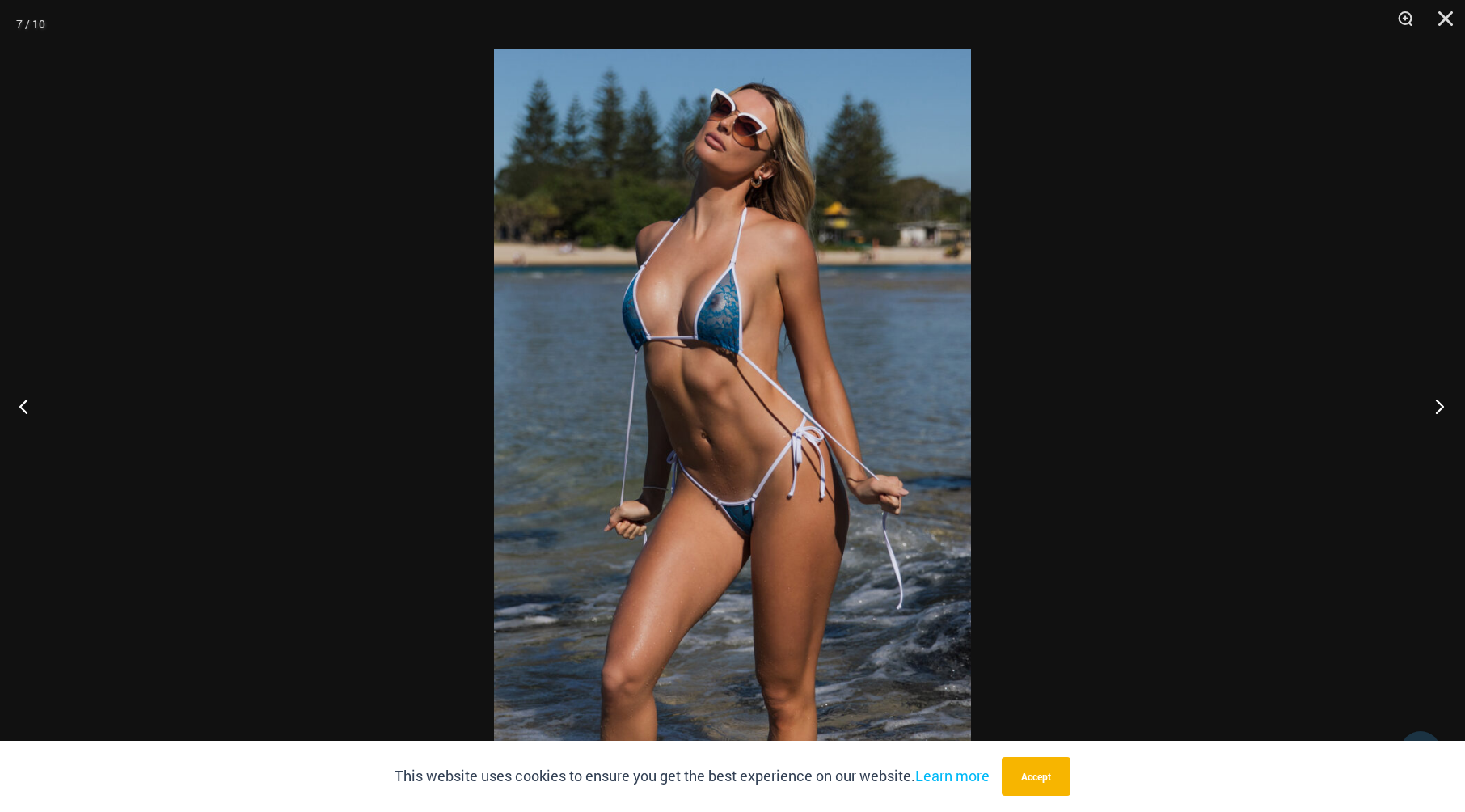
click at [1442, 400] on button "Next" at bounding box center [1435, 406] width 61 height 81
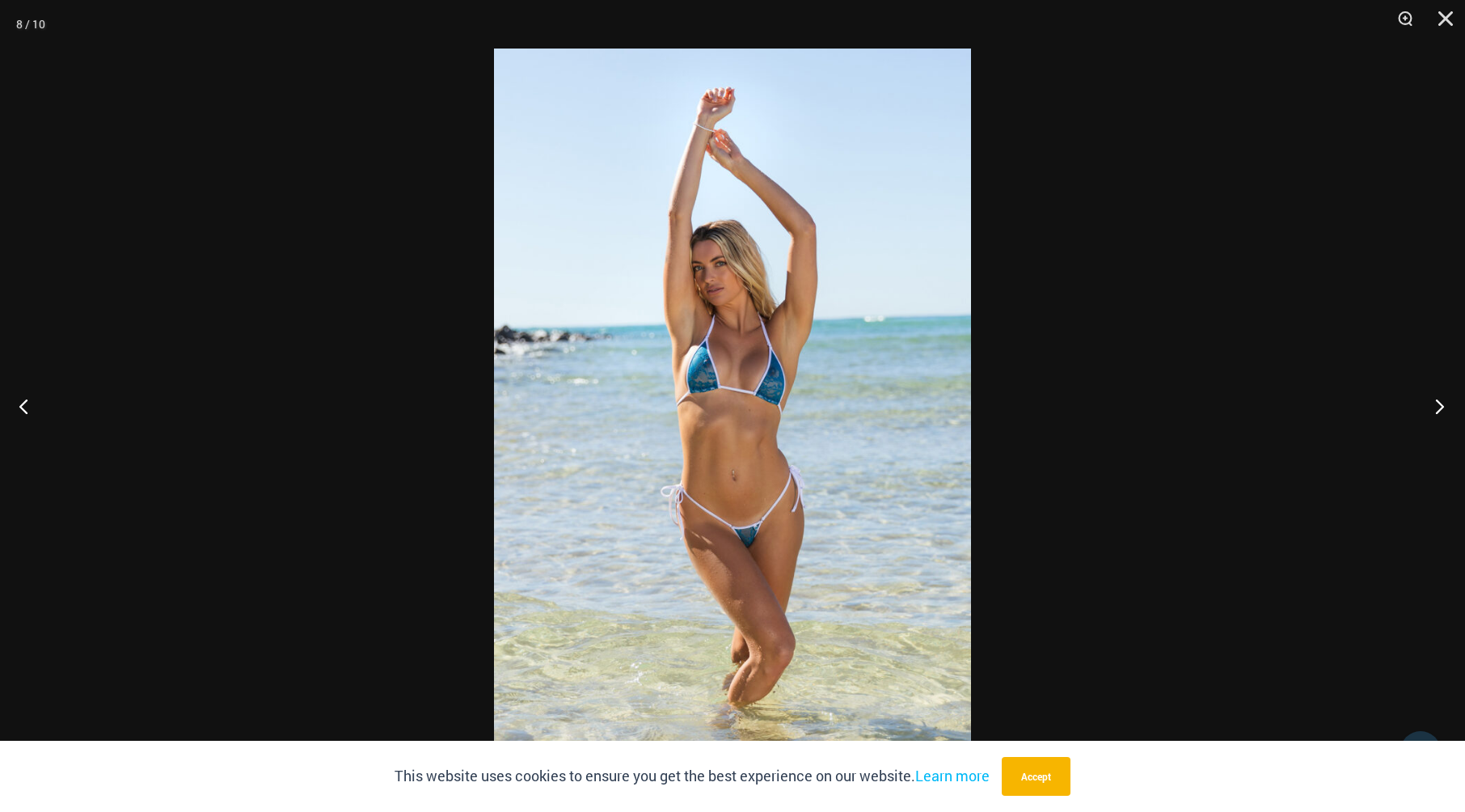
click at [1442, 400] on button "Next" at bounding box center [1435, 406] width 61 height 81
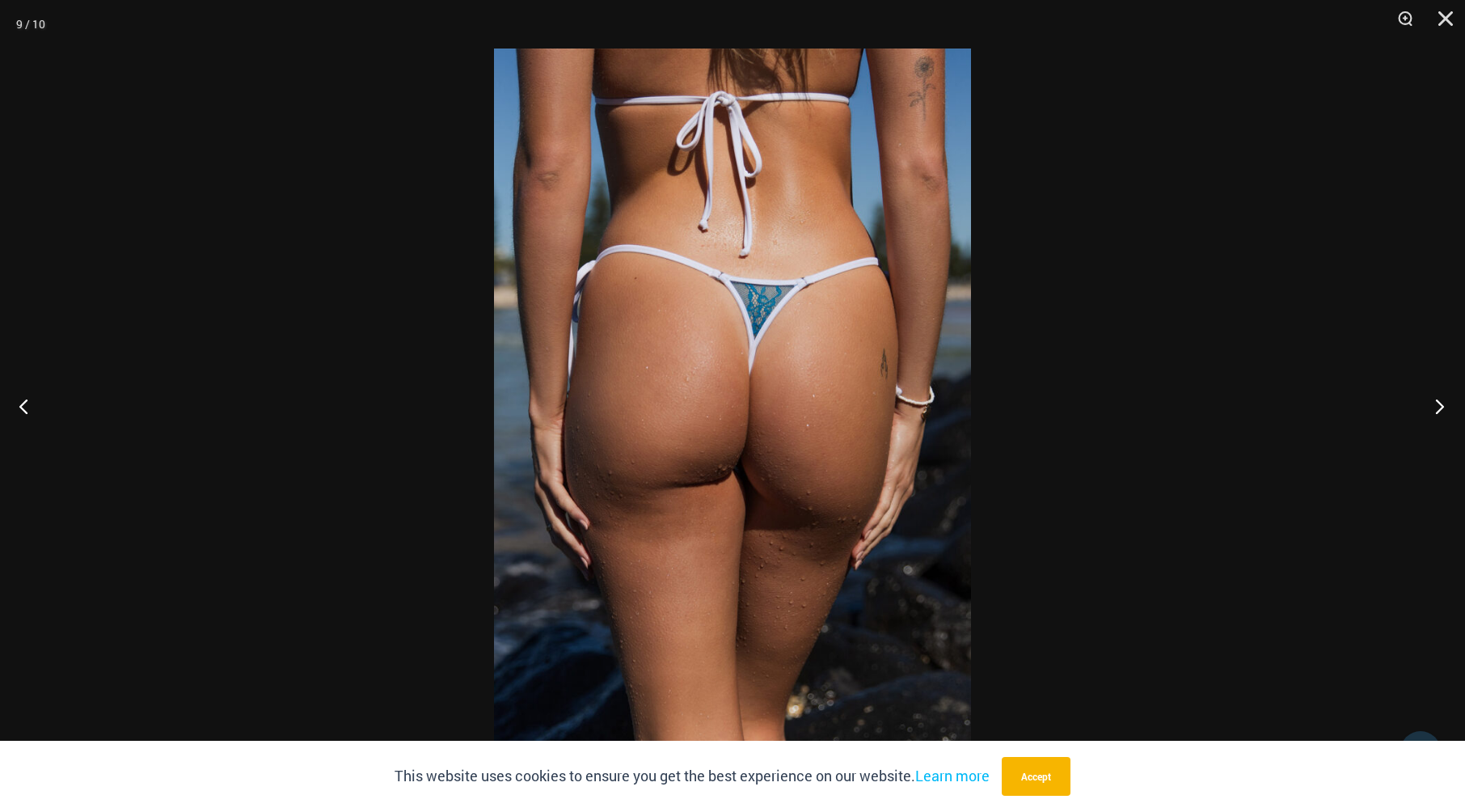
click at [1442, 400] on button "Next" at bounding box center [1435, 406] width 61 height 81
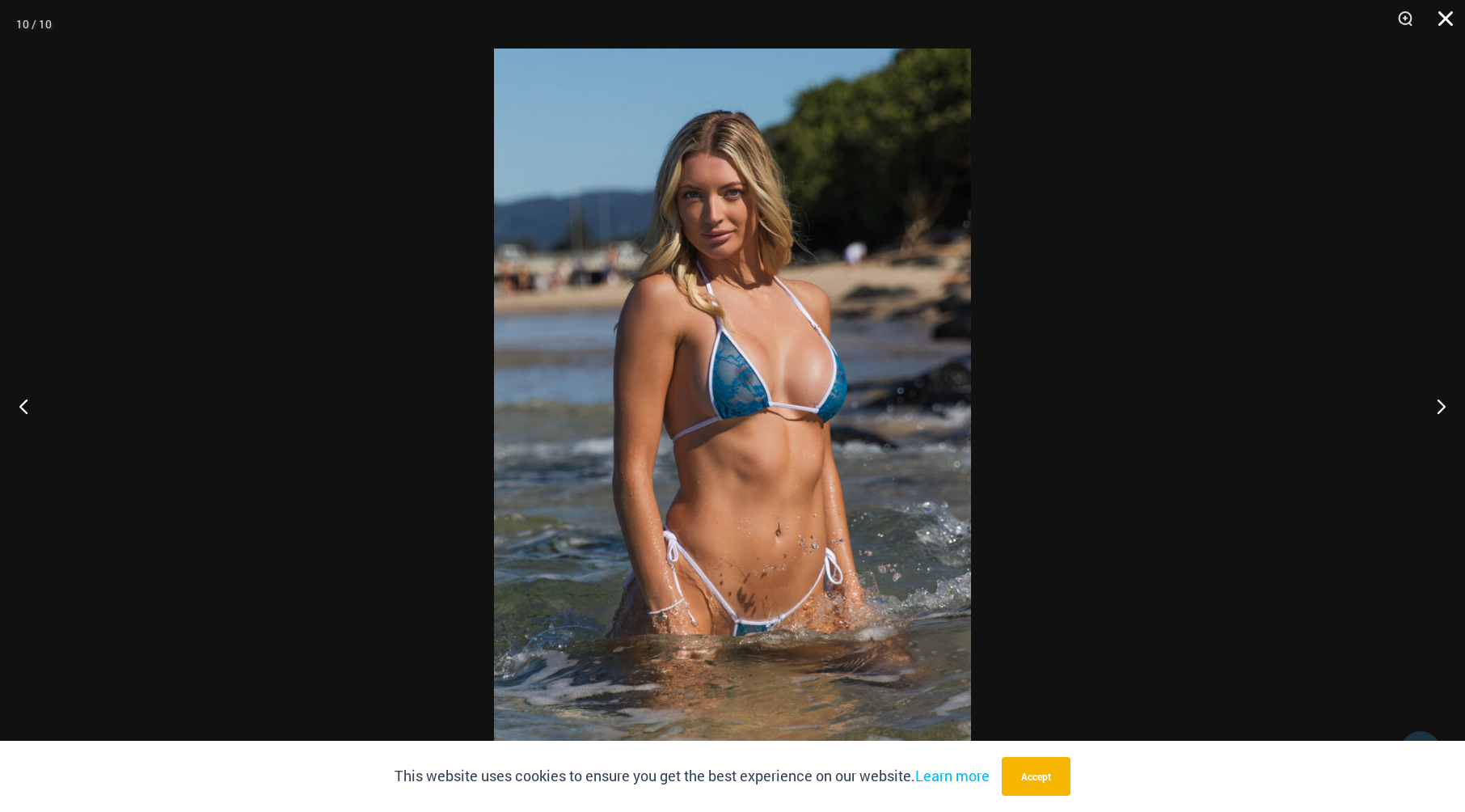
click at [1445, 3] on button "Close" at bounding box center [1440, 24] width 40 height 49
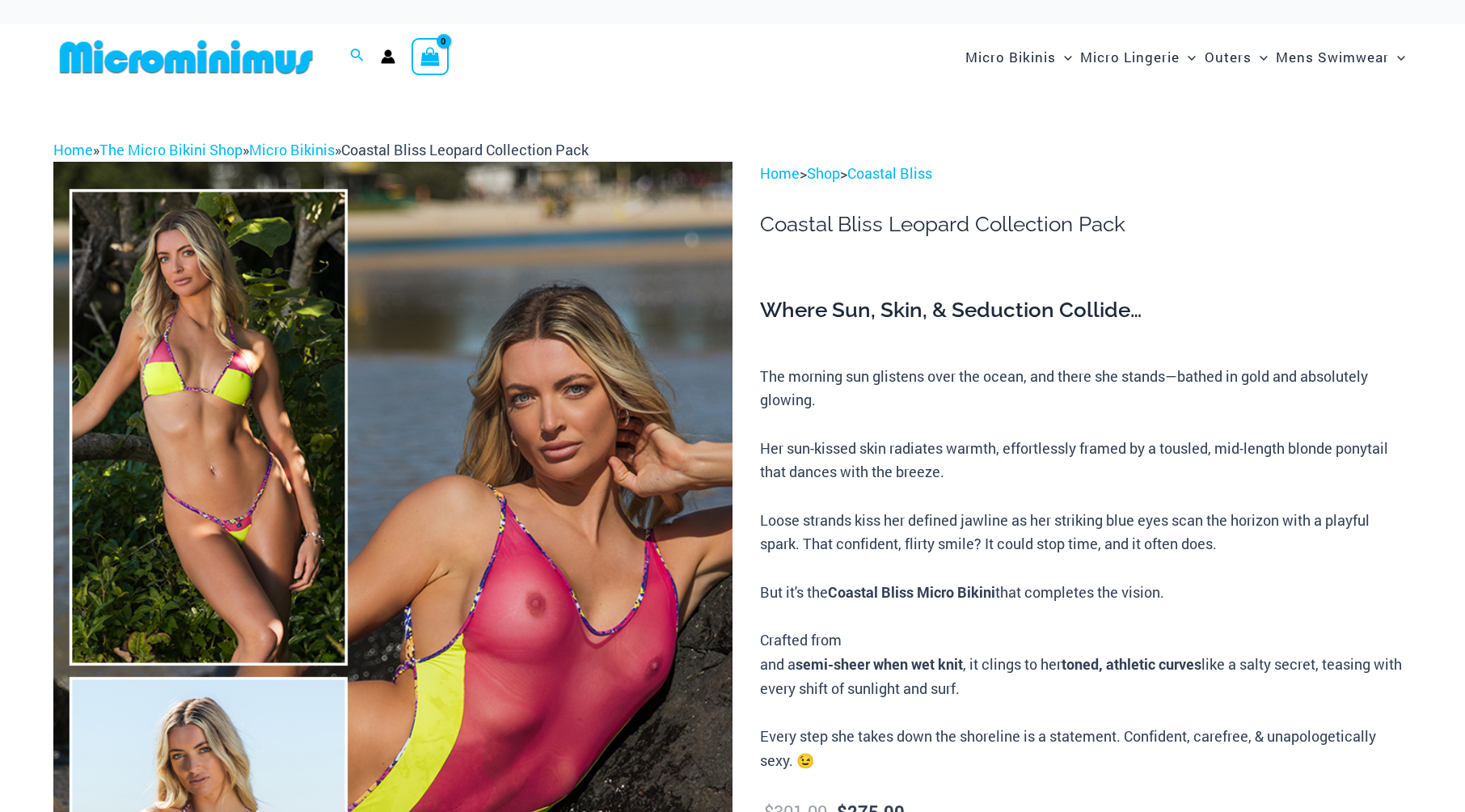
click at [590, 579] on img at bounding box center [393, 670] width 679 height 1019
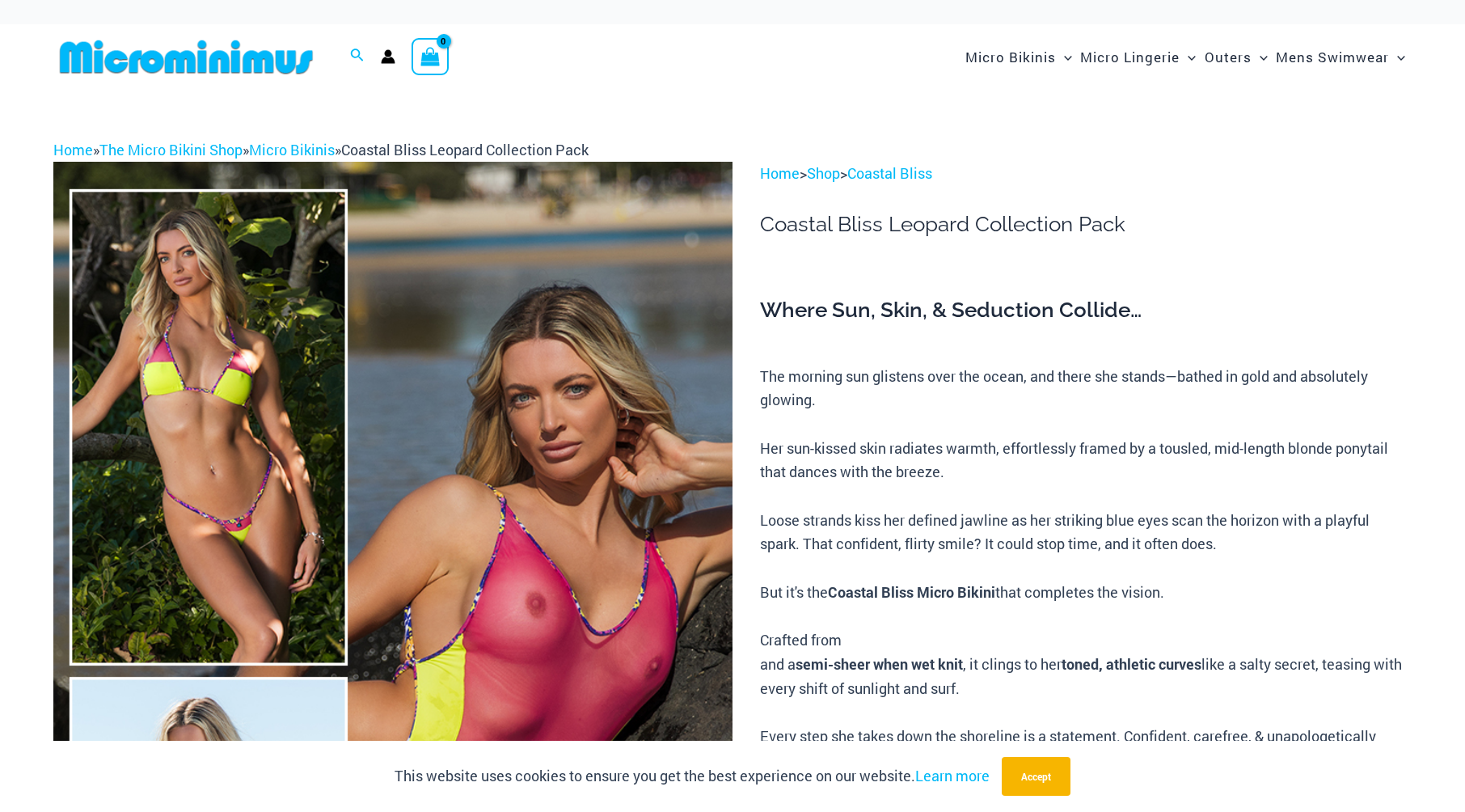
click at [586, 576] on img at bounding box center [393, 670] width 679 height 1019
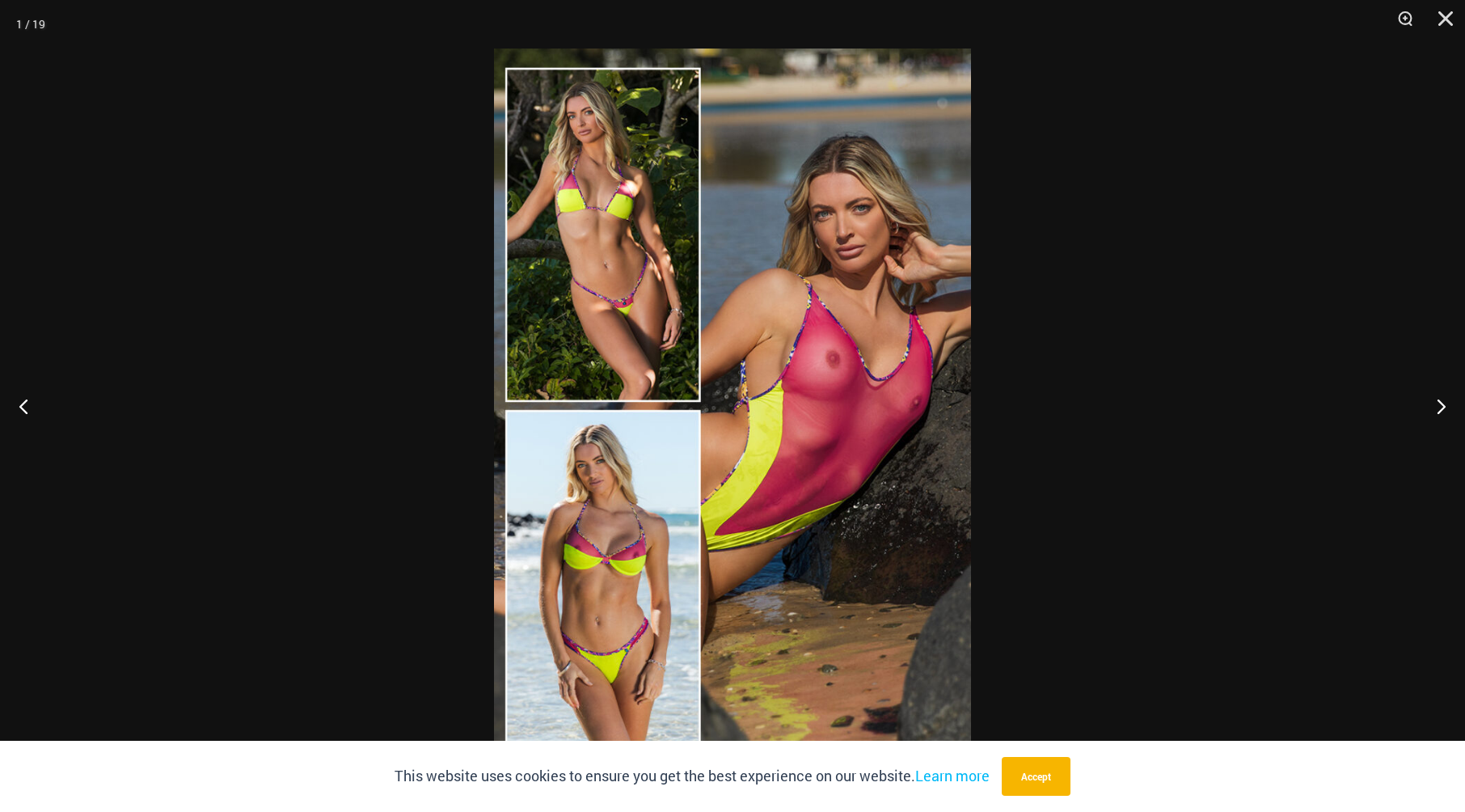
click at [838, 421] on img at bounding box center [732, 406] width 477 height 714
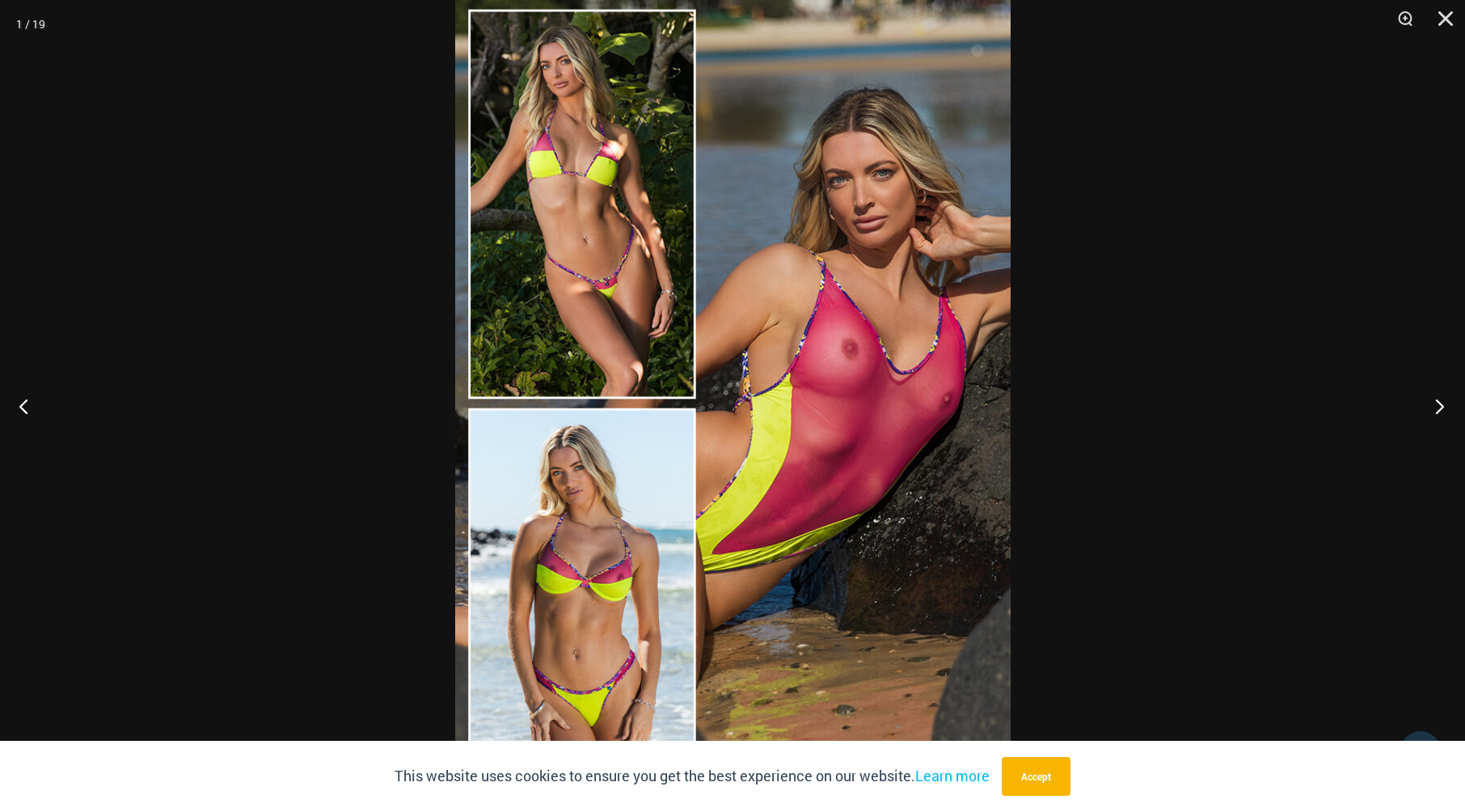
click at [1433, 406] on button "Next" at bounding box center [1435, 406] width 61 height 81
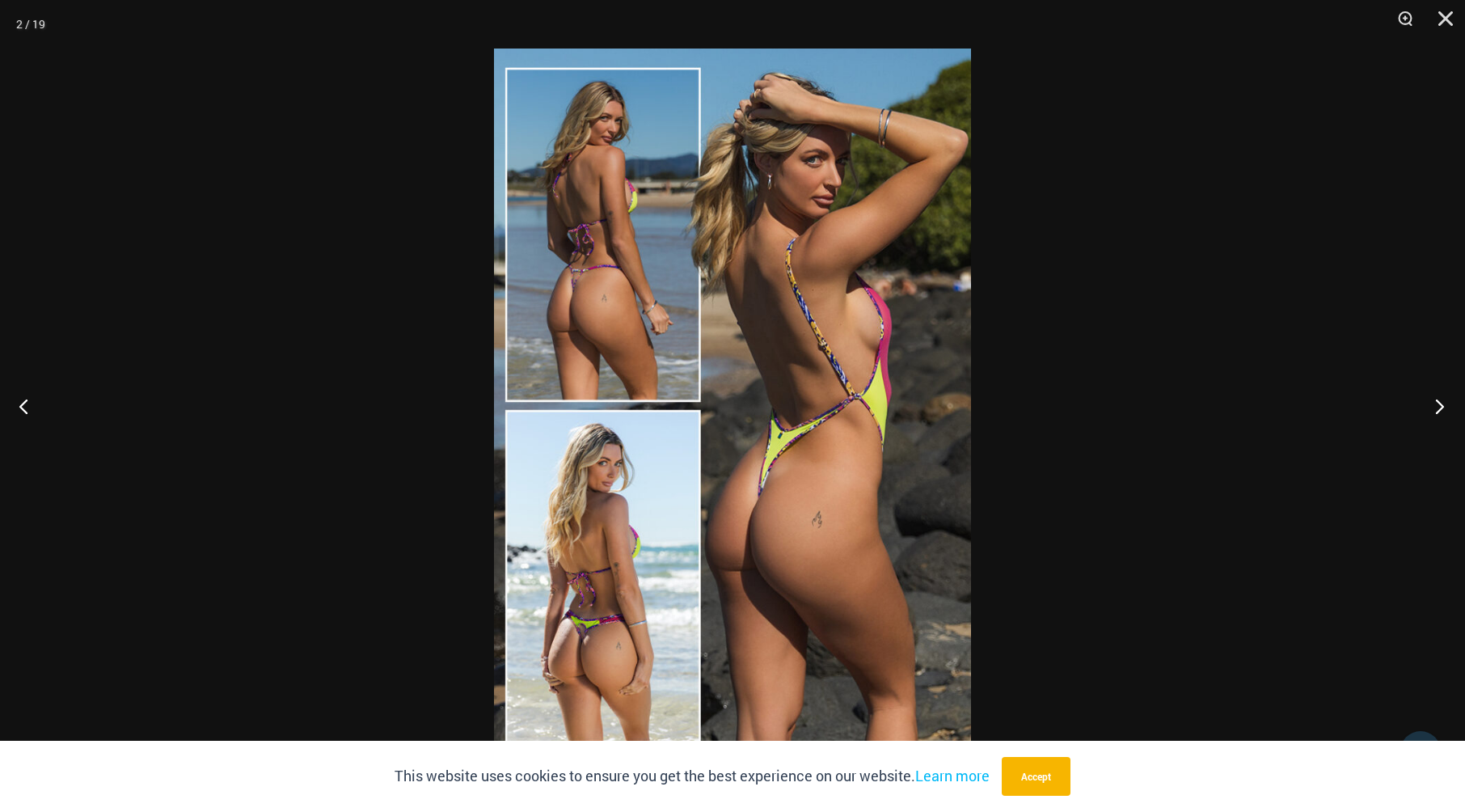
click at [1433, 406] on button "Next" at bounding box center [1435, 406] width 61 height 81
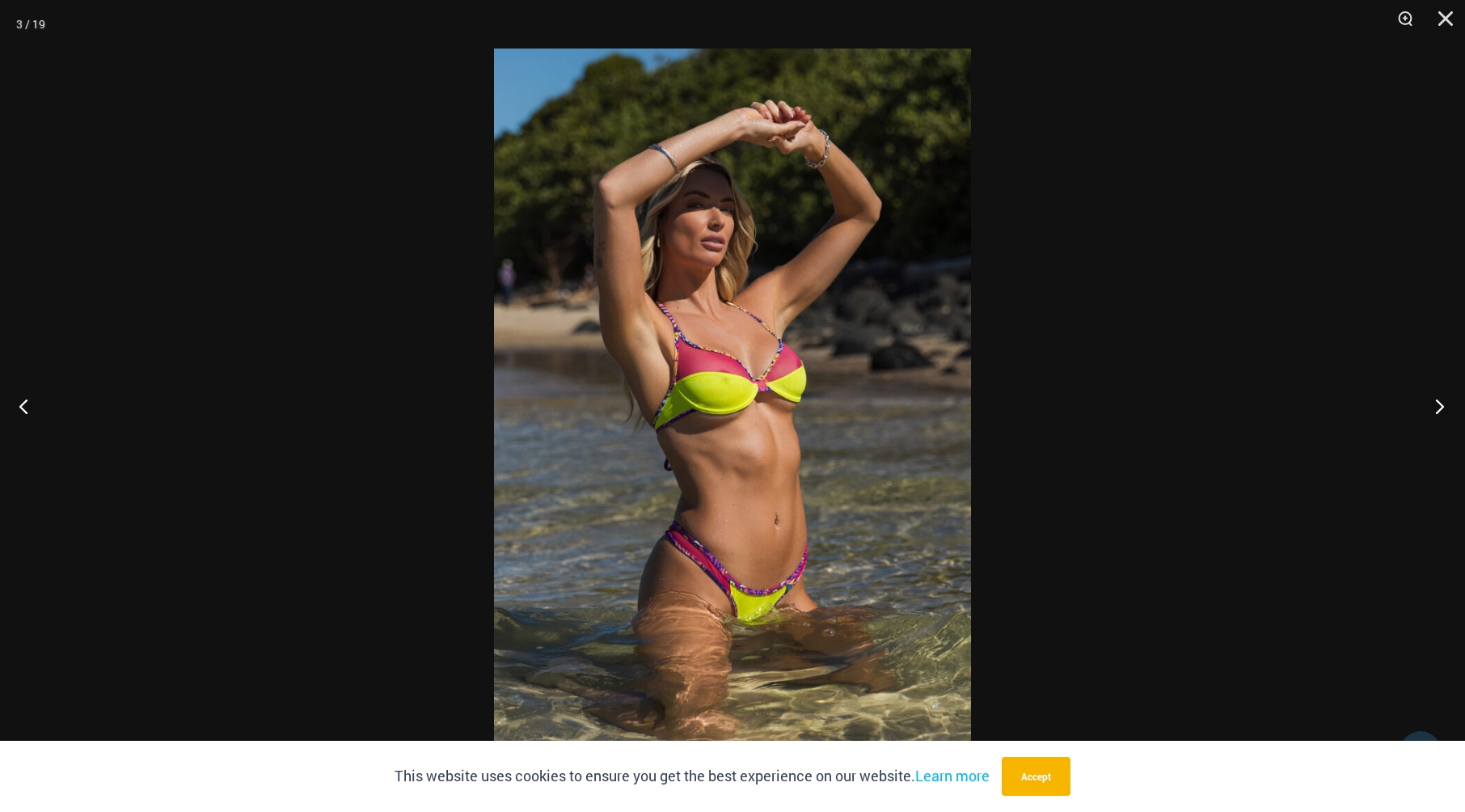
click at [1433, 406] on button "Next" at bounding box center [1435, 406] width 61 height 81
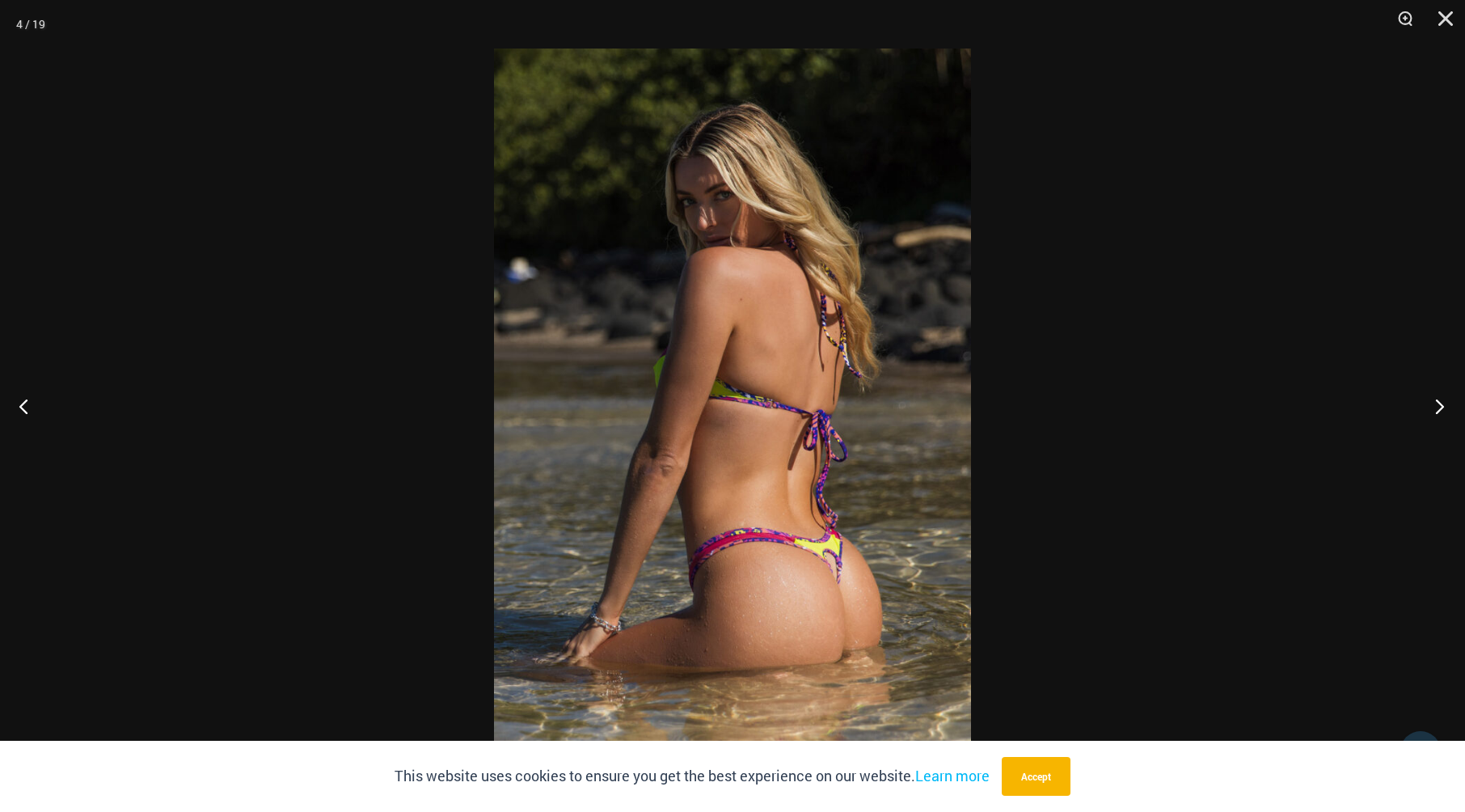
click at [1433, 406] on button "Next" at bounding box center [1435, 406] width 61 height 81
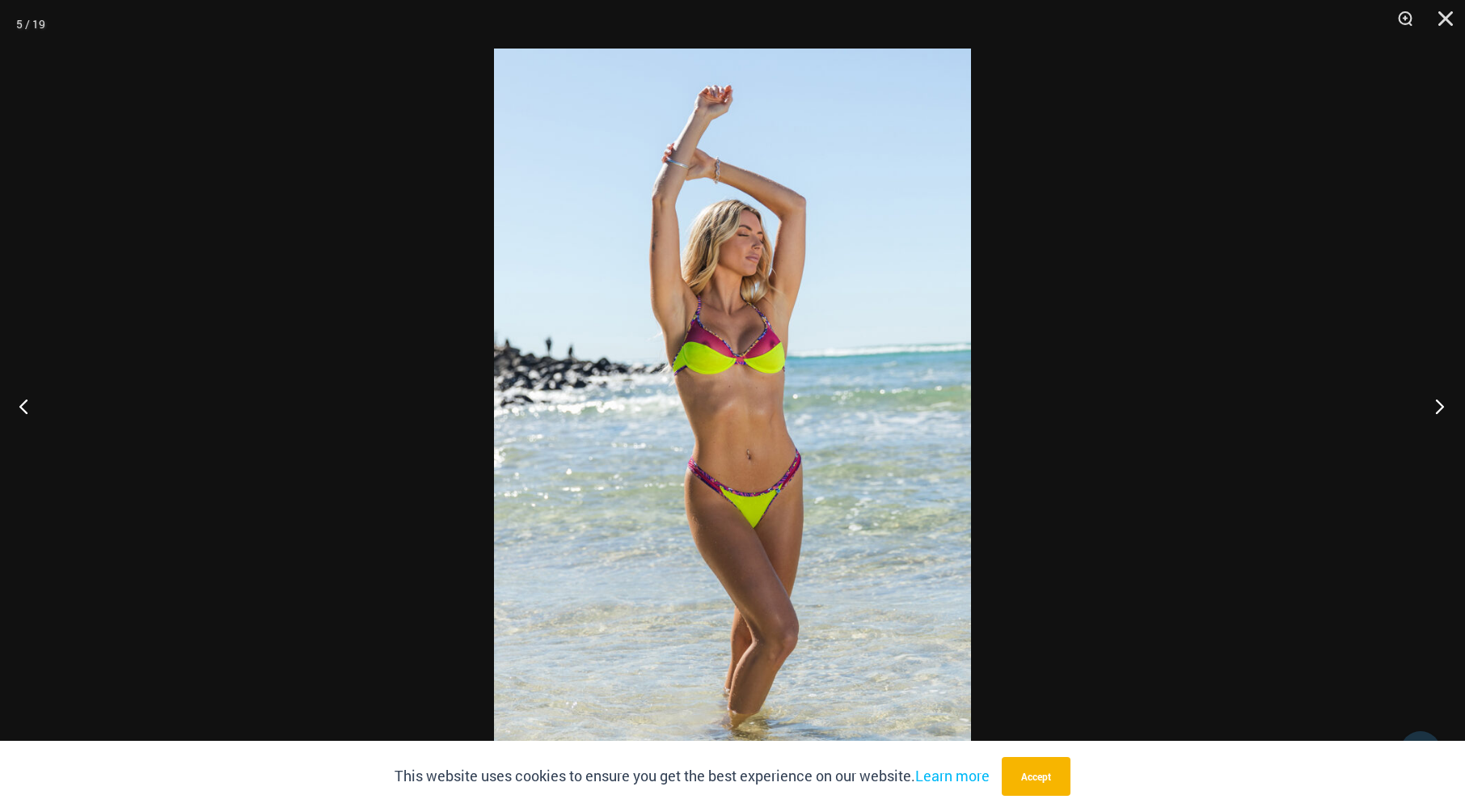
click at [1433, 406] on button "Next" at bounding box center [1435, 406] width 61 height 81
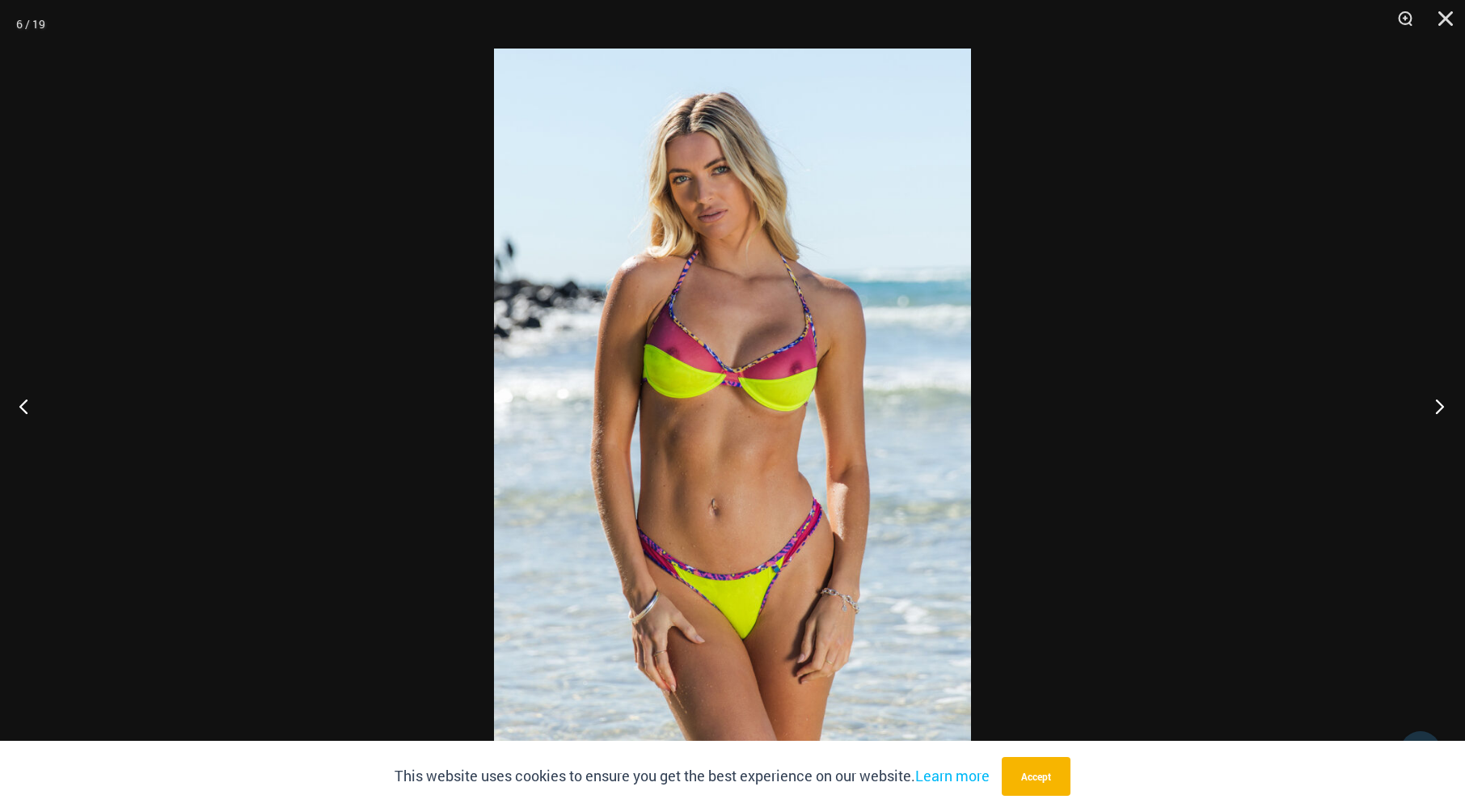
click at [1433, 406] on button "Next" at bounding box center [1435, 406] width 61 height 81
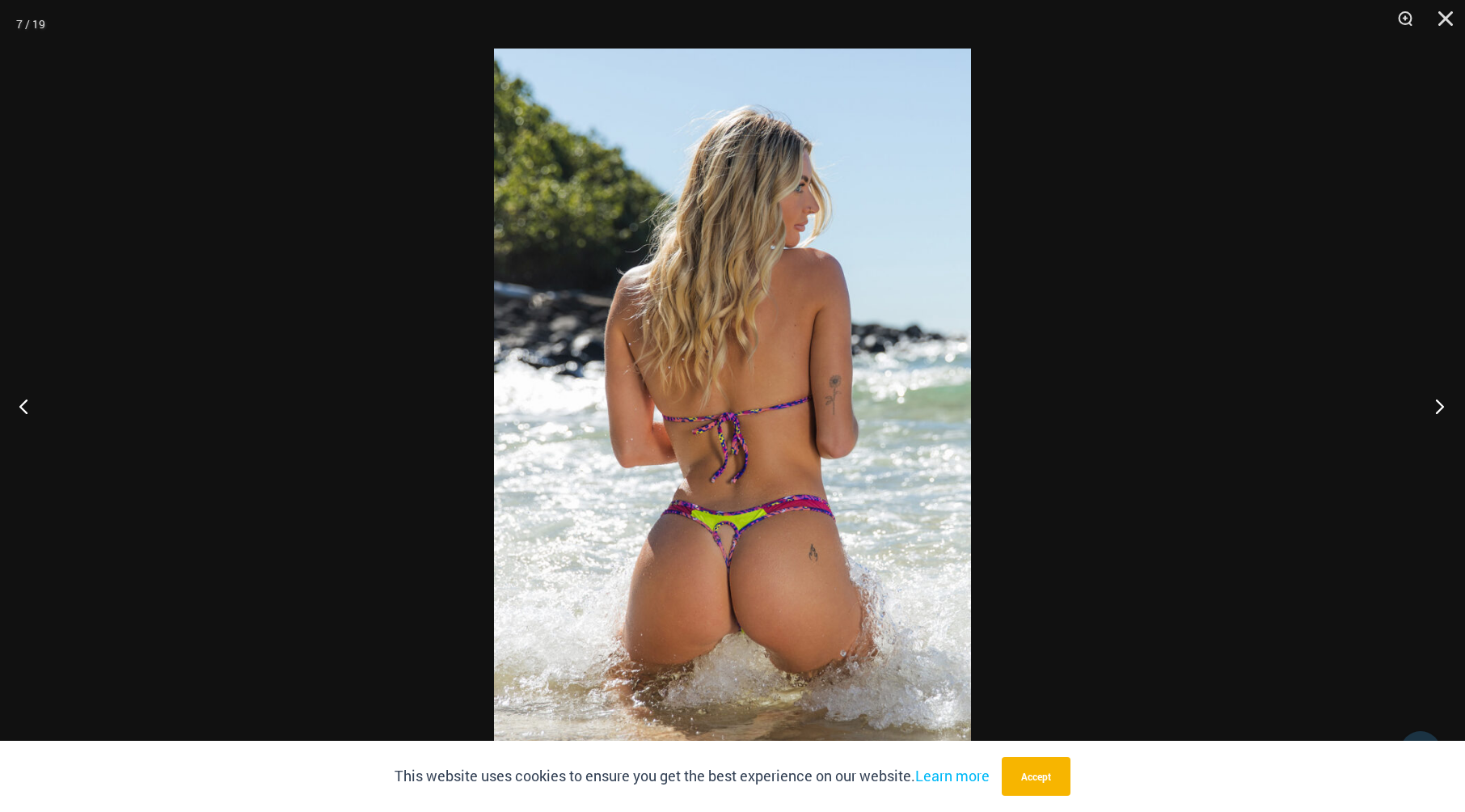
click at [1433, 406] on button "Next" at bounding box center [1435, 406] width 61 height 81
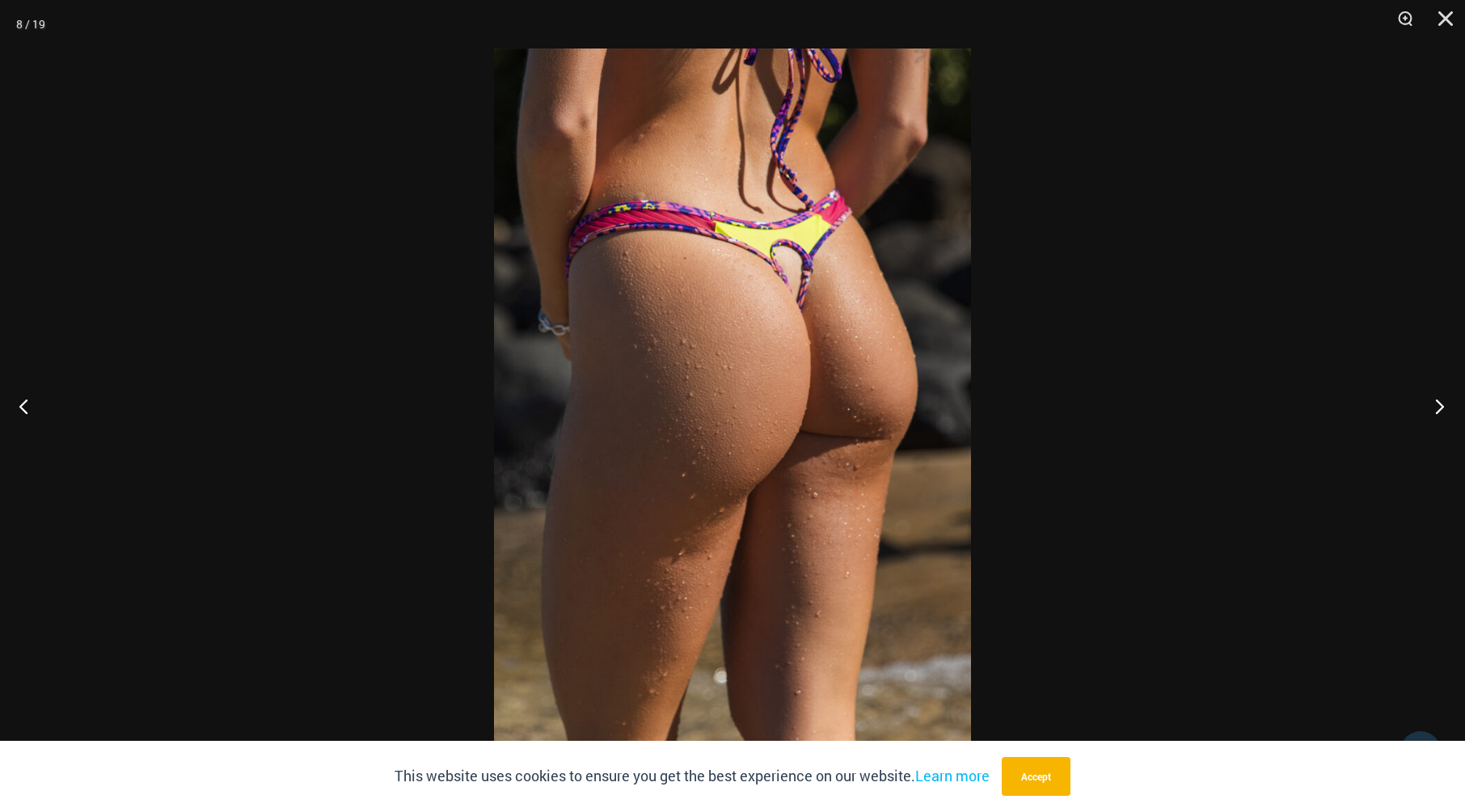
click at [1433, 406] on button "Next" at bounding box center [1435, 406] width 61 height 81
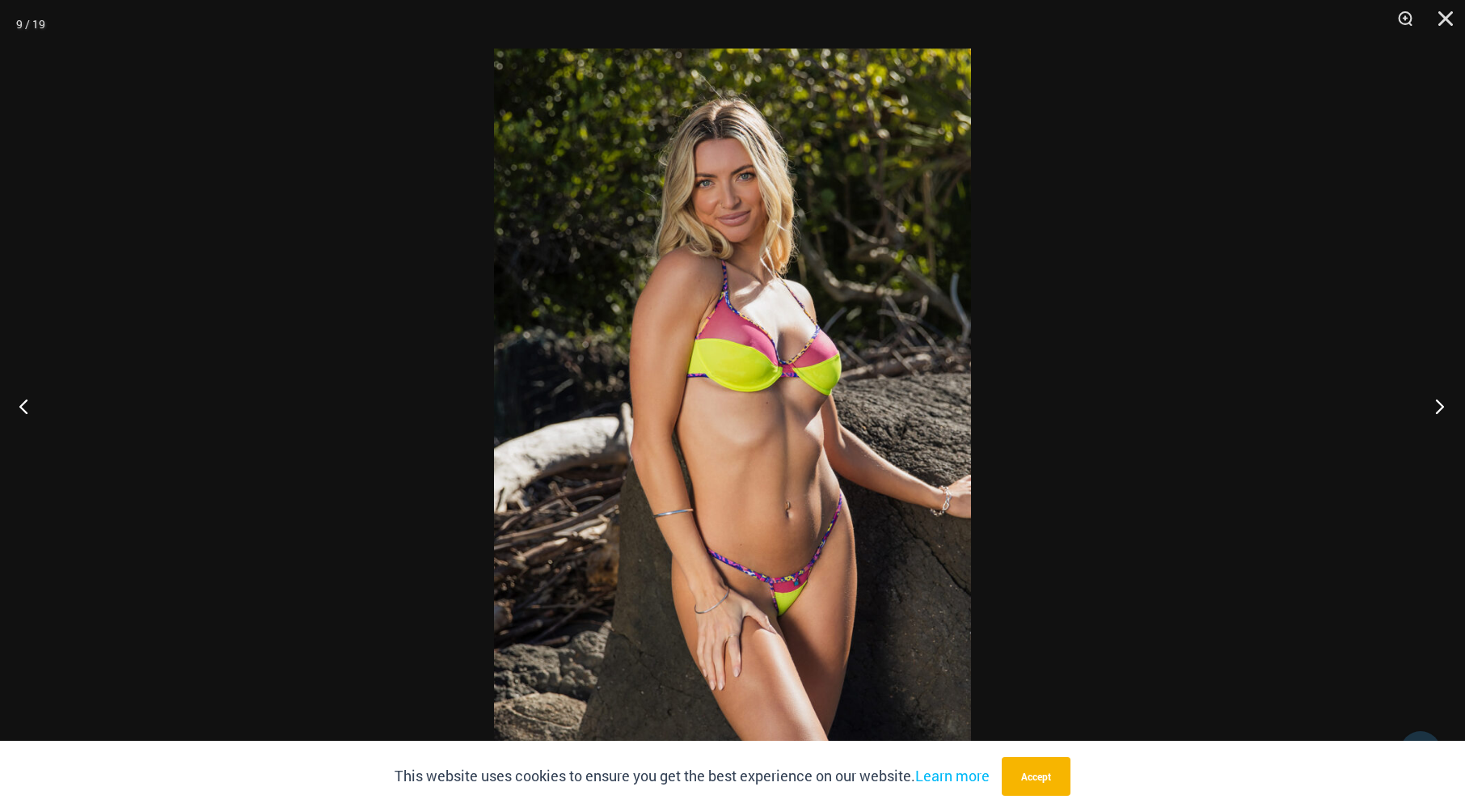
click at [1433, 406] on button "Next" at bounding box center [1435, 406] width 61 height 81
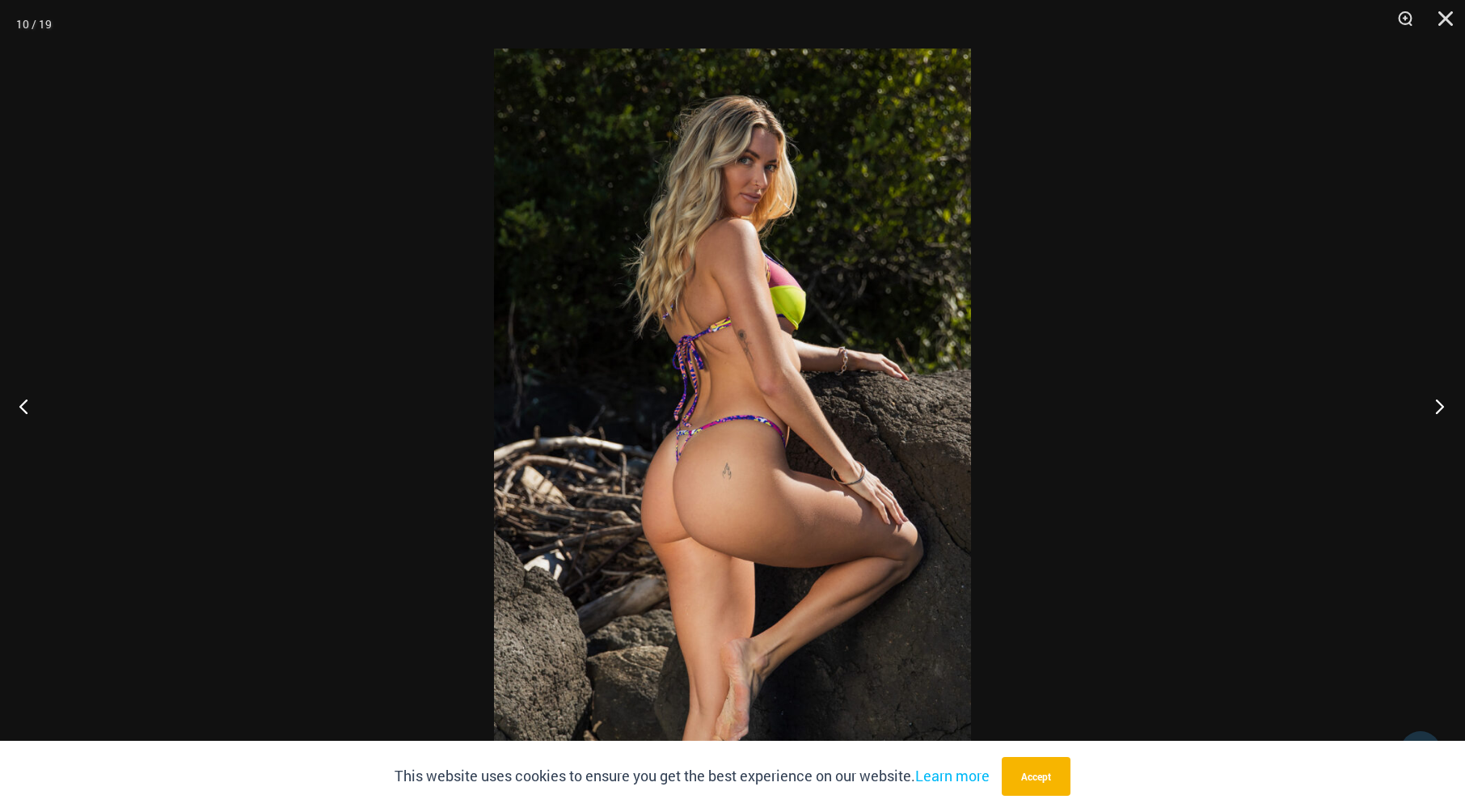
click at [1433, 406] on button "Next" at bounding box center [1435, 406] width 61 height 81
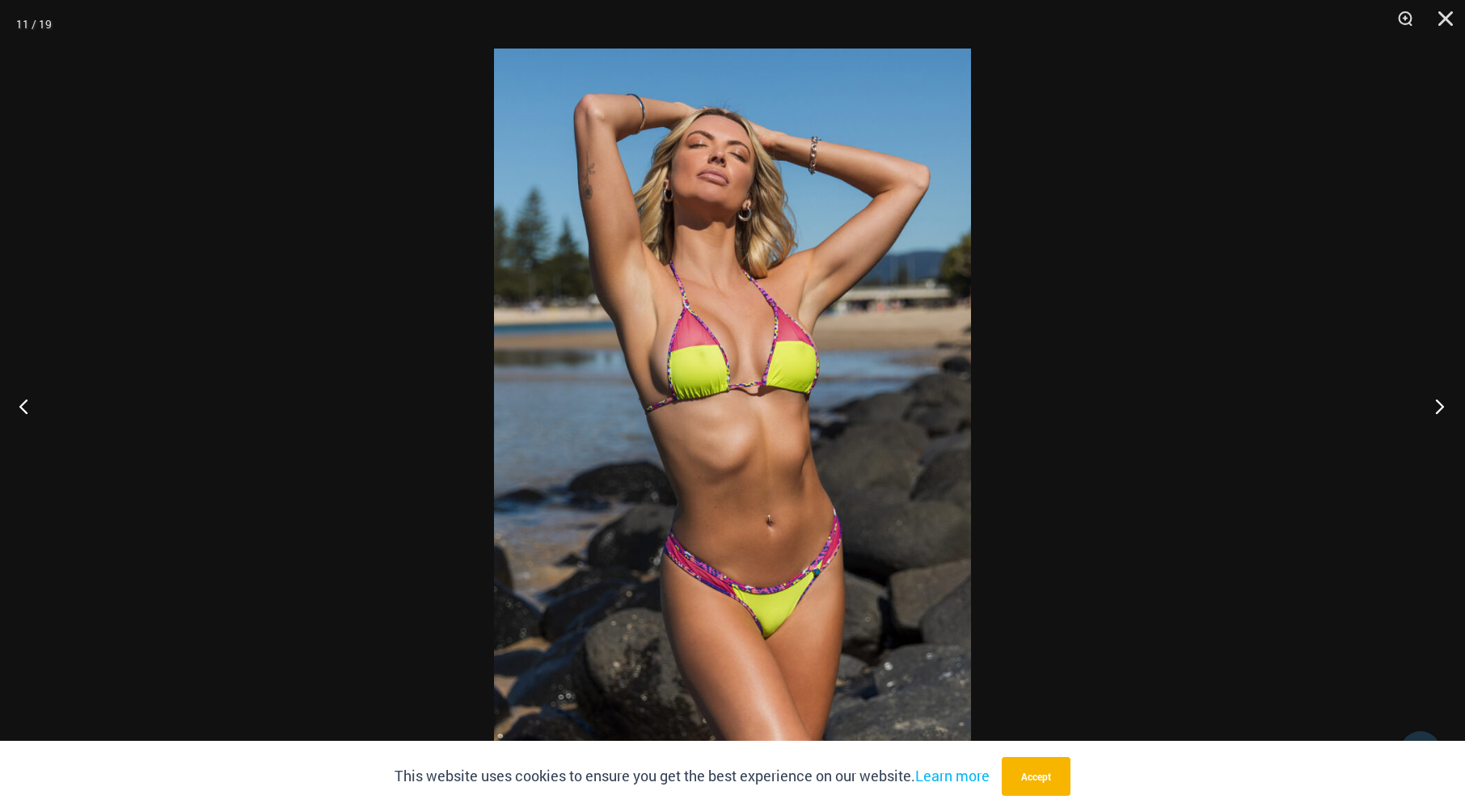
click at [1433, 406] on button "Next" at bounding box center [1435, 406] width 61 height 81
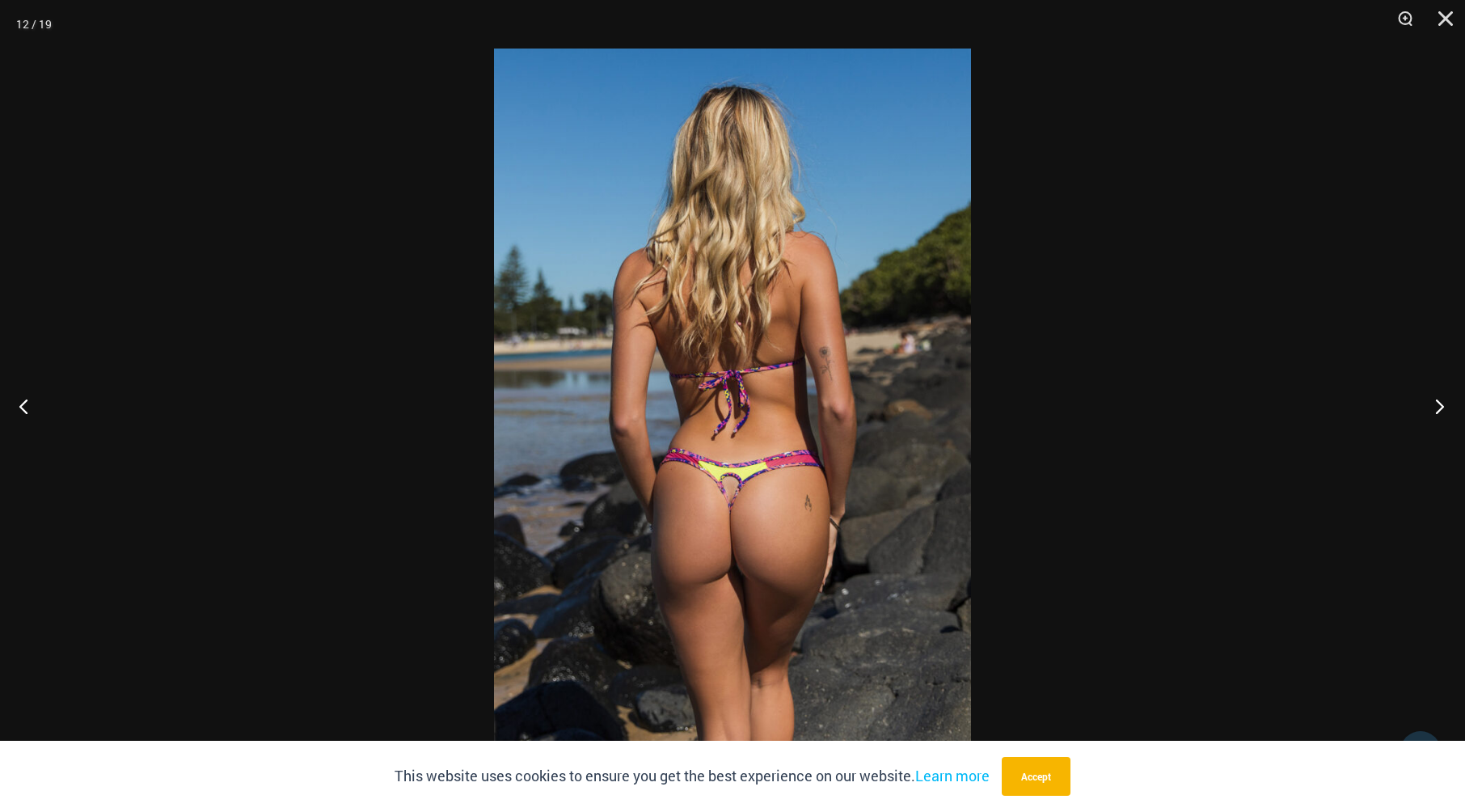
click at [1433, 406] on button "Next" at bounding box center [1435, 406] width 61 height 81
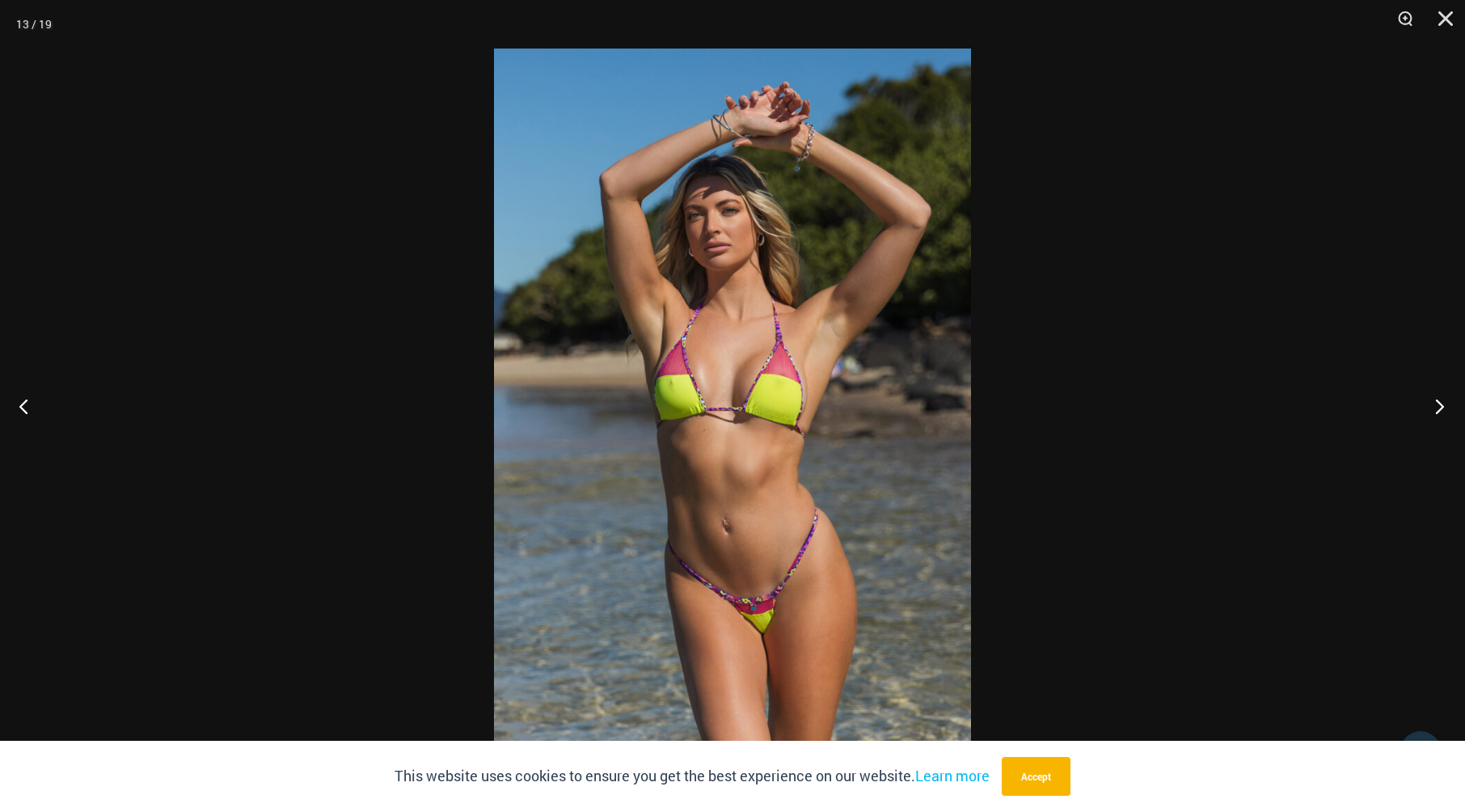
click at [1433, 406] on button "Next" at bounding box center [1435, 406] width 61 height 81
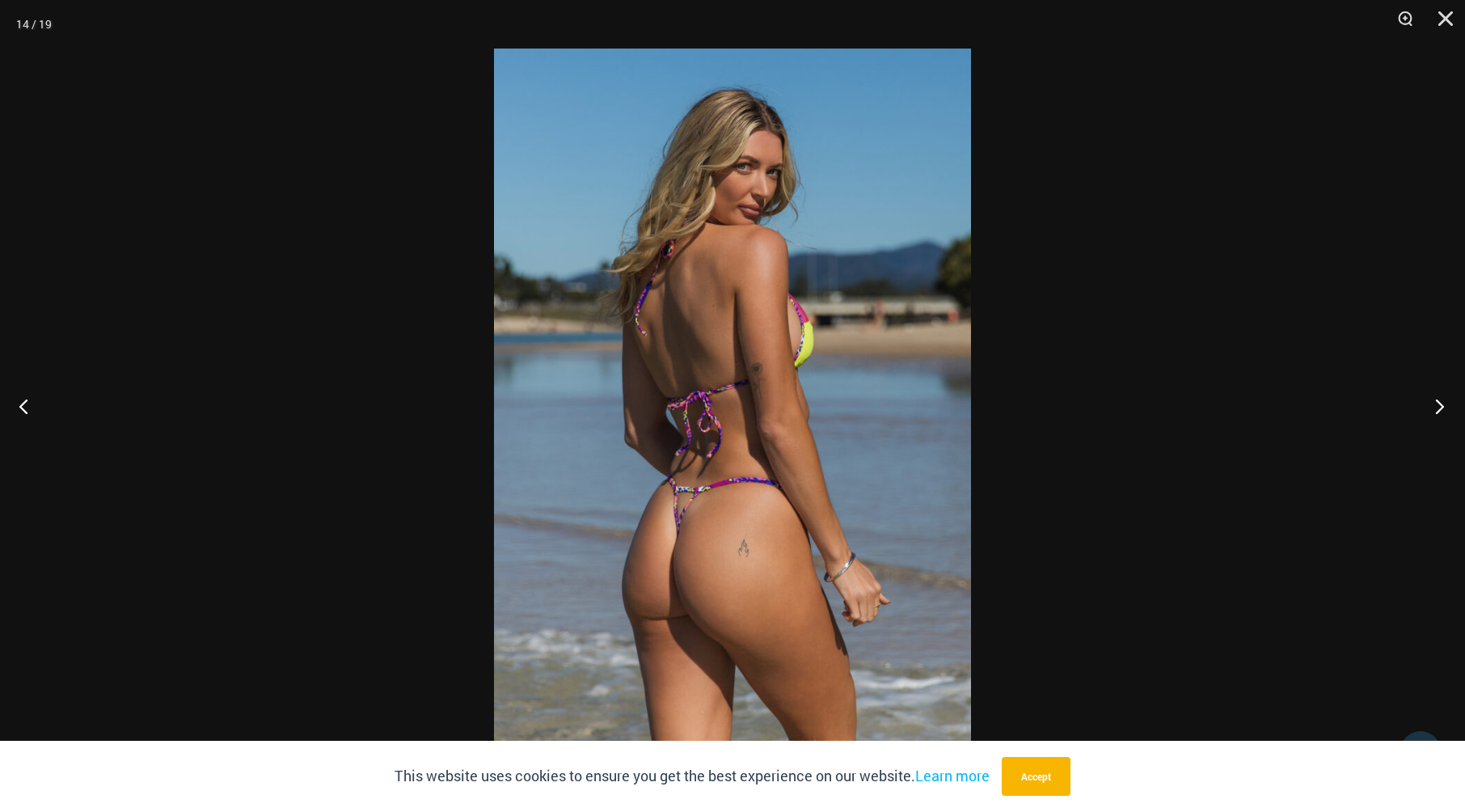
click at [1433, 406] on button "Next" at bounding box center [1435, 406] width 61 height 81
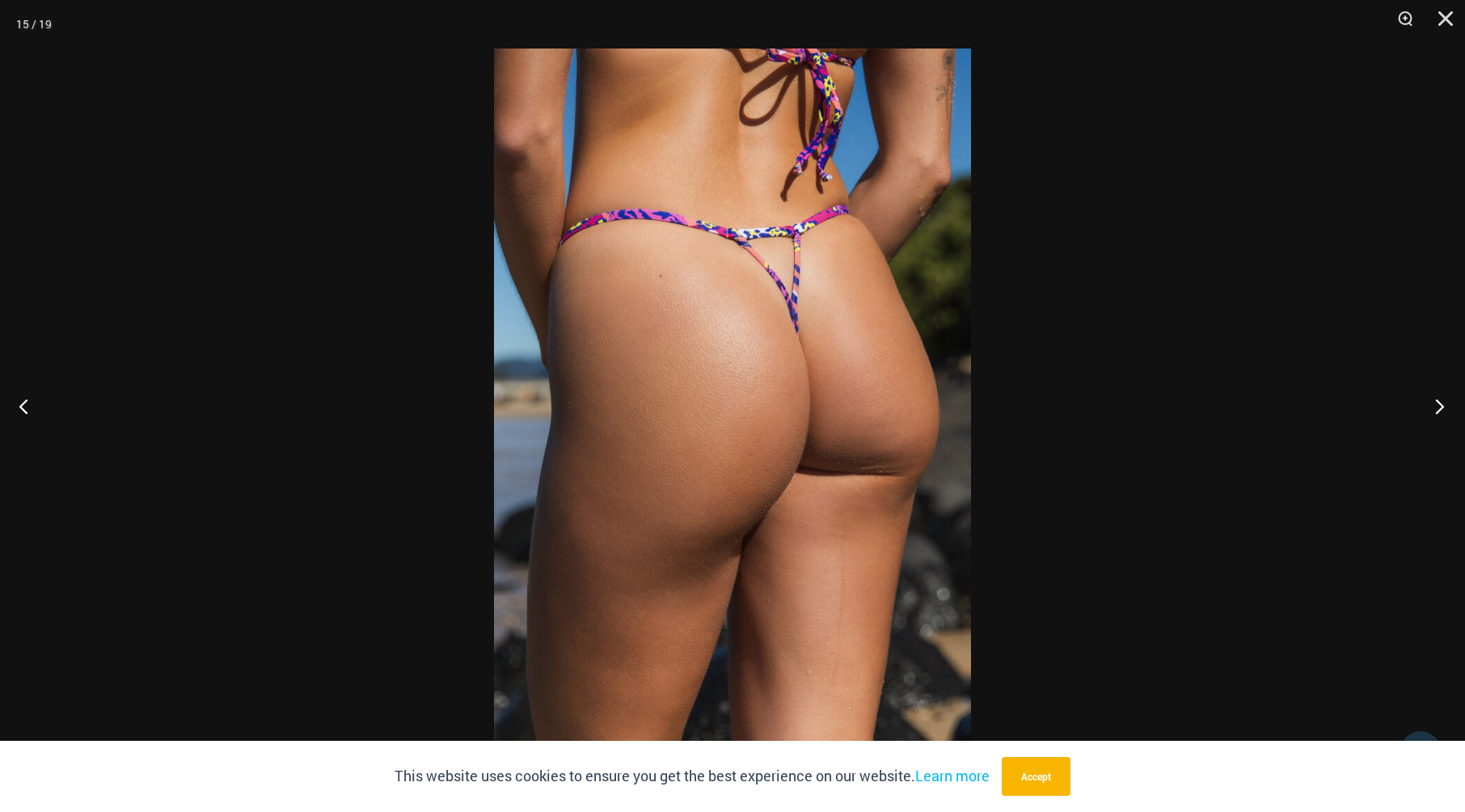
click at [1433, 406] on button "Next" at bounding box center [1435, 406] width 61 height 81
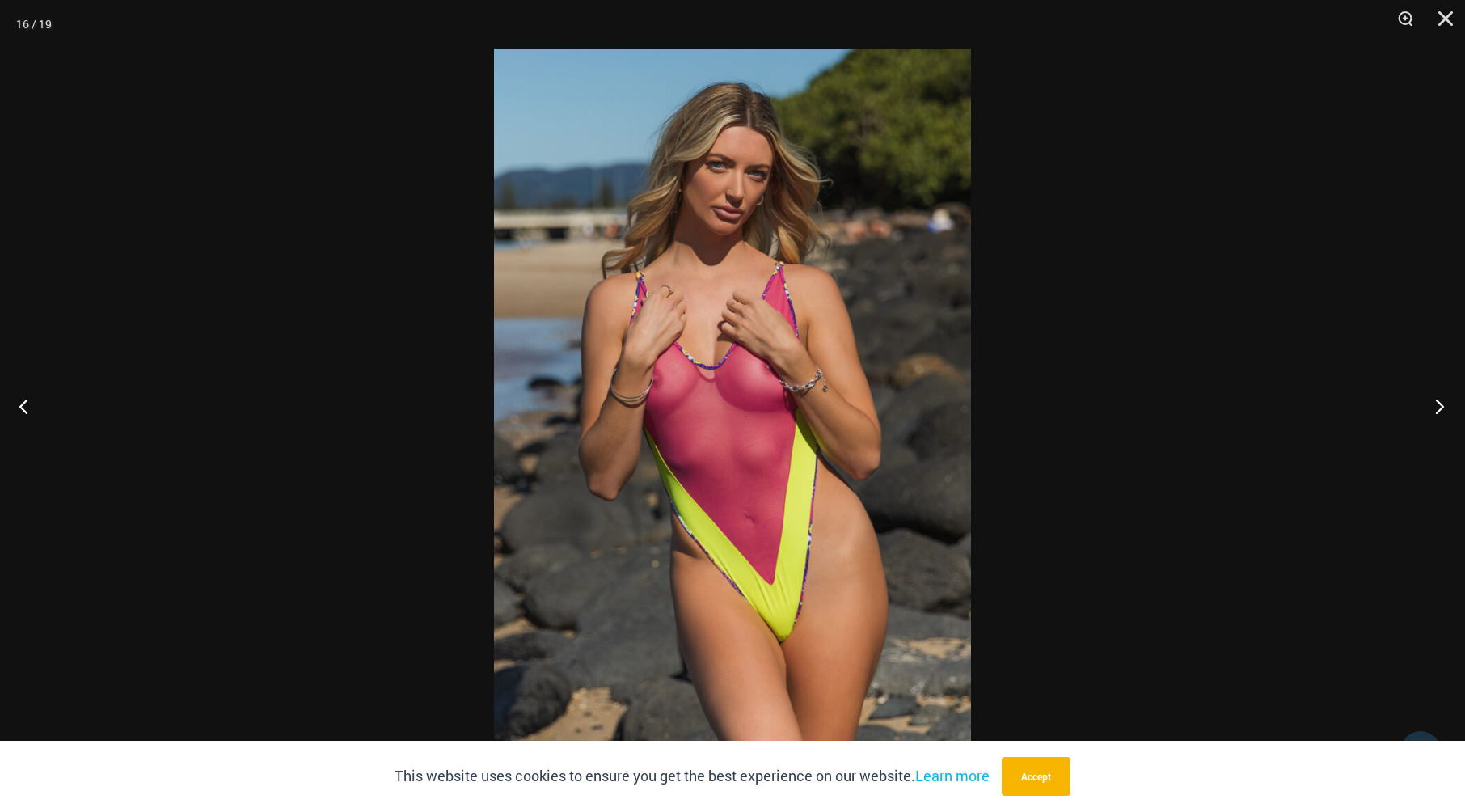
click at [1433, 406] on button "Next" at bounding box center [1435, 406] width 61 height 81
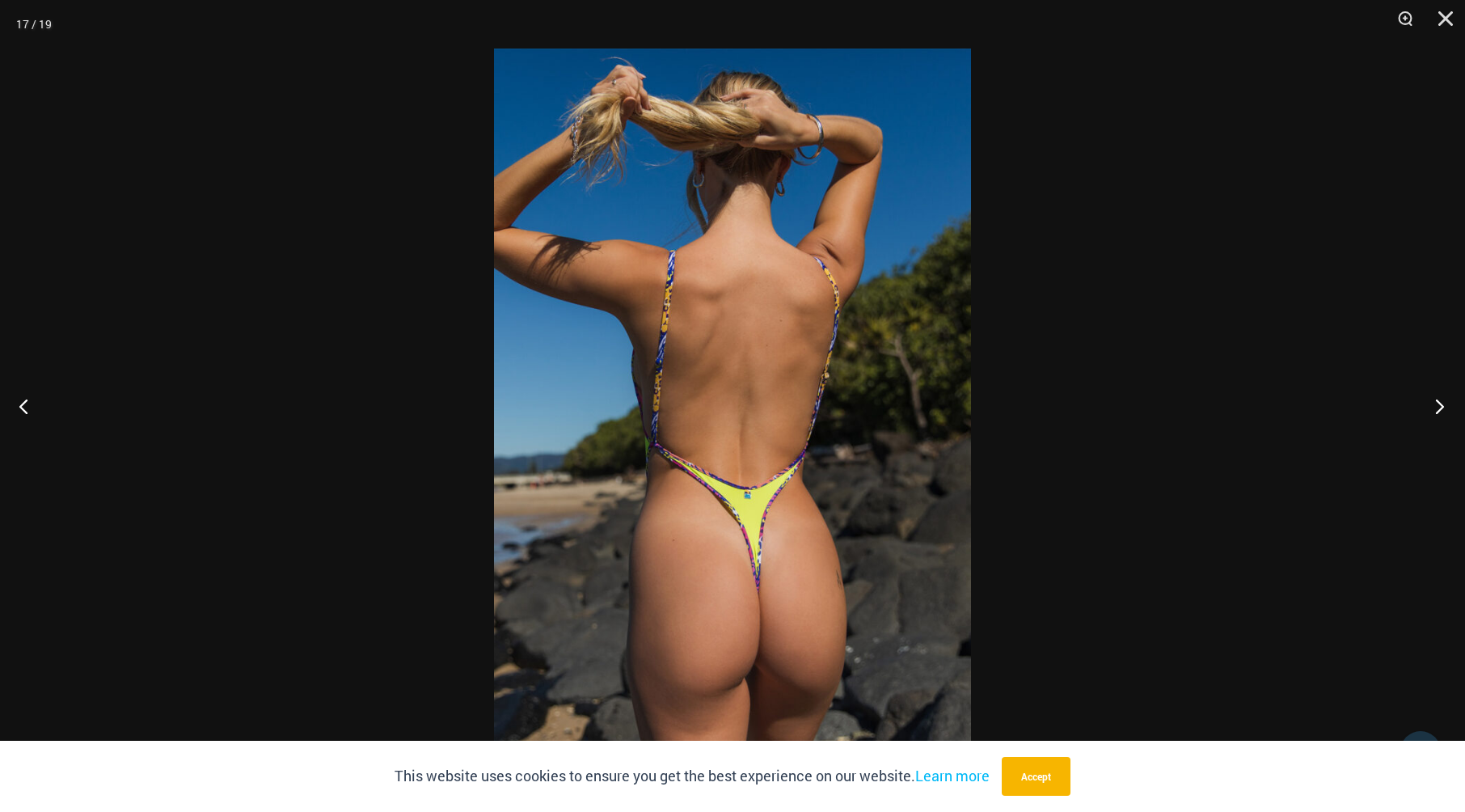
click at [1433, 406] on button "Next" at bounding box center [1435, 406] width 61 height 81
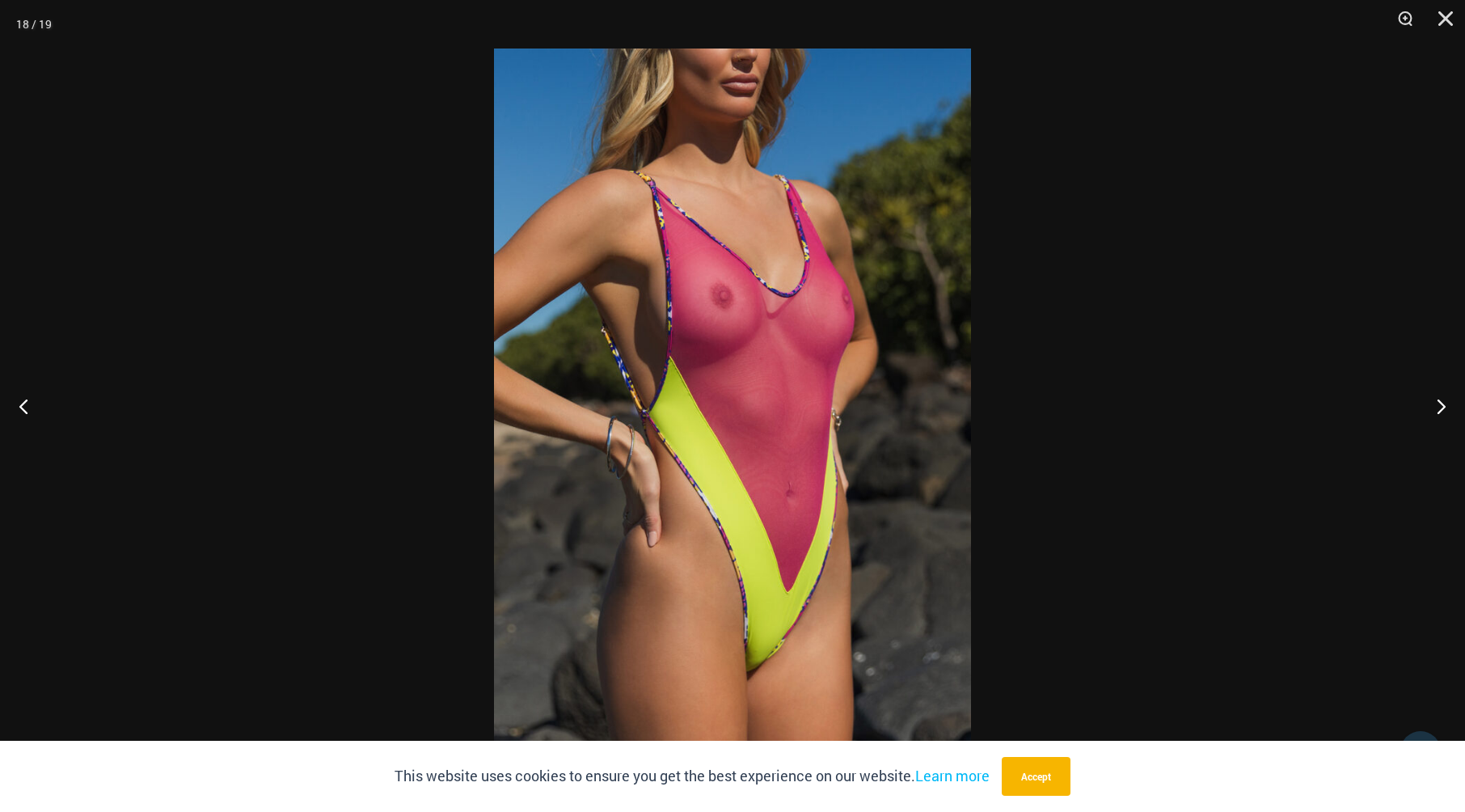
click at [937, 361] on img at bounding box center [732, 406] width 477 height 714
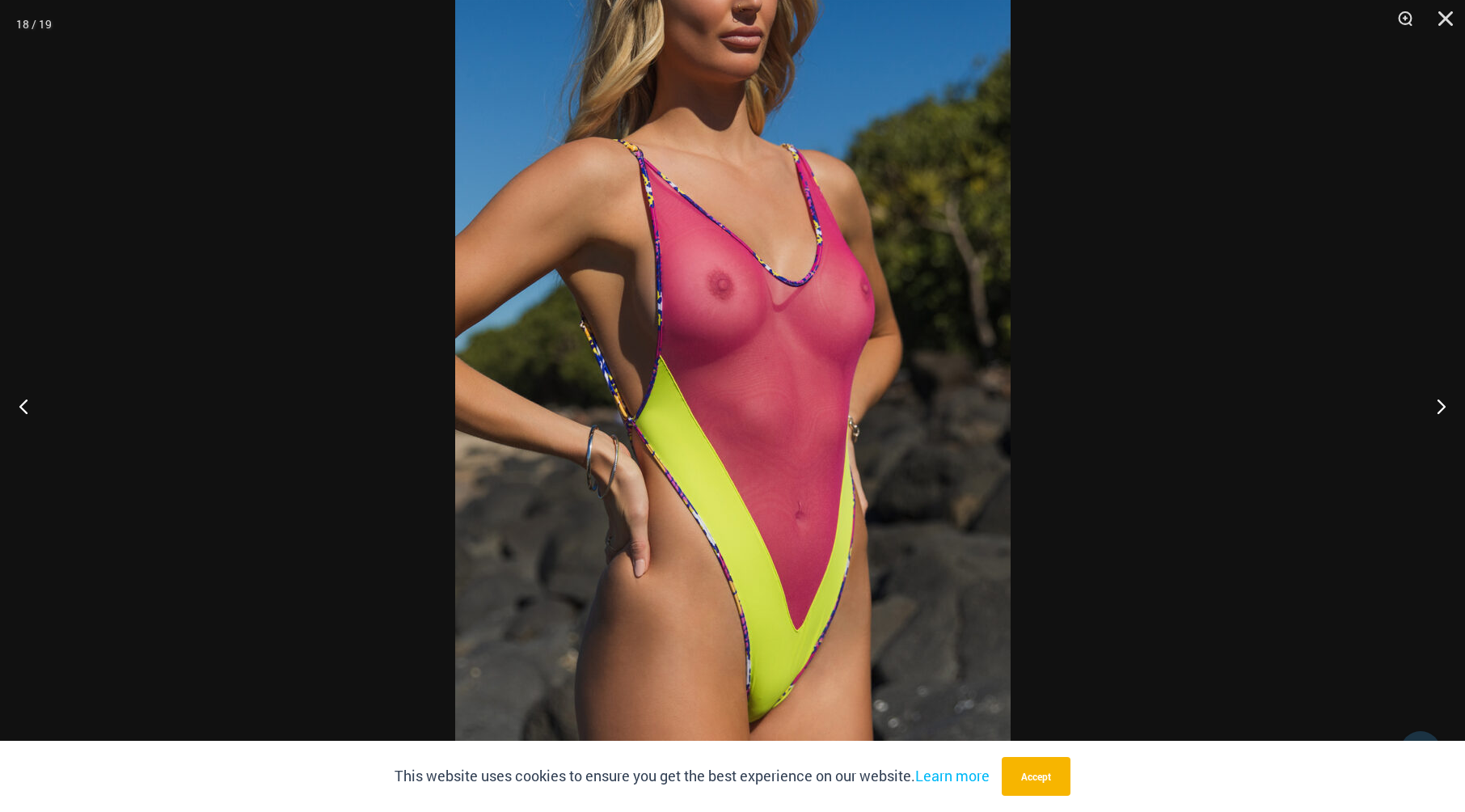
click at [425, 346] on div at bounding box center [732, 406] width 1465 height 812
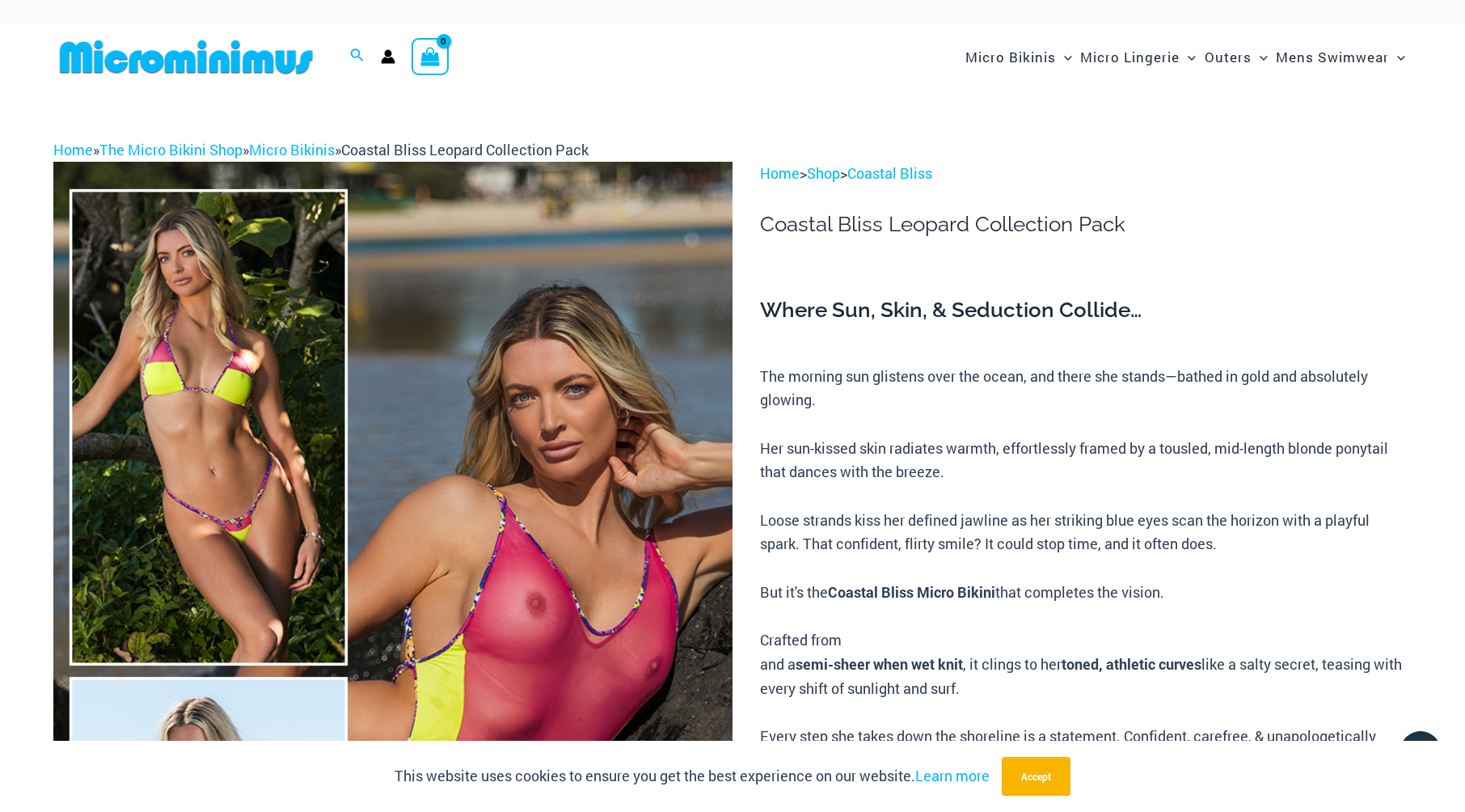
click at [1308, 550] on p "The morning sun glistens over the ocean, and there she stands—bathed in gold an…" at bounding box center [1086, 568] width 652 height 408
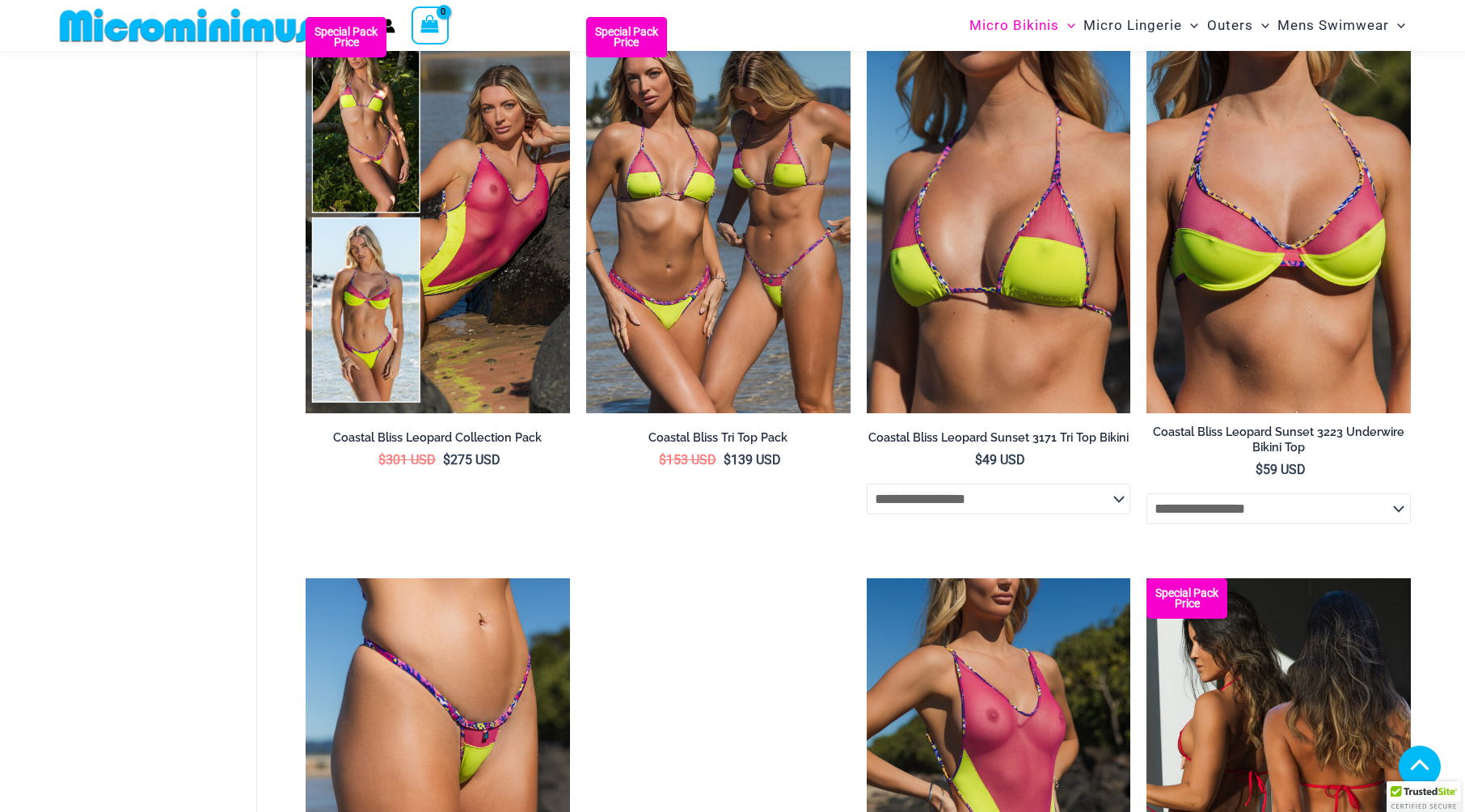
scroll to position [2989, 0]
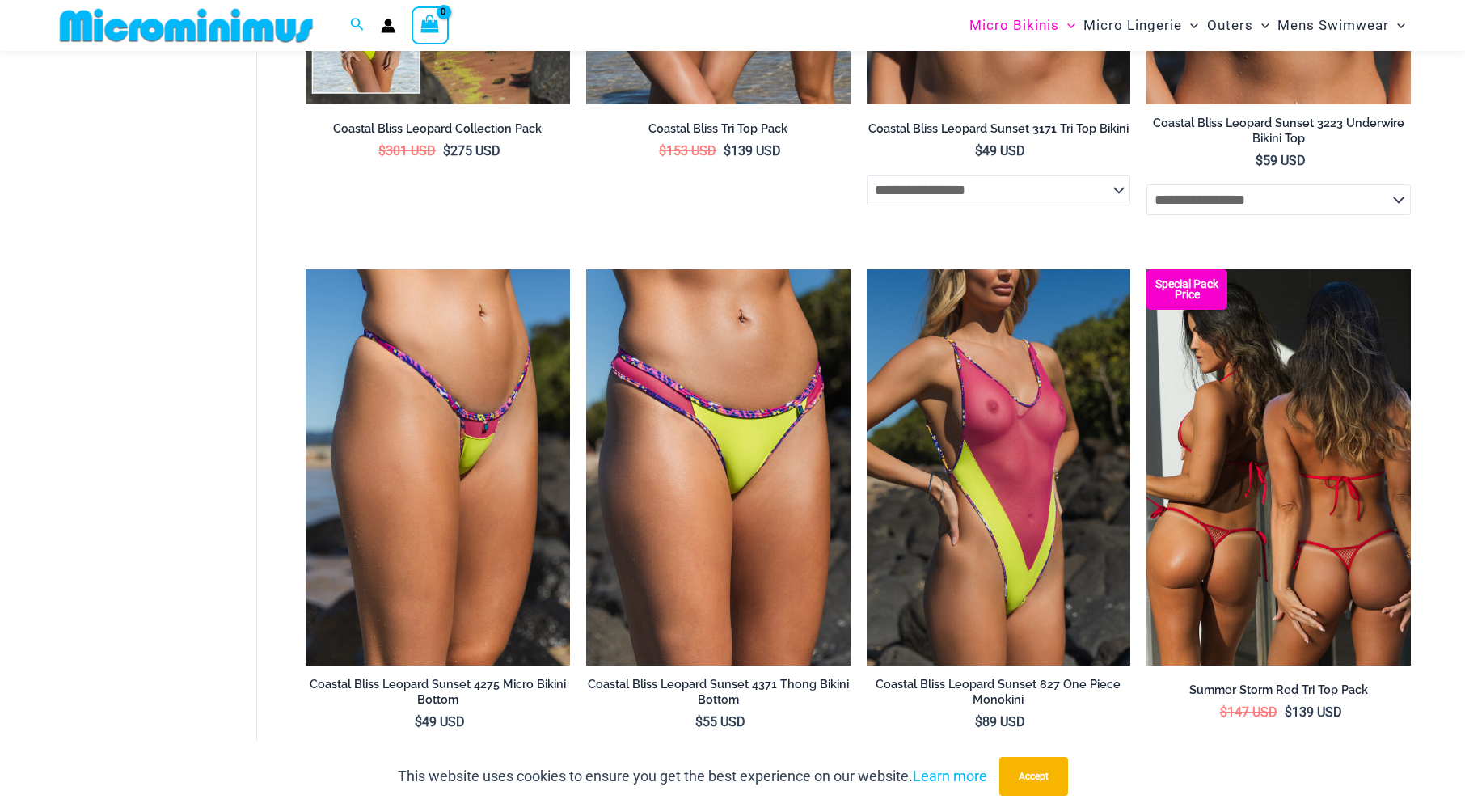
click at [1211, 513] on img at bounding box center [1279, 467] width 265 height 396
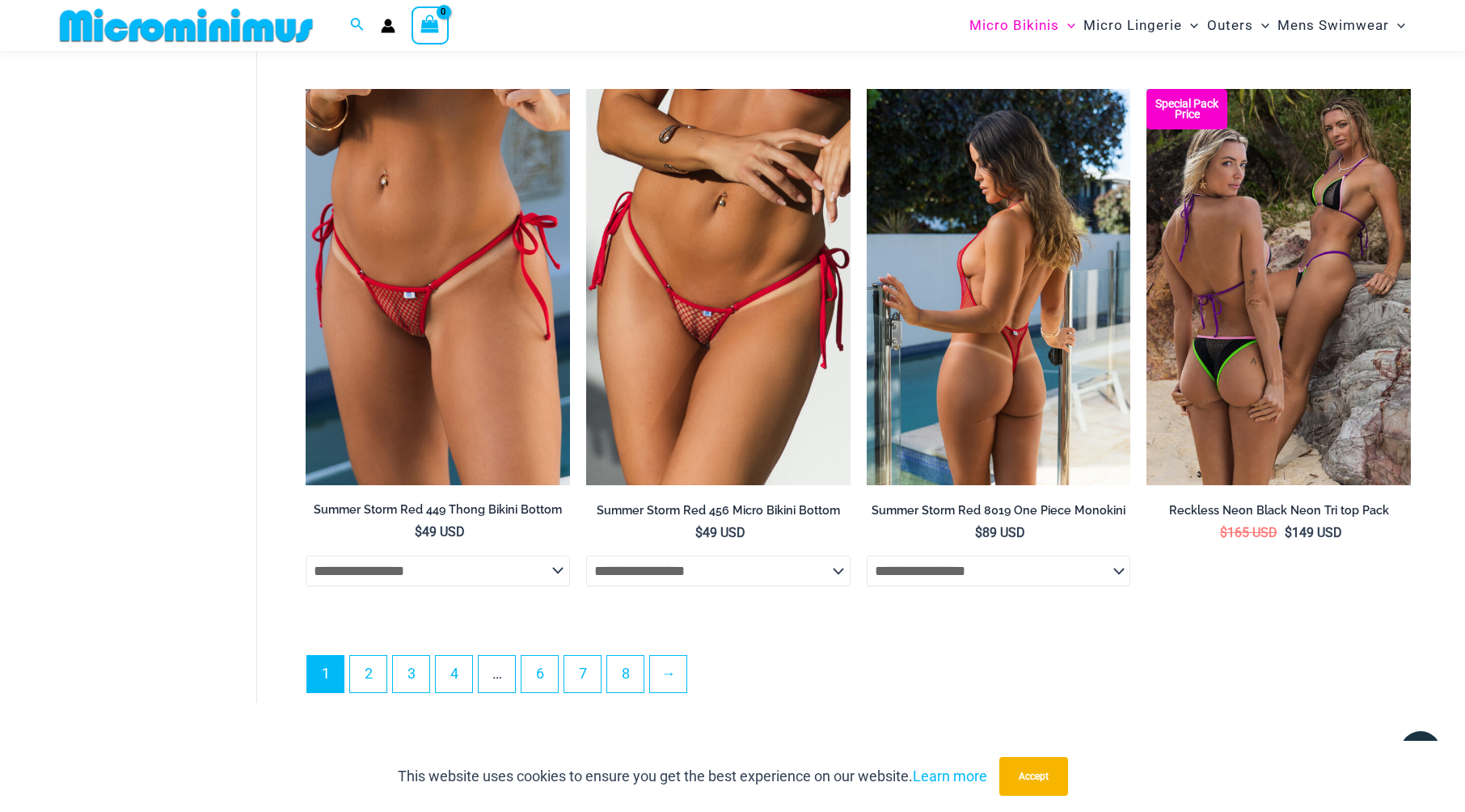
scroll to position [4282, 0]
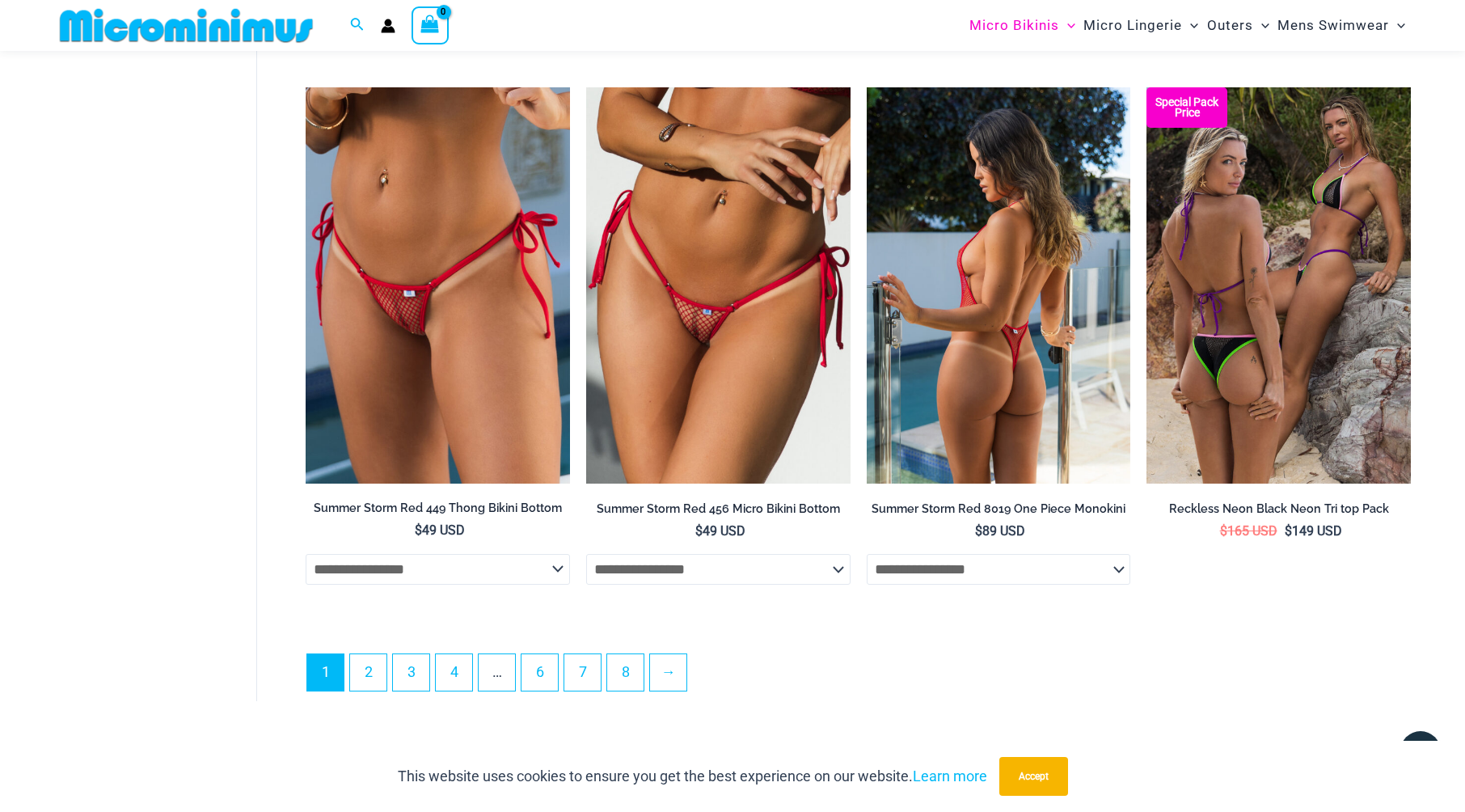
click at [1053, 310] on img at bounding box center [999, 285] width 265 height 396
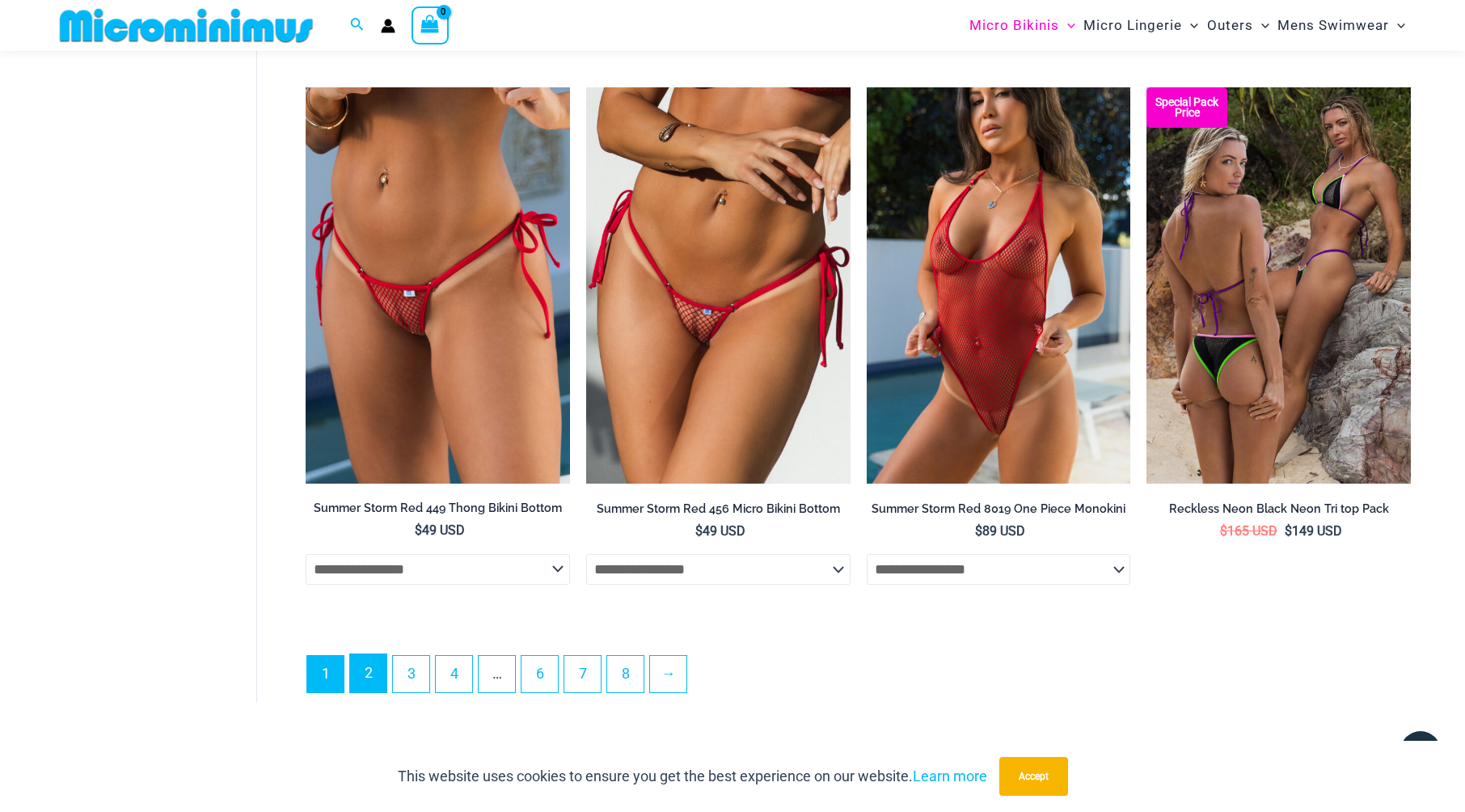
click at [365, 671] on link "2" at bounding box center [368, 673] width 37 height 38
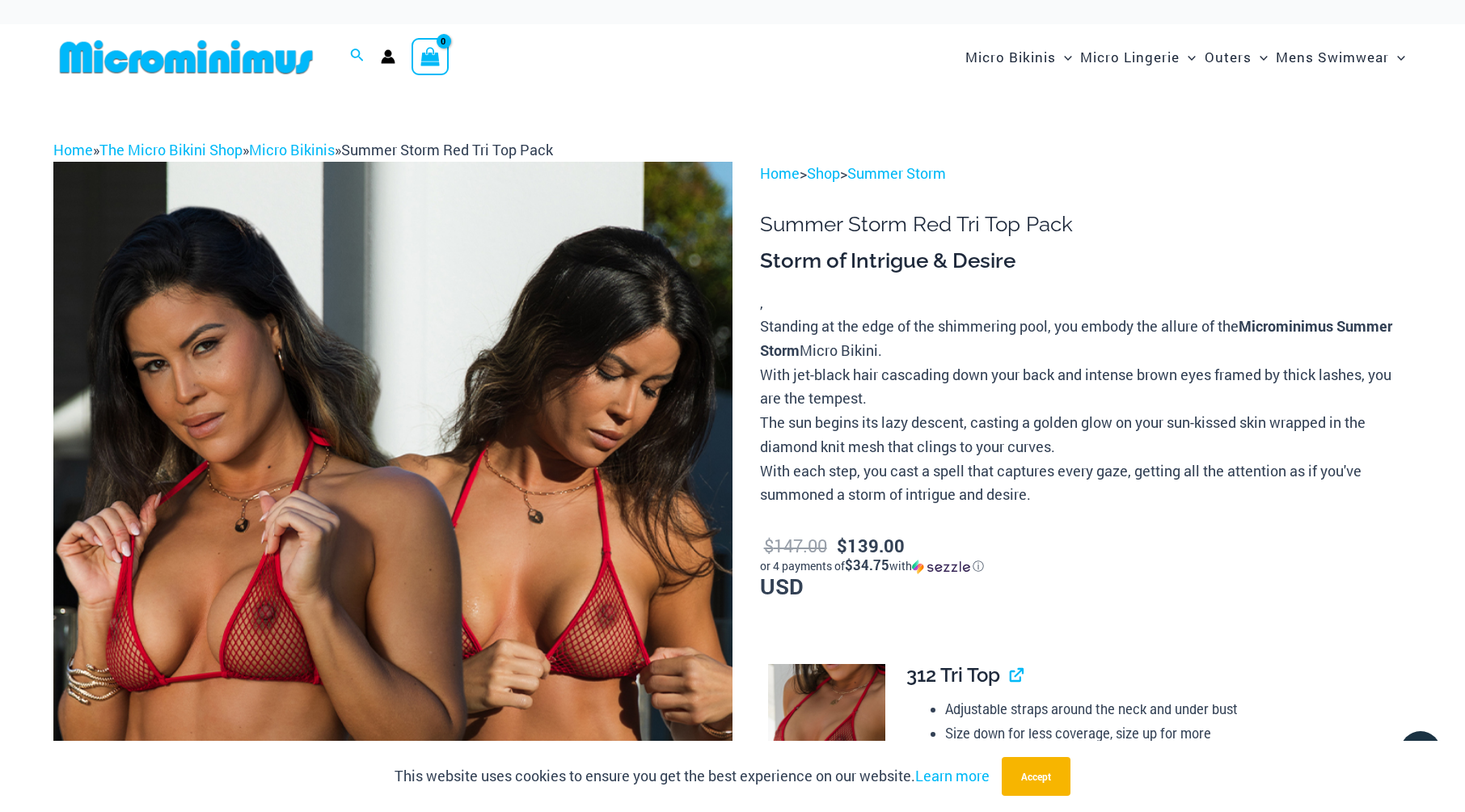
click at [634, 548] on img at bounding box center [393, 670] width 679 height 1019
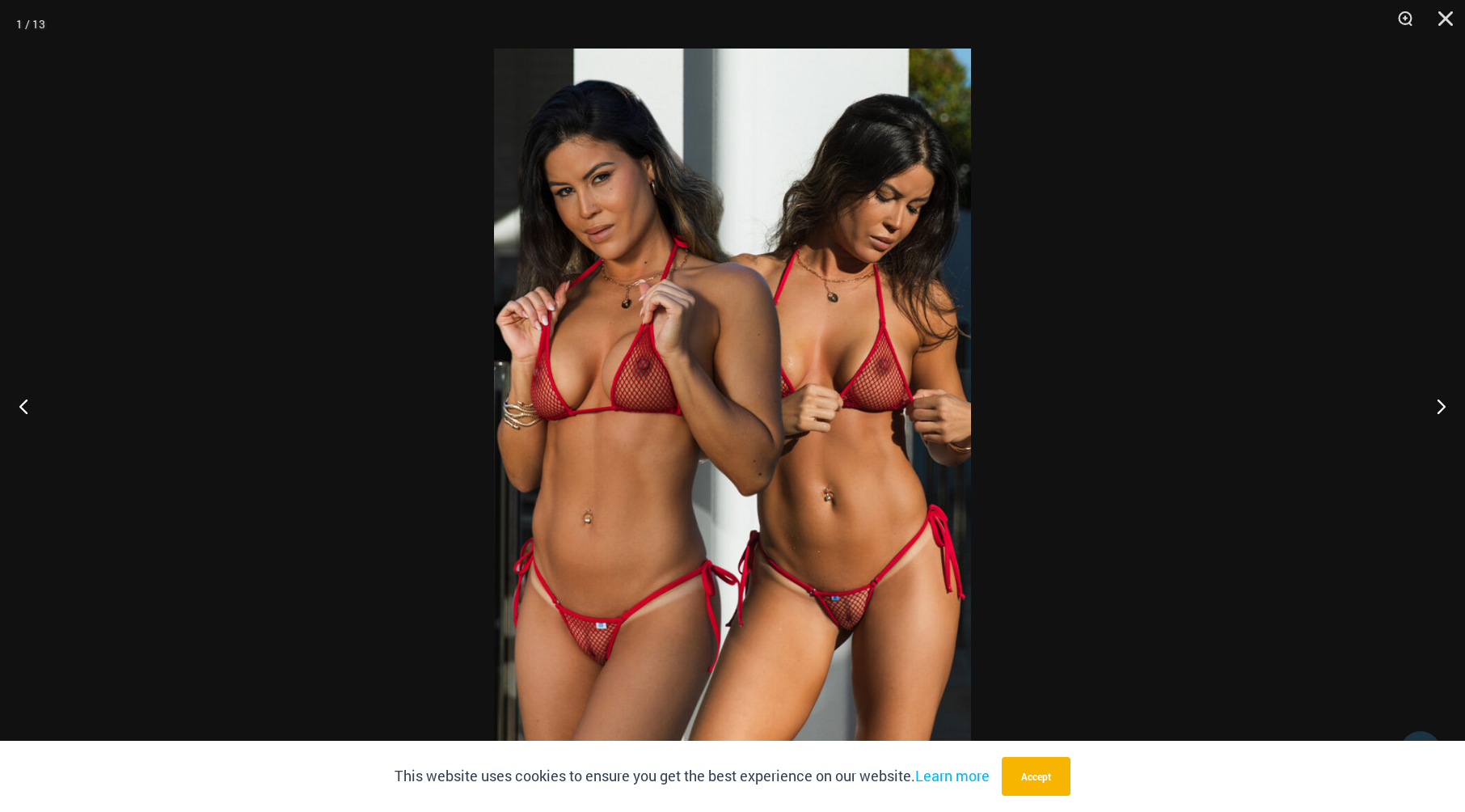
click at [716, 507] on img at bounding box center [732, 406] width 477 height 714
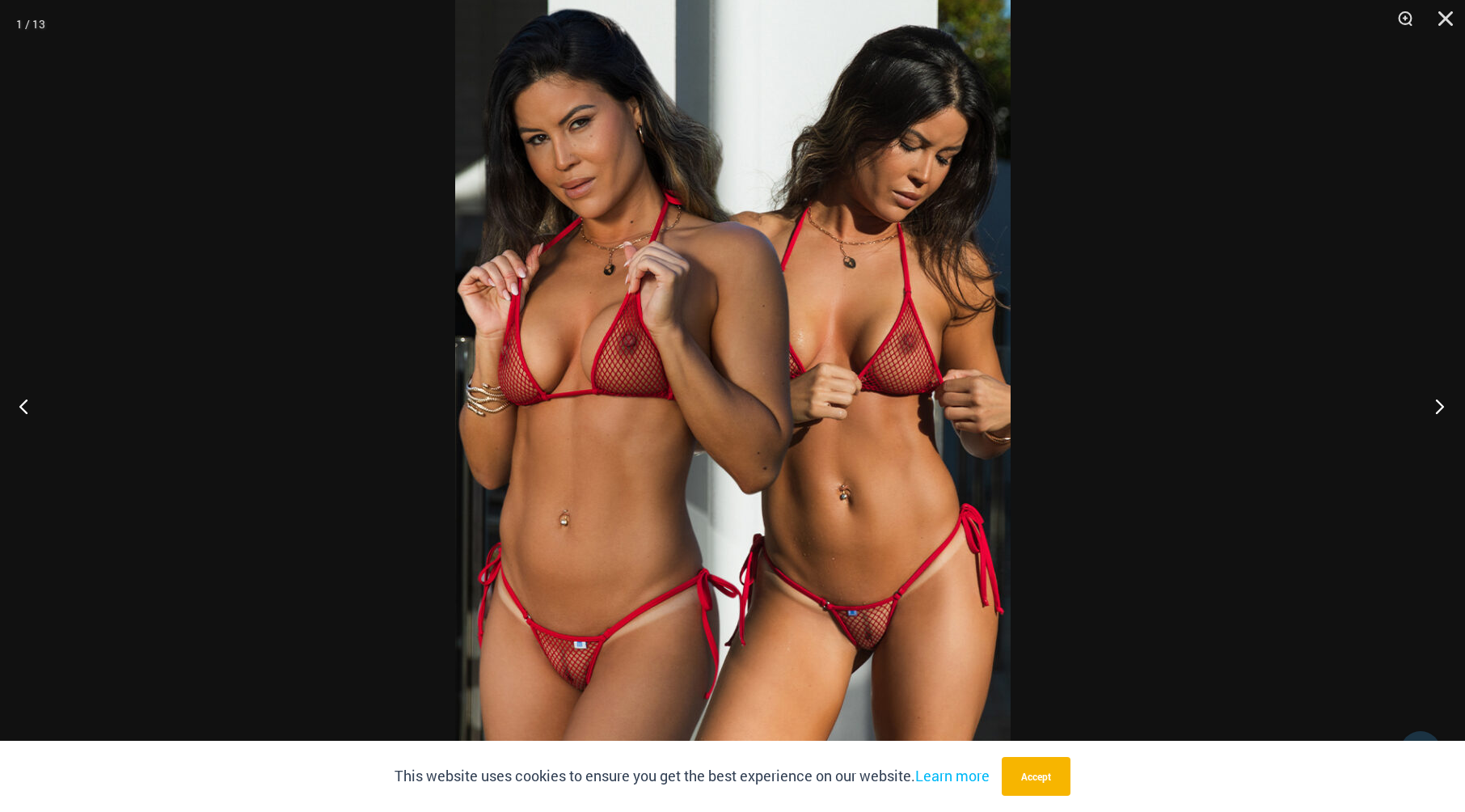
click at [1442, 405] on button "Next" at bounding box center [1435, 406] width 61 height 81
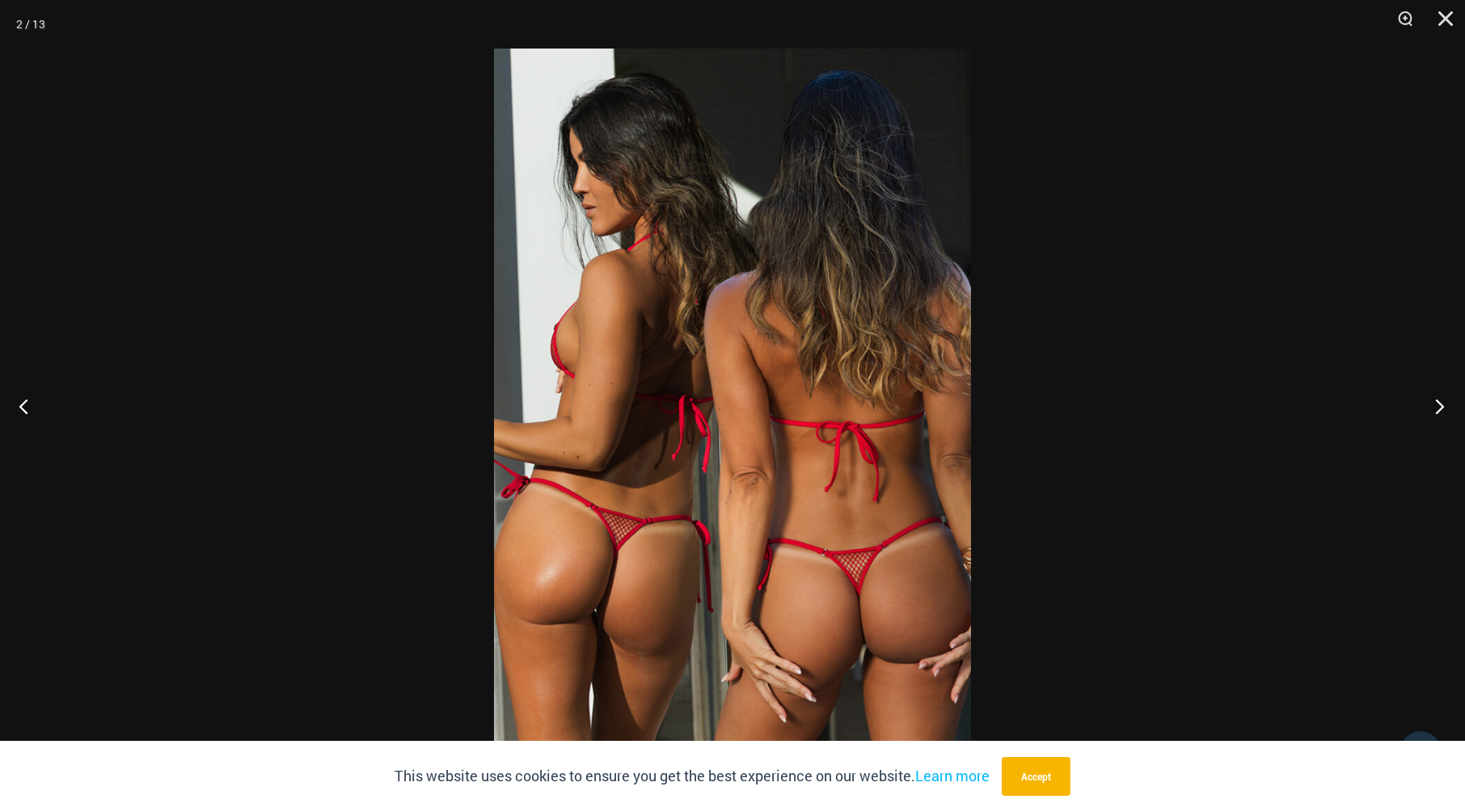
click at [1442, 405] on button "Next" at bounding box center [1435, 406] width 61 height 81
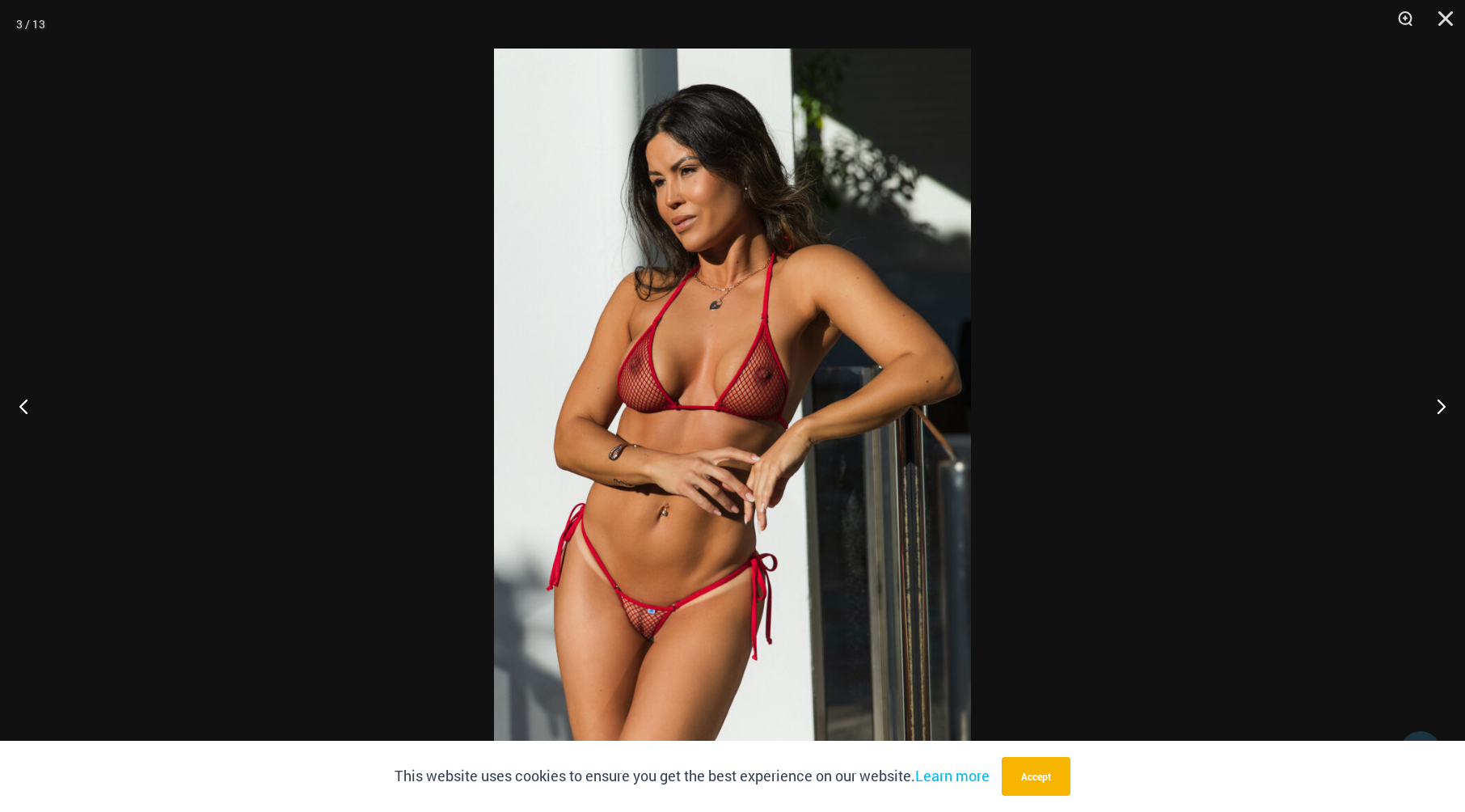
click at [779, 468] on img at bounding box center [732, 406] width 477 height 714
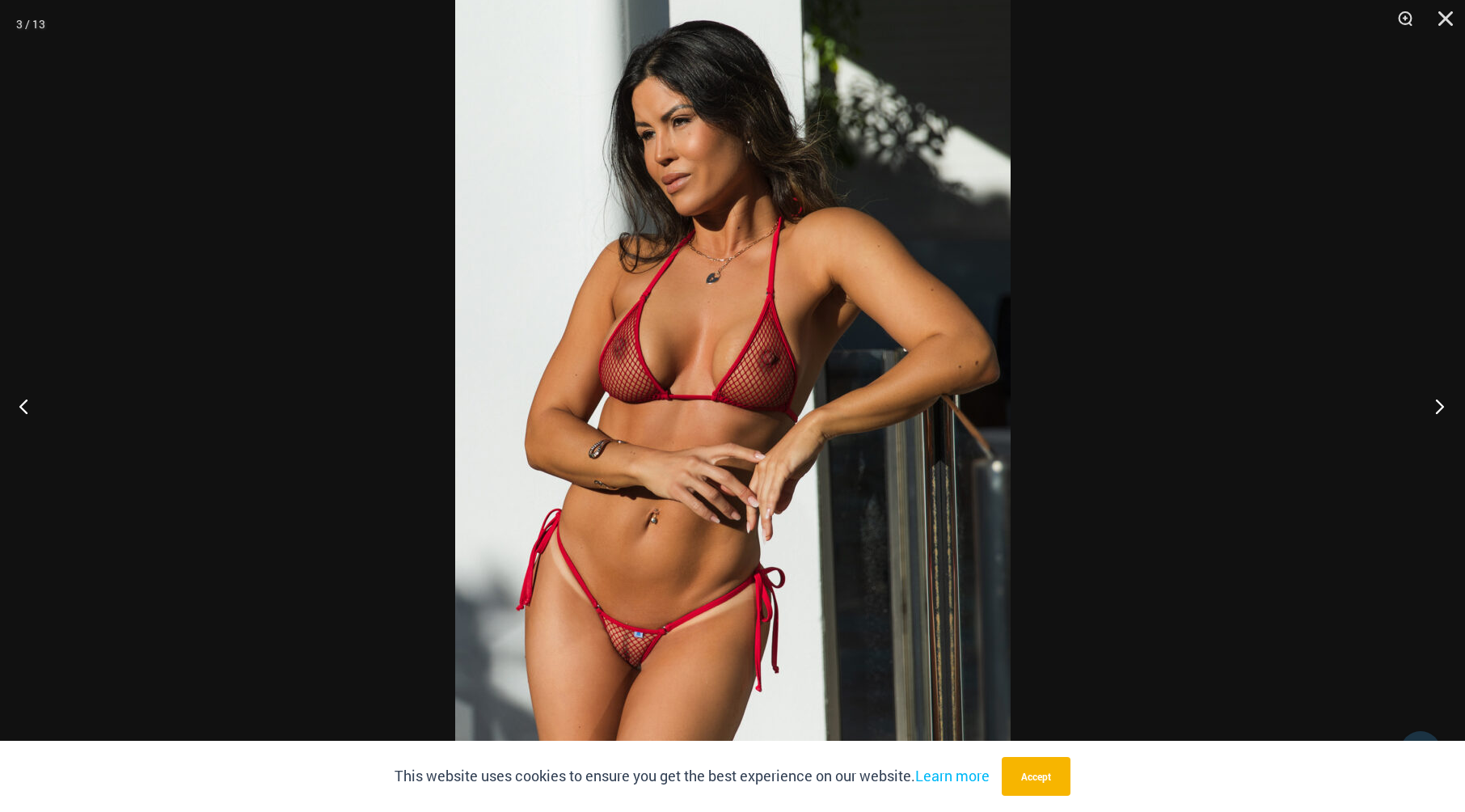
click at [1437, 405] on button "Next" at bounding box center [1435, 406] width 61 height 81
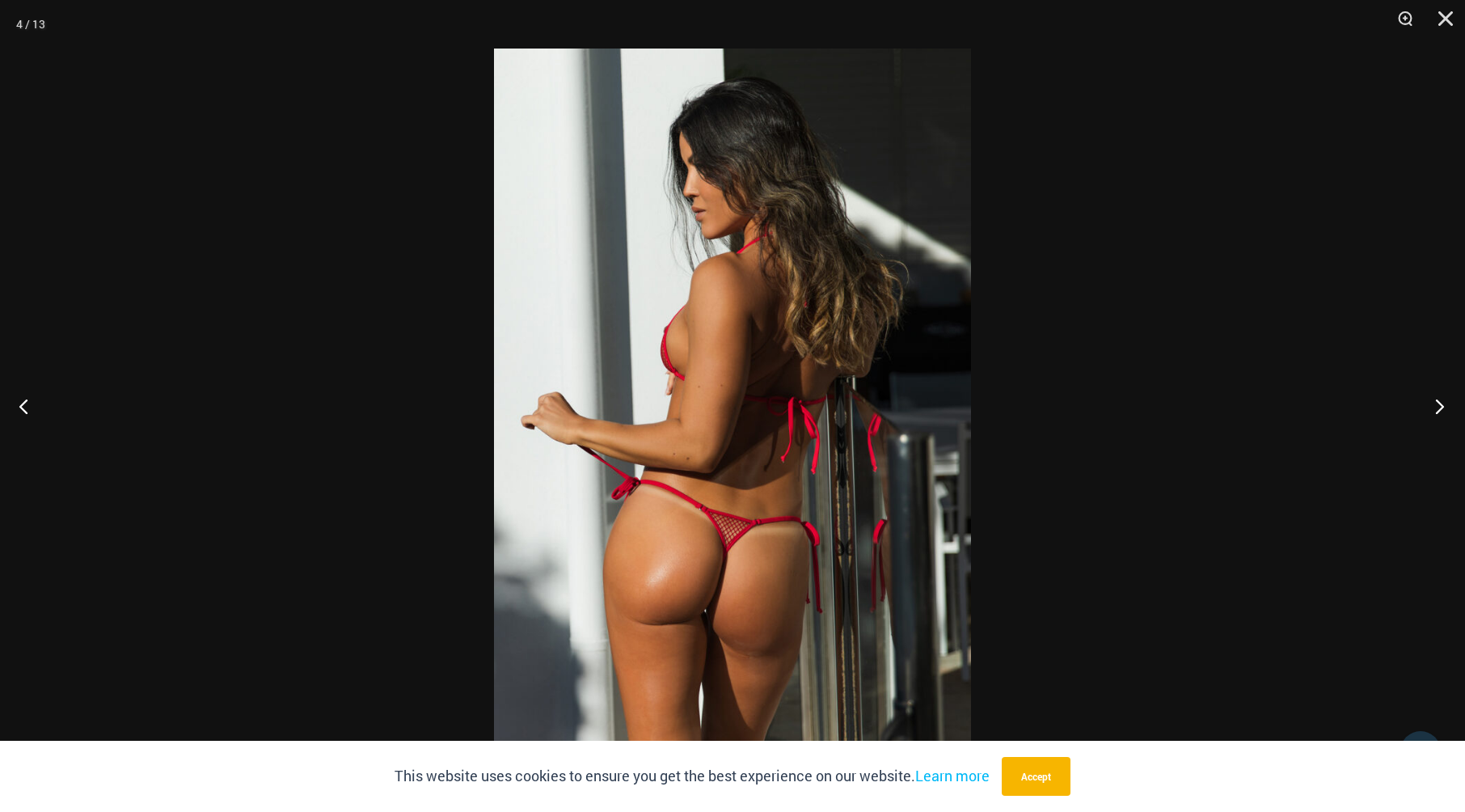
click at [1437, 405] on button "Next" at bounding box center [1435, 406] width 61 height 81
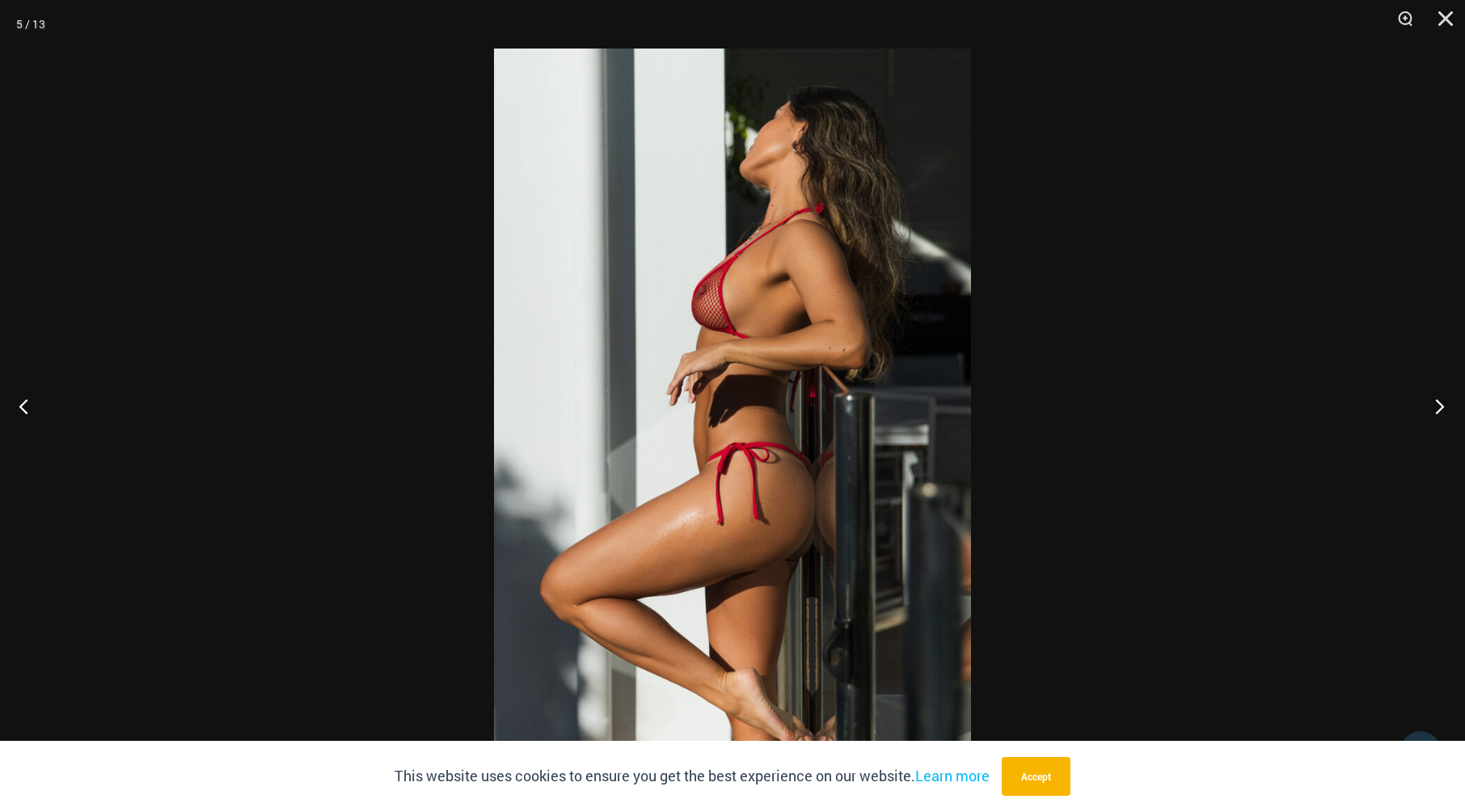
click at [1437, 405] on button "Next" at bounding box center [1435, 406] width 61 height 81
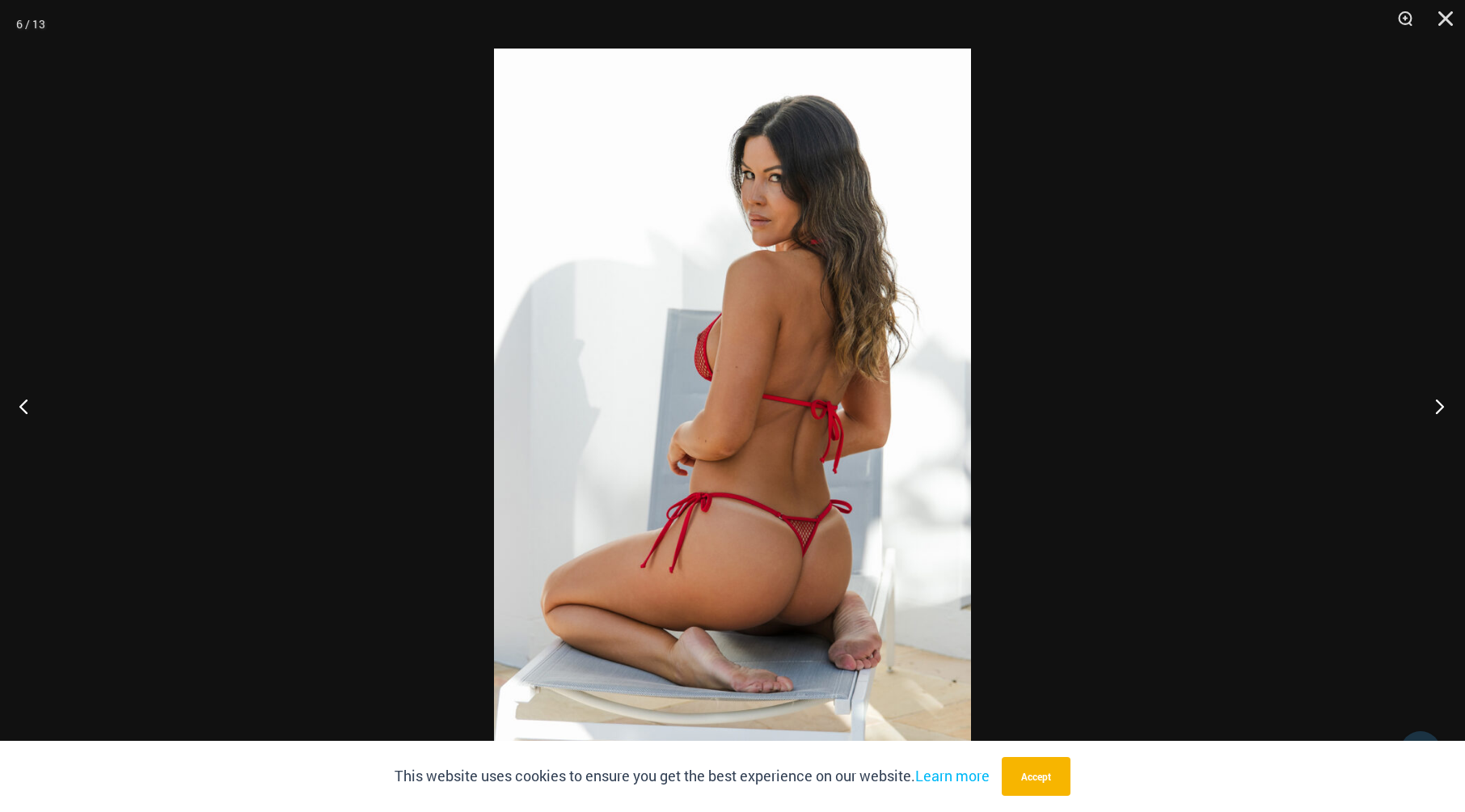
click at [1437, 405] on button "Next" at bounding box center [1435, 406] width 61 height 81
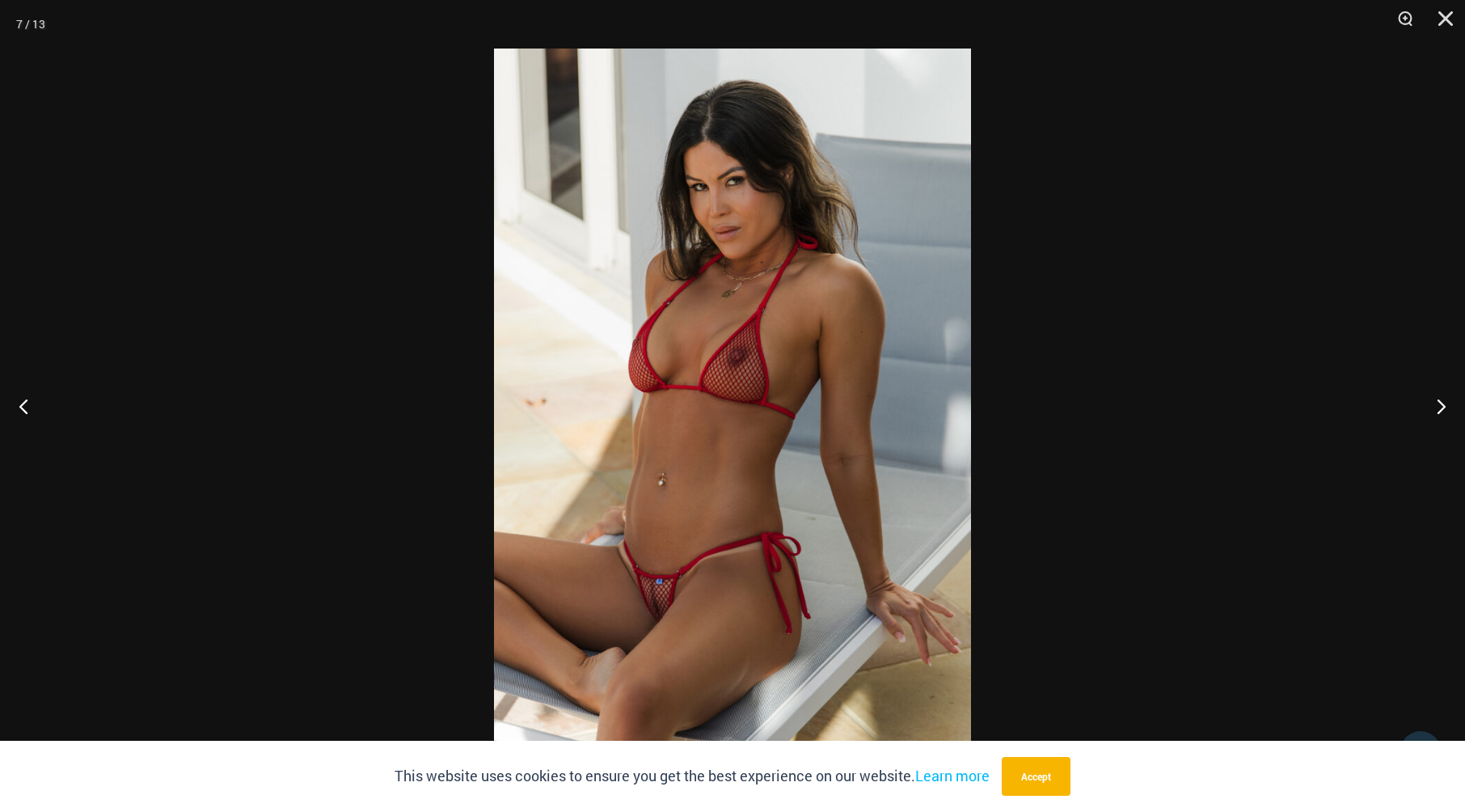
click at [875, 439] on img at bounding box center [732, 406] width 477 height 714
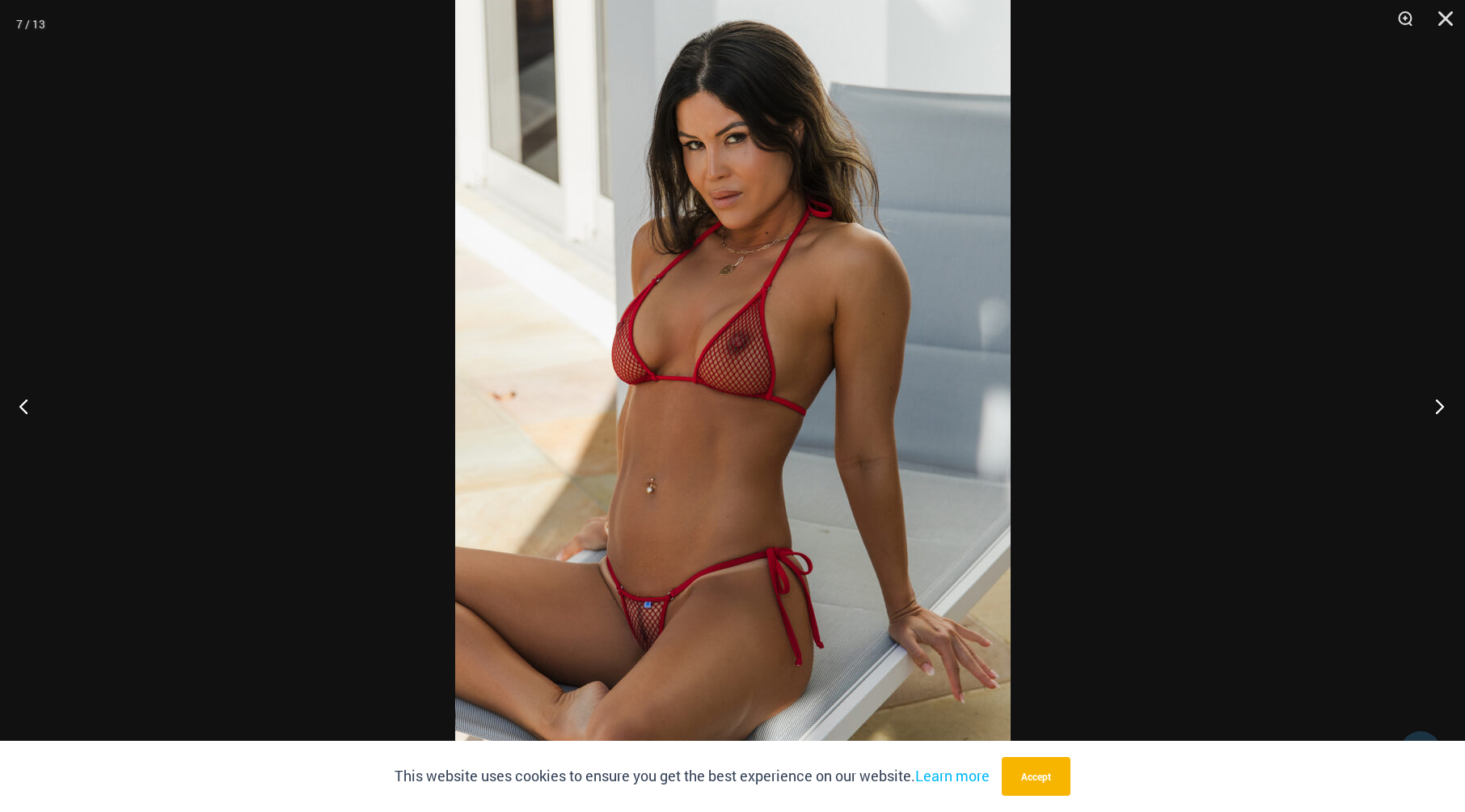
click at [1435, 406] on button "Next" at bounding box center [1435, 406] width 61 height 81
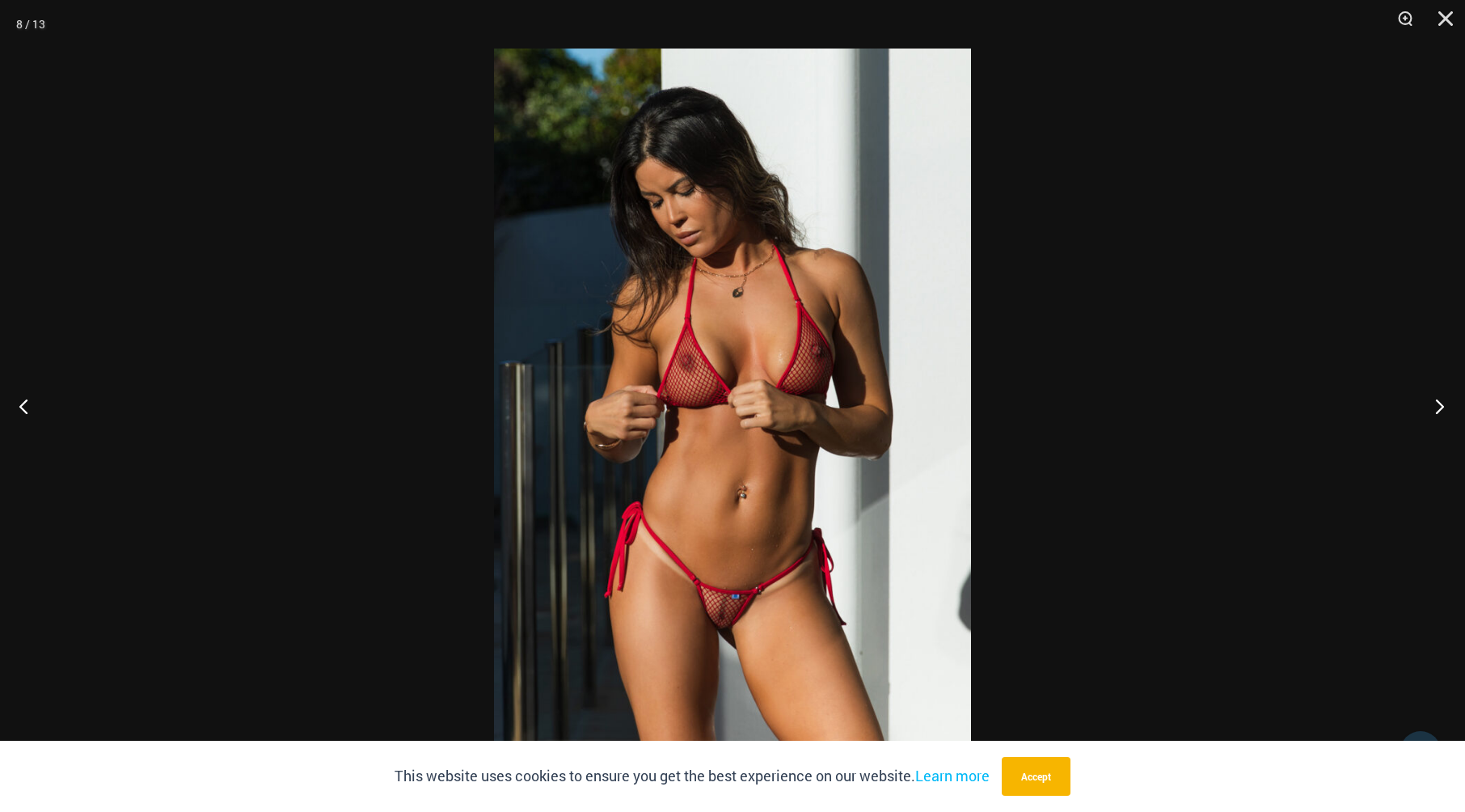
click at [1440, 406] on button "Next" at bounding box center [1435, 406] width 61 height 81
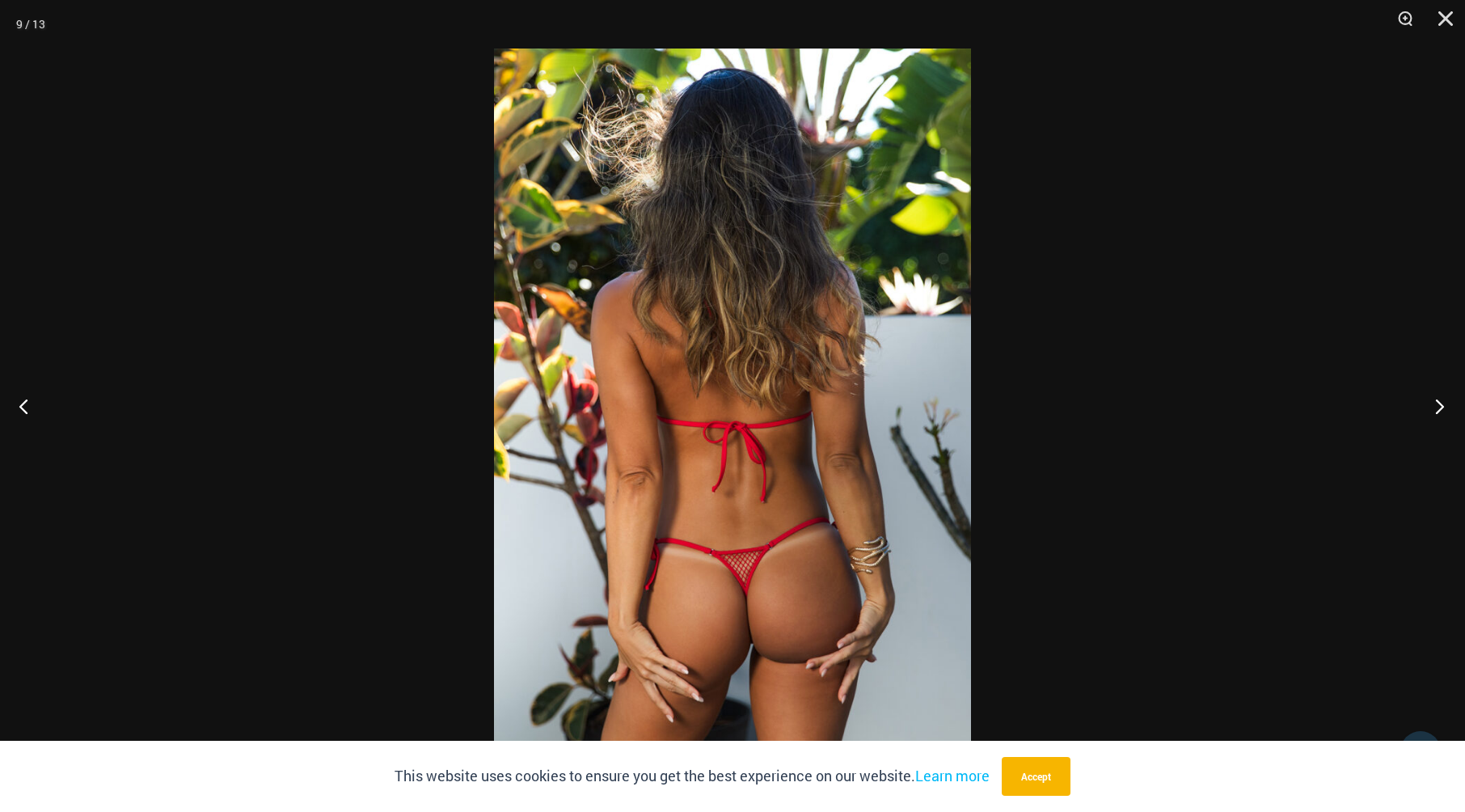
click at [1440, 406] on button "Next" at bounding box center [1435, 406] width 61 height 81
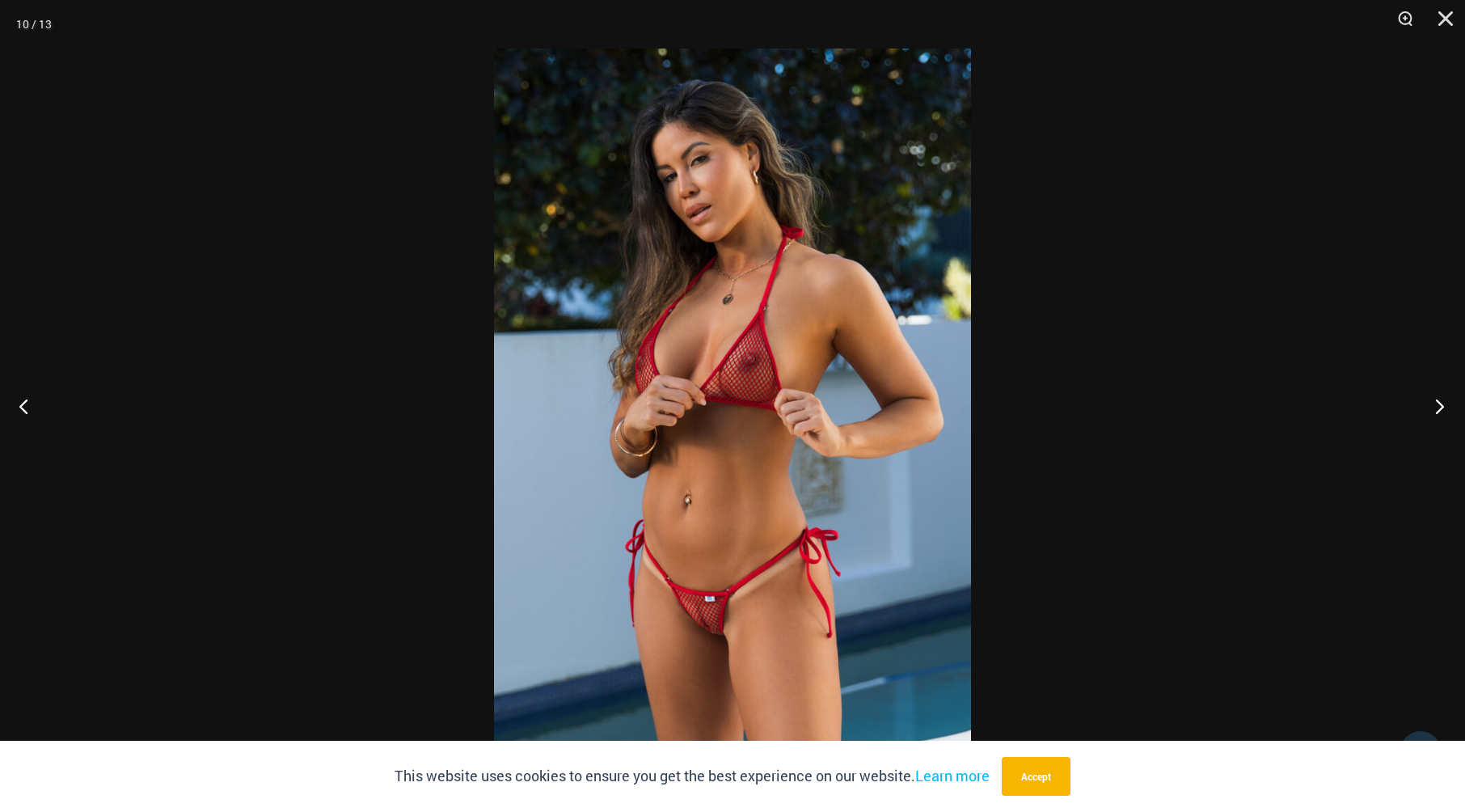
click at [1440, 406] on button "Next" at bounding box center [1435, 406] width 61 height 81
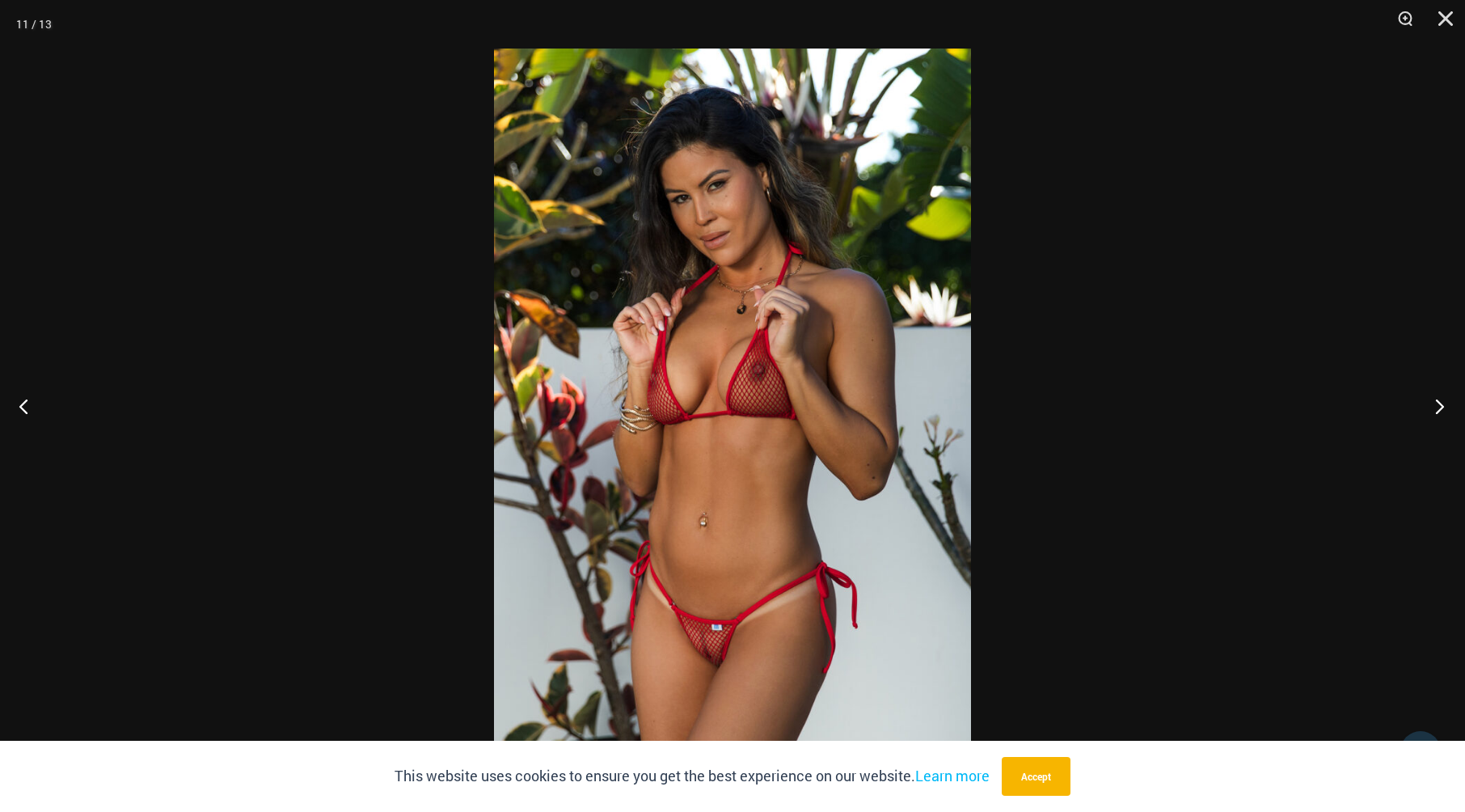
click at [1440, 406] on button "Next" at bounding box center [1435, 406] width 61 height 81
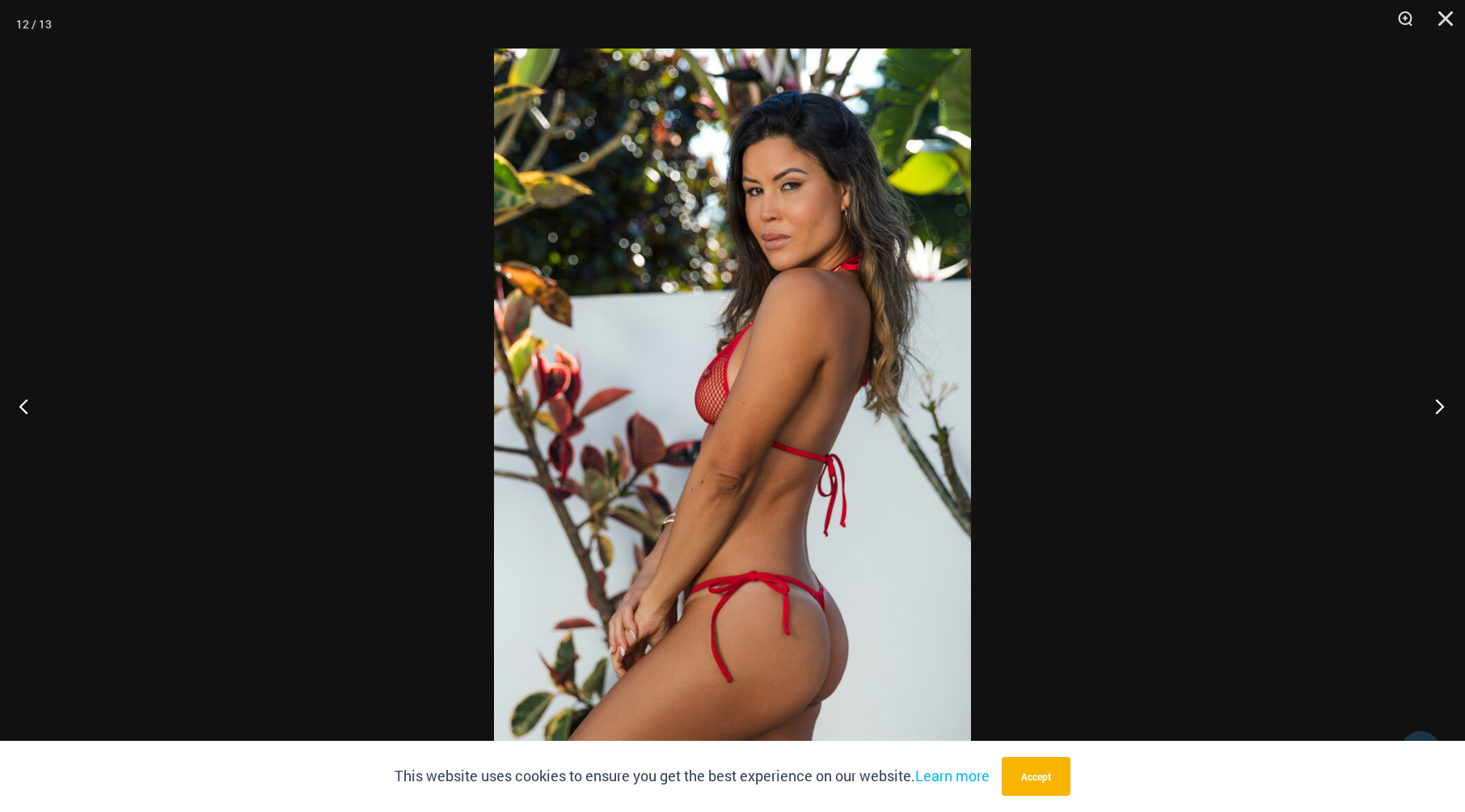
click at [1440, 406] on button "Next" at bounding box center [1435, 406] width 61 height 81
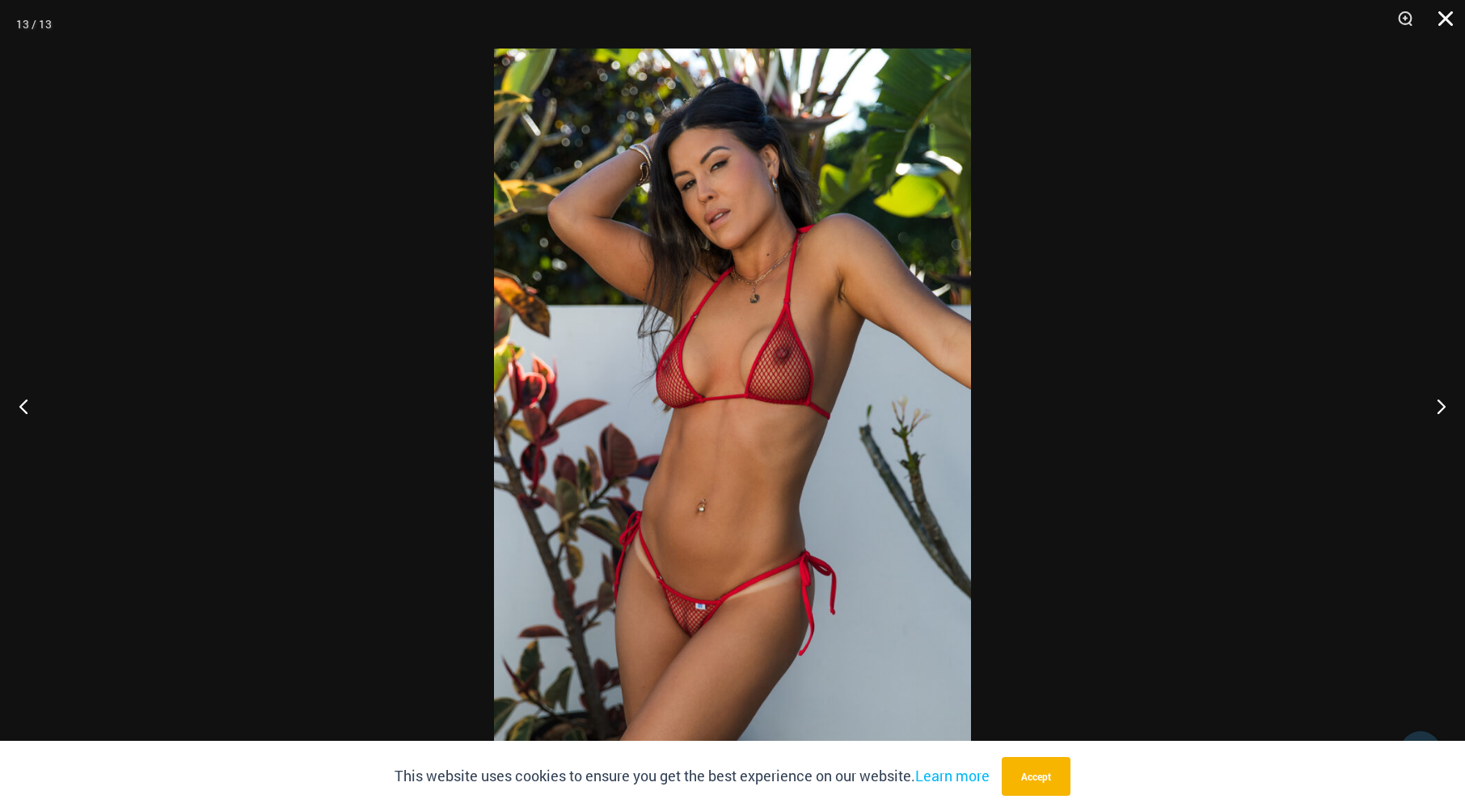
click at [1442, 14] on button "Close" at bounding box center [1440, 24] width 40 height 49
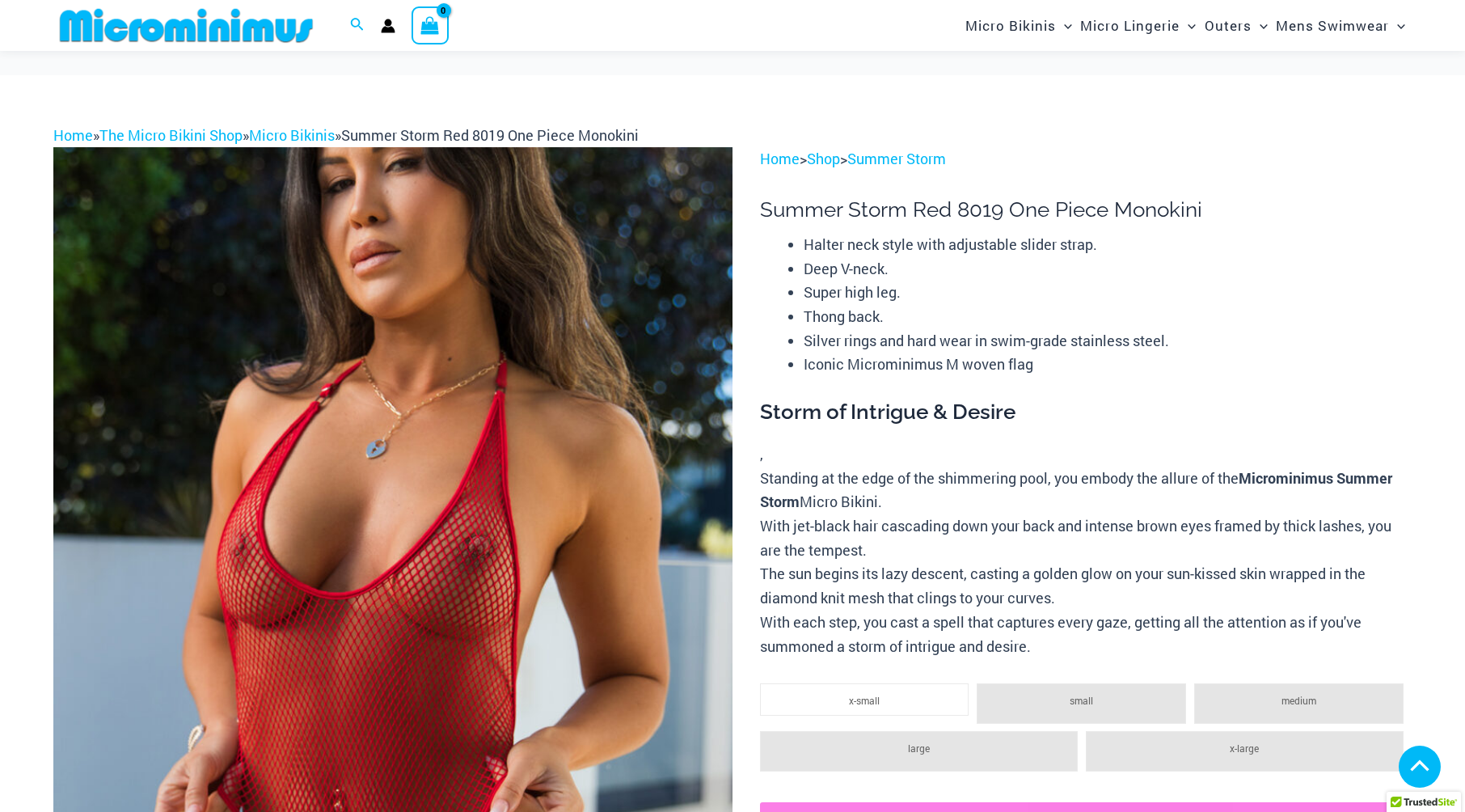
scroll to position [323, 0]
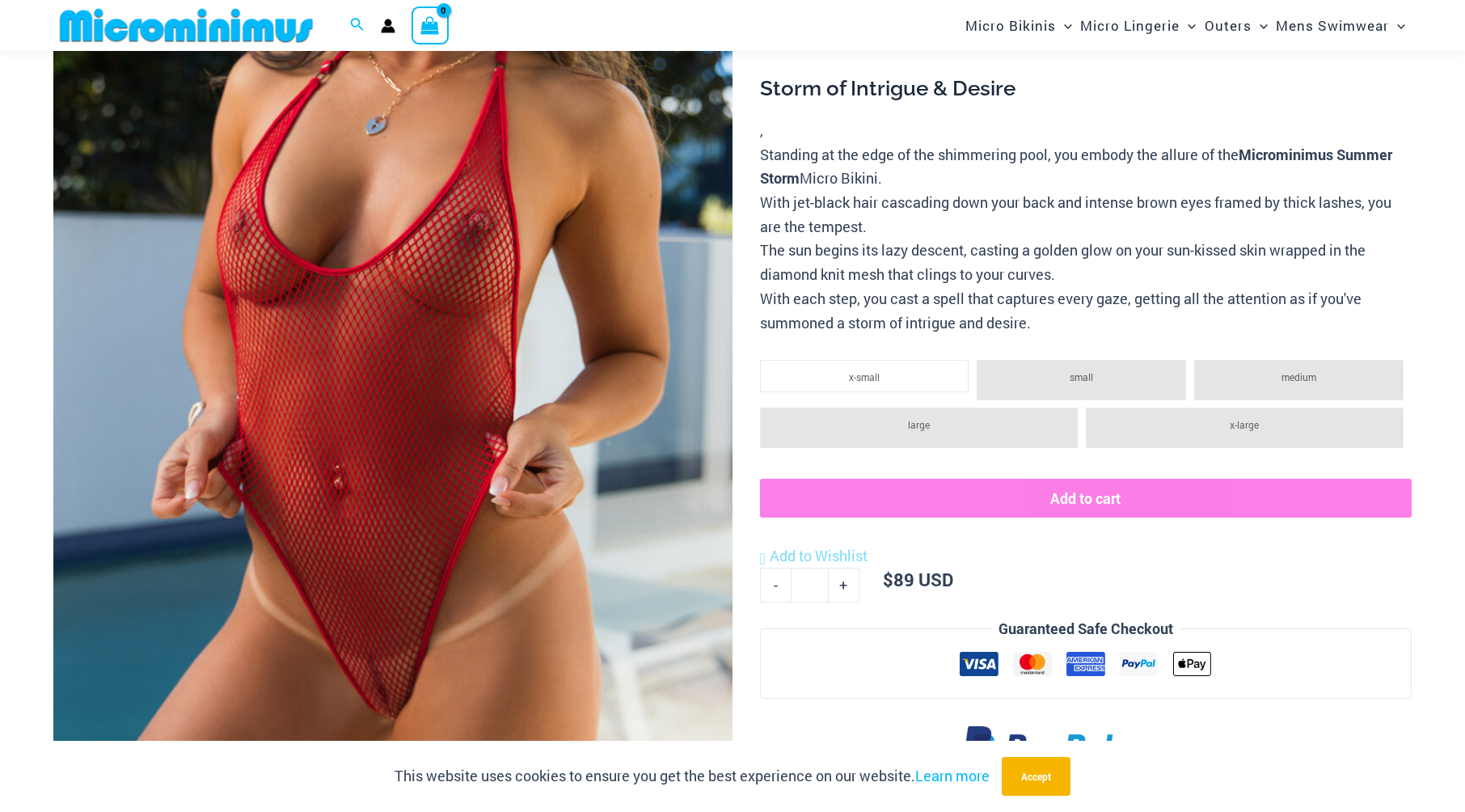
click at [428, 526] on img at bounding box center [393, 332] width 679 height 1019
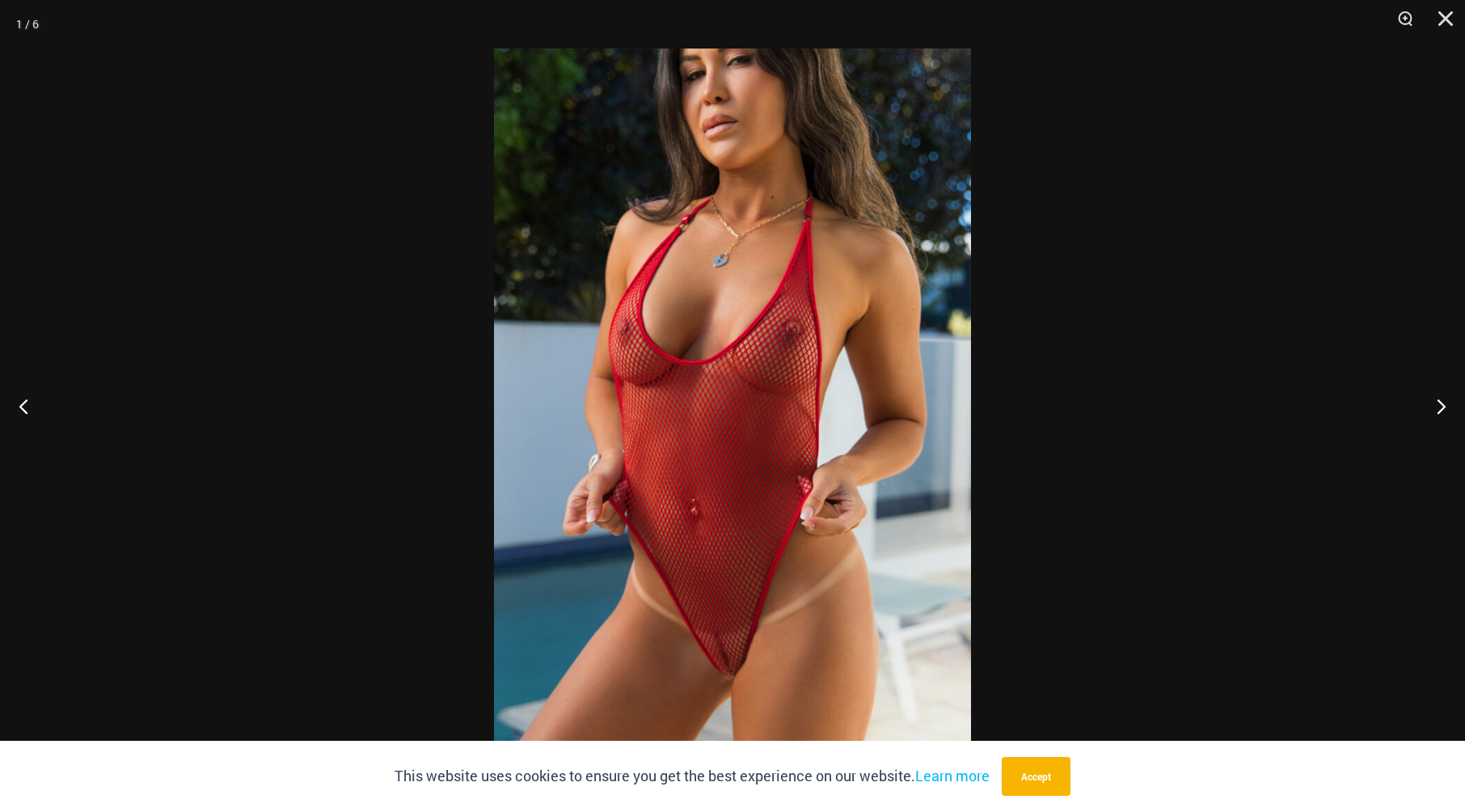
click at [705, 513] on img at bounding box center [732, 406] width 477 height 714
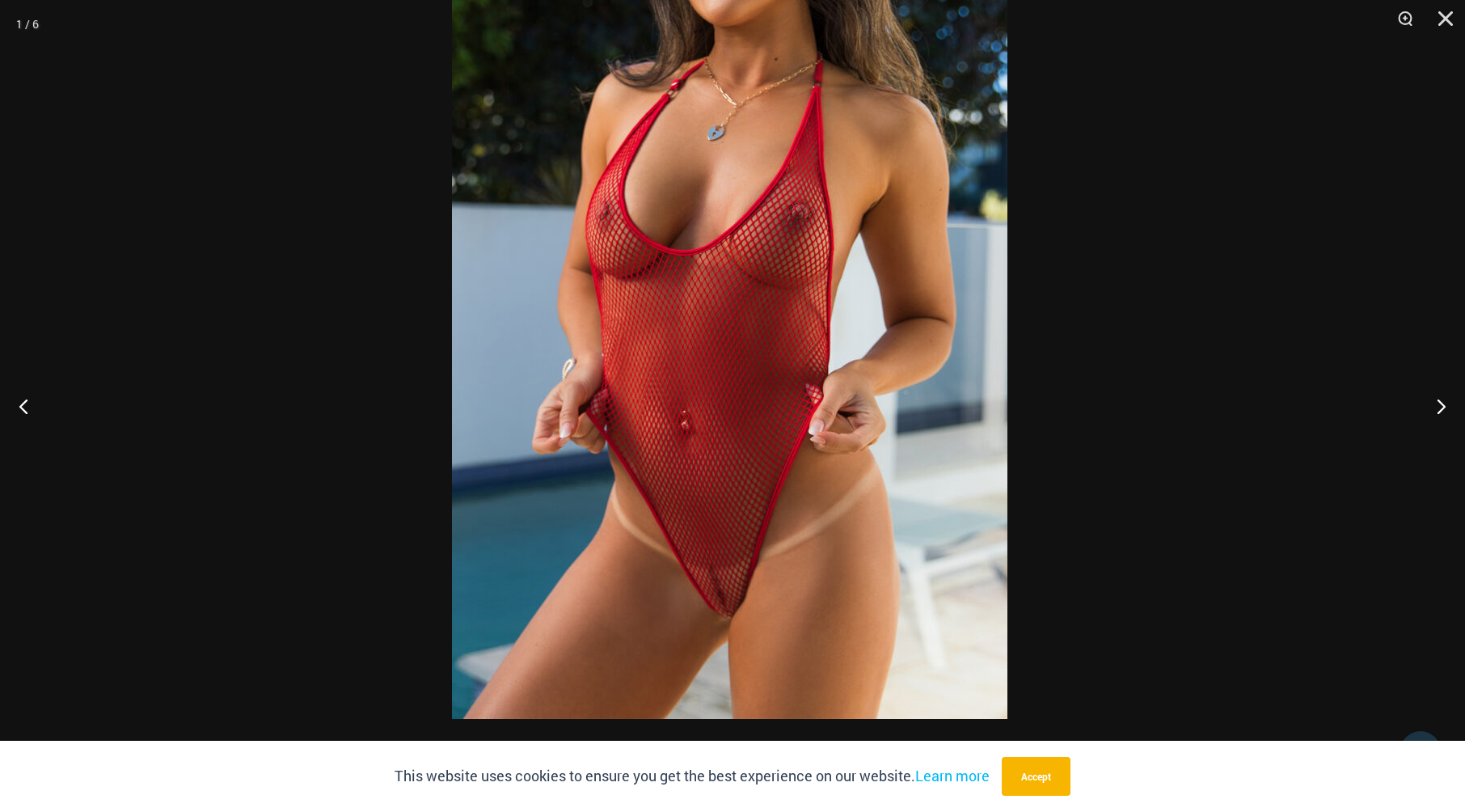
click at [745, 378] on img at bounding box center [730, 302] width 556 height 833
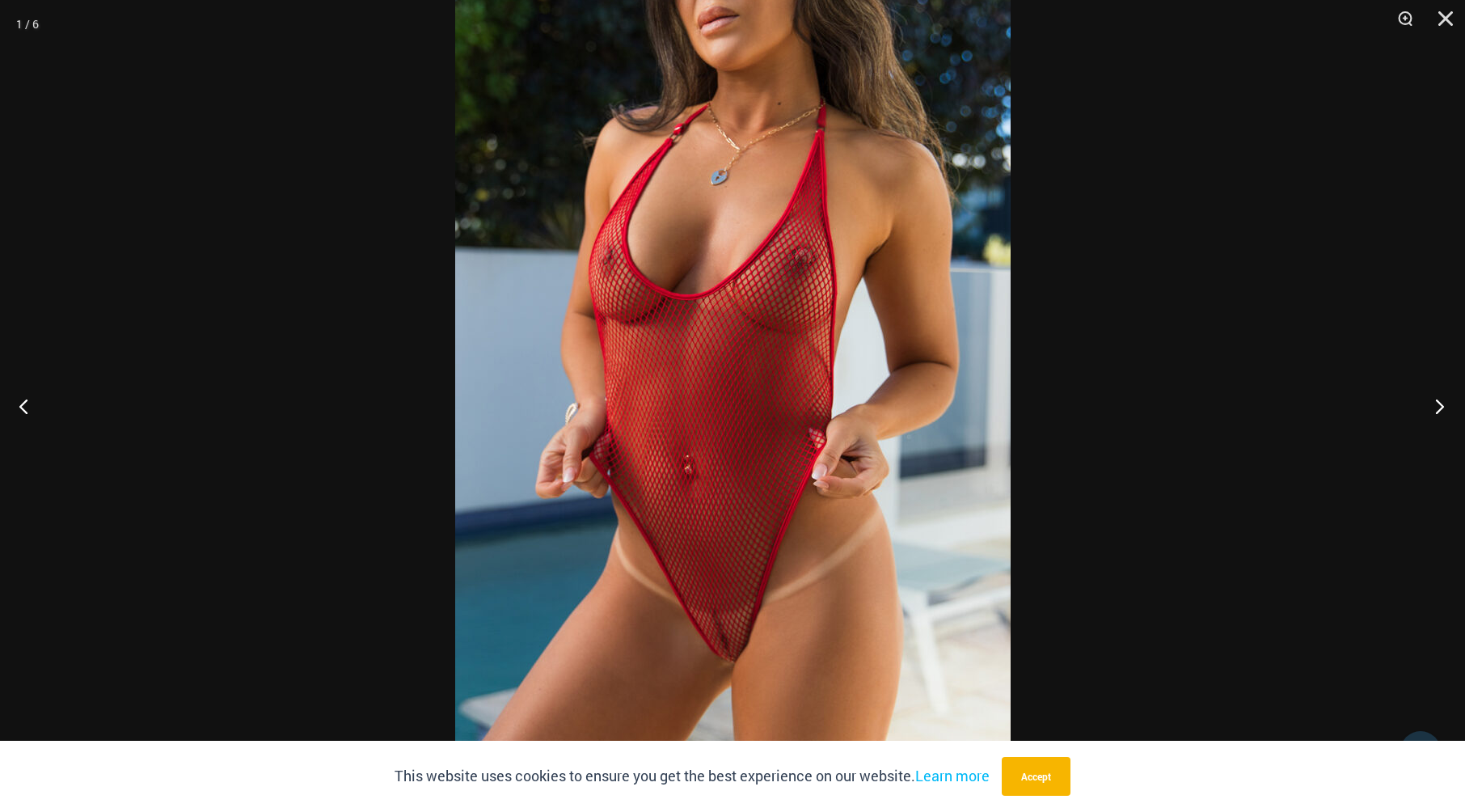
click at [1442, 409] on button "Next" at bounding box center [1435, 406] width 61 height 81
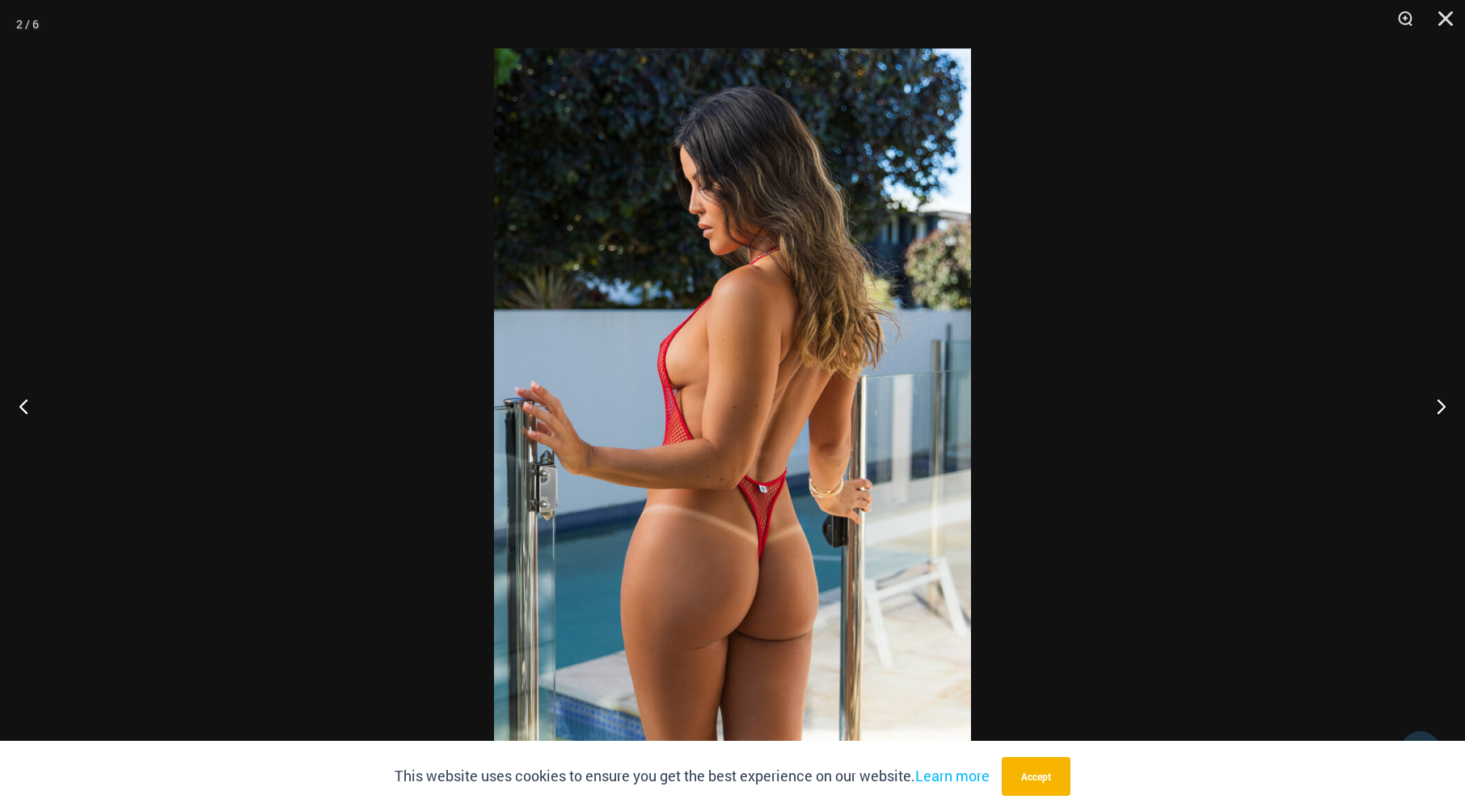
click at [734, 413] on img at bounding box center [732, 406] width 477 height 714
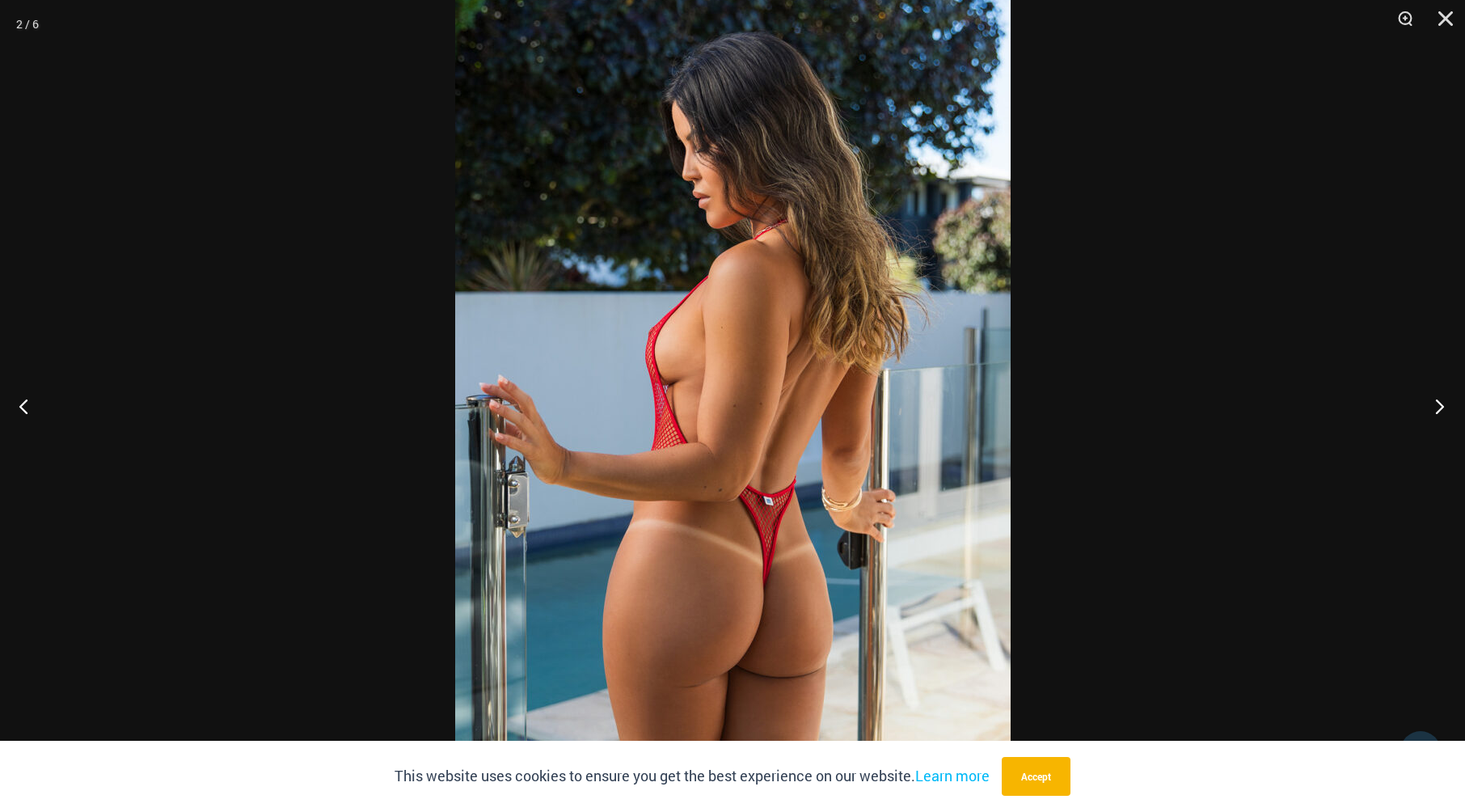
click at [1441, 407] on button "Next" at bounding box center [1435, 406] width 61 height 81
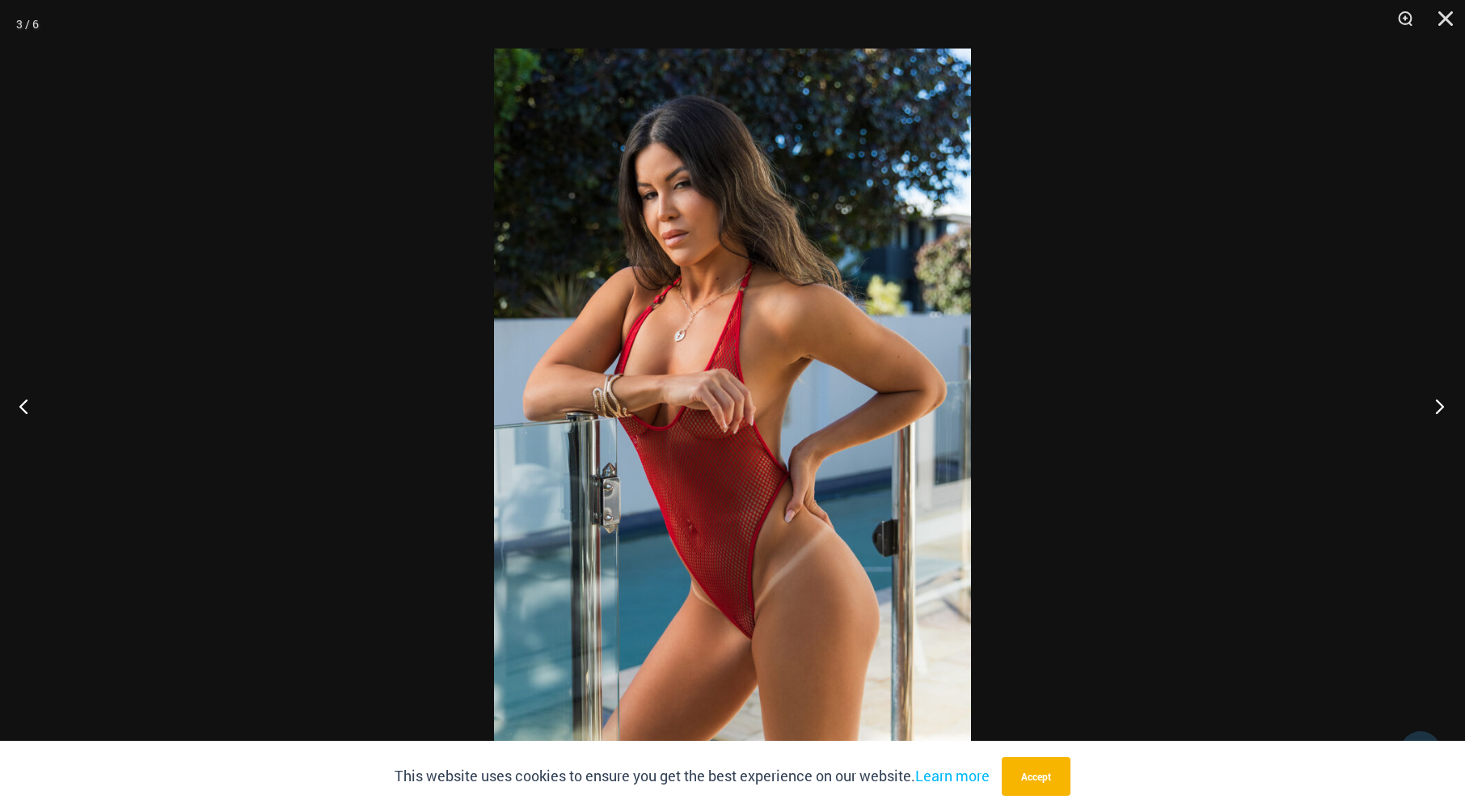
click at [1441, 407] on button "Next" at bounding box center [1435, 406] width 61 height 81
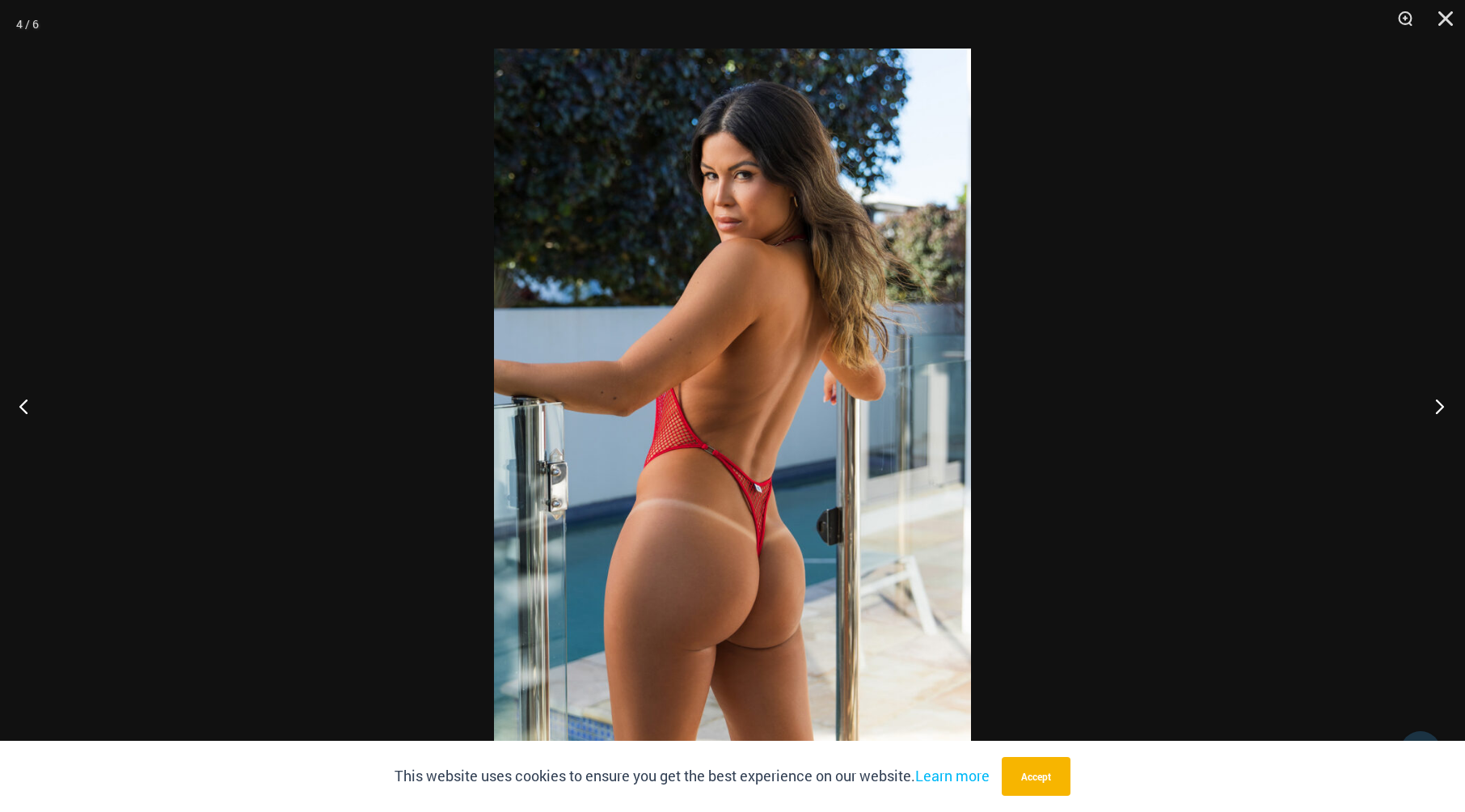
click at [1441, 407] on button "Next" at bounding box center [1435, 406] width 61 height 81
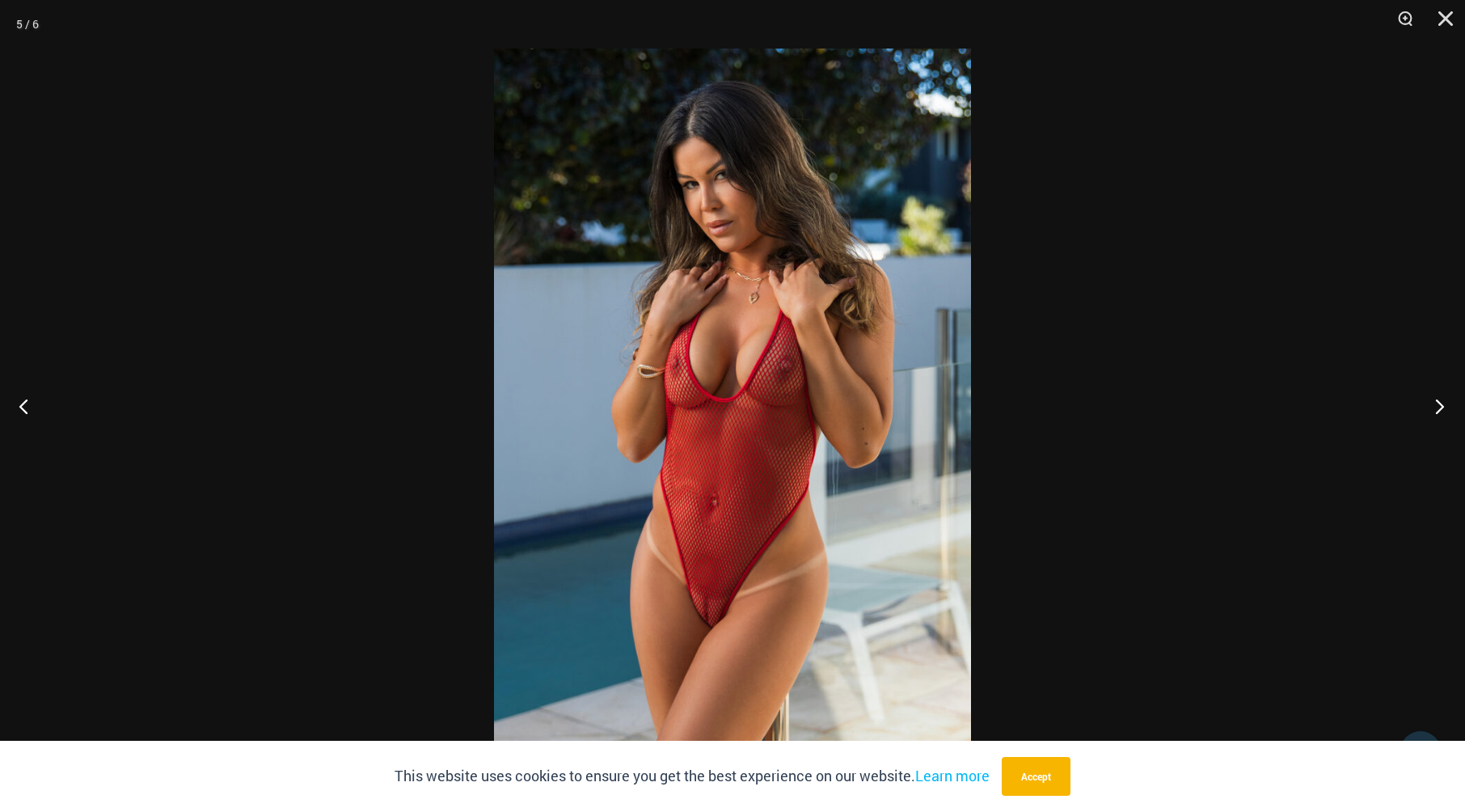
click at [1441, 407] on button "Next" at bounding box center [1435, 406] width 61 height 81
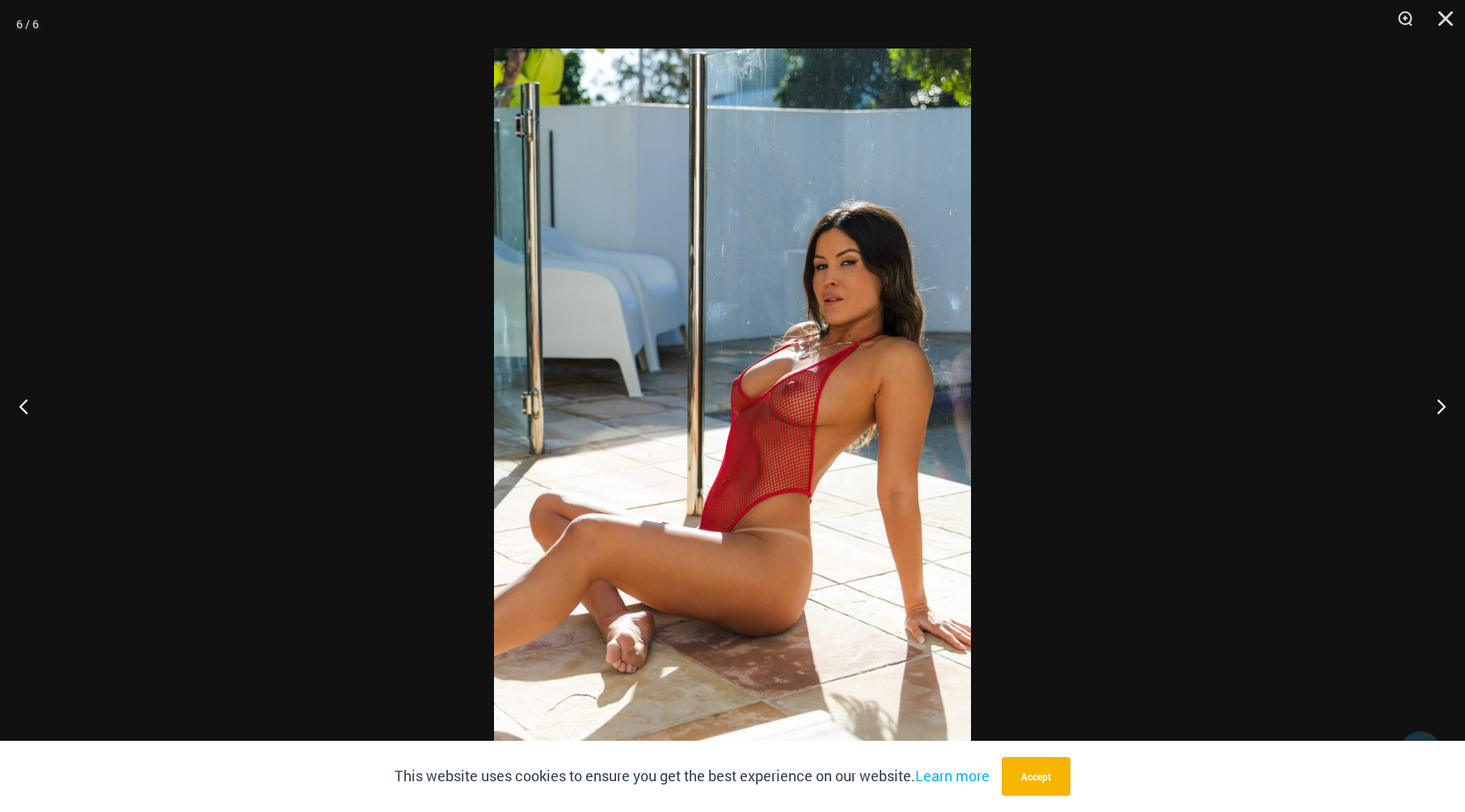
click at [875, 388] on img at bounding box center [732, 406] width 477 height 714
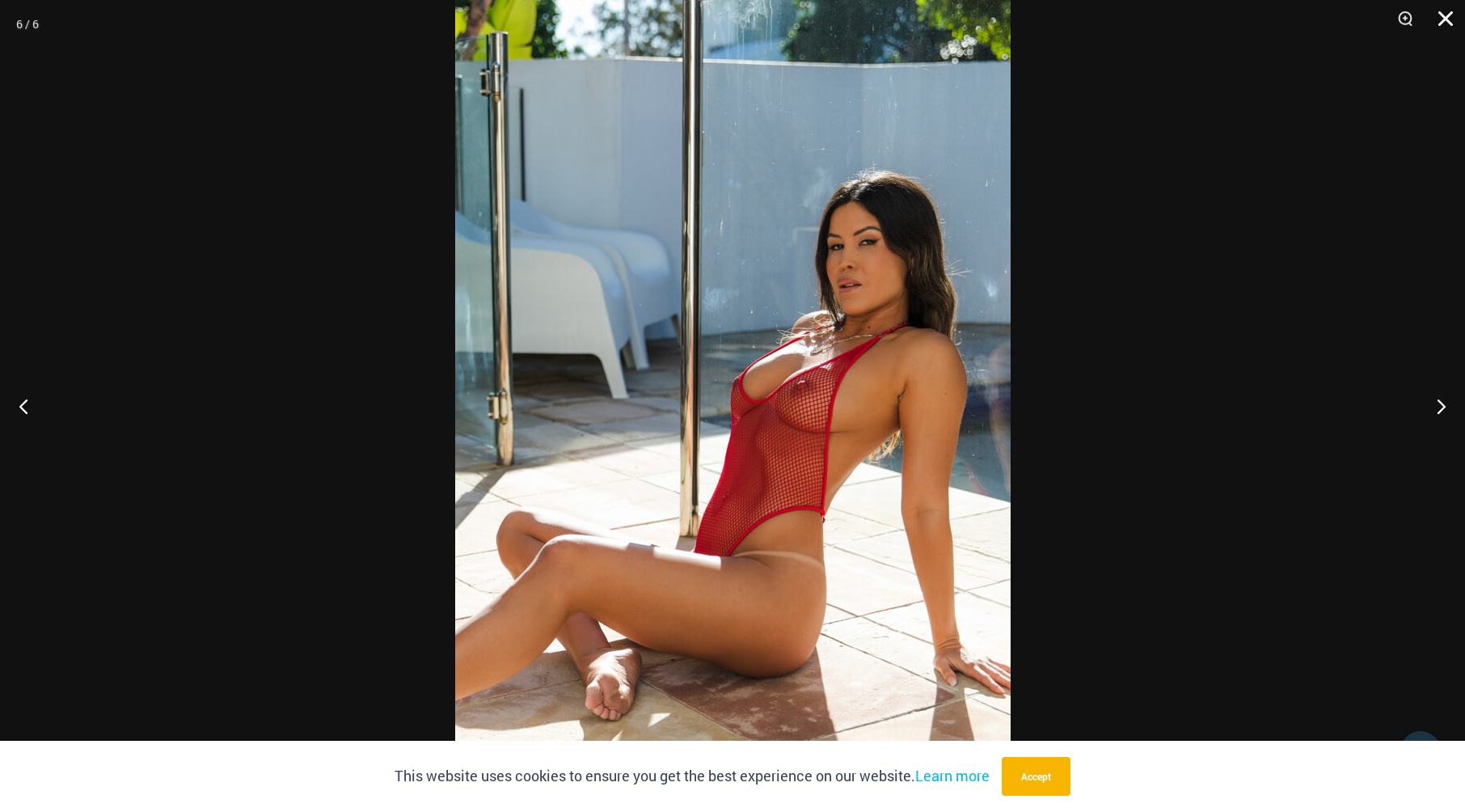
click at [1449, 14] on button "Close" at bounding box center [1440, 24] width 40 height 49
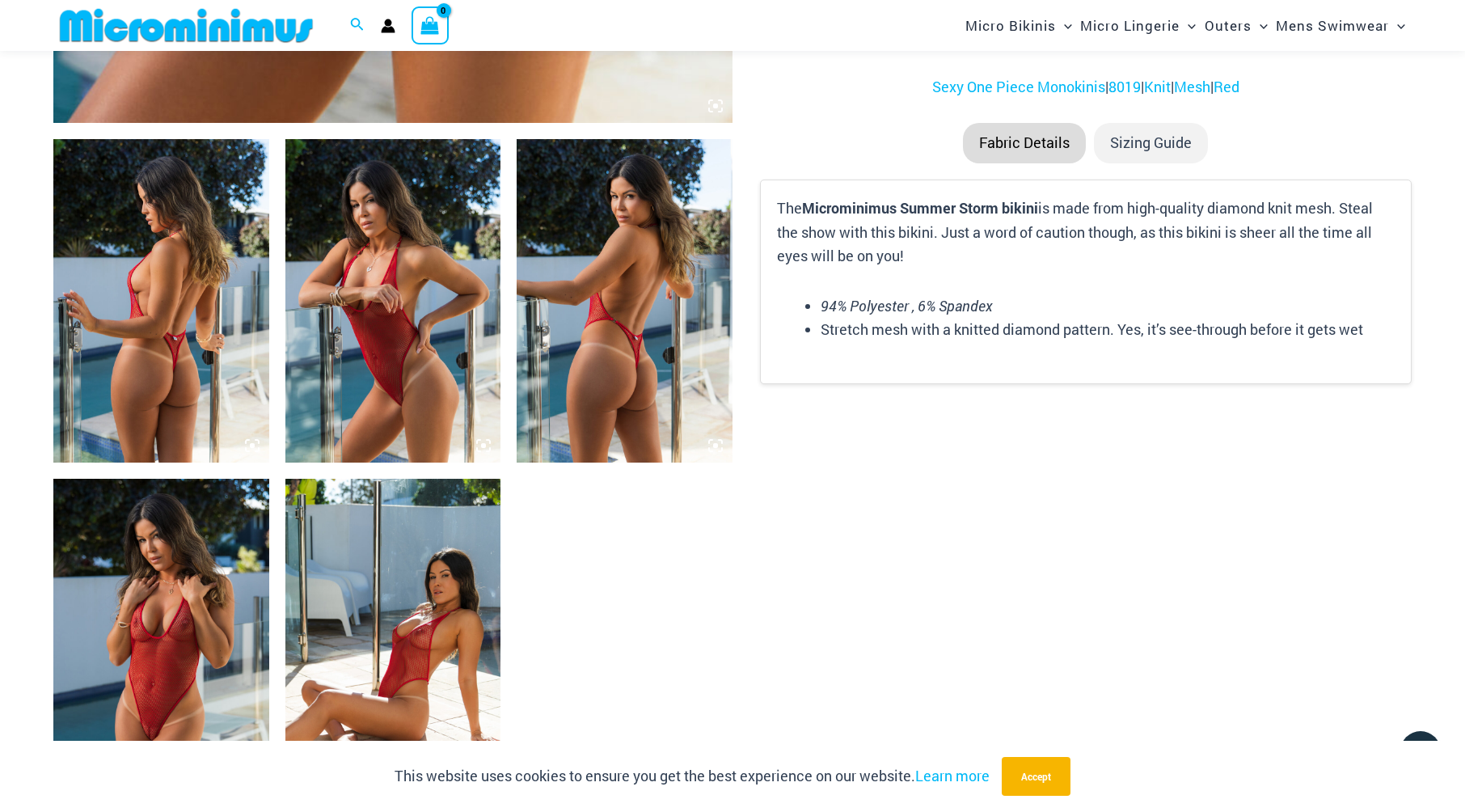
scroll to position [1050, 0]
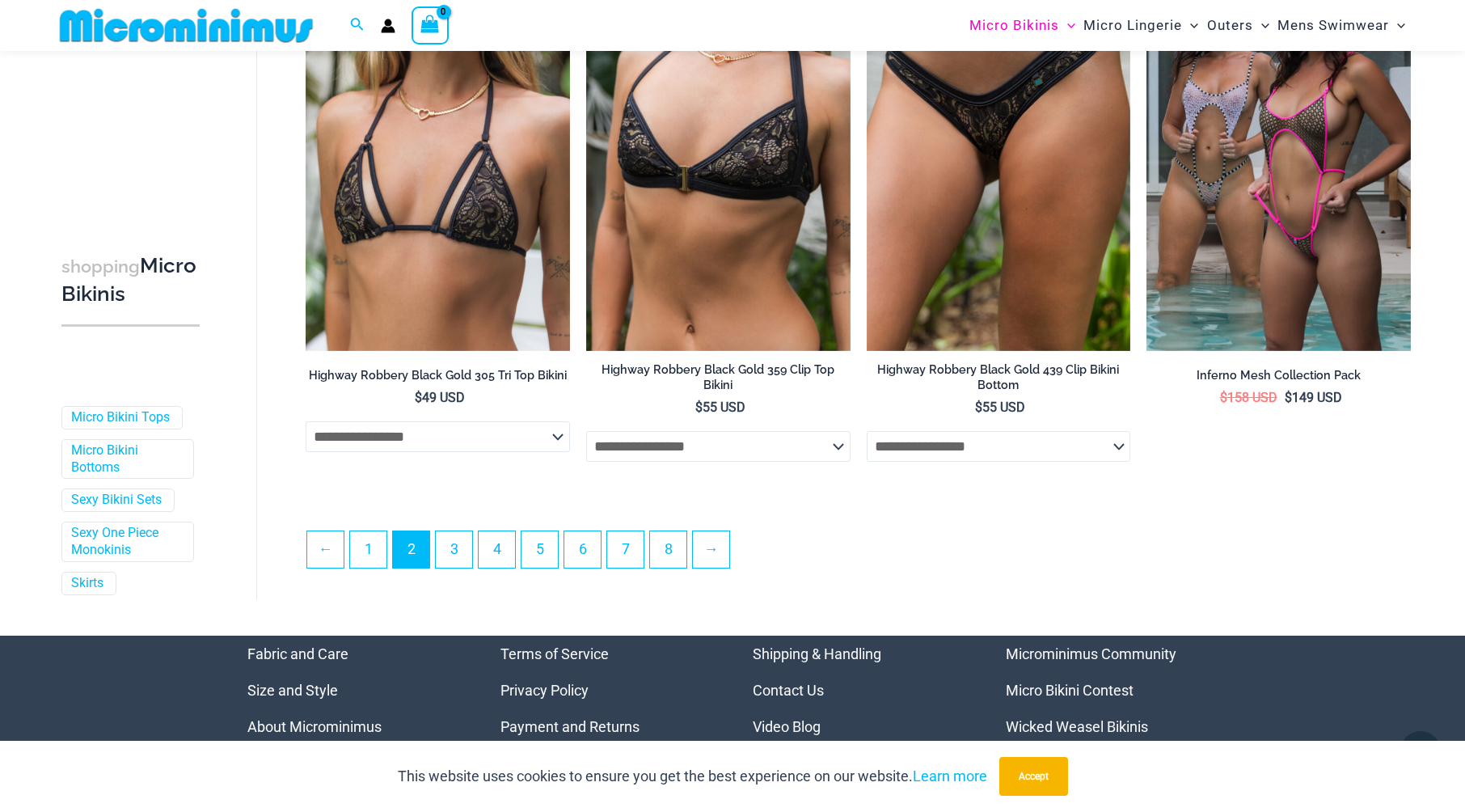
scroll to position [4113, 0]
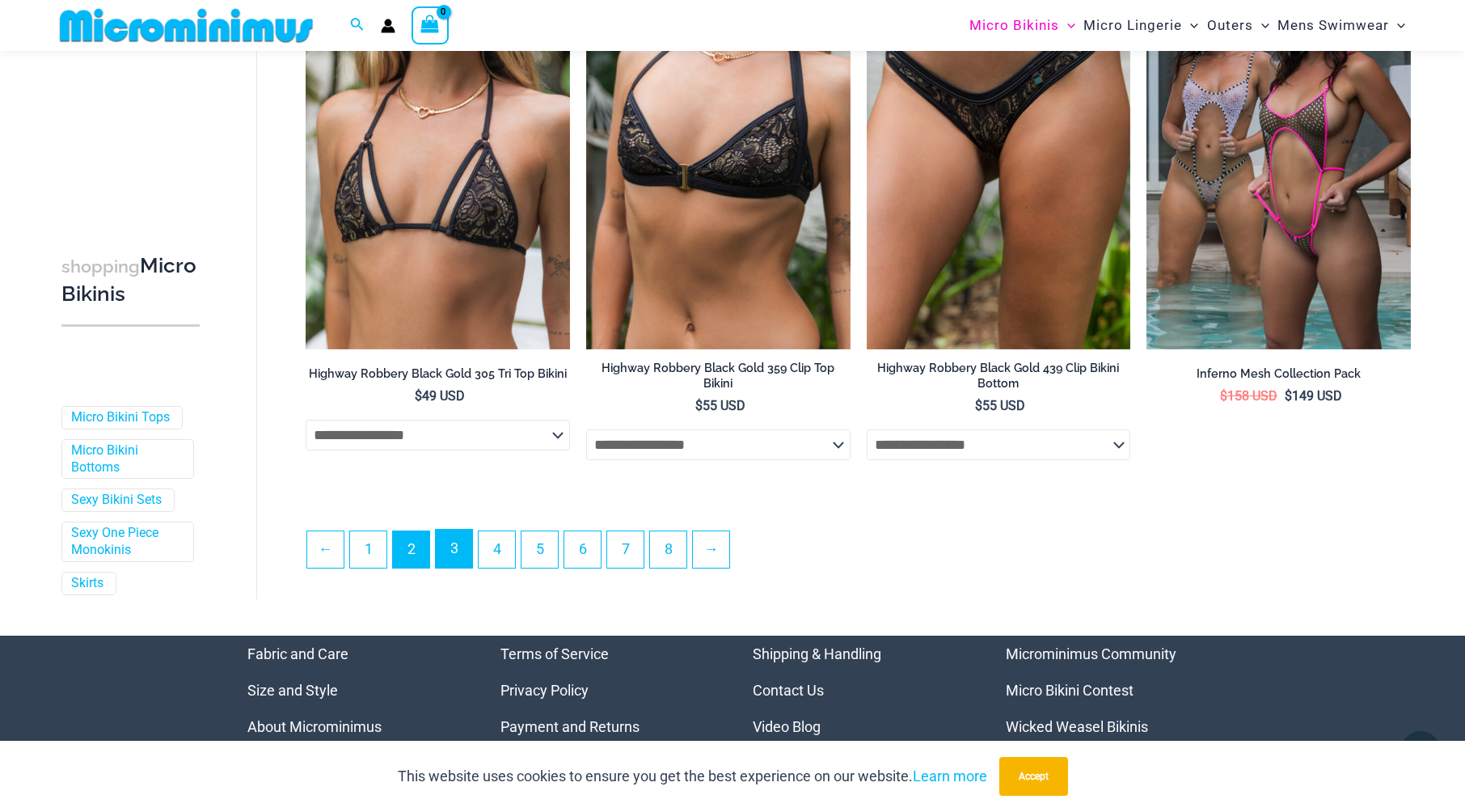
click at [452, 547] on link "3" at bounding box center [454, 548] width 37 height 38
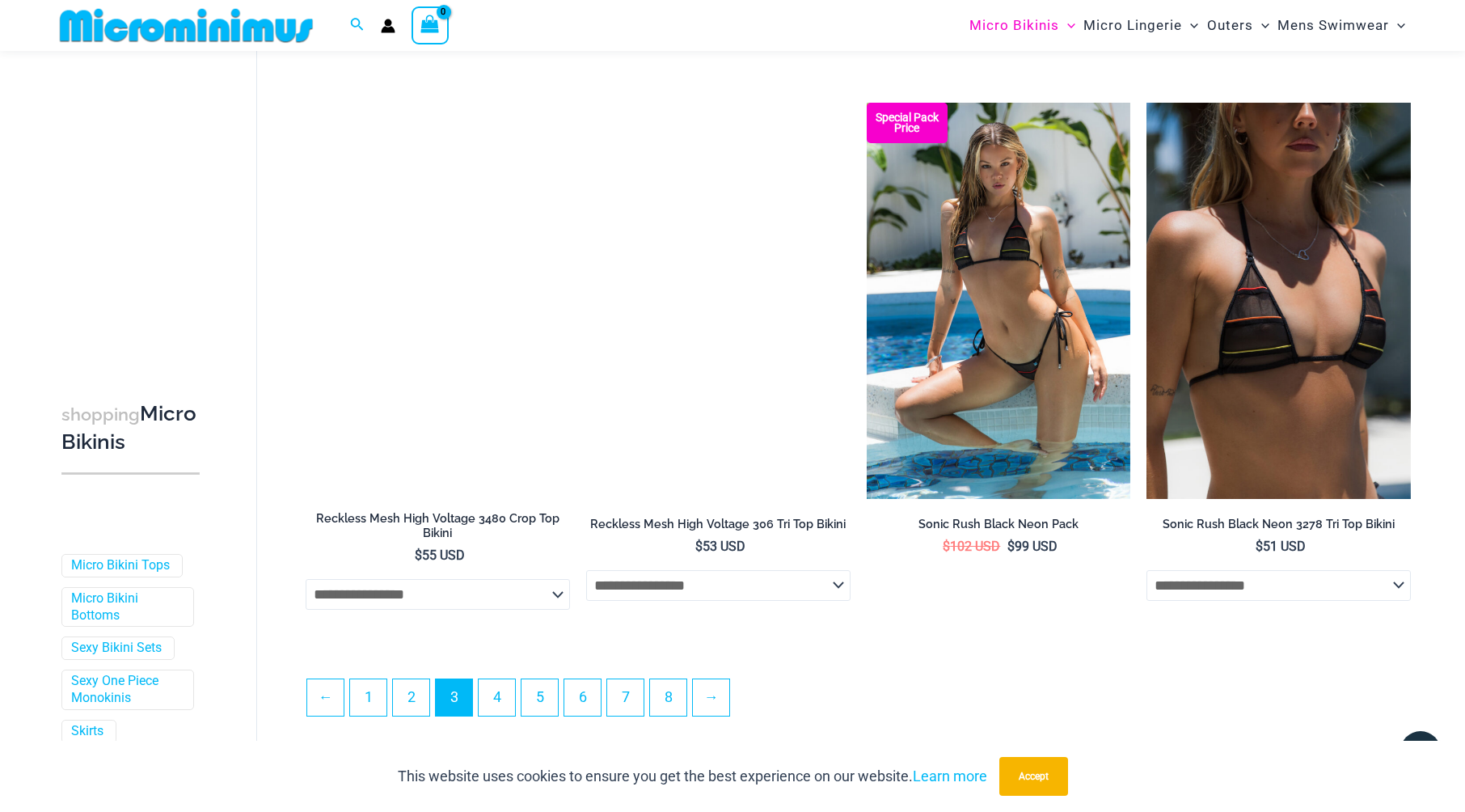
scroll to position [4285, 0]
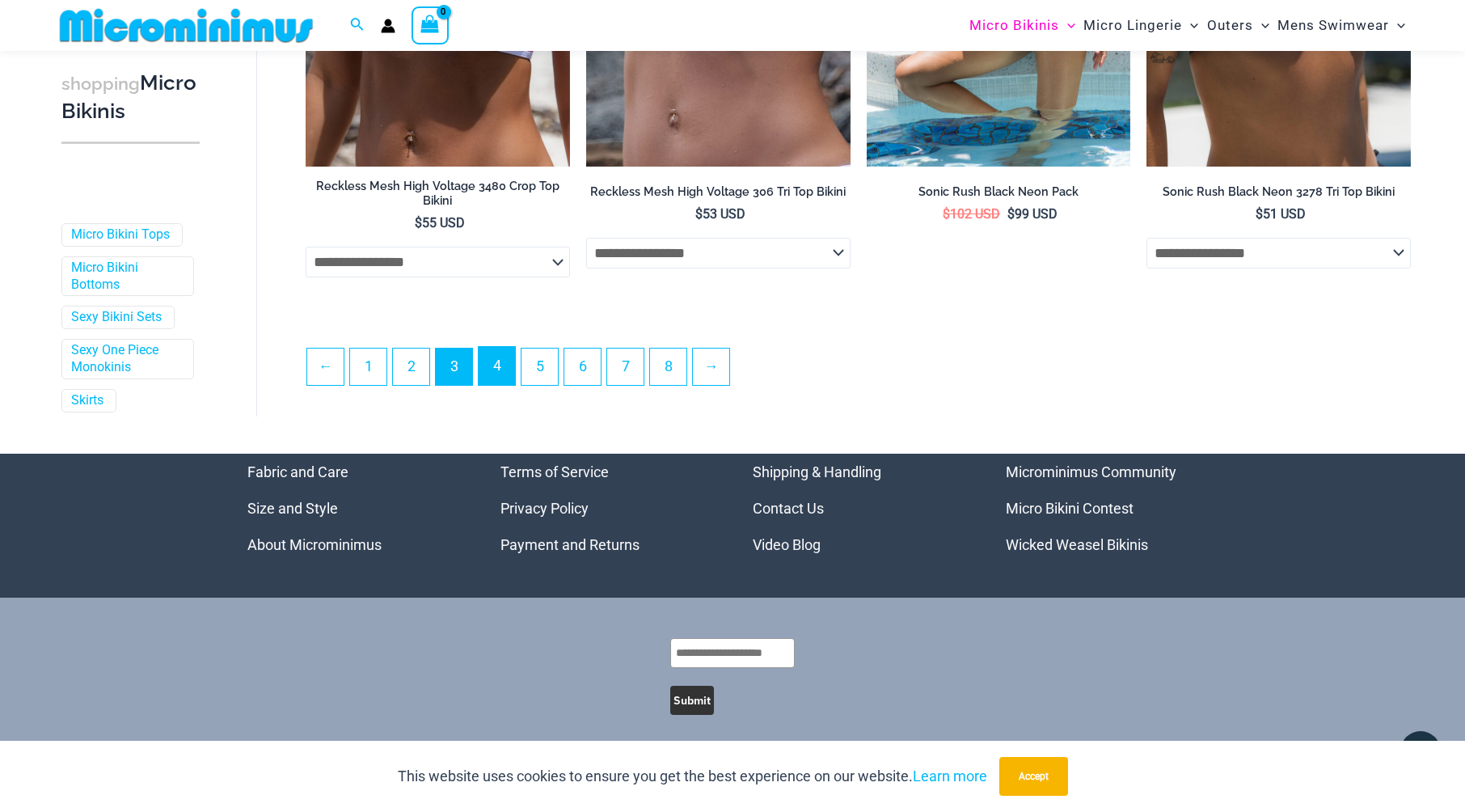
click at [502, 356] on link "4" at bounding box center [497, 365] width 37 height 38
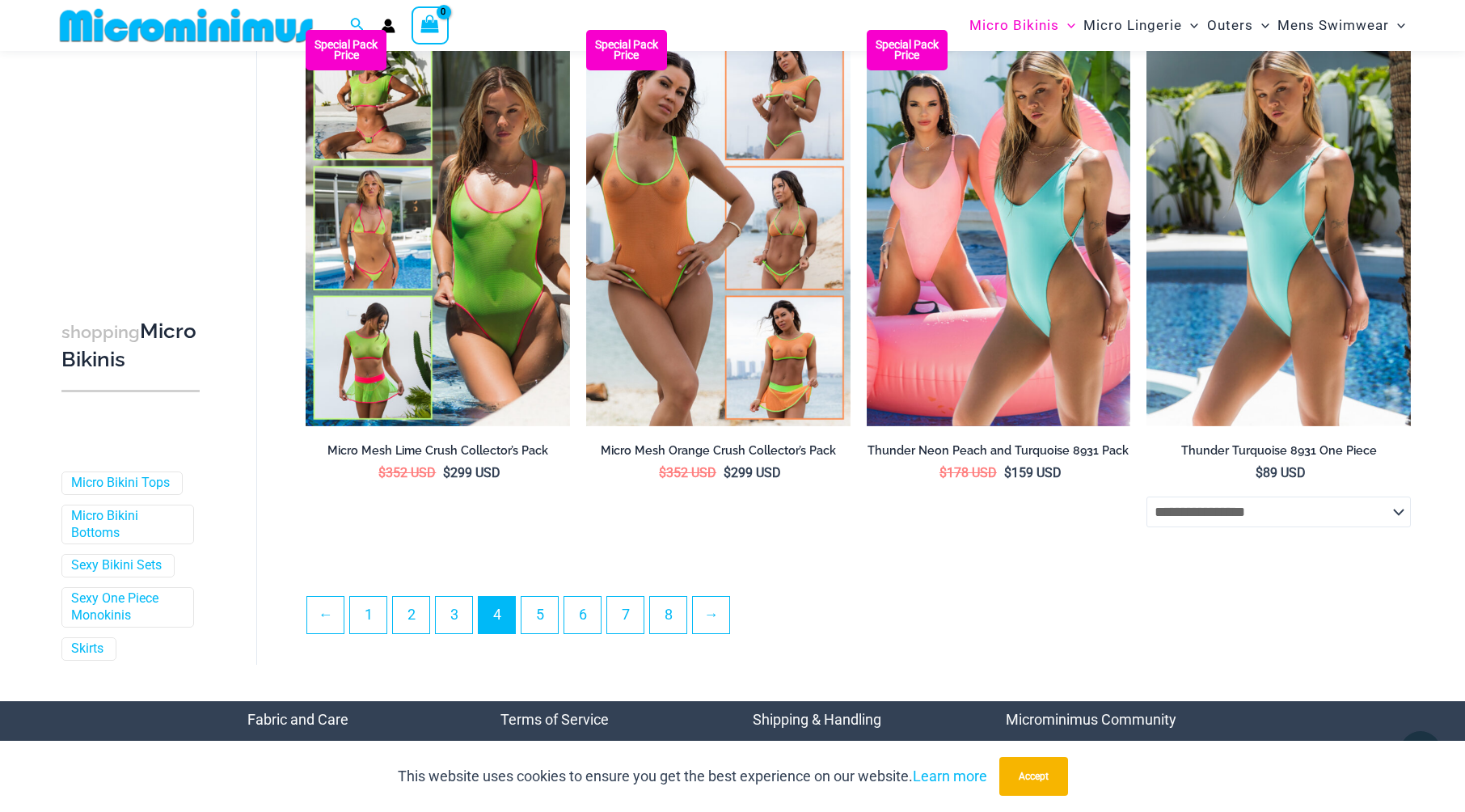
scroll to position [4028, 0]
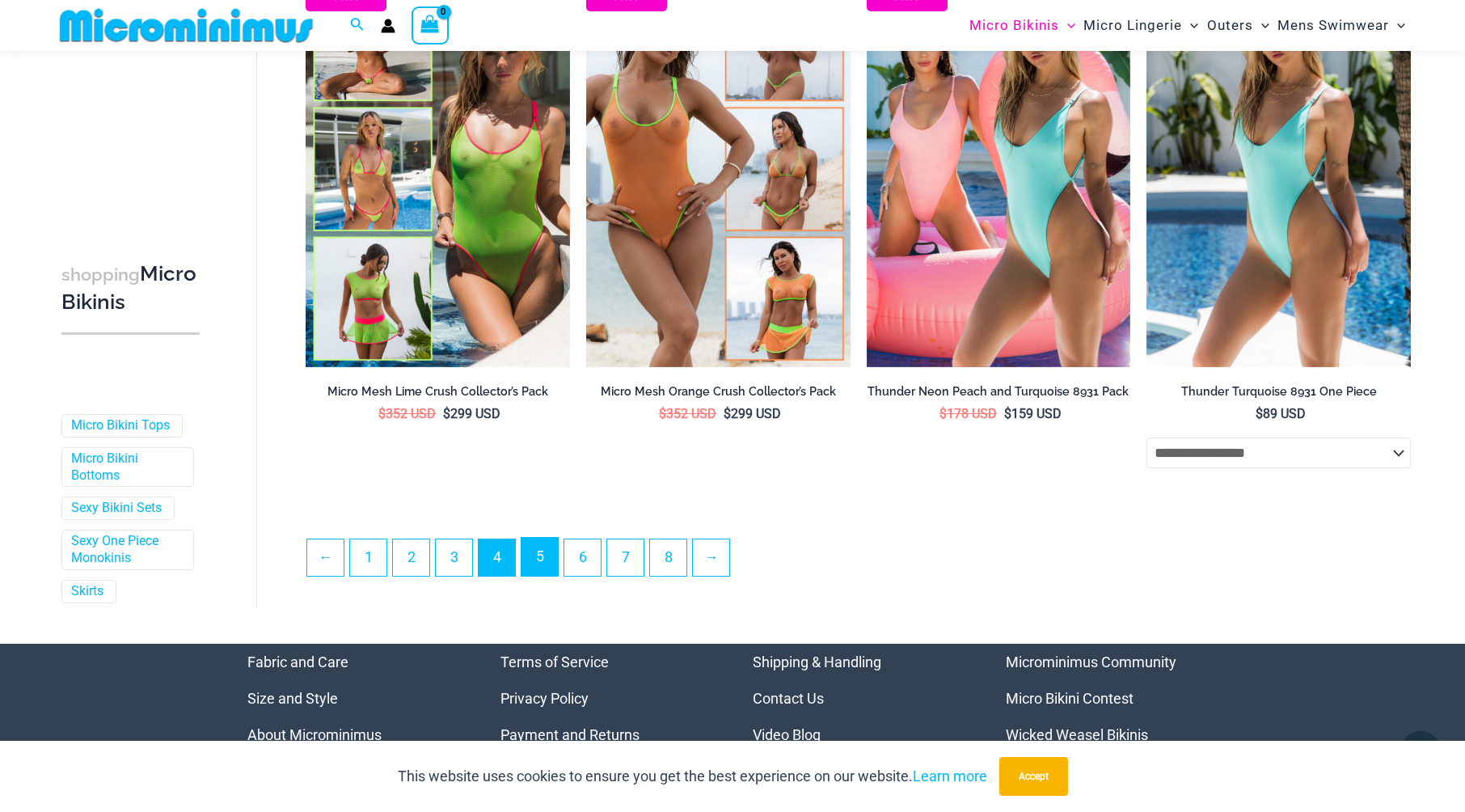
click at [540, 558] on link "5" at bounding box center [539, 557] width 37 height 38
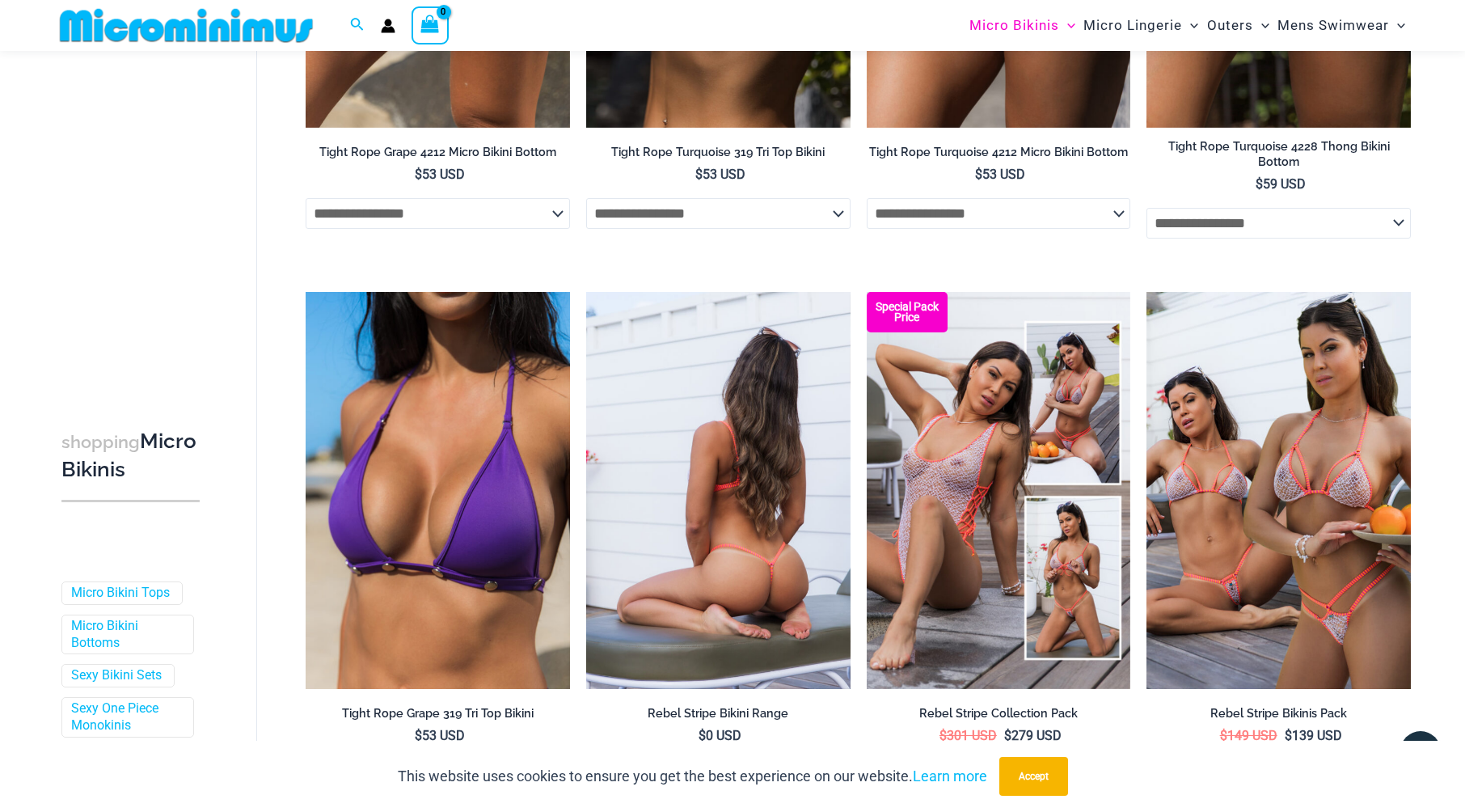
scroll to position [3954, 0]
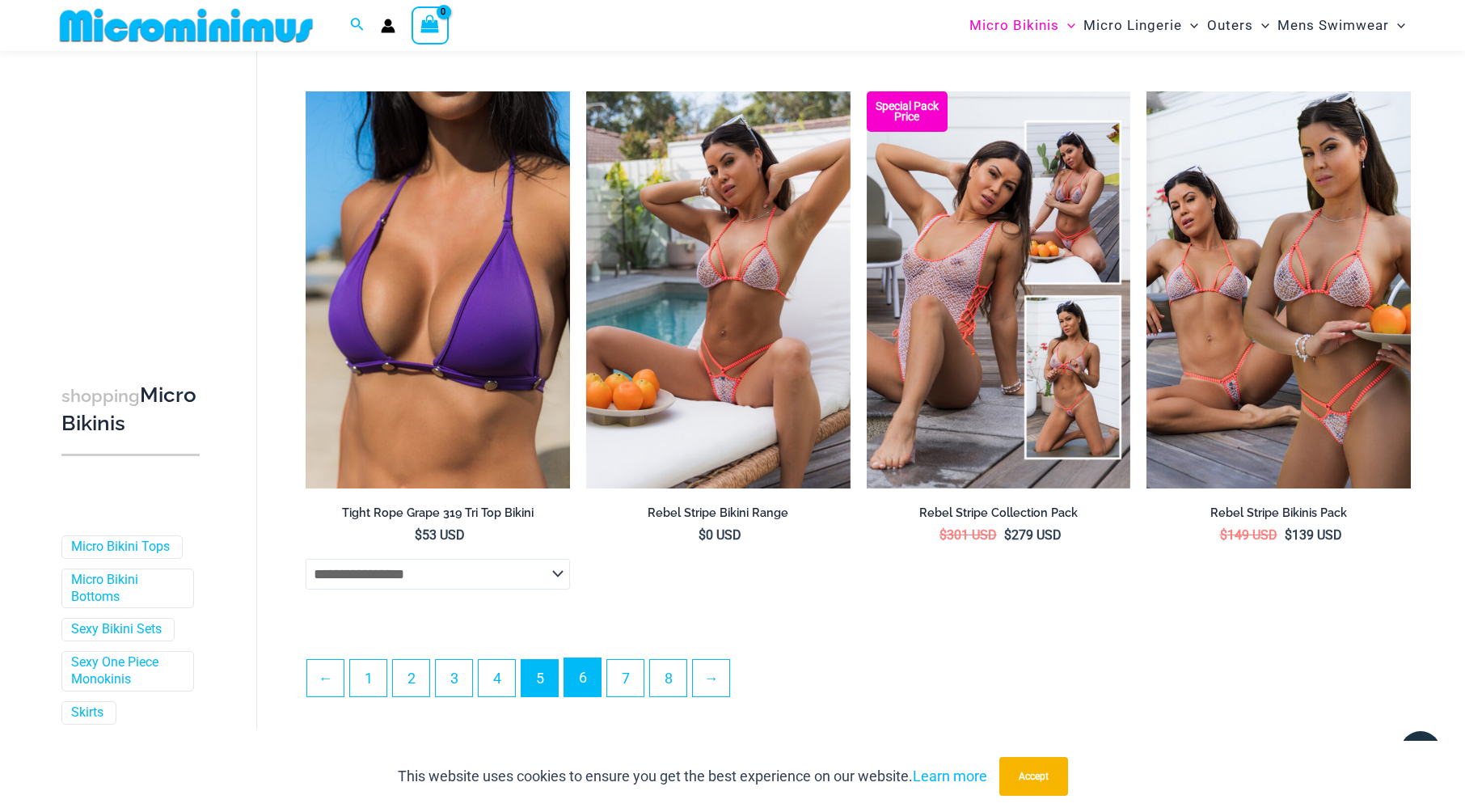
click at [587, 666] on link "6" at bounding box center [582, 677] width 37 height 38
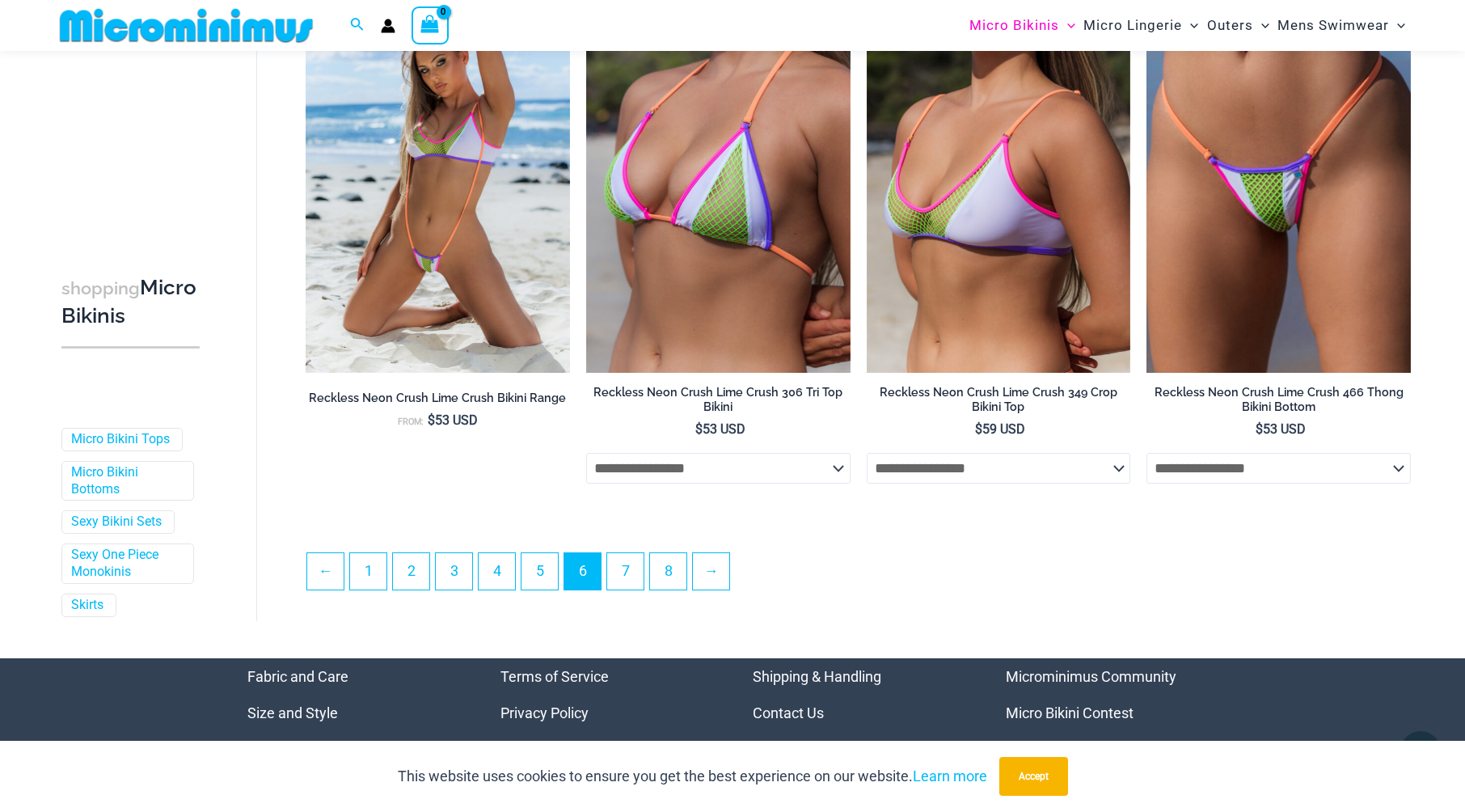
scroll to position [4117, 0]
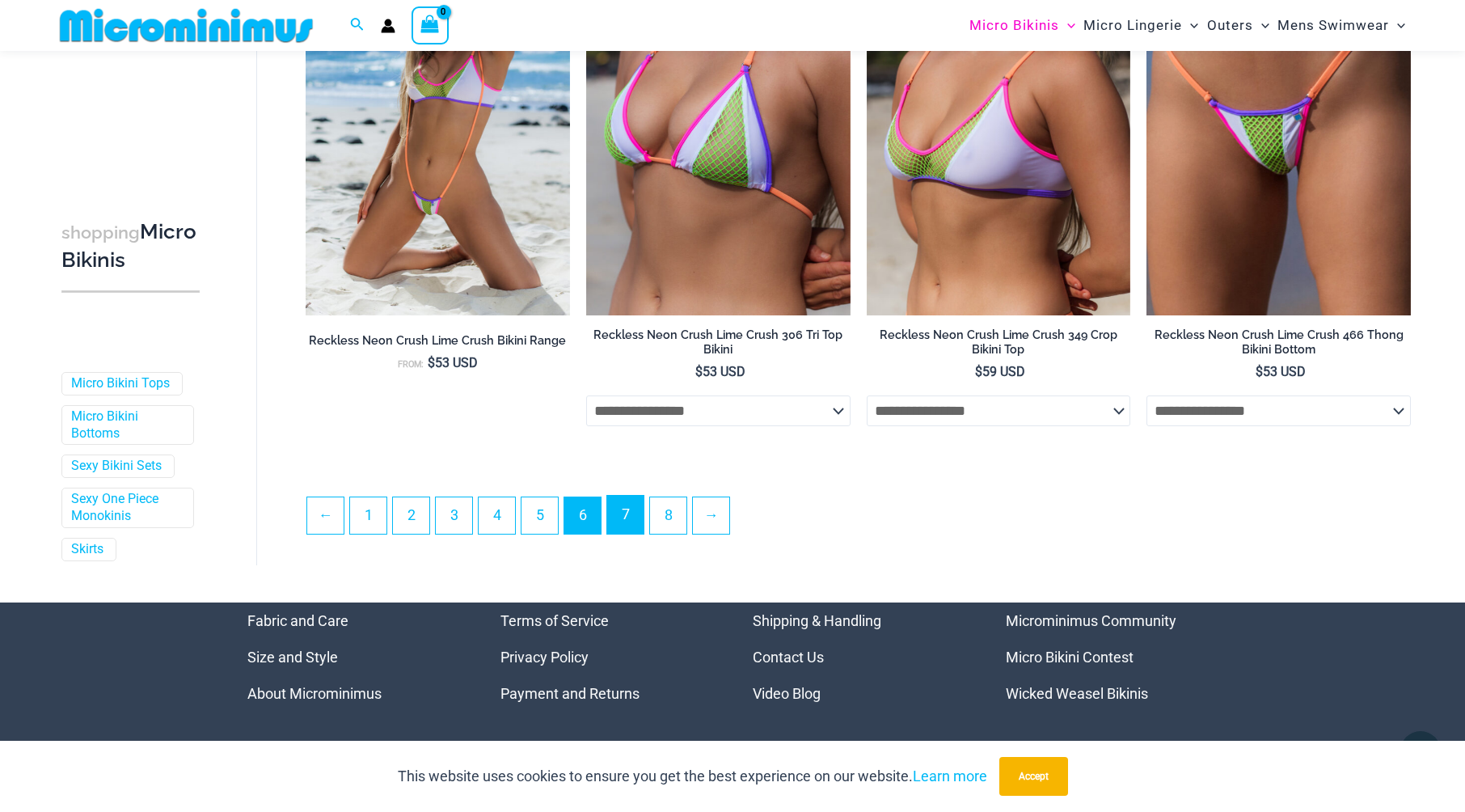
click at [632, 503] on link "7" at bounding box center [625, 514] width 37 height 38
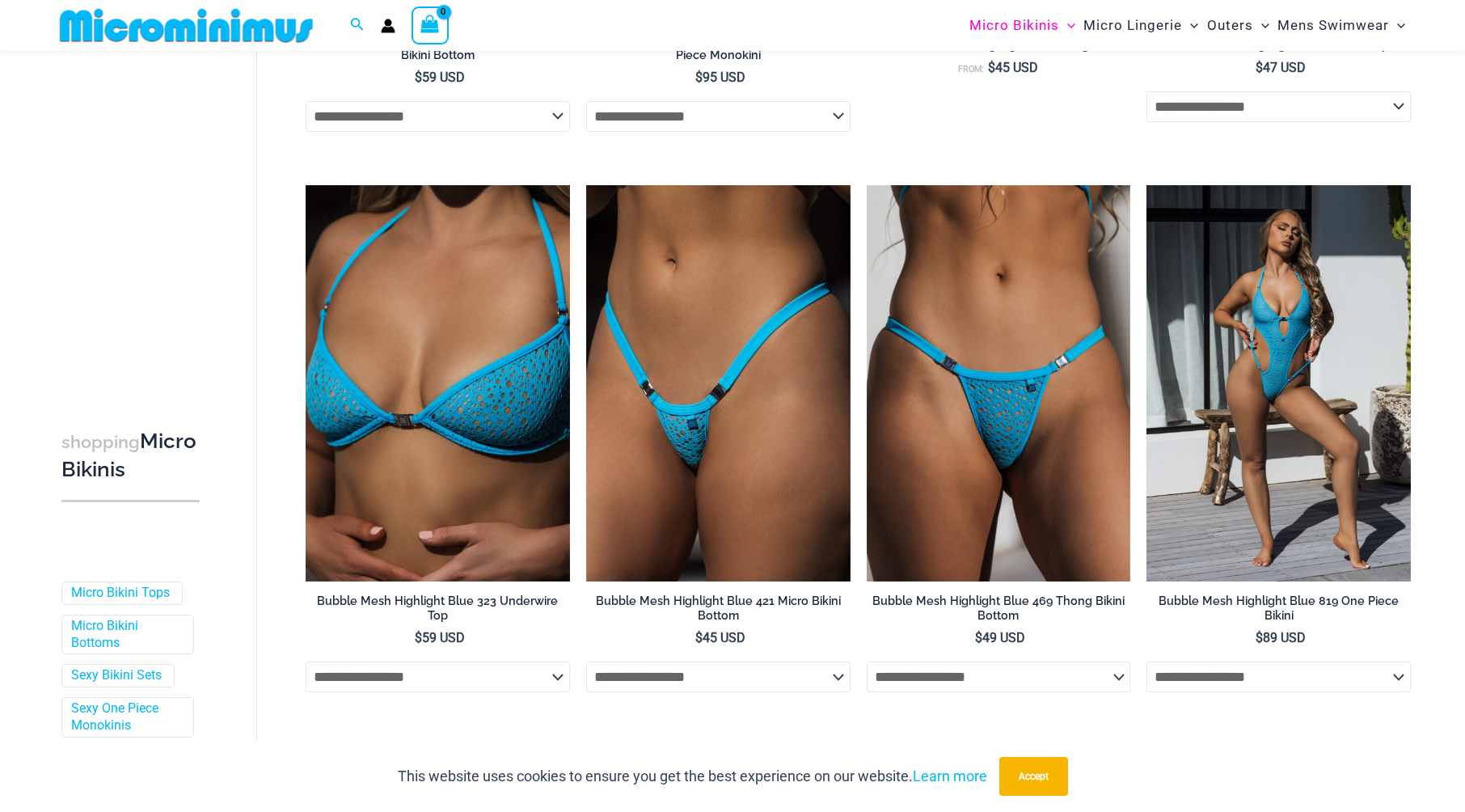
scroll to position [878, 0]
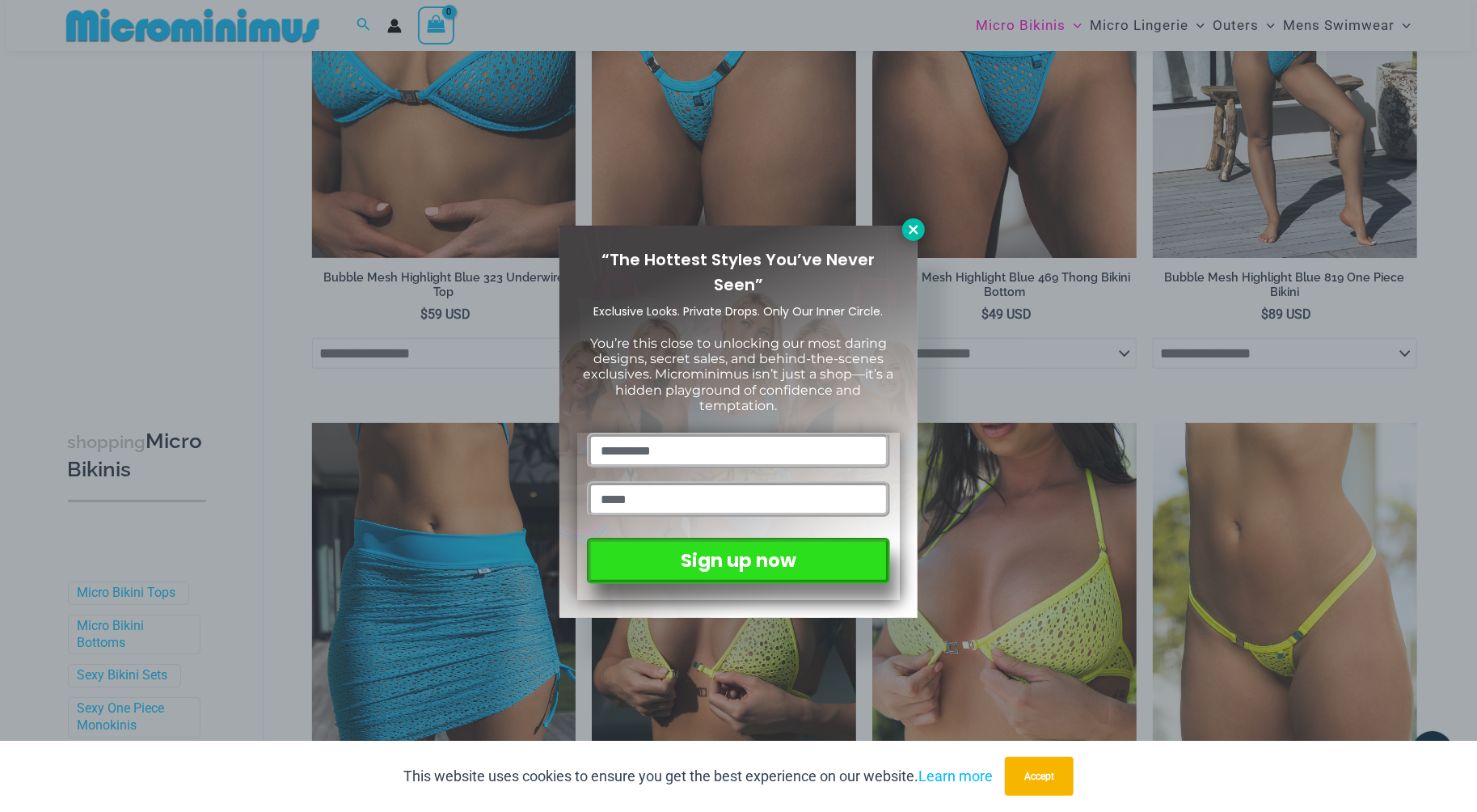
click at [911, 229] on icon at bounding box center [913, 229] width 14 height 14
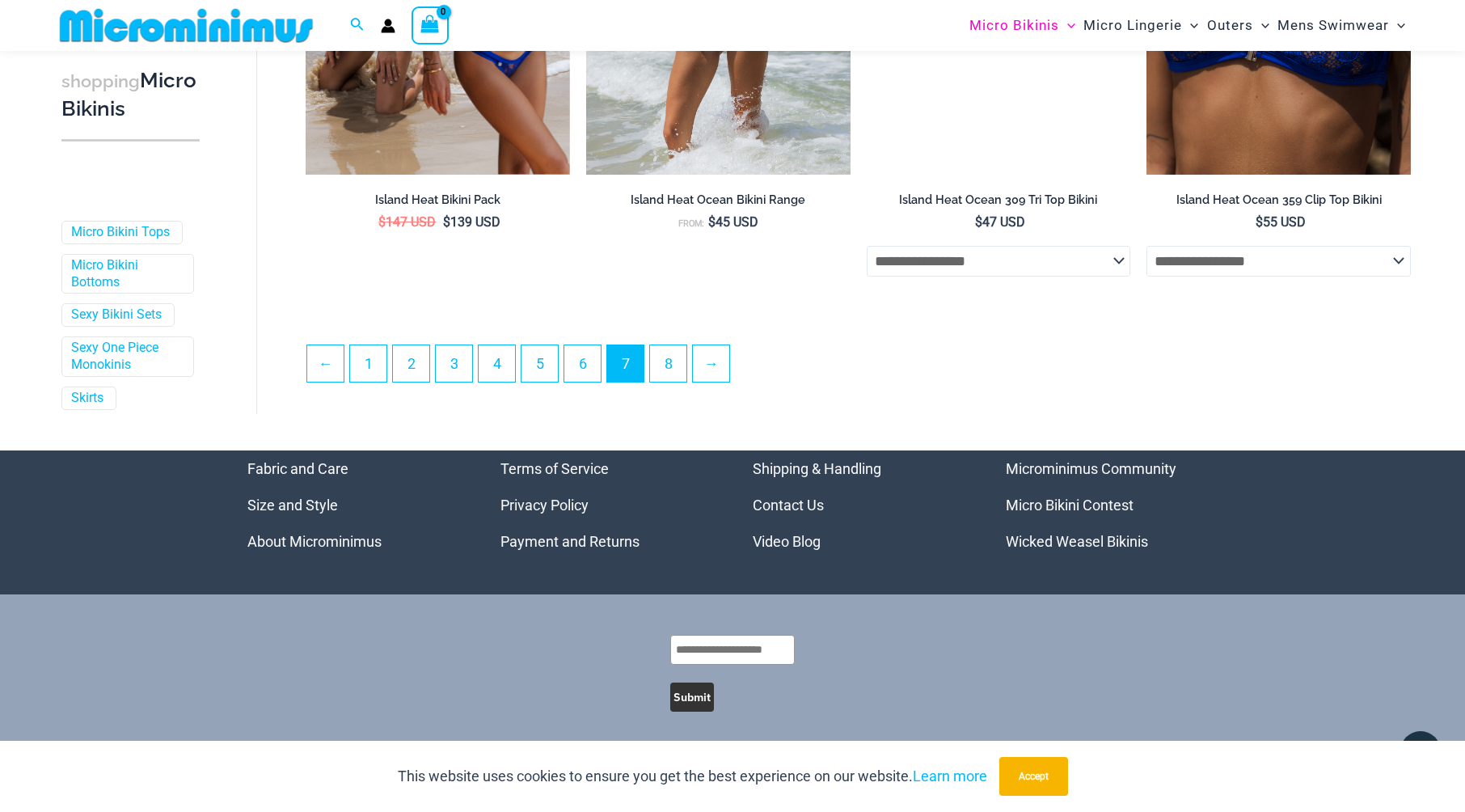
scroll to position [4318, 0]
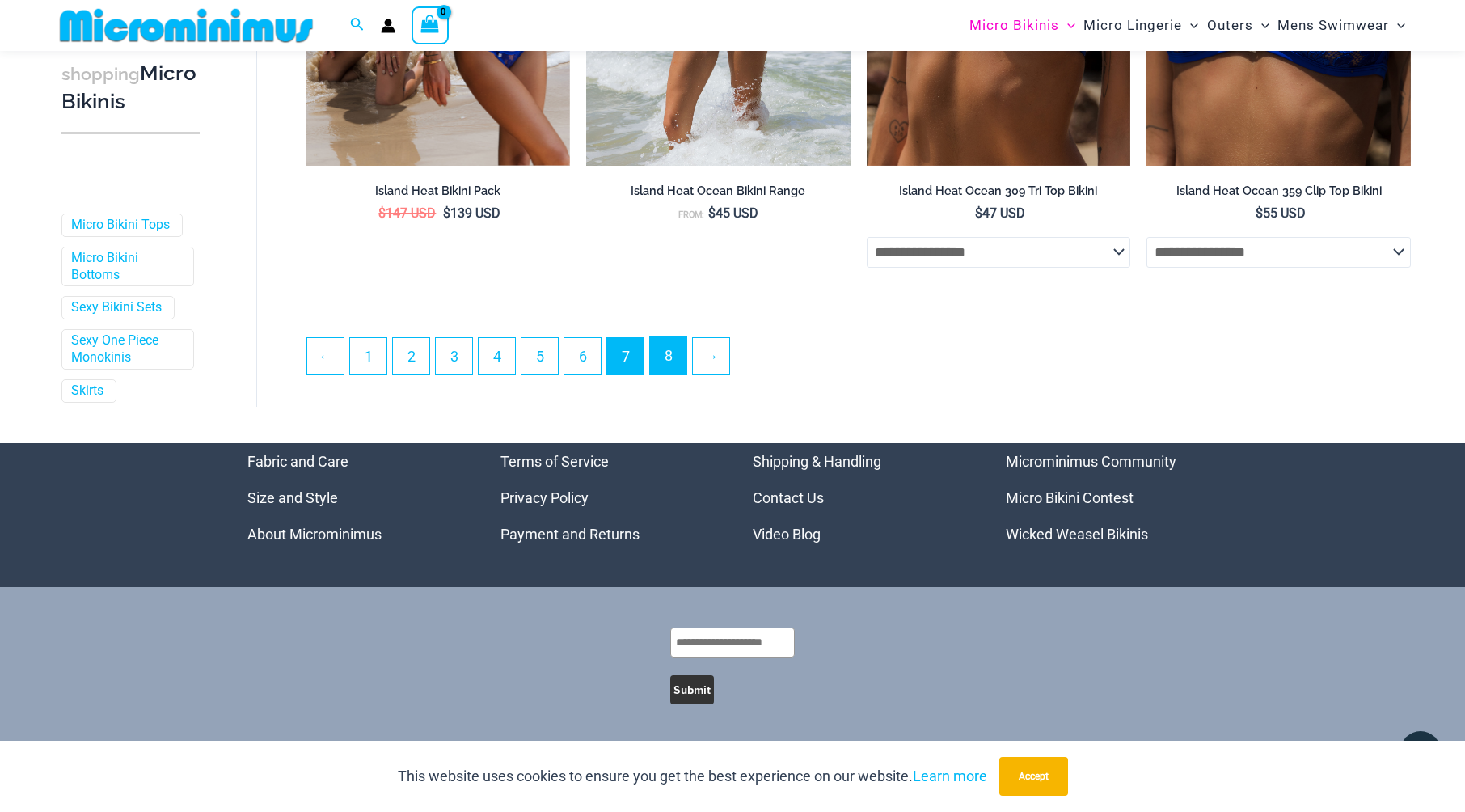
click at [681, 352] on link "8" at bounding box center [668, 355] width 37 height 38
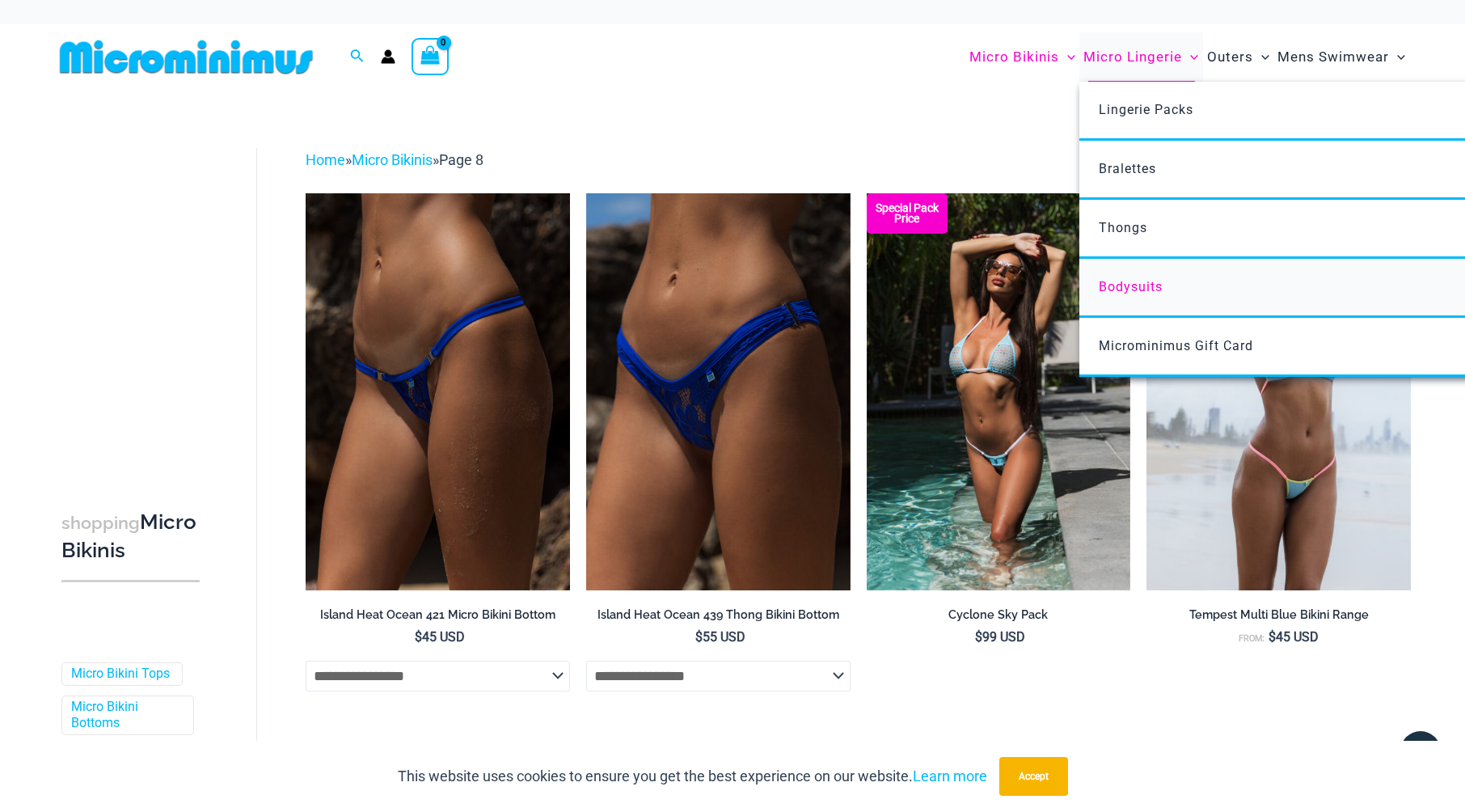
click at [1138, 285] on span "Bodysuits" at bounding box center [1131, 286] width 64 height 15
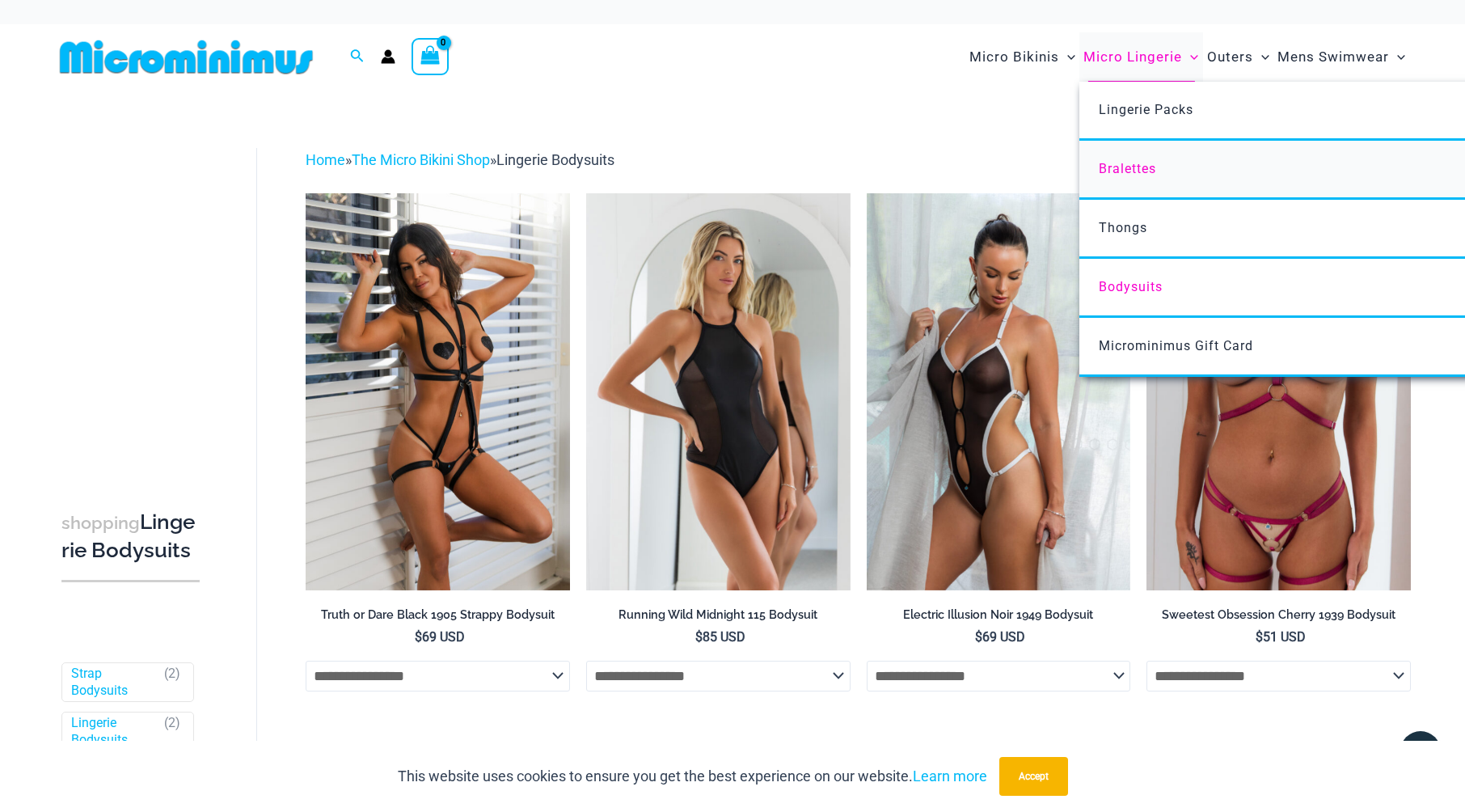
click at [1135, 171] on span "Bralettes" at bounding box center [1127, 168] width 57 height 15
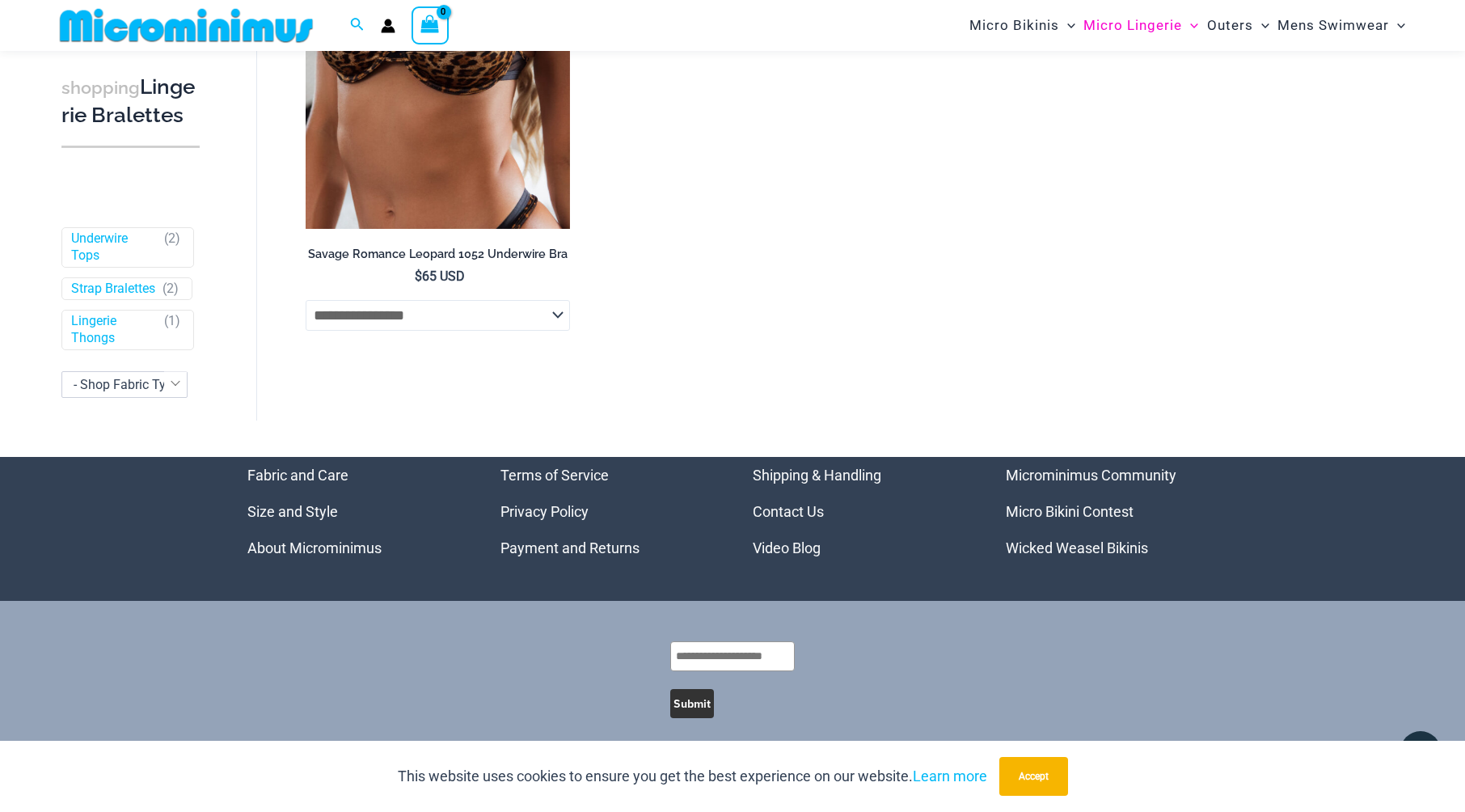
scroll to position [1462, 0]
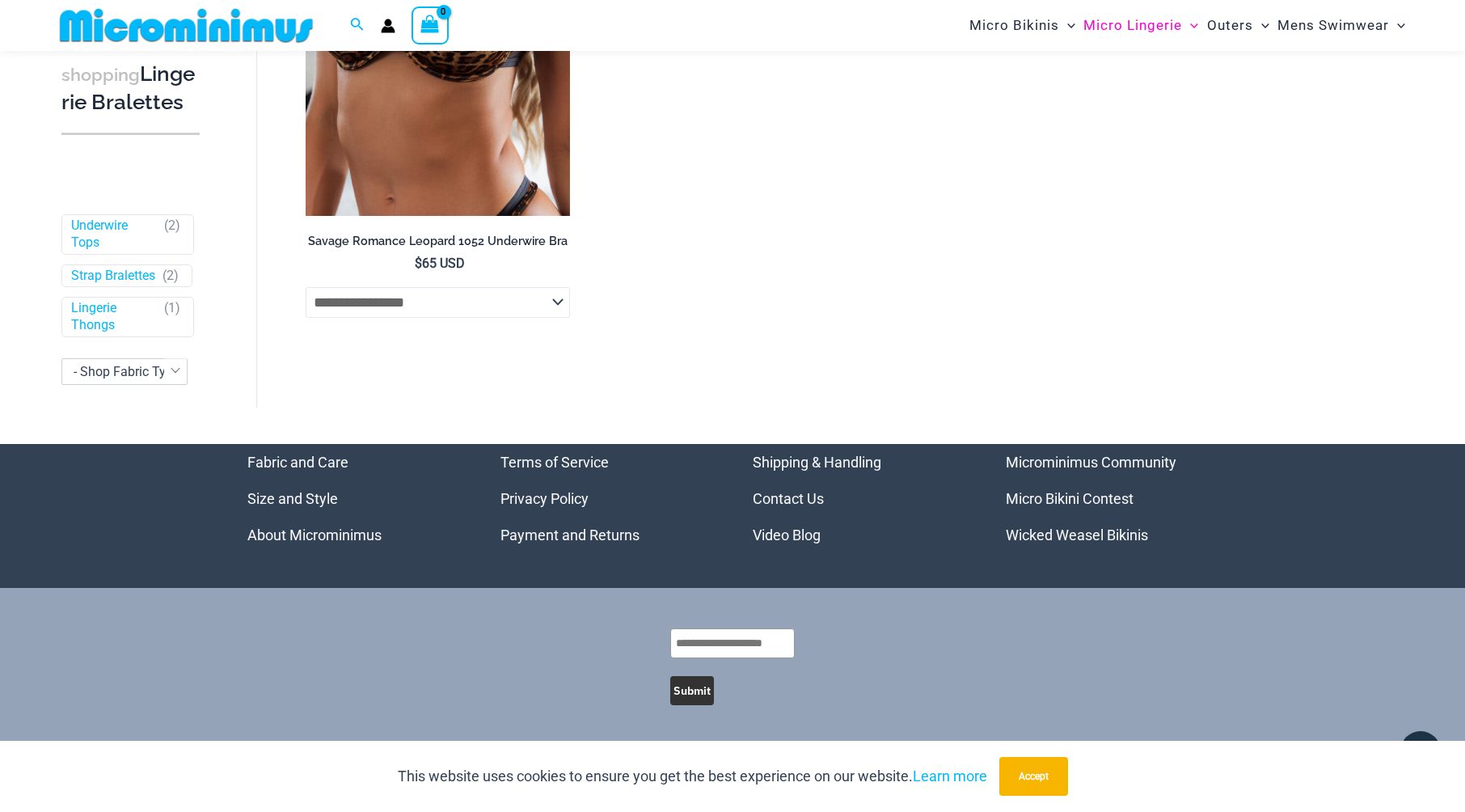
click at [1086, 534] on link "Wicked Weasel Bikinis" at bounding box center [1077, 535] width 143 height 17
